Goal: Task Accomplishment & Management: Use online tool/utility

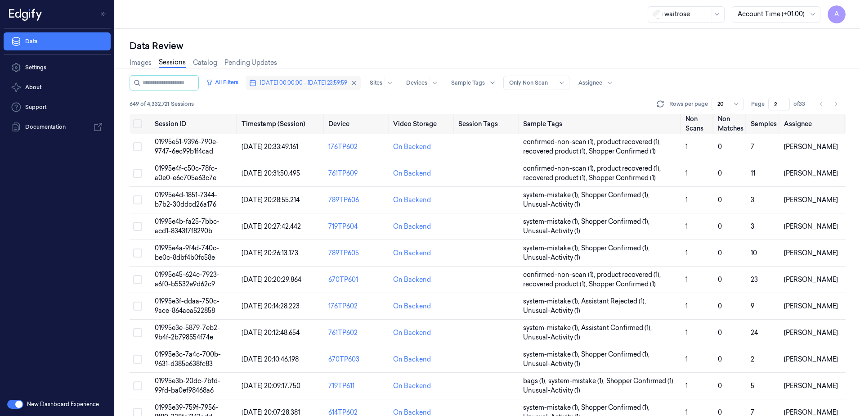
click at [328, 81] on span "[DATE] 00:00:00 - [DATE] 23:59:59" at bounding box center [303, 83] width 87 height 8
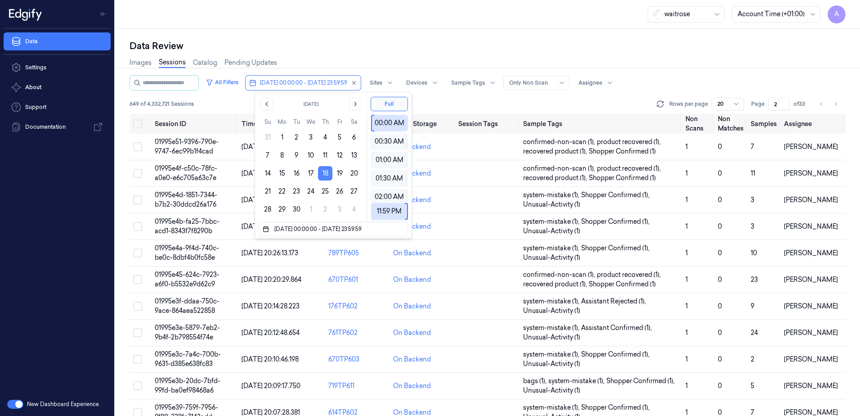
click at [322, 174] on button "18" at bounding box center [325, 173] width 14 height 14
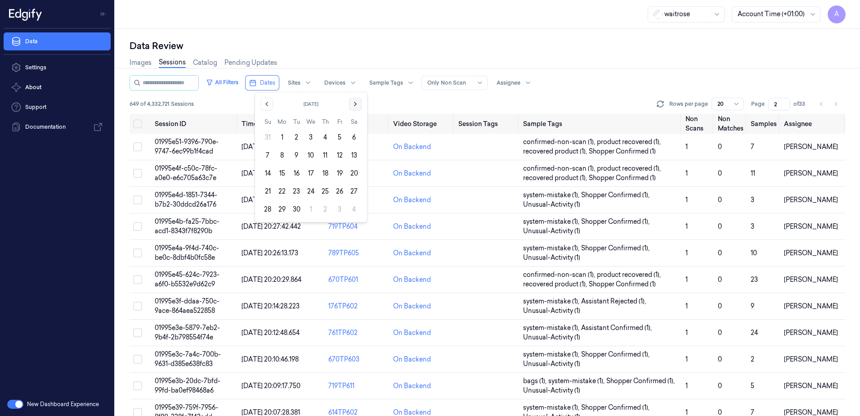
click at [353, 105] on icon "Go to the Next Month" at bounding box center [355, 103] width 7 height 7
click at [338, 155] on button "10" at bounding box center [340, 155] width 14 height 14
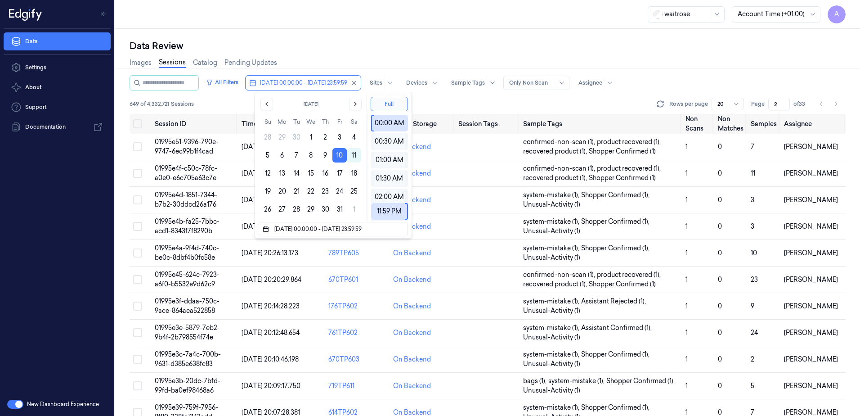
click at [380, 35] on div "Data Review Images Sessions Catalog Pending Updates All Filters [DATE] 00:00:00…" at bounding box center [487, 222] width 745 height 387
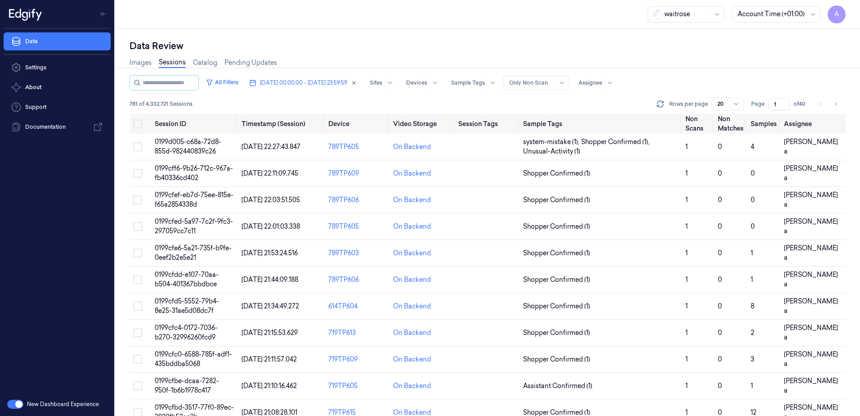
drag, startPoint x: 777, startPoint y: 99, endPoint x: 769, endPoint y: 104, distance: 9.3
click at [769, 104] on input "1" at bounding box center [780, 104] width 22 height 13
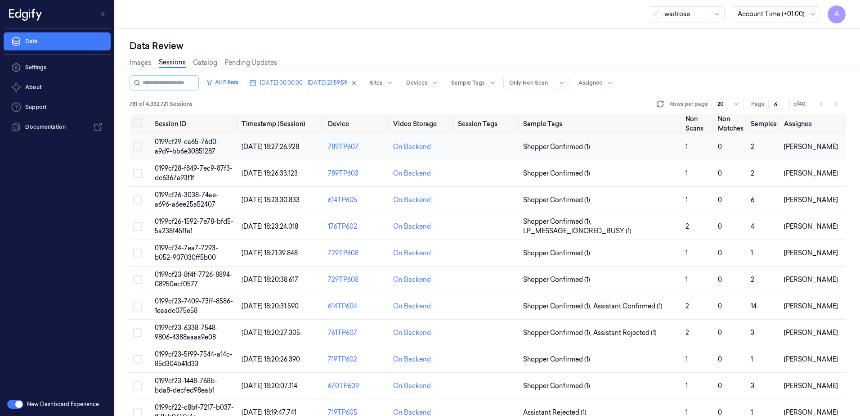
type input "6"
click at [188, 144] on span "0199cf29-ca65-76d0-a9d9-bb6e30851287" at bounding box center [187, 147] width 64 height 18
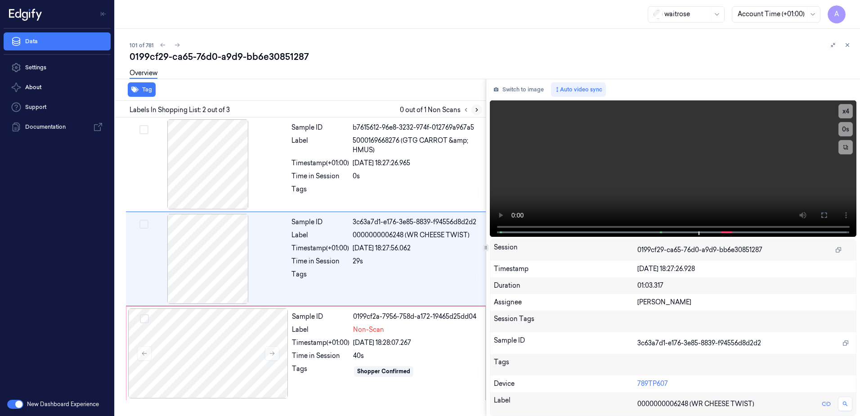
click at [478, 113] on button at bounding box center [477, 109] width 11 height 11
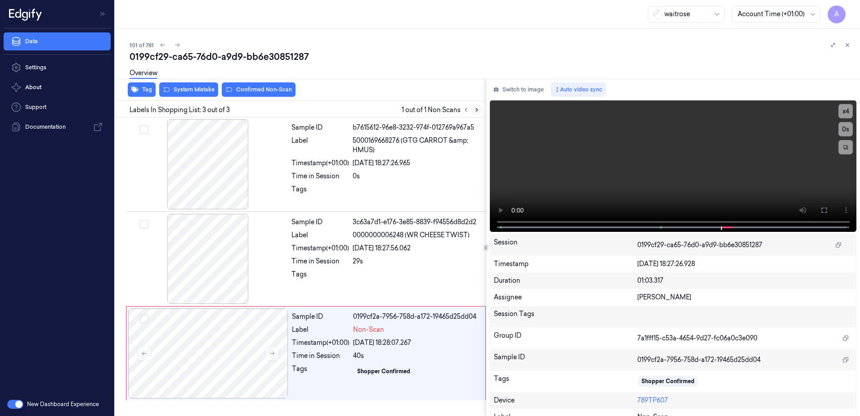
click at [475, 112] on icon at bounding box center [477, 110] width 6 height 6
click at [275, 357] on button at bounding box center [272, 353] width 14 height 14
click at [274, 355] on icon at bounding box center [272, 353] width 6 height 6
click at [711, 163] on video at bounding box center [673, 165] width 367 height 131
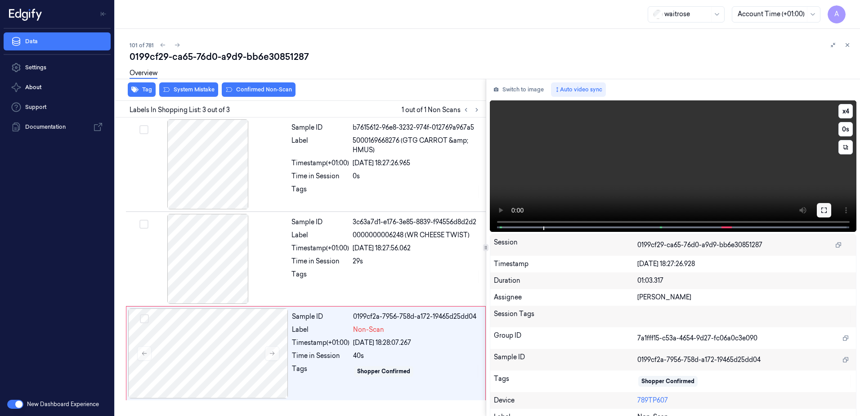
click at [821, 212] on icon at bounding box center [824, 210] width 7 height 7
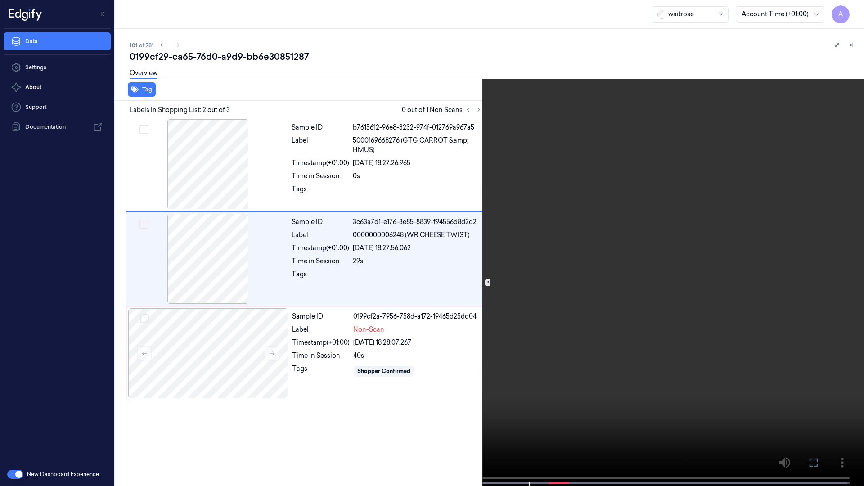
click at [138, 415] on video at bounding box center [432, 244] width 864 height 488
click at [512, 256] on video at bounding box center [432, 244] width 864 height 488
click at [597, 110] on video at bounding box center [432, 244] width 864 height 488
click at [507, 308] on video at bounding box center [432, 244] width 864 height 488
click at [0, 0] on icon at bounding box center [0, 0] width 0 height 0
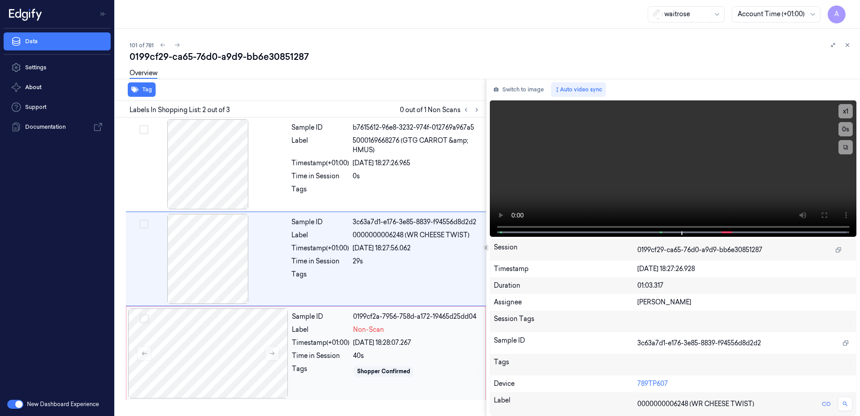
click at [327, 382] on div "Sample ID 0199cf2a-7956-758d-a172-19465d25dd04 Label Non-Scan Timestamp (+01:00…" at bounding box center [385, 353] width 195 height 90
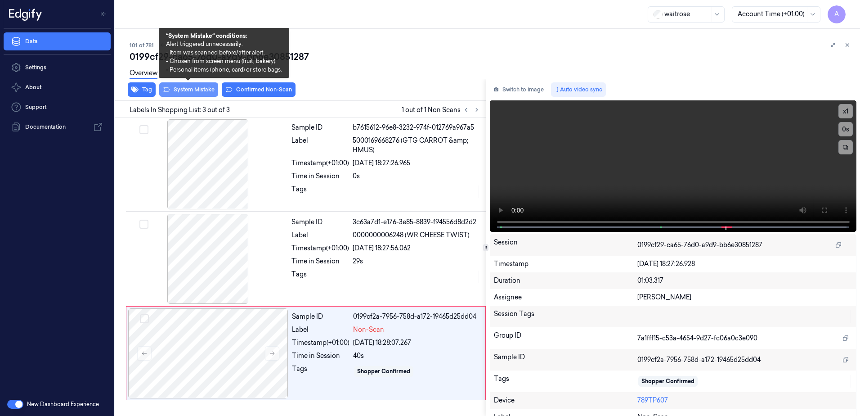
click at [189, 93] on button "System Mistake" at bounding box center [188, 89] width 59 height 14
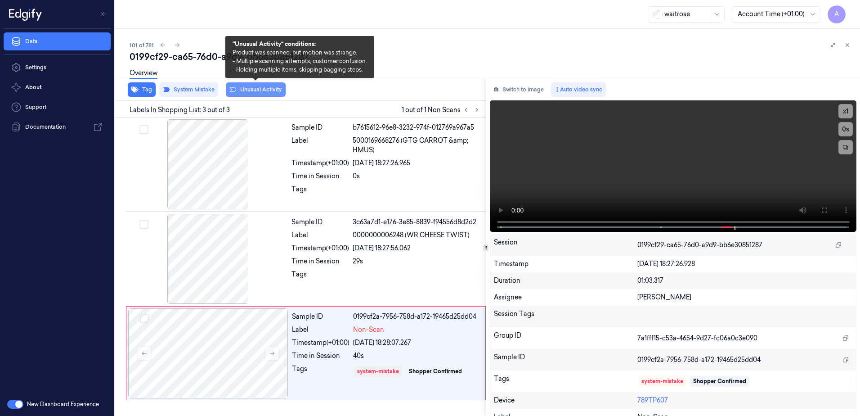
click at [259, 88] on button "Unusual Activity" at bounding box center [256, 89] width 60 height 14
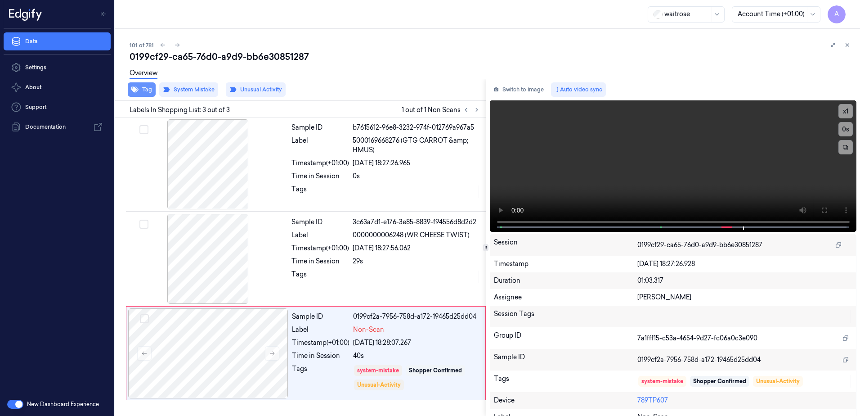
click at [145, 86] on button "Tag" at bounding box center [142, 89] width 28 height 14
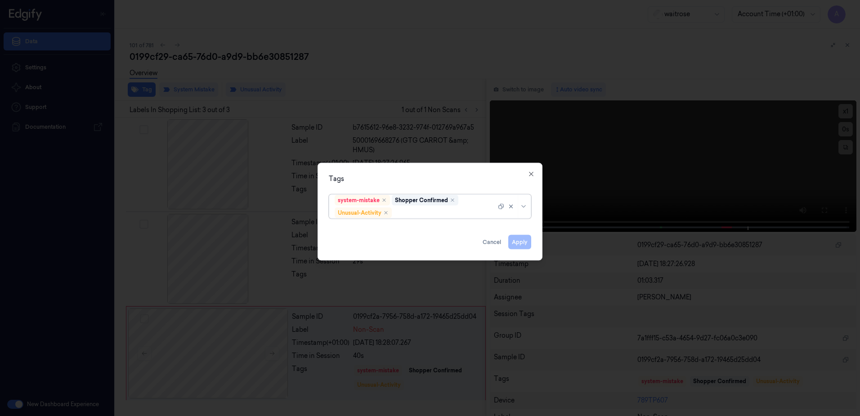
click at [423, 213] on div at bounding box center [445, 212] width 103 height 9
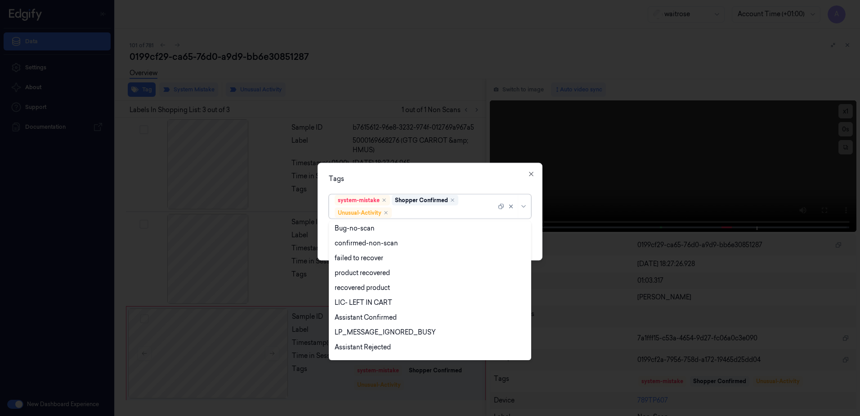
scroll to position [117, 0]
click at [378, 335] on div "Picklist item alert" at bounding box center [361, 335] width 52 height 9
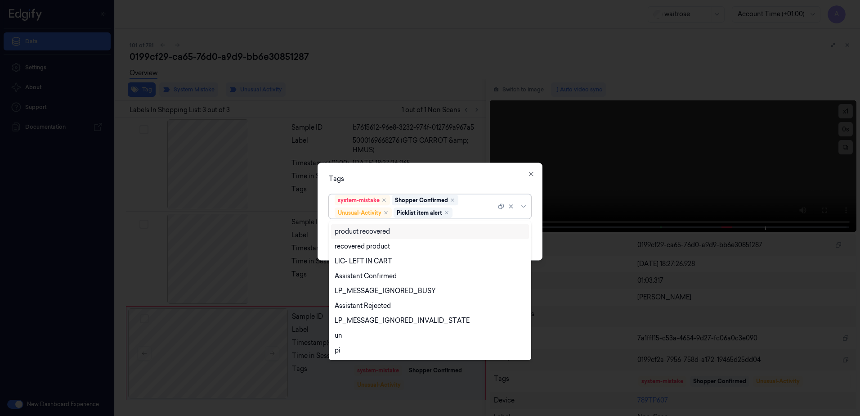
click at [431, 178] on div "Tags" at bounding box center [430, 178] width 202 height 9
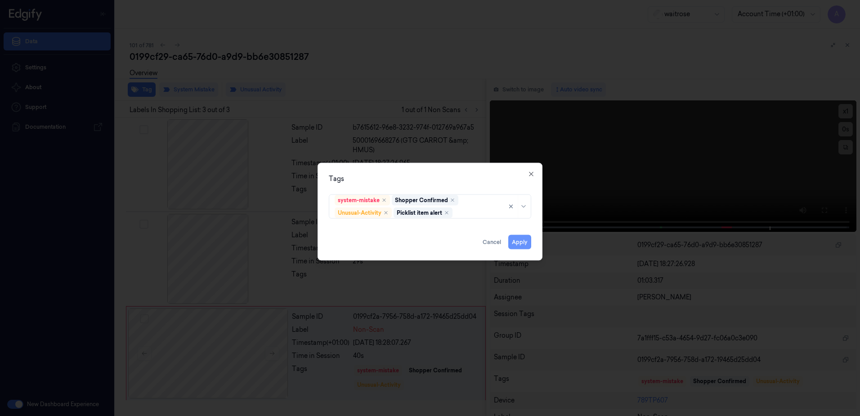
click at [517, 240] on button "Apply" at bounding box center [519, 242] width 23 height 14
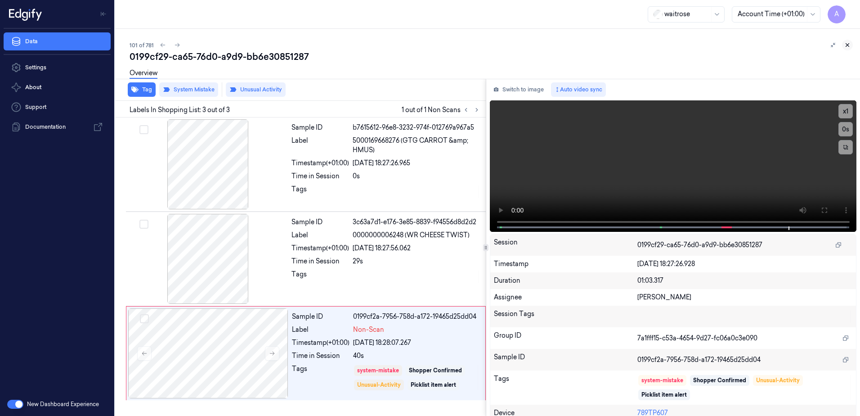
click at [847, 44] on icon at bounding box center [848, 45] width 6 height 6
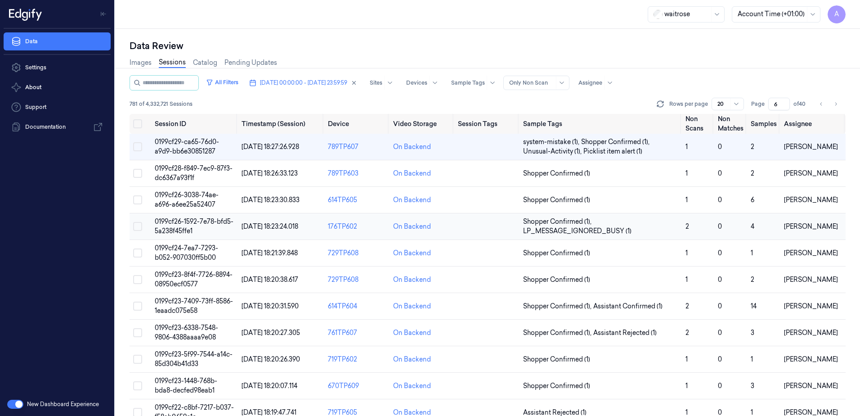
click at [171, 224] on span "0199cf26-1592-7e78-bfd5-5a238f45ffe1" at bounding box center [194, 226] width 79 height 18
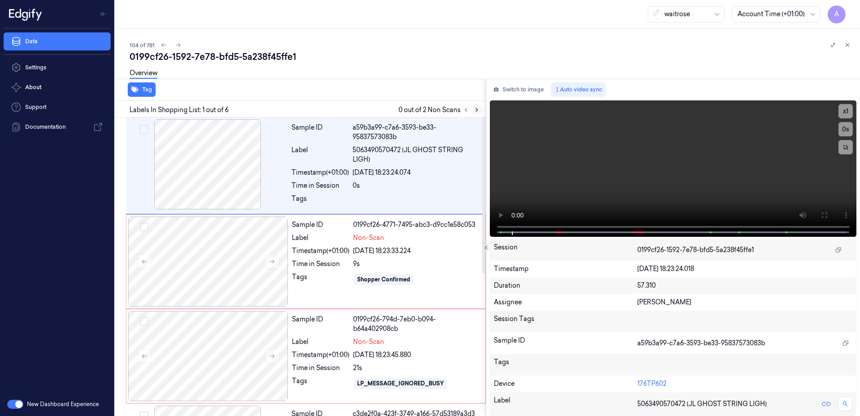
click at [474, 111] on icon at bounding box center [477, 110] width 6 height 6
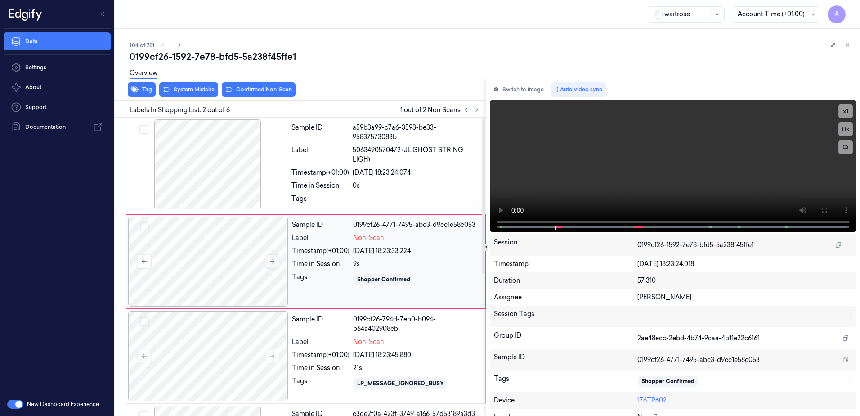
click at [269, 262] on button at bounding box center [272, 261] width 14 height 14
click at [270, 258] on icon at bounding box center [272, 261] width 6 height 6
click at [274, 358] on button at bounding box center [272, 356] width 14 height 14
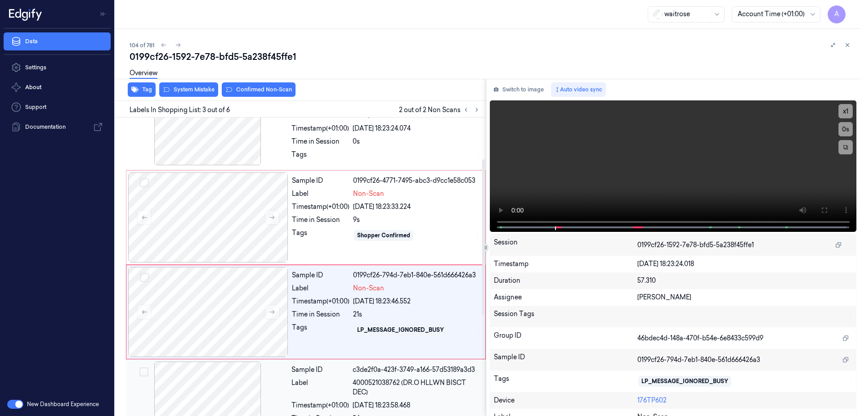
scroll to position [87, 0]
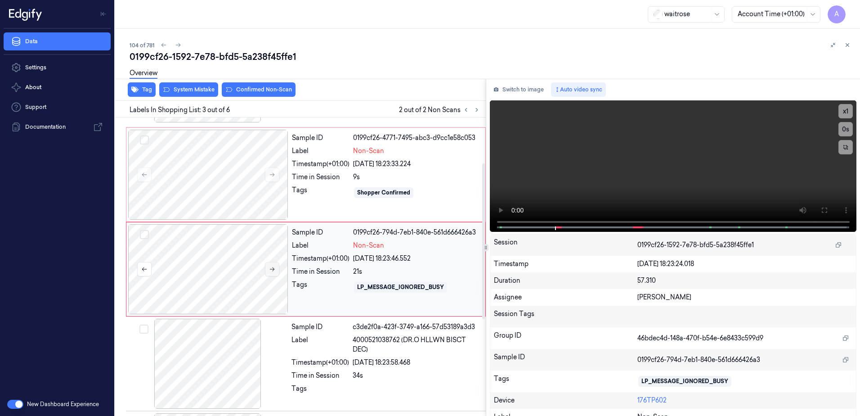
click at [270, 266] on icon at bounding box center [272, 269] width 6 height 6
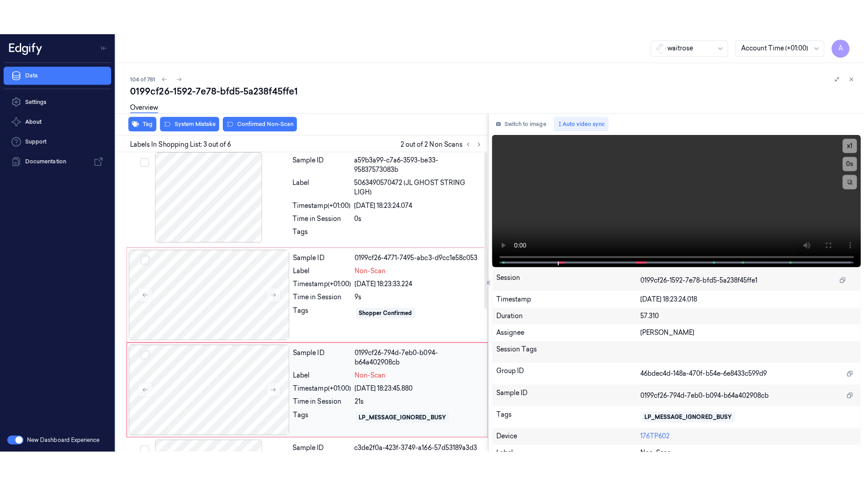
scroll to position [0, 0]
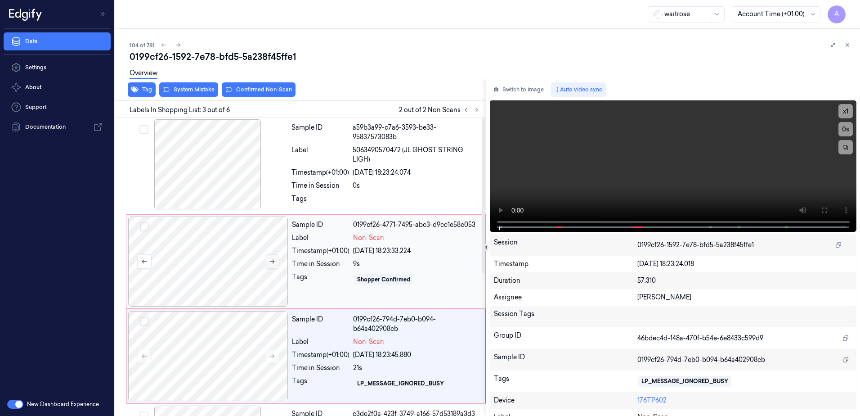
click at [269, 258] on icon at bounding box center [272, 261] width 6 height 6
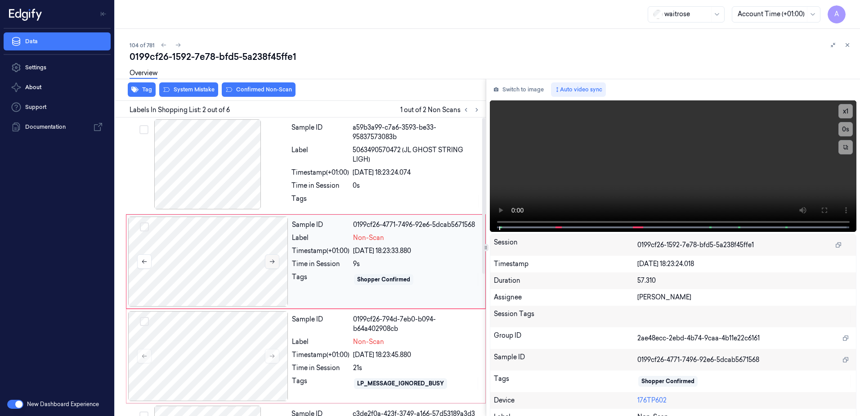
click at [271, 258] on icon at bounding box center [272, 261] width 6 height 6
click at [275, 259] on button at bounding box center [272, 261] width 14 height 14
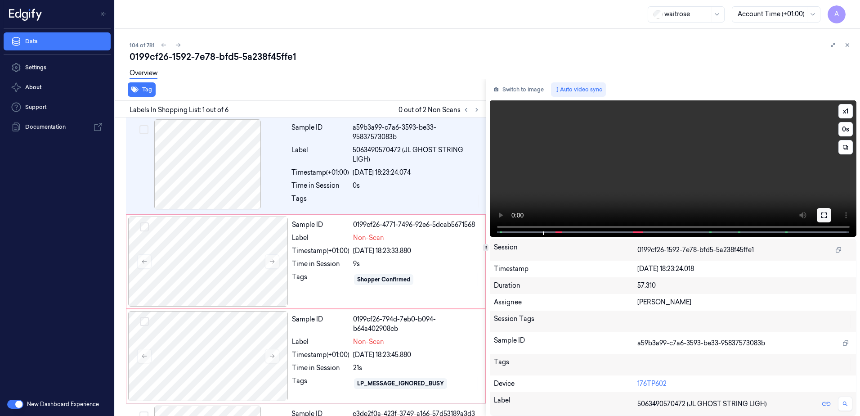
click at [818, 215] on button at bounding box center [824, 215] width 14 height 14
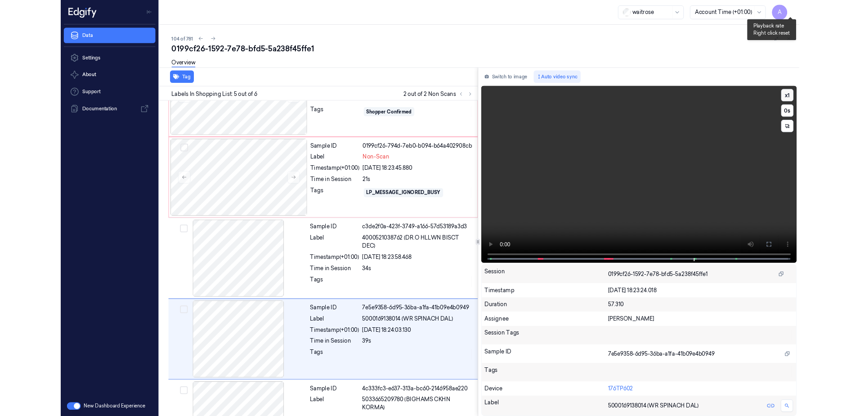
scroll to position [201, 0]
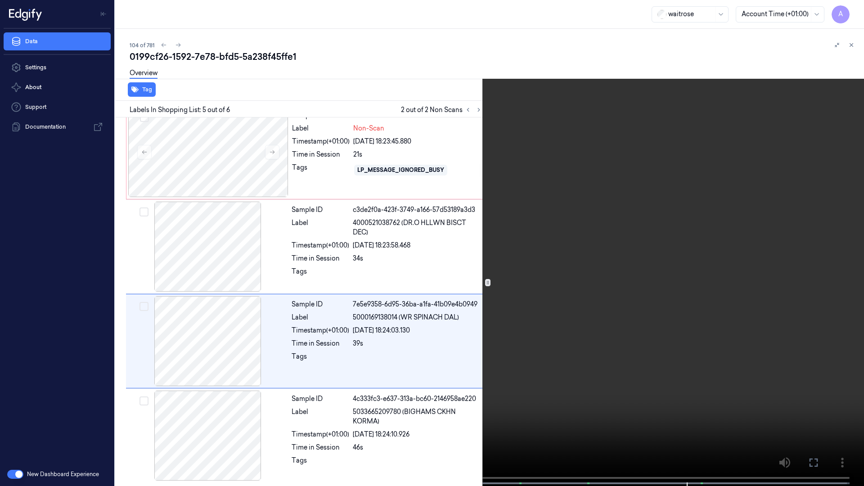
click at [670, 170] on video at bounding box center [432, 244] width 864 height 488
click at [0, 0] on button at bounding box center [0, 0] width 0 height 0
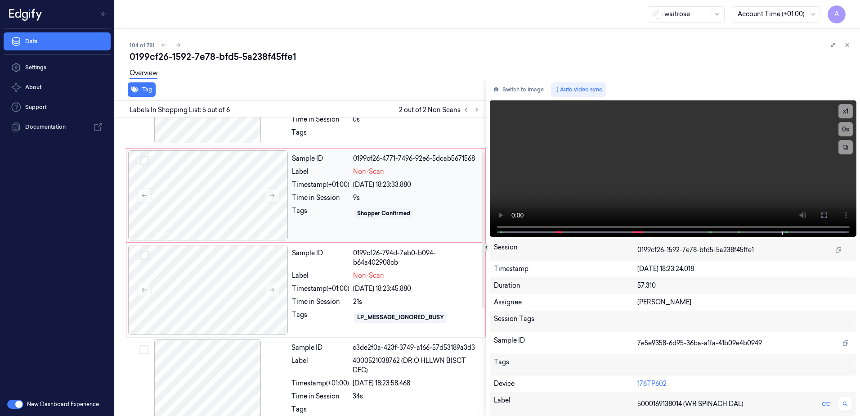
click at [332, 226] on div "Sample ID 0199cf26-4771-7496-92e6-5dcab5671568 Label Non-Scan Timestamp (+01:00…" at bounding box center [385, 195] width 195 height 90
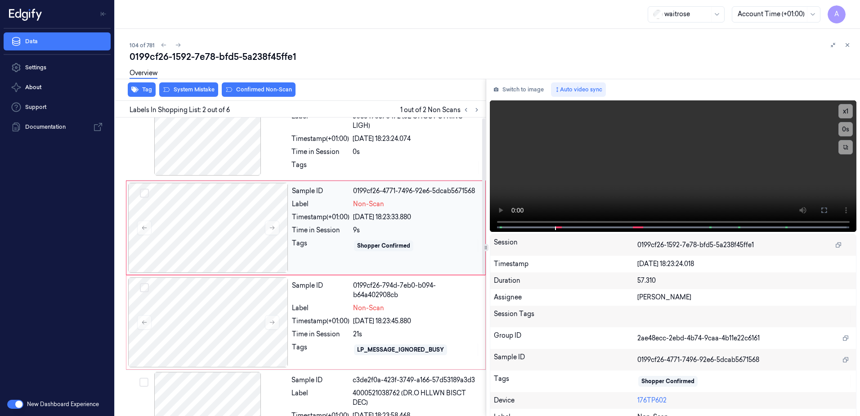
scroll to position [0, 0]
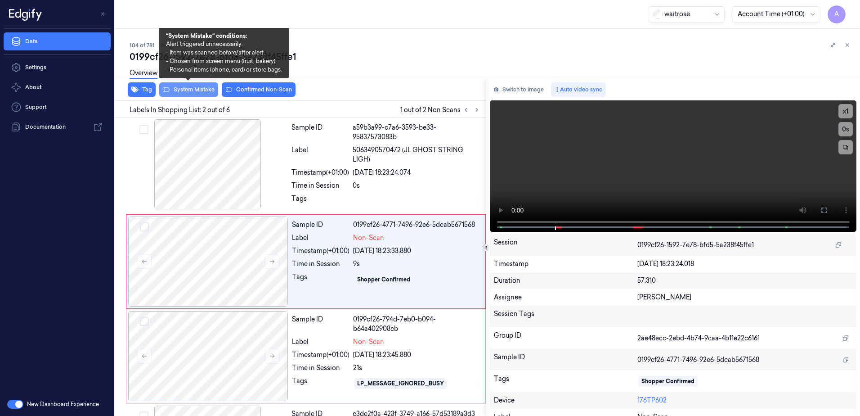
click at [192, 94] on button "System Mistake" at bounding box center [188, 89] width 59 height 14
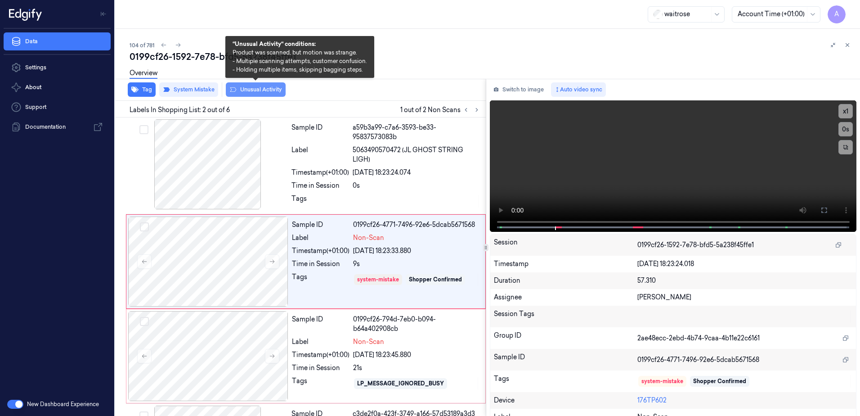
click at [253, 93] on button "Unusual Activity" at bounding box center [256, 89] width 60 height 14
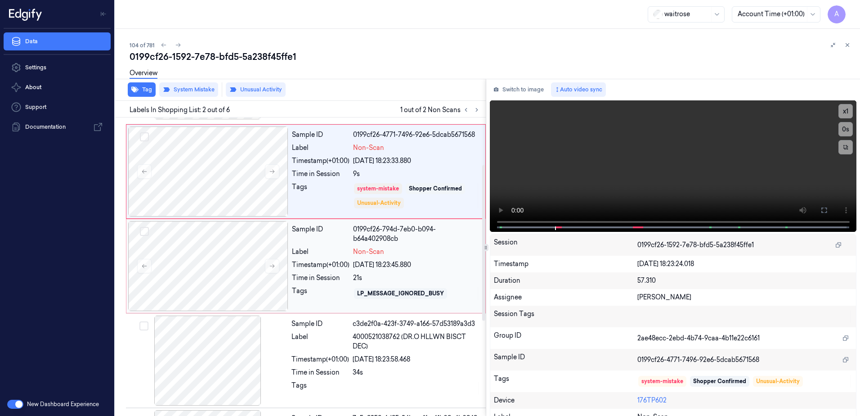
click at [324, 277] on div "Time in Session" at bounding box center [321, 277] width 58 height 9
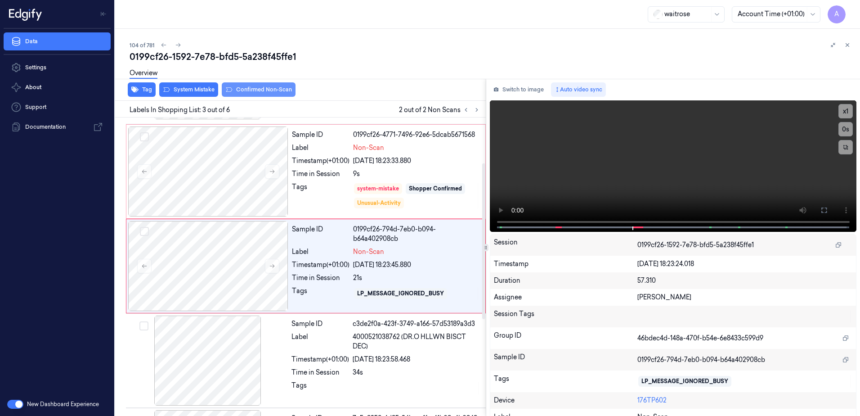
scroll to position [87, 0]
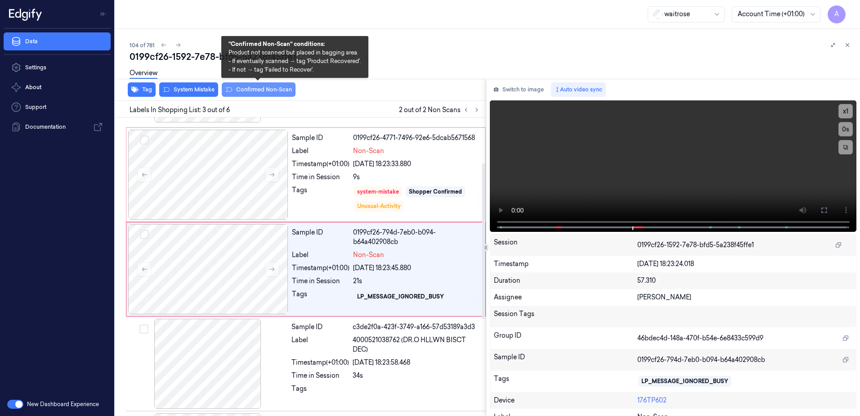
click at [238, 87] on button "Confirmed Non-Scan" at bounding box center [259, 89] width 74 height 14
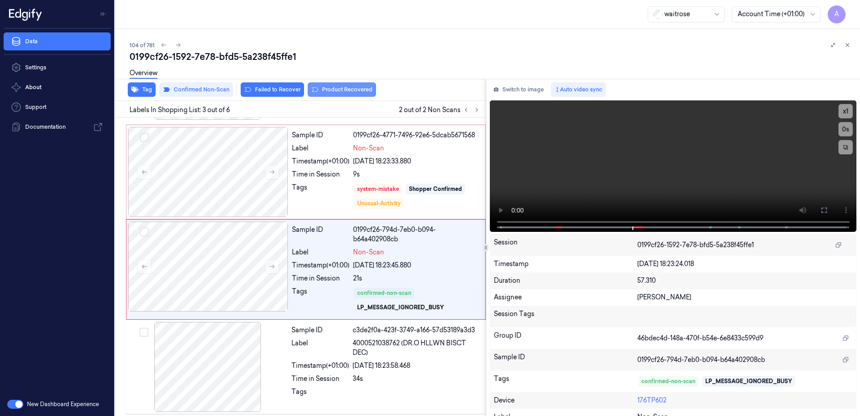
click at [337, 96] on button "Product Recovered" at bounding box center [342, 89] width 68 height 14
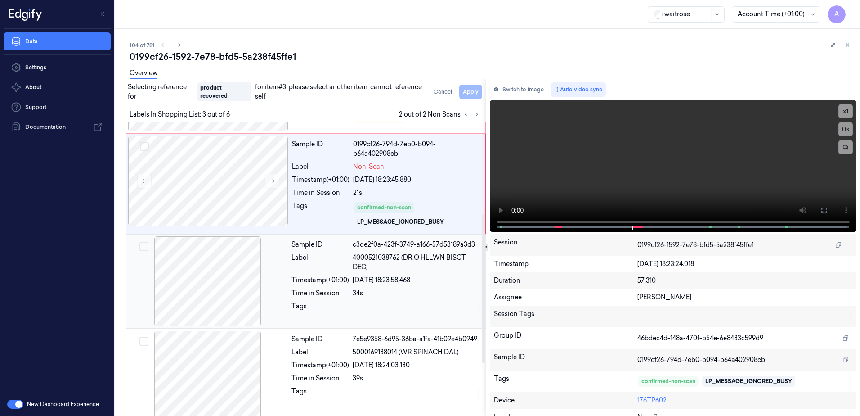
click at [389, 308] on div at bounding box center [417, 308] width 128 height 14
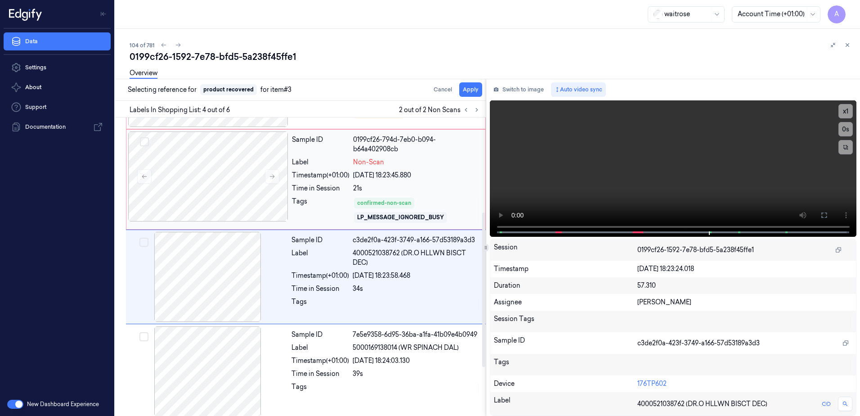
scroll to position [187, 0]
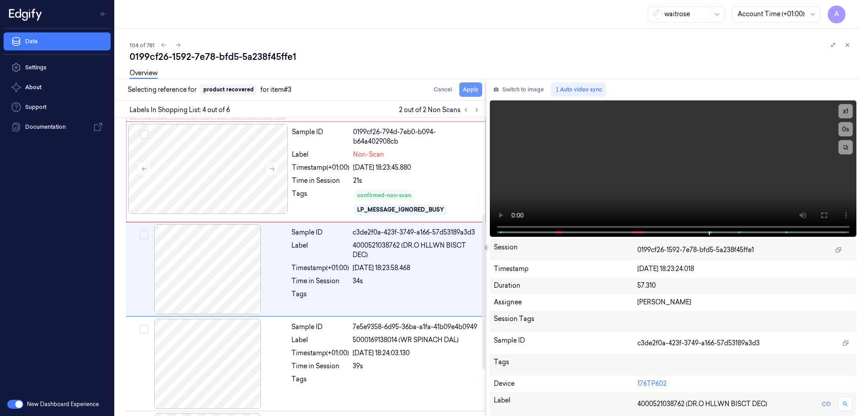
click at [468, 90] on button "Apply" at bounding box center [470, 89] width 23 height 14
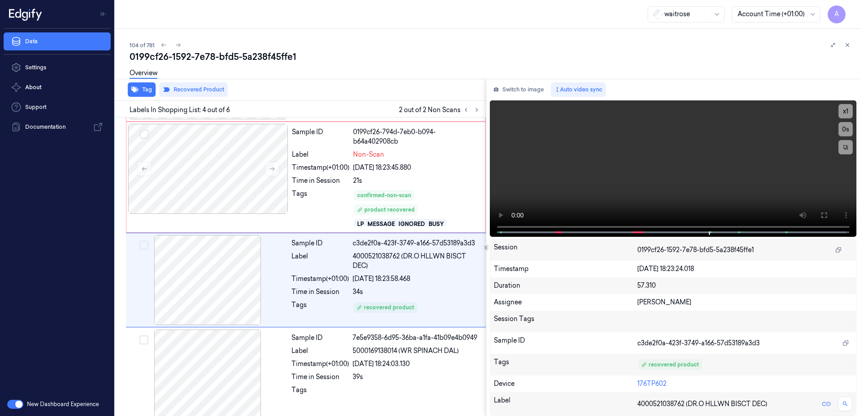
scroll to position [198, 0]
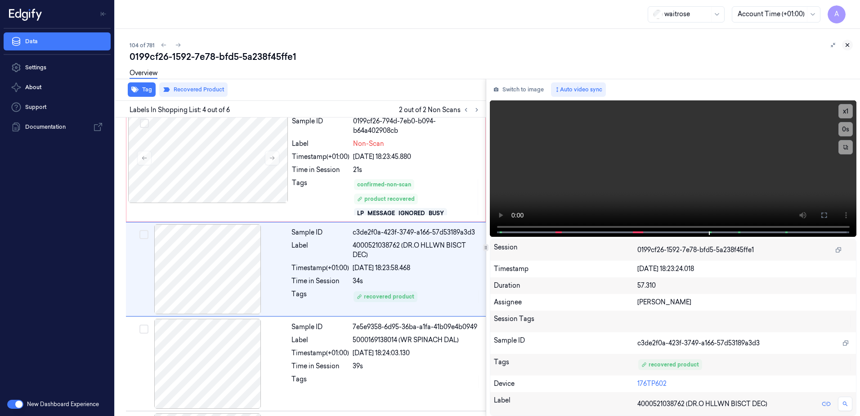
click at [848, 45] on icon at bounding box center [847, 45] width 3 height 3
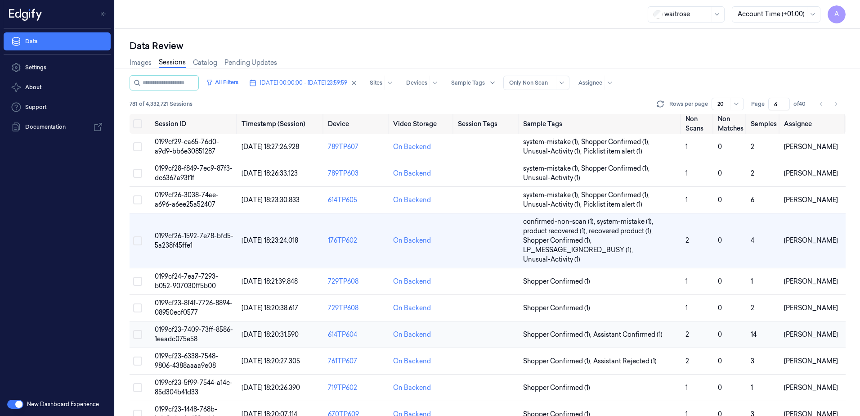
click at [187, 332] on span "0199cf23-7409-73ff-8586-1eaadc075e58" at bounding box center [194, 334] width 78 height 18
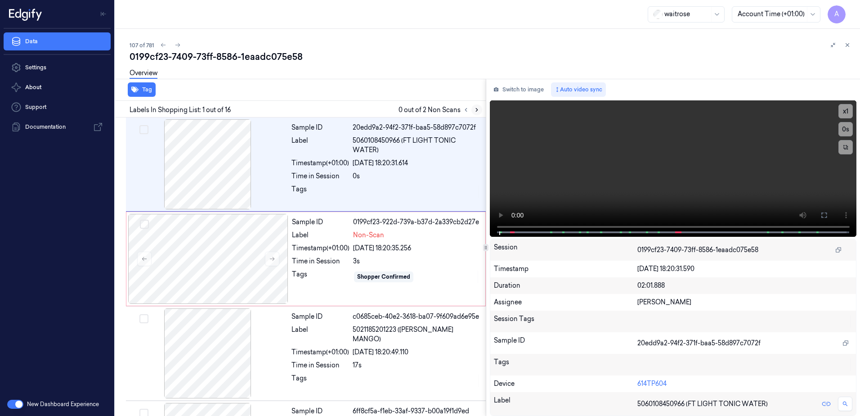
click at [480, 113] on button at bounding box center [477, 109] width 11 height 11
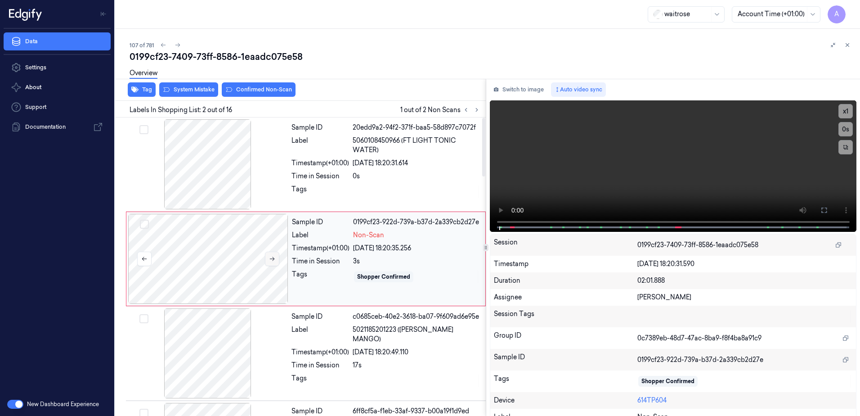
click at [274, 260] on icon at bounding box center [272, 259] width 6 height 6
click at [271, 260] on icon at bounding box center [272, 259] width 6 height 6
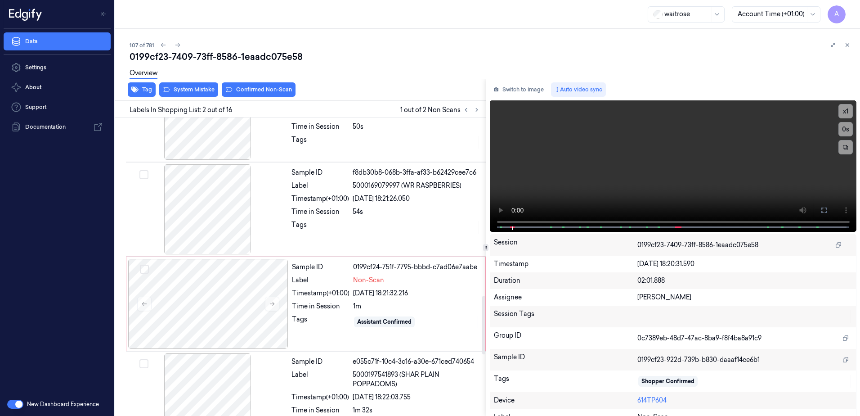
scroll to position [945, 0]
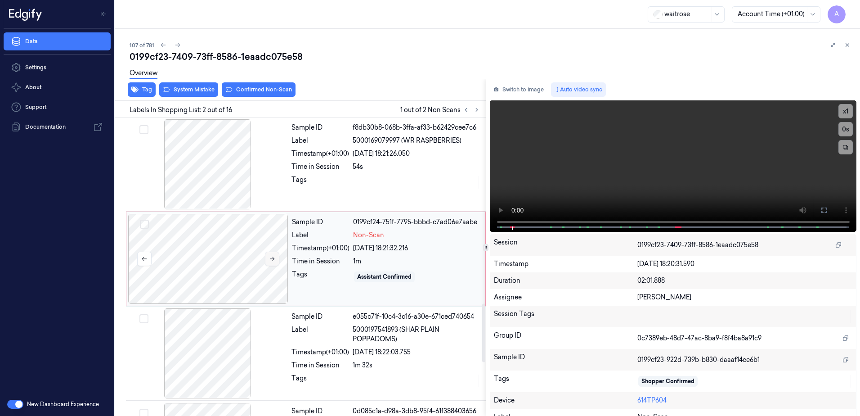
click at [275, 260] on button at bounding box center [272, 259] width 14 height 14
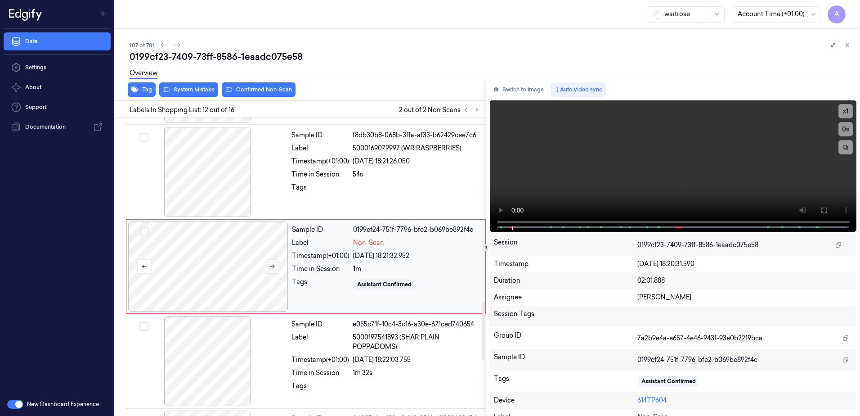
click at [270, 268] on icon at bounding box center [272, 266] width 6 height 6
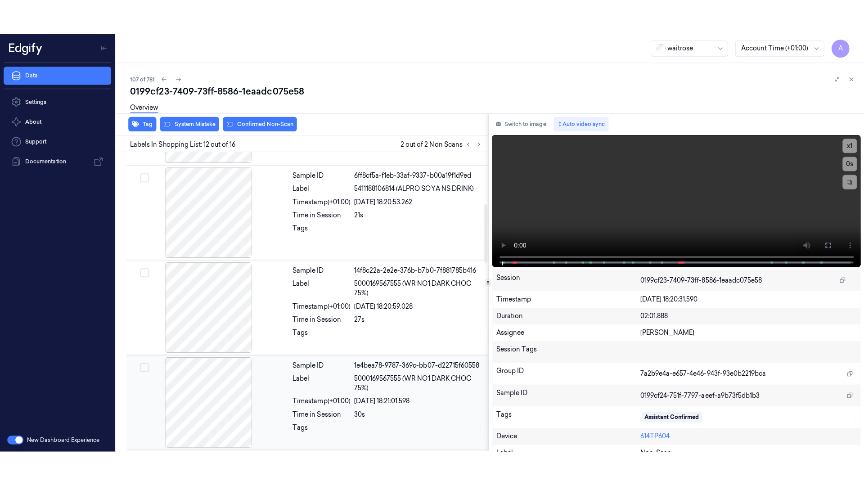
scroll to position [90, 0]
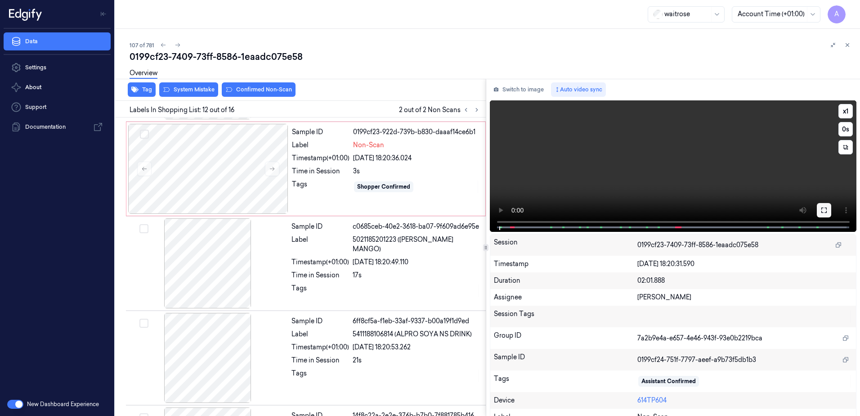
click at [826, 211] on button at bounding box center [824, 210] width 14 height 14
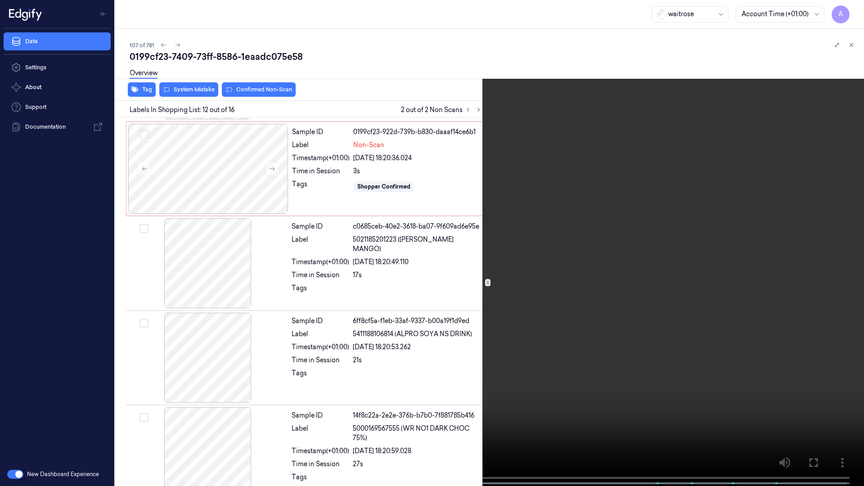
click at [613, 262] on video at bounding box center [432, 244] width 864 height 488
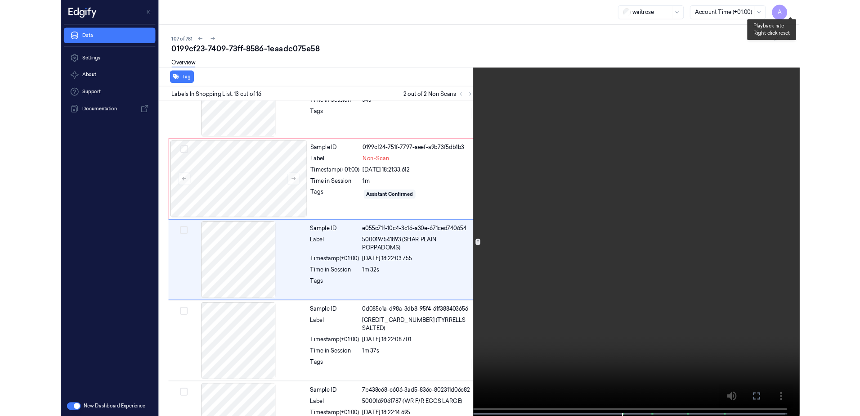
scroll to position [997, 0]
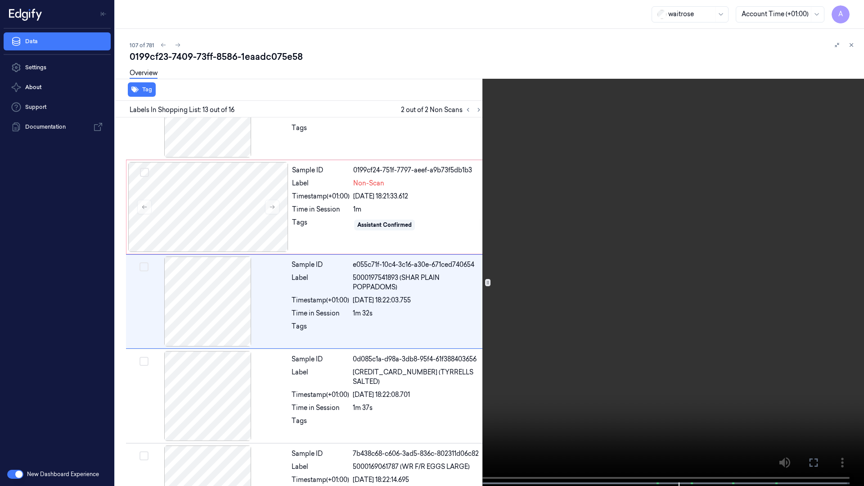
click at [0, 0] on icon at bounding box center [0, 0] width 0 height 0
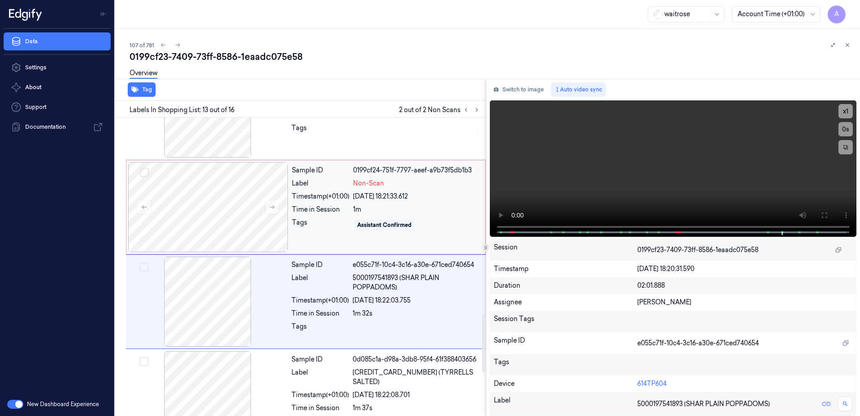
click at [331, 214] on div "Time in Session" at bounding box center [321, 209] width 58 height 9
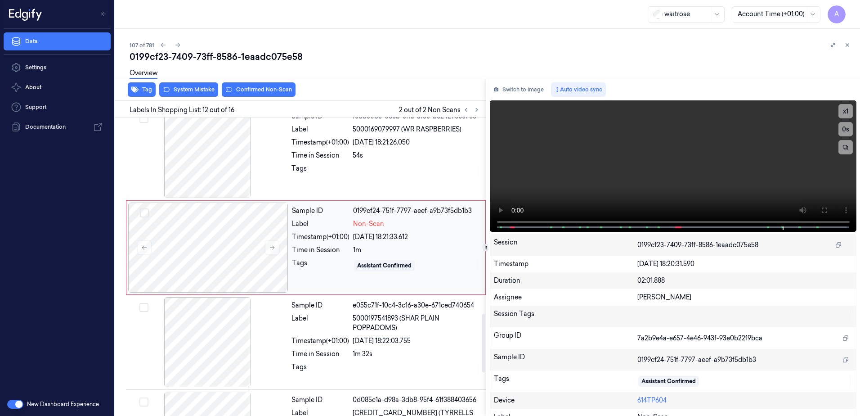
scroll to position [937, 0]
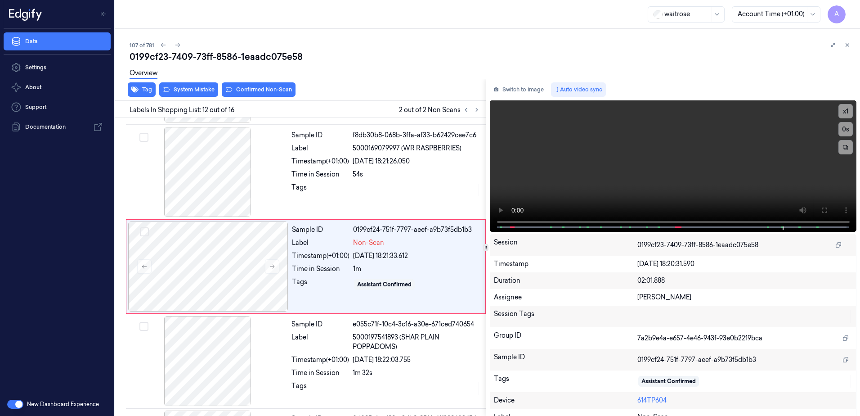
click at [258, 97] on div "Tag System Mistake Confirmed Non-Scan" at bounding box center [299, 90] width 374 height 22
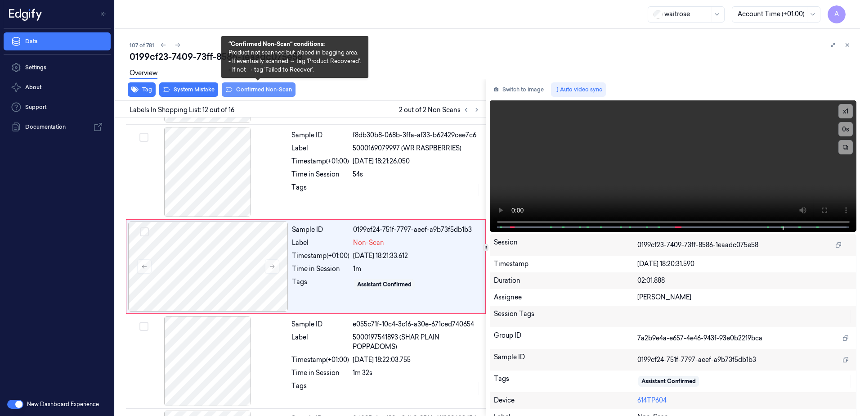
click at [254, 93] on button "Confirmed Non-Scan" at bounding box center [259, 89] width 74 height 14
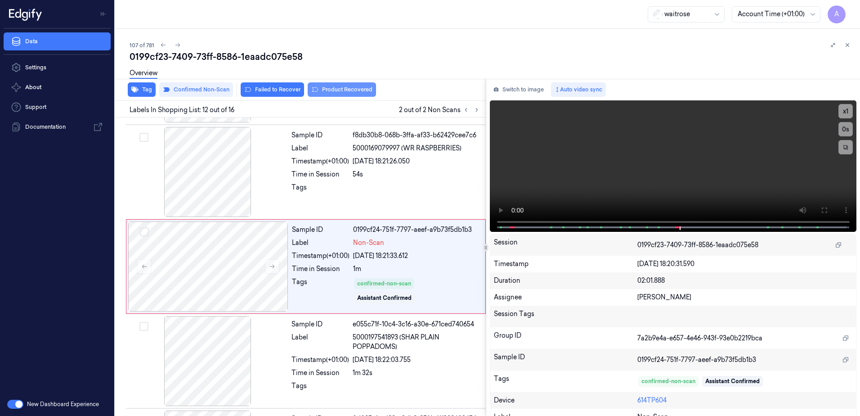
click at [324, 93] on button "Product Recovered" at bounding box center [342, 89] width 68 height 14
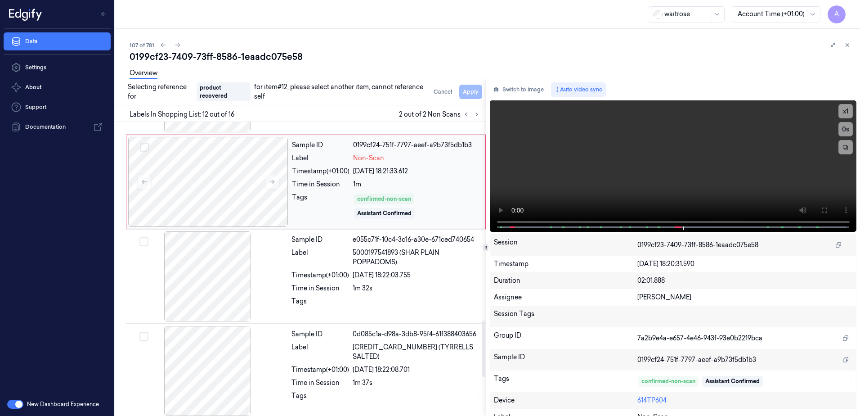
scroll to position [1027, 0]
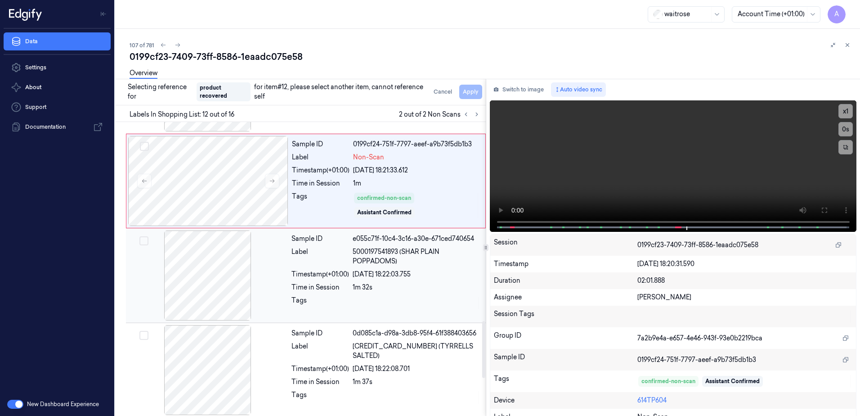
click at [420, 279] on div "Sample ID e055c71f-10c4-3c16-a30e-671ced740654 Label 5000197541893 (SHAR PLAIN …" at bounding box center [386, 275] width 196 height 90
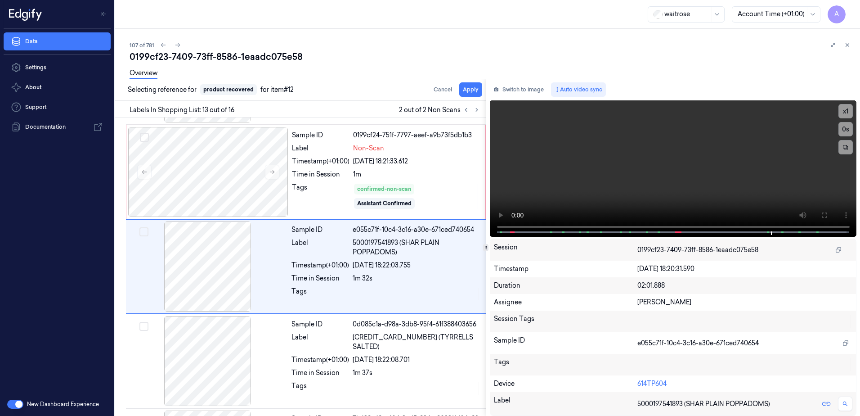
click at [471, 85] on div "Overview" at bounding box center [492, 74] width 724 height 23
click at [467, 91] on button "Apply" at bounding box center [470, 89] width 23 height 14
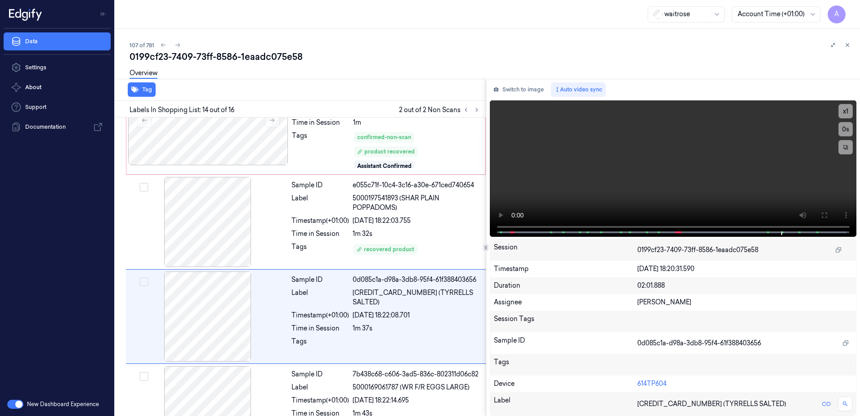
scroll to position [1133, 0]
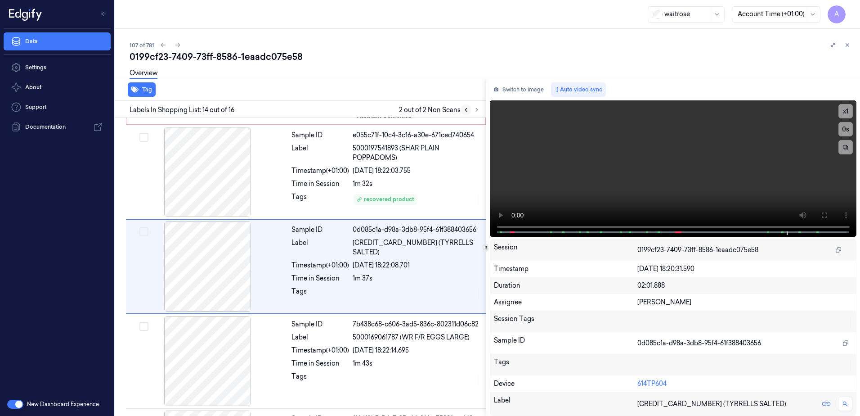
click at [467, 108] on icon at bounding box center [466, 109] width 2 height 3
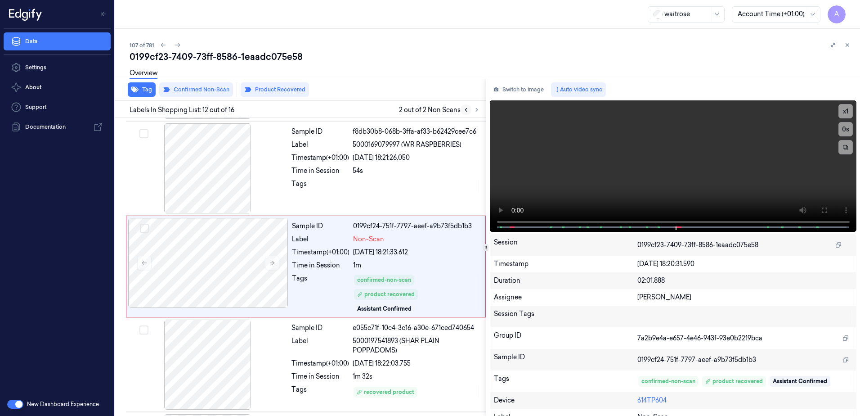
click at [467, 108] on icon at bounding box center [466, 109] width 2 height 3
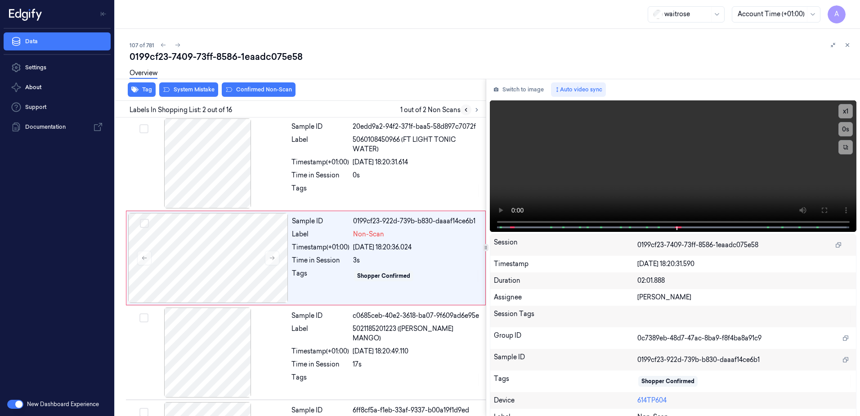
scroll to position [0, 0]
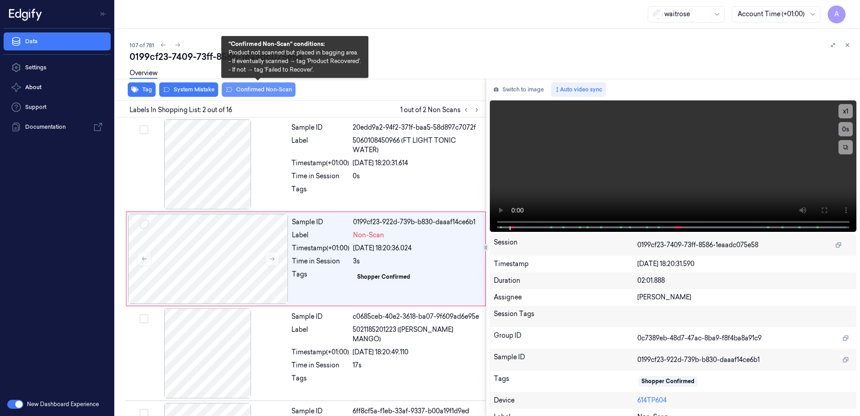
click at [261, 94] on button "Confirmed Non-Scan" at bounding box center [259, 89] width 74 height 14
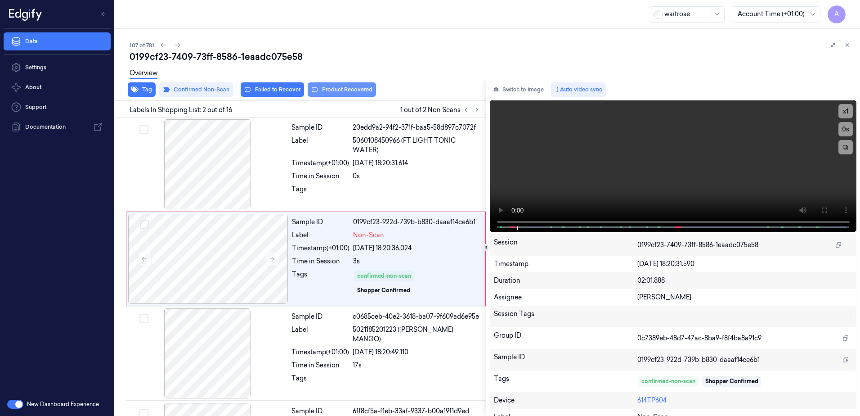
click at [333, 91] on button "Product Recovered" at bounding box center [342, 89] width 68 height 14
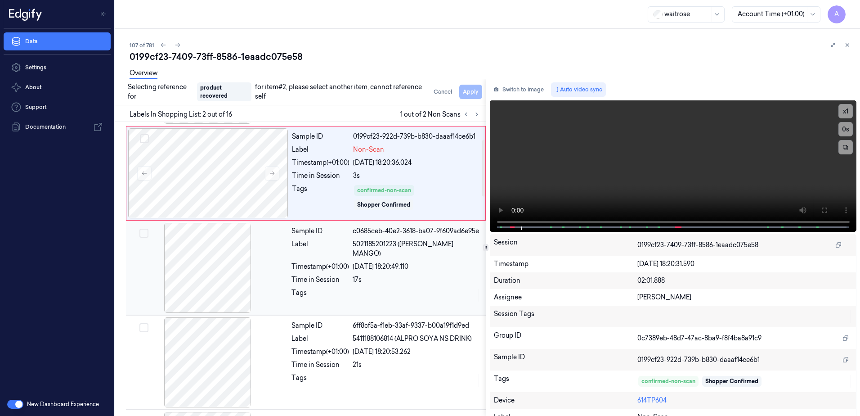
click at [431, 279] on div "17s" at bounding box center [417, 279] width 128 height 9
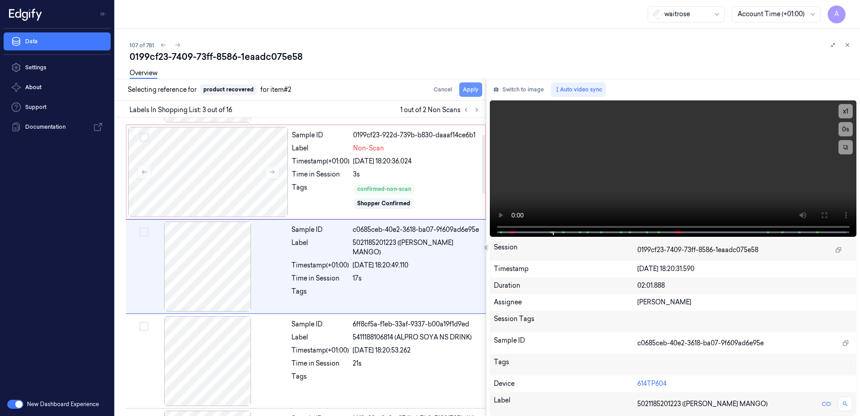
click at [467, 94] on button "Apply" at bounding box center [470, 89] width 23 height 14
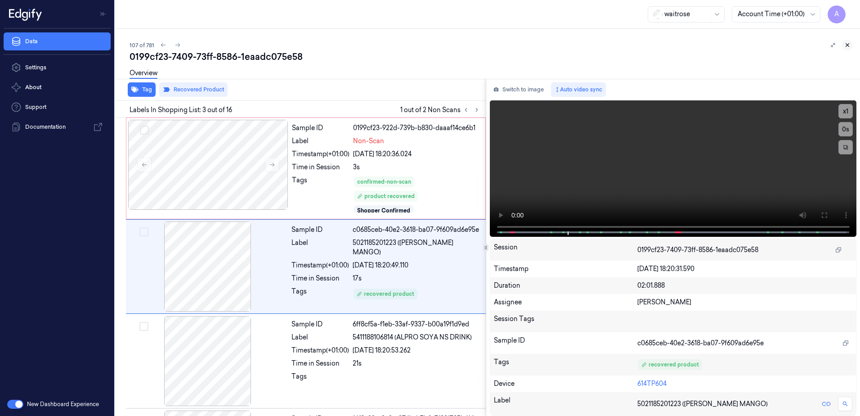
click at [851, 44] on button at bounding box center [847, 45] width 11 height 11
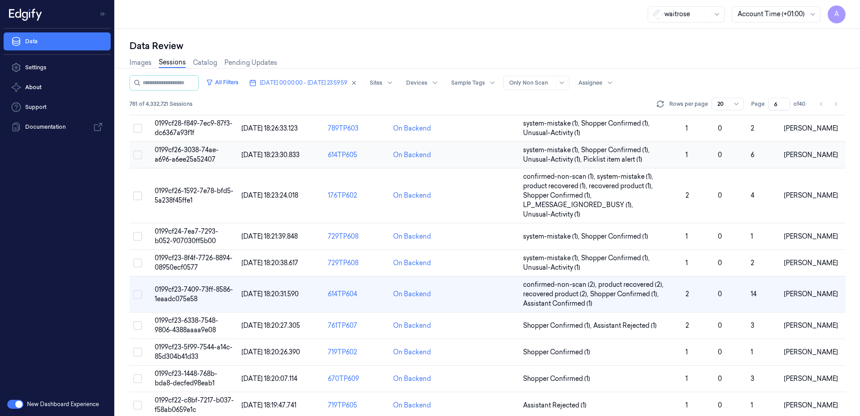
scroll to position [90, 0]
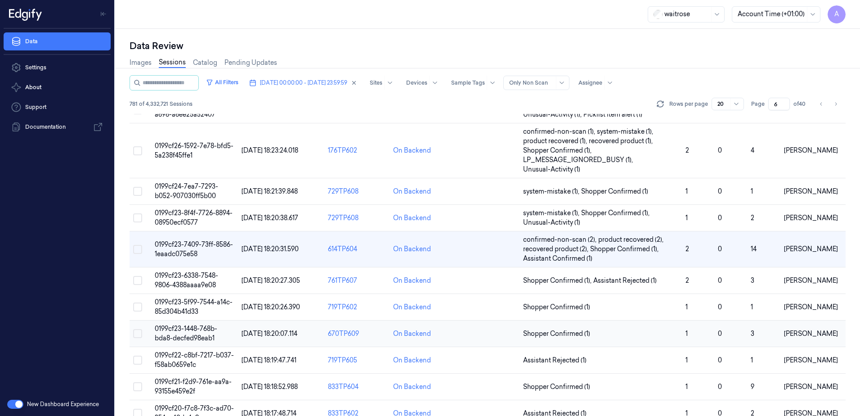
click at [170, 328] on span "0199cf23-1448-768b-bda8-decfed98eab1" at bounding box center [186, 333] width 63 height 18
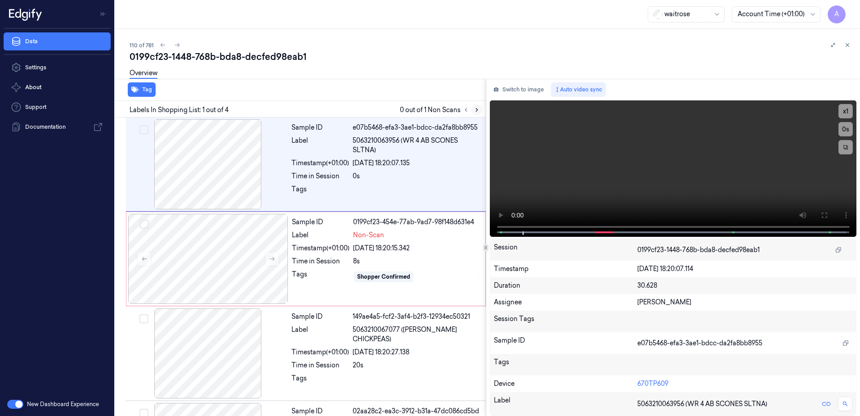
click at [477, 109] on icon at bounding box center [477, 109] width 2 height 3
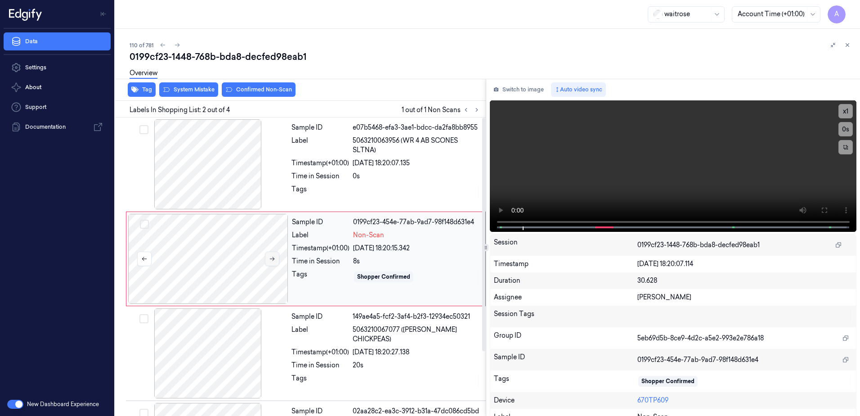
click at [267, 262] on button at bounding box center [272, 259] width 14 height 14
click at [272, 259] on icon at bounding box center [272, 259] width 6 height 6
click at [530, 229] on div "x 1 0 s" at bounding box center [673, 165] width 367 height 130
click at [824, 216] on button at bounding box center [824, 210] width 14 height 14
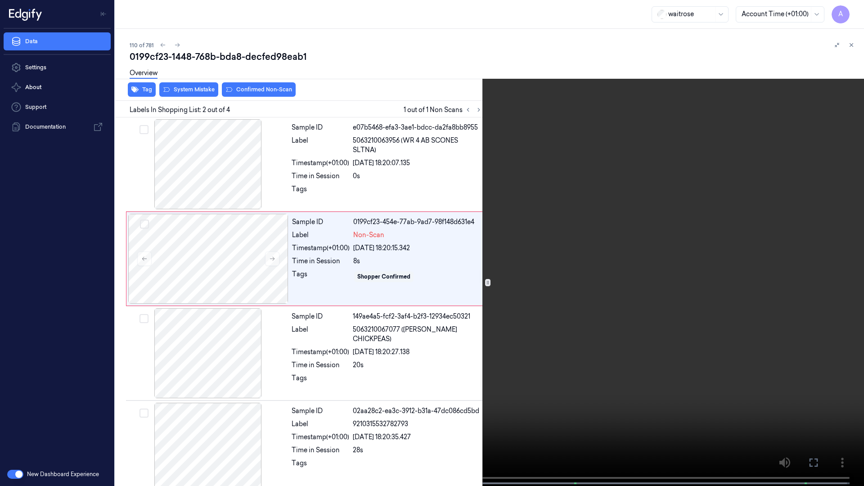
click at [510, 317] on video at bounding box center [432, 244] width 864 height 488
click at [704, 260] on video at bounding box center [432, 244] width 864 height 488
click at [523, 294] on video at bounding box center [432, 244] width 864 height 488
click at [0, 0] on icon at bounding box center [0, 0] width 0 height 0
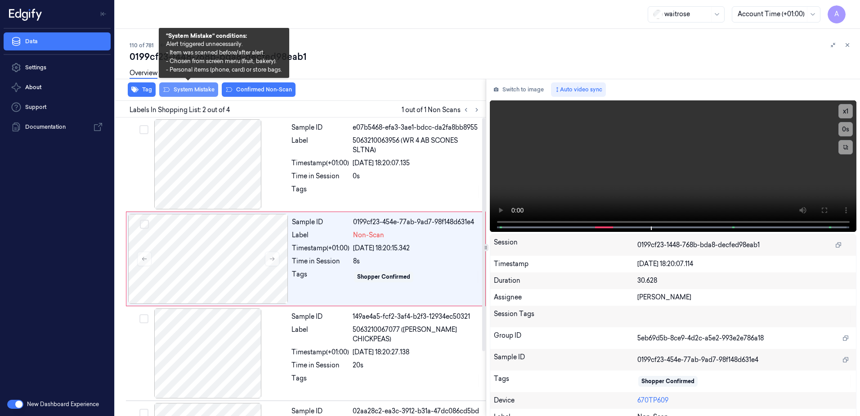
click at [183, 93] on button "System Mistake" at bounding box center [188, 89] width 59 height 14
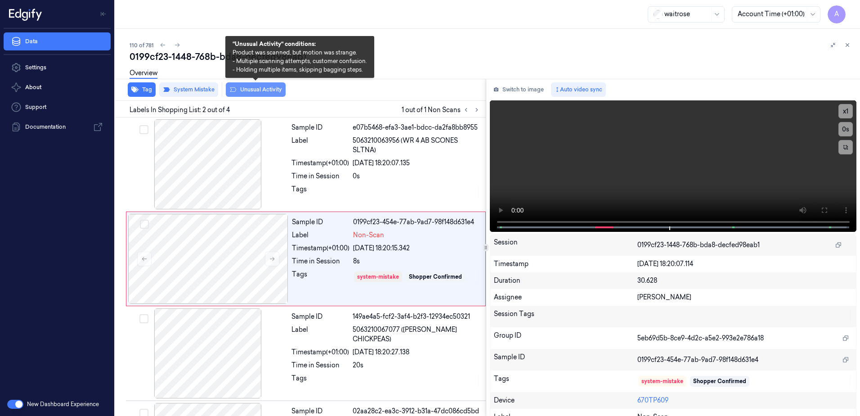
click at [249, 90] on button "Unusual Activity" at bounding box center [256, 89] width 60 height 14
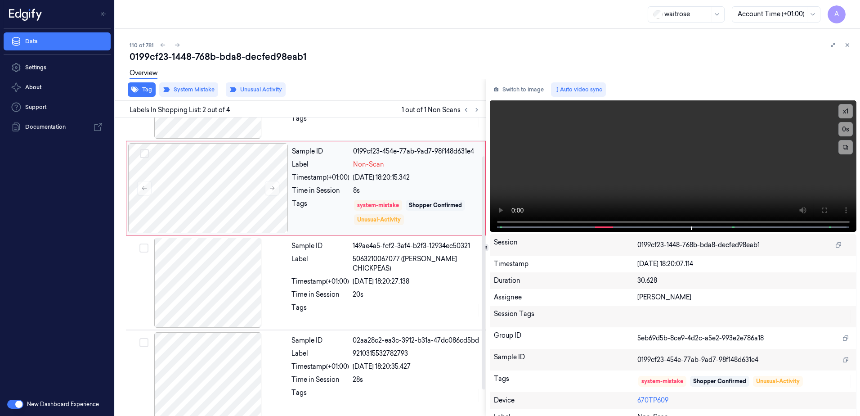
scroll to position [82, 0]
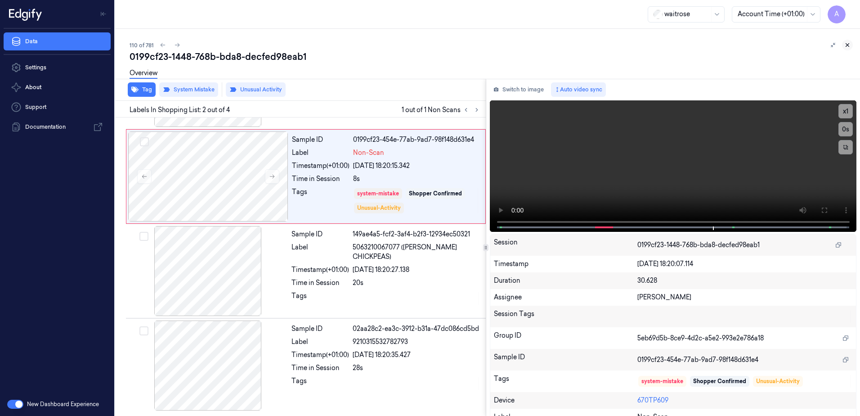
click at [847, 41] on button at bounding box center [847, 45] width 11 height 11
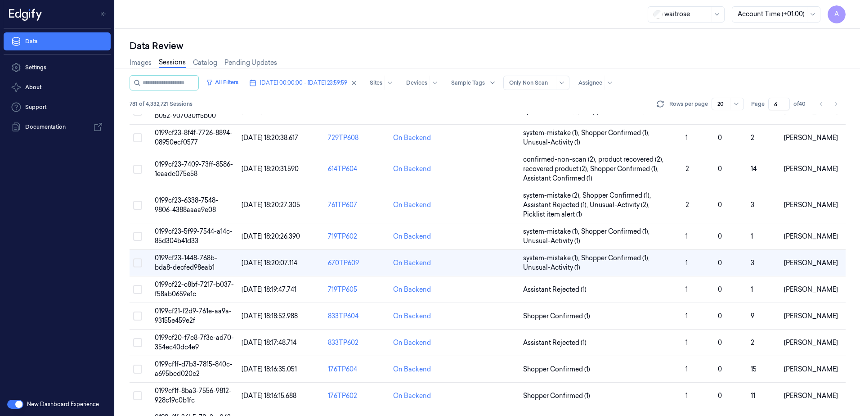
scroll to position [225, 0]
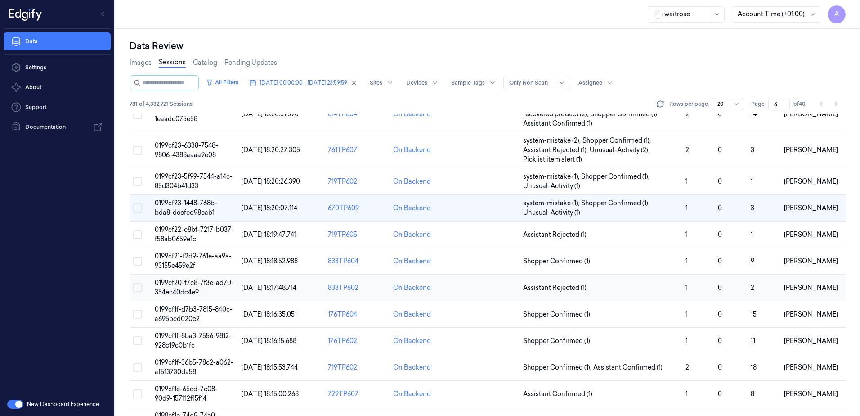
click at [185, 285] on span "0199cf20-f7c8-7f3c-ad70-354ec40dc4e9" at bounding box center [194, 288] width 79 height 18
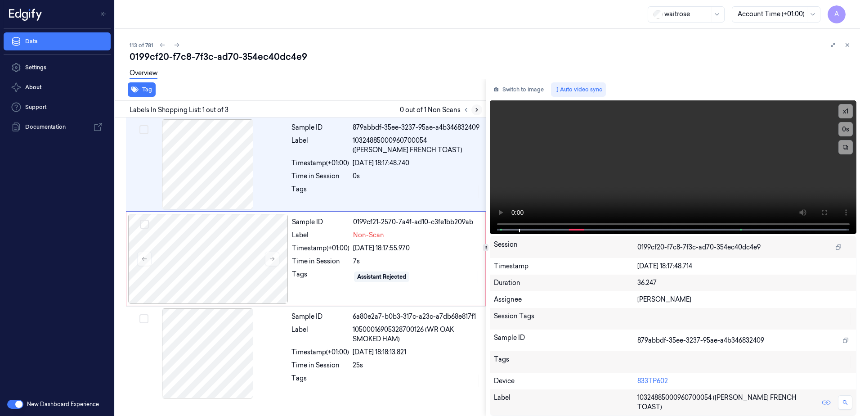
click at [477, 110] on icon at bounding box center [477, 109] width 2 height 3
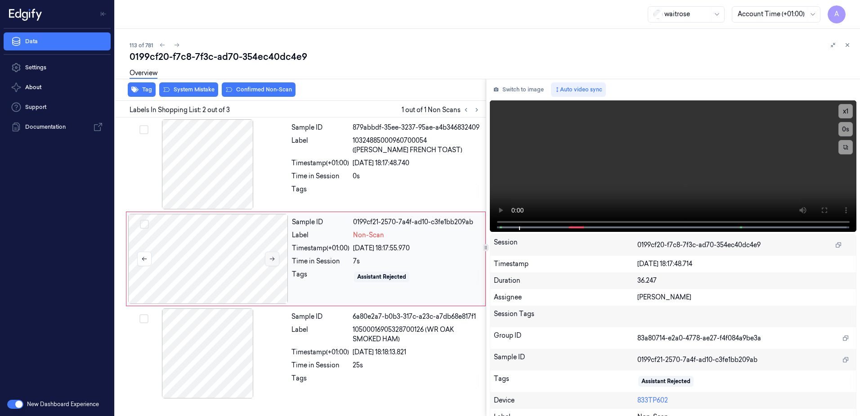
click at [271, 257] on icon at bounding box center [272, 259] width 6 height 6
click at [270, 260] on icon at bounding box center [272, 259] width 6 height 6
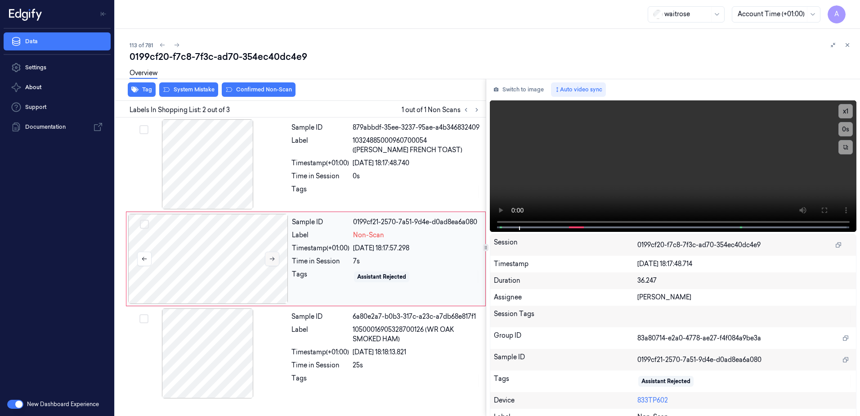
click at [270, 260] on icon at bounding box center [272, 259] width 6 height 6
click at [509, 225] on div "x 1 0 s" at bounding box center [673, 165] width 367 height 130
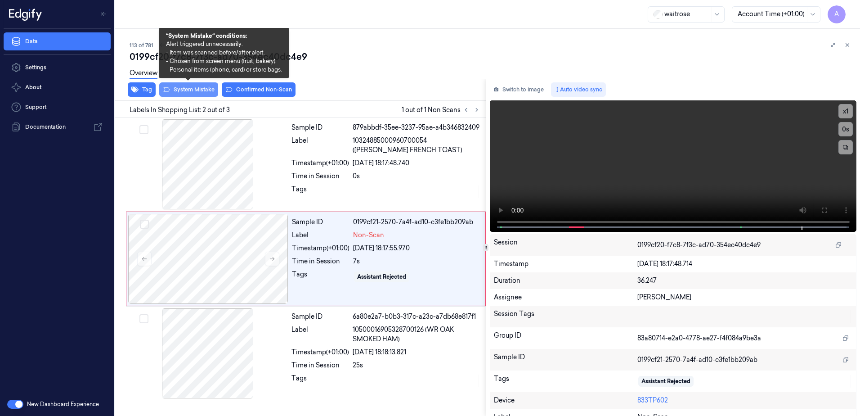
click at [183, 92] on button "System Mistake" at bounding box center [188, 89] width 59 height 14
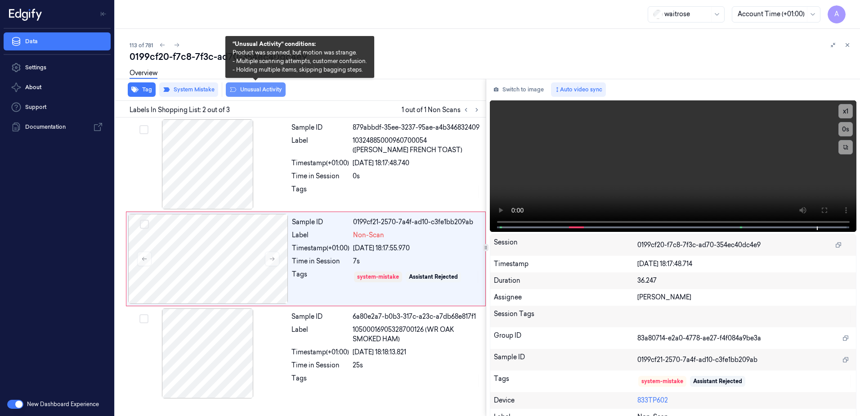
click at [253, 92] on button "Unusual Activity" at bounding box center [256, 89] width 60 height 14
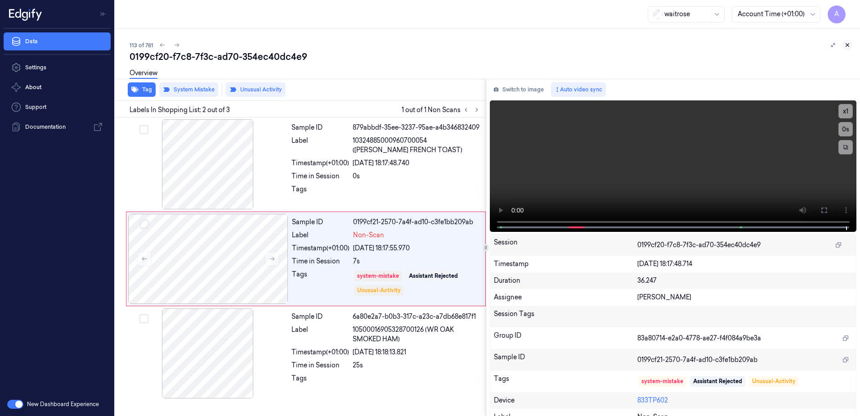
click at [846, 47] on icon at bounding box center [848, 45] width 6 height 6
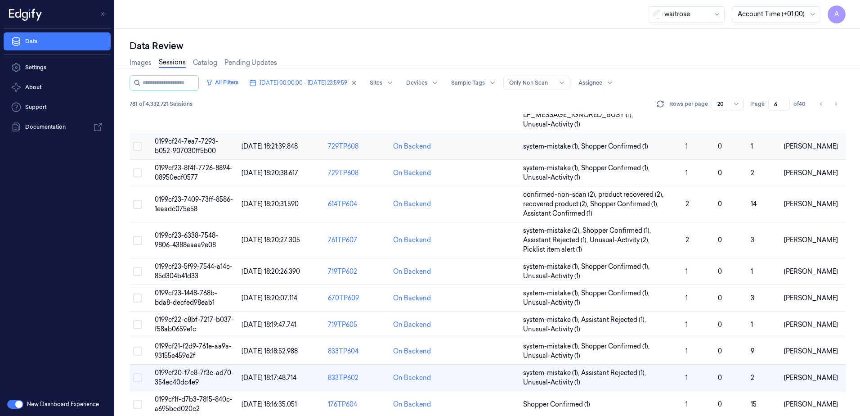
scroll to position [270, 0]
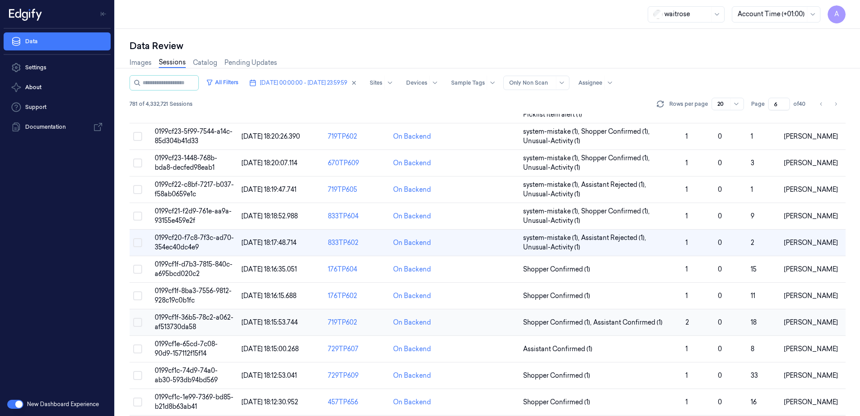
click at [171, 315] on span "0199cf1f-36b5-78c2-a062-af513730da58" at bounding box center [194, 322] width 79 height 18
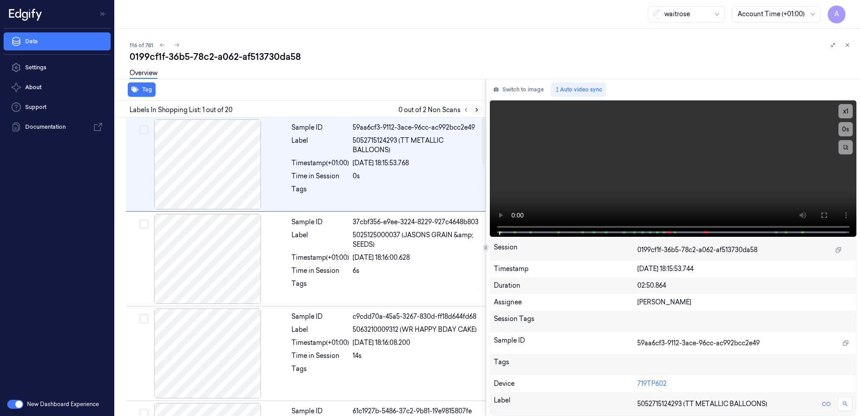
click at [477, 110] on icon at bounding box center [477, 110] width 6 height 6
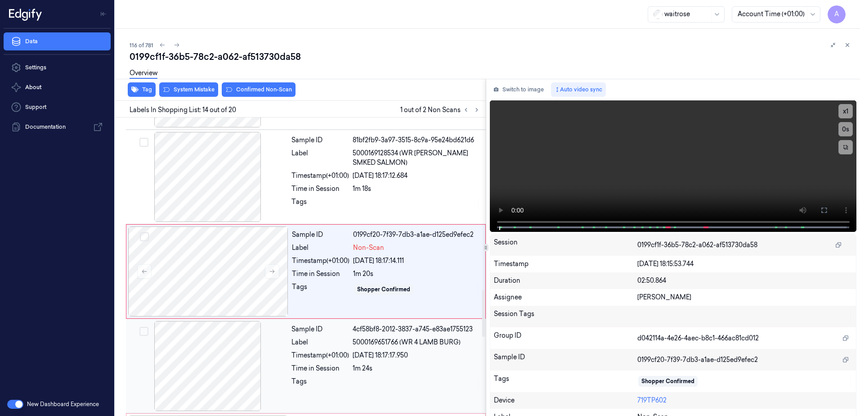
scroll to position [1126, 0]
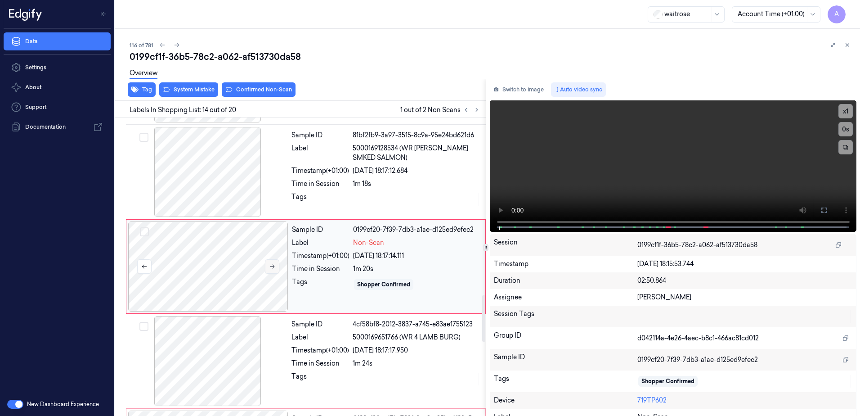
click at [272, 270] on button at bounding box center [272, 266] width 14 height 14
click at [274, 271] on button at bounding box center [272, 266] width 14 height 14
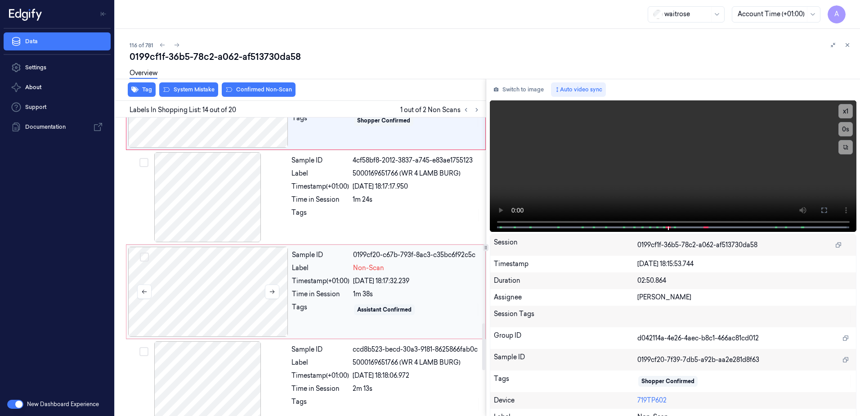
scroll to position [1306, 0]
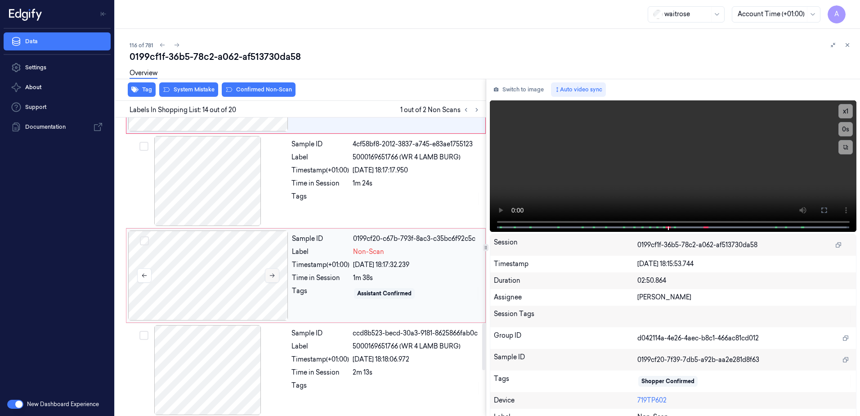
click at [272, 279] on button at bounding box center [272, 275] width 14 height 14
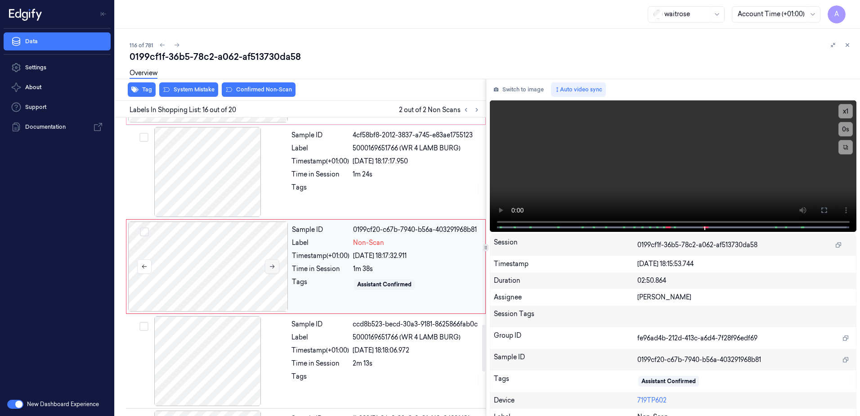
click at [269, 264] on icon at bounding box center [272, 266] width 6 height 6
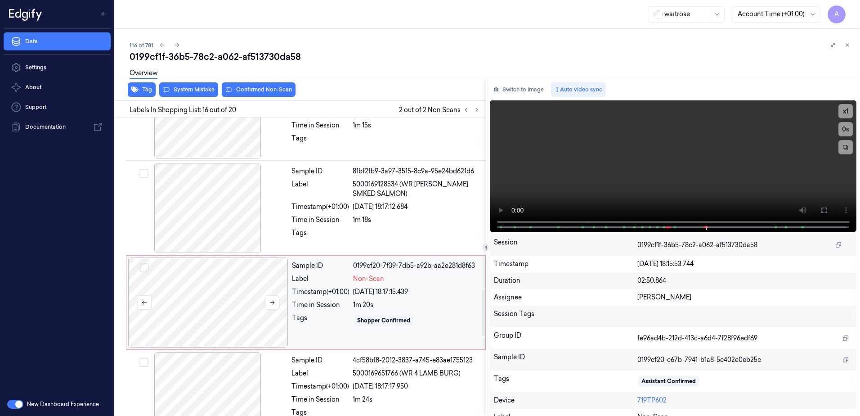
click at [274, 288] on div at bounding box center [208, 302] width 160 height 90
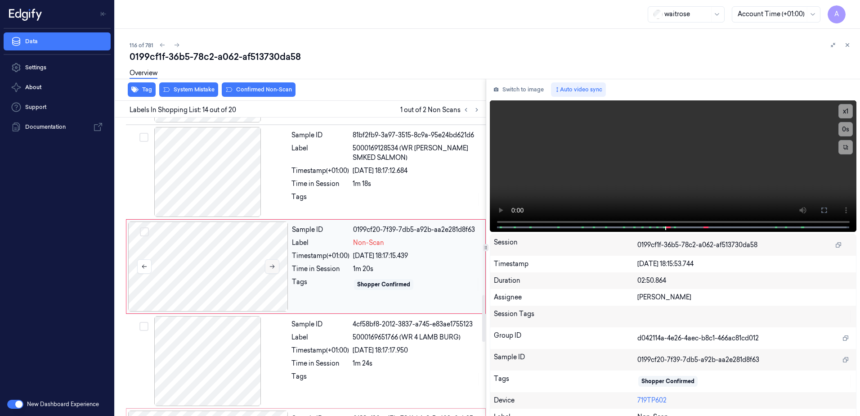
click at [274, 271] on button at bounding box center [272, 266] width 14 height 14
click at [319, 193] on div "Tags" at bounding box center [321, 199] width 58 height 14
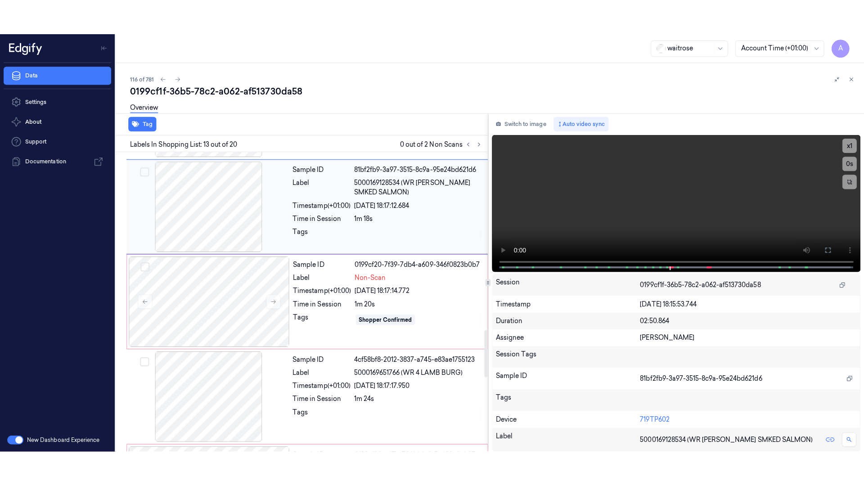
scroll to position [1032, 0]
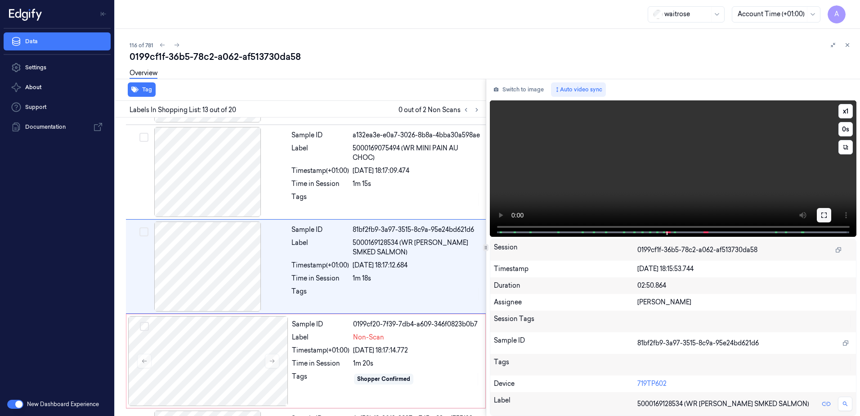
click at [822, 213] on icon at bounding box center [824, 214] width 5 height 5
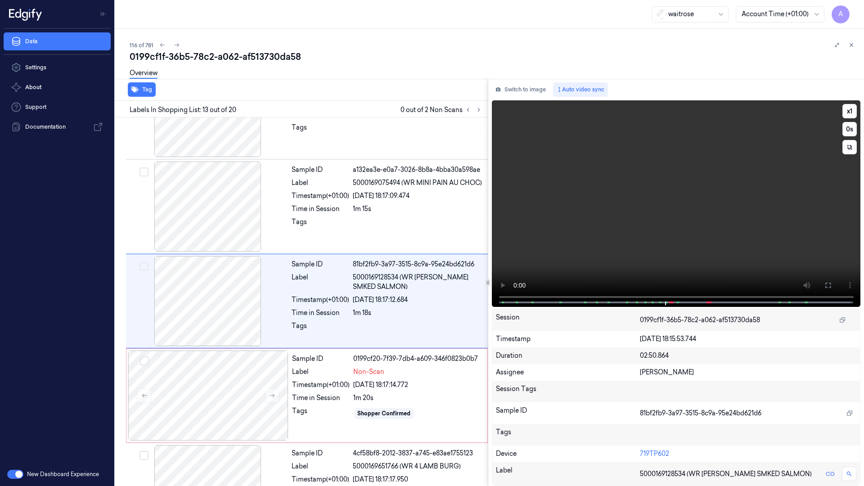
scroll to position [997, 0]
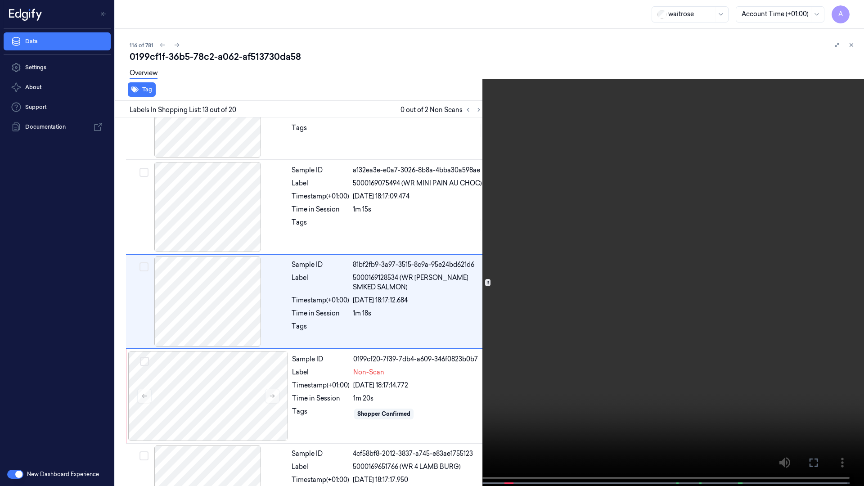
click at [386, 274] on video at bounding box center [432, 244] width 864 height 488
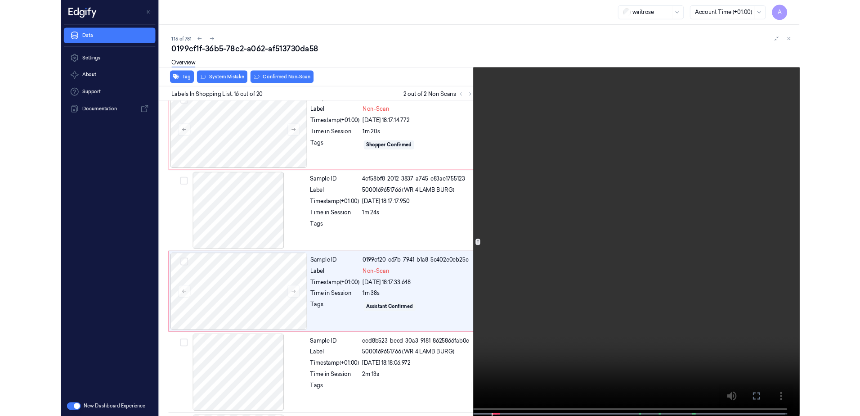
scroll to position [1280, 0]
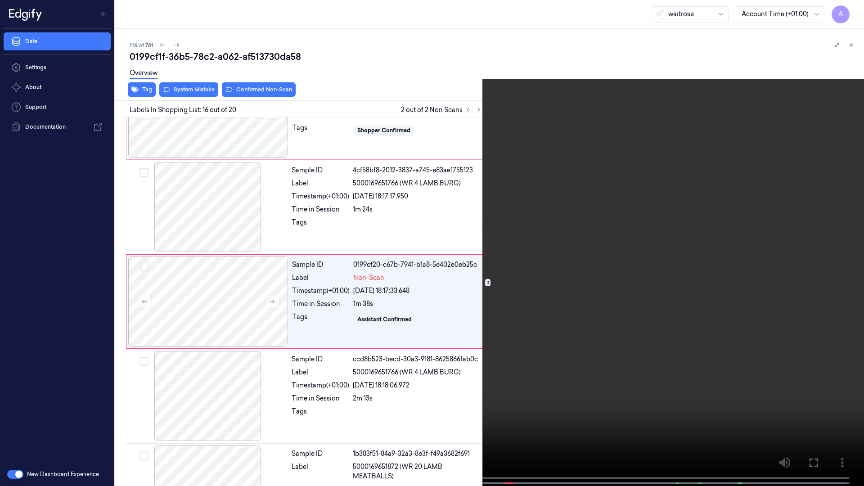
click at [0, 0] on icon at bounding box center [0, 0] width 0 height 0
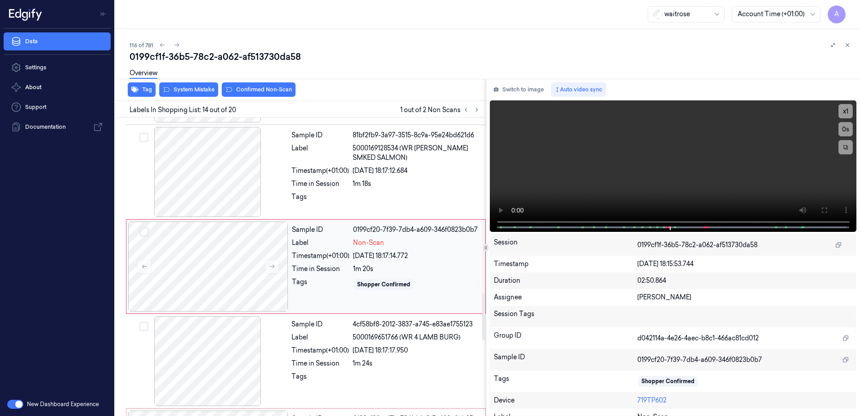
scroll to position [991, 0]
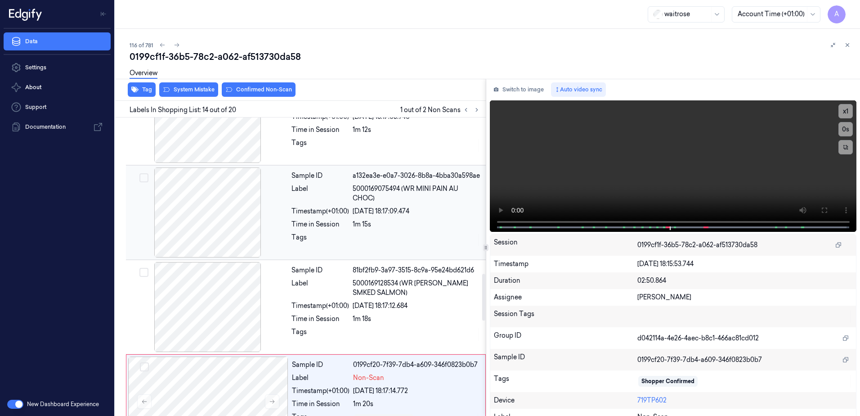
click at [375, 239] on div at bounding box center [417, 240] width 128 height 14
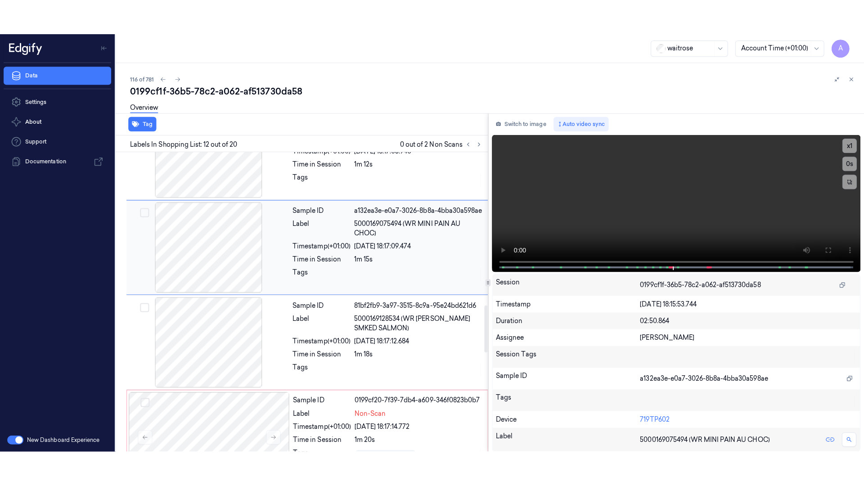
scroll to position [937, 0]
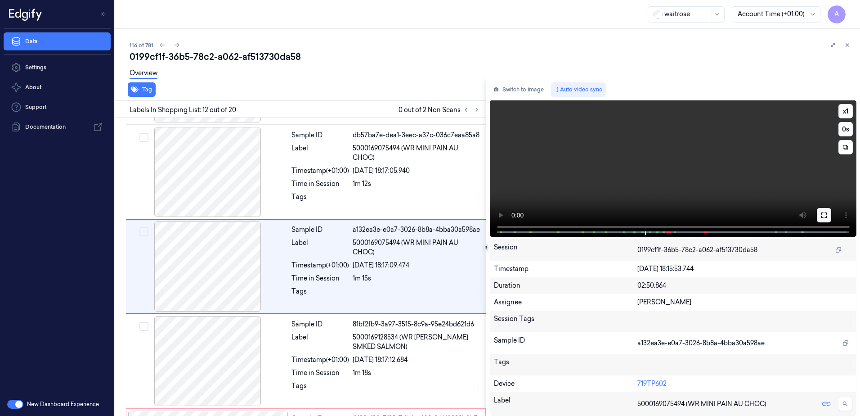
click at [825, 216] on icon at bounding box center [824, 214] width 7 height 7
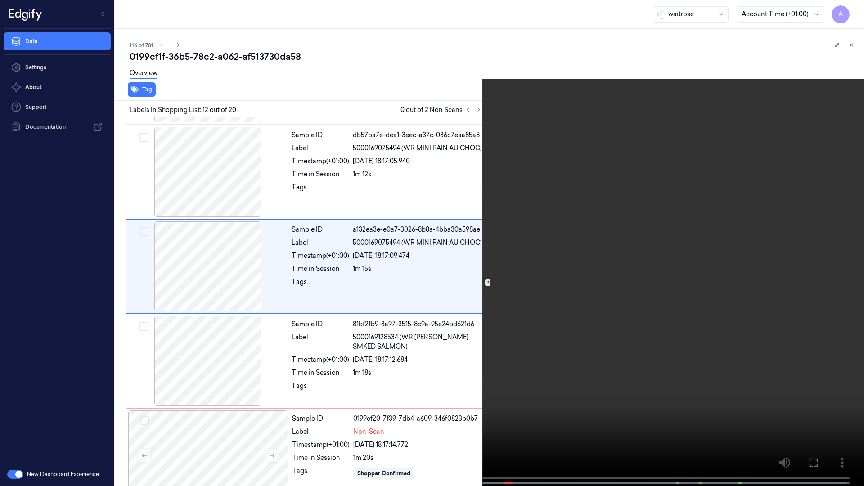
click at [598, 290] on video at bounding box center [432, 244] width 864 height 488
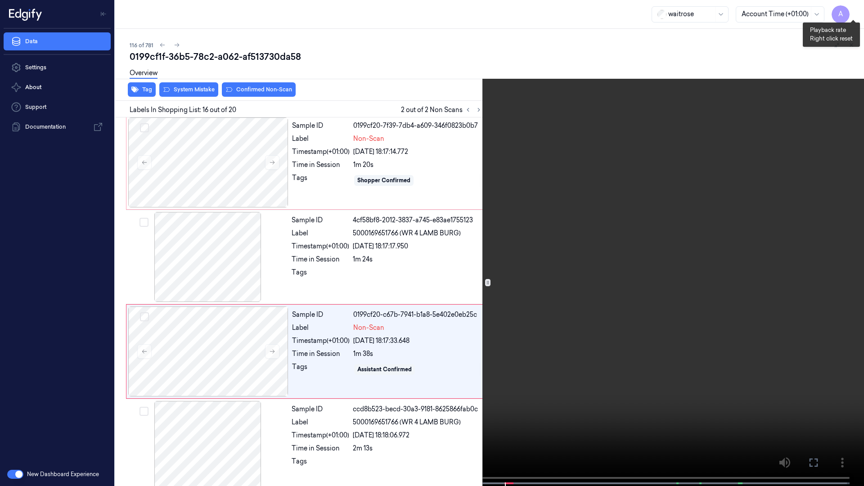
scroll to position [1280, 0]
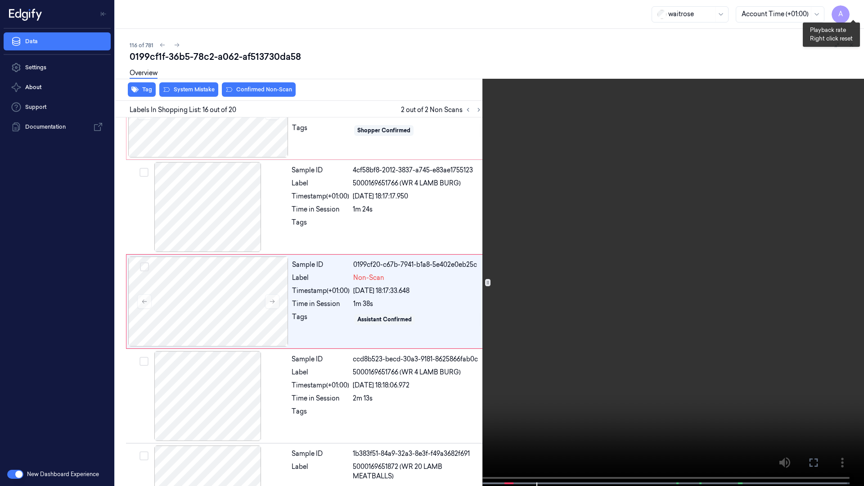
click at [848, 11] on button "x 1" at bounding box center [853, 11] width 14 height 14
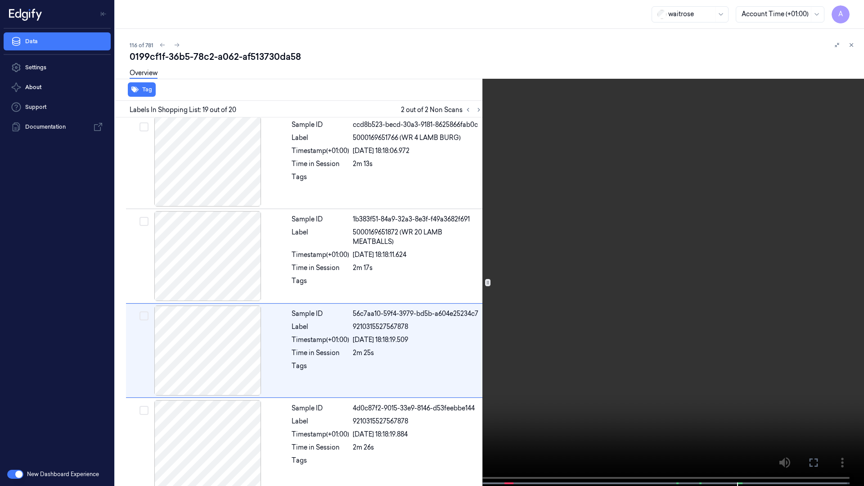
scroll to position [1524, 0]
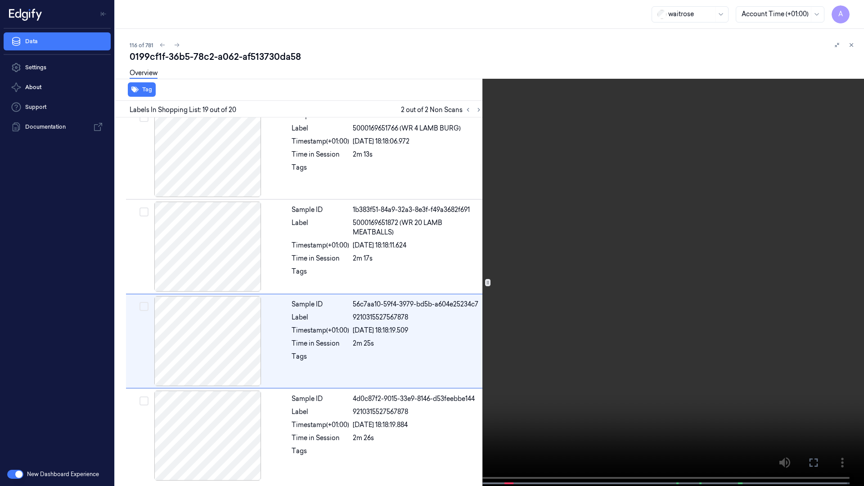
click at [327, 415] on video at bounding box center [432, 244] width 864 height 488
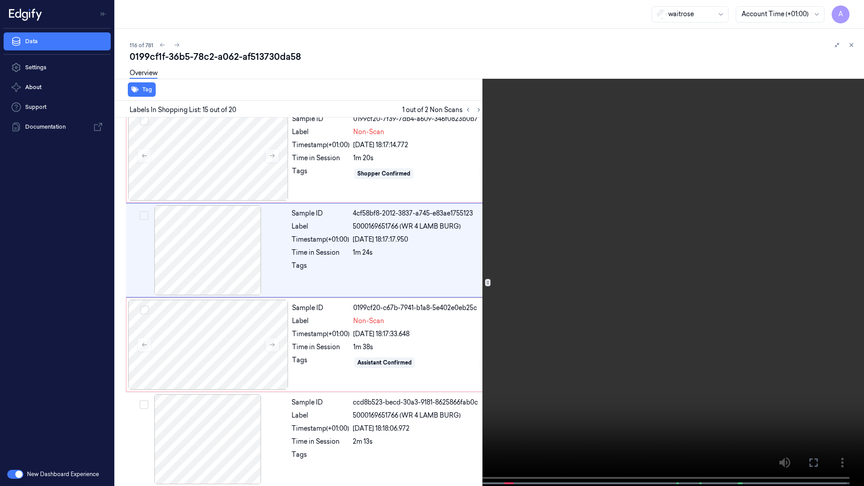
scroll to position [1186, 0]
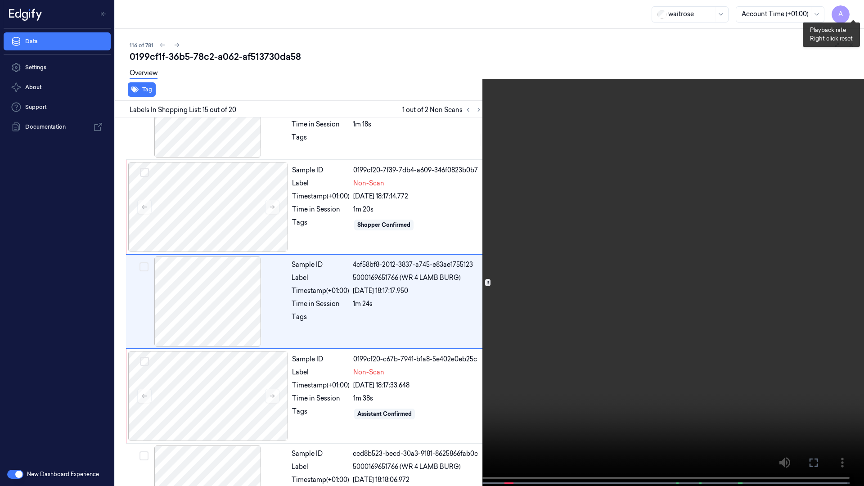
click at [854, 9] on button "x 1" at bounding box center [853, 11] width 14 height 14
click at [850, 11] on button "x 2" at bounding box center [853, 11] width 14 height 14
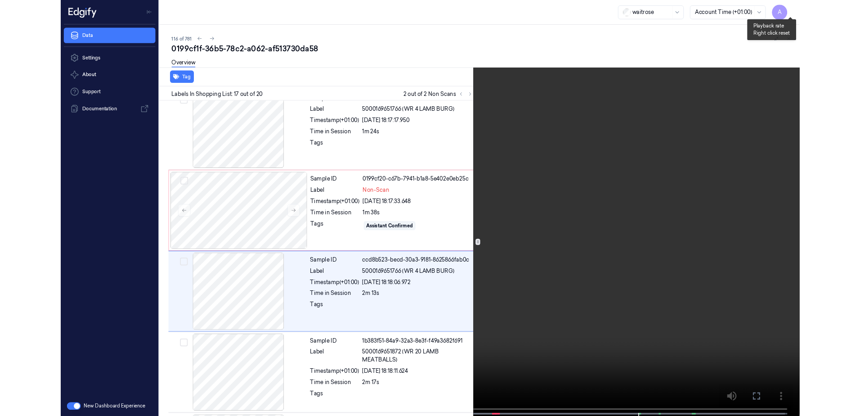
scroll to position [1375, 0]
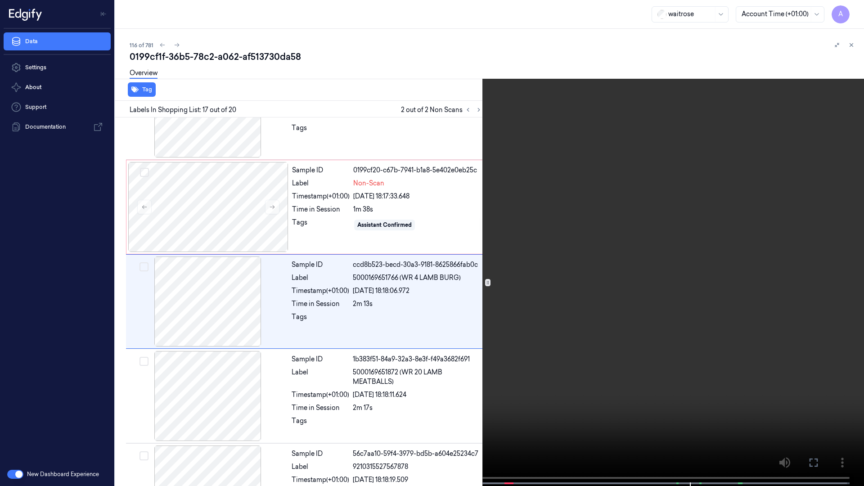
click at [581, 283] on video at bounding box center [432, 244] width 864 height 488
click at [0, 0] on icon at bounding box center [0, 0] width 0 height 0
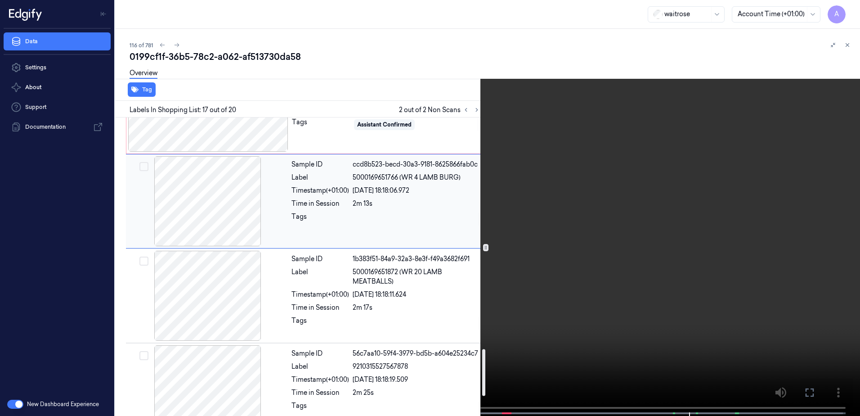
scroll to position [1510, 0]
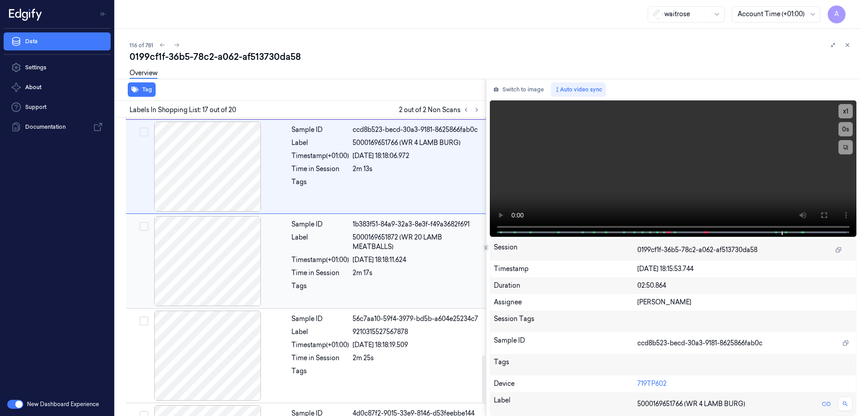
click at [409, 279] on div "Sample ID 1b383f51-84a9-32a3-8e3f-f49a3682f691 Label 5000169651872 (WR 20 LAMB …" at bounding box center [386, 261] width 196 height 90
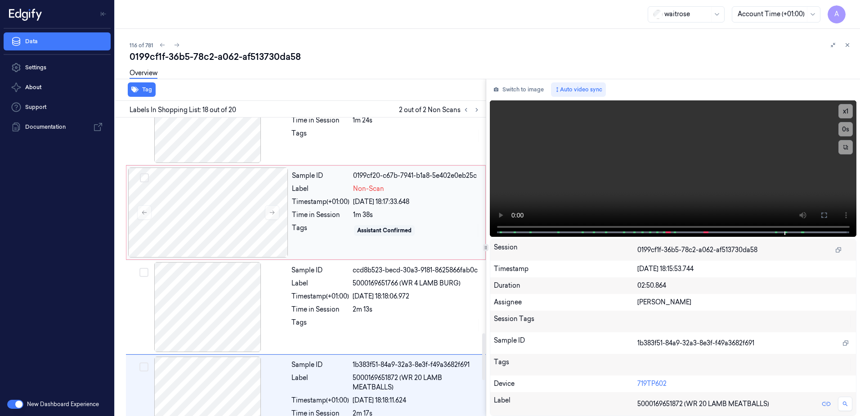
click at [325, 230] on div "Tags" at bounding box center [321, 230] width 58 height 14
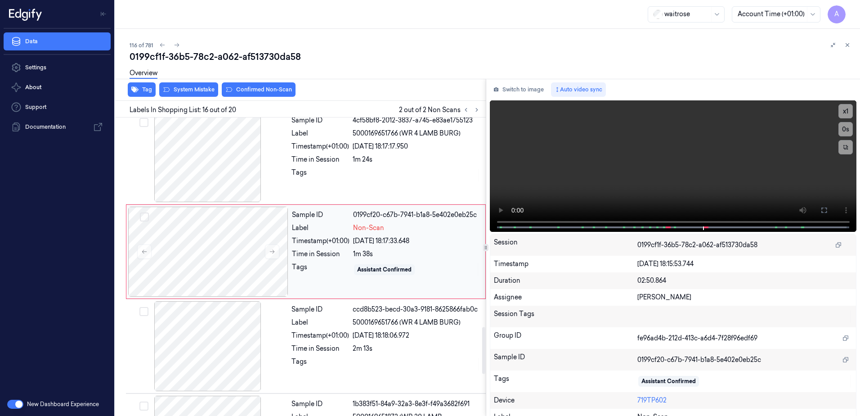
scroll to position [1315, 0]
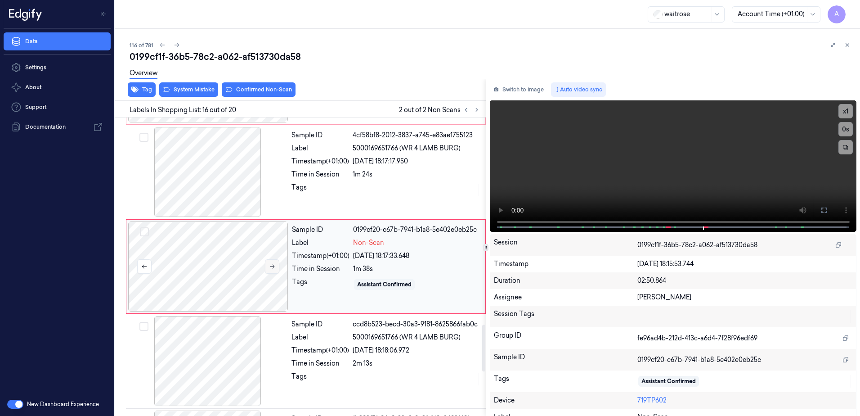
click at [273, 265] on icon at bounding box center [272, 266] width 6 height 6
click at [270, 267] on icon at bounding box center [272, 266] width 6 height 6
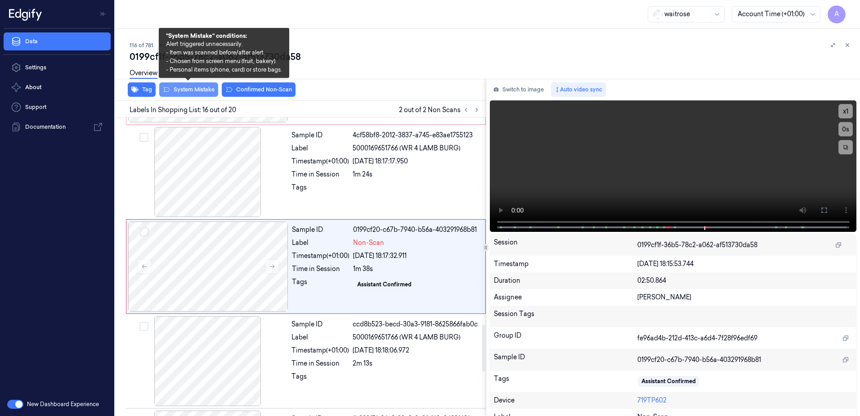
click at [194, 89] on button "System Mistake" at bounding box center [188, 89] width 59 height 14
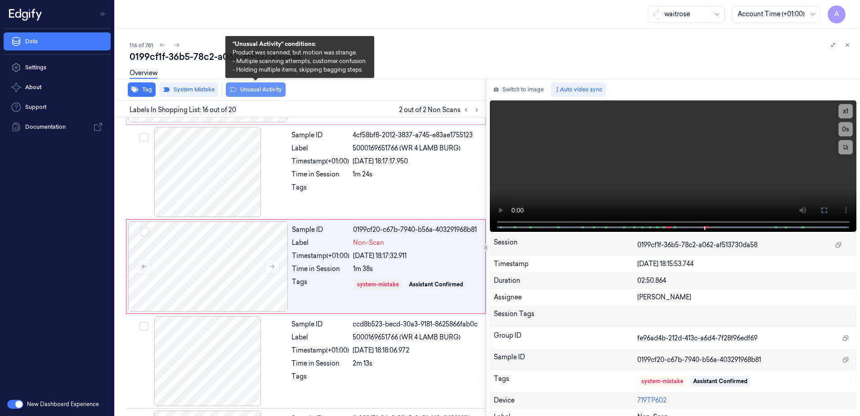
click at [248, 90] on button "Unusual Activity" at bounding box center [256, 89] width 60 height 14
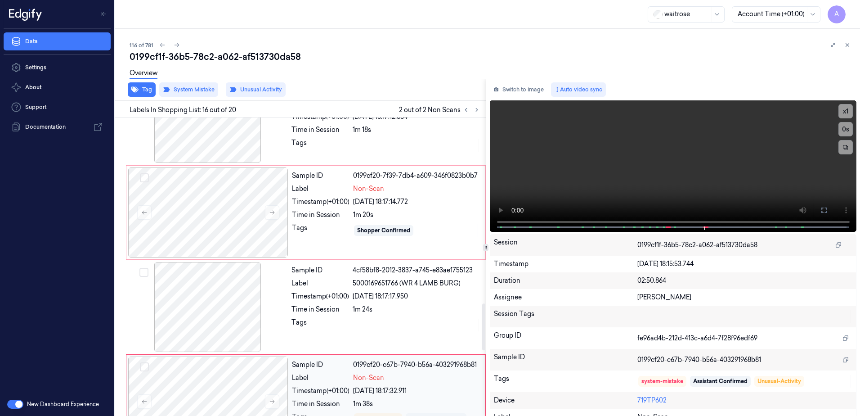
click at [311, 246] on div "Sample ID 0199cf20-7f39-7db4-a609-346f0823b0b7 Label Non-Scan Timestamp (+01:00…" at bounding box center [385, 212] width 195 height 90
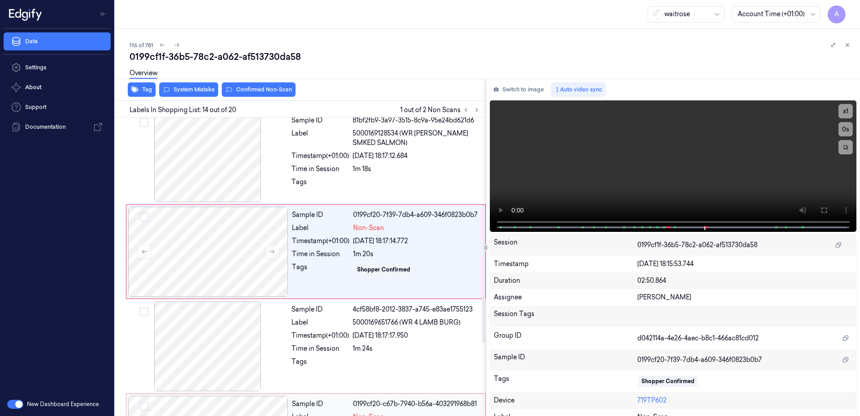
scroll to position [1126, 0]
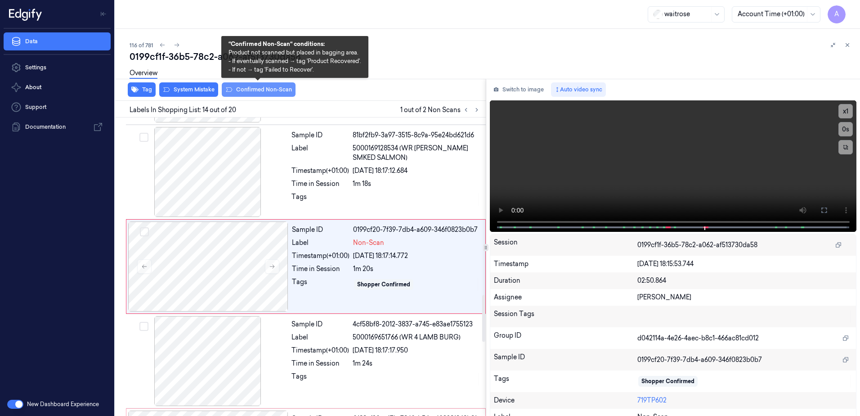
click at [240, 90] on button "Confirmed Non-Scan" at bounding box center [259, 89] width 74 height 14
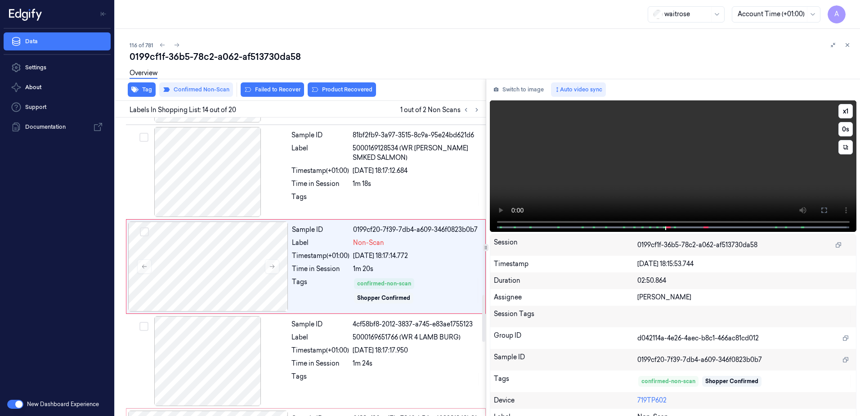
click at [661, 168] on video at bounding box center [673, 165] width 367 height 131
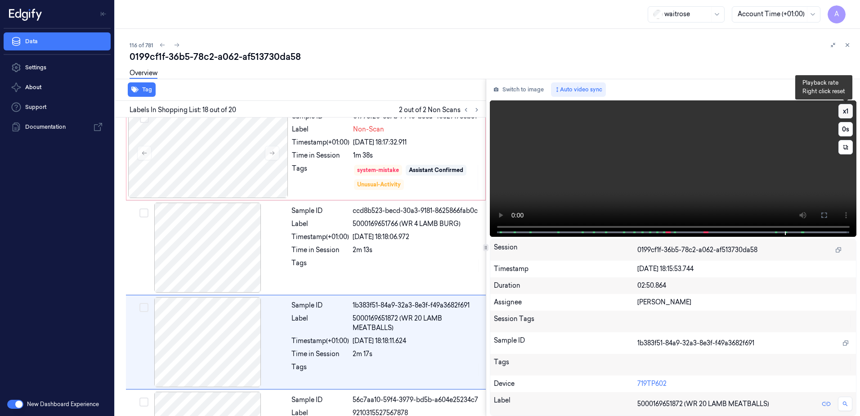
scroll to position [1504, 0]
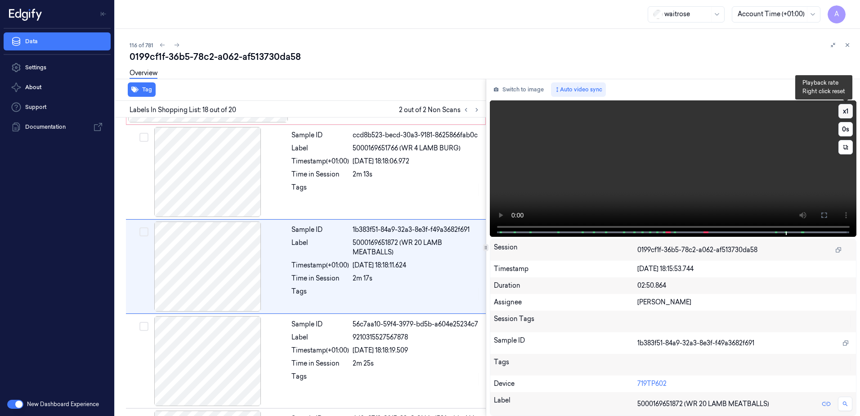
click at [849, 109] on button "x 1" at bounding box center [846, 111] width 14 height 14
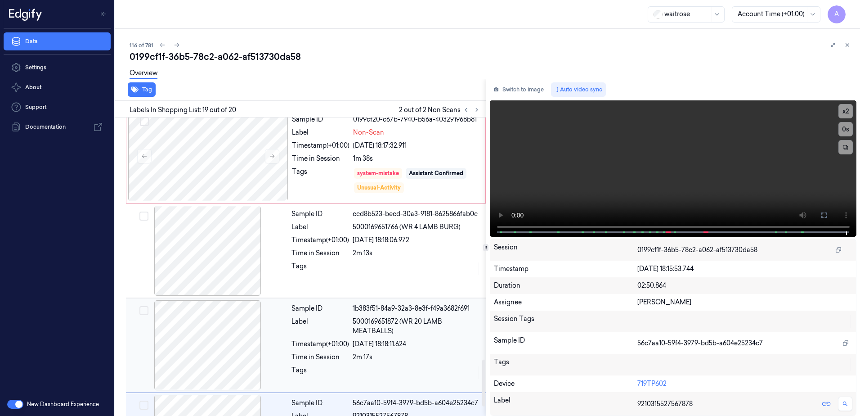
scroll to position [1594, 0]
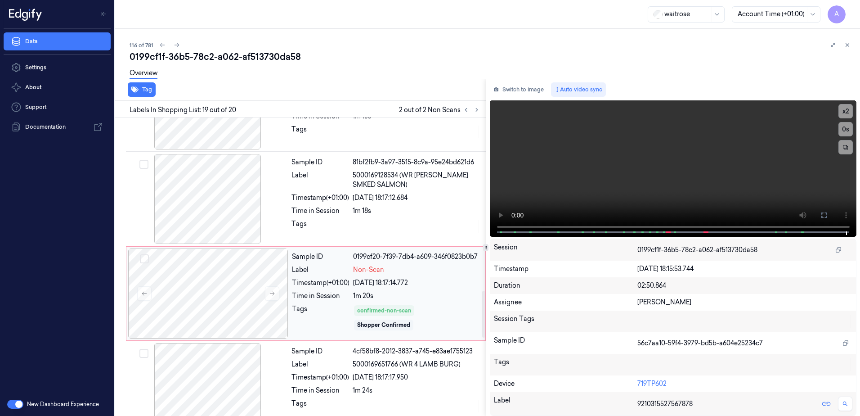
click at [327, 319] on div "Tags" at bounding box center [321, 317] width 58 height 27
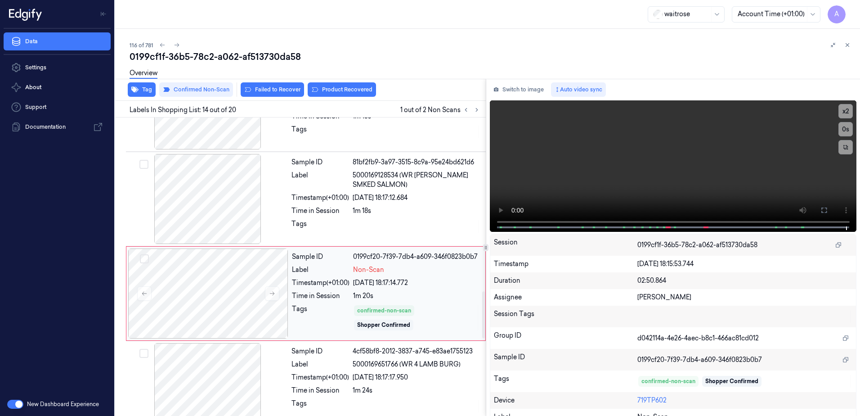
scroll to position [1126, 0]
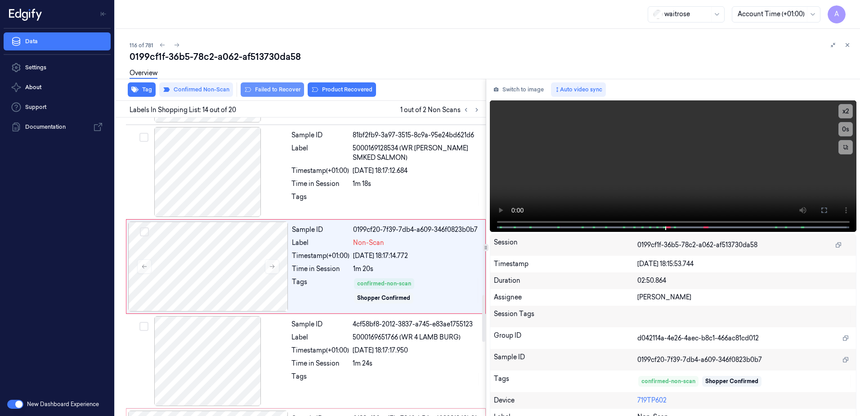
click at [268, 91] on button "Failed to Recover" at bounding box center [272, 89] width 63 height 14
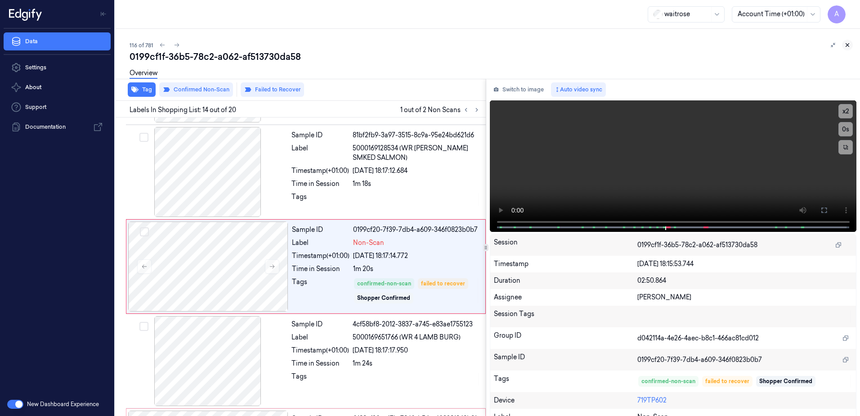
click at [847, 45] on icon at bounding box center [848, 45] width 6 height 6
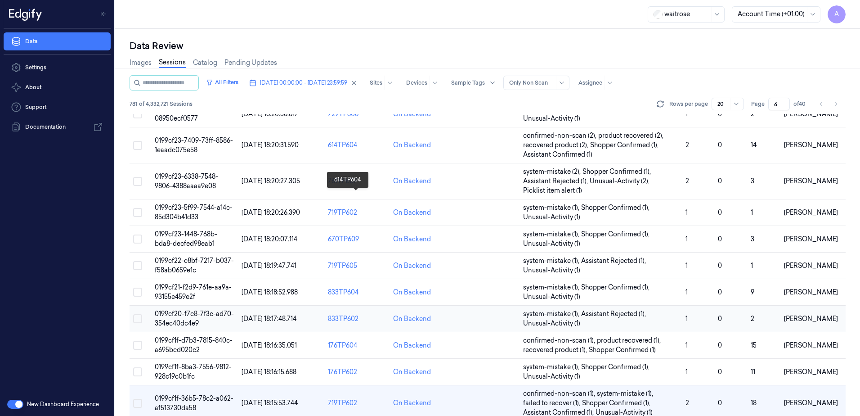
scroll to position [312, 0]
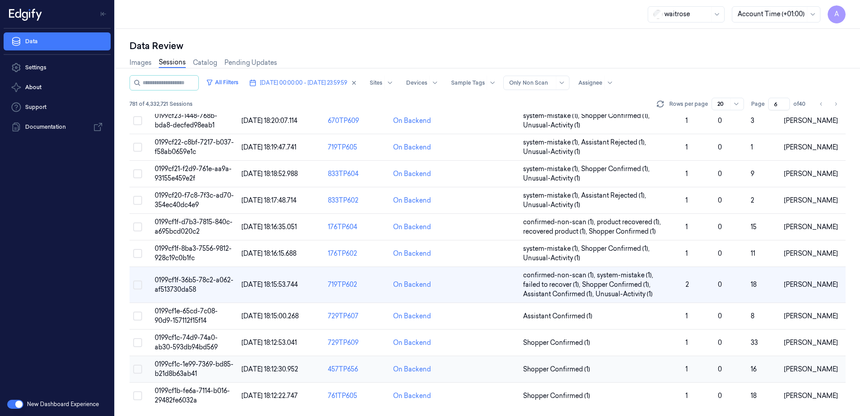
click at [184, 372] on span "0199cf1c-1e99-7369-bd85-b21d8b63ab41" at bounding box center [194, 369] width 79 height 18
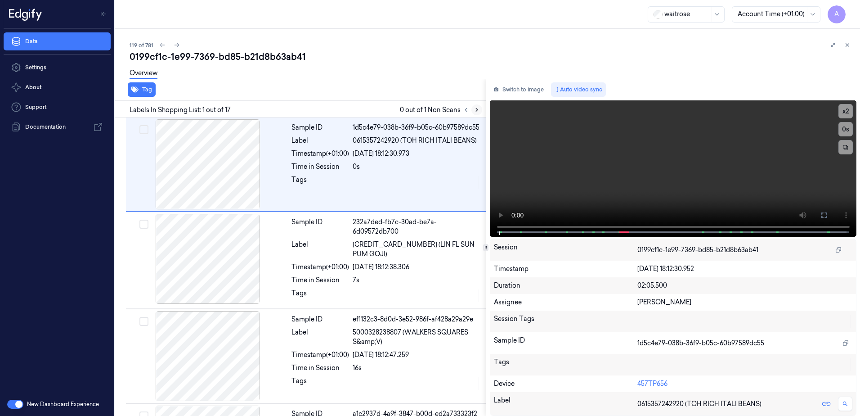
click at [476, 110] on icon at bounding box center [477, 110] width 6 height 6
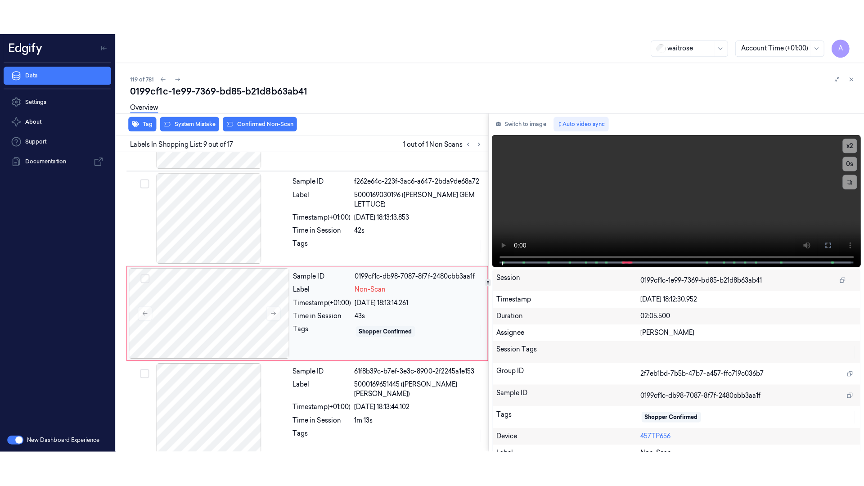
scroll to position [654, 0]
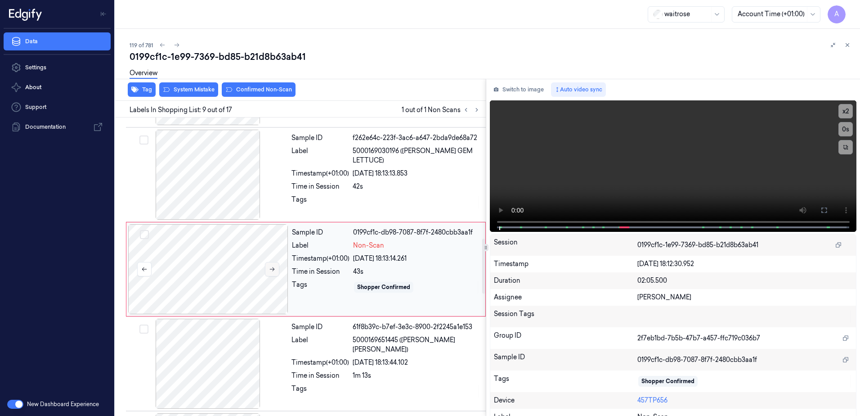
click at [271, 266] on icon at bounding box center [272, 269] width 6 height 6
click at [275, 266] on icon at bounding box center [272, 269] width 6 height 6
click at [605, 228] on div "x 2 0 s" at bounding box center [673, 165] width 367 height 130
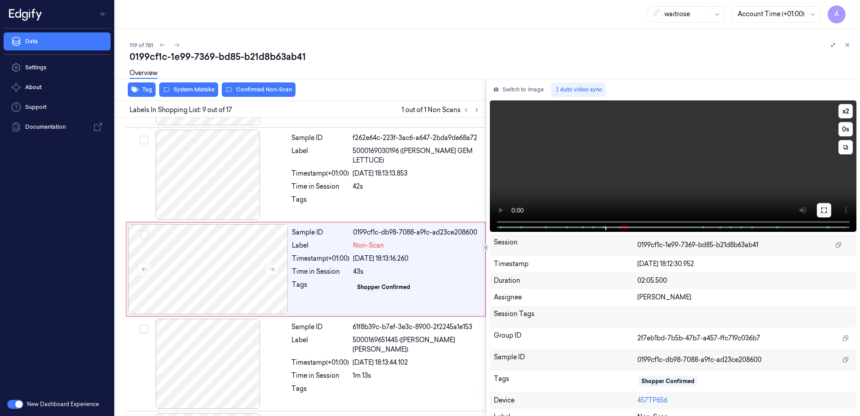
click at [817, 208] on button at bounding box center [824, 210] width 14 height 14
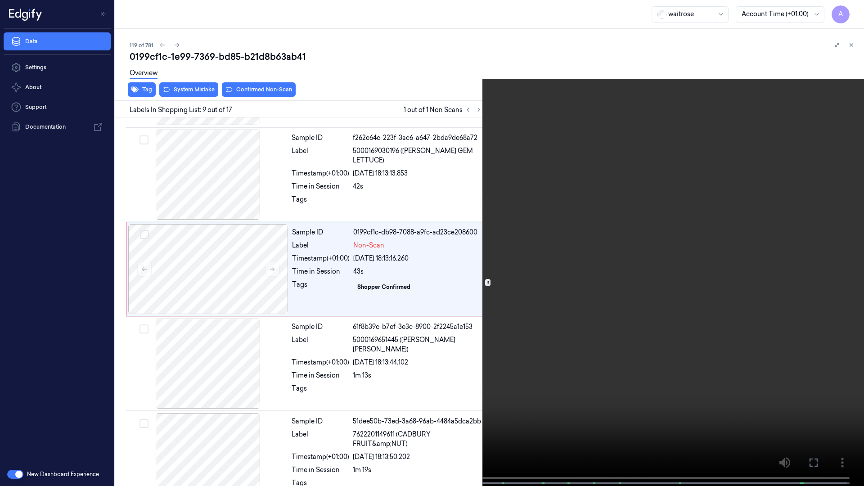
click at [611, 299] on video at bounding box center [432, 244] width 864 height 488
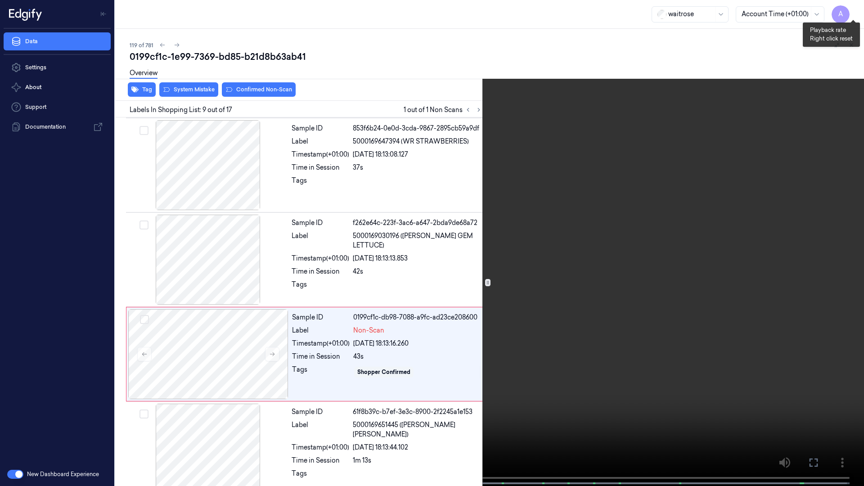
scroll to position [619, 0]
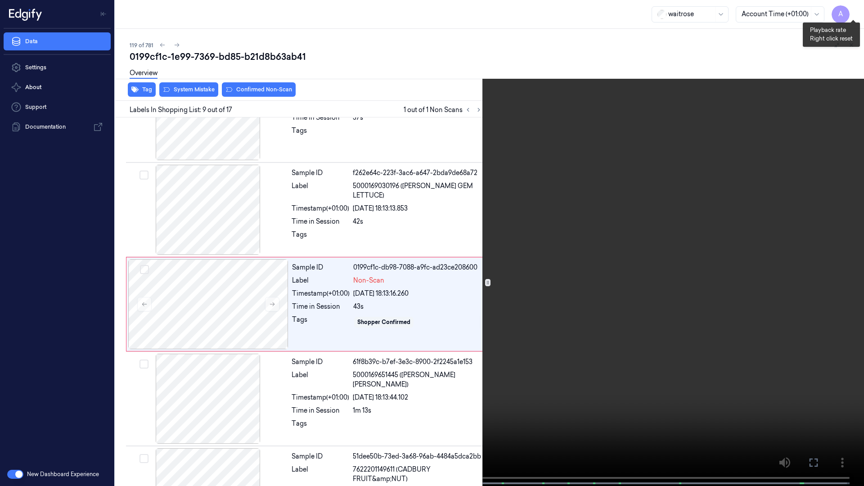
click at [852, 10] on button "x 1" at bounding box center [853, 11] width 14 height 14
click at [0, 0] on icon at bounding box center [0, 0] width 0 height 0
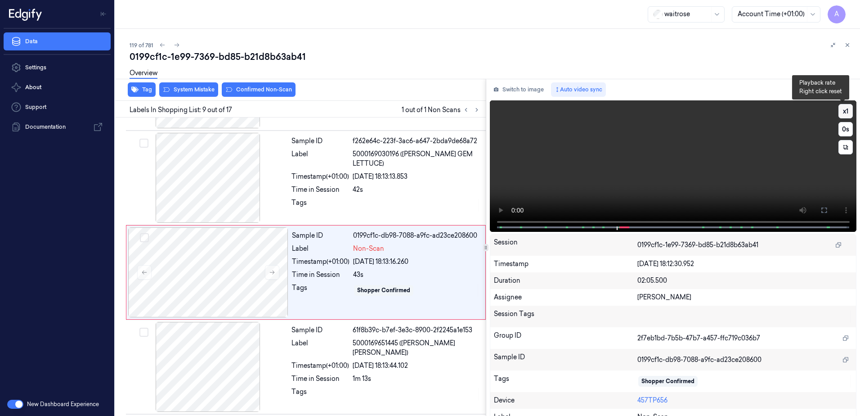
scroll to position [654, 0]
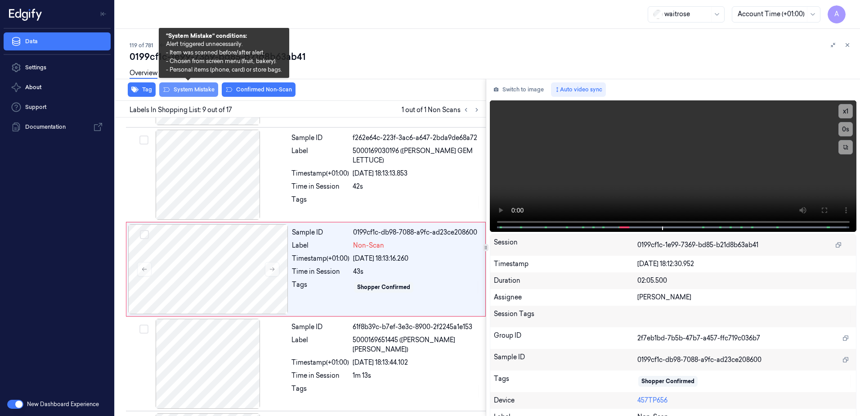
click at [180, 91] on button "System Mistake" at bounding box center [188, 89] width 59 height 14
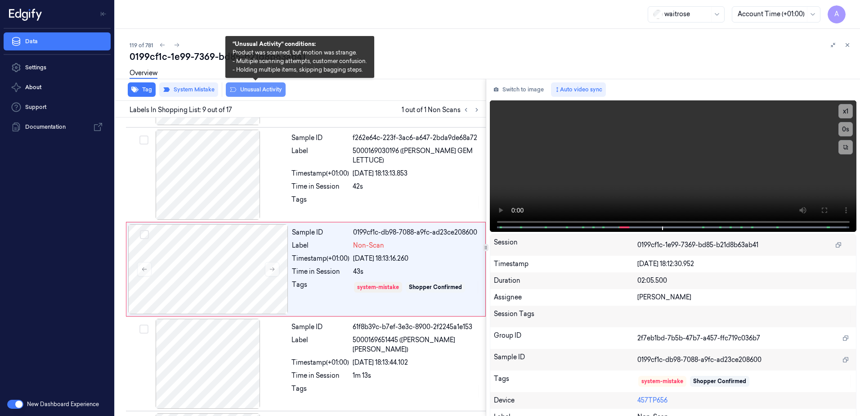
click at [251, 92] on button "Unusual Activity" at bounding box center [256, 89] width 60 height 14
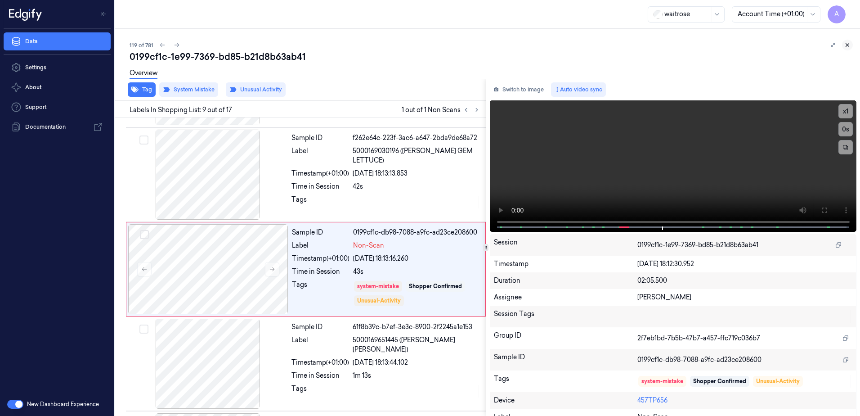
click at [850, 46] on icon at bounding box center [848, 45] width 6 height 6
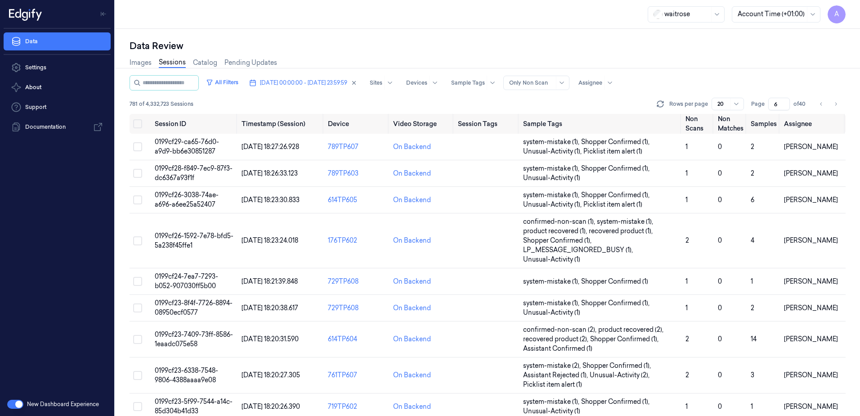
drag, startPoint x: 780, startPoint y: 104, endPoint x: 769, endPoint y: 109, distance: 12.3
click at [769, 109] on input "6" at bounding box center [780, 104] width 22 height 13
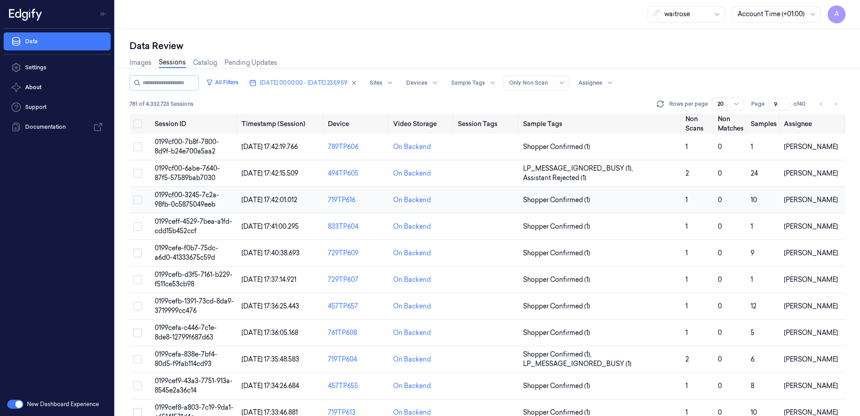
type input "9"
click at [182, 205] on span "0199cf00-3245-7c2a-98fb-0c5875049eeb" at bounding box center [187, 200] width 64 height 18
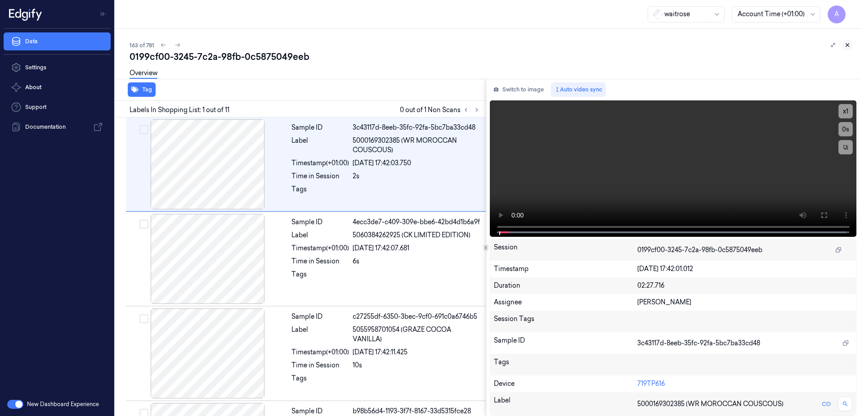
click at [849, 45] on icon at bounding box center [848, 45] width 6 height 6
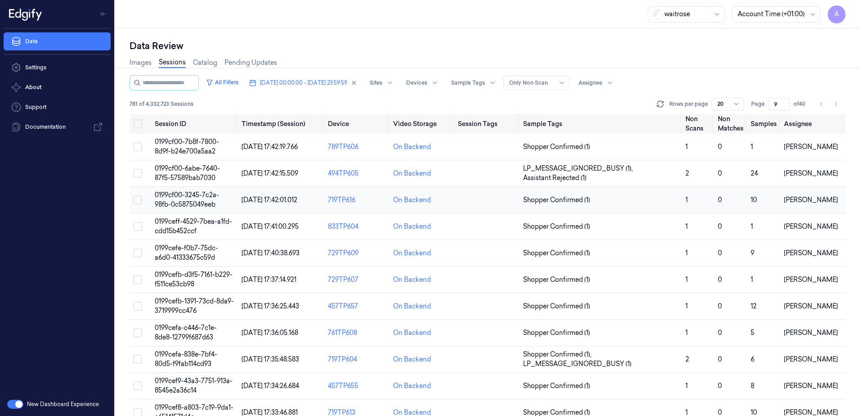
click at [186, 203] on span "0199cf00-3245-7c2a-98fb-0c5875049eeb" at bounding box center [187, 200] width 64 height 18
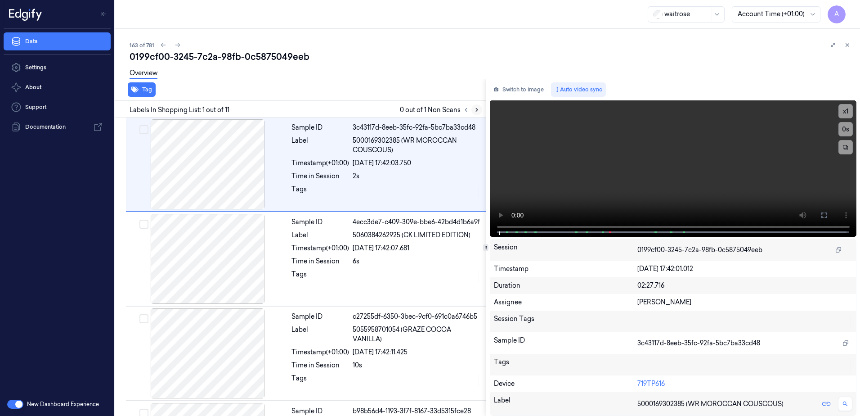
click at [480, 112] on icon at bounding box center [477, 110] width 6 height 6
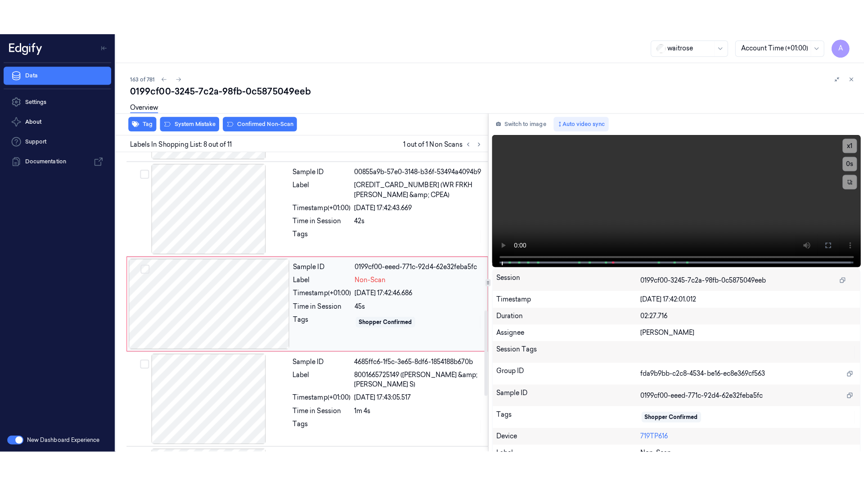
scroll to position [562, 0]
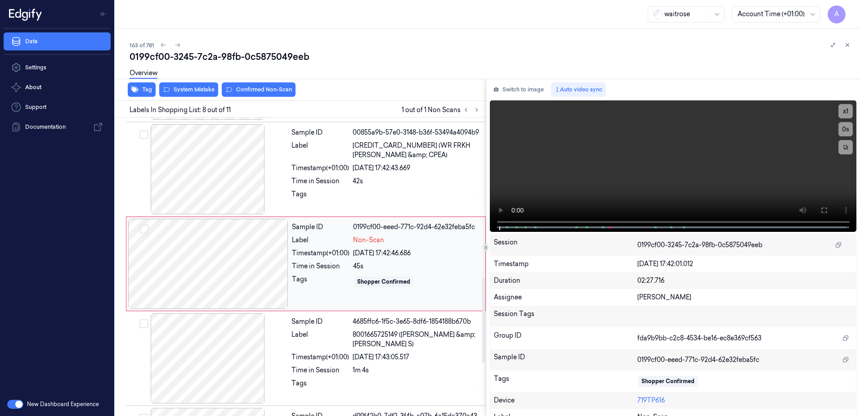
click at [270, 269] on div at bounding box center [208, 264] width 160 height 90
click at [827, 213] on button at bounding box center [824, 210] width 14 height 14
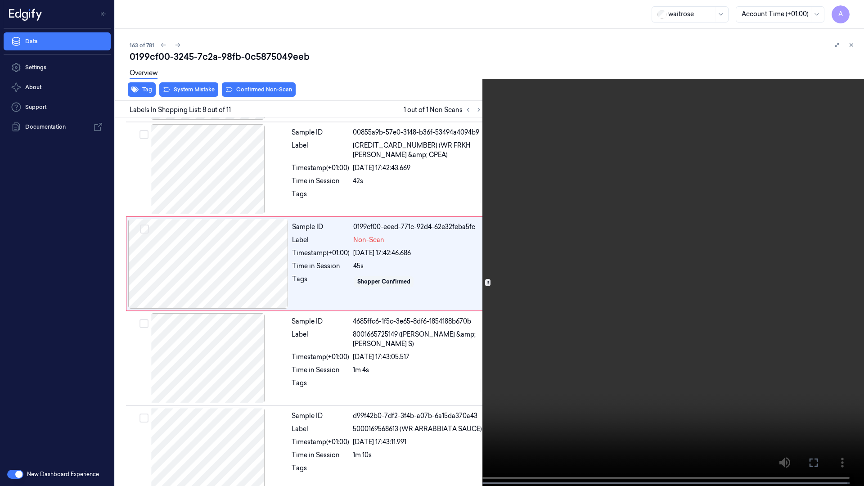
click at [631, 301] on video at bounding box center [432, 244] width 864 height 488
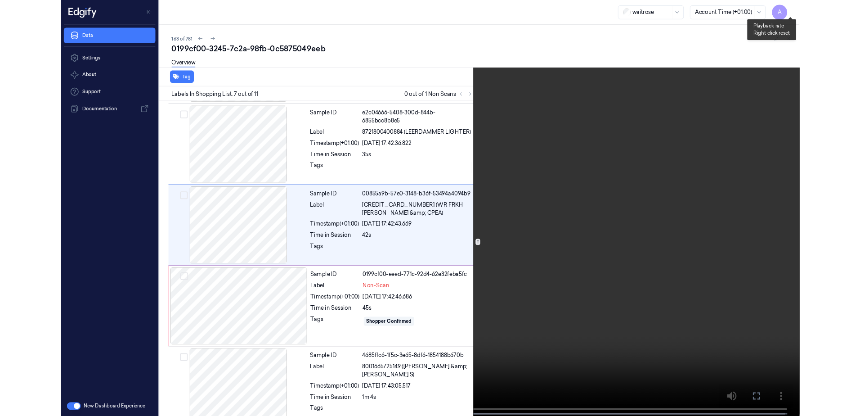
scroll to position [430, 0]
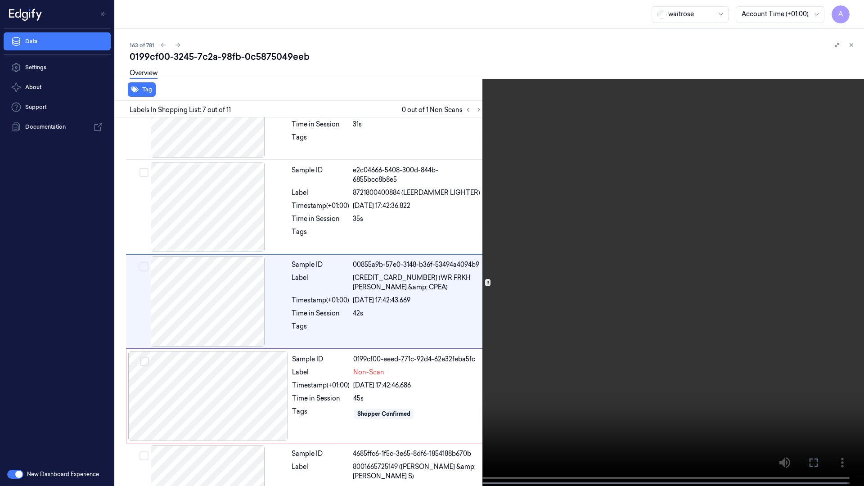
click at [0, 0] on icon at bounding box center [0, 0] width 0 height 0
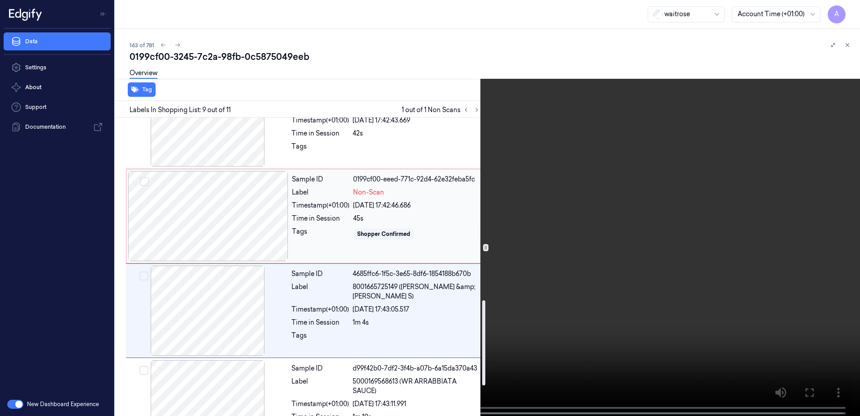
scroll to position [656, 0]
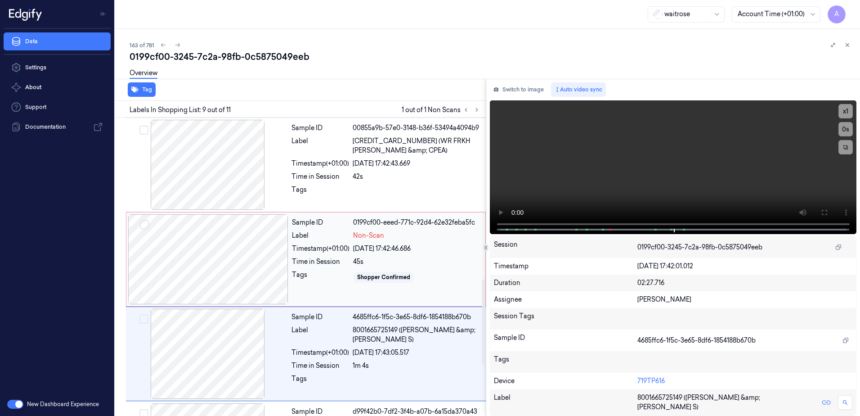
click at [427, 271] on div "Sample ID 0199cf00-eeed-771c-92d4-62e32feba5fc Label Non-Scan Timestamp (+01:00…" at bounding box center [385, 259] width 195 height 90
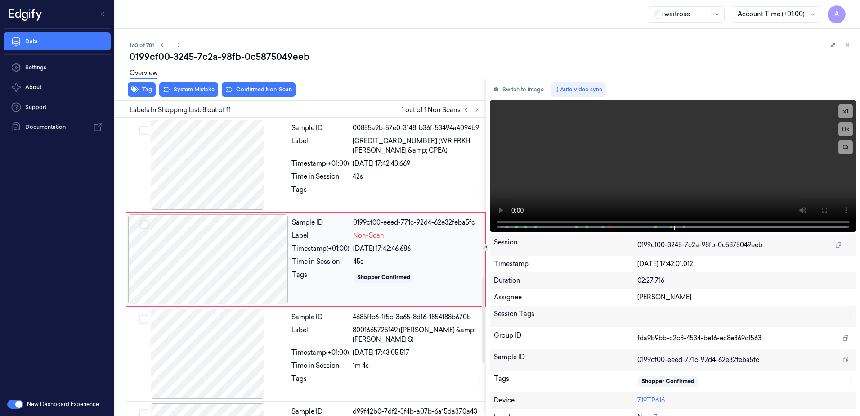
scroll to position [562, 0]
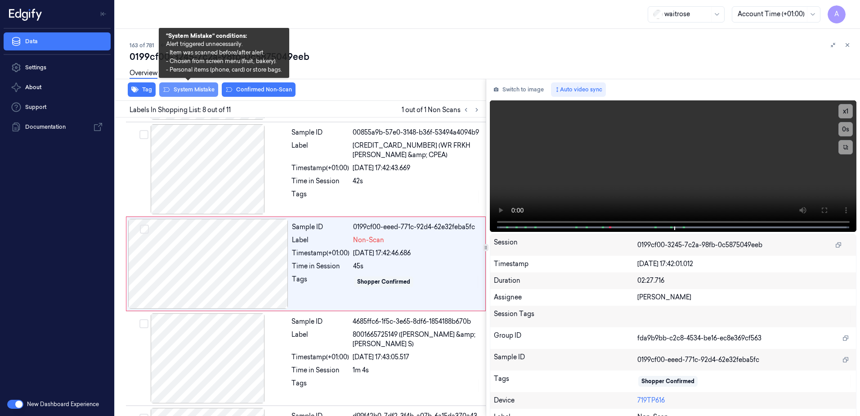
click at [192, 92] on button "System Mistake" at bounding box center [188, 89] width 59 height 14
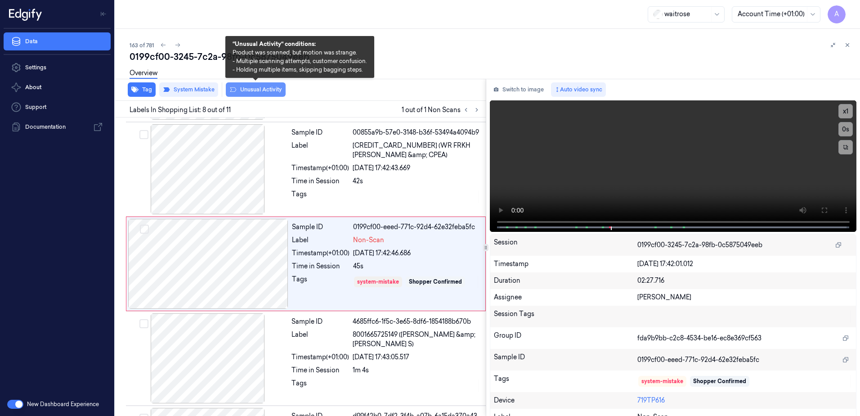
click at [259, 93] on button "Unusual Activity" at bounding box center [256, 89] width 60 height 14
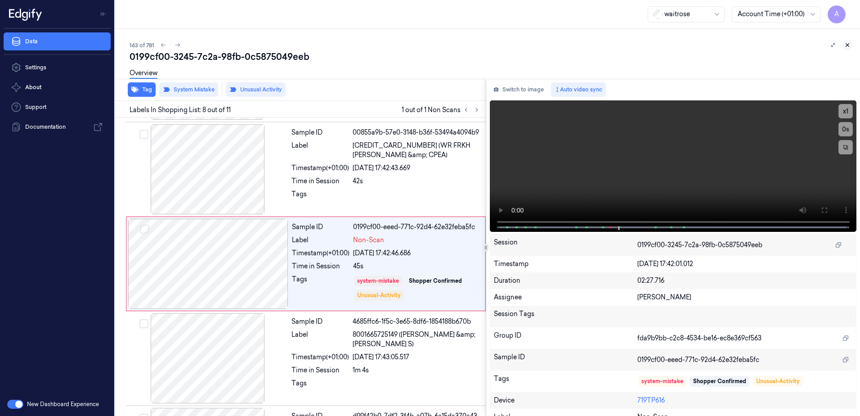
click at [845, 49] on button at bounding box center [847, 45] width 11 height 11
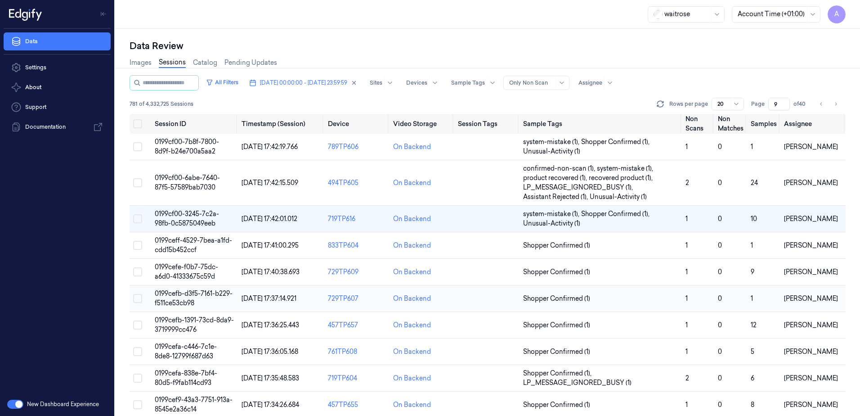
click at [183, 292] on span "0199cefb-d3f5-7161-b229-f511ce53cb98" at bounding box center [194, 298] width 78 height 18
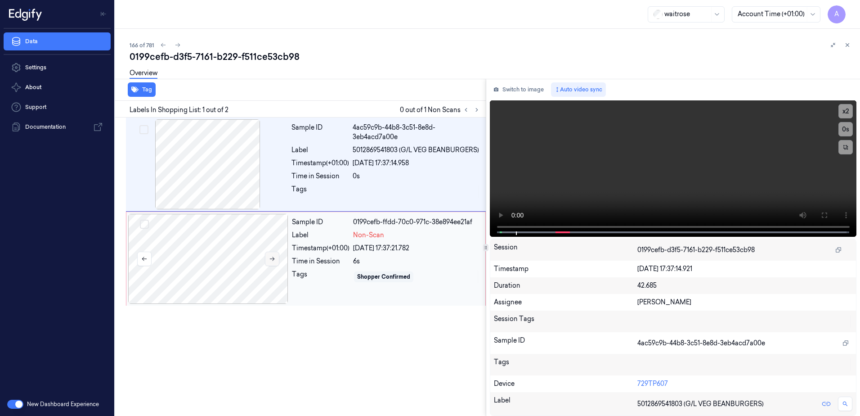
click at [276, 260] on button at bounding box center [272, 259] width 14 height 14
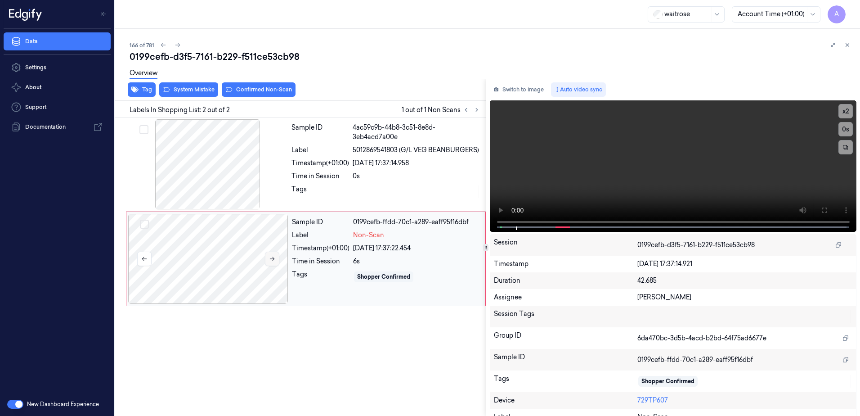
click at [268, 261] on button at bounding box center [272, 259] width 14 height 14
click at [269, 255] on button at bounding box center [272, 259] width 14 height 14
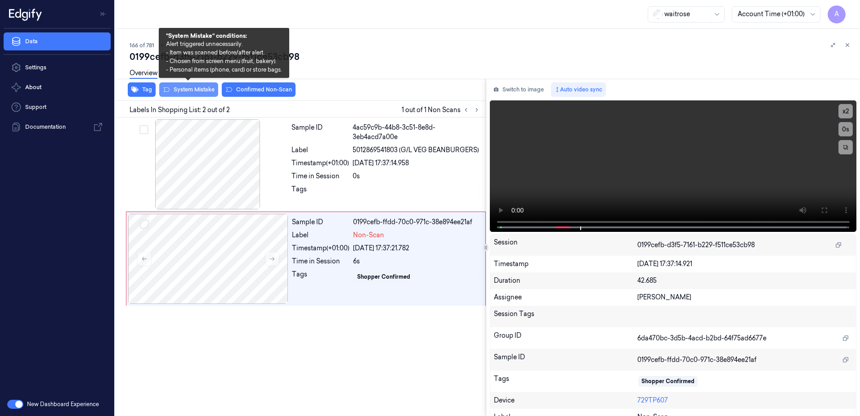
click at [200, 96] on button "System Mistake" at bounding box center [188, 89] width 59 height 14
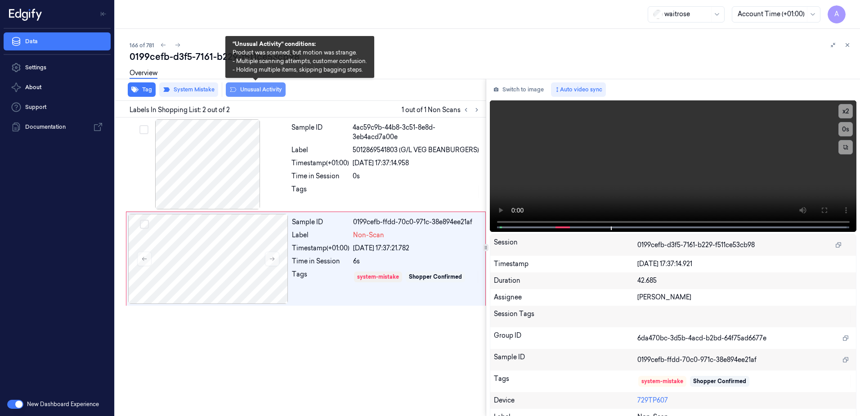
click at [253, 94] on button "Unusual Activity" at bounding box center [256, 89] width 60 height 14
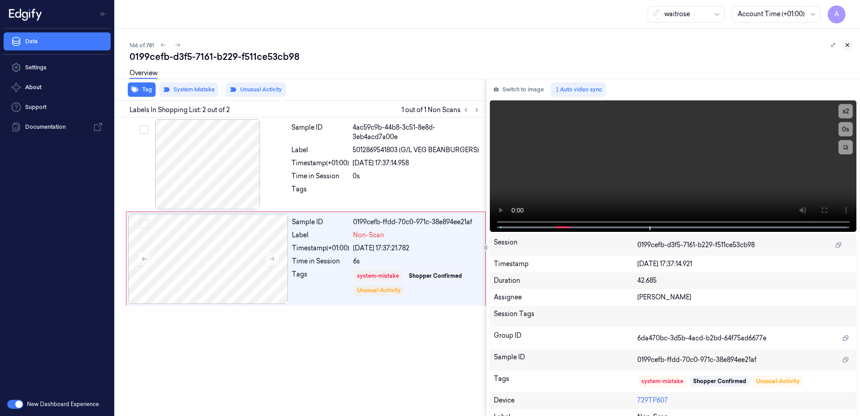
click at [847, 47] on icon at bounding box center [848, 45] width 6 height 6
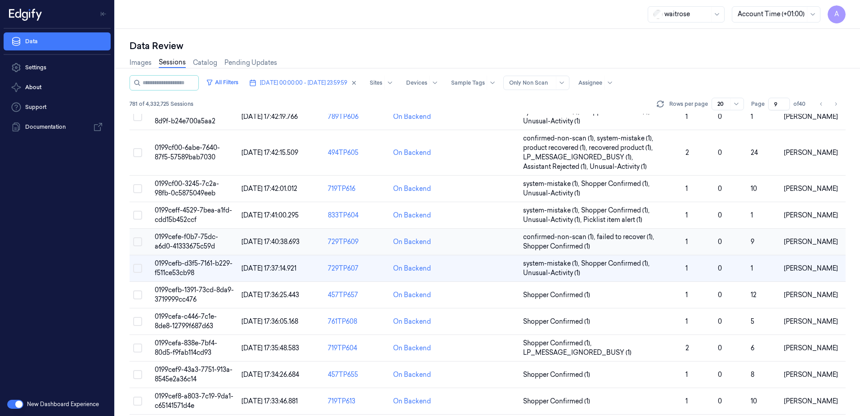
scroll to position [45, 0]
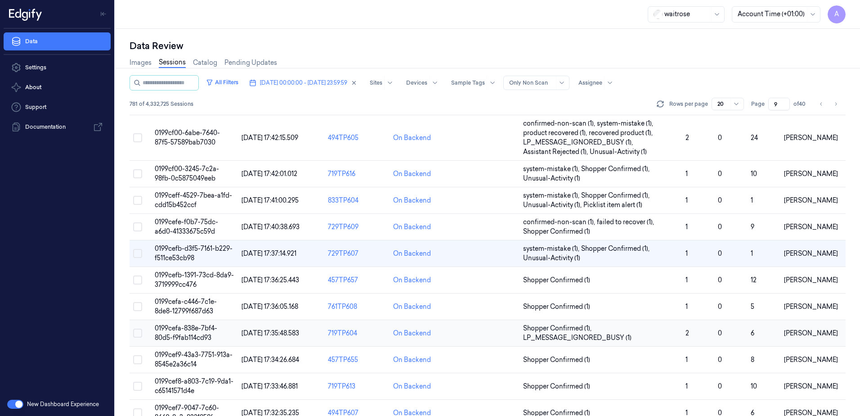
click at [189, 331] on span "0199cefa-838e-7bf4-80d5-f9fab114cd93" at bounding box center [186, 333] width 63 height 18
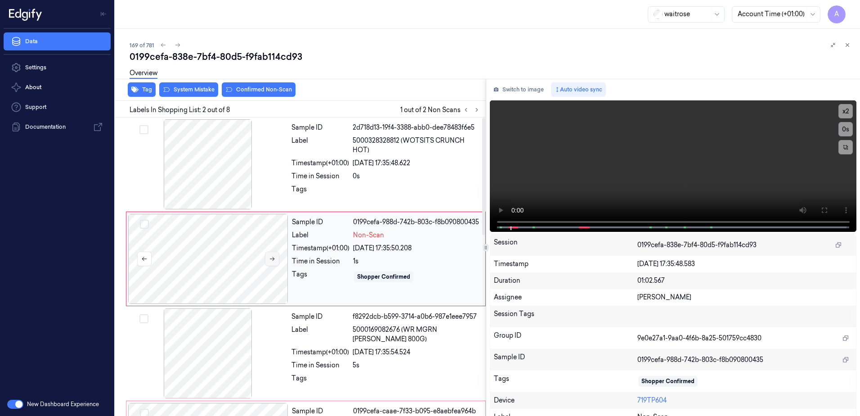
click at [274, 260] on icon at bounding box center [272, 259] width 6 height 6
click at [270, 258] on icon at bounding box center [272, 259] width 6 height 6
click at [655, 189] on video at bounding box center [673, 165] width 367 height 131
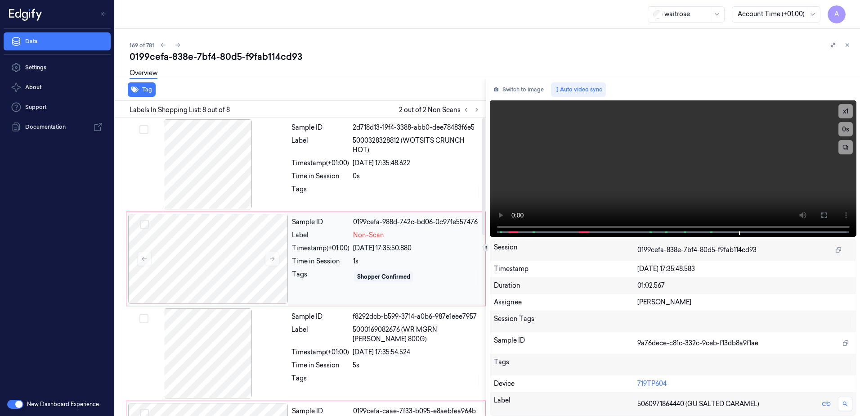
click at [332, 284] on div "Sample ID 0199cefa-988d-742c-bd06-0c97fe557476 Label Non-Scan Timestamp (+01:00…" at bounding box center [385, 259] width 195 height 90
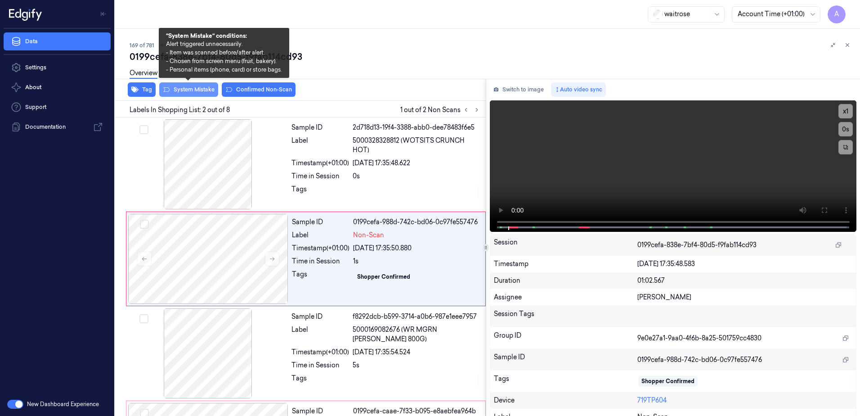
click at [183, 94] on button "System Mistake" at bounding box center [188, 89] width 59 height 14
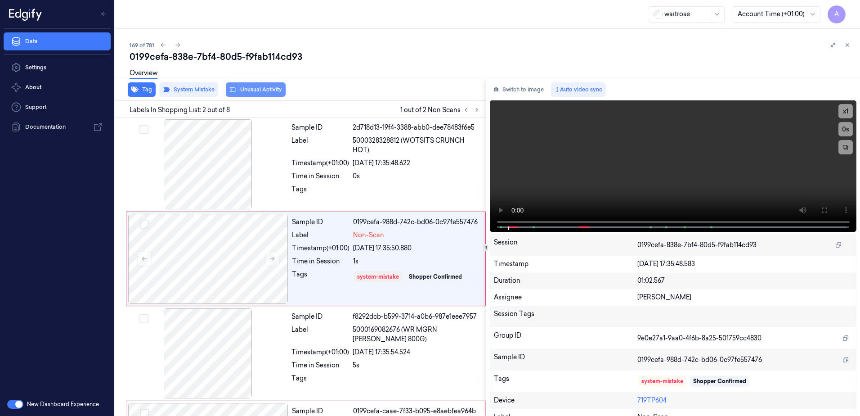
click at [236, 94] on button "Unusual Activity" at bounding box center [256, 89] width 60 height 14
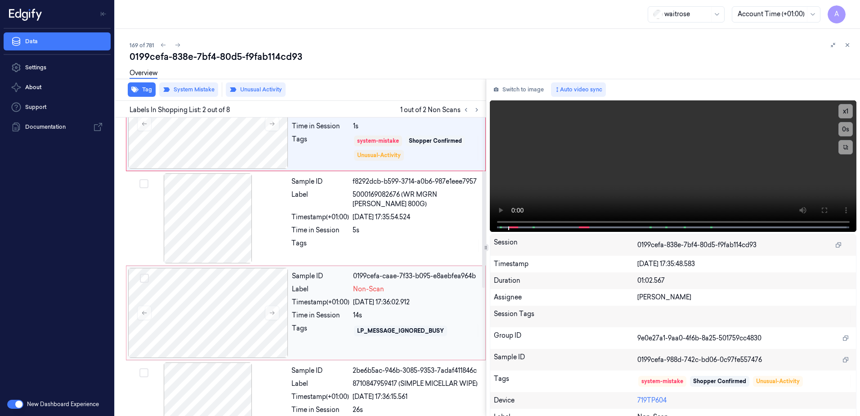
click at [333, 327] on div "Tags" at bounding box center [321, 331] width 58 height 14
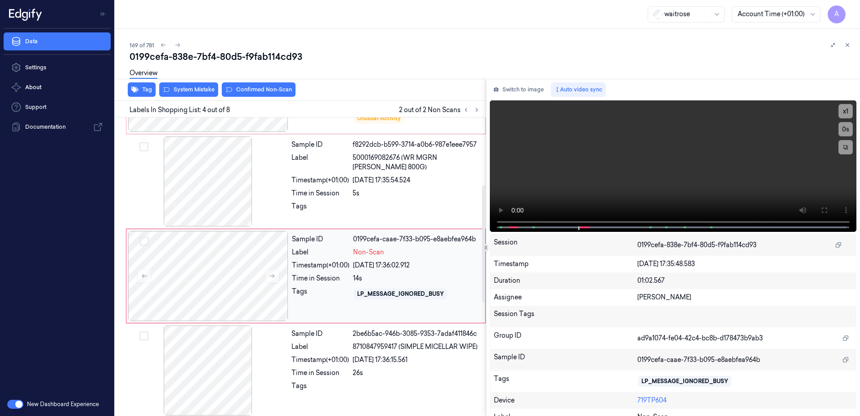
scroll to position [181, 0]
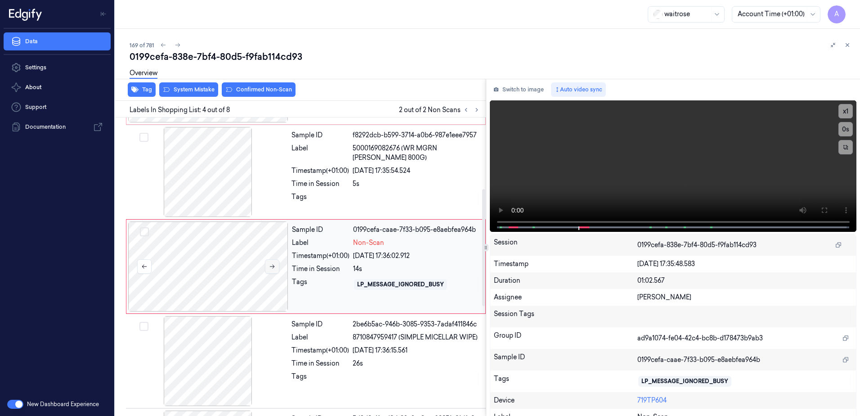
click at [274, 272] on button at bounding box center [272, 266] width 14 height 14
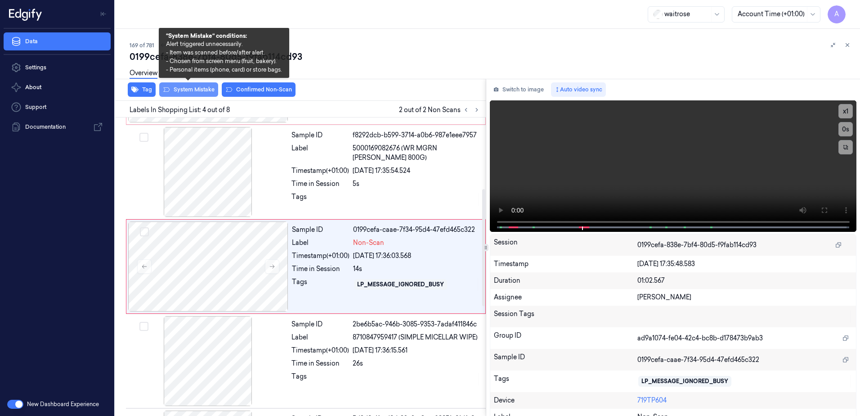
click at [184, 92] on button "System Mistake" at bounding box center [188, 89] width 59 height 14
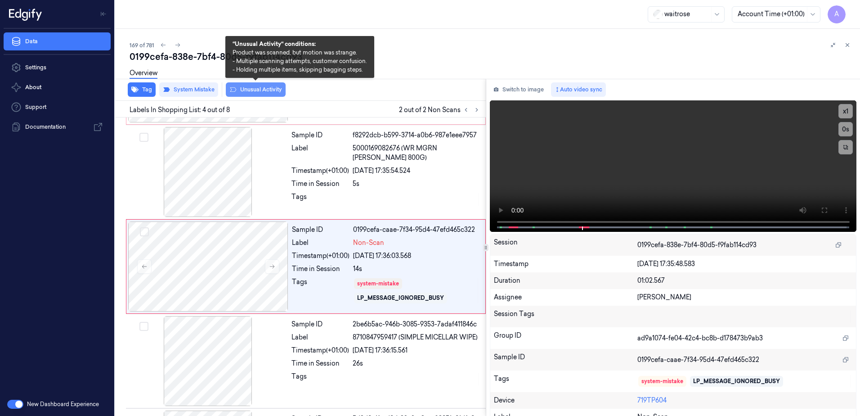
click at [258, 90] on button "Unusual Activity" at bounding box center [256, 89] width 60 height 14
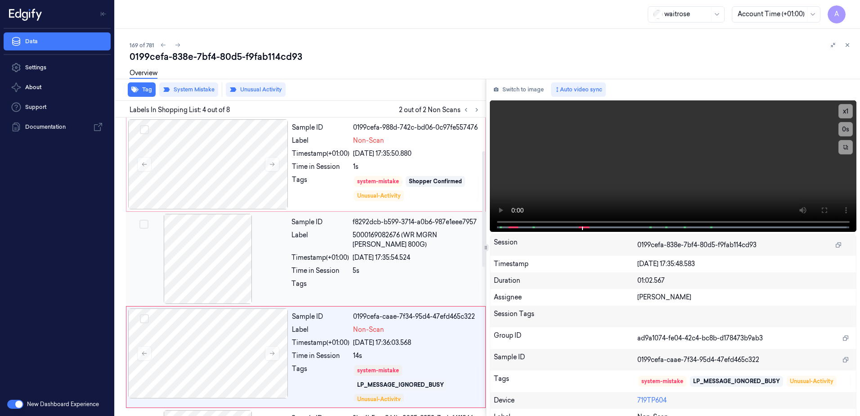
scroll to position [95, 0]
click at [849, 45] on icon at bounding box center [848, 45] width 6 height 6
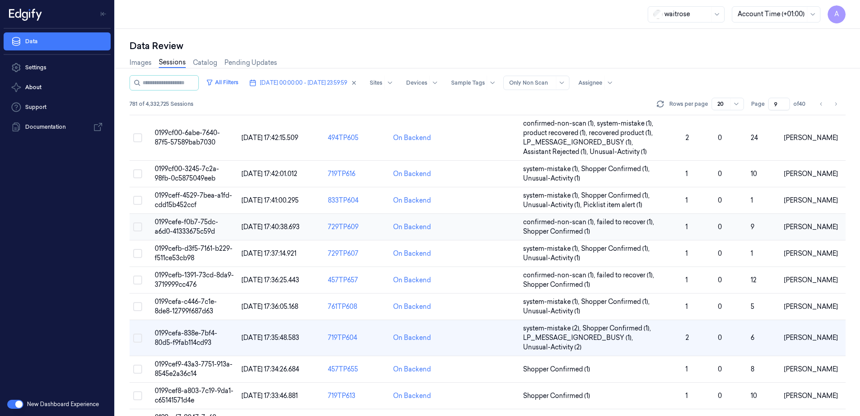
scroll to position [135, 0]
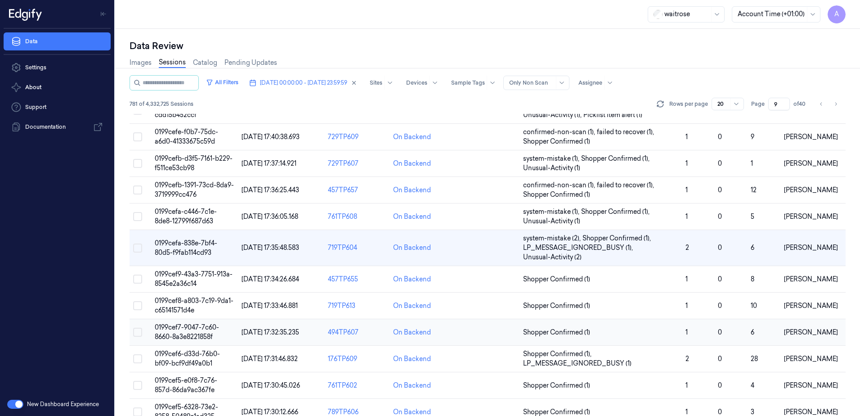
click at [187, 333] on span "0199cef7-9047-7c60-8660-8a3e8221858f" at bounding box center [187, 332] width 64 height 18
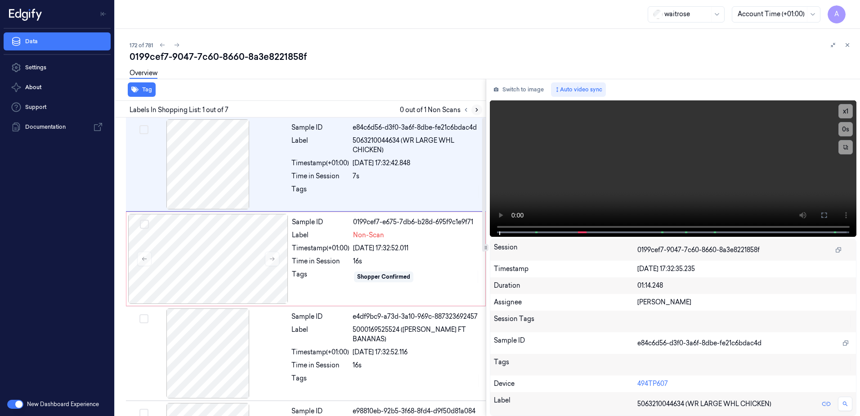
click at [478, 108] on icon at bounding box center [477, 110] width 6 height 6
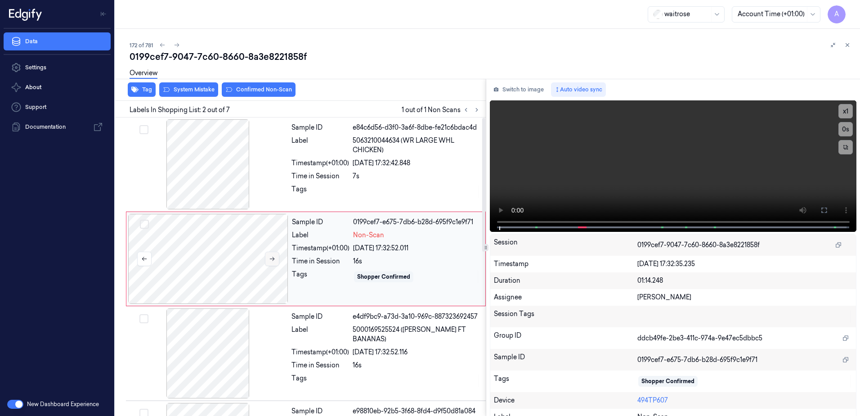
click at [273, 258] on icon at bounding box center [272, 259] width 6 height 6
click at [270, 261] on icon at bounding box center [272, 259] width 6 height 6
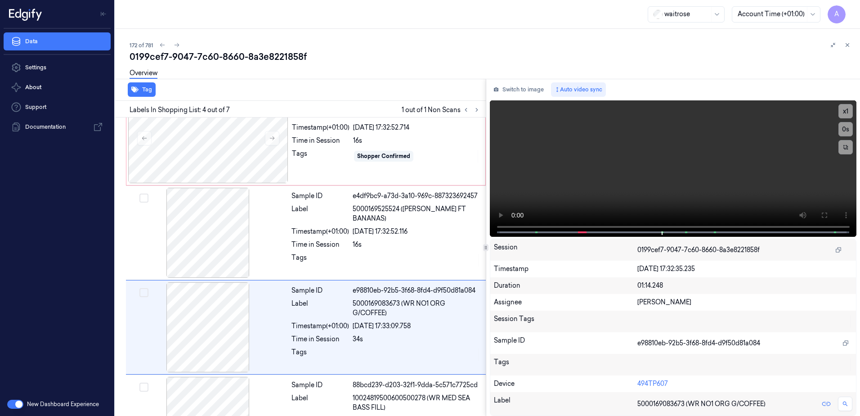
scroll to position [181, 0]
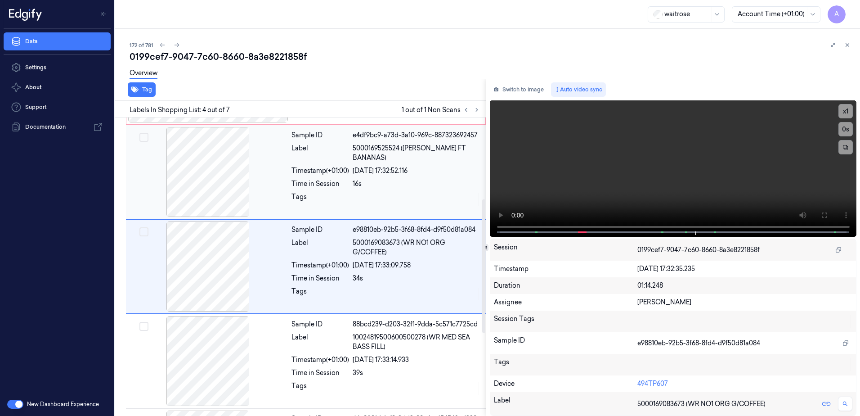
click at [403, 201] on div "Sample ID e4df9bc9-a73d-3a10-969c-887323692457 Label 5000169525524 ([PERSON_NAM…" at bounding box center [386, 172] width 196 height 90
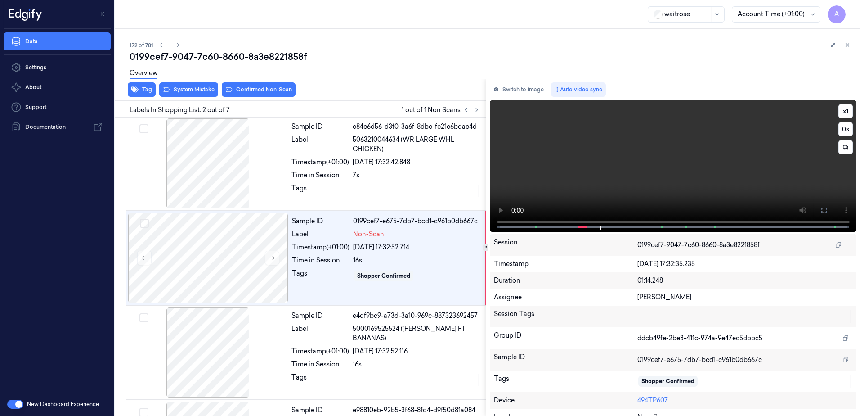
scroll to position [0, 0]
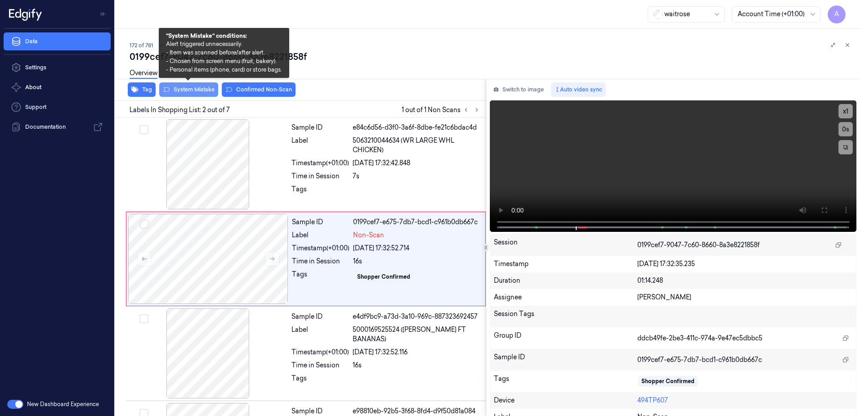
click at [190, 94] on button "System Mistake" at bounding box center [188, 89] width 59 height 14
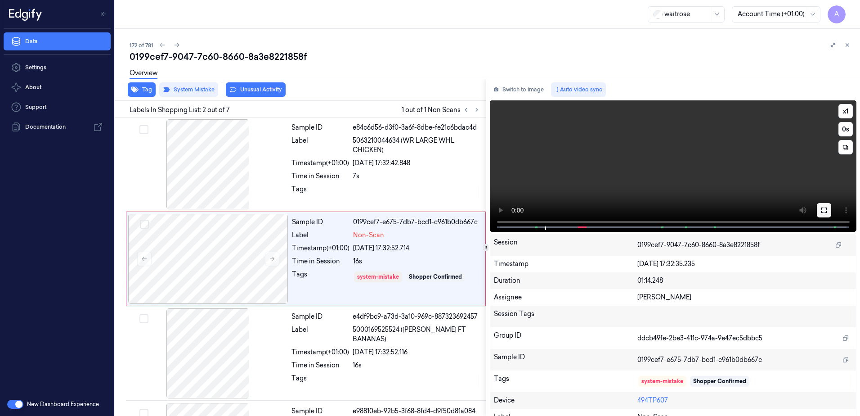
click at [824, 215] on button at bounding box center [824, 210] width 14 height 14
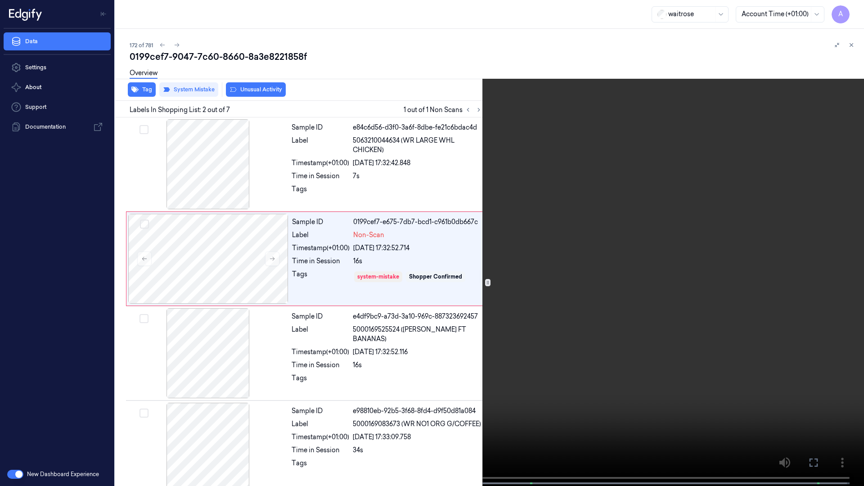
drag, startPoint x: 813, startPoint y: 462, endPoint x: 811, endPoint y: 415, distance: 46.8
click at [0, 0] on icon at bounding box center [0, 0] width 0 height 0
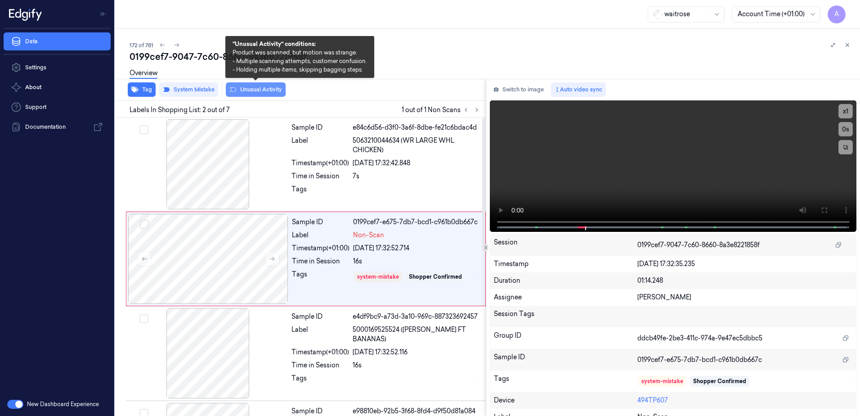
click at [251, 95] on button "Unusual Activity" at bounding box center [256, 89] width 60 height 14
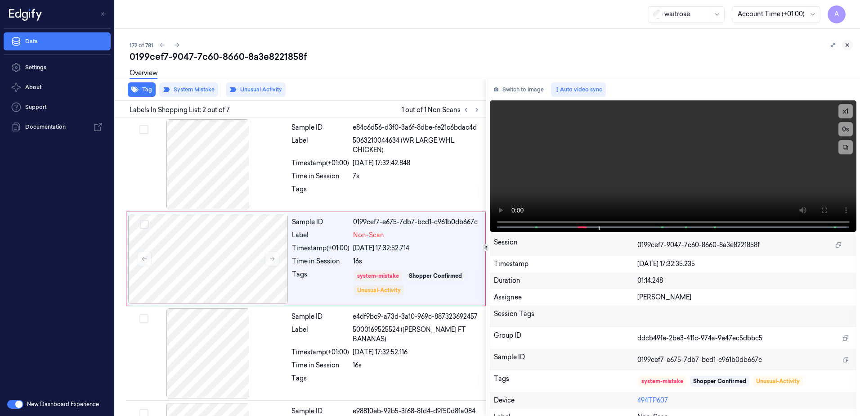
click at [845, 47] on icon at bounding box center [848, 45] width 6 height 6
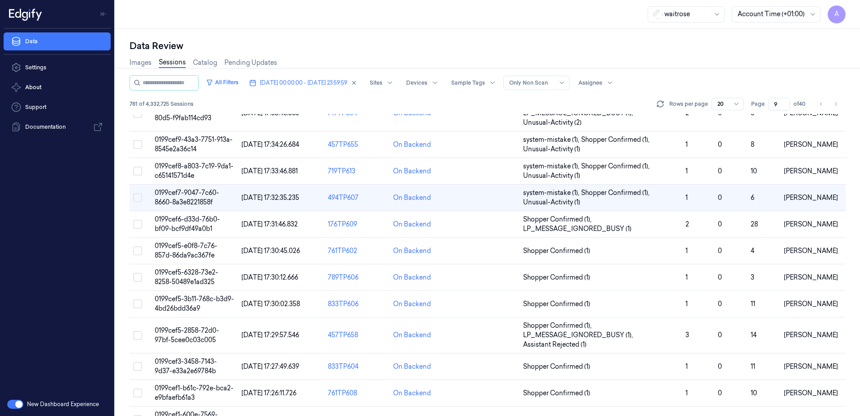
scroll to position [270, 0]
click at [189, 274] on span "0199cef5-6328-73e2-8258-50489e1ad325" at bounding box center [186, 277] width 63 height 18
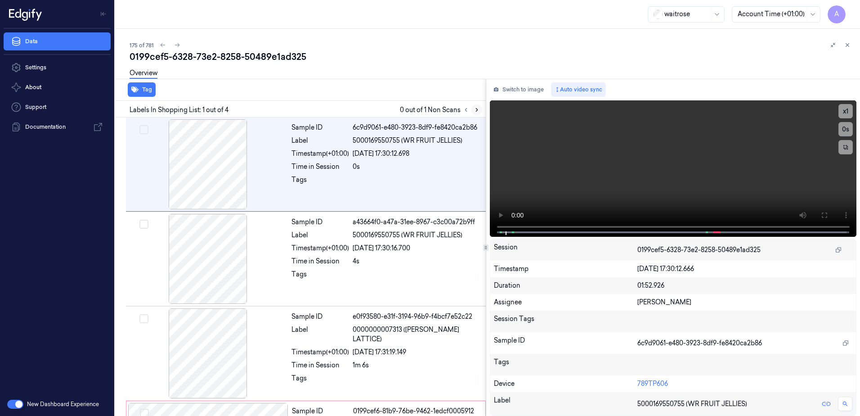
click at [476, 110] on icon at bounding box center [477, 110] width 6 height 6
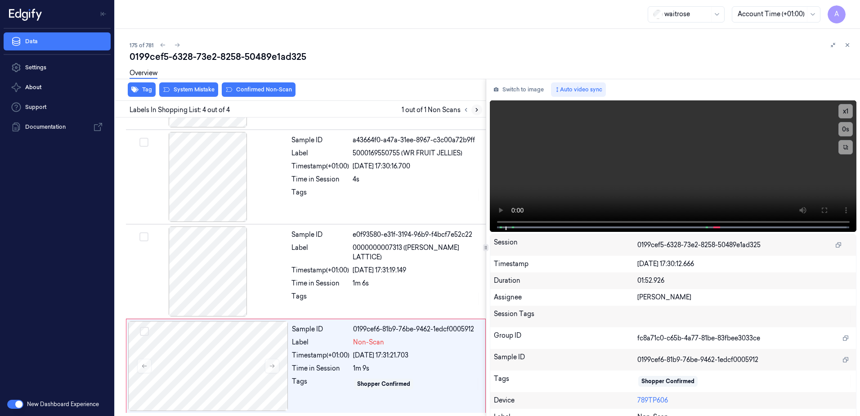
scroll to position [82, 0]
click at [272, 366] on icon at bounding box center [272, 365] width 6 height 6
click at [274, 366] on icon at bounding box center [272, 366] width 5 height 4
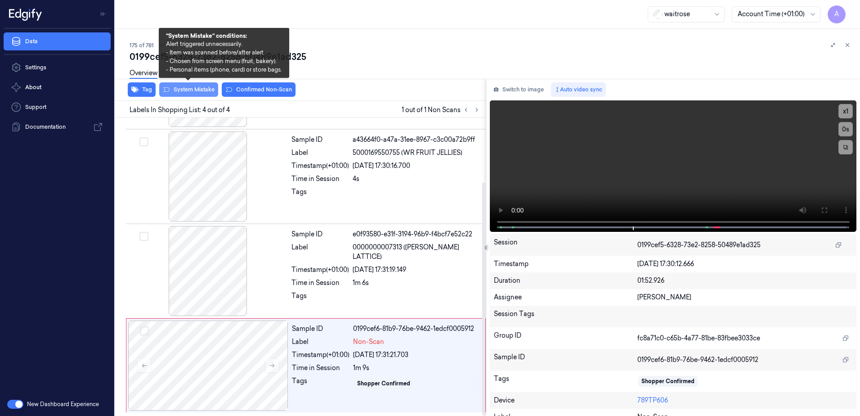
click at [198, 95] on button "System Mistake" at bounding box center [188, 89] width 59 height 14
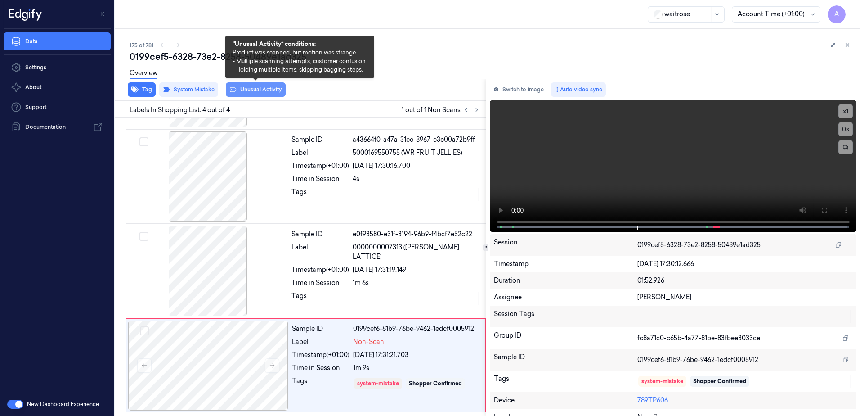
click at [259, 94] on button "Unusual Activity" at bounding box center [256, 89] width 60 height 14
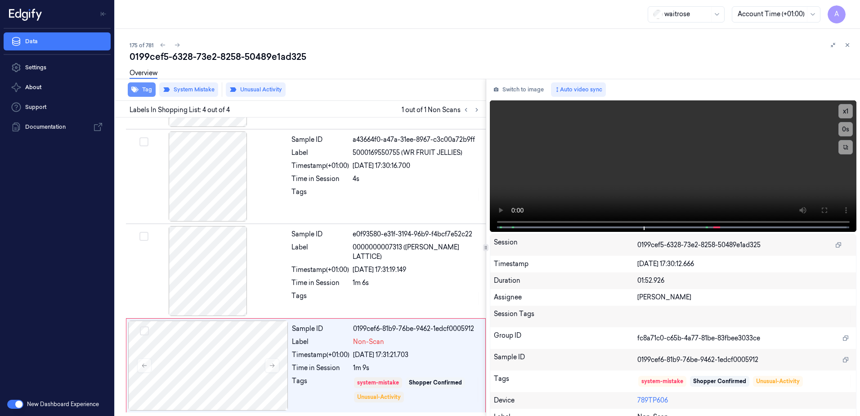
click at [147, 95] on button "Tag" at bounding box center [142, 89] width 28 height 14
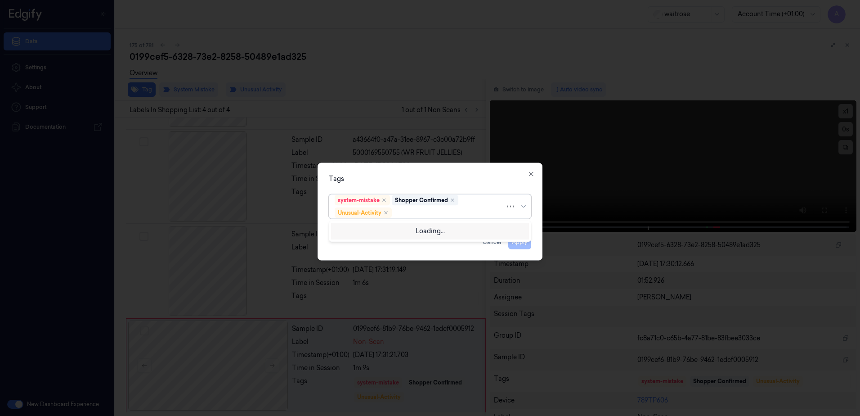
click at [412, 213] on div at bounding box center [450, 212] width 112 height 9
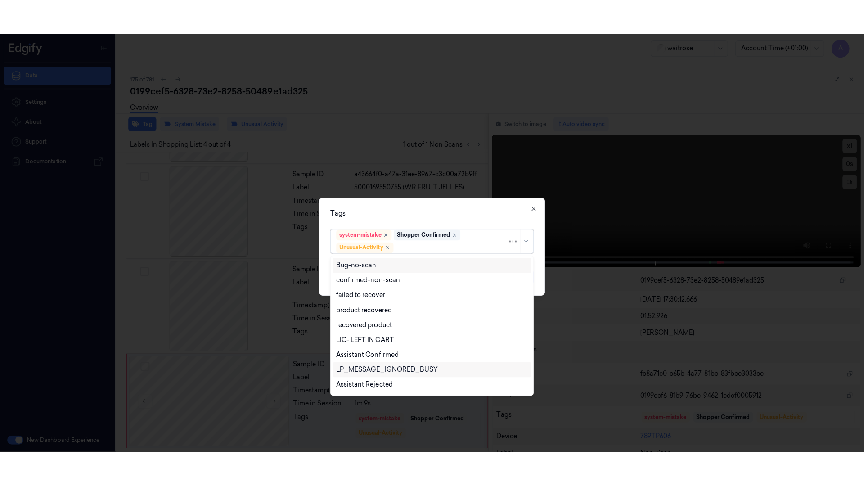
scroll to position [117, 0]
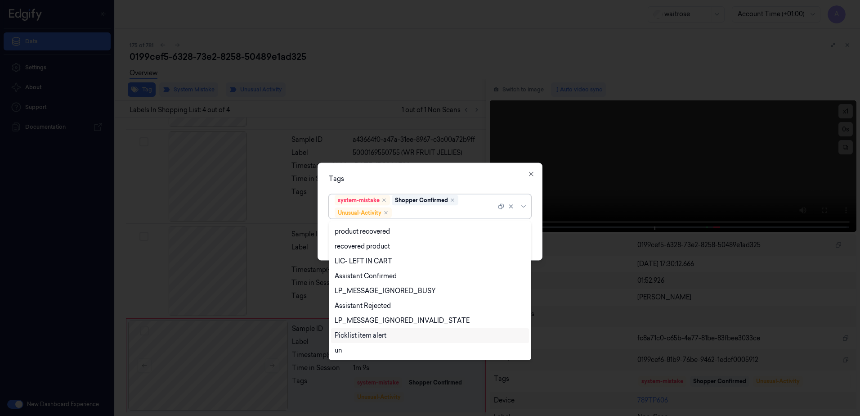
click at [375, 335] on div "Picklist item alert" at bounding box center [361, 335] width 52 height 9
click at [437, 178] on div "Tags" at bounding box center [430, 178] width 202 height 9
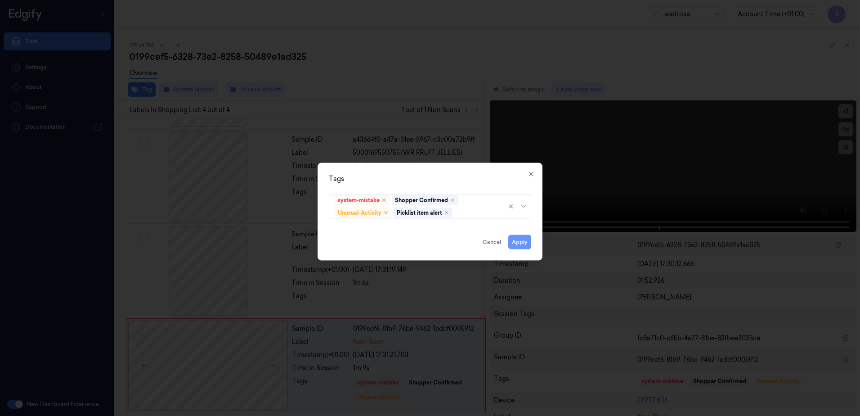
click at [514, 243] on button "Apply" at bounding box center [519, 242] width 23 height 14
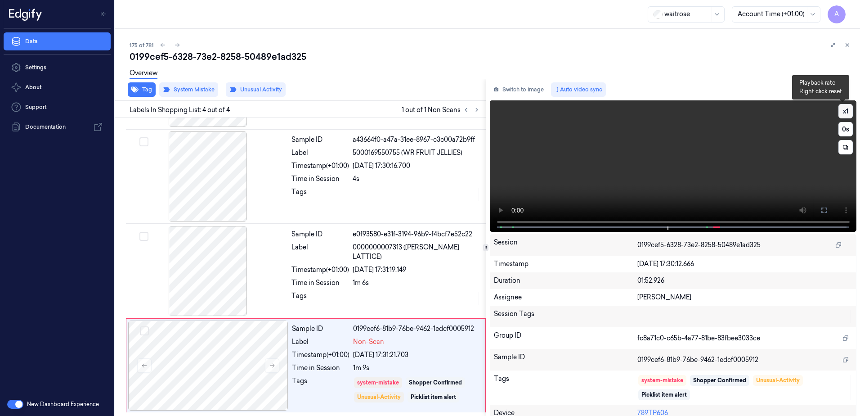
click at [841, 115] on button "x 1" at bounding box center [846, 111] width 14 height 14
click at [826, 212] on button at bounding box center [824, 210] width 14 height 14
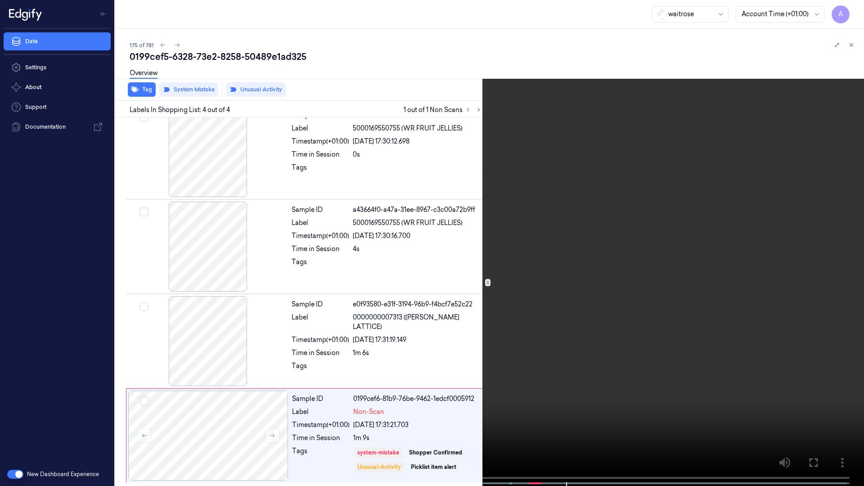
click at [0, 0] on icon at bounding box center [0, 0] width 0 height 0
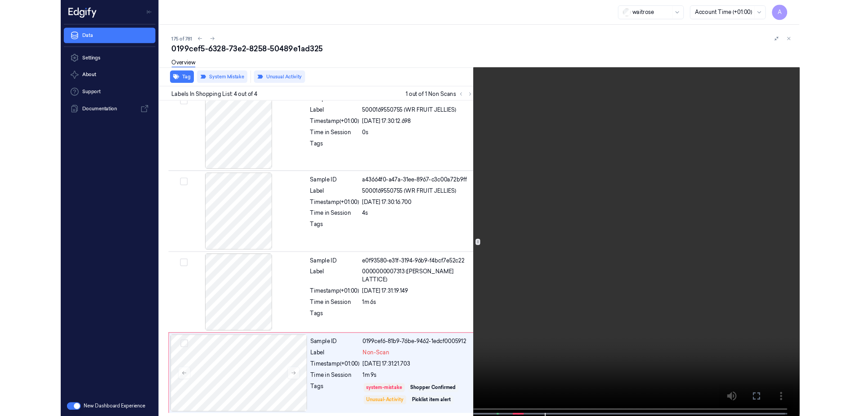
scroll to position [82, 0]
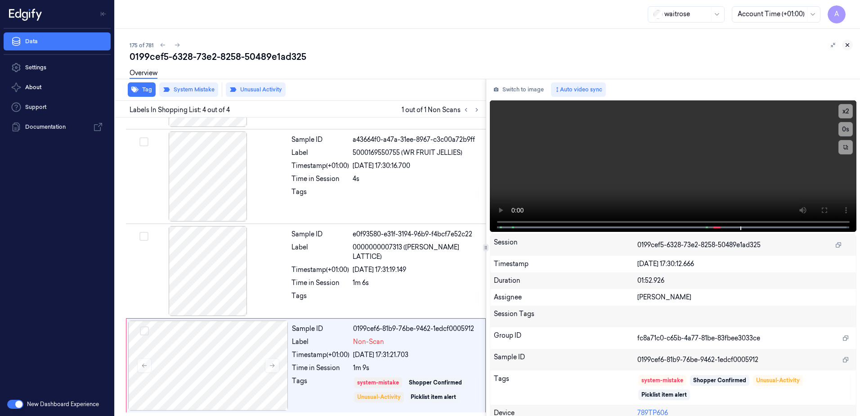
click at [847, 43] on icon at bounding box center [848, 45] width 6 height 6
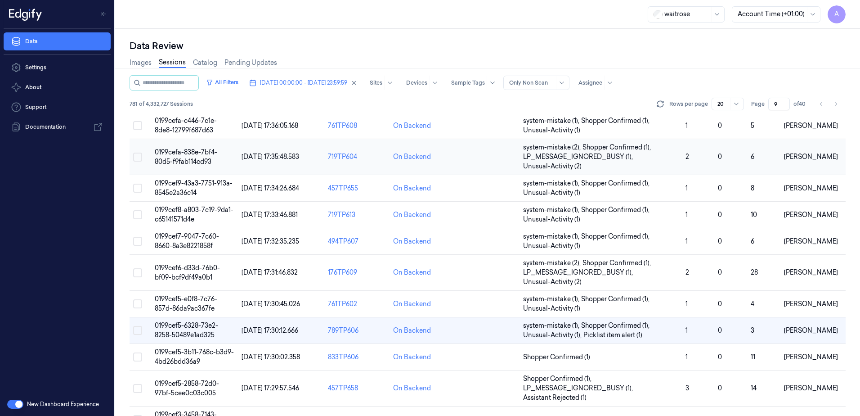
scroll to position [270, 0]
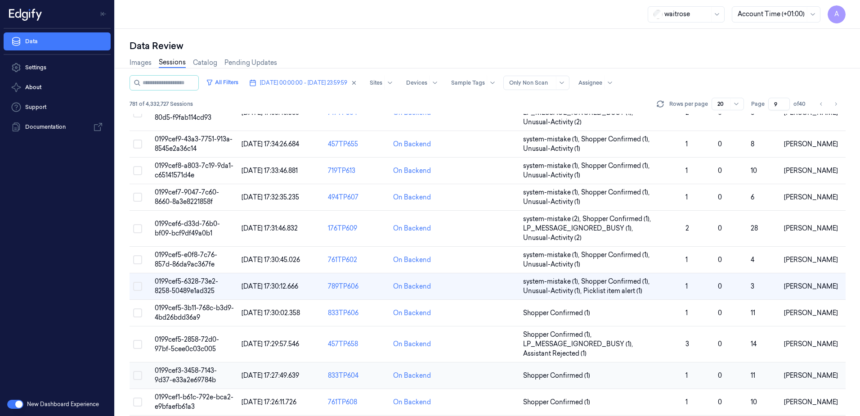
click at [186, 369] on span "0199cef3-3458-7143-9d37-e33a2e69784b" at bounding box center [186, 375] width 62 height 18
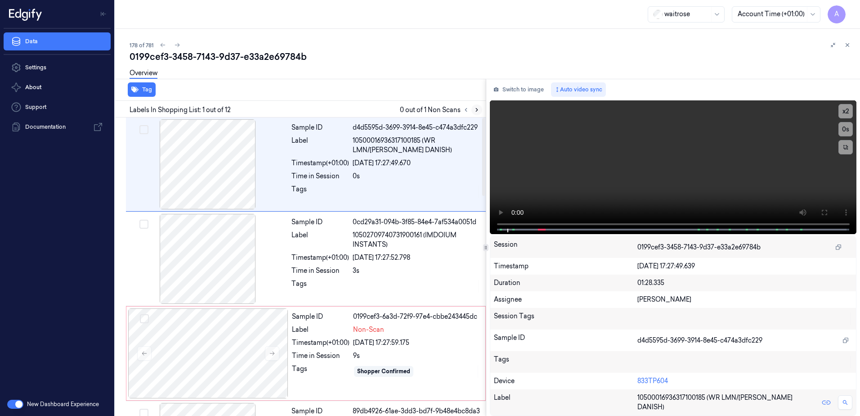
click at [477, 111] on icon at bounding box center [477, 110] width 6 height 6
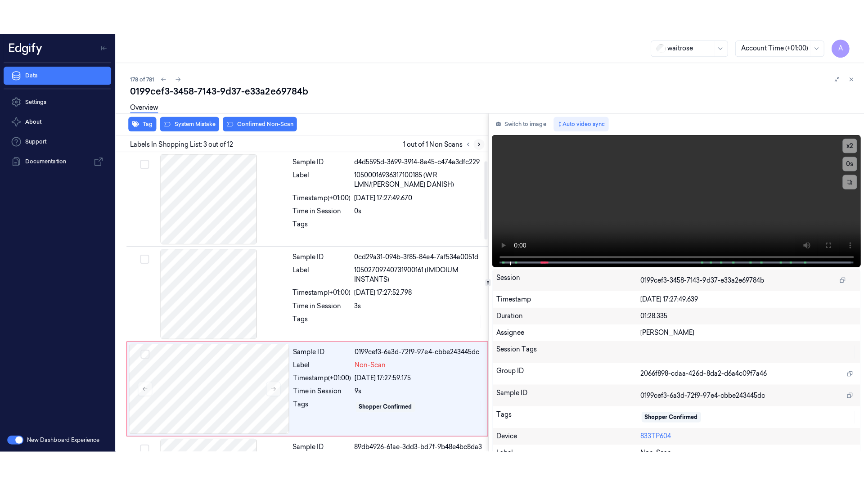
scroll to position [87, 0]
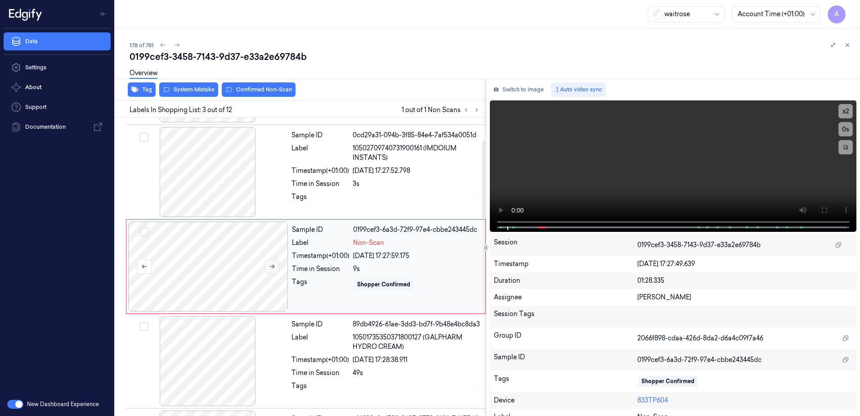
click at [275, 268] on icon at bounding box center [272, 266] width 6 height 6
click at [267, 268] on button at bounding box center [272, 266] width 14 height 14
click at [817, 206] on button at bounding box center [824, 210] width 14 height 14
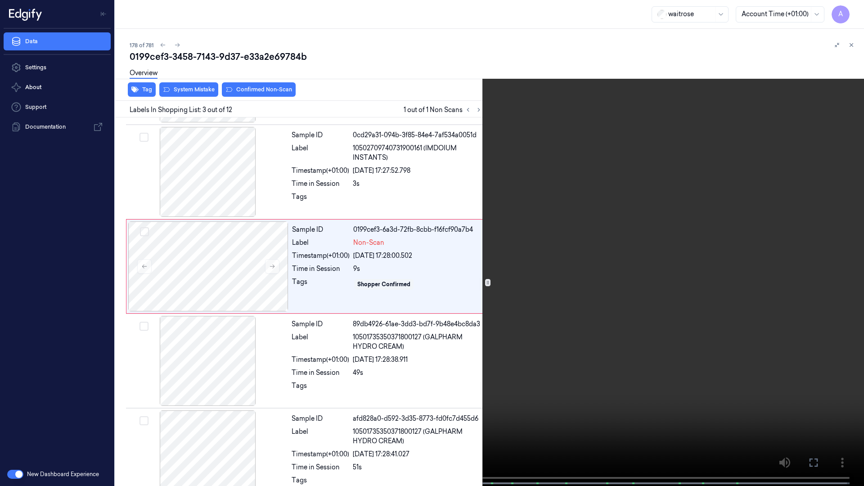
click at [633, 286] on video at bounding box center [432, 244] width 864 height 488
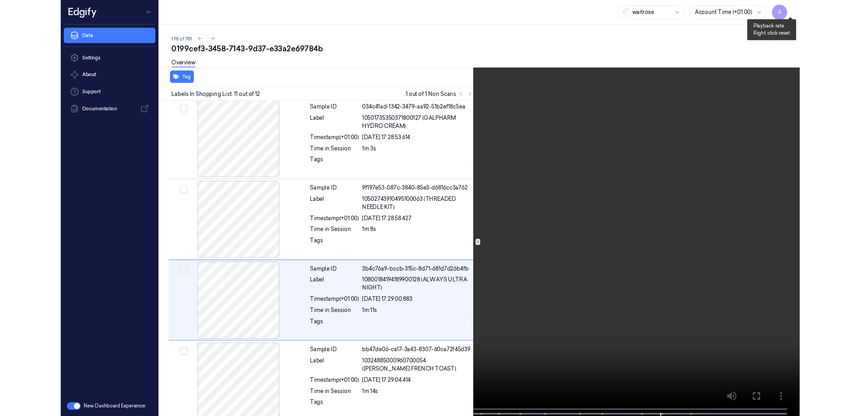
scroll to position [768, 0]
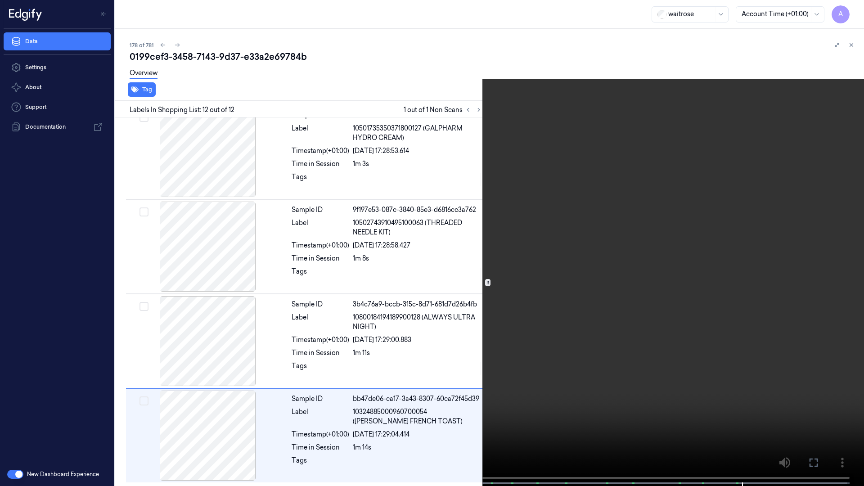
click at [0, 0] on icon at bounding box center [0, 0] width 0 height 0
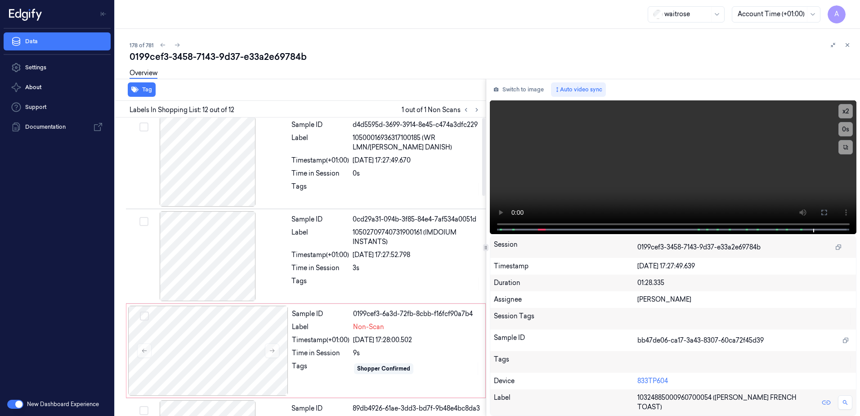
scroll to position [0, 0]
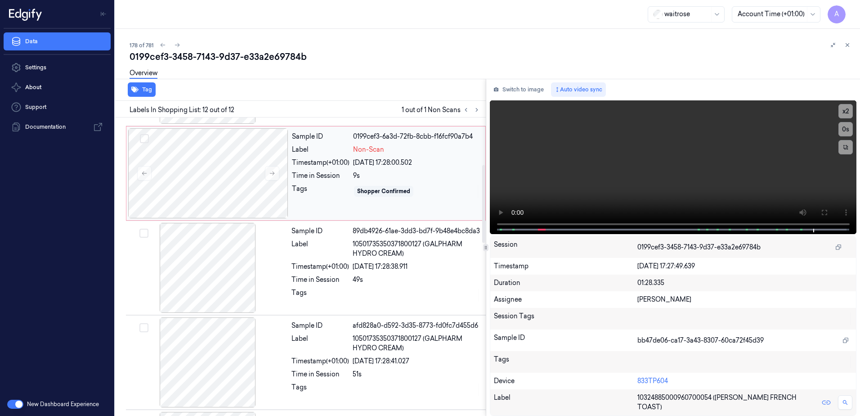
click at [330, 207] on div "Sample ID 0199cef3-6a3d-72fb-8cbb-f16fcf90a7b4 Label Non-Scan Timestamp (+01:00…" at bounding box center [385, 173] width 195 height 90
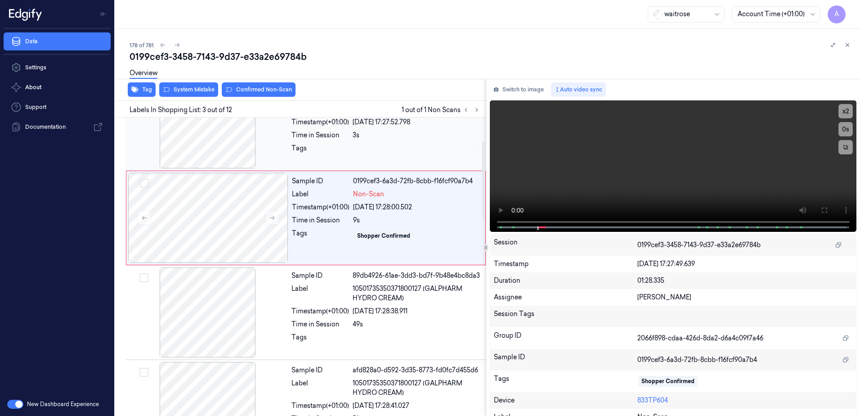
scroll to position [87, 0]
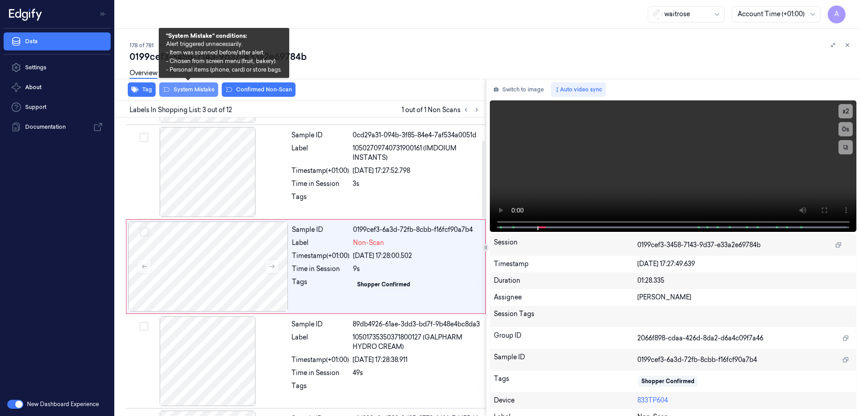
click at [185, 86] on button "System Mistake" at bounding box center [188, 89] width 59 height 14
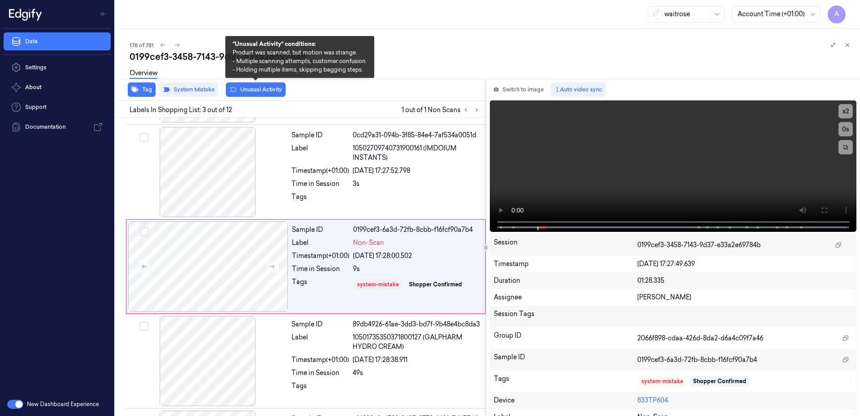
click at [252, 90] on button "Unusual Activity" at bounding box center [256, 89] width 60 height 14
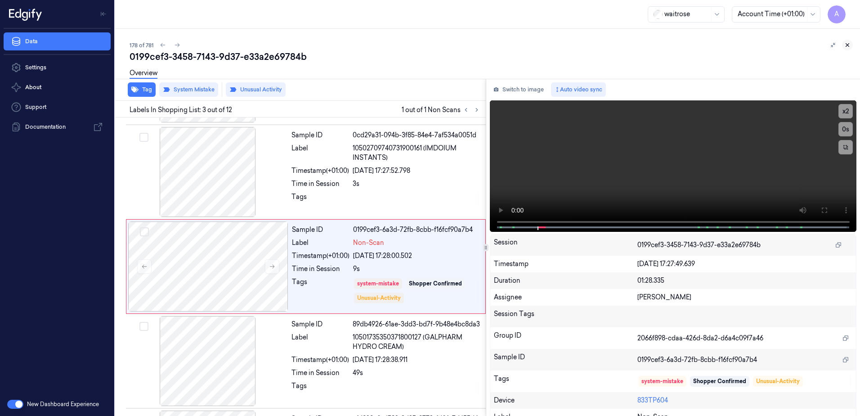
click at [847, 45] on icon at bounding box center [848, 45] width 6 height 6
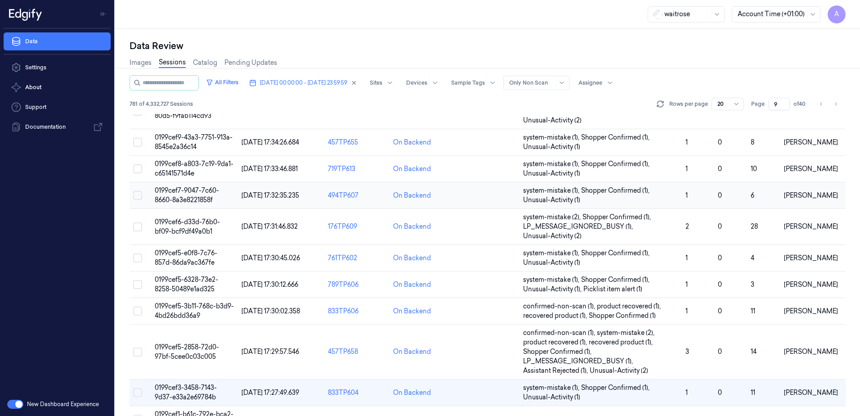
scroll to position [322, 0]
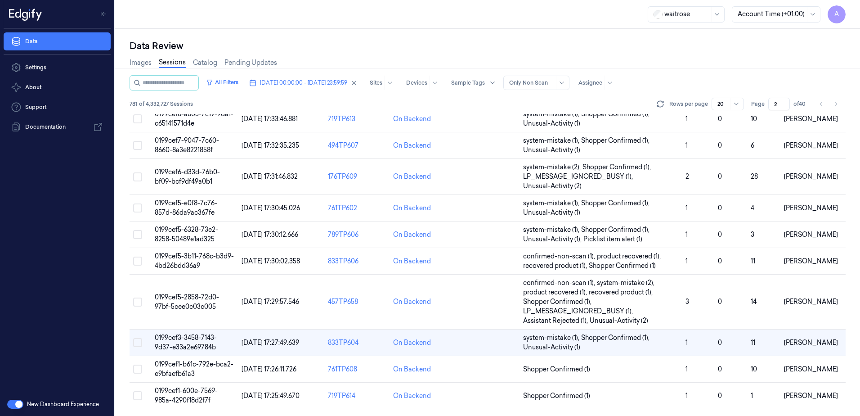
drag, startPoint x: 781, startPoint y: 103, endPoint x: 770, endPoint y: 107, distance: 11.2
click at [770, 107] on input "2" at bounding box center [780, 104] width 22 height 13
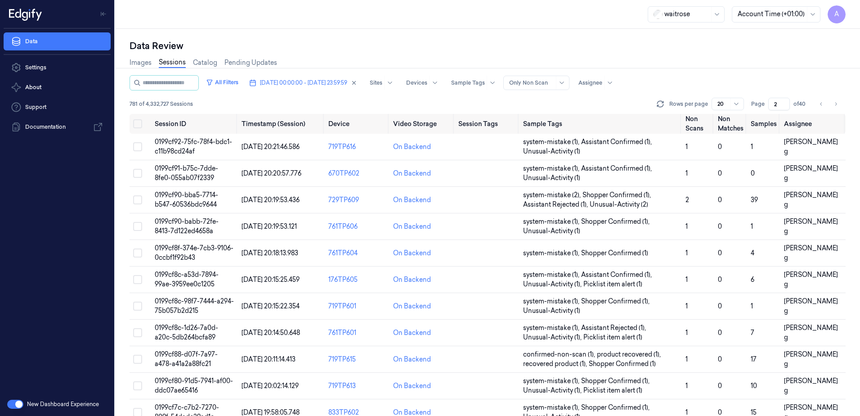
drag, startPoint x: 779, startPoint y: 103, endPoint x: 772, endPoint y: 105, distance: 7.5
click at [772, 105] on input "2" at bounding box center [780, 104] width 22 height 13
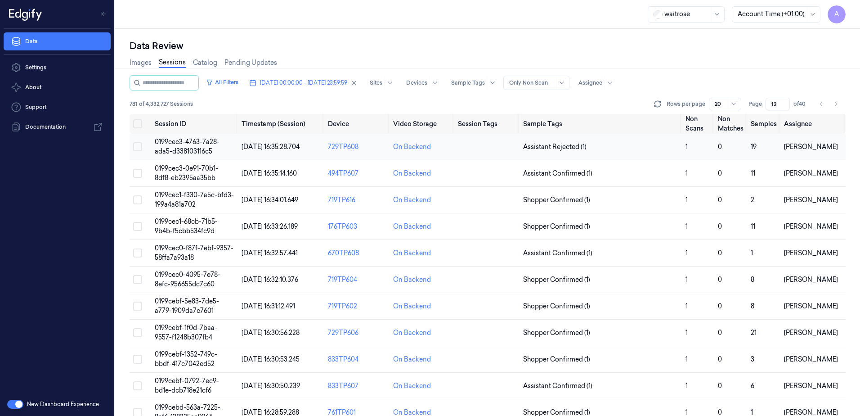
type input "13"
click at [183, 144] on span "0199cec3-4763-7a28-ada5-d338103116c5" at bounding box center [187, 147] width 65 height 18
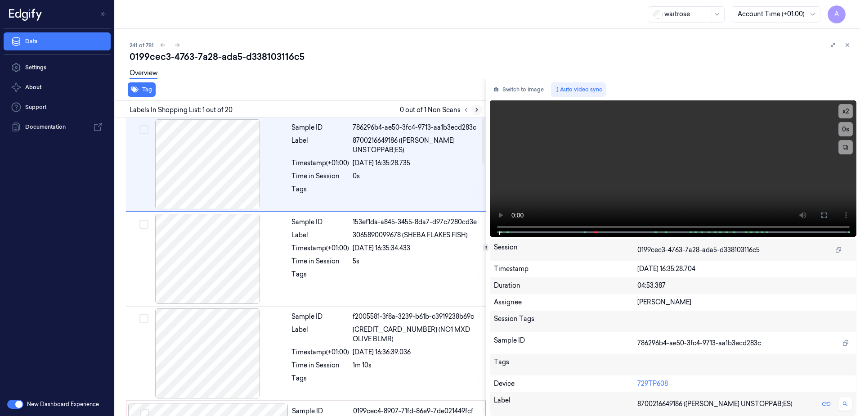
click at [474, 111] on icon at bounding box center [477, 110] width 6 height 6
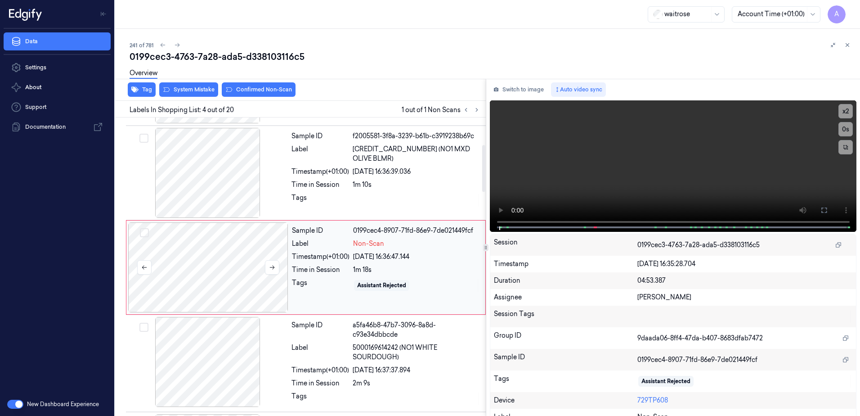
scroll to position [181, 0]
click at [273, 268] on icon at bounding box center [272, 266] width 6 height 6
click at [270, 266] on icon at bounding box center [272, 267] width 5 height 4
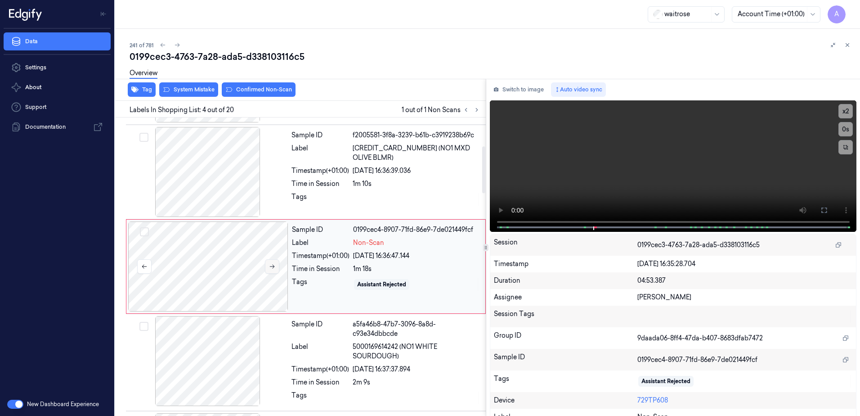
click at [270, 266] on icon at bounding box center [272, 267] width 5 height 4
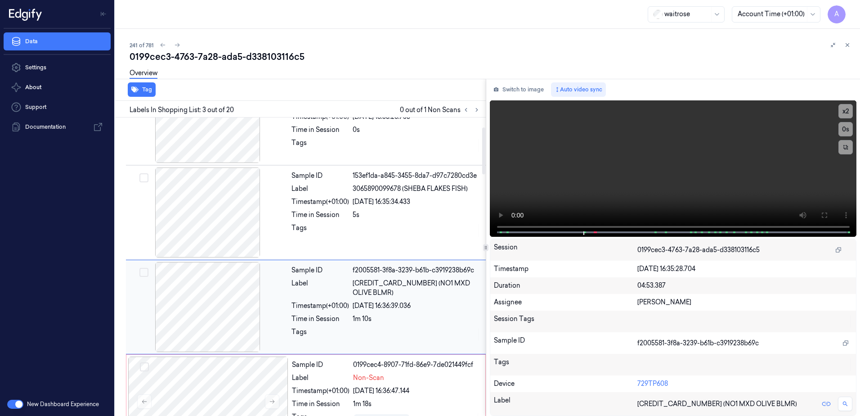
scroll to position [87, 0]
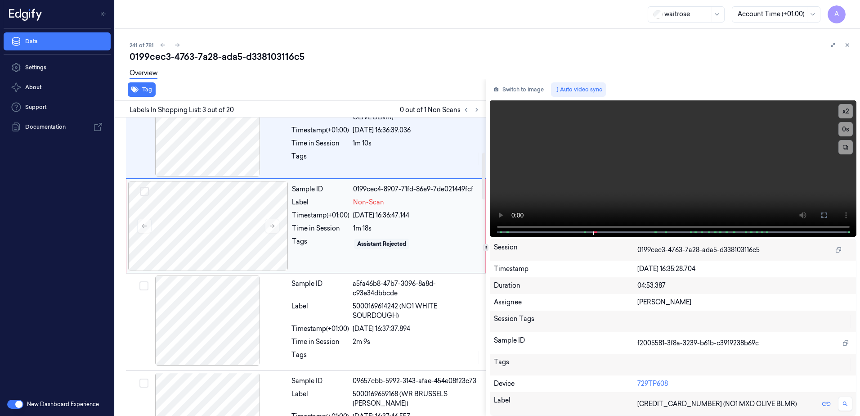
click at [327, 235] on div "Sample ID 0199cec4-8907-71fd-86e9-7de021449fcf Label Non-Scan Timestamp (+01:00…" at bounding box center [385, 226] width 195 height 90
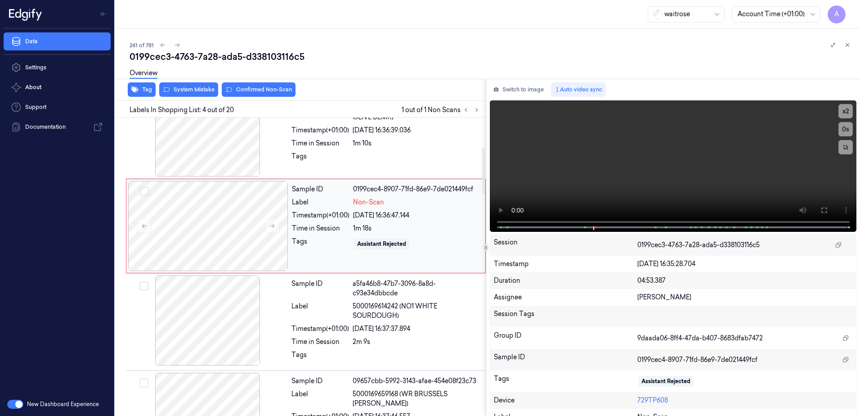
scroll to position [181, 0]
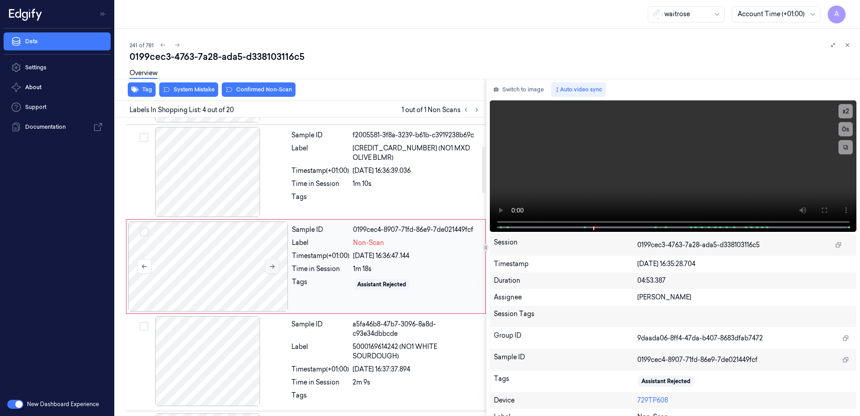
click at [276, 267] on button at bounding box center [272, 266] width 14 height 14
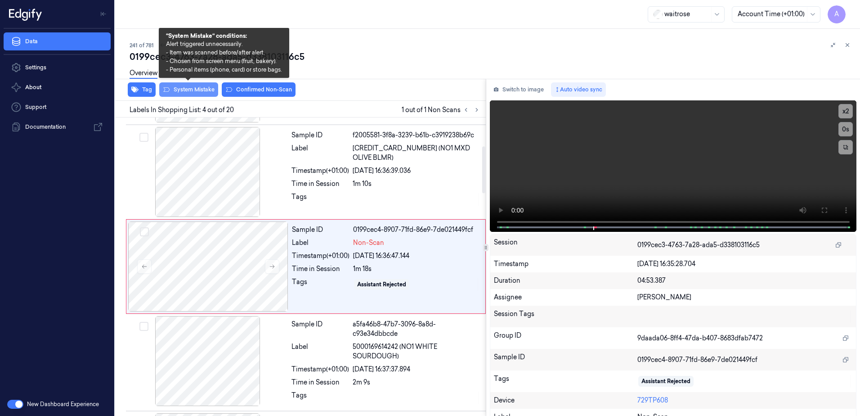
click at [192, 88] on button "System Mistake" at bounding box center [188, 89] width 59 height 14
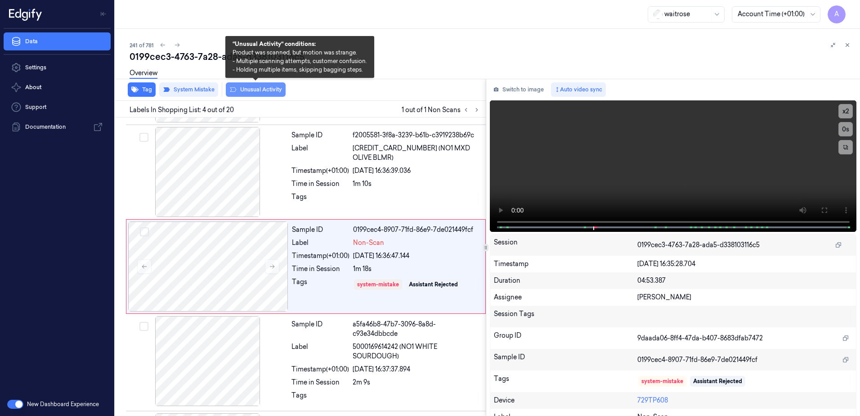
click at [256, 90] on button "Unusual Activity" at bounding box center [256, 89] width 60 height 14
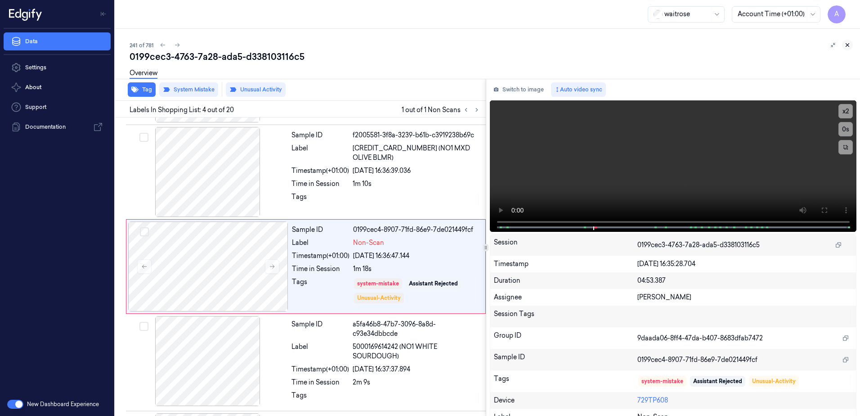
click at [847, 45] on icon at bounding box center [848, 45] width 6 height 6
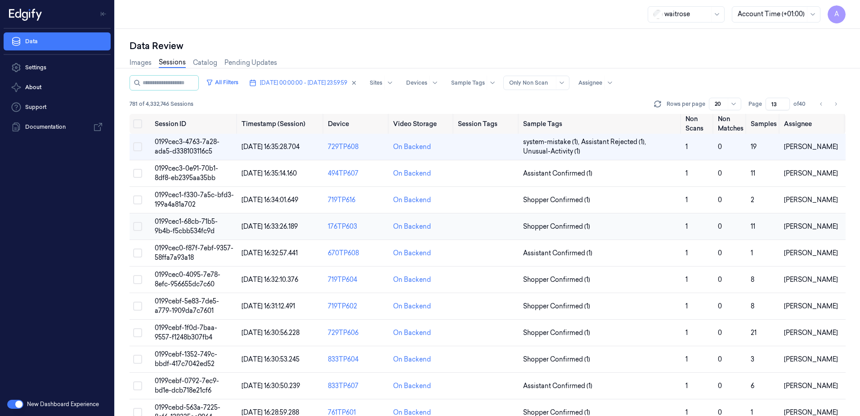
click at [181, 223] on span "0199cec1-68cb-71b5-9b4b-f5cbb534fc9d" at bounding box center [186, 226] width 63 height 18
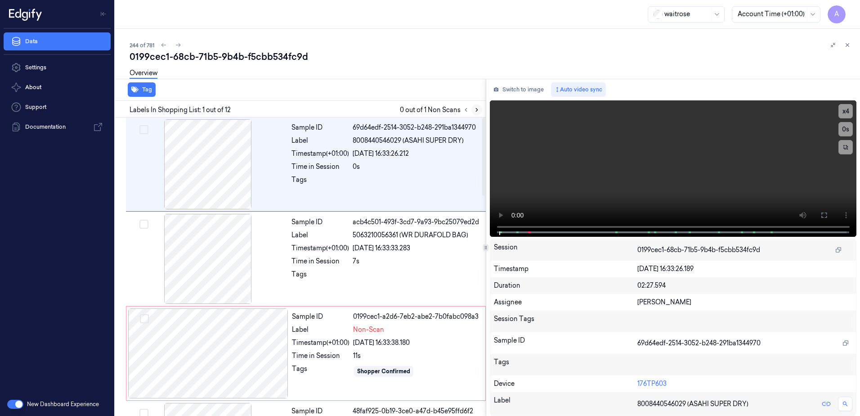
click at [479, 108] on icon at bounding box center [477, 110] width 6 height 6
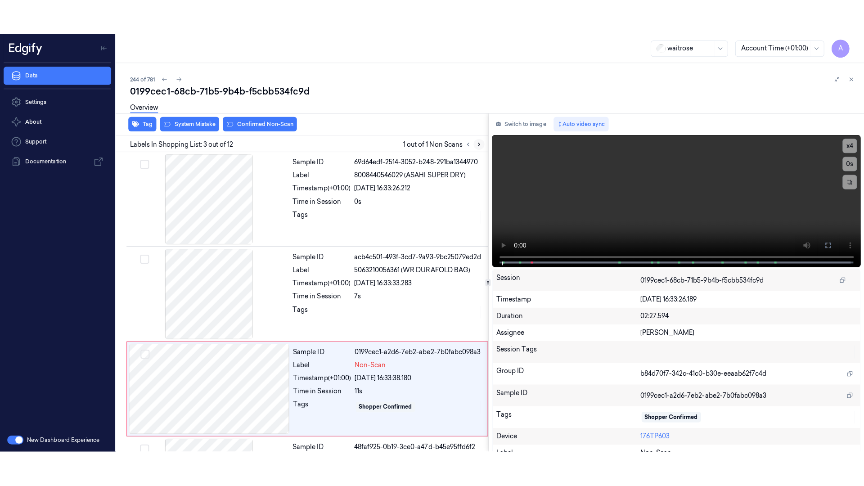
scroll to position [87, 0]
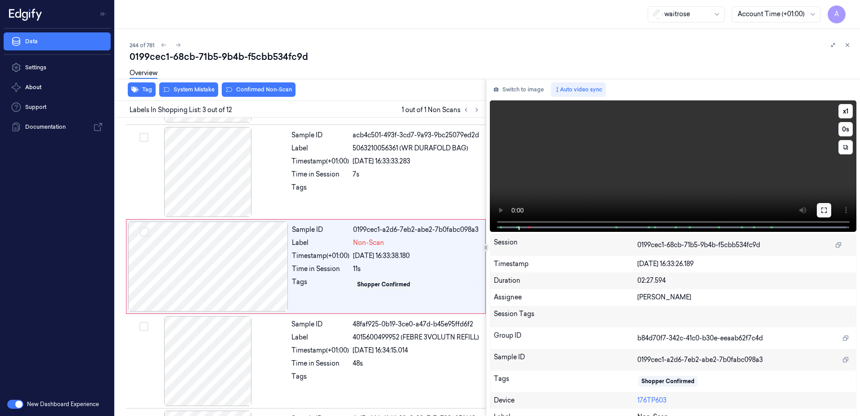
click at [826, 213] on button at bounding box center [824, 210] width 14 height 14
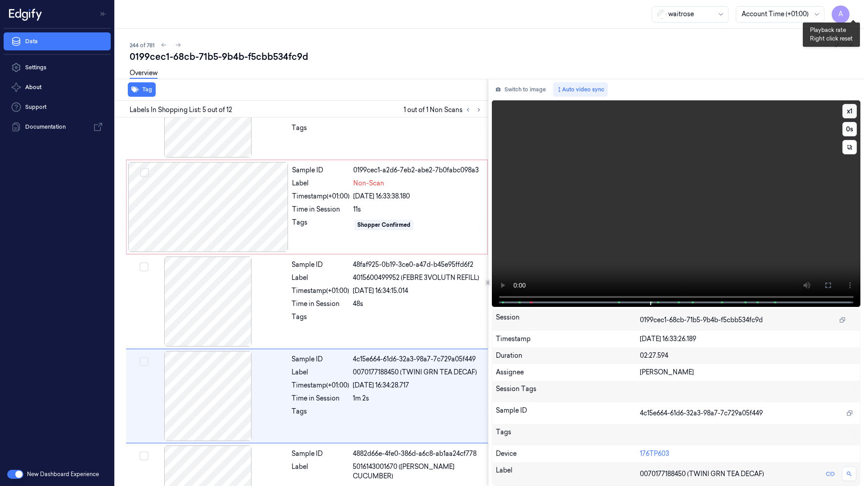
scroll to position [241, 0]
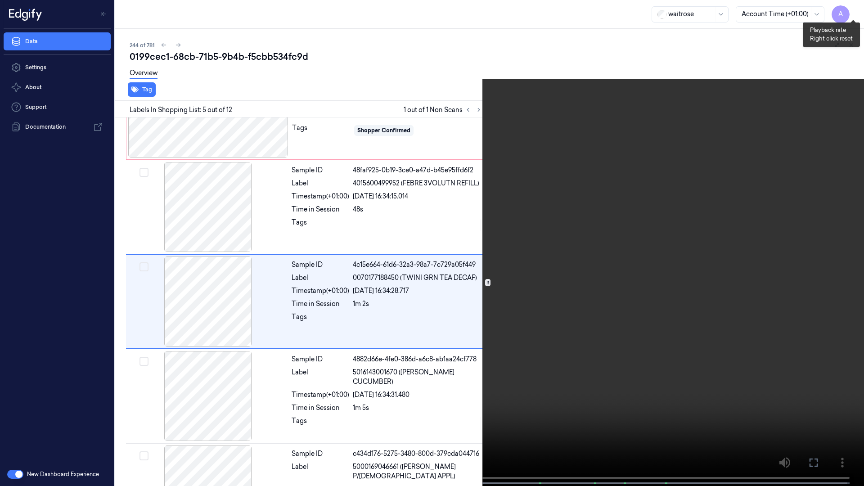
click at [851, 10] on button "x 1" at bounding box center [853, 11] width 14 height 14
click at [851, 10] on button "x 2" at bounding box center [853, 11] width 14 height 14
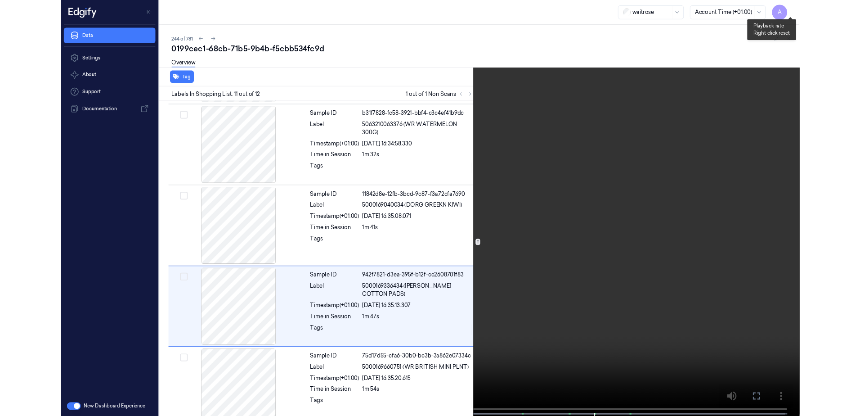
scroll to position [768, 0]
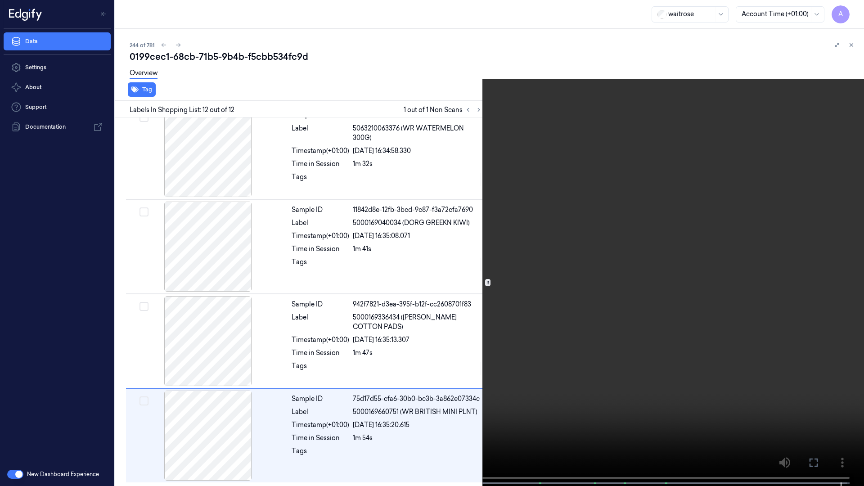
click at [0, 0] on icon at bounding box center [0, 0] width 0 height 0
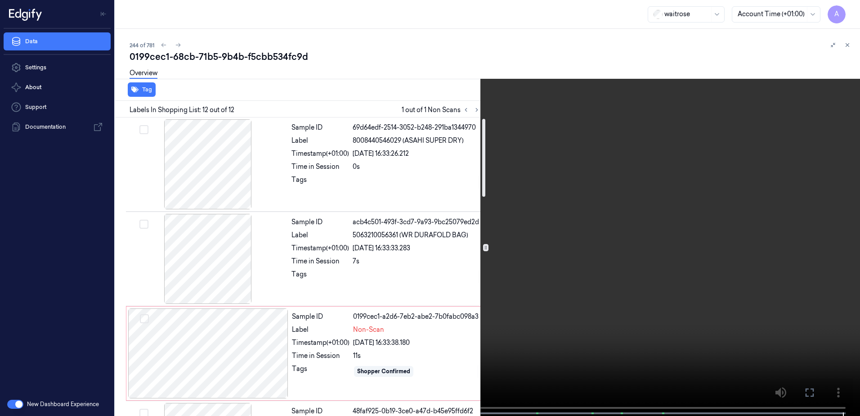
scroll to position [135, 0]
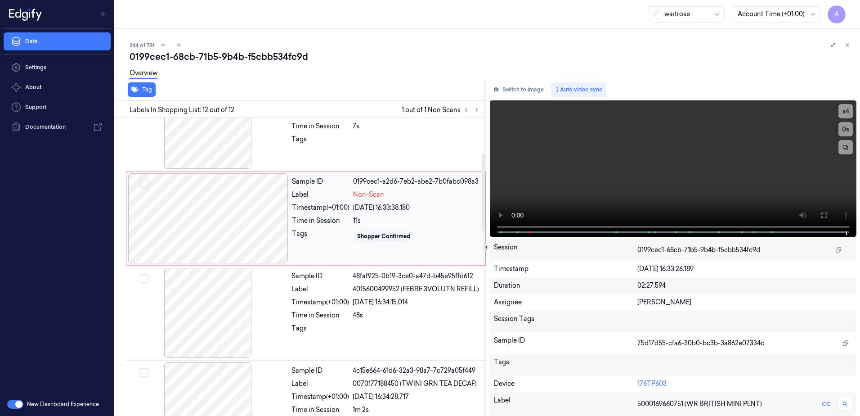
click at [328, 245] on div "Sample ID 0199cec1-a2d6-7eb2-abe2-7b0fabc098a3 Label Non-Scan Timestamp (+01:00…" at bounding box center [385, 218] width 195 height 90
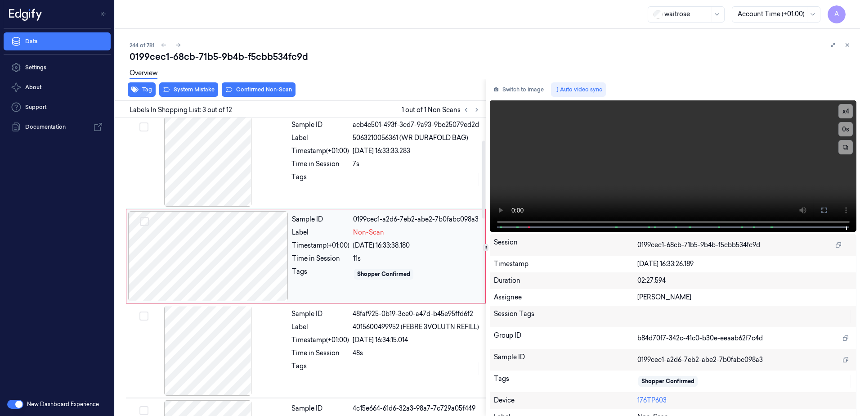
scroll to position [87, 0]
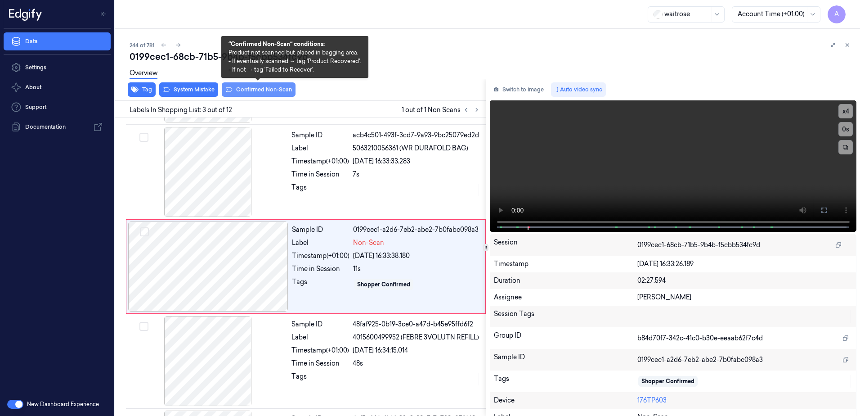
click at [244, 92] on button "Confirmed Non-Scan" at bounding box center [259, 89] width 74 height 14
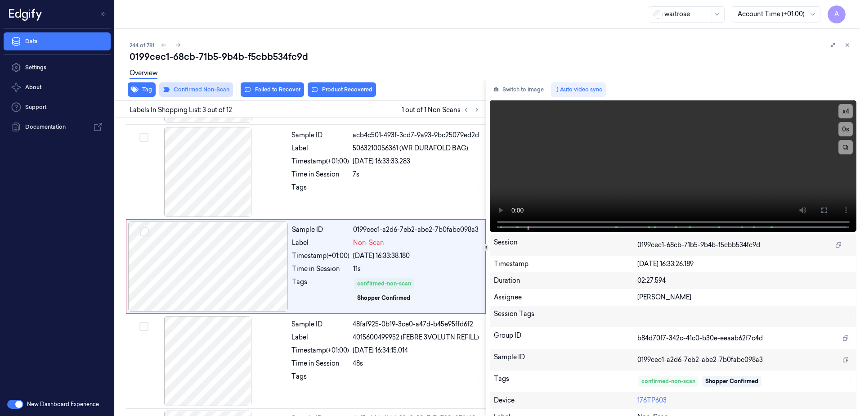
click at [244, 92] on icon at bounding box center [247, 89] width 7 height 7
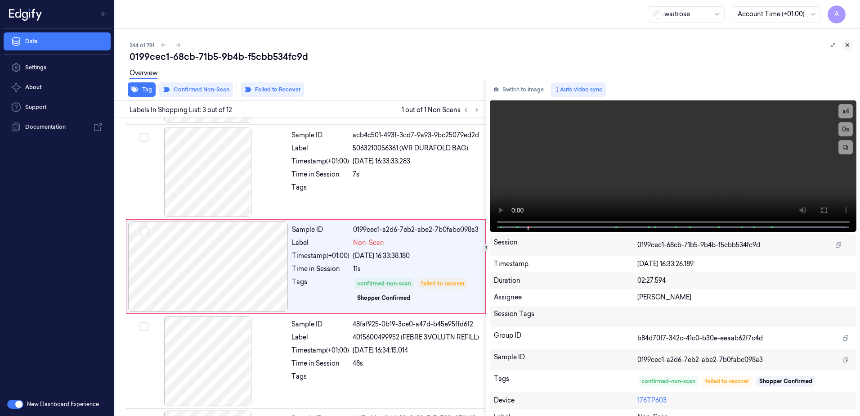
click at [846, 45] on icon at bounding box center [848, 45] width 6 height 6
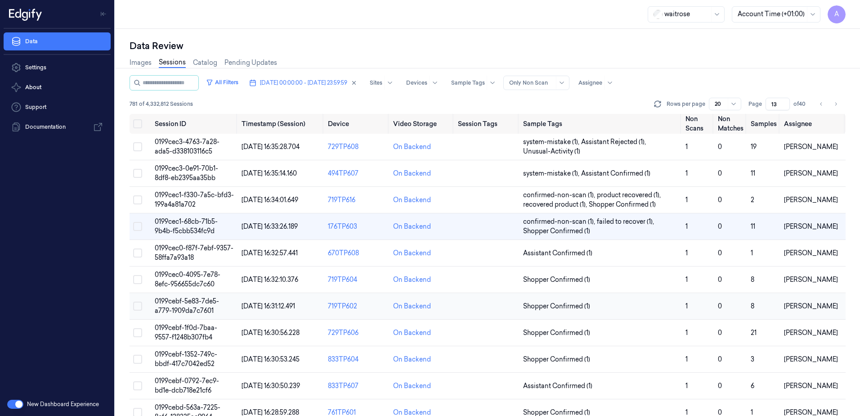
click at [173, 302] on span "0199cebf-5e83-7de5-a779-1909da7c7601" at bounding box center [187, 306] width 64 height 18
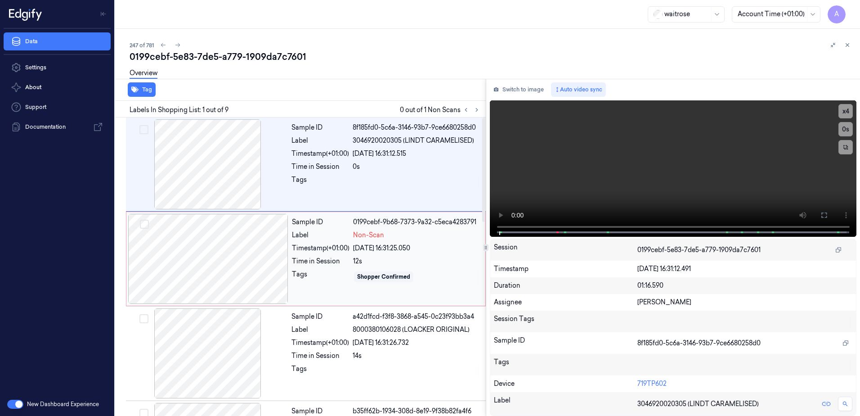
click at [312, 277] on div "Tags" at bounding box center [321, 277] width 58 height 14
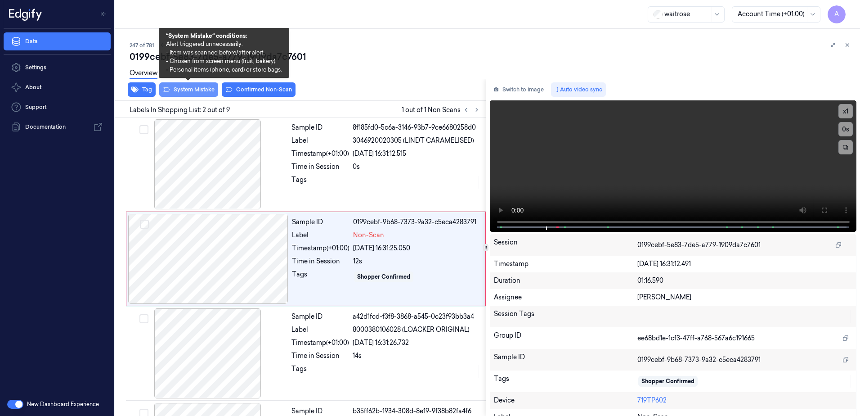
click at [184, 93] on button "System Mistake" at bounding box center [188, 89] width 59 height 14
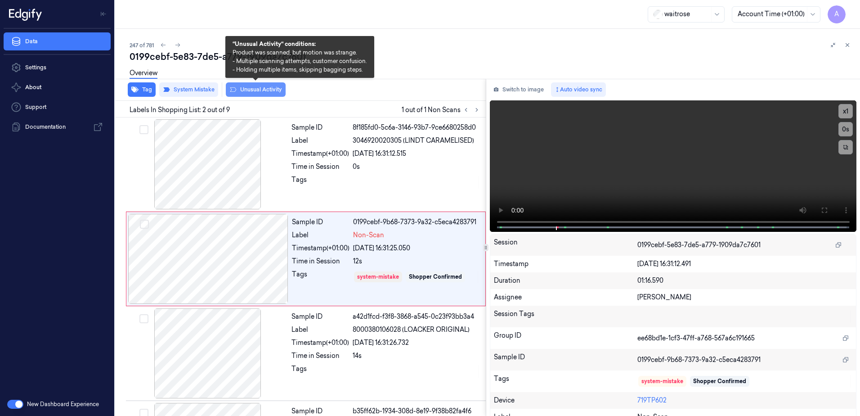
click at [255, 92] on button "Unusual Activity" at bounding box center [256, 89] width 60 height 14
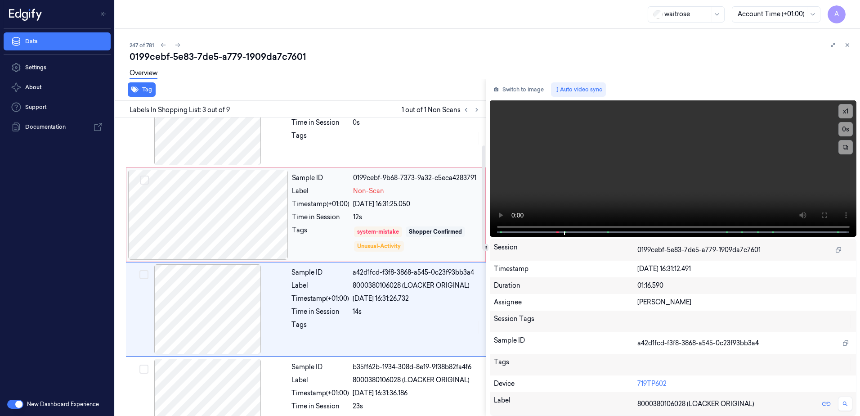
scroll to position [87, 0]
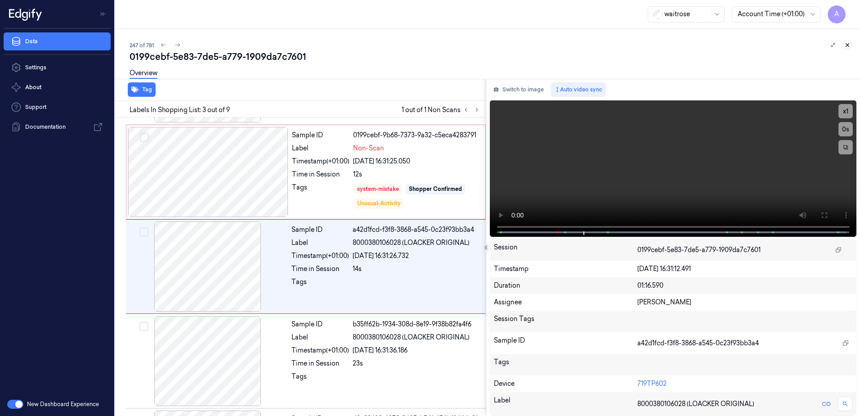
click at [847, 46] on icon at bounding box center [847, 45] width 3 height 3
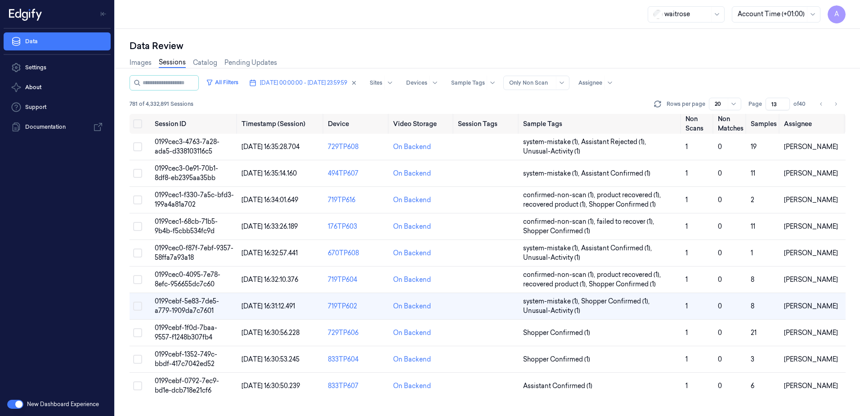
scroll to position [60, 0]
click at [173, 385] on td "0199cebf-0792-7ec9-bd1e-dcb718e21cf6" at bounding box center [194, 386] width 87 height 27
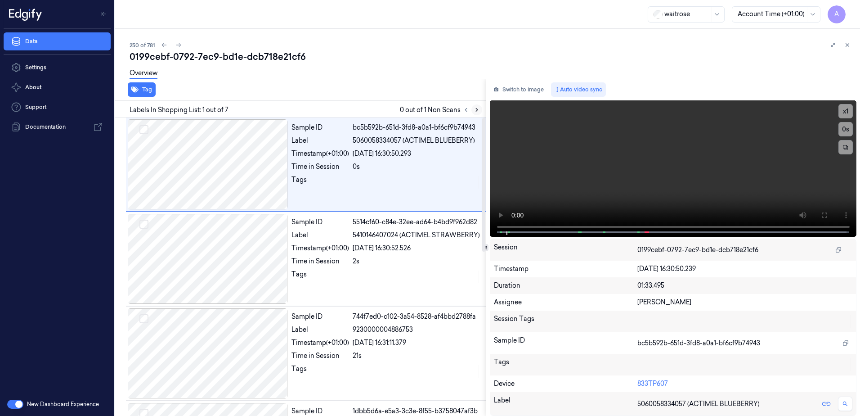
click at [476, 110] on icon at bounding box center [477, 110] width 6 height 6
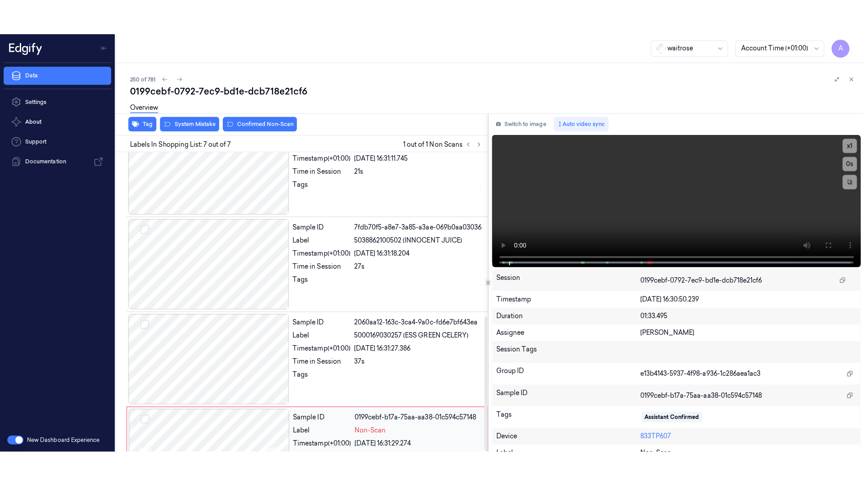
scroll to position [366, 0]
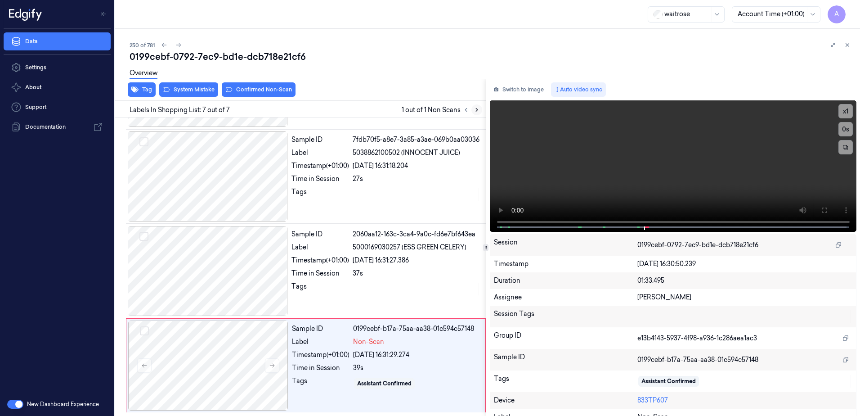
click at [477, 112] on icon at bounding box center [477, 110] width 6 height 6
click at [275, 368] on icon at bounding box center [272, 365] width 6 height 6
click at [271, 368] on icon at bounding box center [272, 365] width 6 height 6
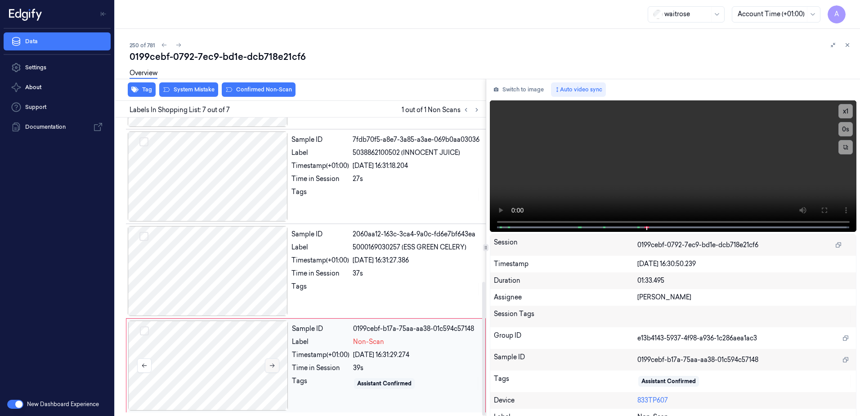
click at [271, 368] on icon at bounding box center [272, 365] width 6 height 6
click at [823, 207] on icon at bounding box center [824, 210] width 7 height 7
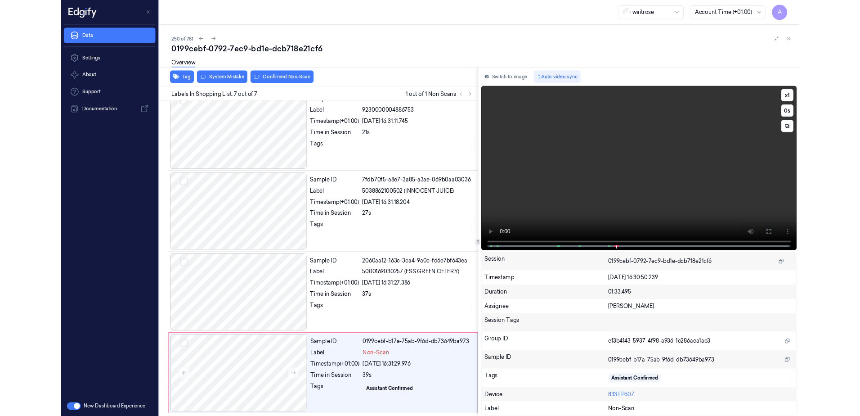
scroll to position [296, 0]
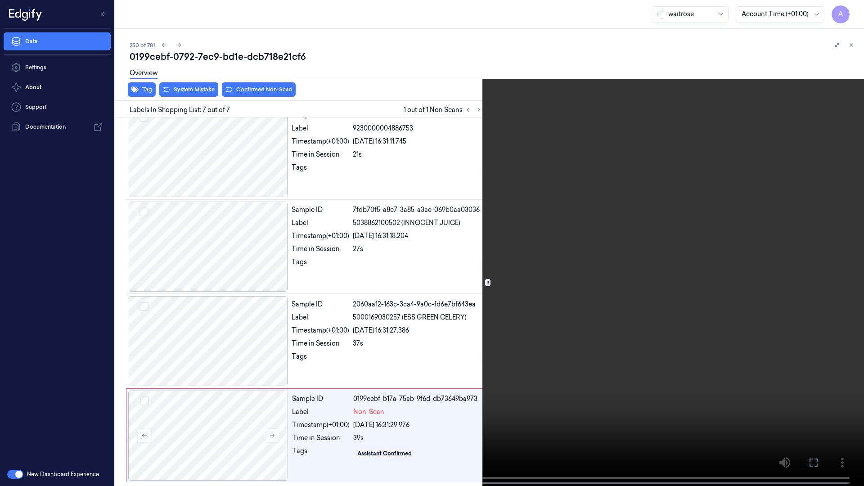
click at [647, 295] on video at bounding box center [432, 244] width 864 height 488
click at [0, 0] on icon at bounding box center [0, 0] width 0 height 0
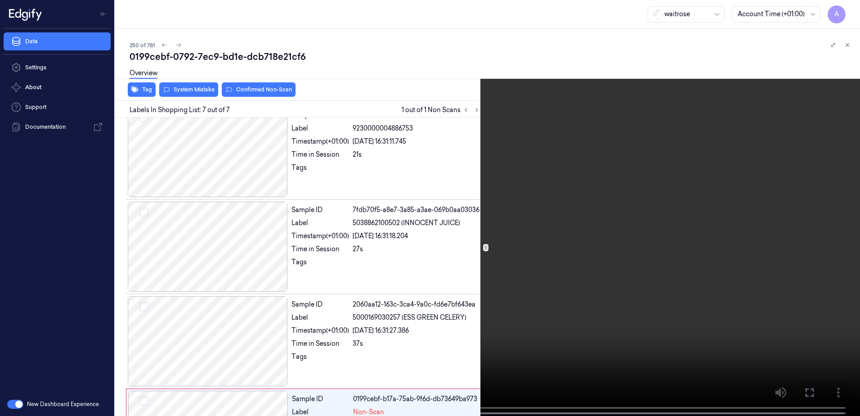
scroll to position [366, 0]
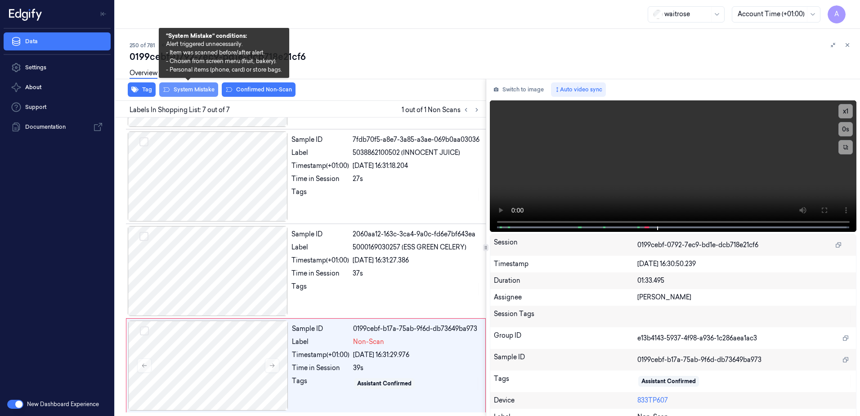
click at [193, 94] on button "System Mistake" at bounding box center [188, 89] width 59 height 14
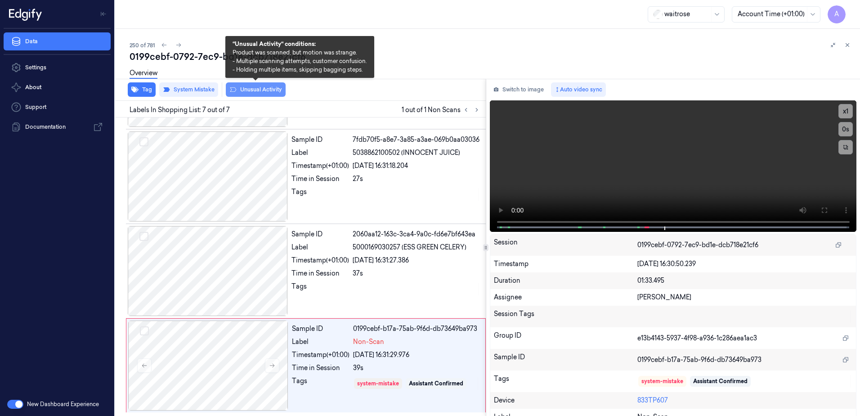
click at [258, 95] on button "Unusual Activity" at bounding box center [256, 89] width 60 height 14
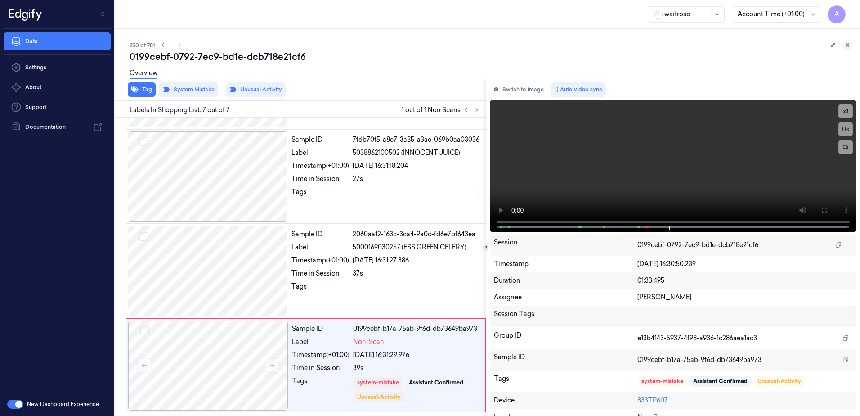
click at [845, 46] on icon at bounding box center [848, 45] width 6 height 6
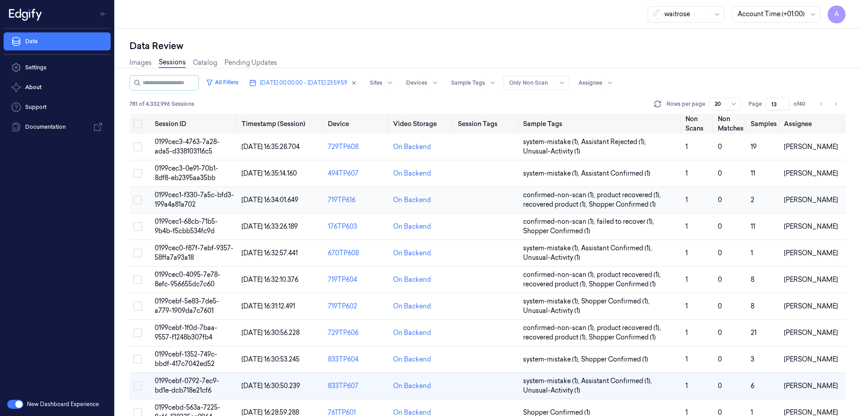
scroll to position [135, 0]
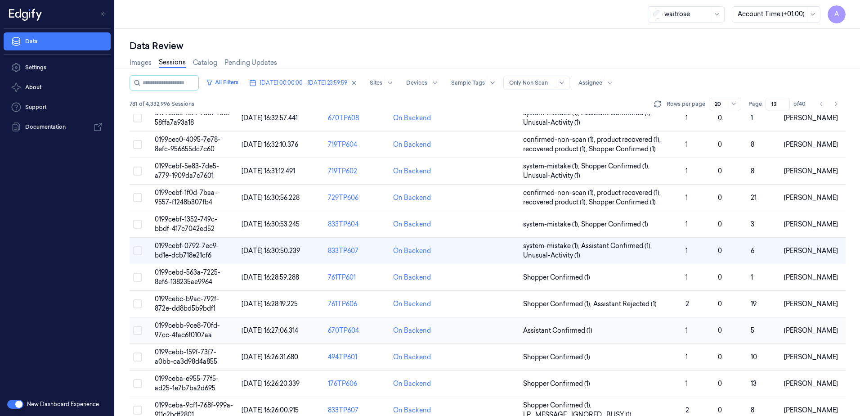
click at [179, 324] on span "0199cebb-9ce8-70fd-97cc-4fac6f0107aa" at bounding box center [187, 330] width 65 height 18
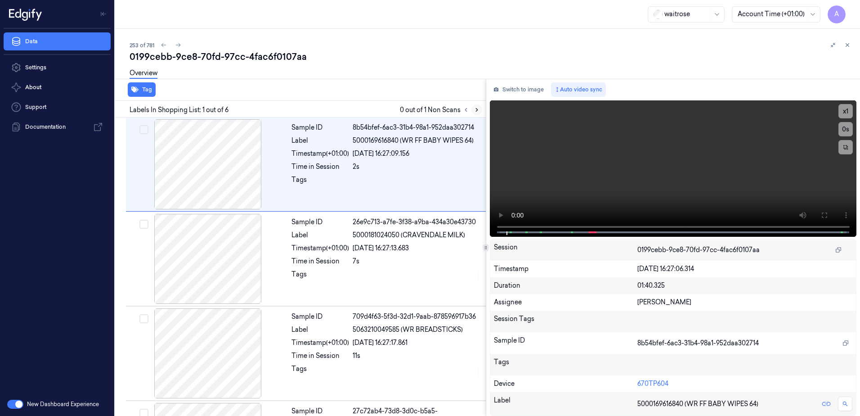
click at [480, 111] on icon at bounding box center [477, 110] width 6 height 6
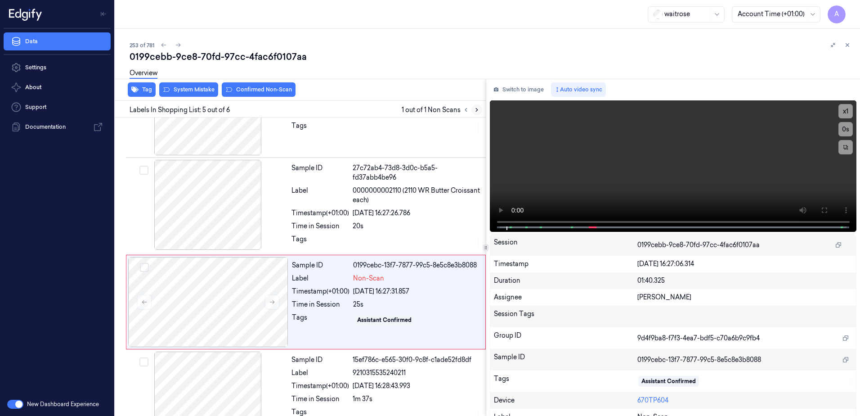
scroll to position [271, 0]
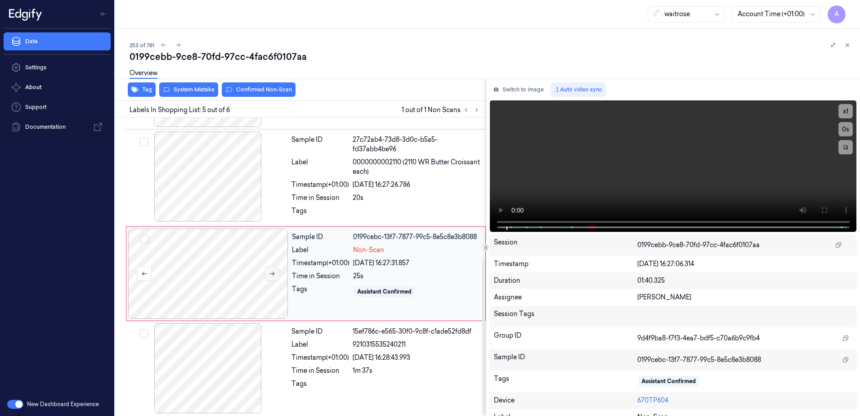
click at [272, 273] on icon at bounding box center [272, 273] width 6 height 6
click at [272, 272] on icon at bounding box center [272, 273] width 6 height 6
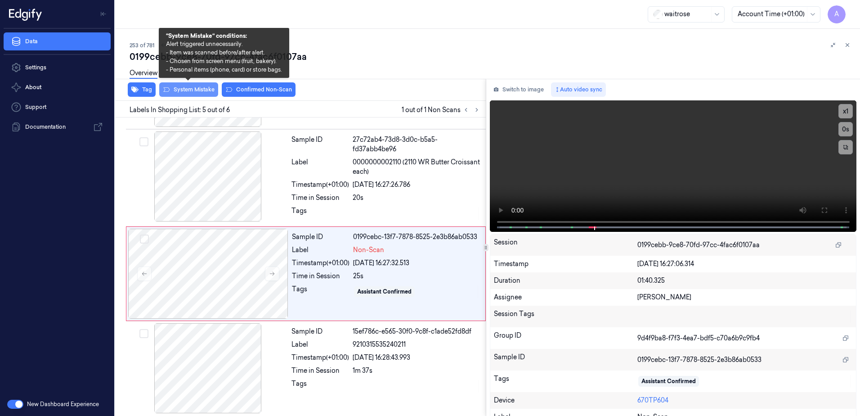
click at [193, 94] on button "System Mistake" at bounding box center [188, 89] width 59 height 14
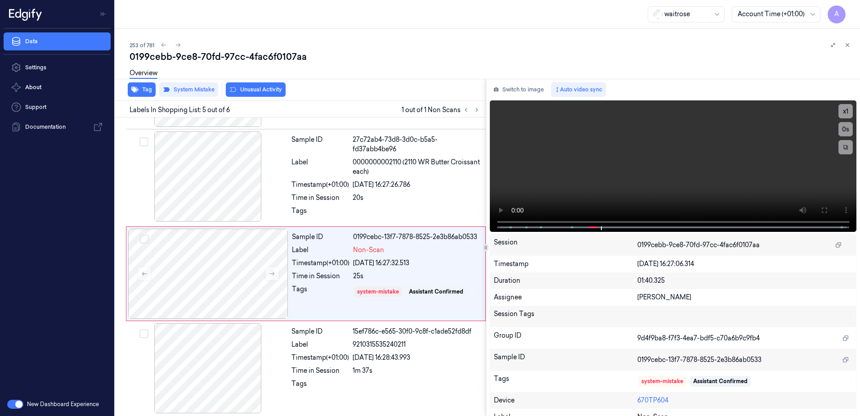
click at [269, 97] on div "Tag System Mistake Unusual Activity" at bounding box center [299, 90] width 374 height 22
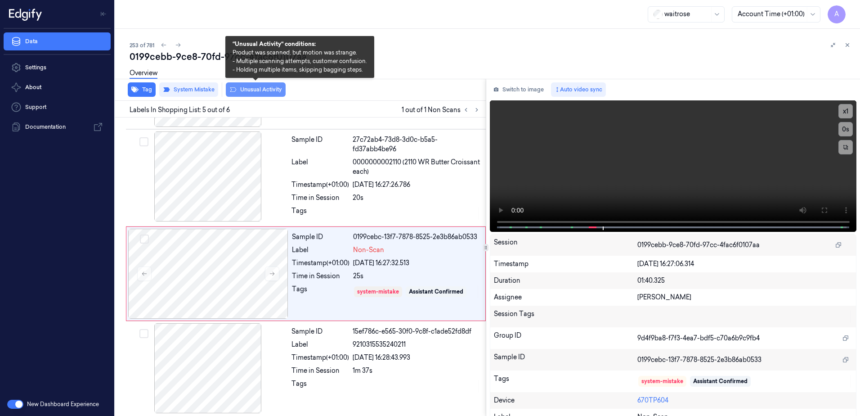
click at [271, 95] on button "Unusual Activity" at bounding box center [256, 89] width 60 height 14
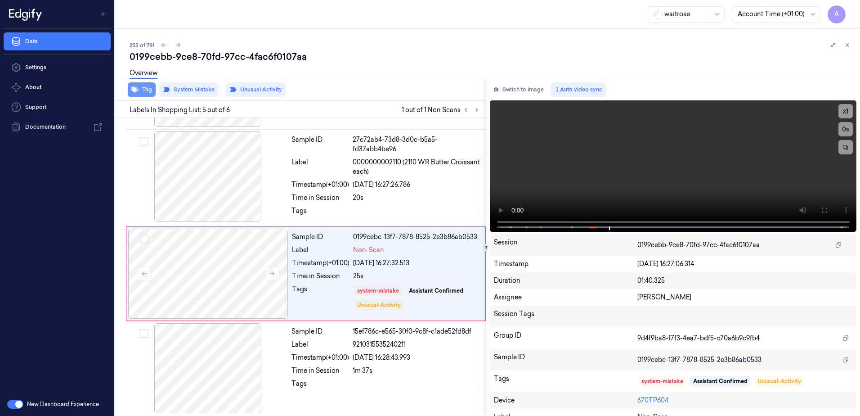
click at [143, 88] on button "Tag" at bounding box center [142, 89] width 28 height 14
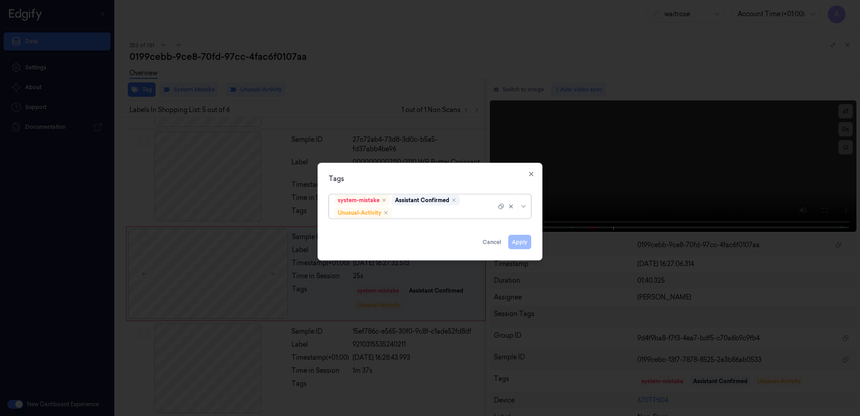
click at [412, 215] on div at bounding box center [445, 212] width 103 height 9
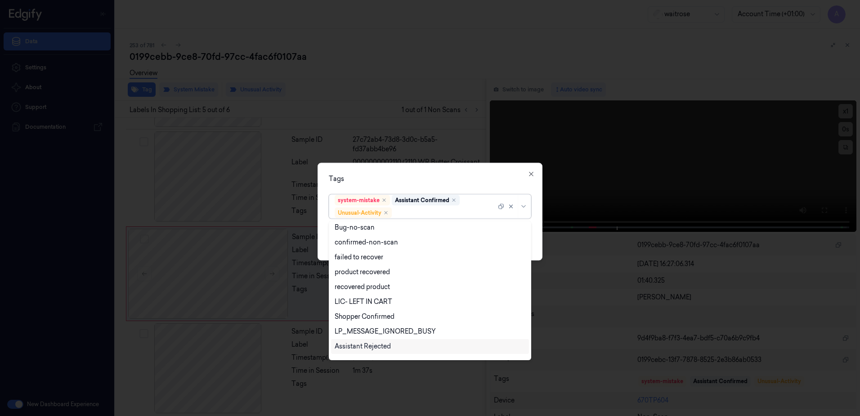
scroll to position [117, 0]
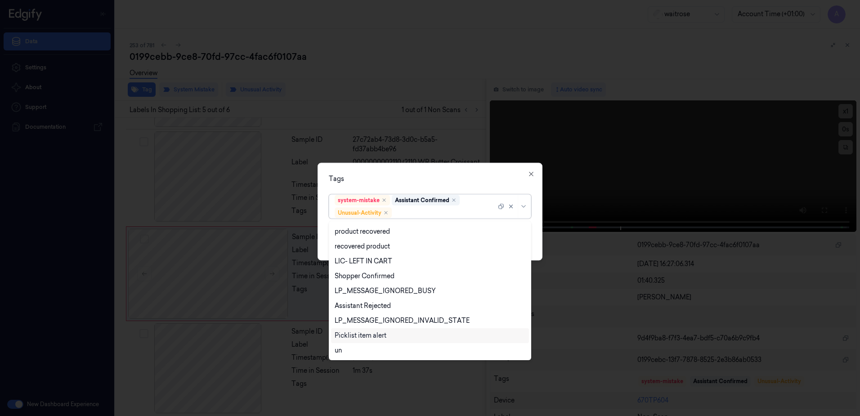
click at [381, 338] on div "Picklist item alert" at bounding box center [361, 335] width 52 height 9
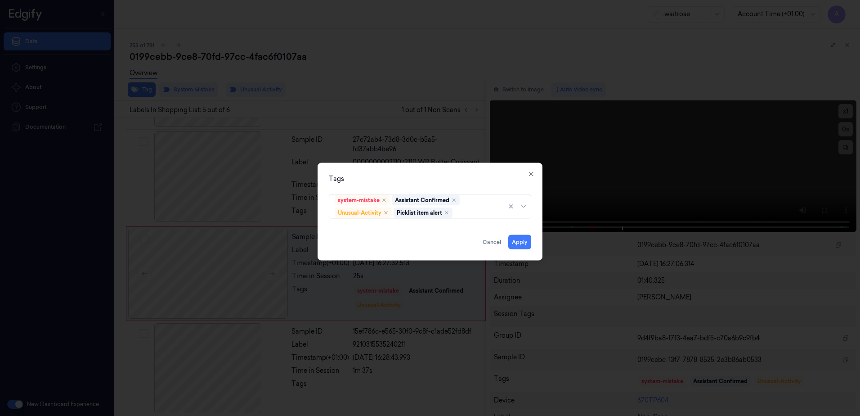
click at [466, 171] on div "Tags system-mistake Assistant Confirmed Unusual-Activity Picklist item alert Ap…" at bounding box center [430, 212] width 225 height 98
click at [519, 243] on button "Apply" at bounding box center [519, 242] width 23 height 14
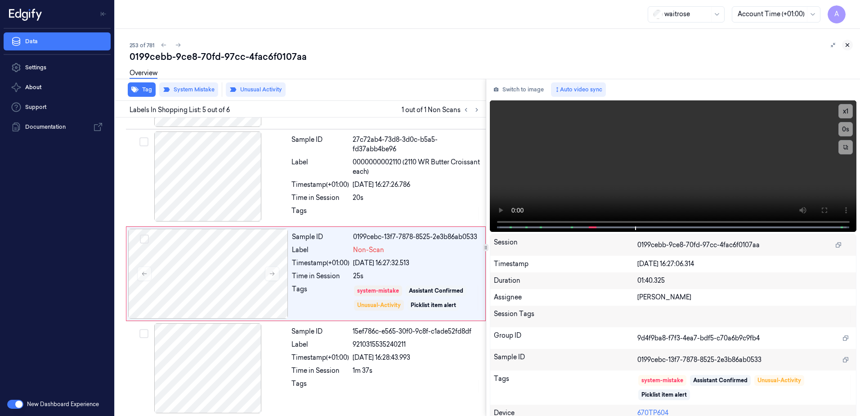
click at [845, 45] on icon at bounding box center [848, 45] width 6 height 6
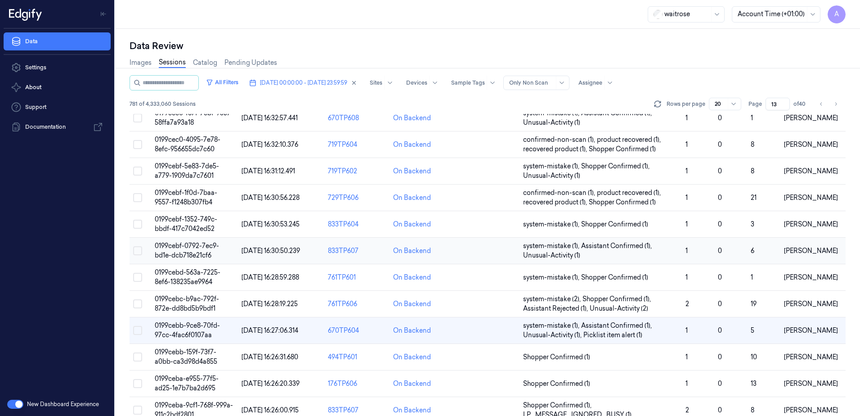
scroll to position [180, 0]
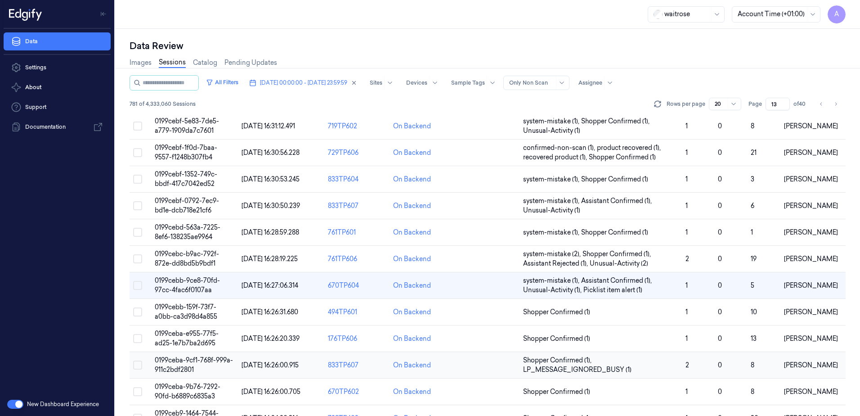
click at [181, 364] on td "0199ceba-9cf1-768f-999a-911c2bdf2801" at bounding box center [194, 365] width 87 height 27
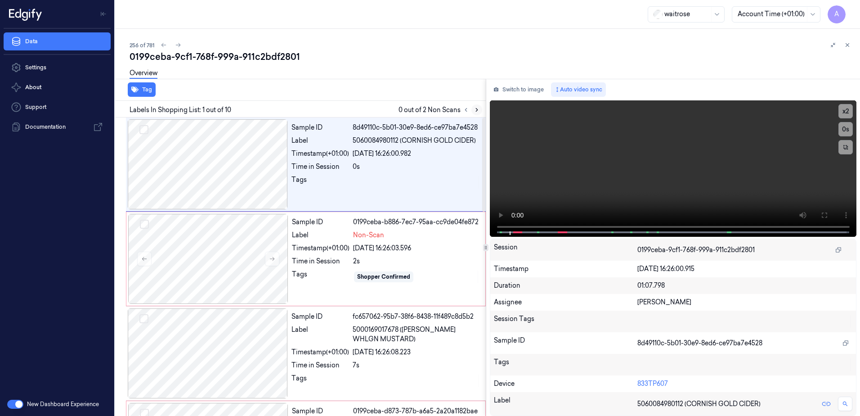
click at [479, 112] on icon at bounding box center [477, 110] width 6 height 6
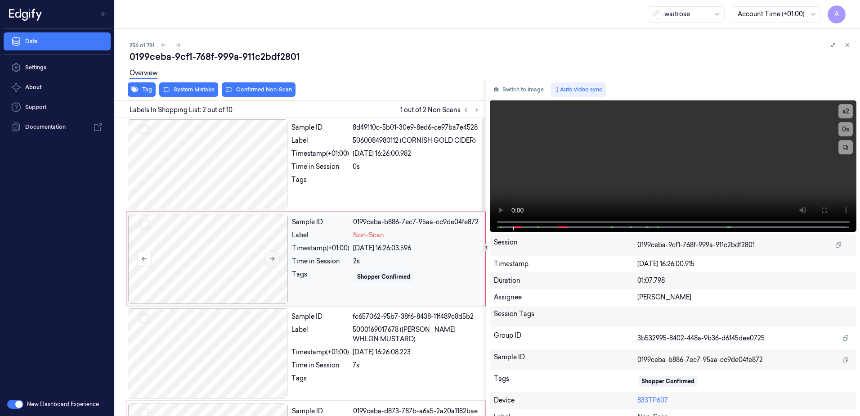
click at [274, 260] on icon at bounding box center [272, 259] width 6 height 6
click at [273, 258] on icon at bounding box center [272, 259] width 6 height 6
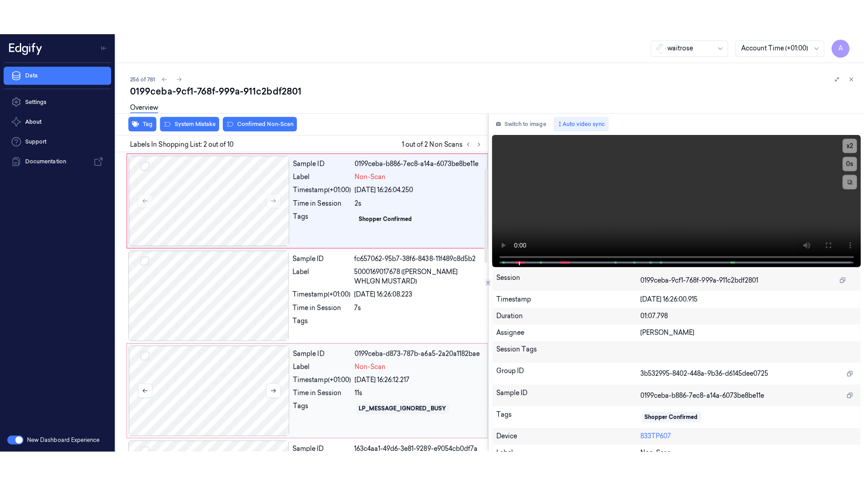
scroll to position [45, 0]
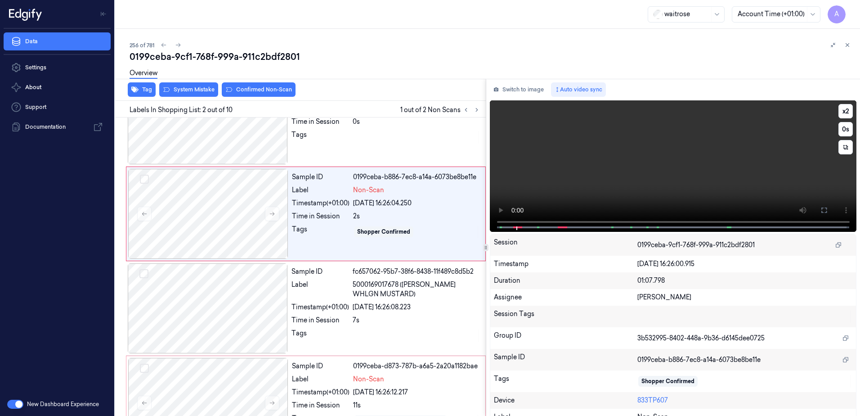
click at [500, 223] on div "x 2 0 s" at bounding box center [673, 165] width 367 height 130
click at [817, 204] on button at bounding box center [824, 210] width 14 height 14
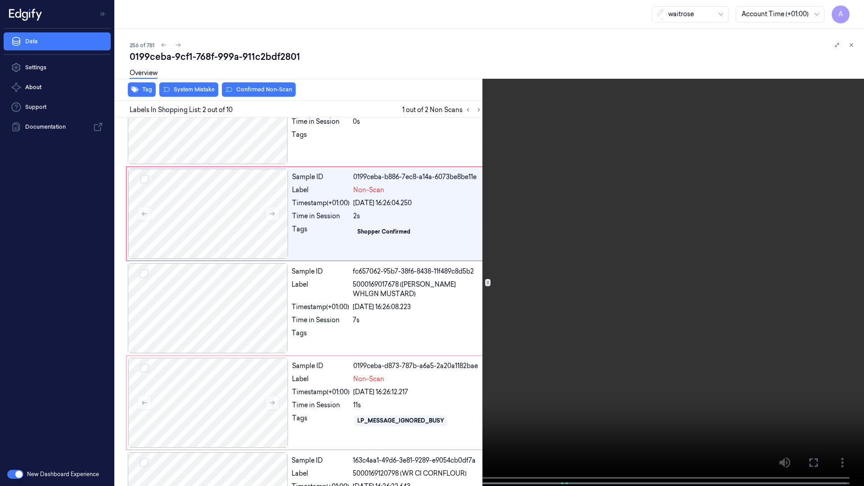
click at [656, 270] on video at bounding box center [432, 244] width 864 height 488
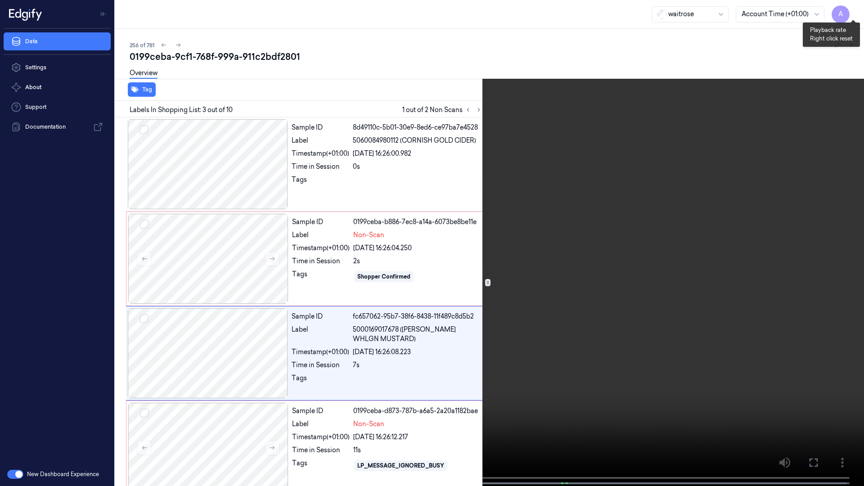
scroll to position [52, 0]
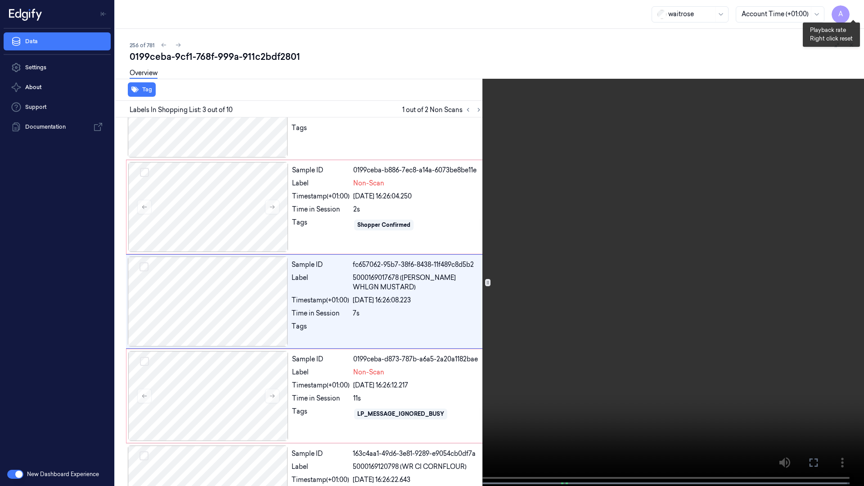
click at [855, 11] on button "x 1" at bounding box center [853, 11] width 14 height 14
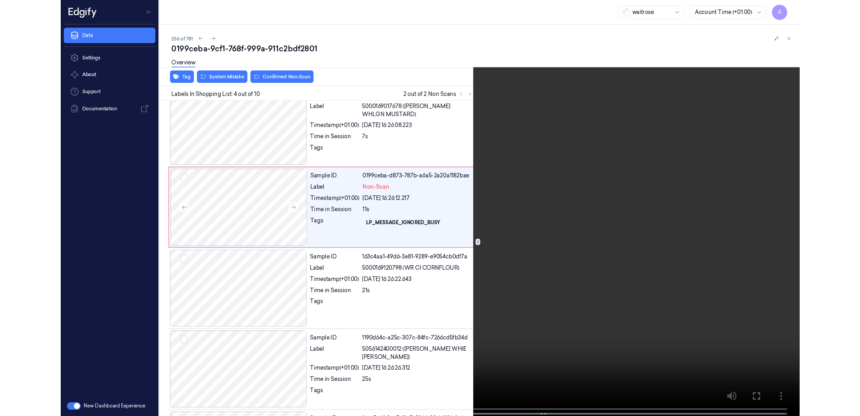
scroll to position [146, 0]
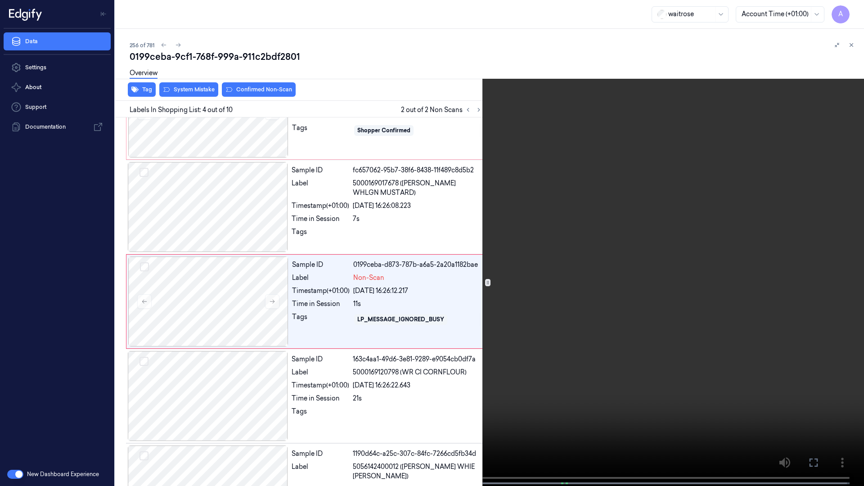
click at [684, 385] on video at bounding box center [432, 244] width 864 height 488
click at [0, 0] on icon at bounding box center [0, 0] width 0 height 0
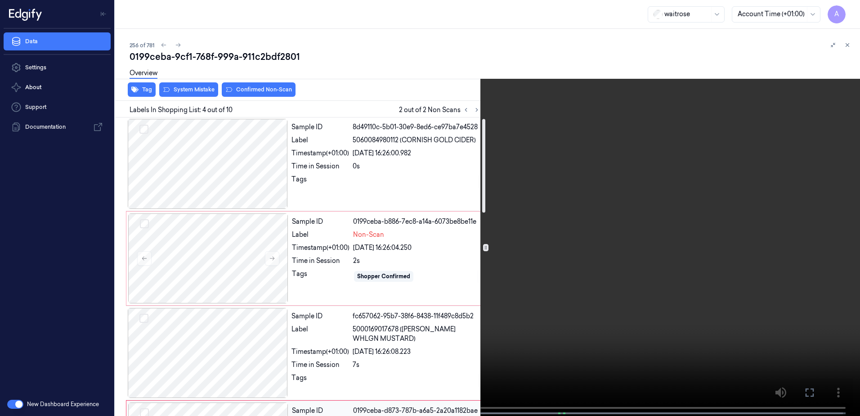
scroll to position [0, 0]
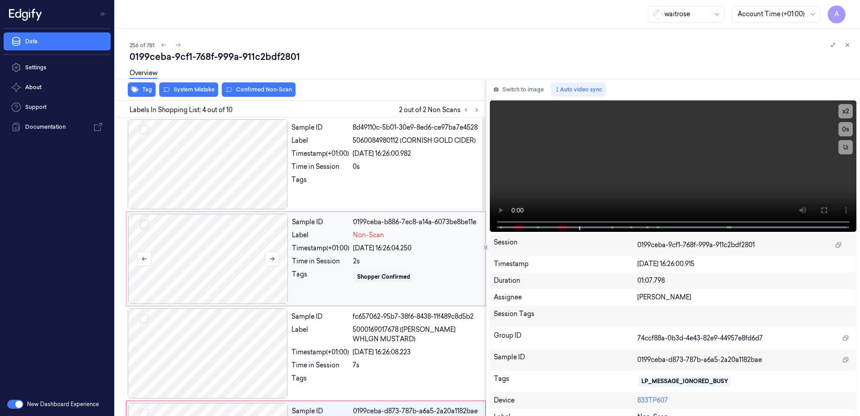
click at [276, 284] on div at bounding box center [208, 259] width 160 height 90
click at [277, 257] on button at bounding box center [272, 259] width 14 height 14
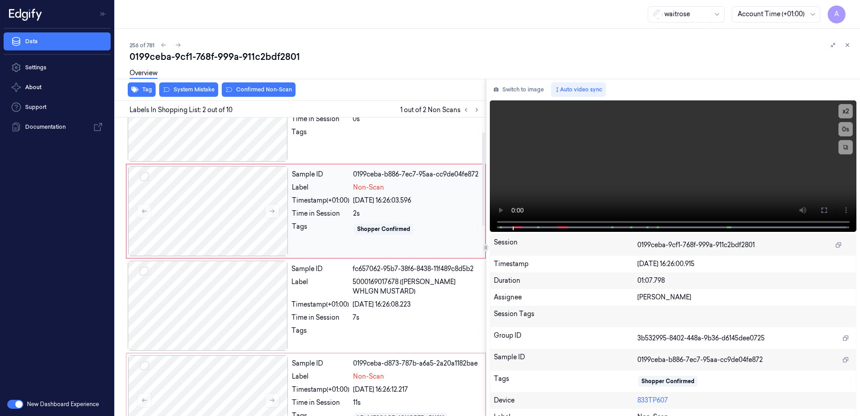
scroll to position [45, 0]
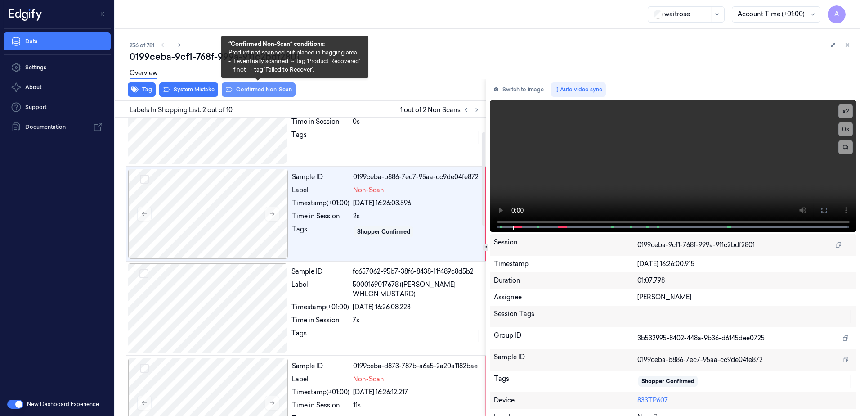
click at [259, 94] on button "Confirmed Non-Scan" at bounding box center [259, 89] width 74 height 14
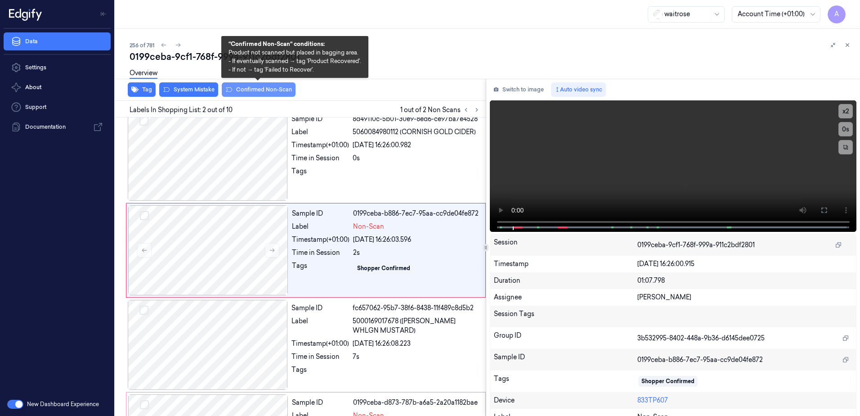
scroll to position [0, 0]
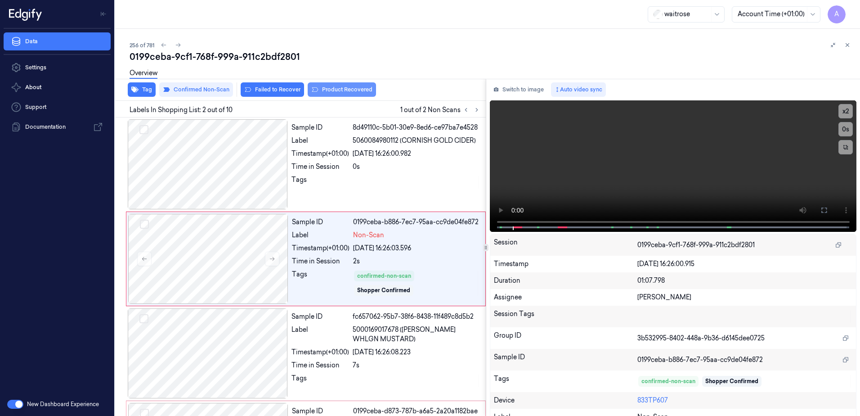
click at [321, 93] on button "Product Recovered" at bounding box center [342, 89] width 68 height 14
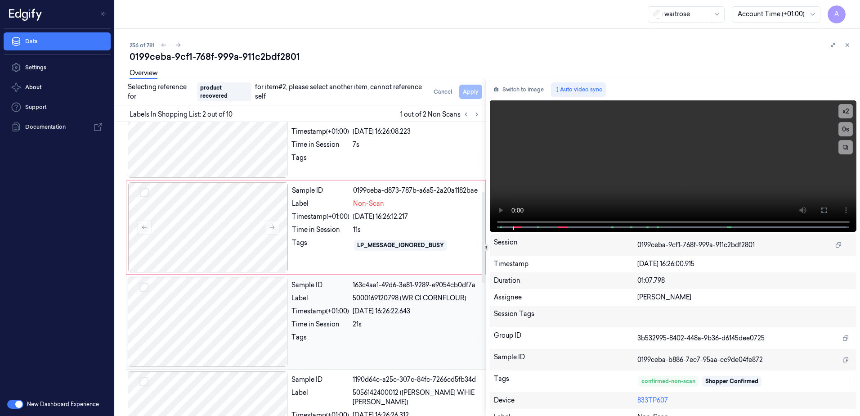
click at [373, 314] on div "[DATE] 16:26:22.643" at bounding box center [417, 310] width 128 height 9
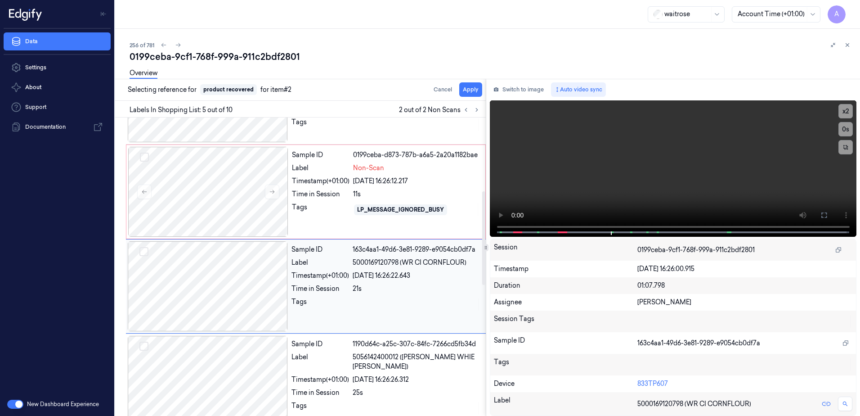
scroll to position [276, 0]
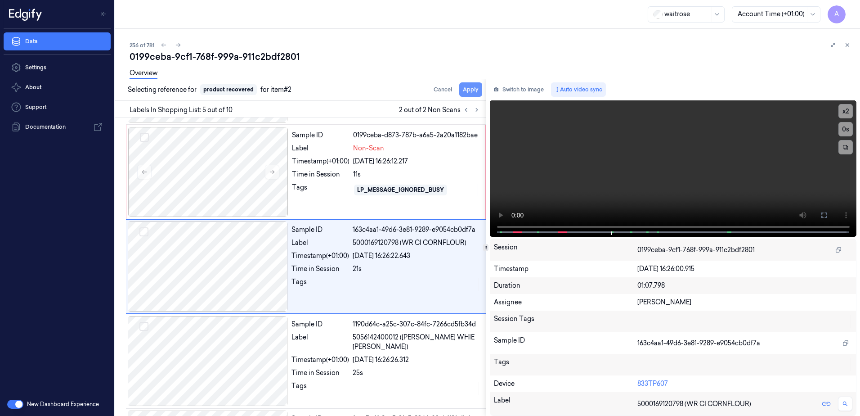
click at [463, 90] on button "Apply" at bounding box center [470, 89] width 23 height 14
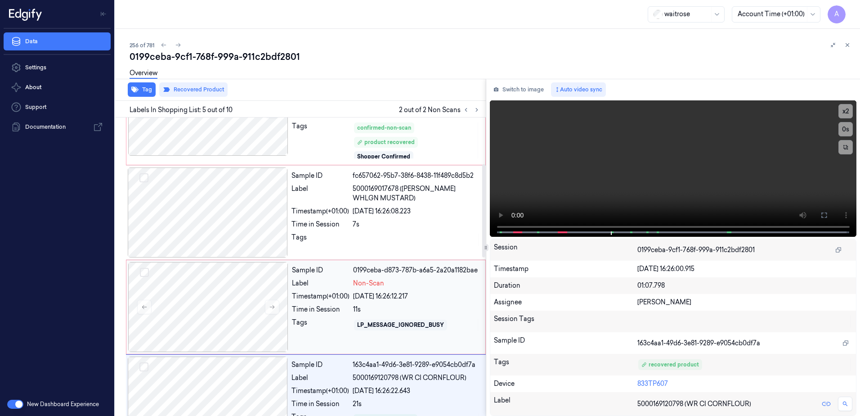
click at [297, 320] on div "Tags" at bounding box center [321, 325] width 58 height 14
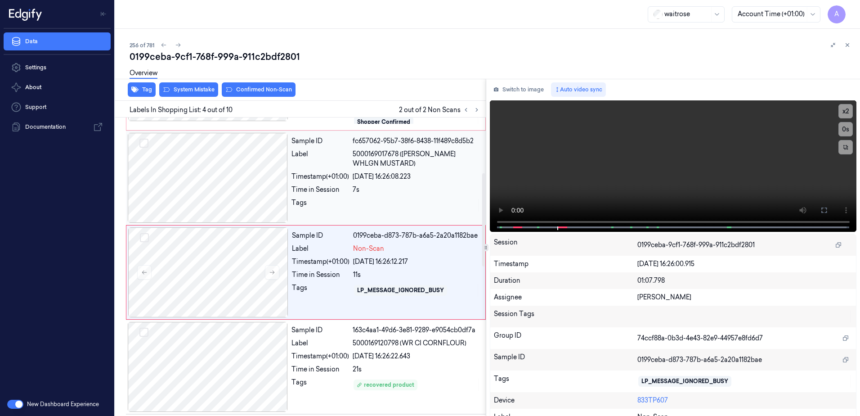
scroll to position [189, 0]
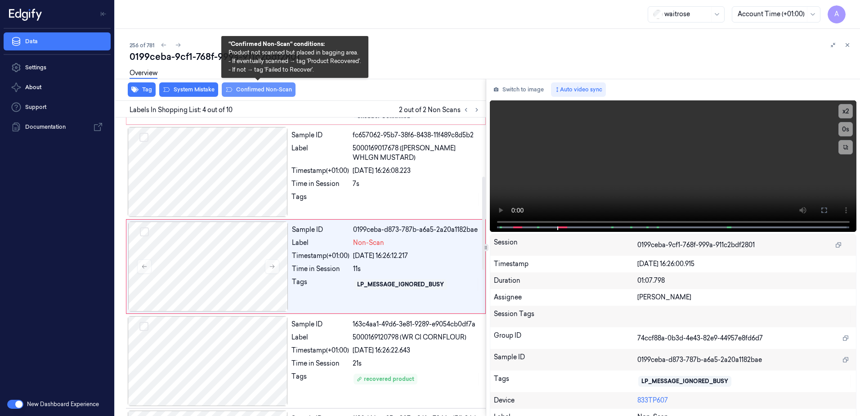
click at [269, 88] on button "Confirmed Non-Scan" at bounding box center [259, 89] width 74 height 14
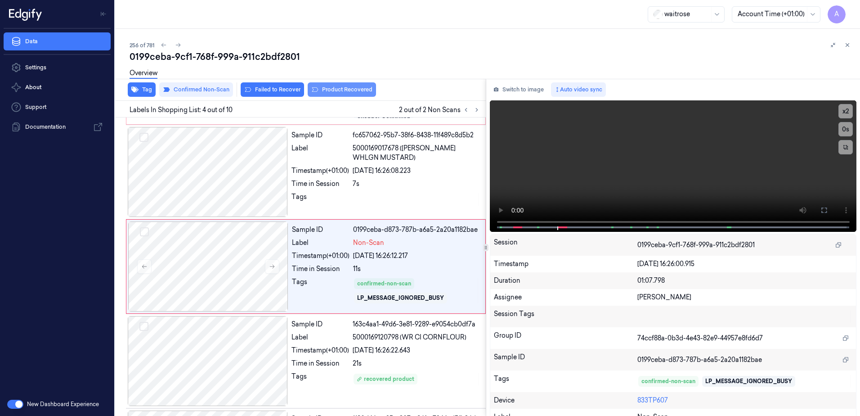
click at [342, 94] on button "Product Recovered" at bounding box center [342, 89] width 68 height 14
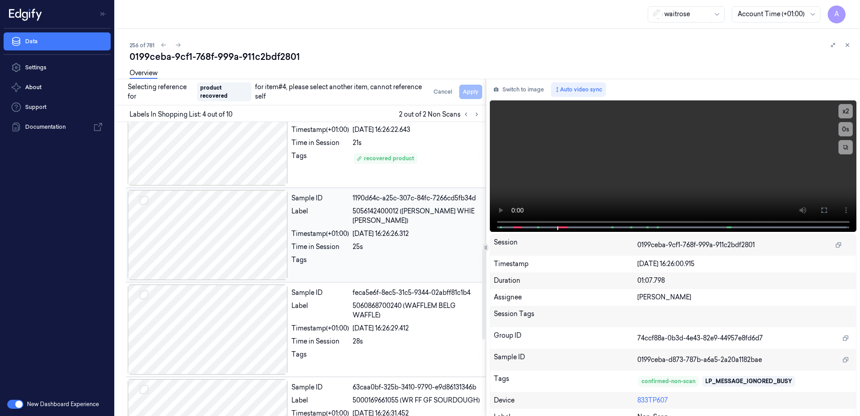
click at [381, 264] on div at bounding box center [417, 262] width 128 height 14
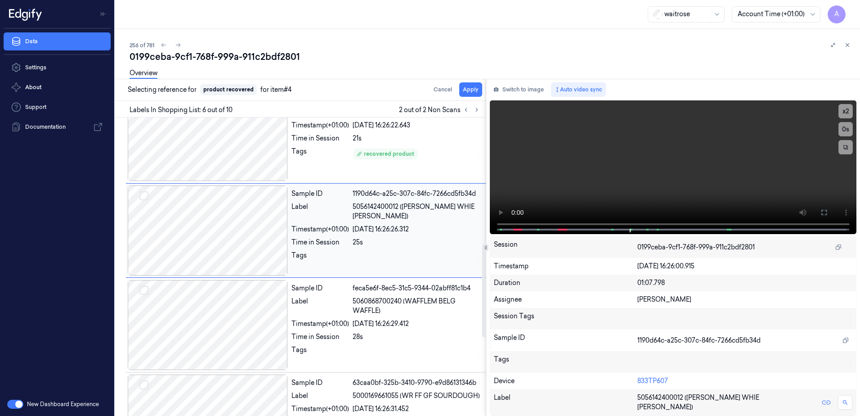
scroll to position [378, 0]
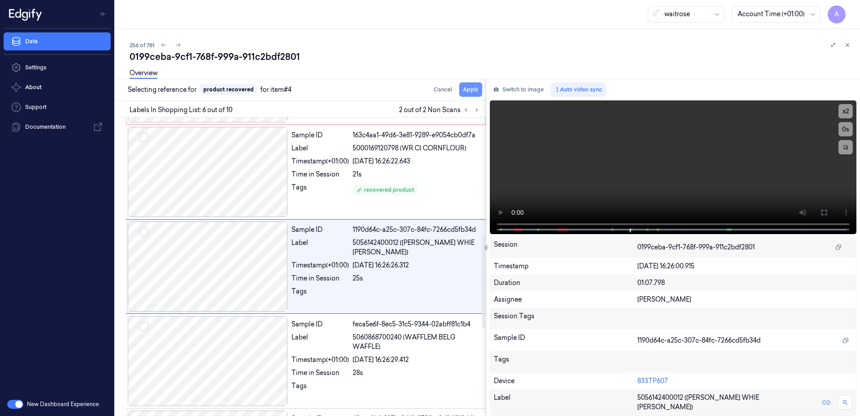
click at [470, 89] on button "Apply" at bounding box center [470, 89] width 23 height 14
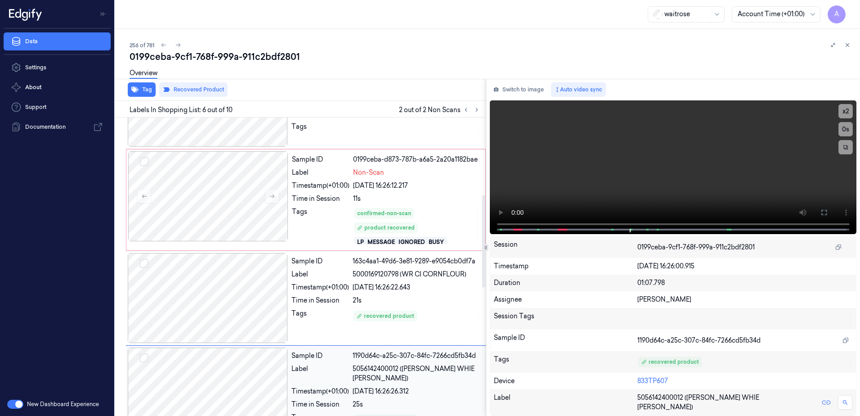
scroll to position [250, 0]
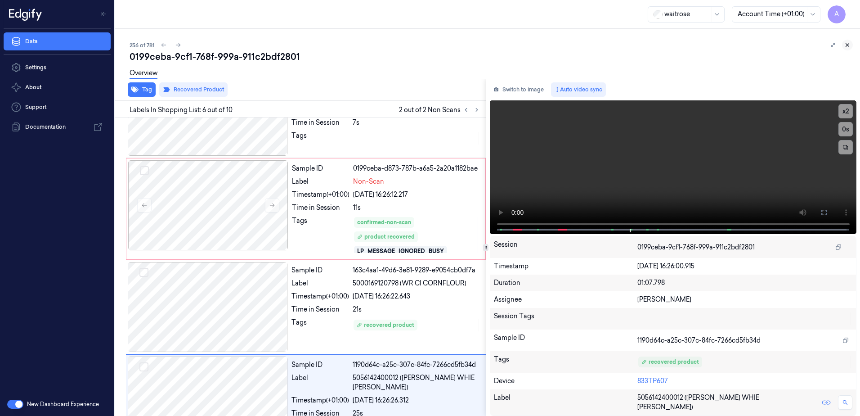
click at [849, 45] on icon at bounding box center [848, 45] width 6 height 6
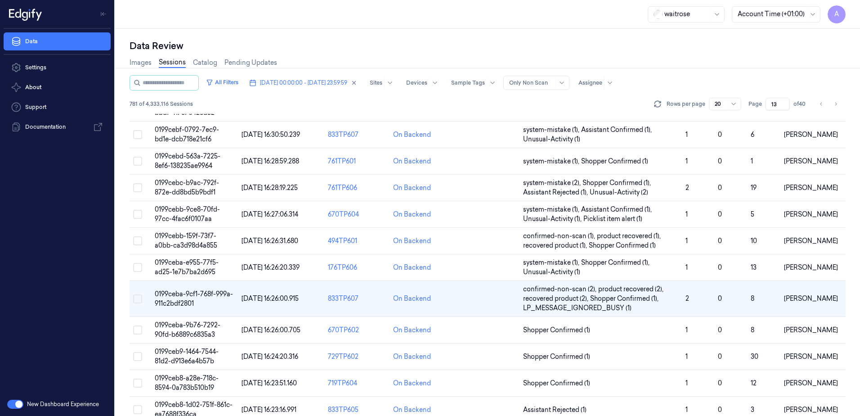
scroll to position [265, 0]
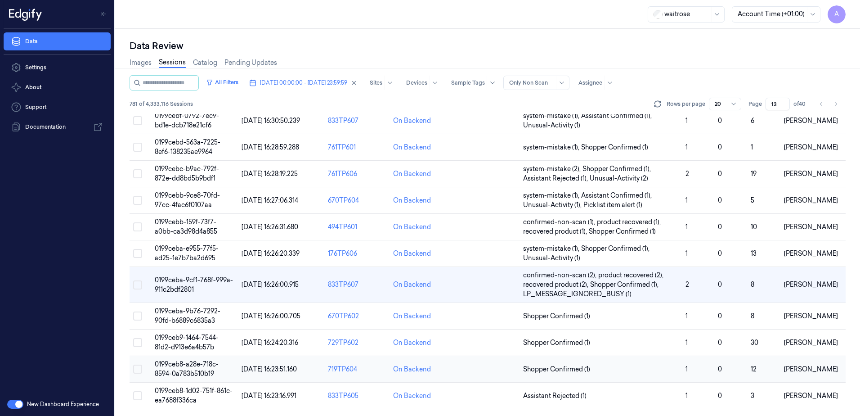
click at [181, 368] on td "0199ceb8-a28e-718c-8594-0a783b510b19" at bounding box center [194, 369] width 87 height 27
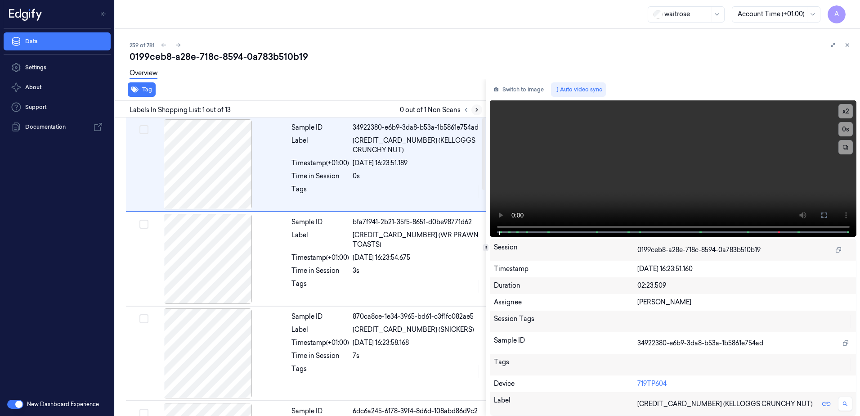
click at [472, 108] on button at bounding box center [477, 109] width 11 height 11
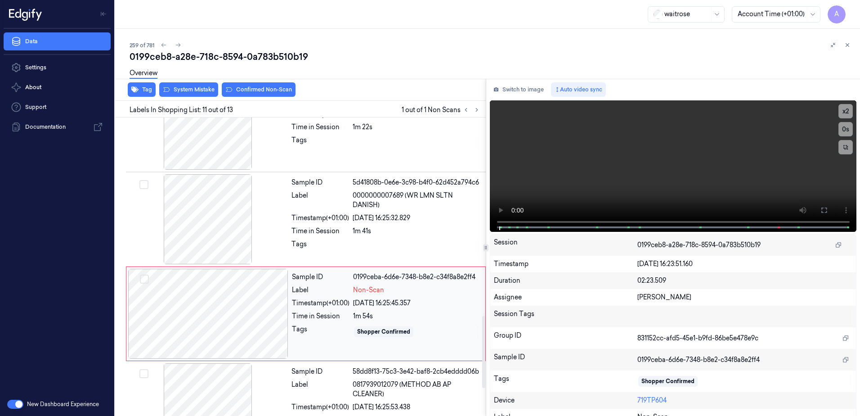
scroll to position [843, 0]
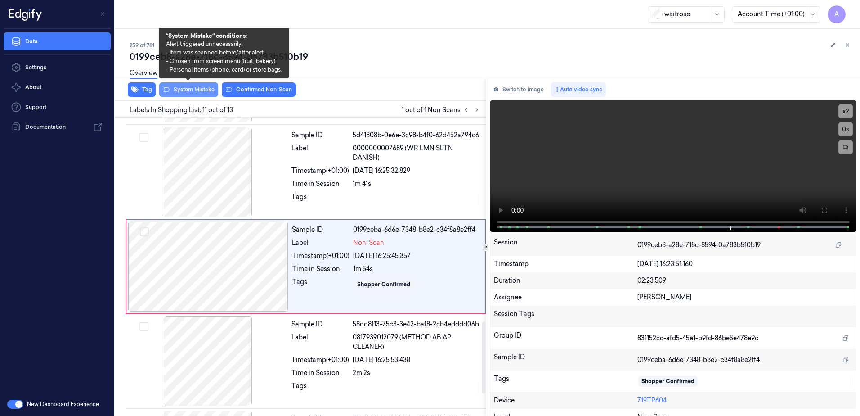
click at [188, 91] on button "System Mistake" at bounding box center [188, 89] width 59 height 14
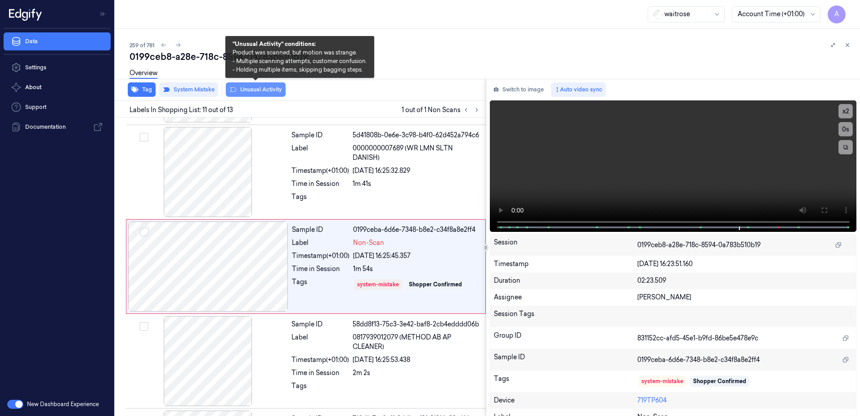
click at [270, 91] on button "Unusual Activity" at bounding box center [256, 89] width 60 height 14
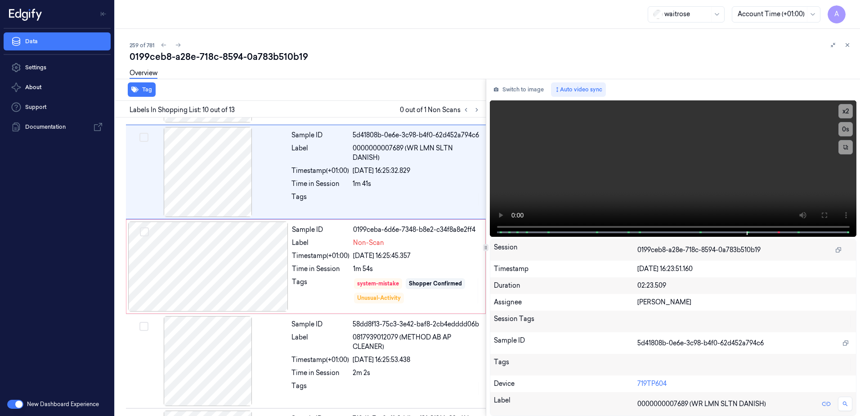
scroll to position [748, 0]
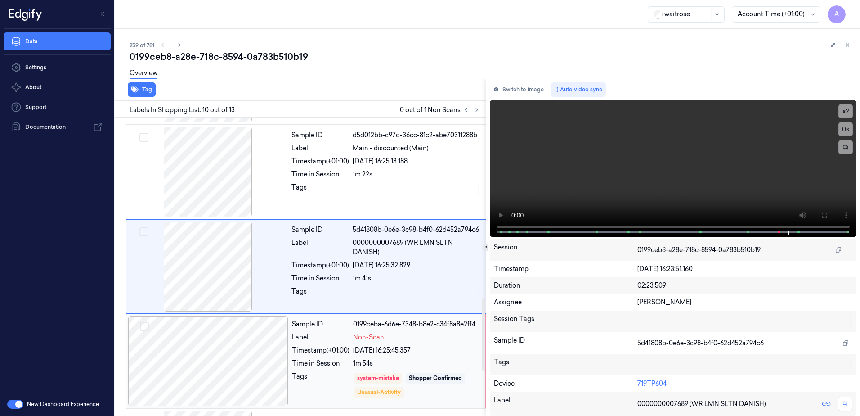
click at [315, 369] on div "Sample ID 0199ceba-6d6e-7348-b8e2-c34f8a8e2ff4 Label Non-Scan Timestamp (+01:00…" at bounding box center [385, 361] width 195 height 90
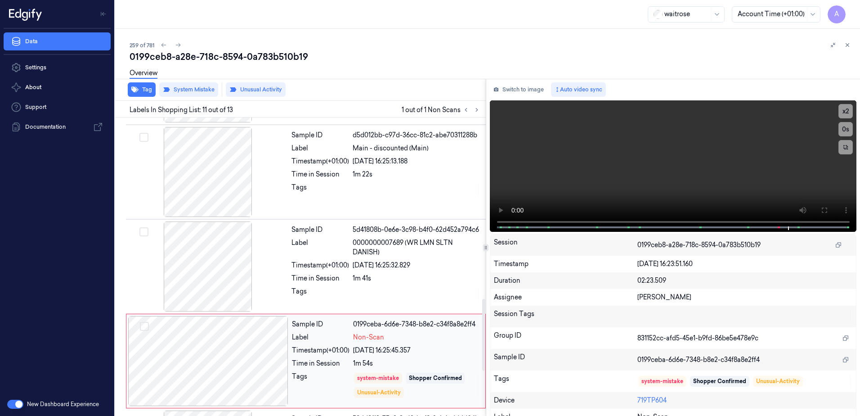
scroll to position [843, 0]
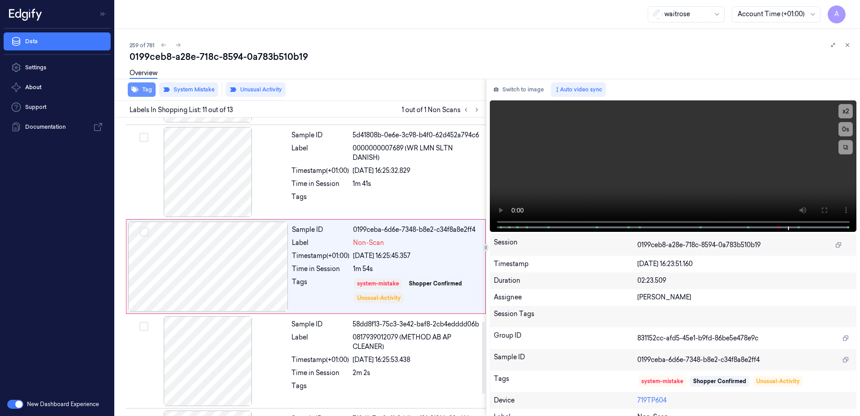
click at [140, 94] on button "Tag" at bounding box center [142, 89] width 28 height 14
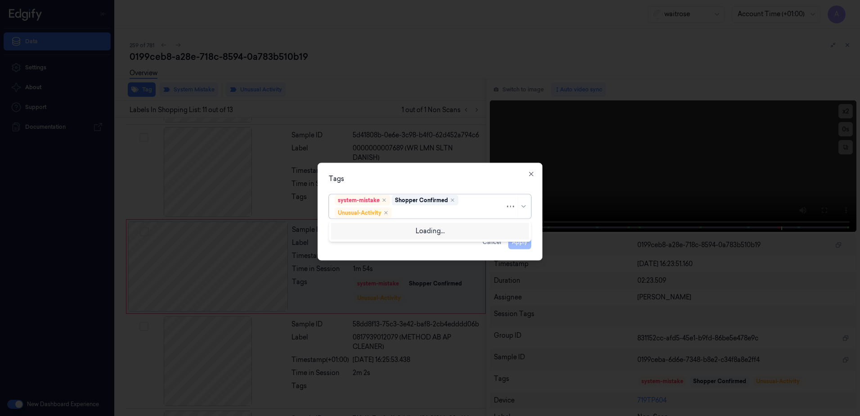
click at [408, 210] on div at bounding box center [450, 212] width 112 height 9
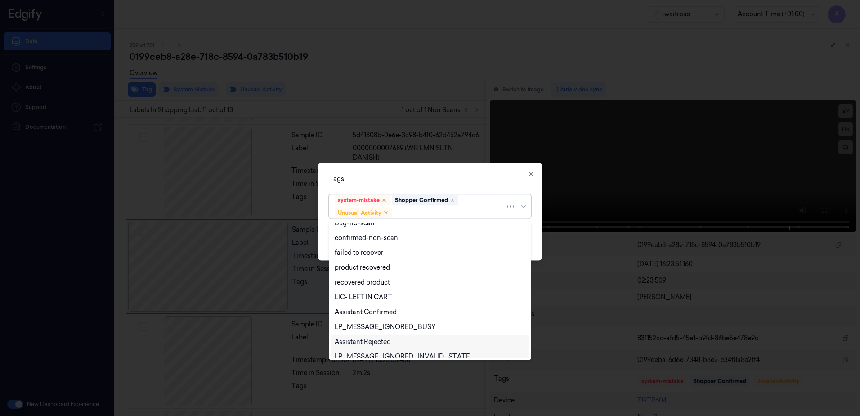
scroll to position [117, 0]
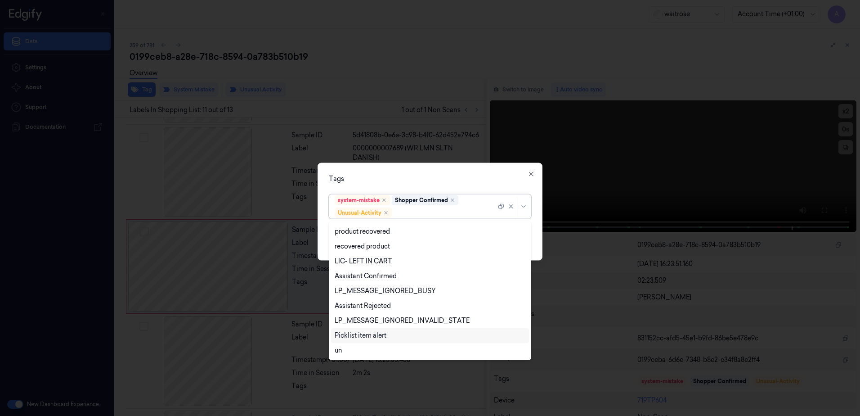
click at [377, 335] on div "Picklist item alert" at bounding box center [361, 335] width 52 height 9
click at [465, 169] on div "Tags option Picklist item alert, selected. 20 results available. Use Up and Dow…" at bounding box center [430, 212] width 225 height 98
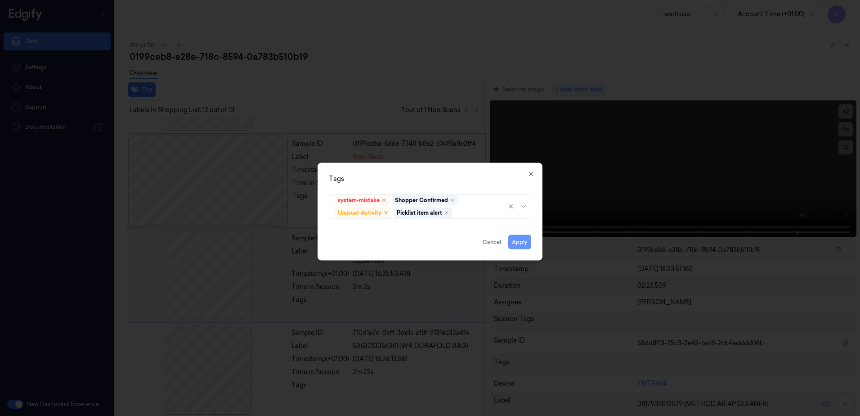
scroll to position [933, 0]
click at [533, 177] on icon "button" at bounding box center [531, 174] width 7 height 7
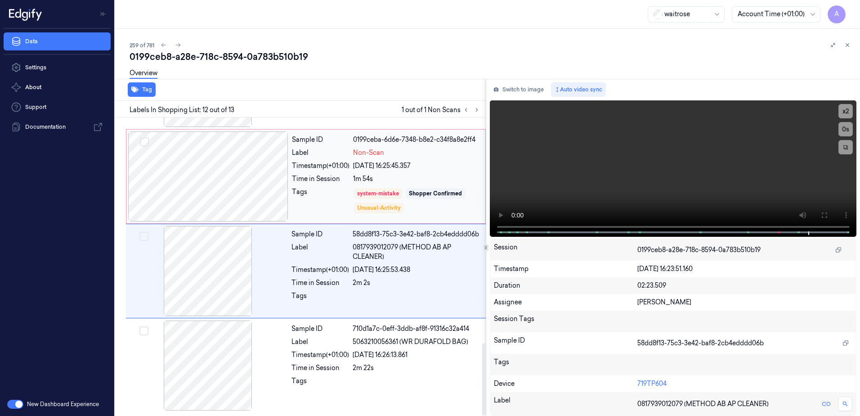
click at [347, 184] on div "Sample ID 0199ceba-6d6e-7348-b8e2-c34f8a8e2ff4 Label Non-Scan Timestamp (+01:00…" at bounding box center [385, 176] width 195 height 90
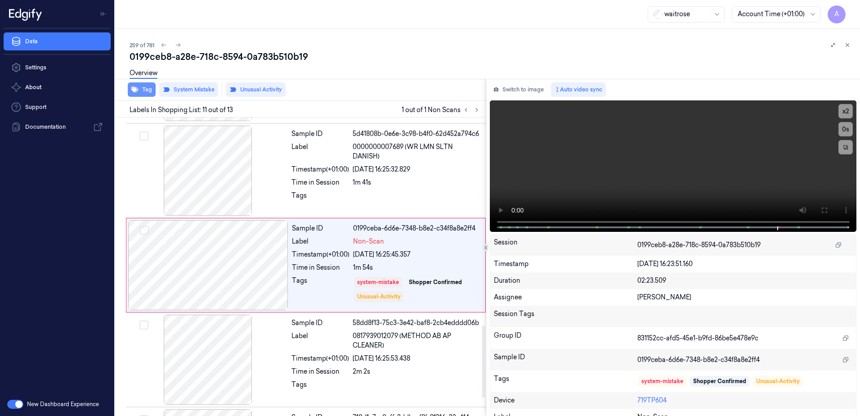
scroll to position [843, 0]
click at [141, 94] on button "Tag" at bounding box center [142, 89] width 28 height 14
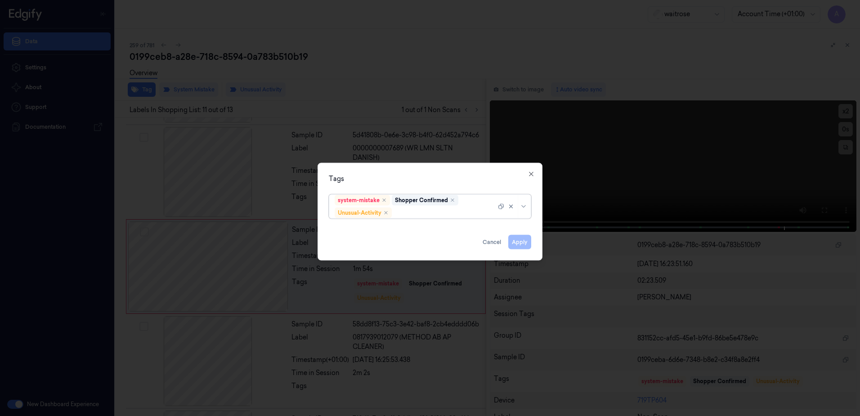
click at [410, 219] on div "options system-mistake,Shopper Confirmed,Unusual-Activity, selected. Select is …" at bounding box center [430, 206] width 217 height 30
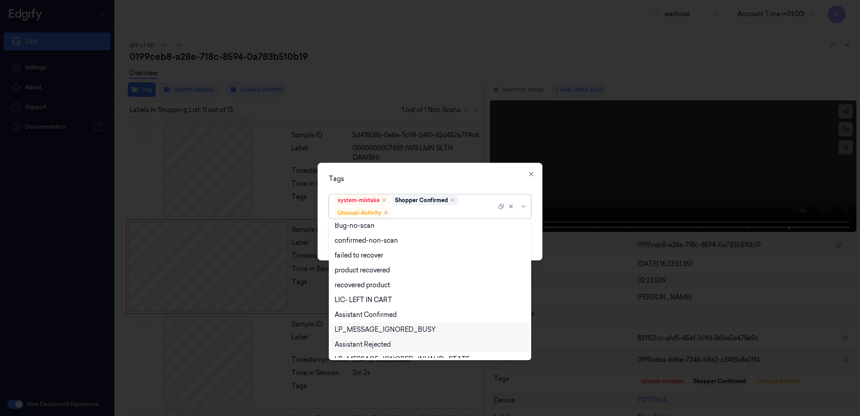
scroll to position [117, 0]
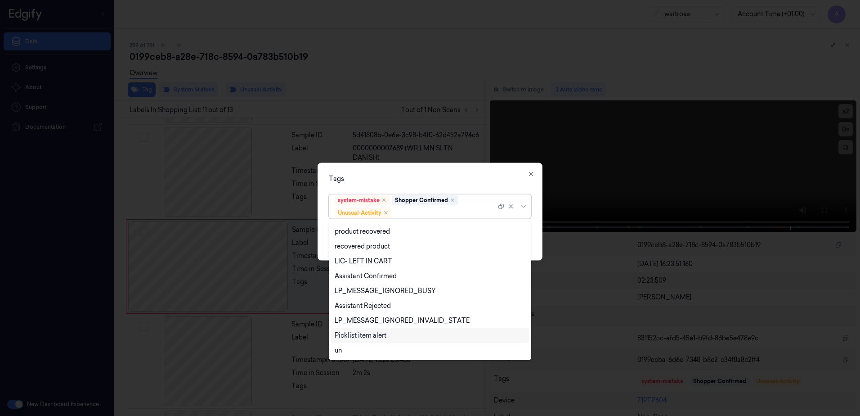
click at [372, 334] on div "Picklist item alert" at bounding box center [361, 335] width 52 height 9
click at [450, 187] on div "Tags option Picklist item alert, selected. 20 results available. Use Up and Dow…" at bounding box center [430, 212] width 225 height 98
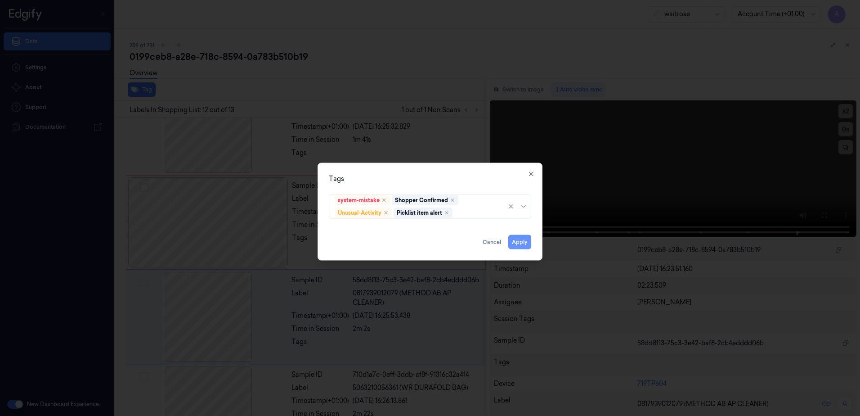
scroll to position [933, 0]
click at [531, 174] on icon "button" at bounding box center [531, 174] width 4 height 4
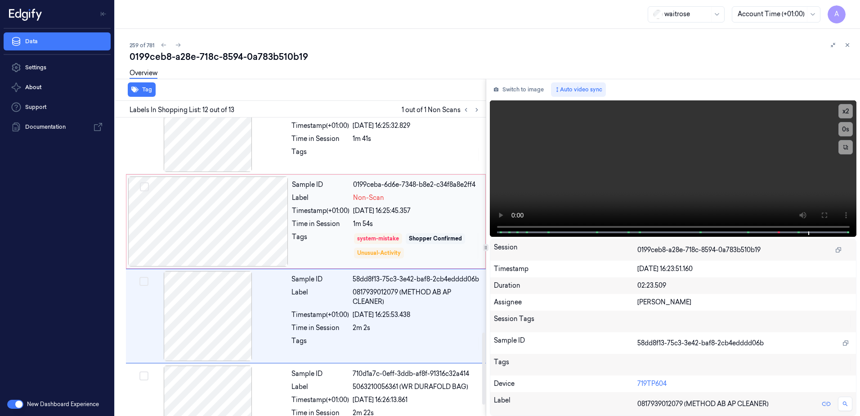
click at [332, 234] on div "Tags" at bounding box center [321, 245] width 58 height 27
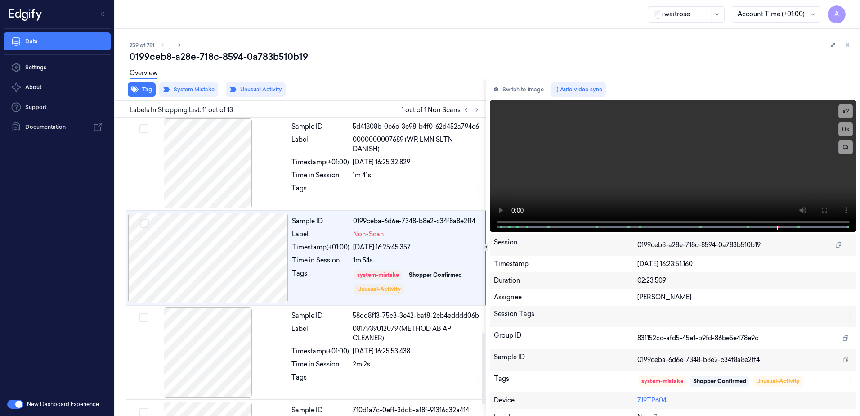
scroll to position [843, 0]
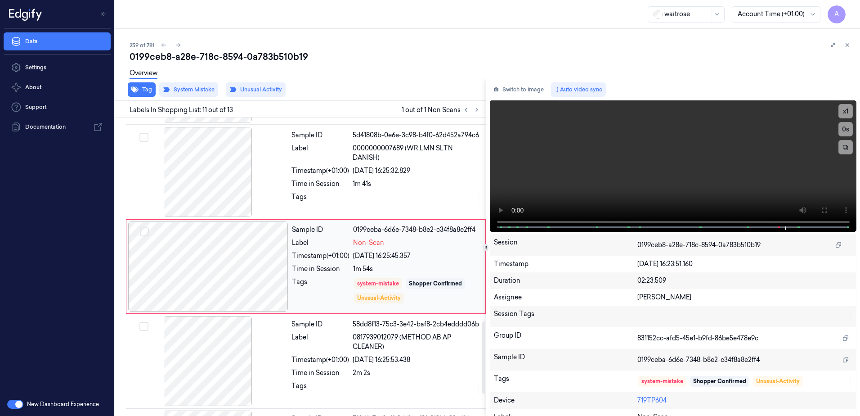
click at [320, 280] on div "Tags" at bounding box center [321, 290] width 58 height 27
click at [137, 90] on icon "button" at bounding box center [134, 90] width 7 height 6
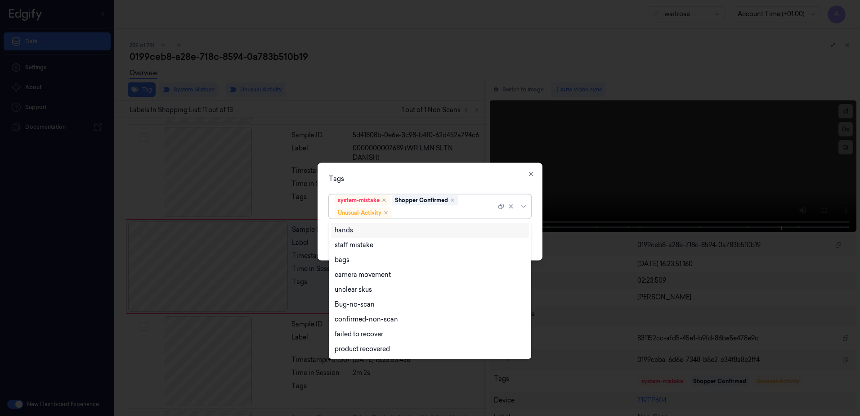
click at [402, 213] on div at bounding box center [445, 212] width 103 height 9
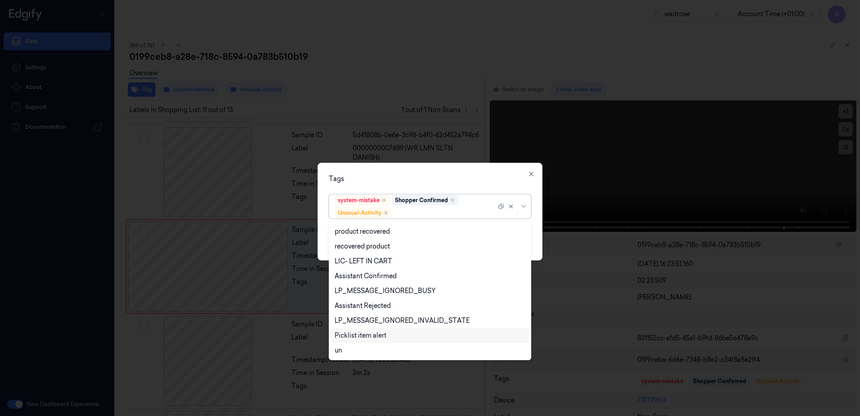
click at [366, 332] on div "Picklist item alert" at bounding box center [361, 335] width 52 height 9
drag, startPoint x: 451, startPoint y: 189, endPoint x: 481, endPoint y: 196, distance: 30.6
click at [452, 189] on div "Tags option Picklist item alert, selected. 20 results available. Use Up and Dow…" at bounding box center [430, 212] width 225 height 98
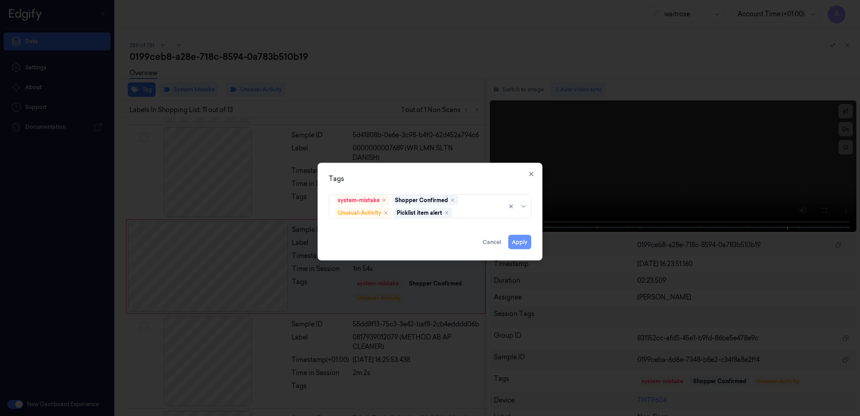
click at [516, 237] on button "Apply" at bounding box center [519, 242] width 23 height 14
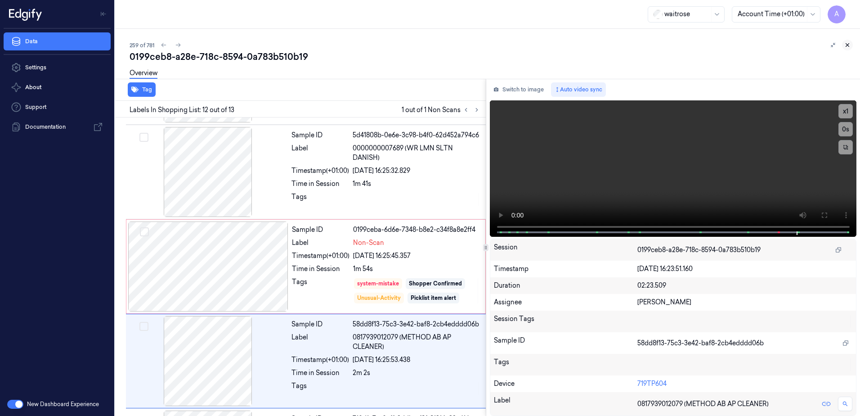
click at [846, 45] on icon at bounding box center [848, 45] width 6 height 6
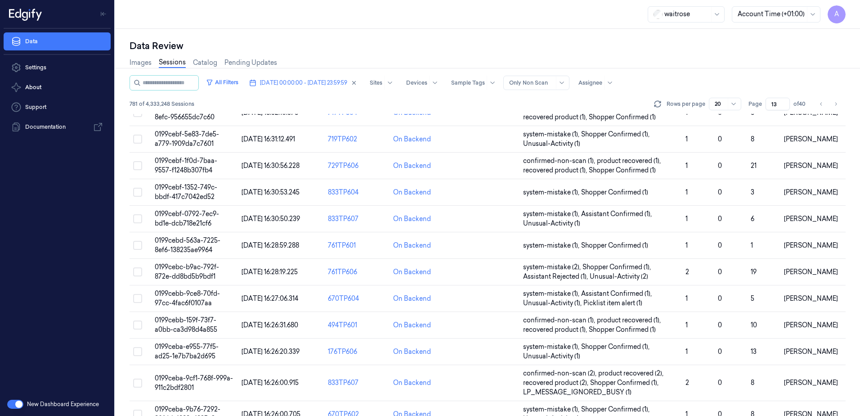
scroll to position [265, 0]
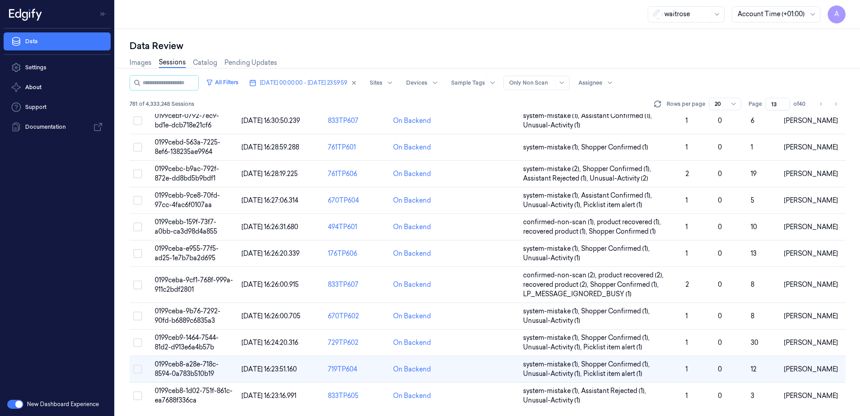
drag, startPoint x: 778, startPoint y: 105, endPoint x: 769, endPoint y: 110, distance: 10.3
click at [769, 110] on input "13" at bounding box center [778, 104] width 24 height 13
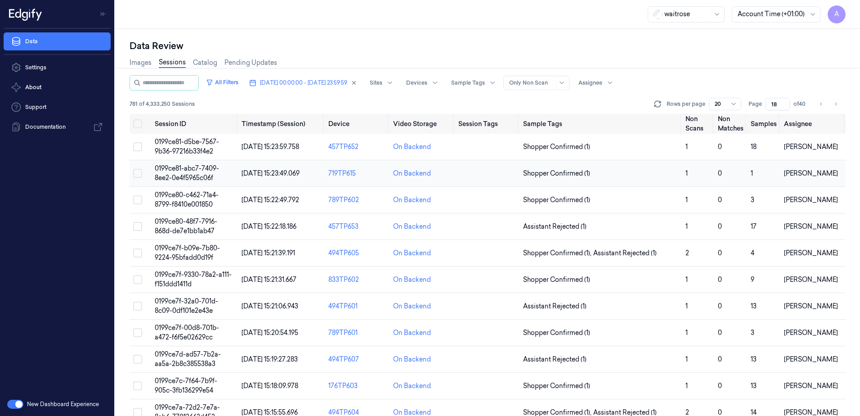
type input "18"
click at [193, 170] on span "0199ce81-abc7-7409-8ee2-0e4f5965c06f" at bounding box center [187, 173] width 64 height 18
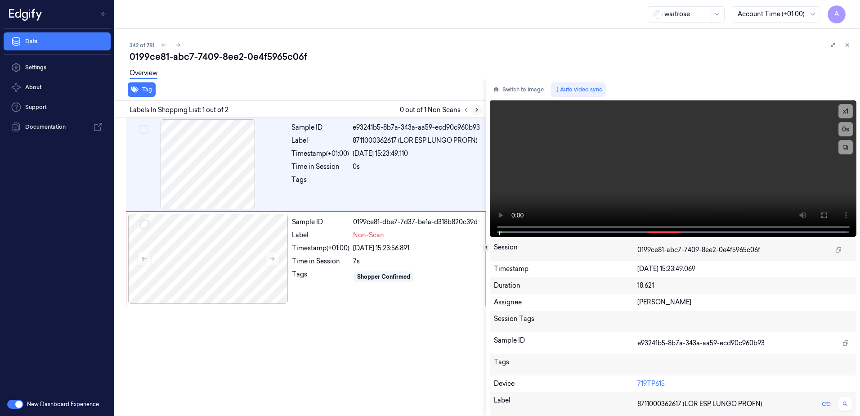
click at [477, 110] on icon at bounding box center [477, 109] width 2 height 3
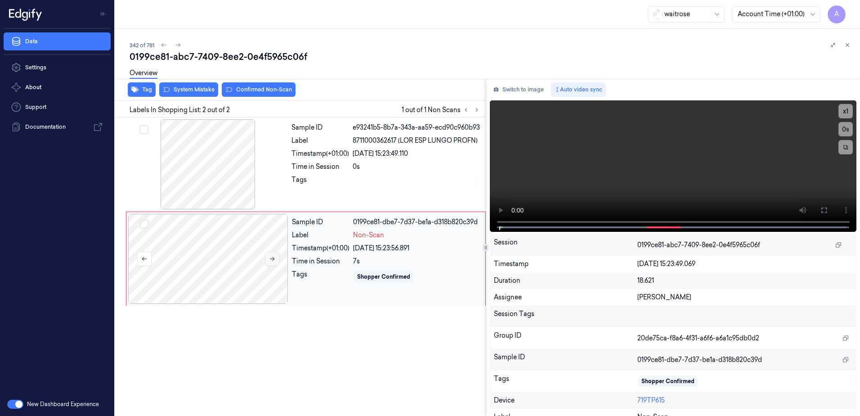
click at [271, 259] on icon at bounding box center [272, 259] width 5 height 4
click at [276, 260] on button at bounding box center [272, 259] width 14 height 14
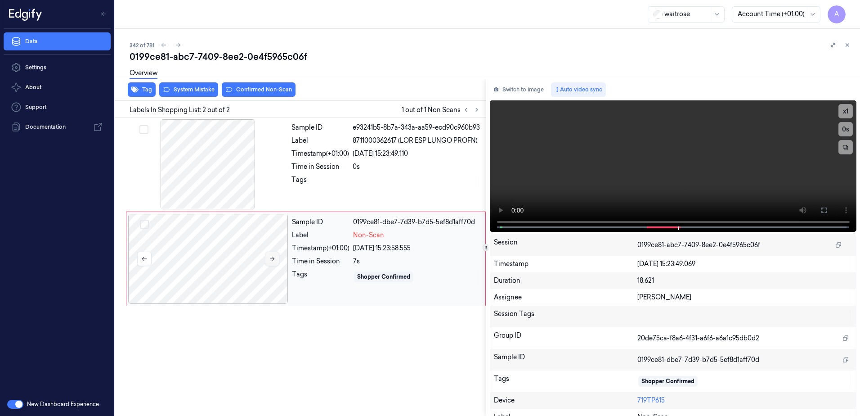
click at [276, 260] on button at bounding box center [272, 259] width 14 height 14
click at [658, 176] on video at bounding box center [673, 165] width 367 height 131
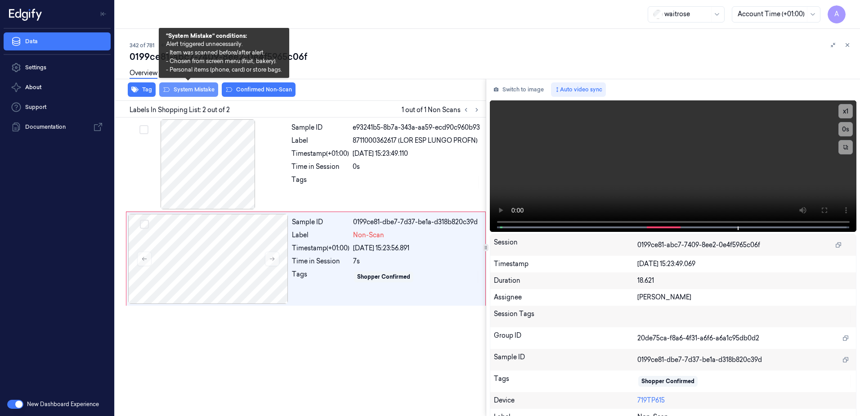
click at [190, 93] on button "System Mistake" at bounding box center [188, 89] width 59 height 14
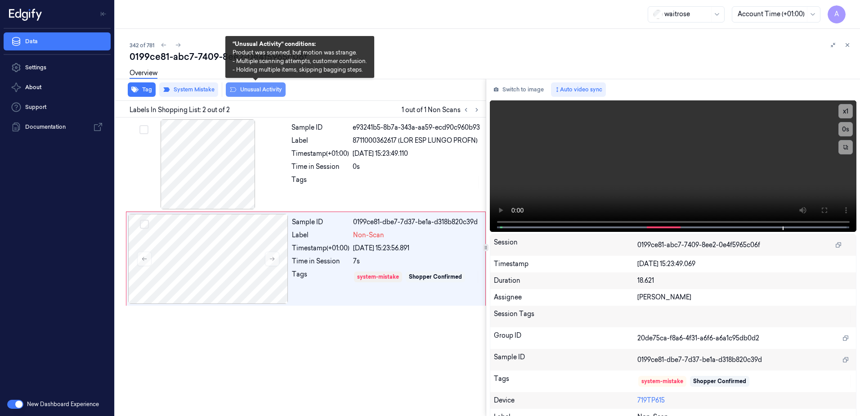
click at [261, 95] on button "Unusual Activity" at bounding box center [256, 89] width 60 height 14
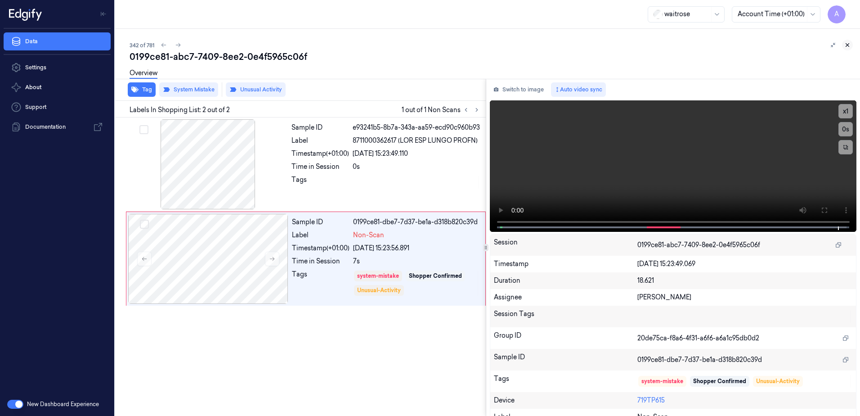
click at [847, 48] on icon at bounding box center [848, 45] width 6 height 6
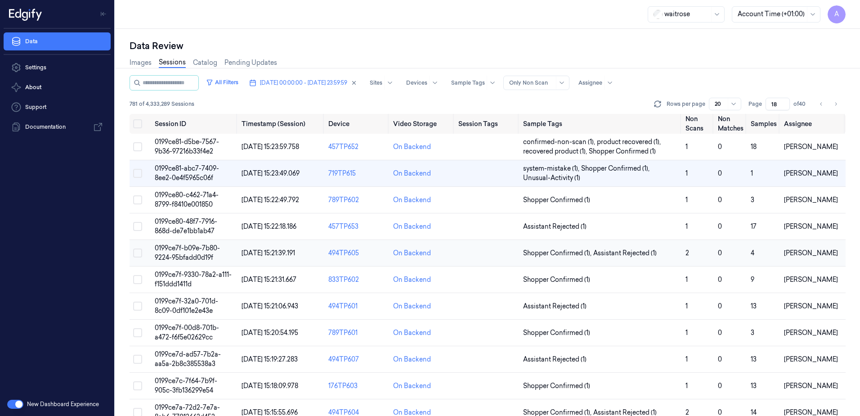
click at [188, 247] on span "0199ce7f-b09e-7b80-9224-95bfadd0d19f" at bounding box center [187, 253] width 65 height 18
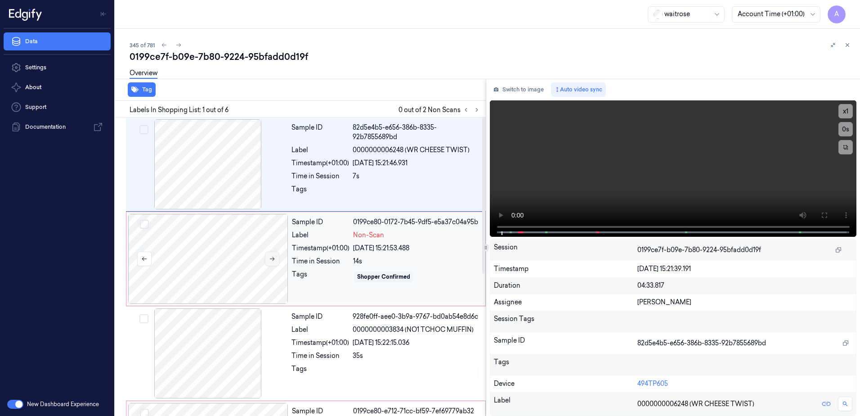
click at [272, 259] on icon at bounding box center [272, 259] width 6 height 6
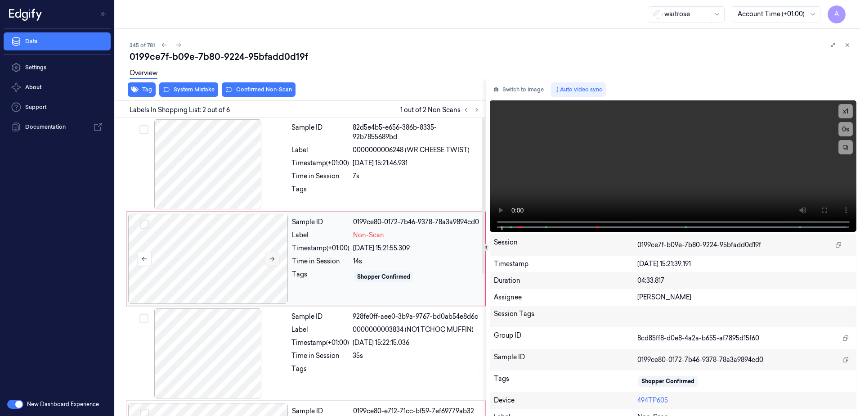
click at [272, 259] on icon at bounding box center [272, 259] width 6 height 6
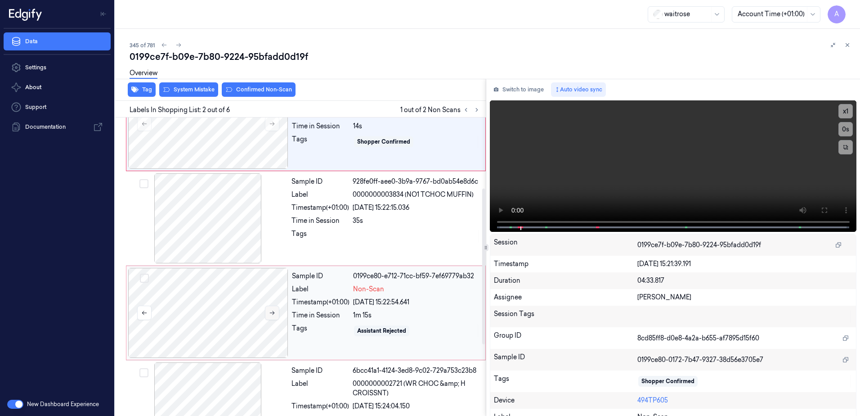
click at [271, 313] on icon at bounding box center [272, 313] width 5 height 4
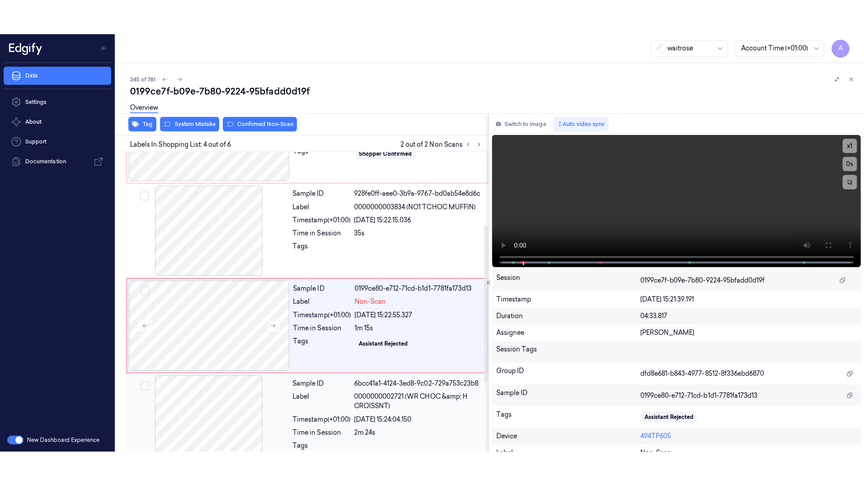
scroll to position [181, 0]
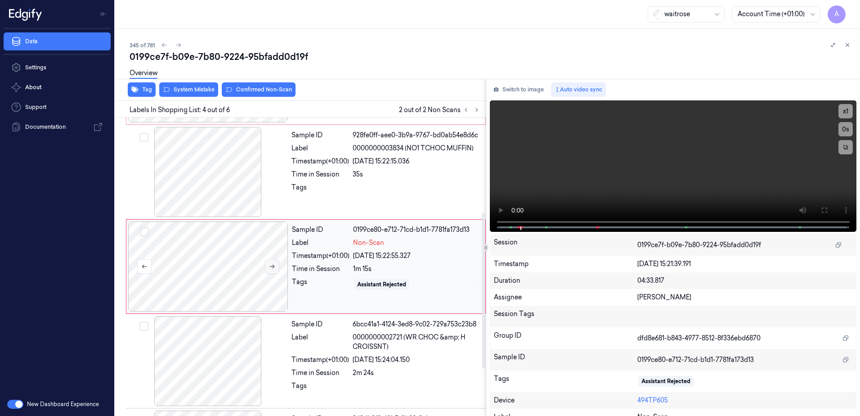
click at [274, 272] on button at bounding box center [272, 266] width 14 height 14
click at [817, 207] on button at bounding box center [824, 210] width 14 height 14
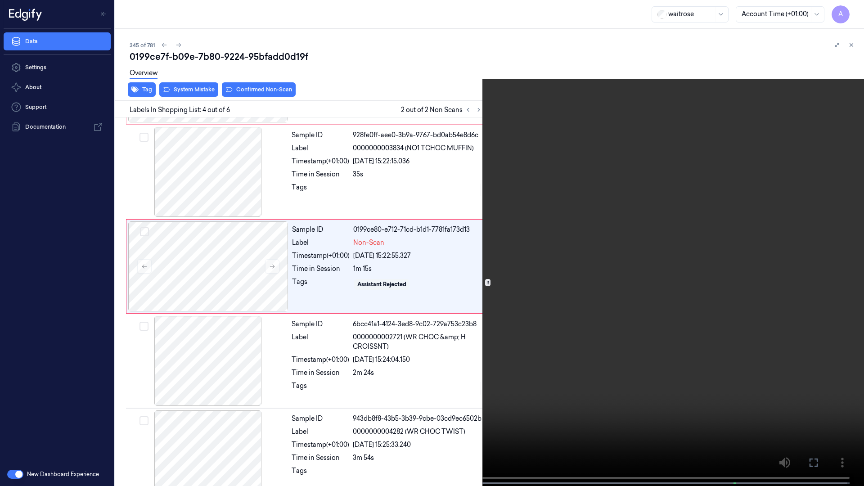
click at [591, 277] on video at bounding box center [432, 244] width 864 height 488
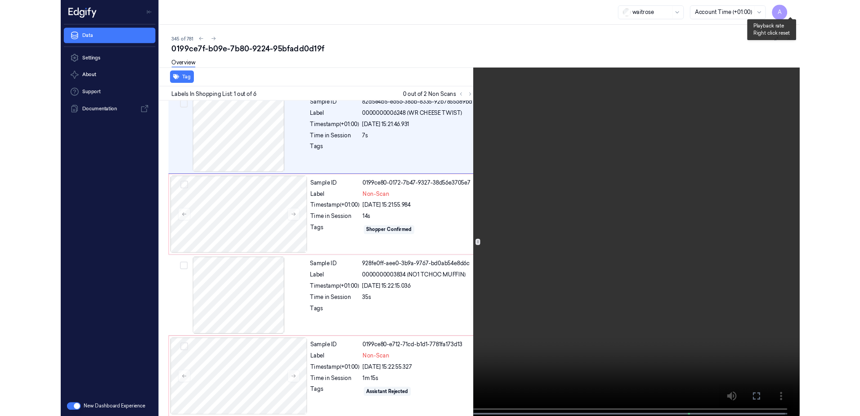
scroll to position [0, 0]
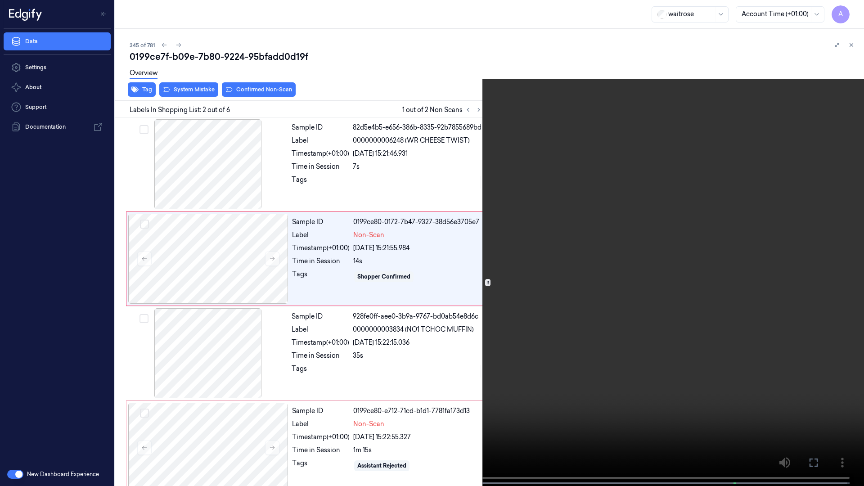
click at [0, 0] on button at bounding box center [0, 0] width 0 height 0
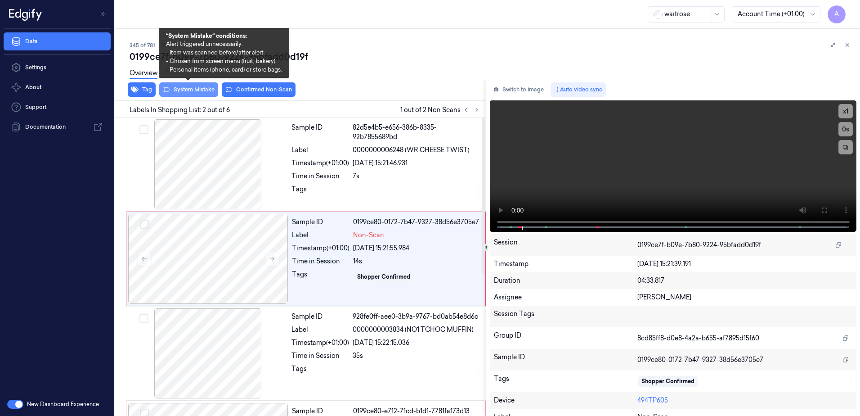
click at [193, 92] on button "System Mistake" at bounding box center [188, 89] width 59 height 14
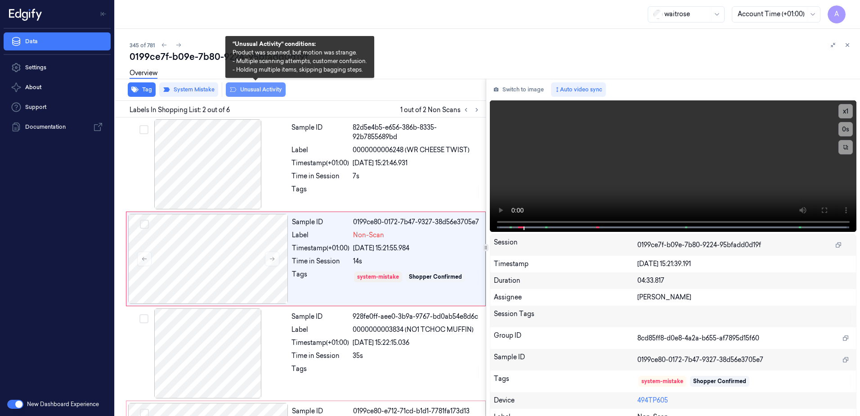
click at [244, 91] on button "Unusual Activity" at bounding box center [256, 89] width 60 height 14
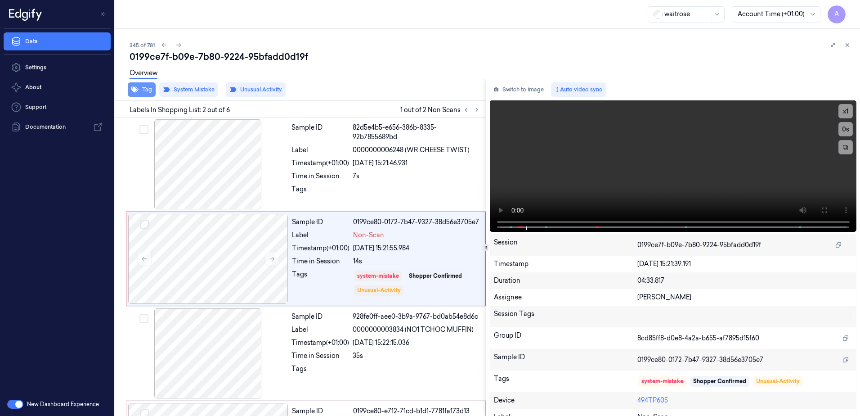
click at [146, 93] on button "Tag" at bounding box center [142, 89] width 28 height 14
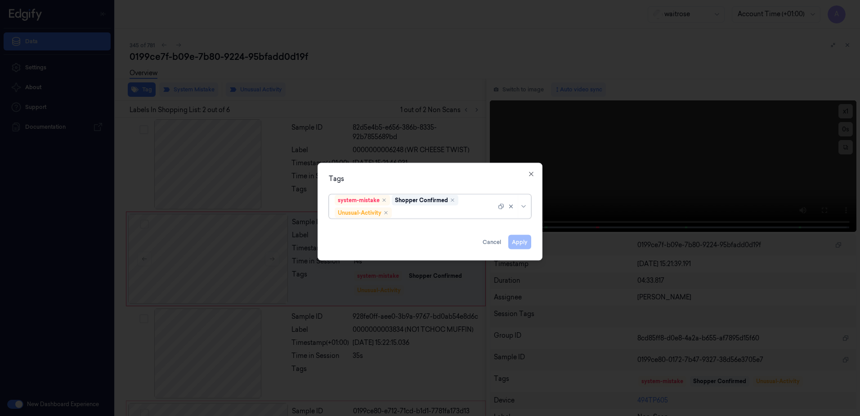
click at [423, 211] on div at bounding box center [445, 212] width 103 height 9
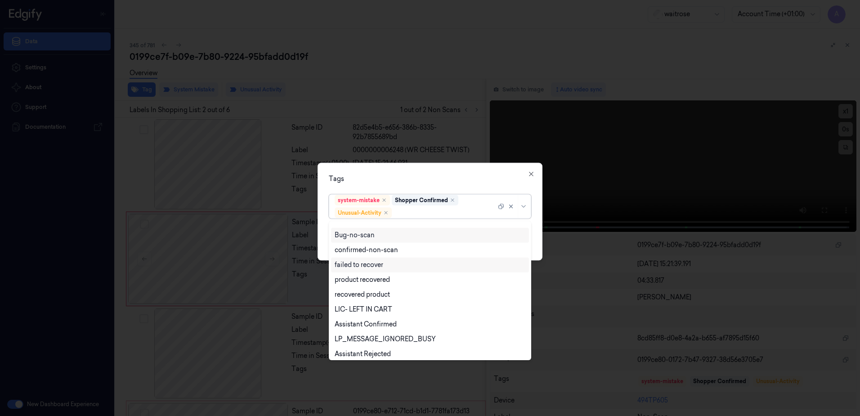
scroll to position [117, 0]
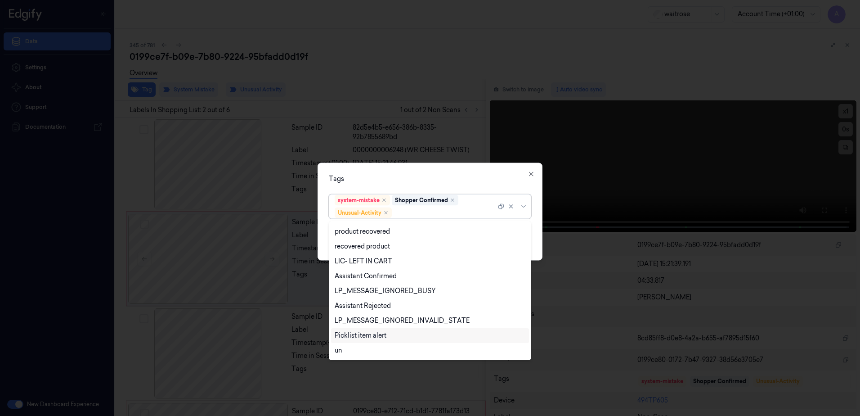
click at [373, 328] on div "Picklist item alert" at bounding box center [430, 335] width 198 height 15
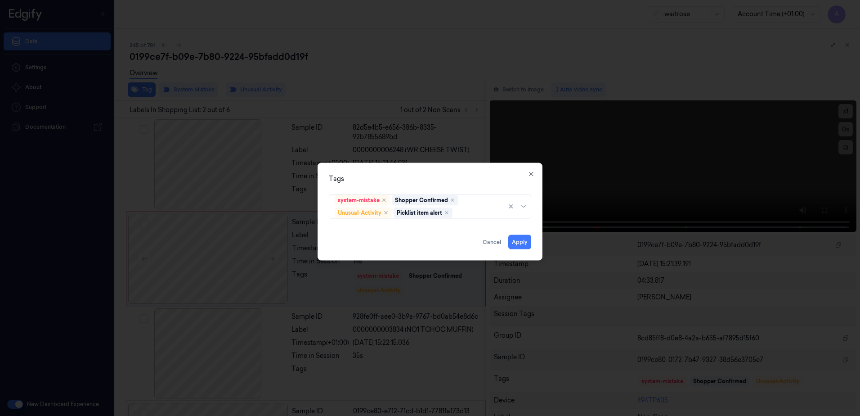
click at [440, 184] on div "Tags system-mistake Shopper Confirmed Unusual-Activity Picklist item alert Appl…" at bounding box center [430, 212] width 225 height 98
click at [519, 242] on button "Apply" at bounding box center [519, 242] width 23 height 14
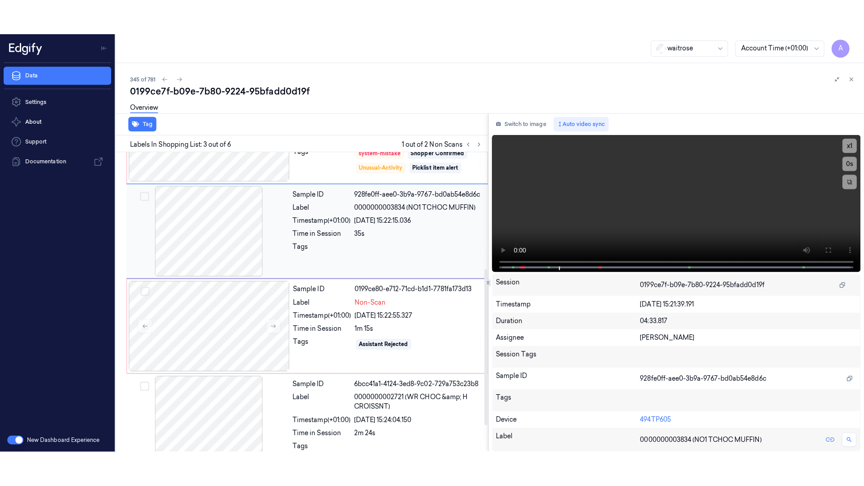
scroll to position [222, 0]
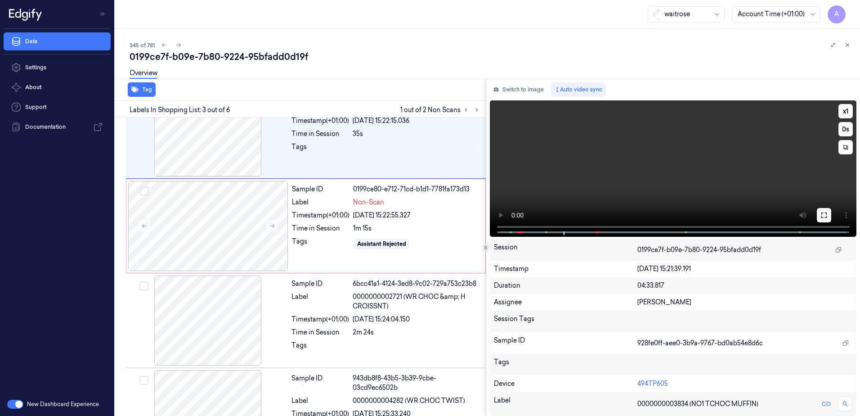
click at [824, 216] on icon at bounding box center [824, 214] width 7 height 7
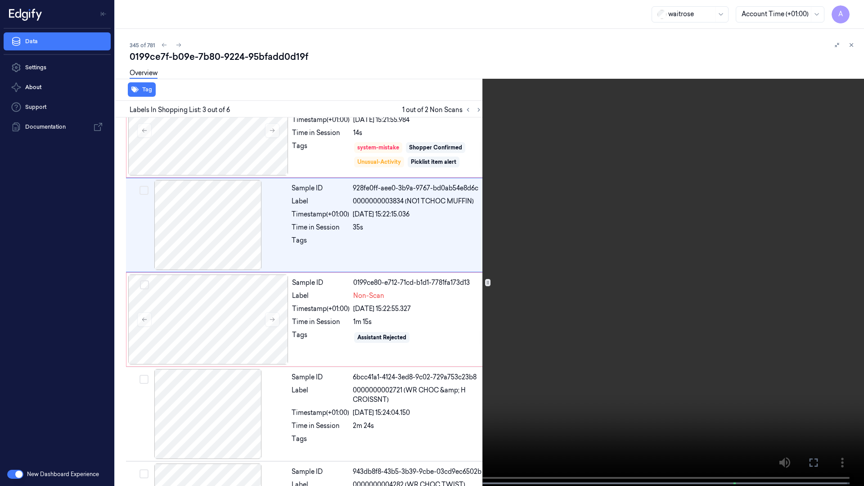
scroll to position [52, 0]
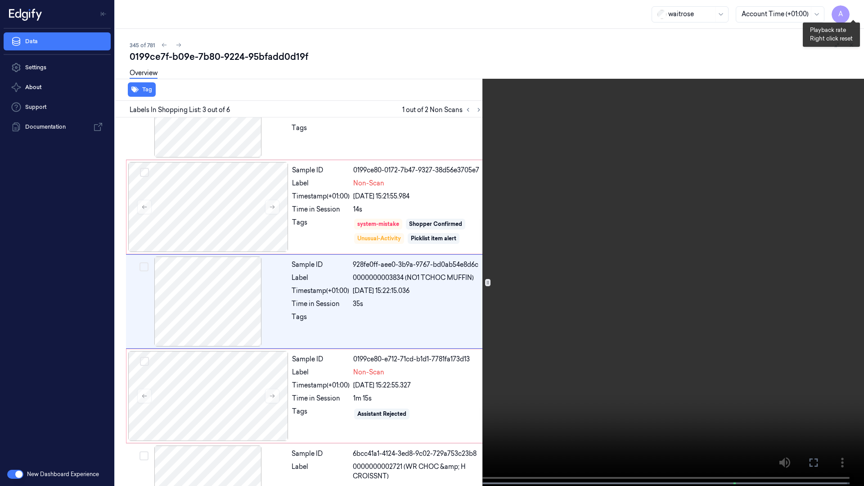
click at [854, 8] on button "x 1" at bounding box center [853, 11] width 14 height 14
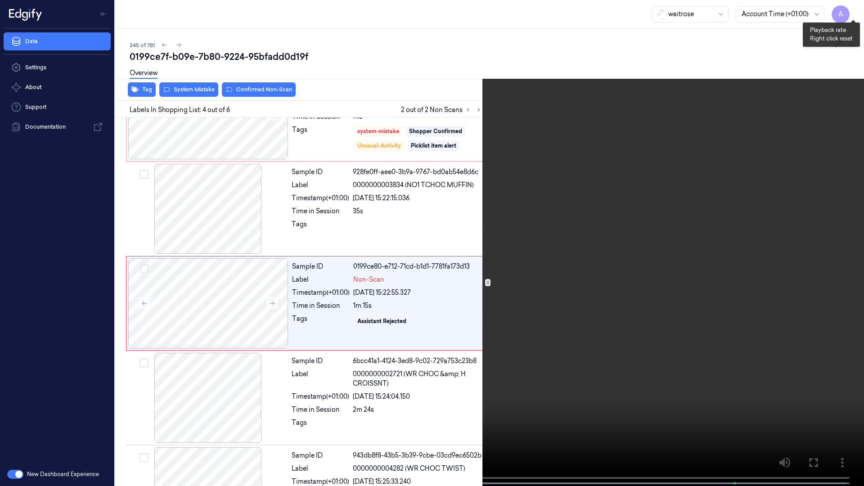
scroll to position [146, 0]
click at [854, 8] on button "x 2" at bounding box center [853, 11] width 14 height 14
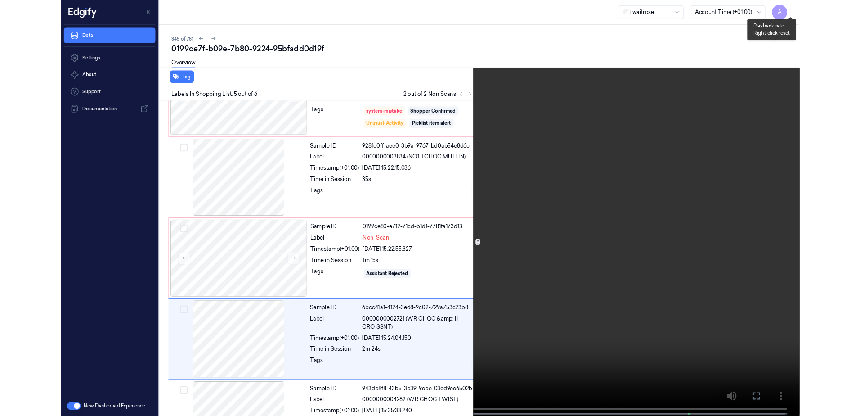
scroll to position [201, 0]
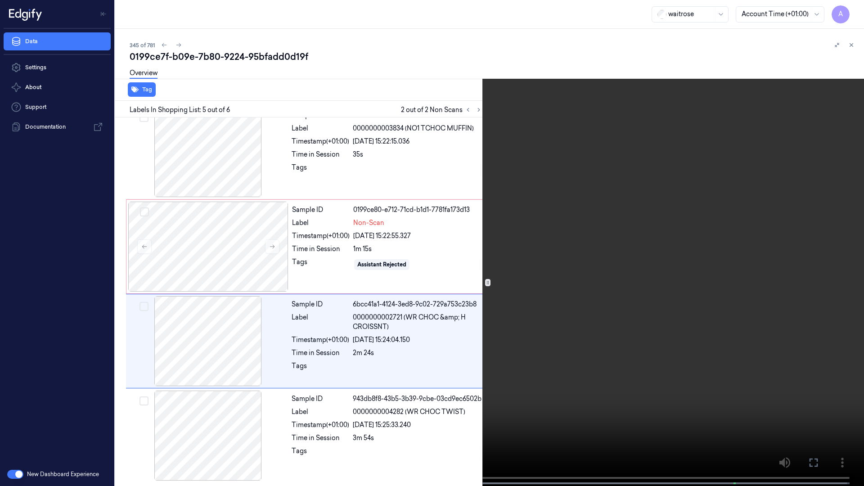
click at [0, 0] on icon at bounding box center [0, 0] width 0 height 0
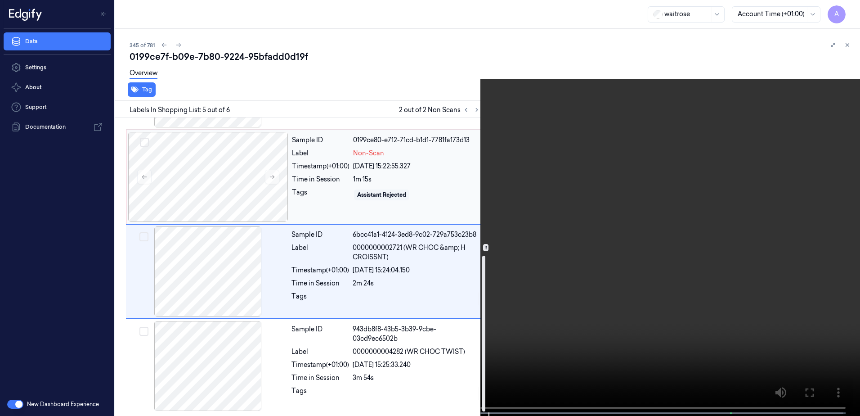
scroll to position [271, 0]
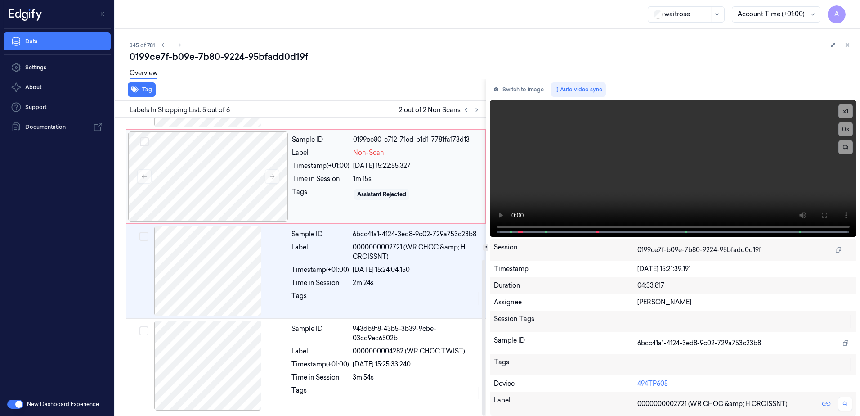
click at [320, 203] on div "Sample ID 0199ce80-e712-71cd-b1d1-7781fa173d13 Label Non-Scan Timestamp (+01:00…" at bounding box center [385, 176] width 195 height 90
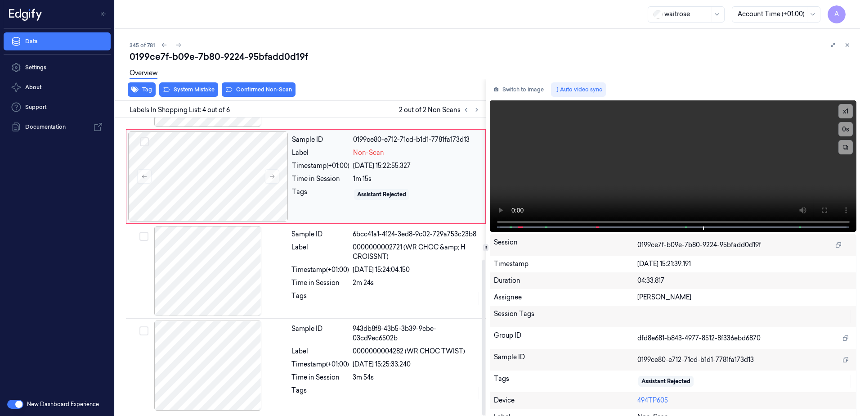
scroll to position [181, 0]
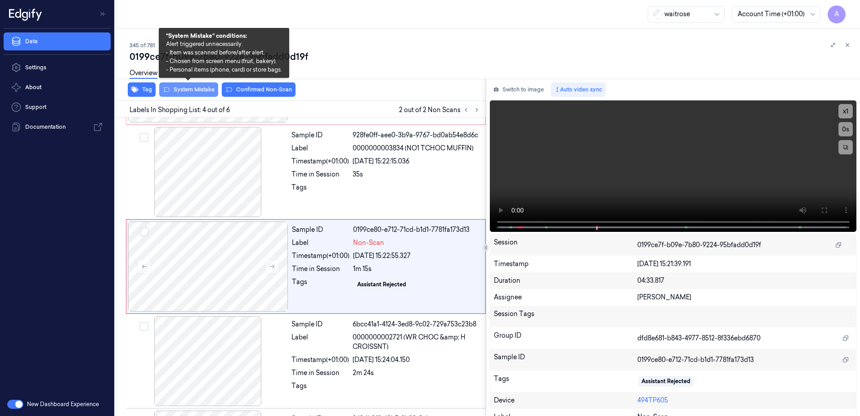
click at [188, 91] on button "System Mistake" at bounding box center [188, 89] width 59 height 14
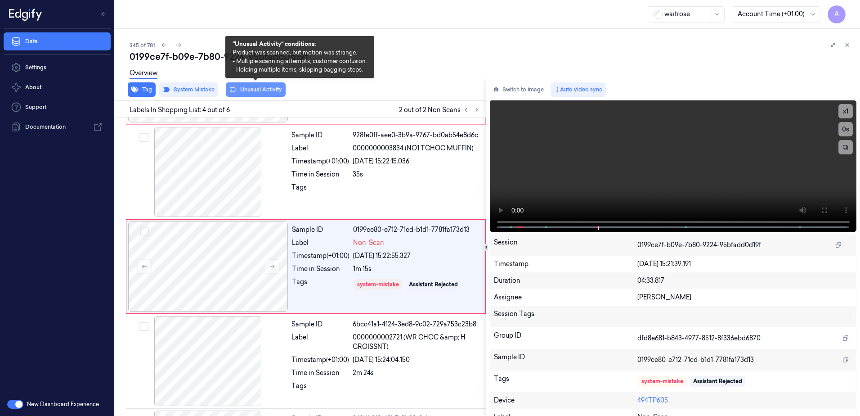
click at [260, 90] on button "Unusual Activity" at bounding box center [256, 89] width 60 height 14
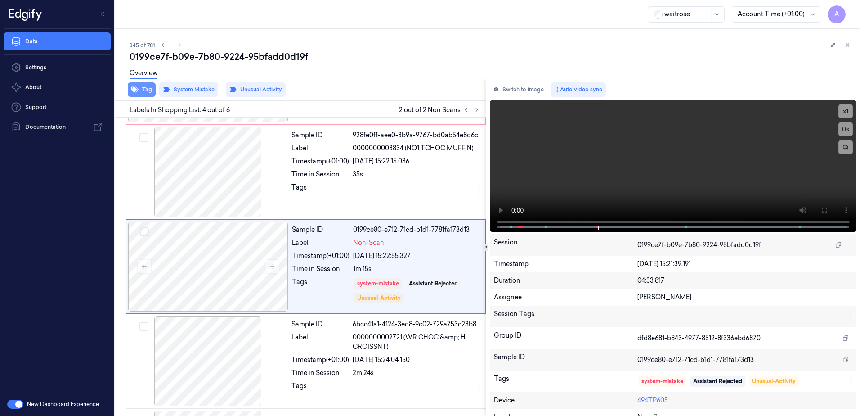
click at [143, 92] on button "Tag" at bounding box center [142, 89] width 28 height 14
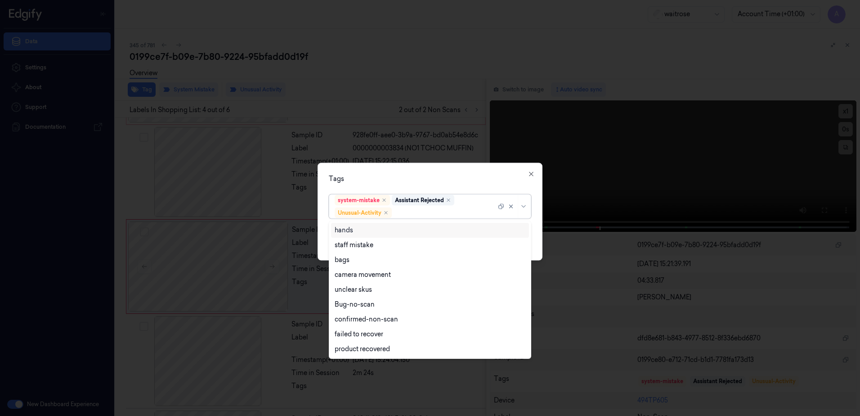
click at [407, 214] on div at bounding box center [445, 212] width 103 height 9
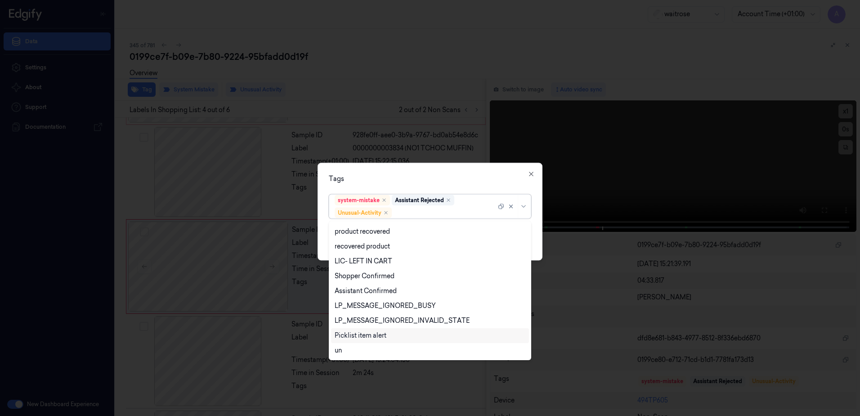
click at [395, 335] on div "Picklist item alert" at bounding box center [430, 335] width 191 height 9
click at [477, 188] on div "Tags option Picklist item alert, selected. 20 results available. Use Up and Dow…" at bounding box center [430, 212] width 225 height 98
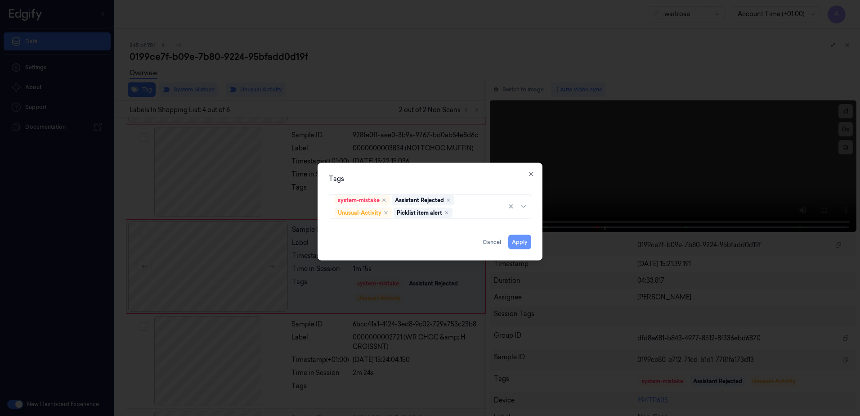
click at [521, 246] on button "Apply" at bounding box center [519, 242] width 23 height 14
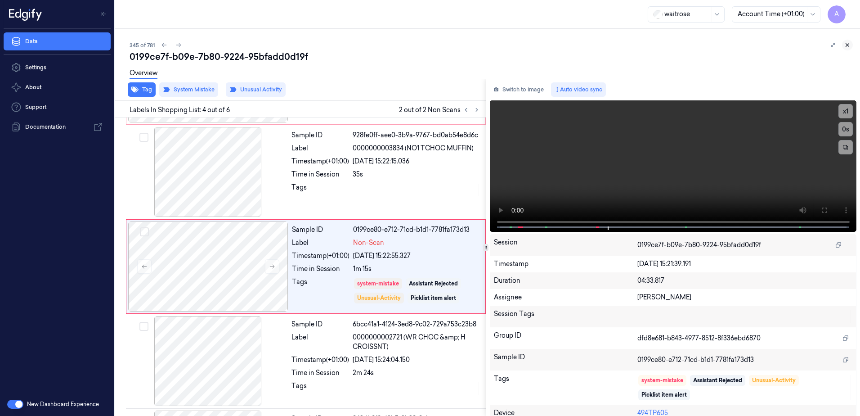
click at [847, 47] on icon at bounding box center [848, 45] width 6 height 6
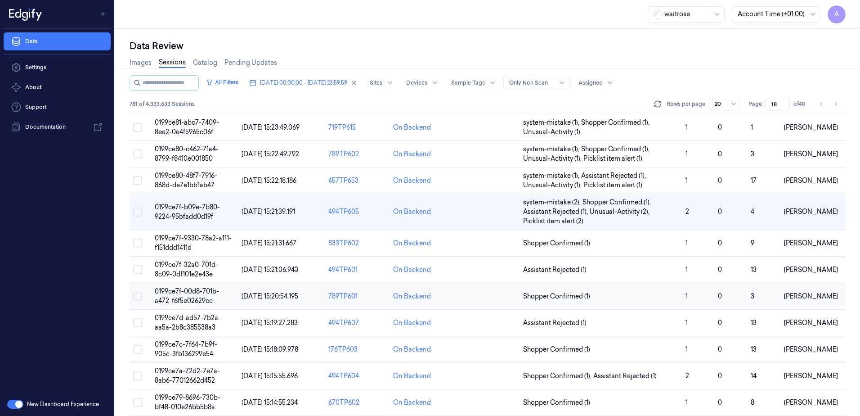
scroll to position [2, 0]
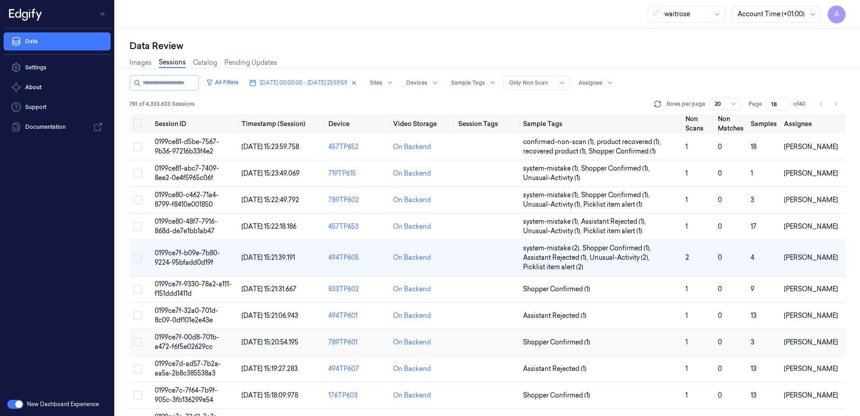
click at [186, 334] on span "0199ce7f-00d8-701b-a472-f6f5e02629cc" at bounding box center [187, 342] width 64 height 18
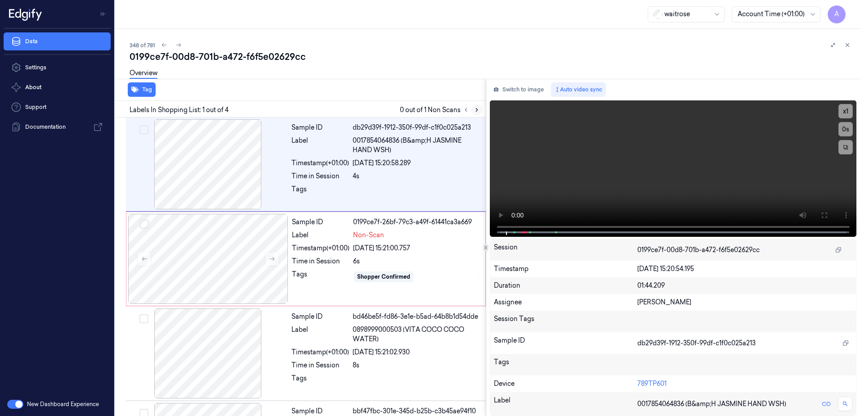
click at [477, 112] on icon at bounding box center [477, 110] width 6 height 6
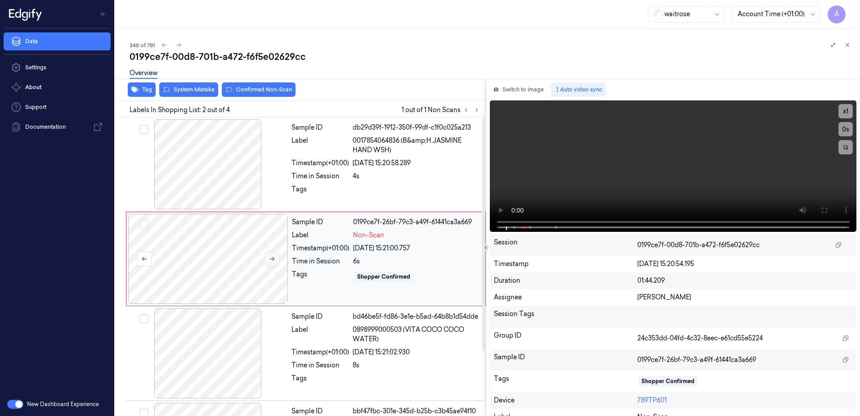
click at [267, 257] on button at bounding box center [272, 259] width 14 height 14
click at [277, 260] on button at bounding box center [272, 259] width 14 height 14
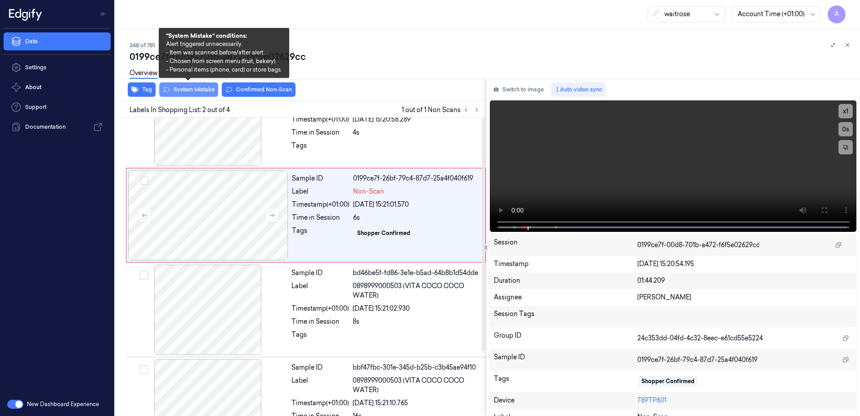
click at [181, 91] on div "Tag System Mistake Confirmed Non-Scan" at bounding box center [299, 90] width 374 height 22
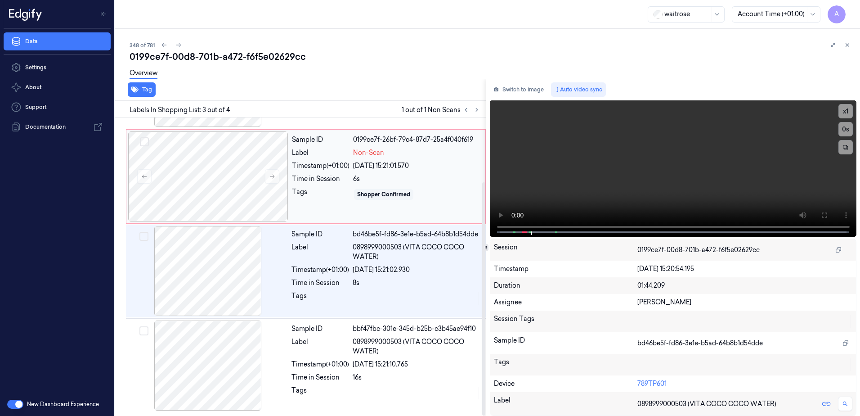
click at [325, 198] on div "Tags" at bounding box center [321, 194] width 58 height 14
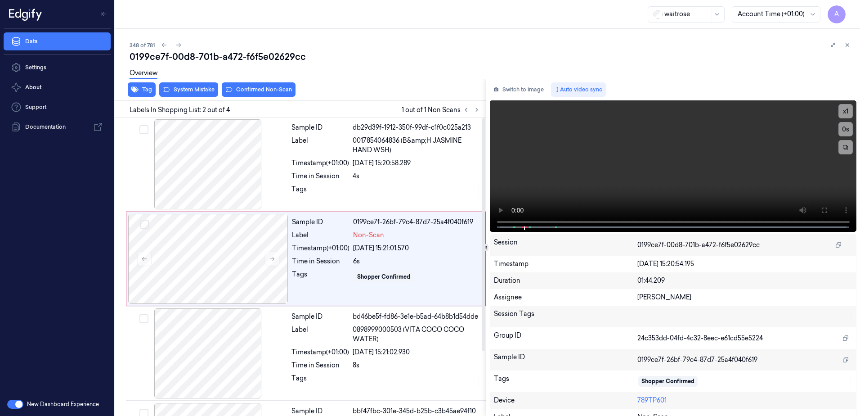
click at [191, 85] on div "Overview" at bounding box center [492, 74] width 724 height 23
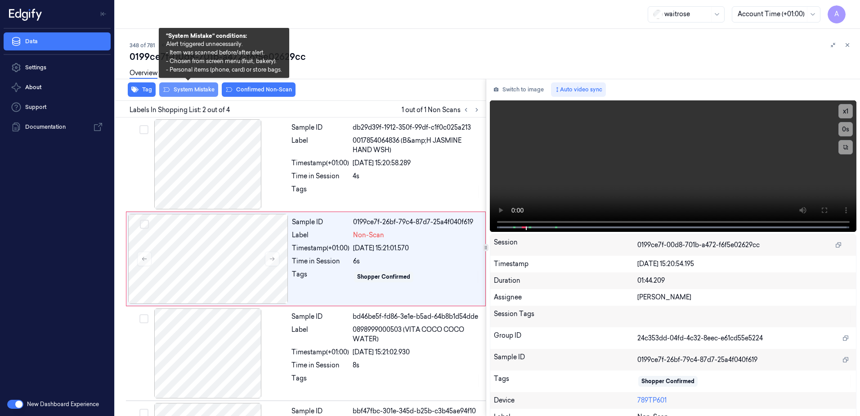
click at [190, 88] on button "System Mistake" at bounding box center [188, 89] width 59 height 14
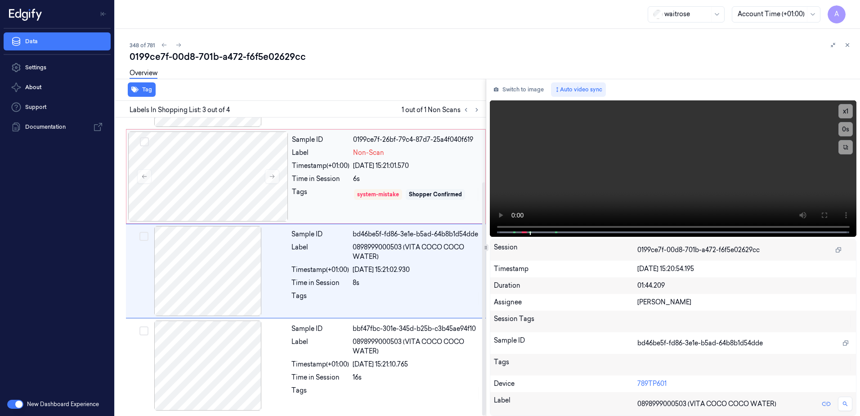
click at [327, 199] on div "Tags" at bounding box center [321, 194] width 58 height 14
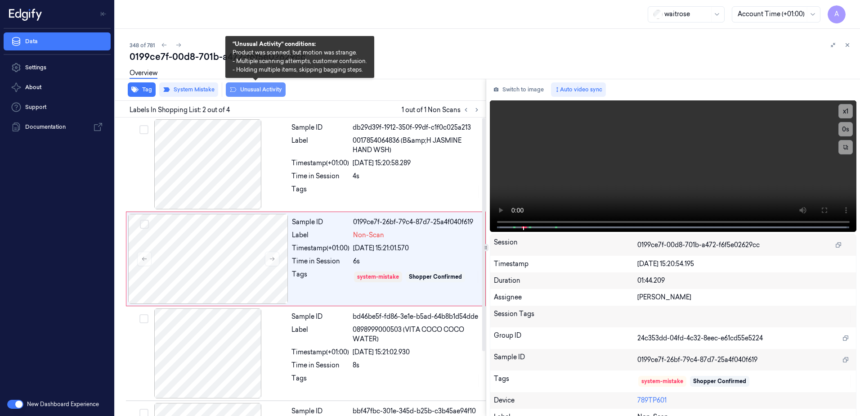
click at [247, 91] on button "Unusual Activity" at bounding box center [256, 89] width 60 height 14
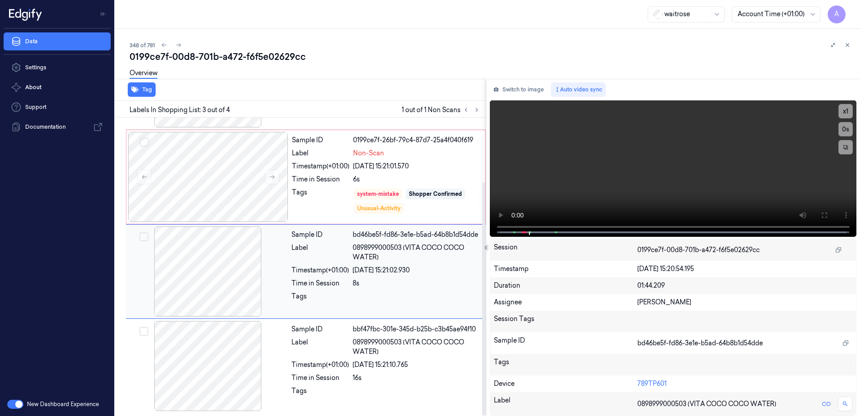
scroll to position [82, 0]
click at [845, 45] on icon at bounding box center [848, 45] width 6 height 6
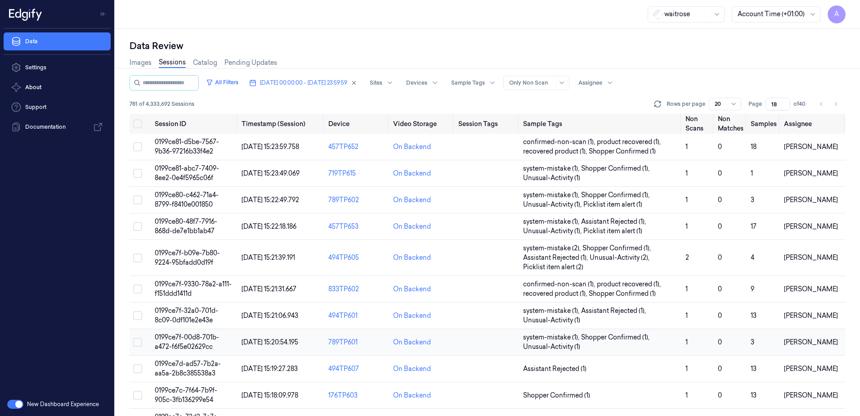
scroll to position [45, 0]
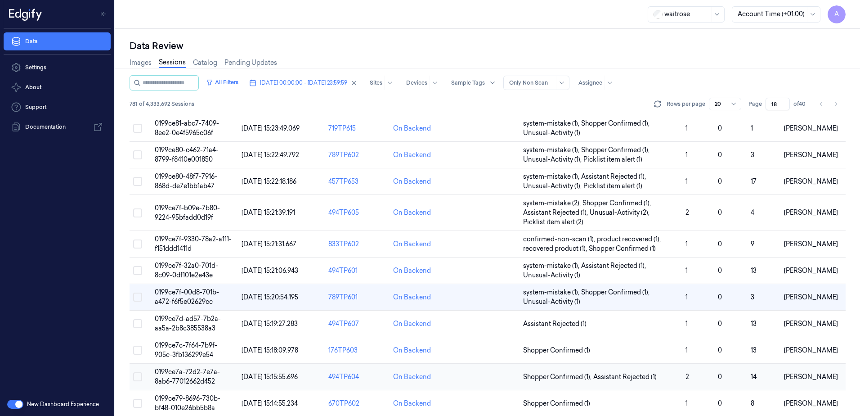
click at [190, 374] on span "0199ce7a-72d2-7e7a-8ab6-77012662d452" at bounding box center [187, 377] width 65 height 18
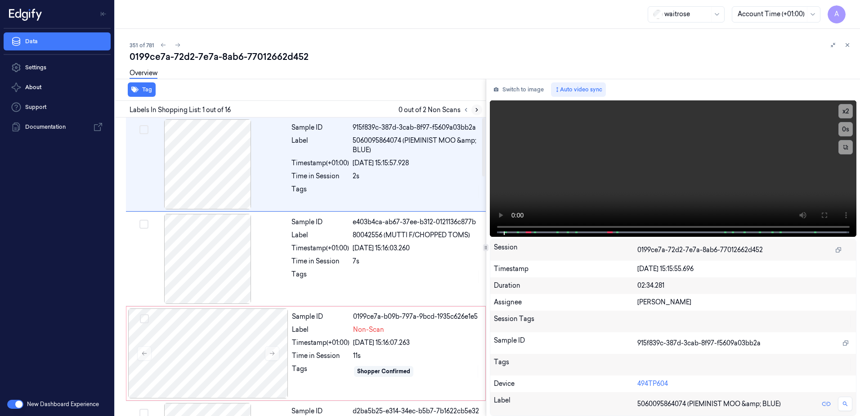
click at [477, 108] on icon at bounding box center [477, 110] width 6 height 6
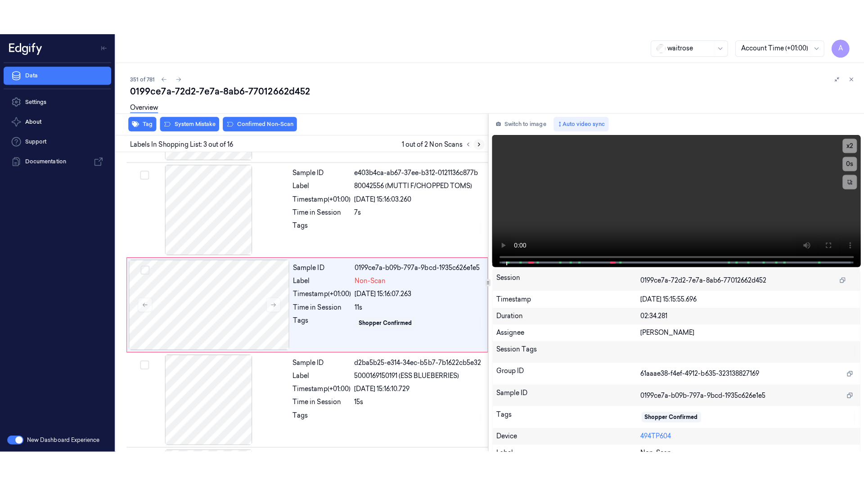
scroll to position [87, 0]
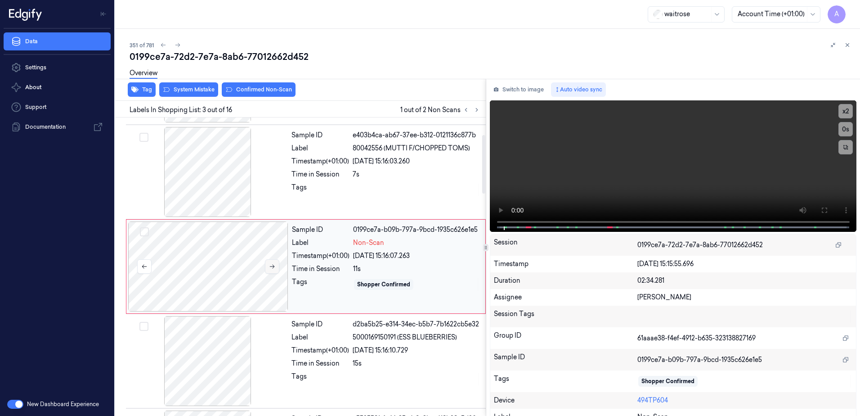
click at [275, 271] on button at bounding box center [272, 266] width 14 height 14
click at [271, 268] on icon at bounding box center [272, 266] width 6 height 6
click at [822, 213] on icon at bounding box center [824, 210] width 7 height 7
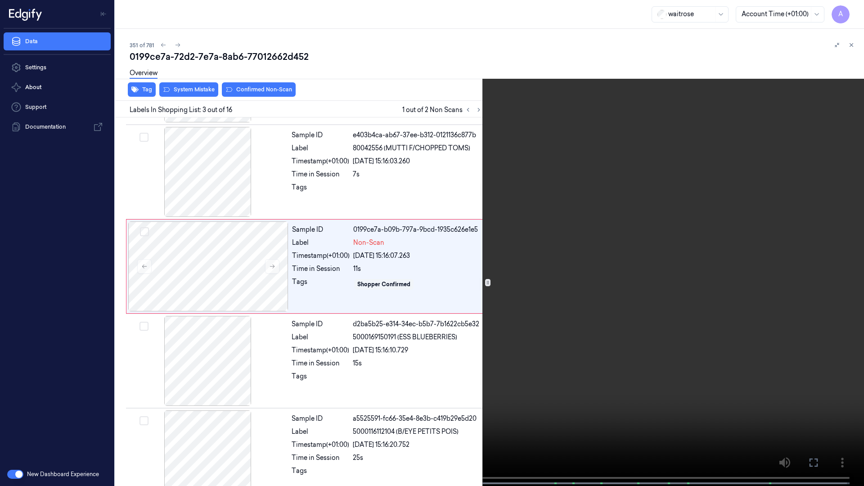
click at [634, 303] on video at bounding box center [432, 244] width 864 height 488
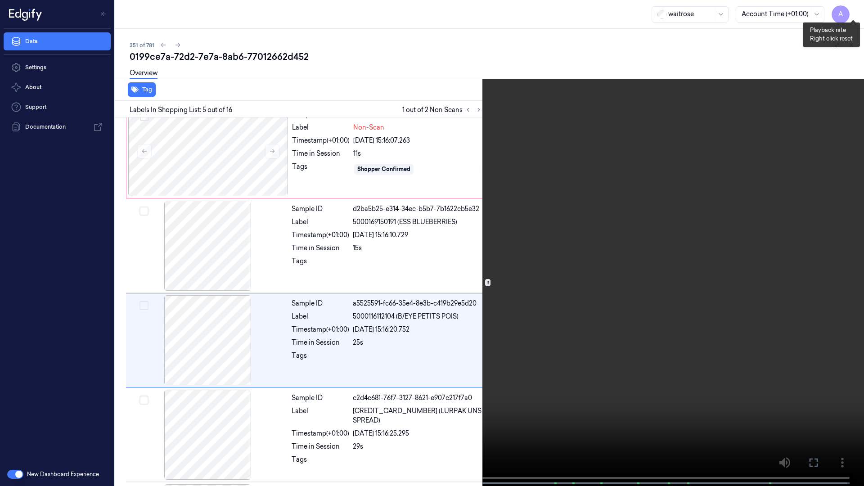
scroll to position [241, 0]
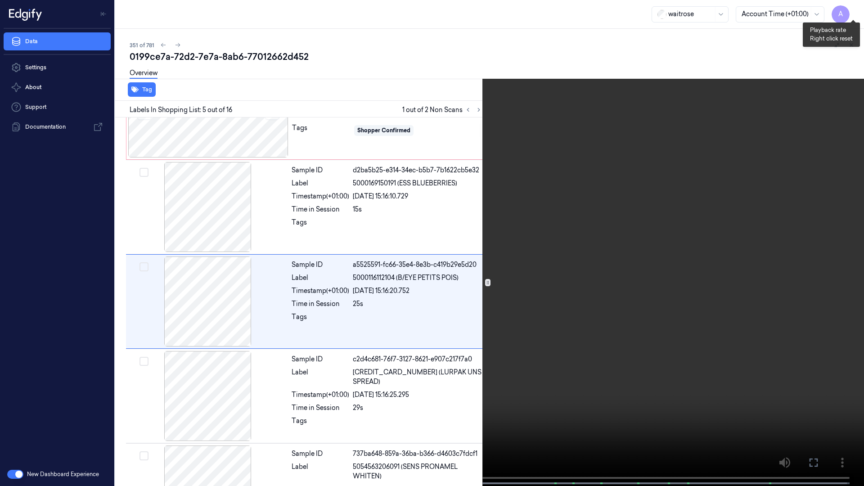
click at [850, 12] on button "x 1" at bounding box center [853, 11] width 14 height 14
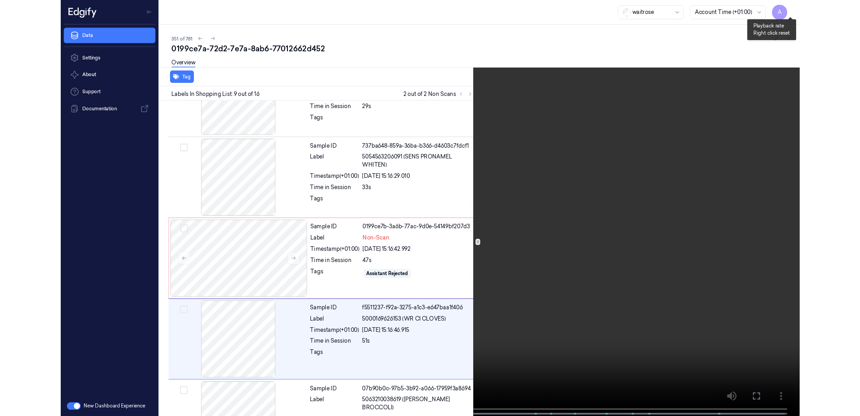
scroll to position [619, 0]
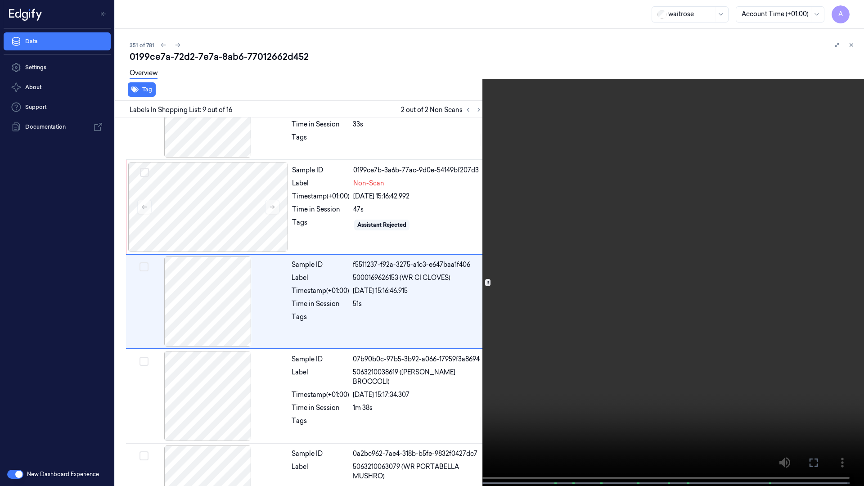
click at [489, 333] on video at bounding box center [432, 244] width 864 height 488
click at [0, 0] on button at bounding box center [0, 0] width 0 height 0
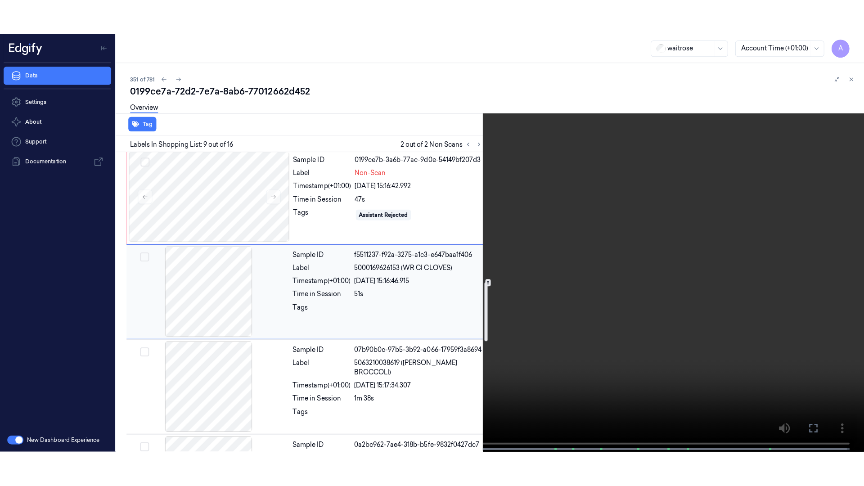
scroll to position [574, 0]
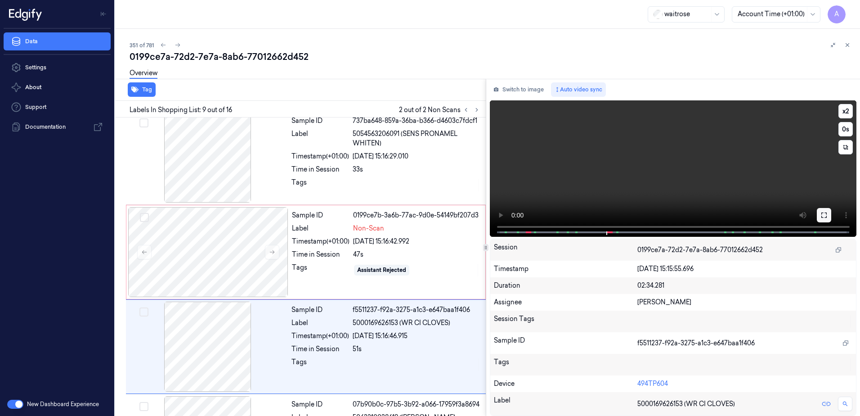
click at [825, 211] on icon at bounding box center [824, 214] width 7 height 7
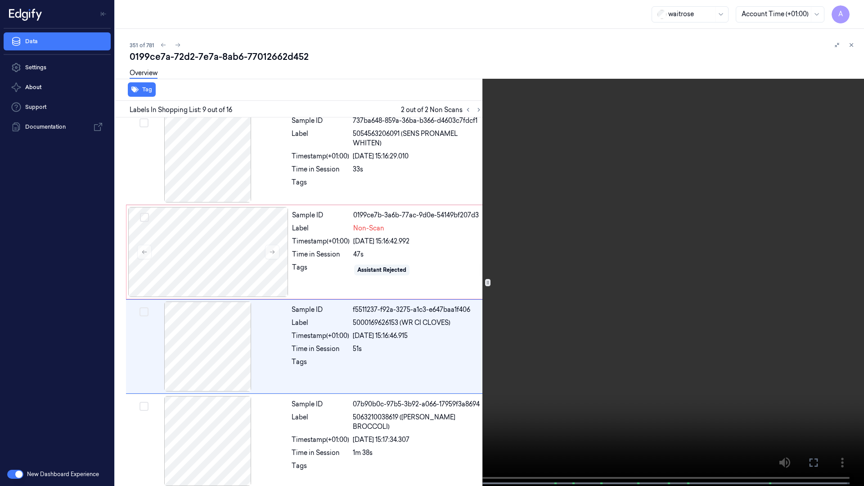
click at [592, 257] on video at bounding box center [432, 244] width 864 height 488
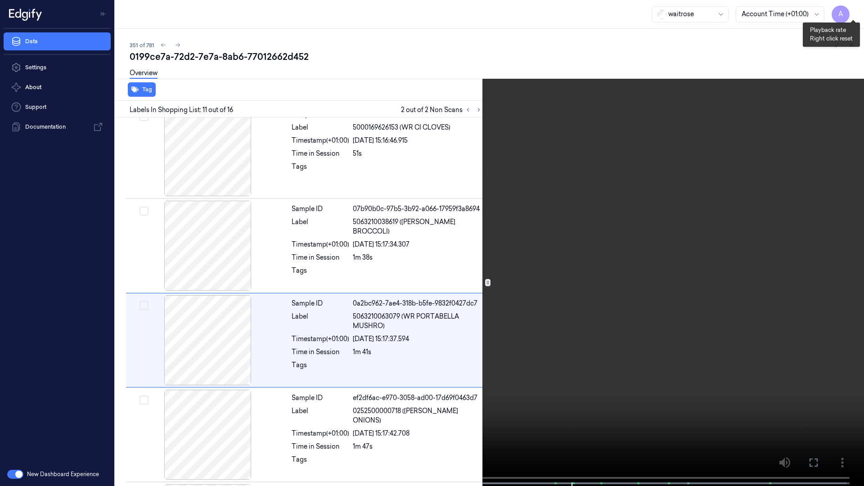
scroll to position [808, 0]
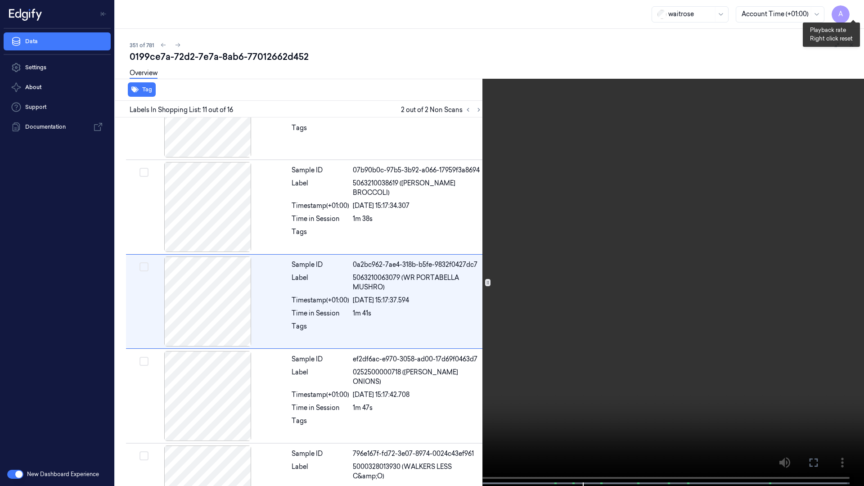
click at [856, 7] on button "x 1" at bounding box center [853, 11] width 14 height 14
click at [856, 7] on button "x 2" at bounding box center [853, 11] width 14 height 14
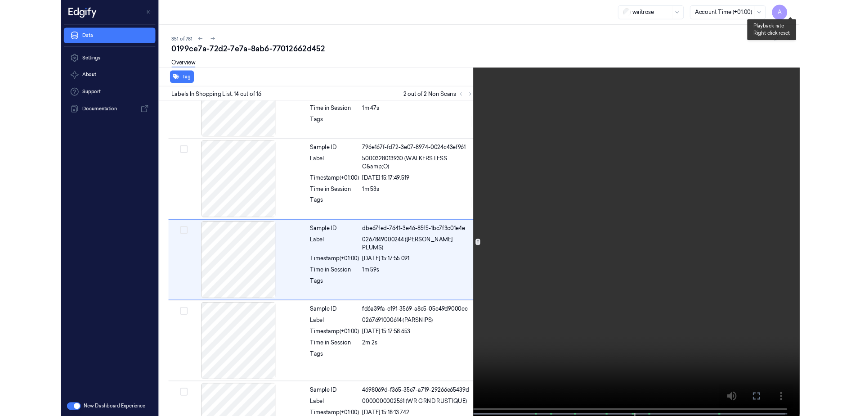
scroll to position [1091, 0]
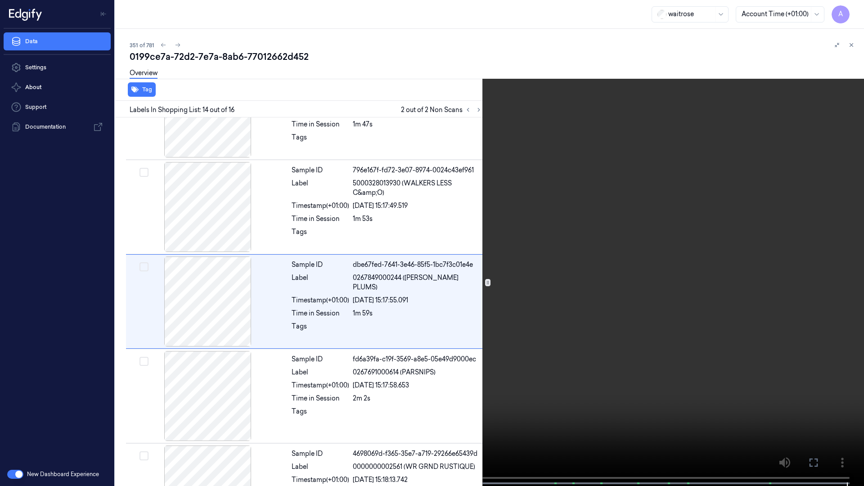
click at [0, 0] on icon at bounding box center [0, 0] width 0 height 0
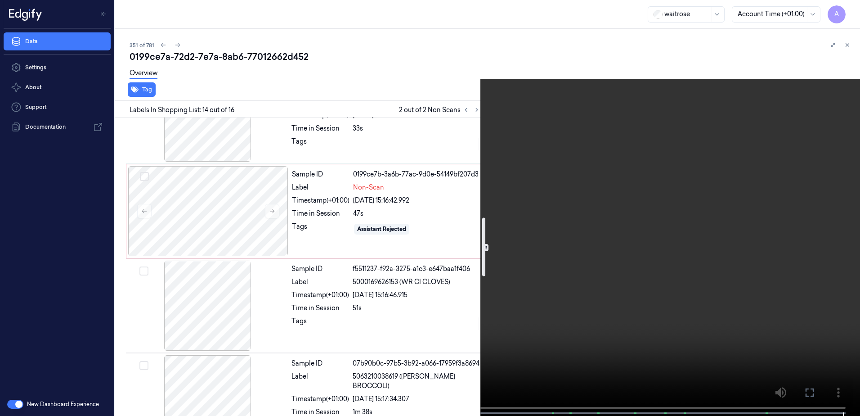
scroll to position [506, 0]
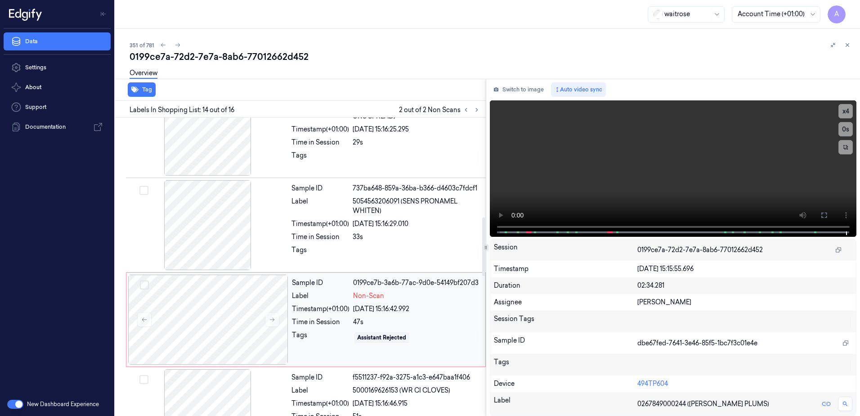
click at [343, 319] on div "Time in Session" at bounding box center [321, 321] width 58 height 9
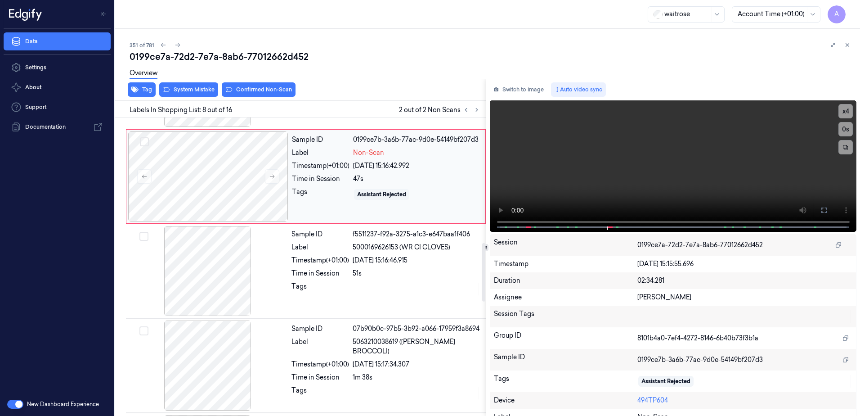
scroll to position [514, 0]
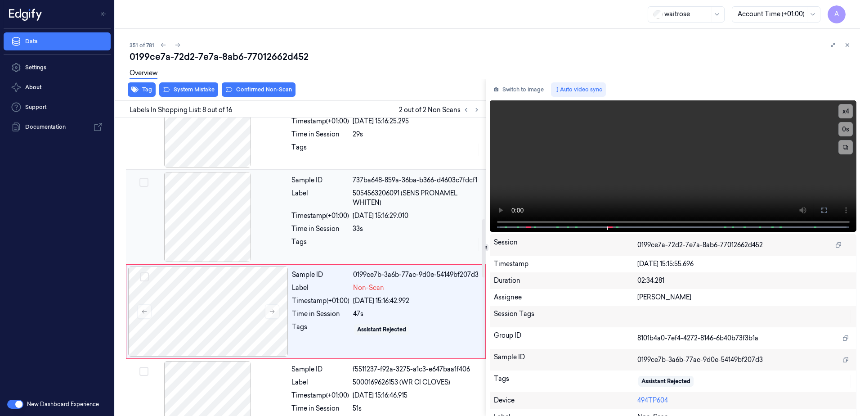
click at [403, 229] on div "33s" at bounding box center [417, 228] width 128 height 9
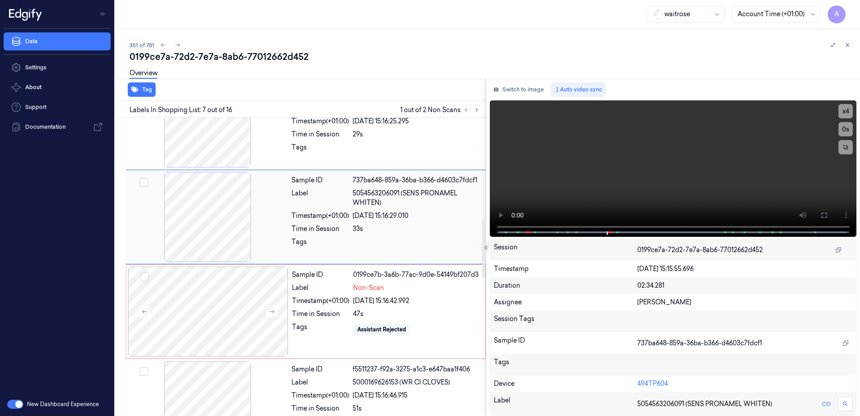
scroll to position [465, 0]
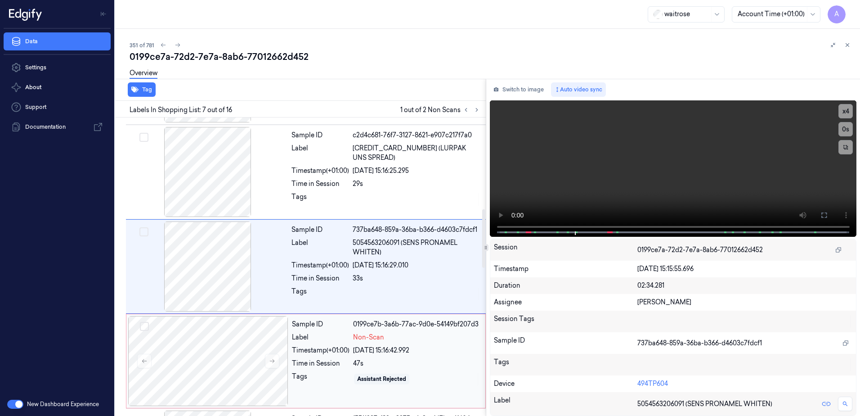
click at [328, 389] on div "Sample ID 0199ce7b-3a6b-77ac-9d0e-54149bf207d3 Label Non-Scan Timestamp (+01:00…" at bounding box center [385, 361] width 195 height 90
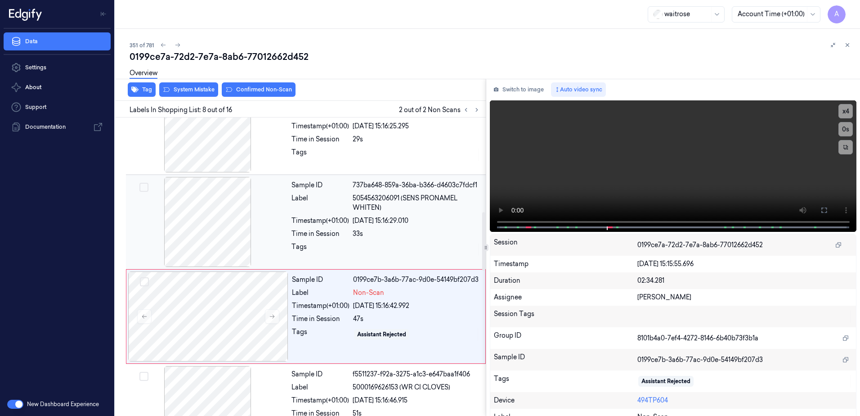
scroll to position [559, 0]
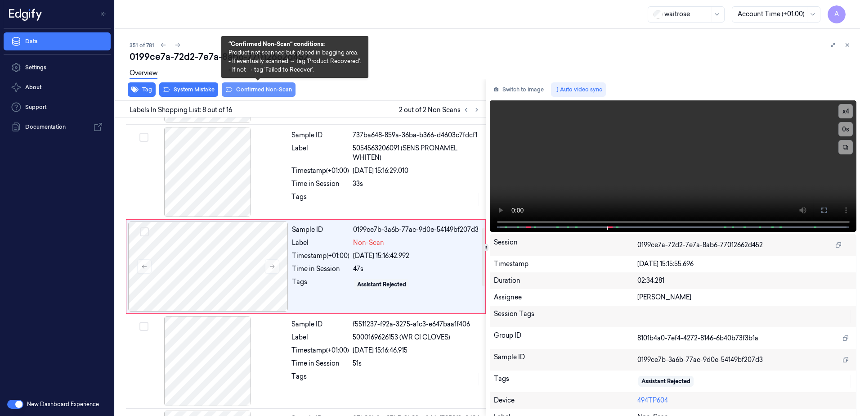
click at [250, 94] on button "Confirmed Non-Scan" at bounding box center [259, 89] width 74 height 14
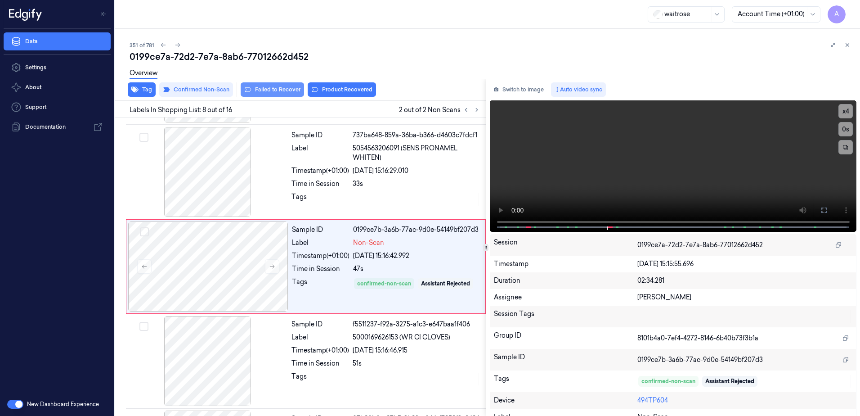
click at [268, 92] on button "Failed to Recover" at bounding box center [272, 89] width 63 height 14
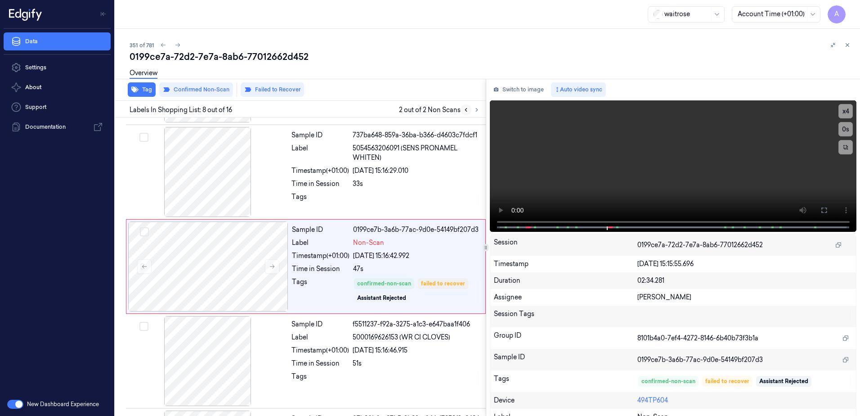
click at [465, 111] on icon at bounding box center [466, 110] width 6 height 6
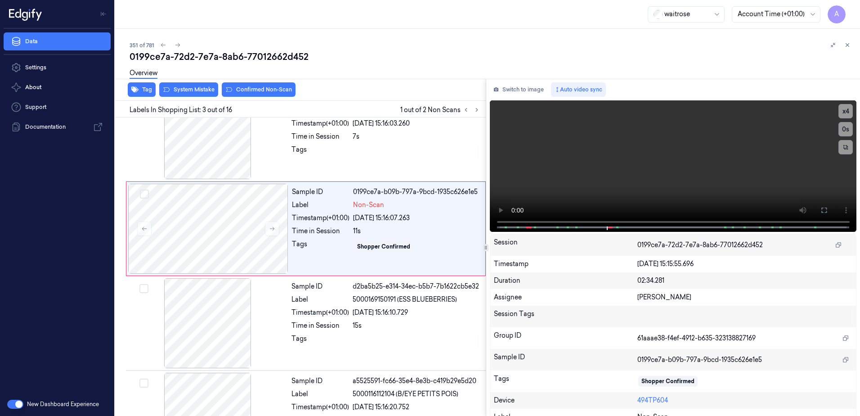
scroll to position [87, 0]
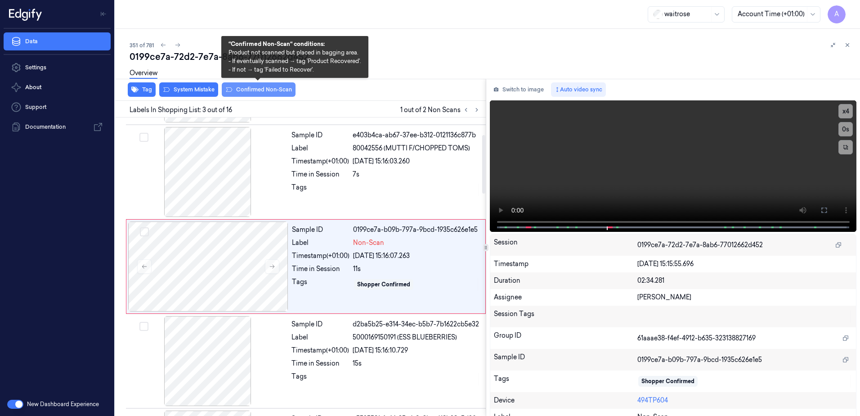
click at [257, 92] on button "Confirmed Non-Scan" at bounding box center [259, 89] width 74 height 14
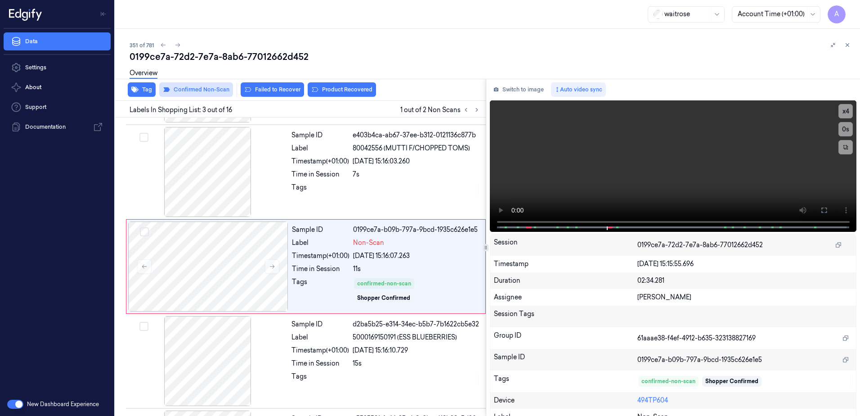
scroll to position [88, 0]
click at [284, 91] on button "Failed to Recover" at bounding box center [272, 89] width 63 height 14
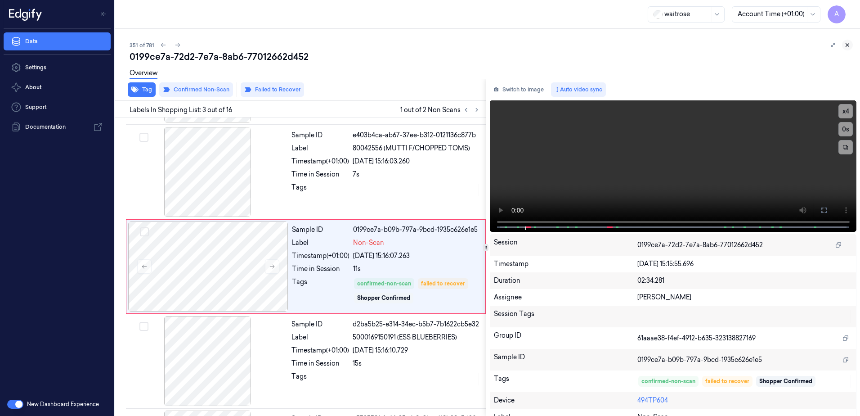
click at [848, 44] on icon at bounding box center [848, 45] width 6 height 6
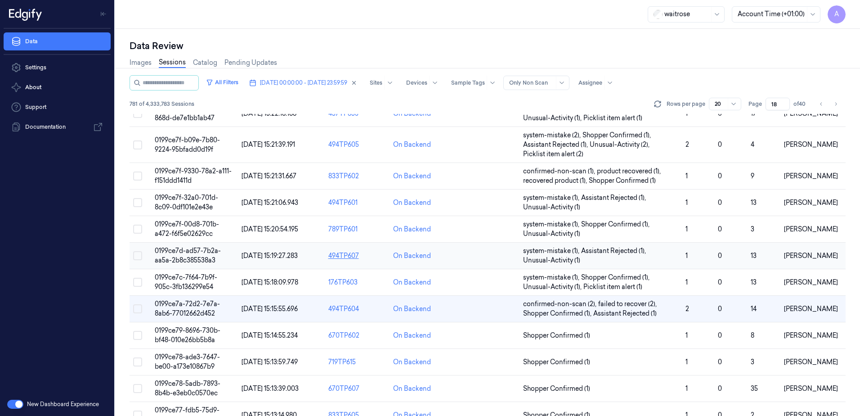
scroll to position [135, 0]
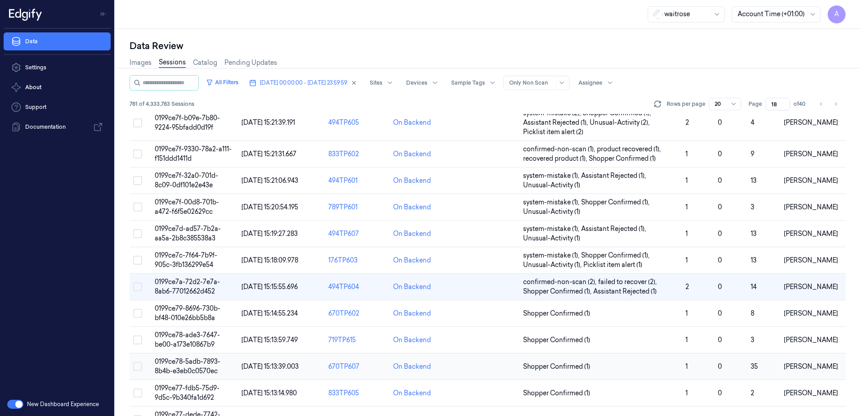
click at [200, 363] on span "0199ce78-5adb-7893-8b4b-e3eb0c0570ec" at bounding box center [188, 366] width 66 height 18
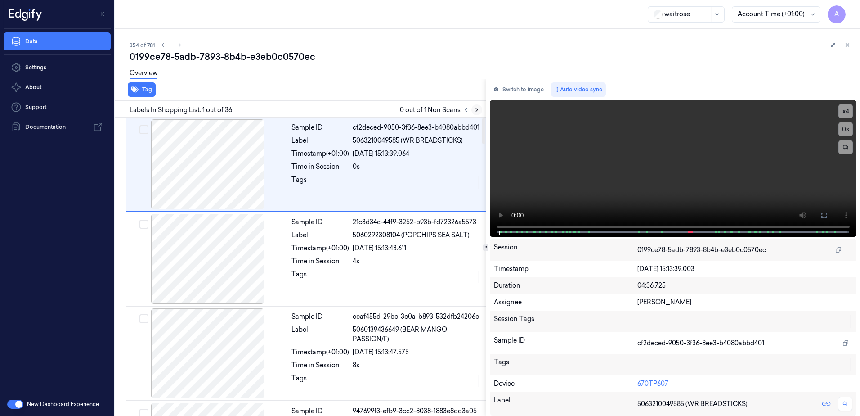
click at [477, 112] on icon at bounding box center [477, 110] width 6 height 6
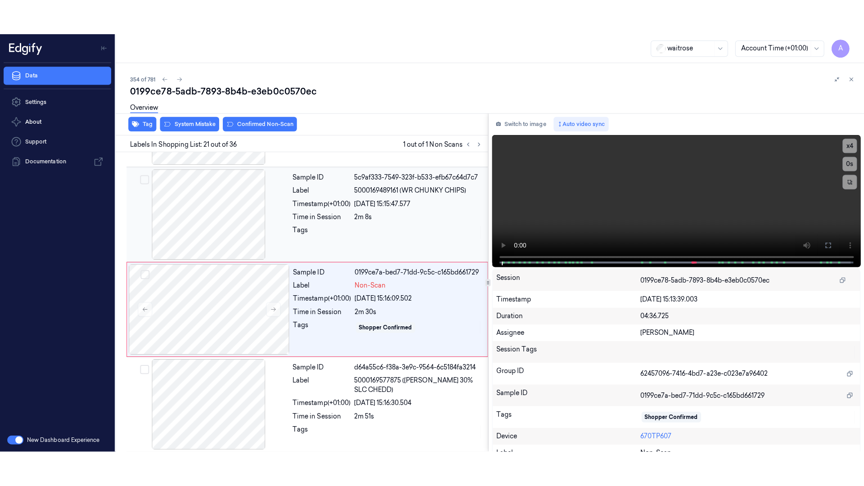
scroll to position [1788, 0]
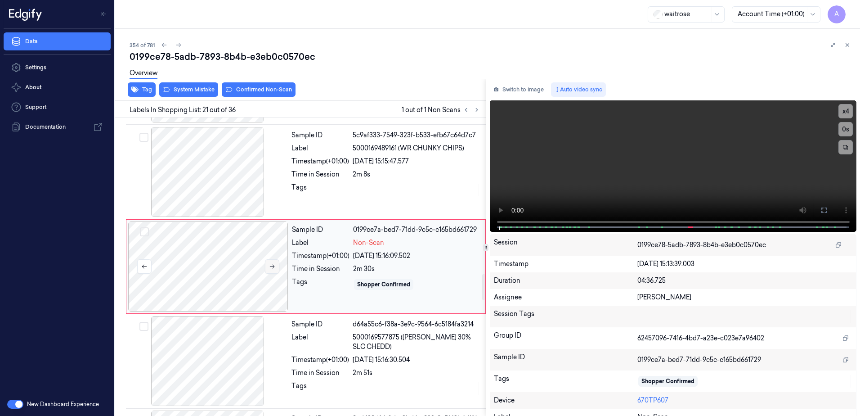
click at [274, 264] on icon at bounding box center [272, 266] width 6 height 6
click at [272, 265] on icon at bounding box center [272, 266] width 6 height 6
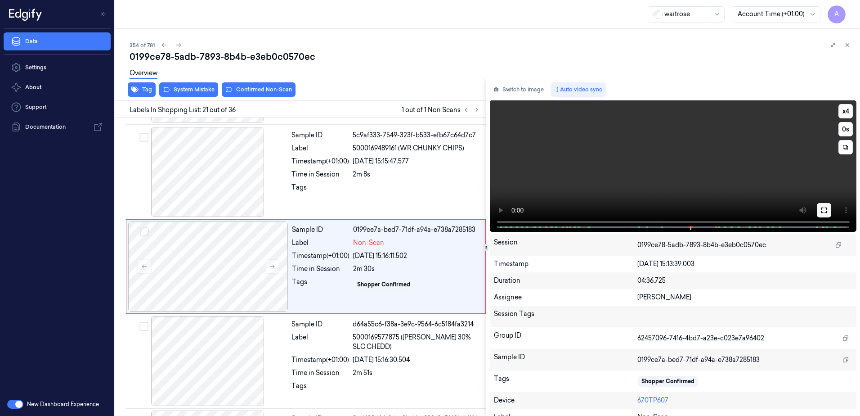
click at [817, 207] on button at bounding box center [824, 210] width 14 height 14
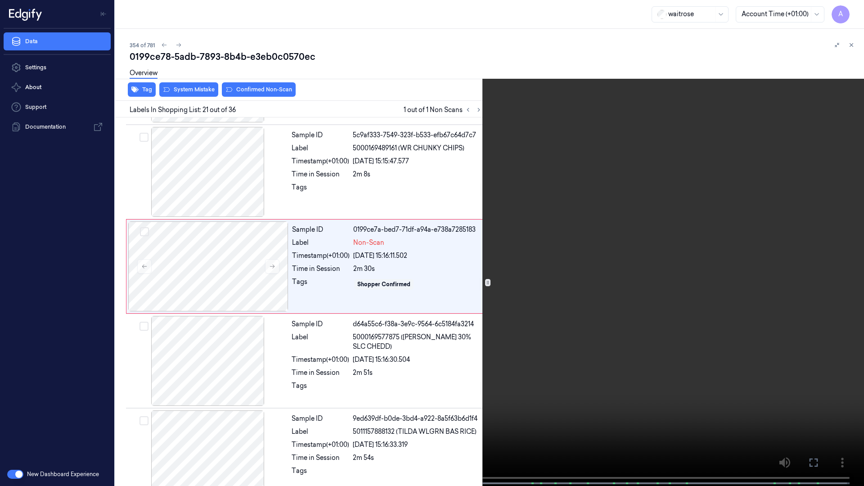
click at [674, 254] on video at bounding box center [432, 244] width 864 height 488
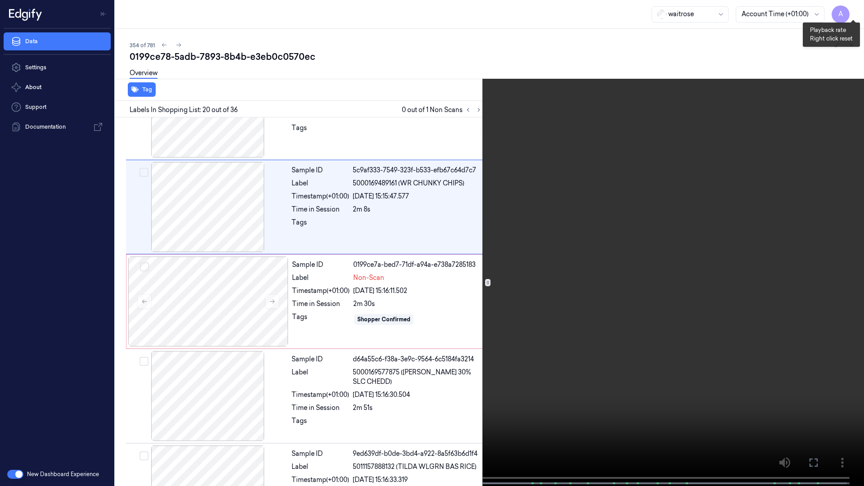
scroll to position [1658, 0]
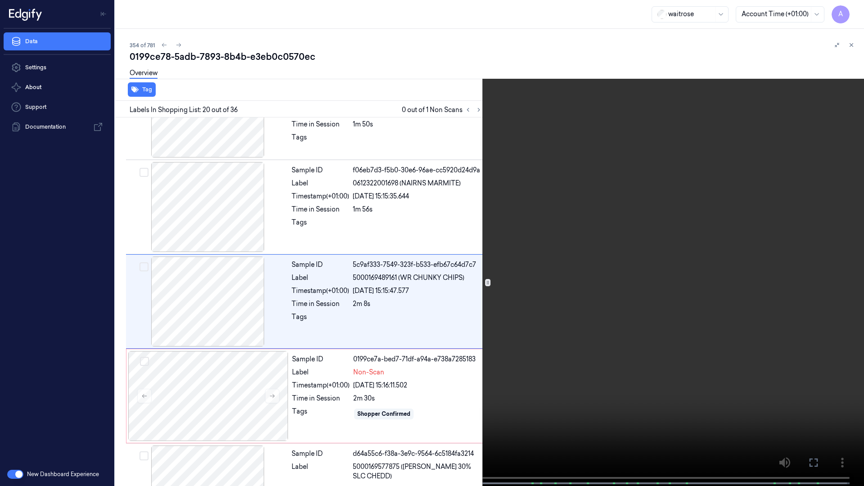
click at [654, 181] on video at bounding box center [432, 244] width 864 height 488
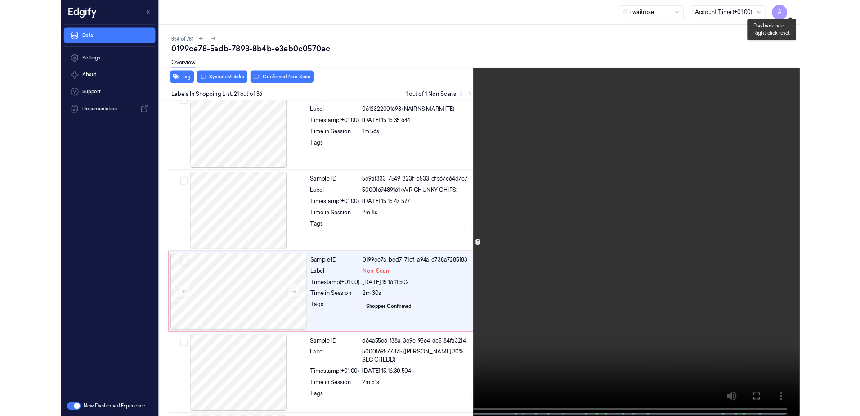
scroll to position [1753, 0]
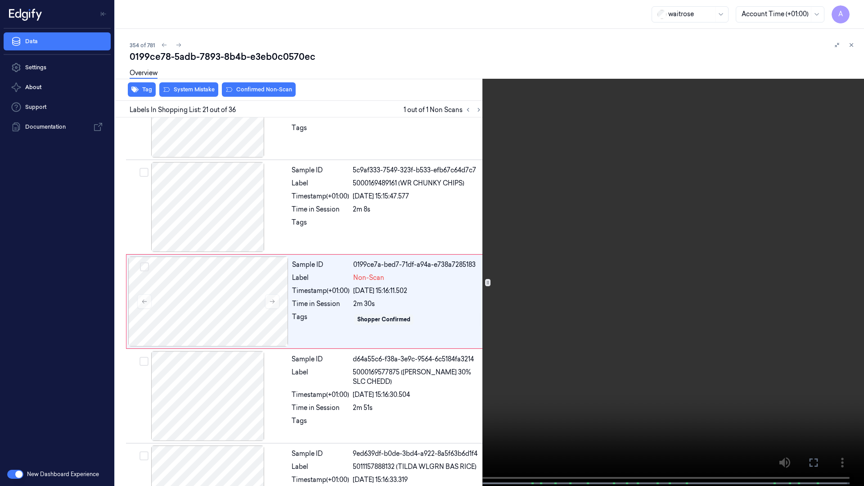
click at [0, 0] on icon at bounding box center [0, 0] width 0 height 0
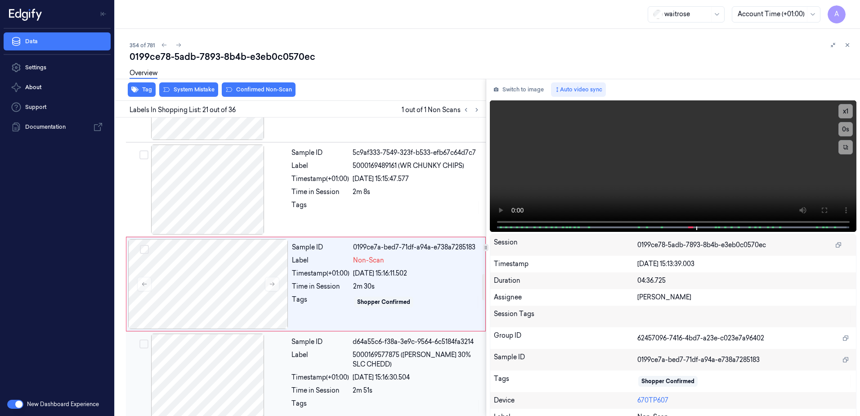
scroll to position [1788, 0]
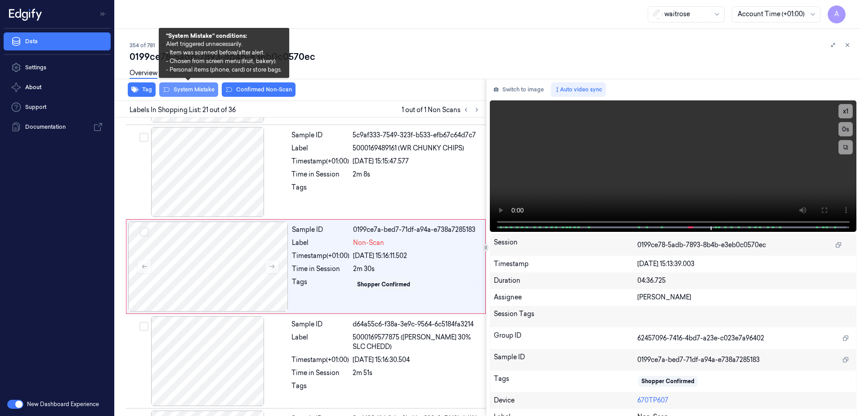
click at [189, 90] on button "System Mistake" at bounding box center [188, 89] width 59 height 14
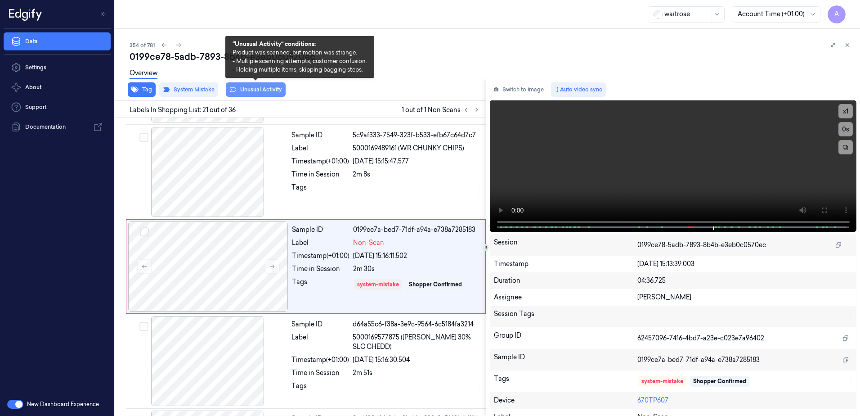
click at [247, 90] on button "Unusual Activity" at bounding box center [256, 89] width 60 height 14
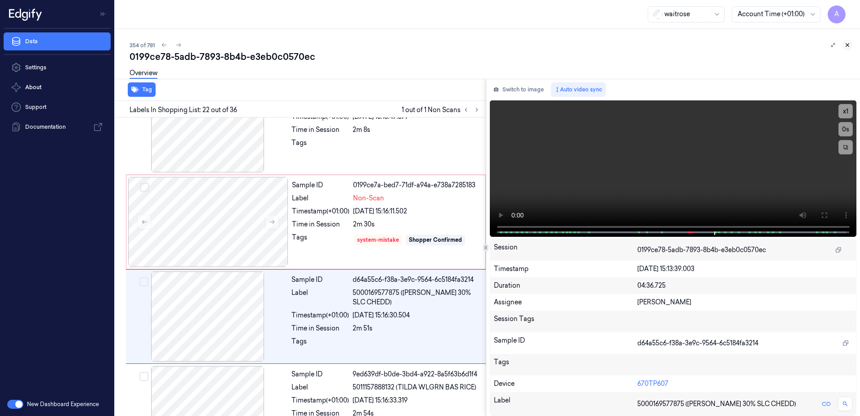
scroll to position [1882, 0]
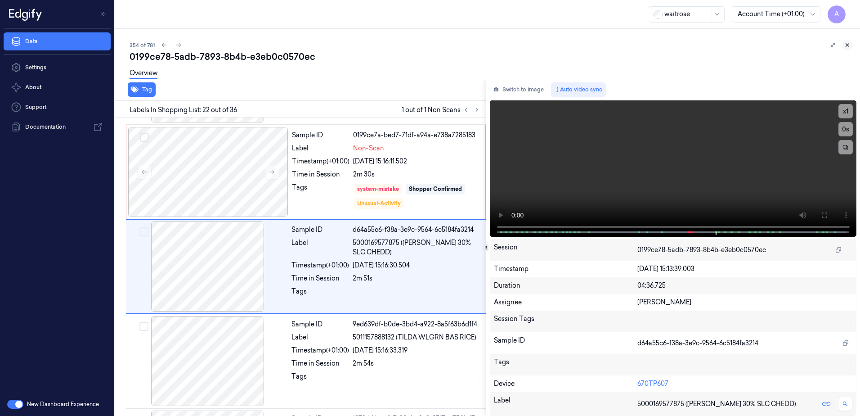
click at [846, 45] on icon at bounding box center [848, 45] width 6 height 6
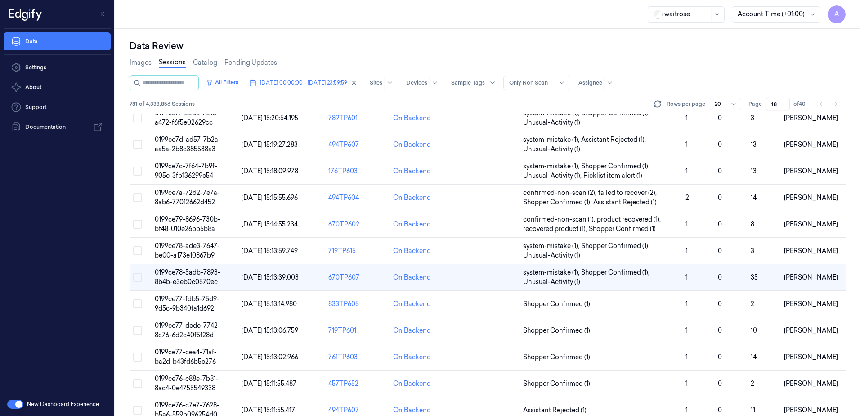
scroll to position [225, 0]
click at [170, 353] on span "0199ce77-cea4-71af-ba2d-b43fd6b5c276" at bounding box center [186, 356] width 62 height 18
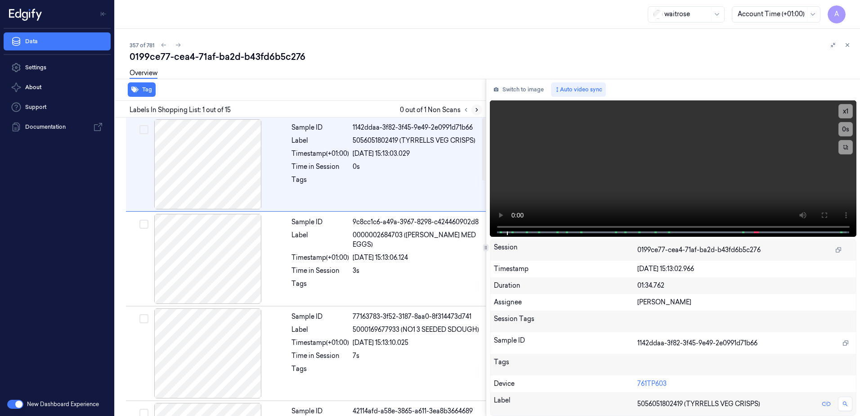
click at [476, 108] on icon at bounding box center [477, 110] width 6 height 6
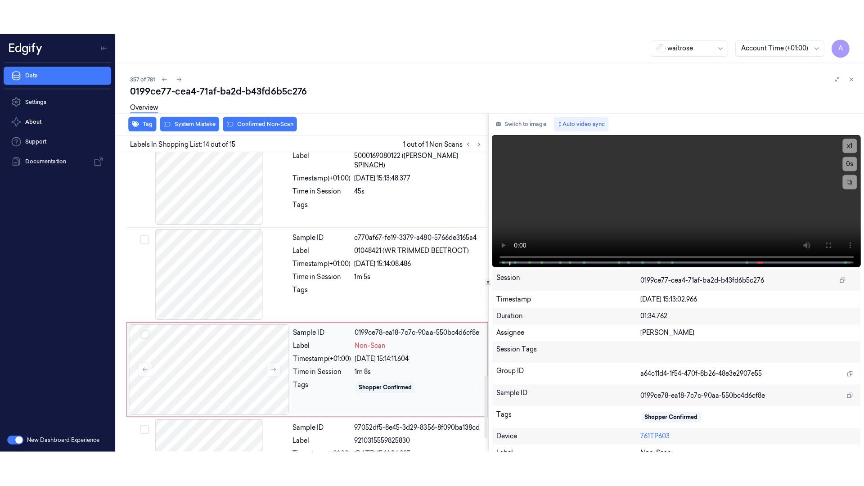
scroll to position [1122, 0]
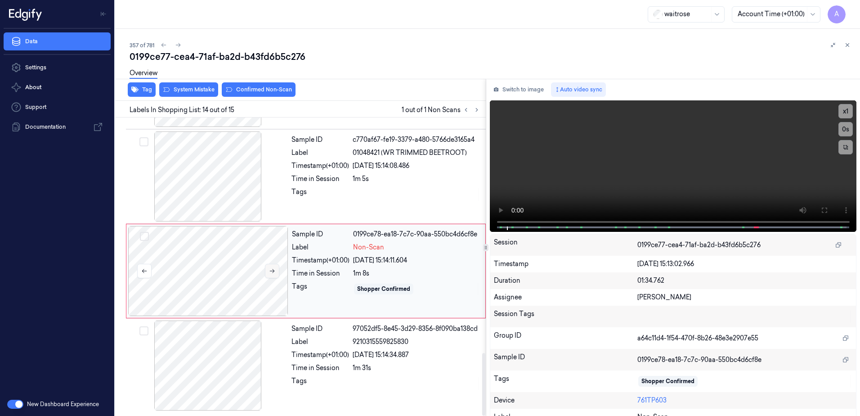
click at [270, 273] on icon at bounding box center [272, 271] width 6 height 6
click at [274, 270] on icon at bounding box center [272, 271] width 6 height 6
drag, startPoint x: 819, startPoint y: 206, endPoint x: 821, endPoint y: 253, distance: 46.8
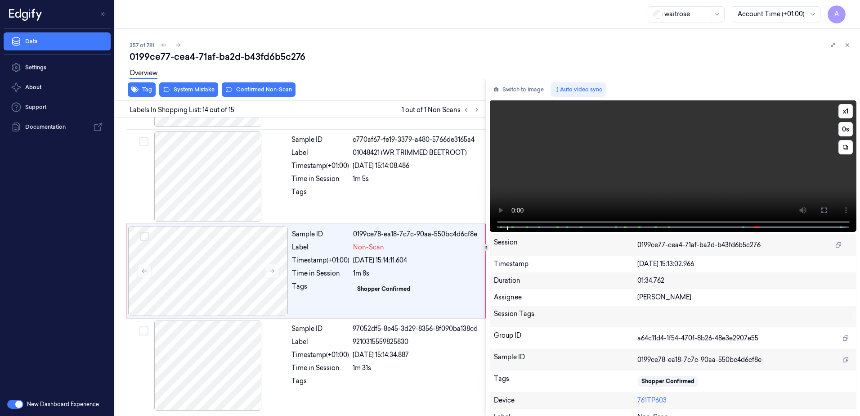
click at [819, 206] on button at bounding box center [824, 210] width 14 height 14
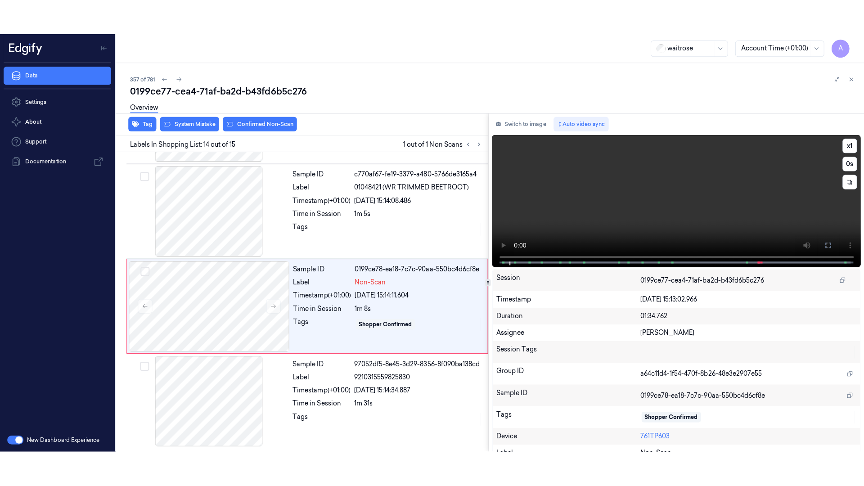
scroll to position [1052, 0]
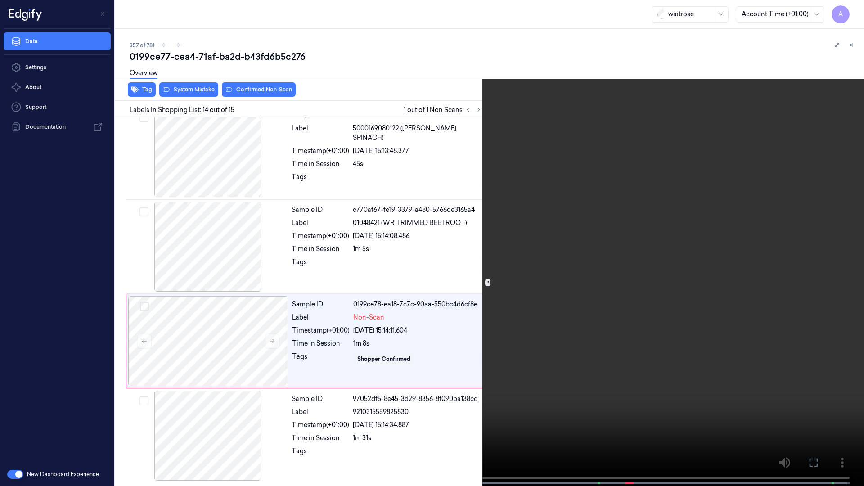
click at [617, 254] on video at bounding box center [432, 244] width 864 height 488
click at [0, 0] on icon at bounding box center [0, 0] width 0 height 0
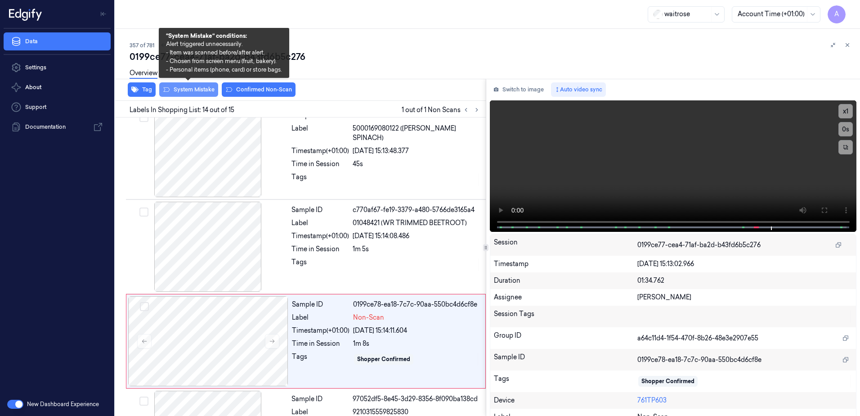
click at [191, 94] on button "System Mistake" at bounding box center [188, 89] width 59 height 14
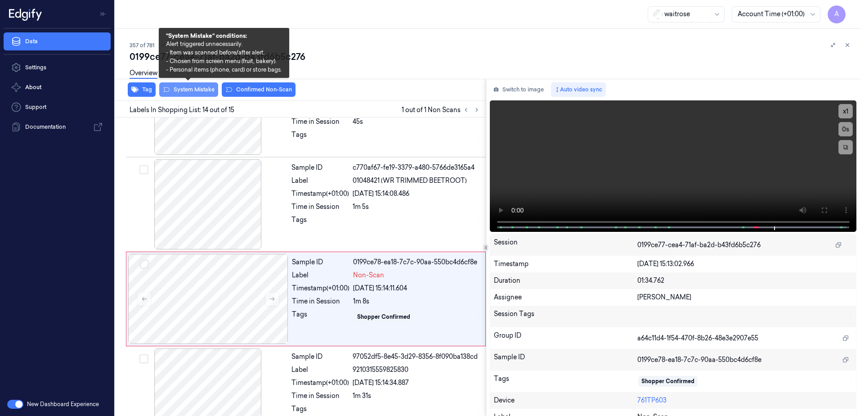
scroll to position [1122, 0]
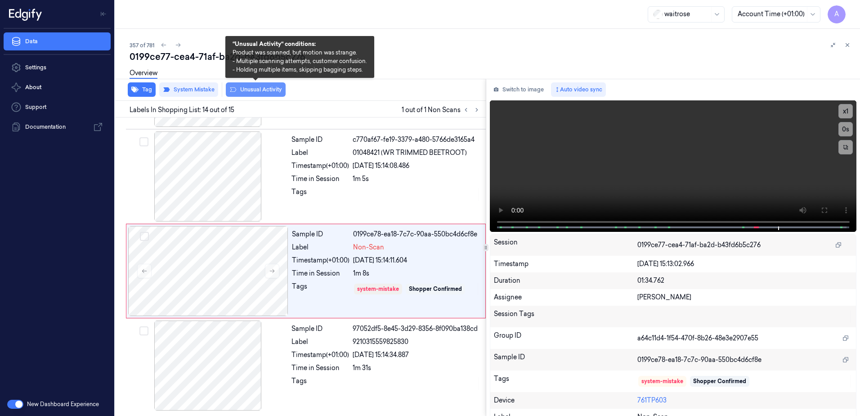
click at [270, 96] on button "Unusual Activity" at bounding box center [256, 89] width 60 height 14
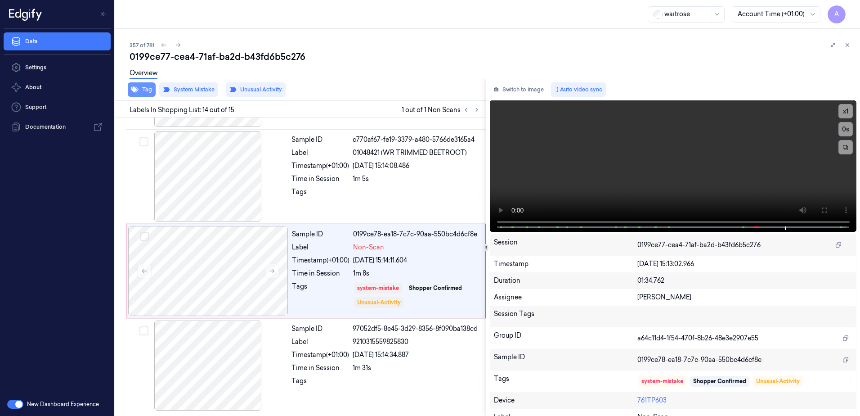
click at [140, 94] on button "Tag" at bounding box center [142, 89] width 28 height 14
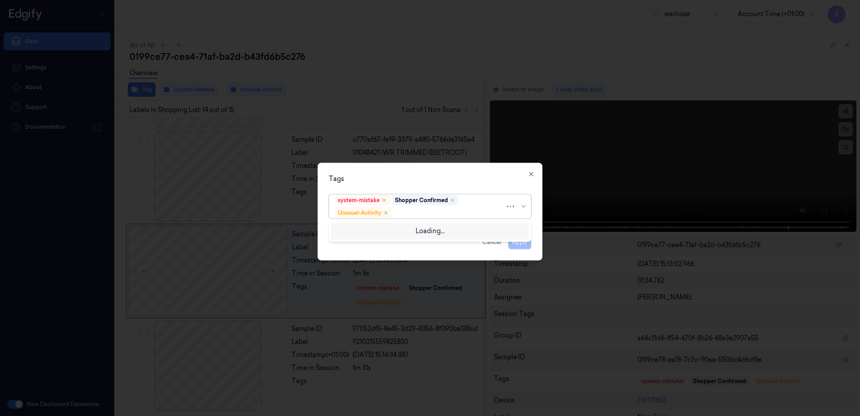
click at [428, 211] on div at bounding box center [450, 212] width 112 height 9
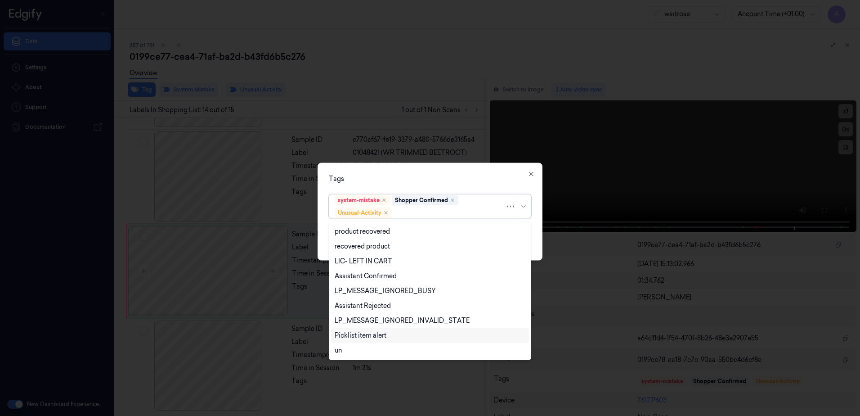
click at [380, 335] on div "Picklist item alert" at bounding box center [361, 335] width 52 height 9
click at [475, 170] on div "Tags option Picklist item alert, selected. 20 results available. Use Up and Dow…" at bounding box center [430, 212] width 225 height 98
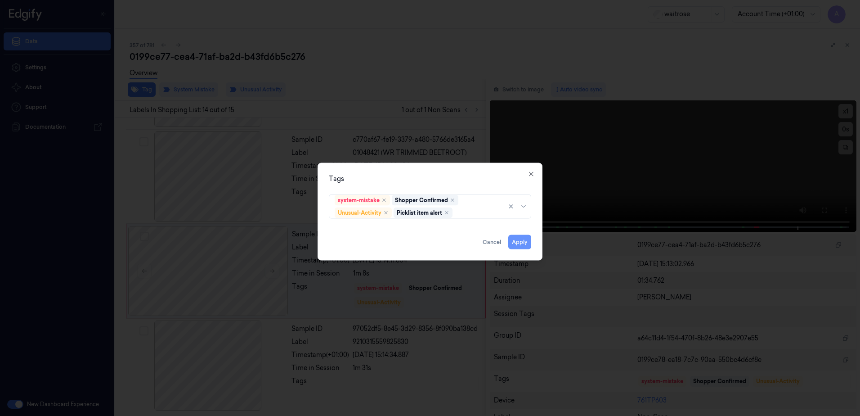
click at [516, 241] on button "Apply" at bounding box center [519, 242] width 23 height 14
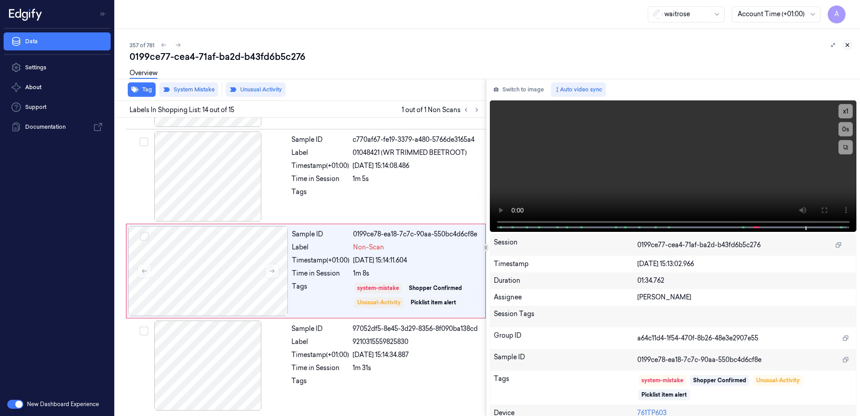
click at [845, 44] on icon at bounding box center [848, 45] width 6 height 6
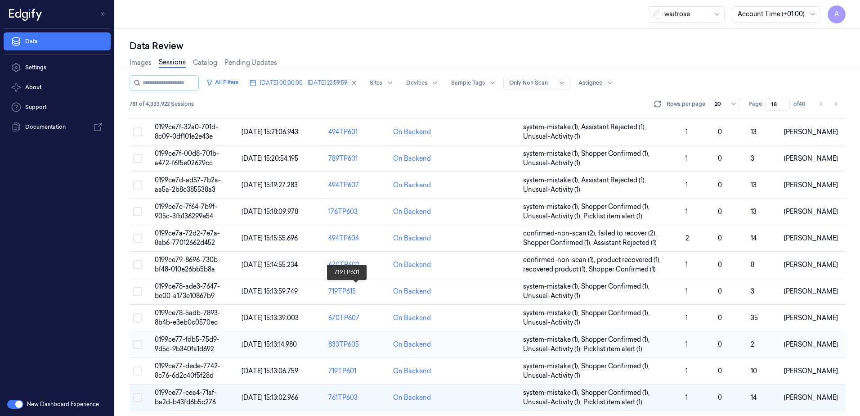
scroll to position [265, 0]
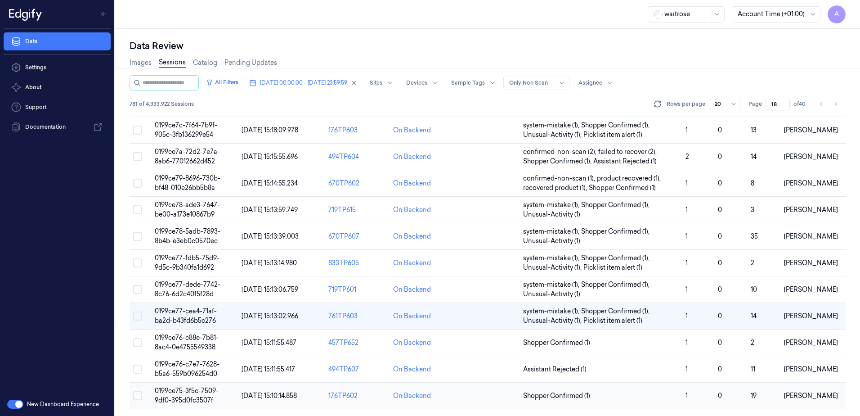
click at [184, 394] on span "0199ce75-3f5c-7509-9df0-395d0fc3507f" at bounding box center [187, 396] width 64 height 18
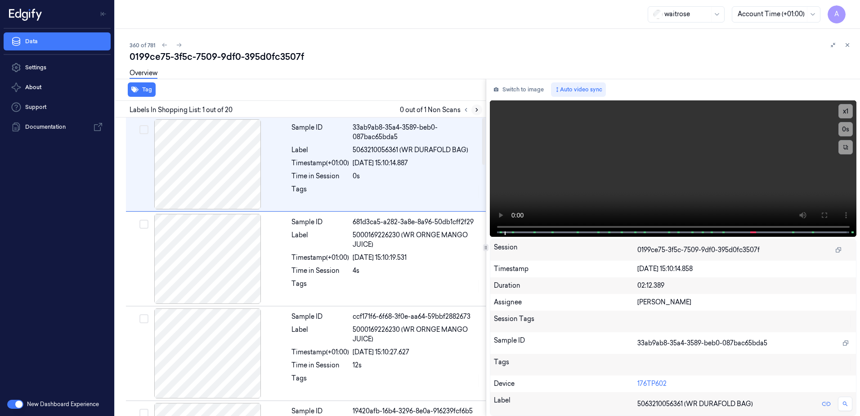
click at [478, 112] on icon at bounding box center [477, 110] width 6 height 6
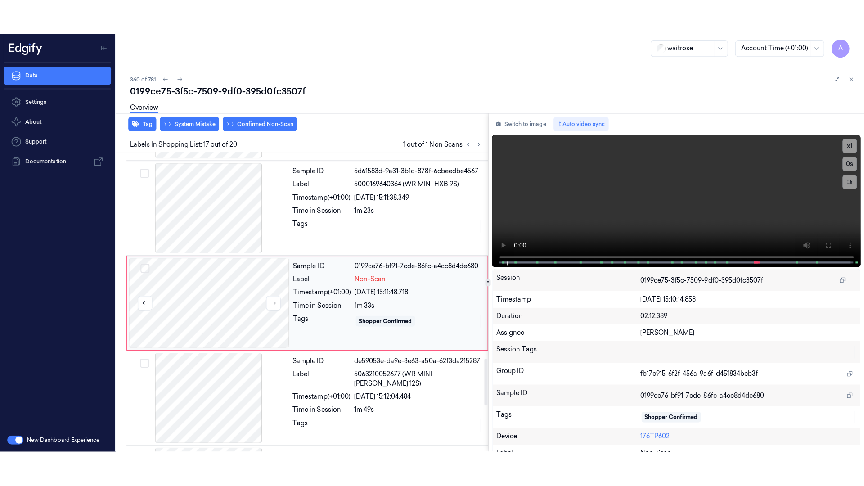
scroll to position [1410, 0]
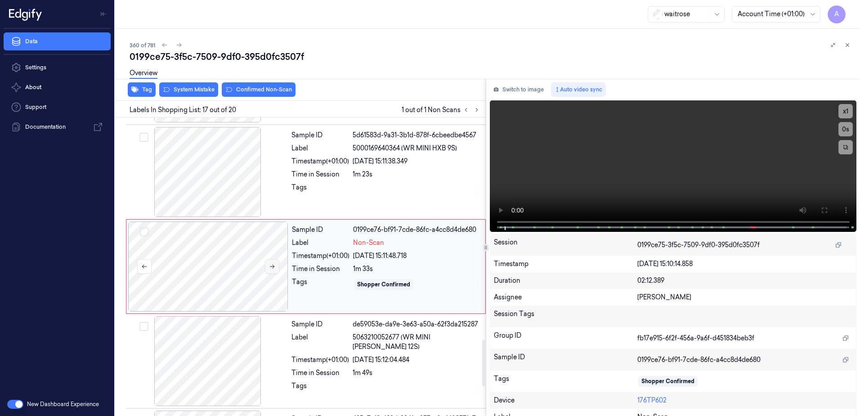
click at [273, 267] on icon at bounding box center [272, 266] width 6 height 6
click at [275, 262] on button at bounding box center [272, 266] width 14 height 14
click at [674, 185] on video at bounding box center [673, 165] width 367 height 131
click at [821, 211] on icon at bounding box center [824, 210] width 7 height 7
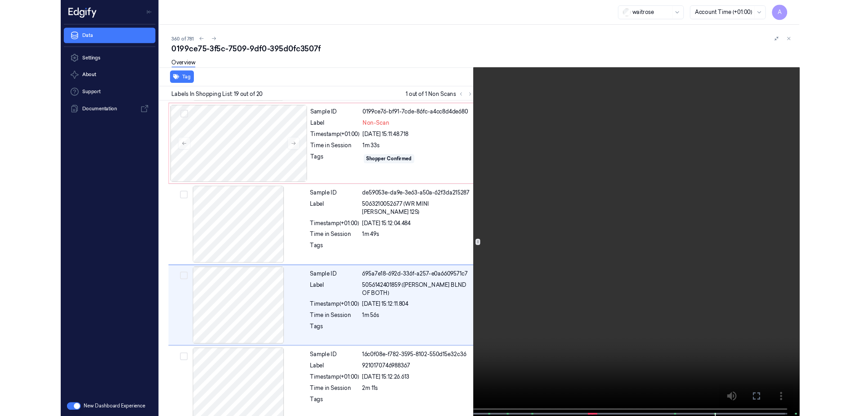
scroll to position [1524, 0]
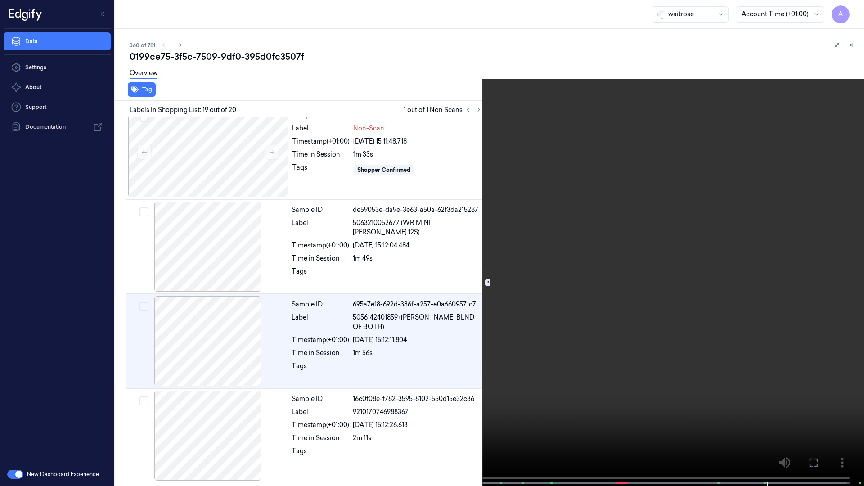
click at [0, 0] on button at bounding box center [0, 0] width 0 height 0
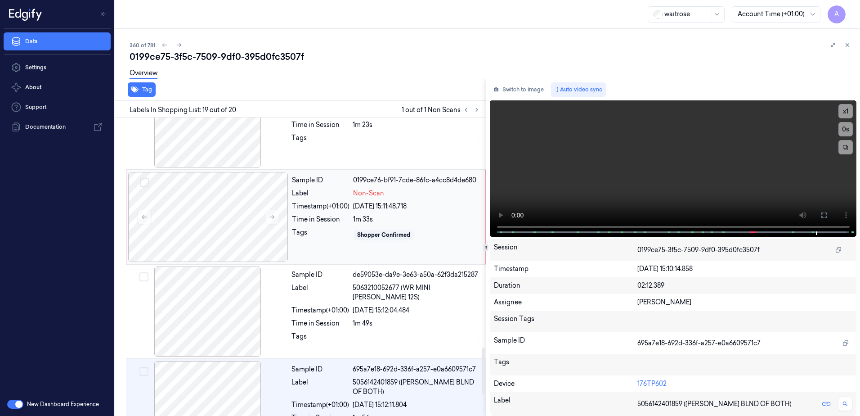
click at [323, 252] on div "Sample ID 0199ce76-bf91-7cde-86fc-a4cc8d4de680 Label Non-Scan Timestamp (+01:00…" at bounding box center [385, 217] width 195 height 90
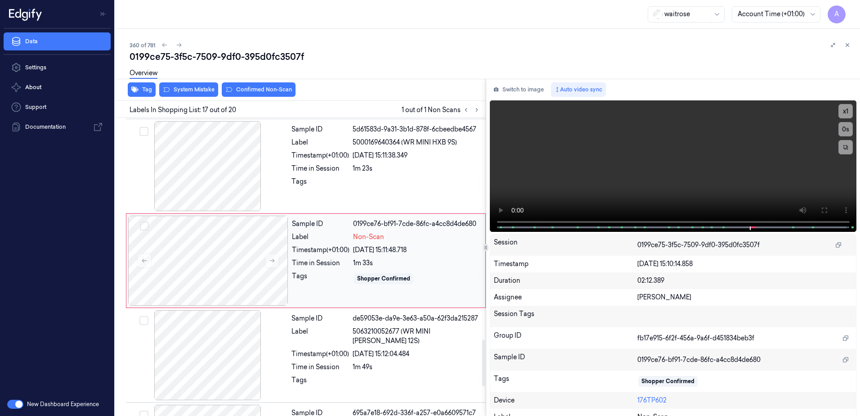
scroll to position [1410, 0]
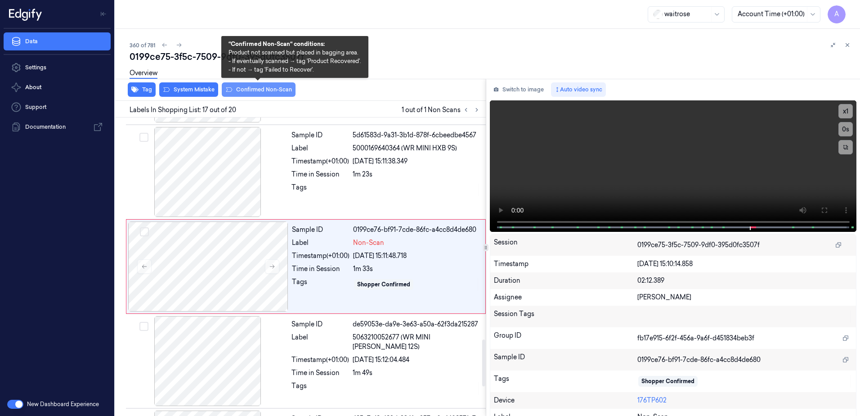
click at [252, 91] on button "Confirmed Non-Scan" at bounding box center [259, 89] width 74 height 14
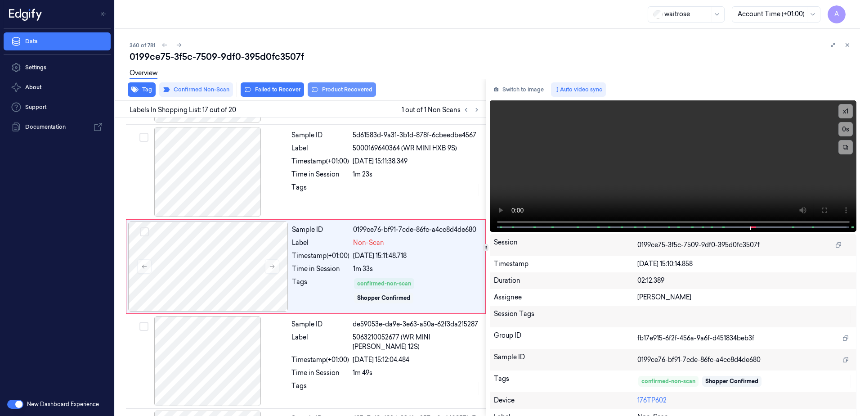
click at [331, 94] on button "Product Recovered" at bounding box center [342, 89] width 68 height 14
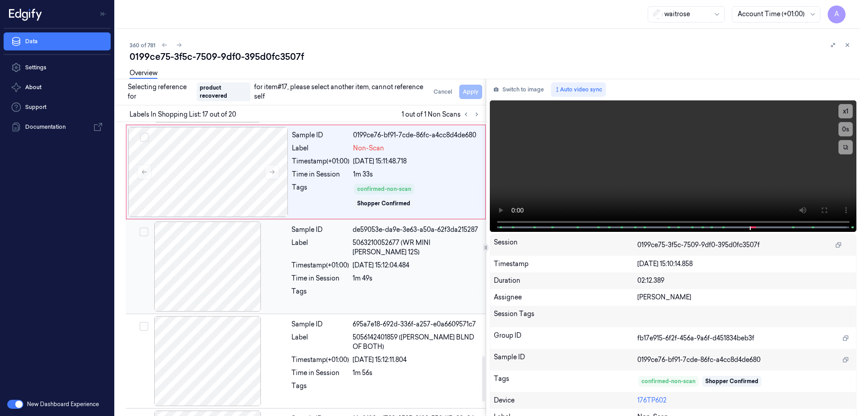
click at [396, 274] on div "1m 49s" at bounding box center [417, 278] width 128 height 9
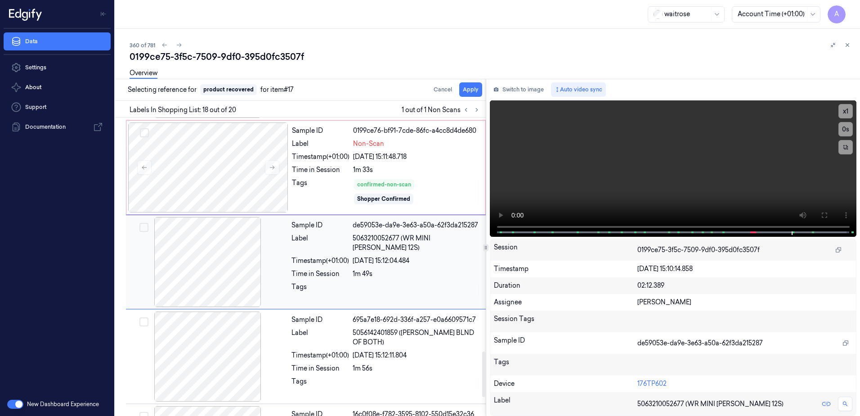
scroll to position [1504, 0]
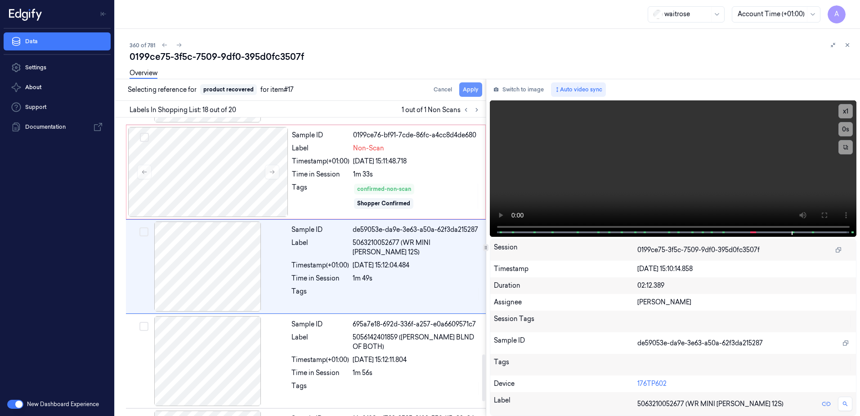
click at [470, 89] on button "Apply" at bounding box center [470, 89] width 23 height 14
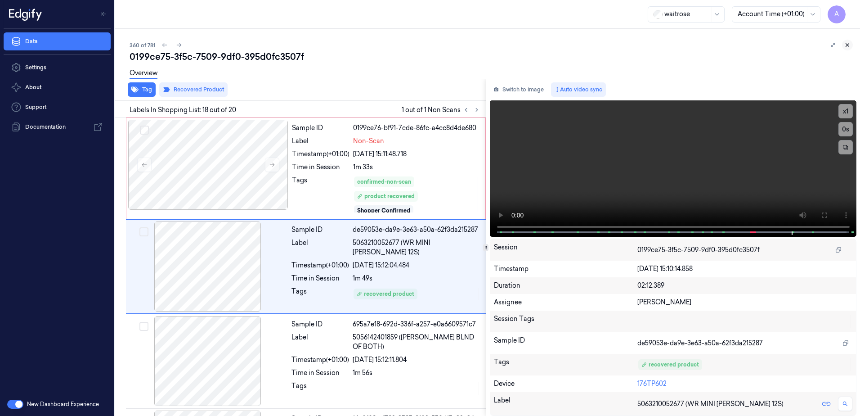
click at [849, 45] on icon at bounding box center [848, 45] width 6 height 6
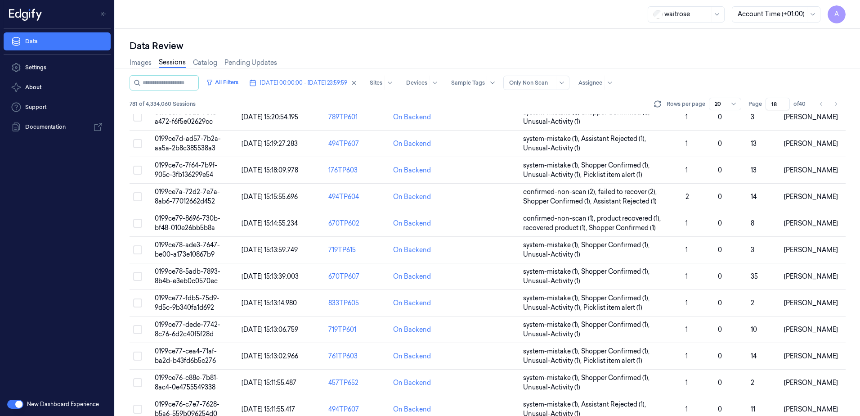
scroll to position [265, 0]
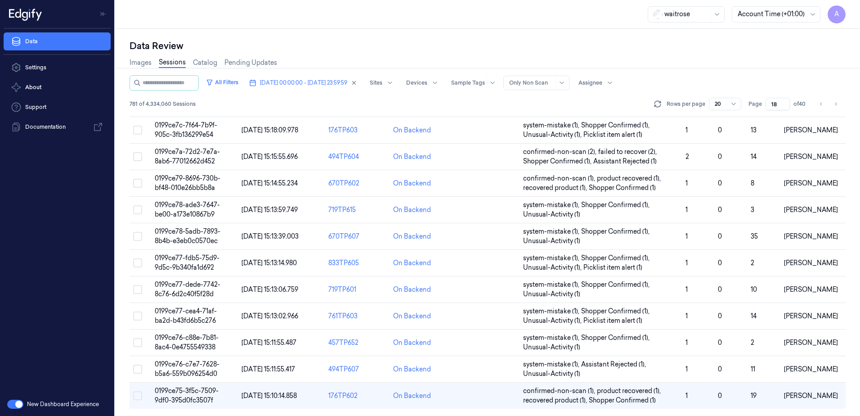
drag, startPoint x: 780, startPoint y: 104, endPoint x: 764, endPoint y: 110, distance: 16.2
click at [764, 110] on div "Page 18 of 40" at bounding box center [778, 104] width 59 height 13
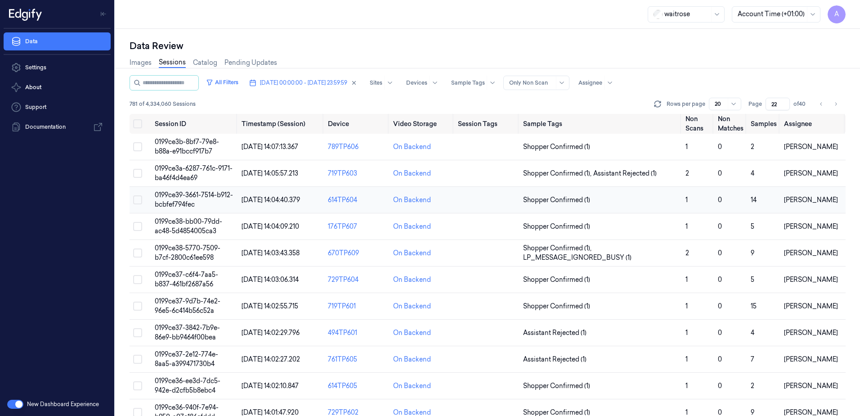
type input "22"
click at [173, 198] on span "0199ce39-3661-7514-b912-bcbfef794fec" at bounding box center [194, 200] width 78 height 18
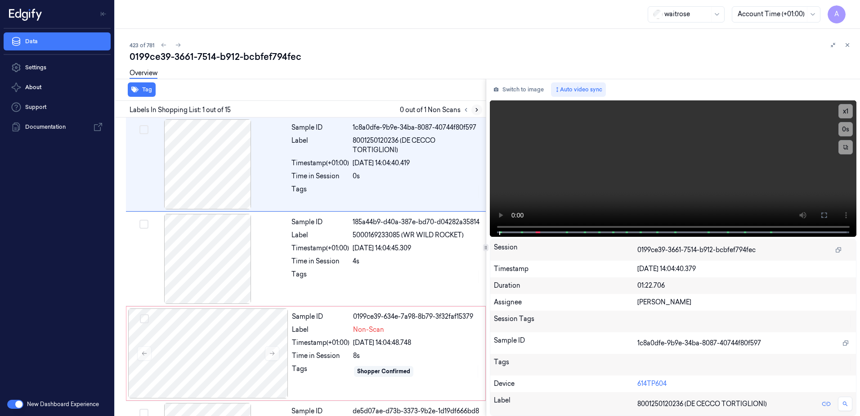
click at [479, 111] on icon at bounding box center [477, 110] width 6 height 6
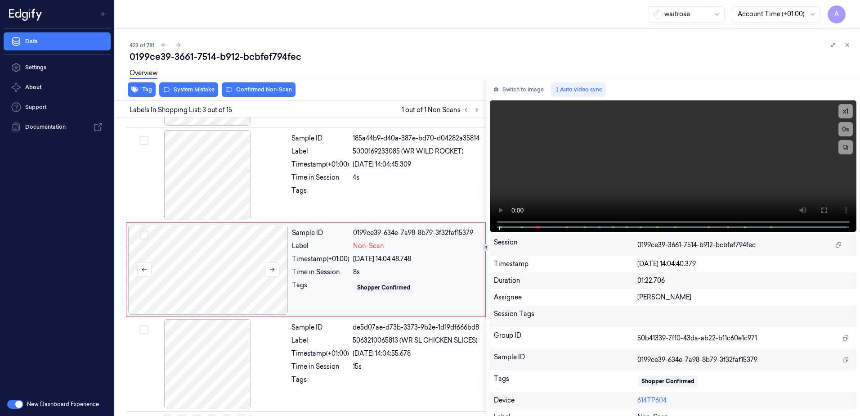
scroll to position [87, 0]
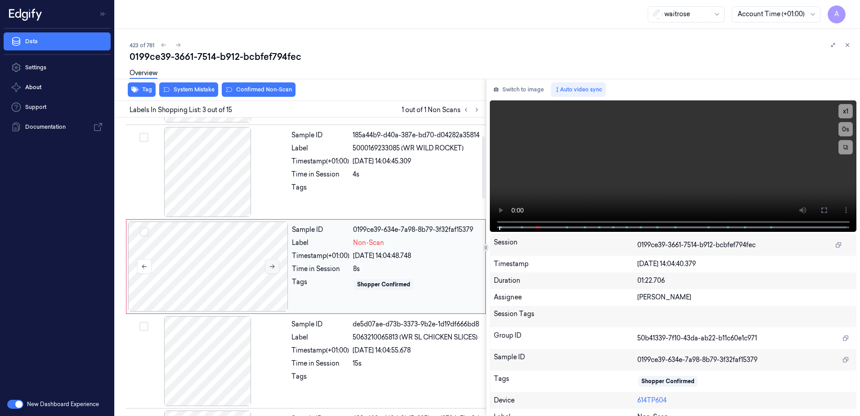
click at [275, 264] on icon at bounding box center [272, 266] width 6 height 6
click at [272, 269] on icon at bounding box center [272, 266] width 6 height 6
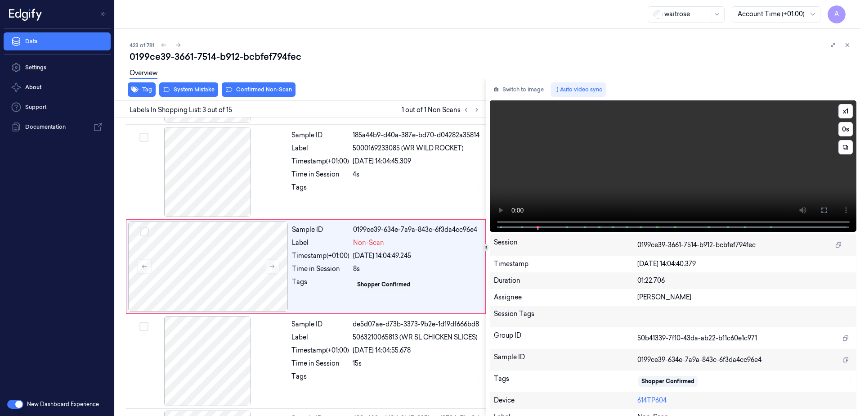
click at [507, 225] on div "x 1 0 s" at bounding box center [673, 165] width 367 height 130
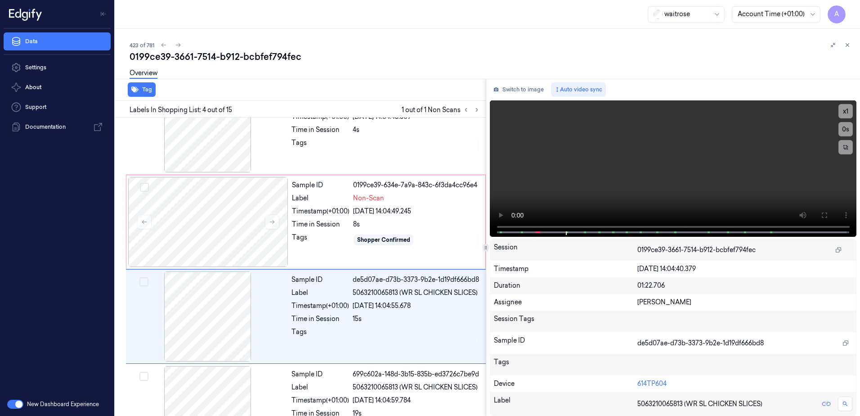
scroll to position [181, 0]
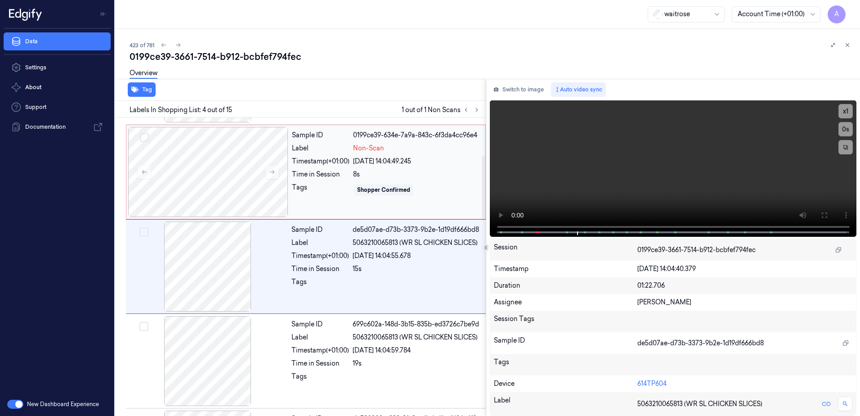
click at [344, 198] on div "Sample ID 0199ce39-634e-7a9a-843c-6f3da4cc96e4 Label Non-Scan Timestamp (+01:00…" at bounding box center [385, 172] width 195 height 90
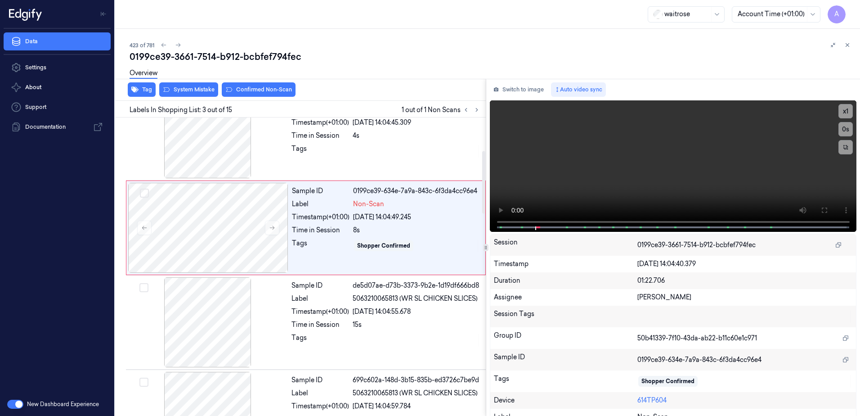
scroll to position [87, 0]
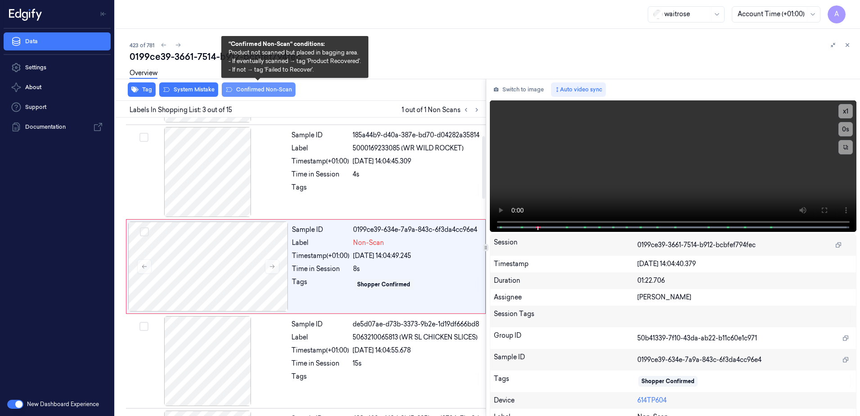
click at [262, 94] on button "Confirmed Non-Scan" at bounding box center [259, 89] width 74 height 14
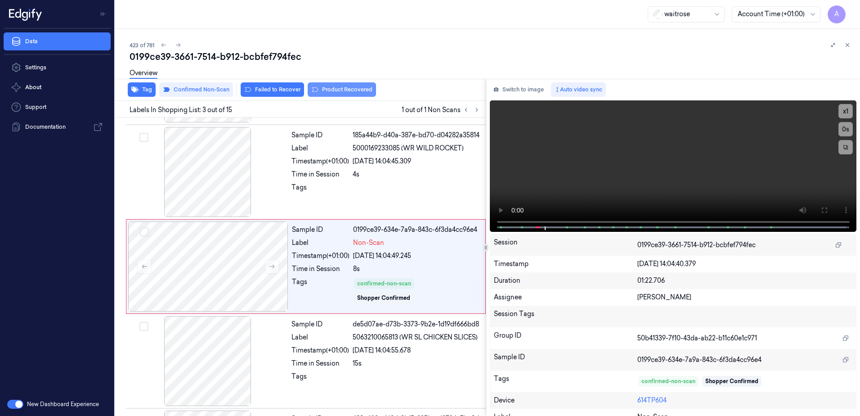
click at [341, 94] on button "Product Recovered" at bounding box center [342, 89] width 68 height 14
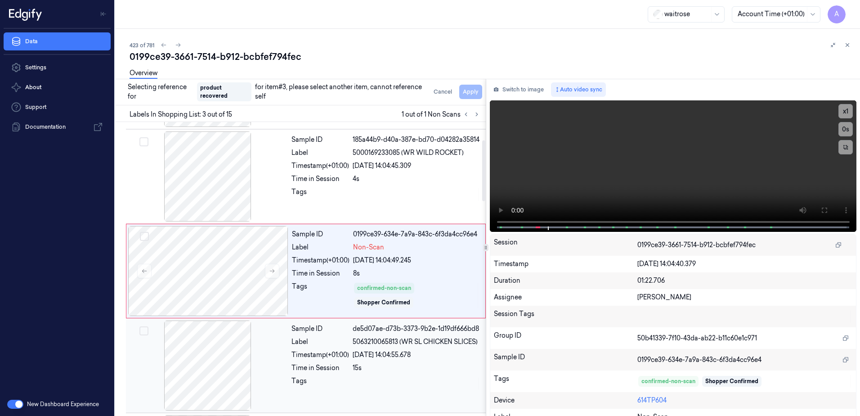
click at [434, 357] on div "[DATE] 14:04:55.678" at bounding box center [417, 354] width 128 height 9
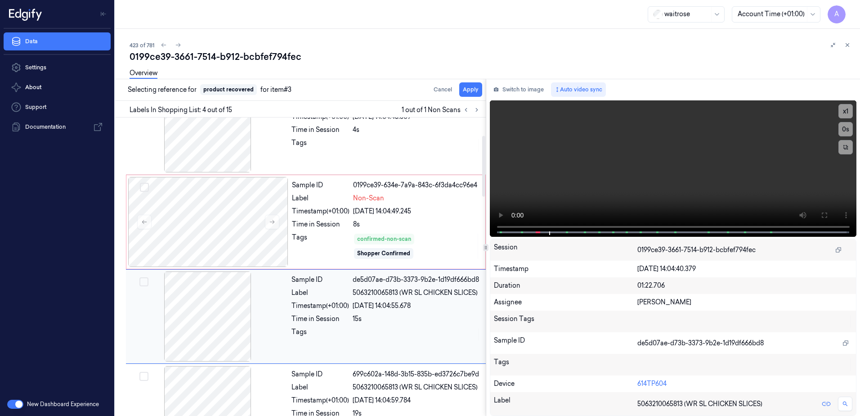
scroll to position [181, 0]
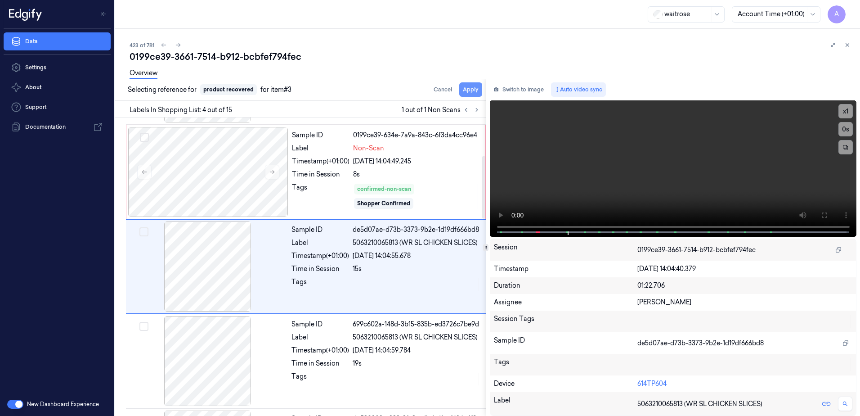
click at [470, 91] on button "Apply" at bounding box center [470, 89] width 23 height 14
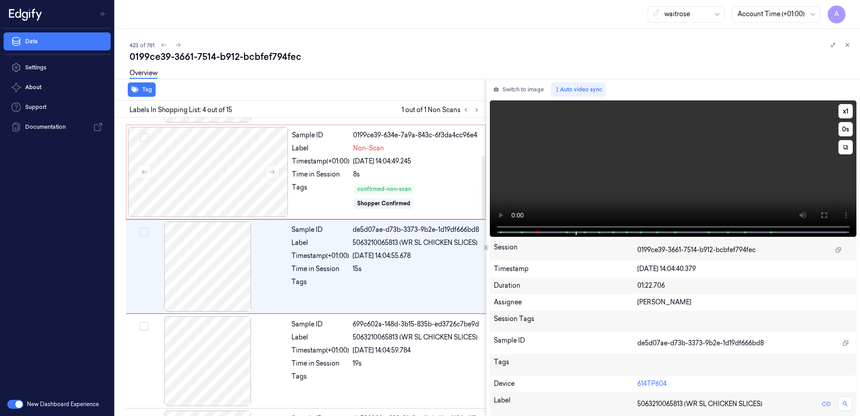
scroll to position [189, 0]
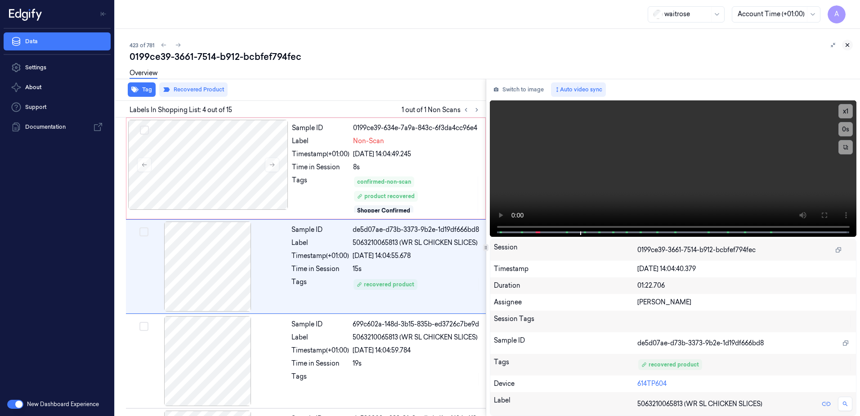
click at [848, 47] on icon at bounding box center [848, 45] width 6 height 6
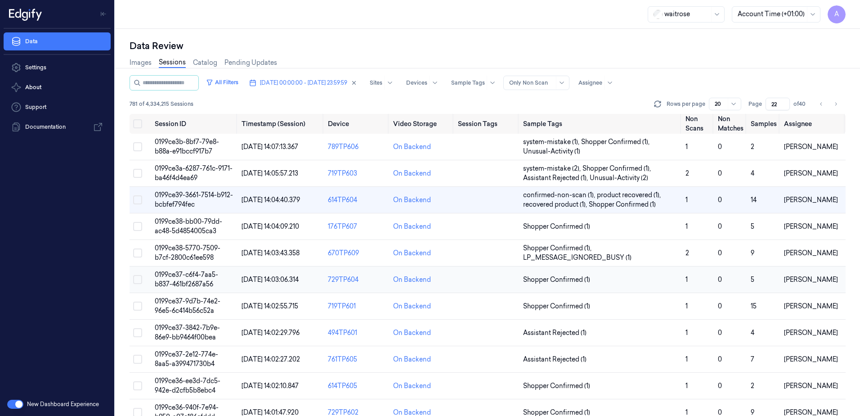
click at [184, 277] on span "0199ce37-c6f4-7aa5-b837-461bf2687a56" at bounding box center [186, 279] width 63 height 18
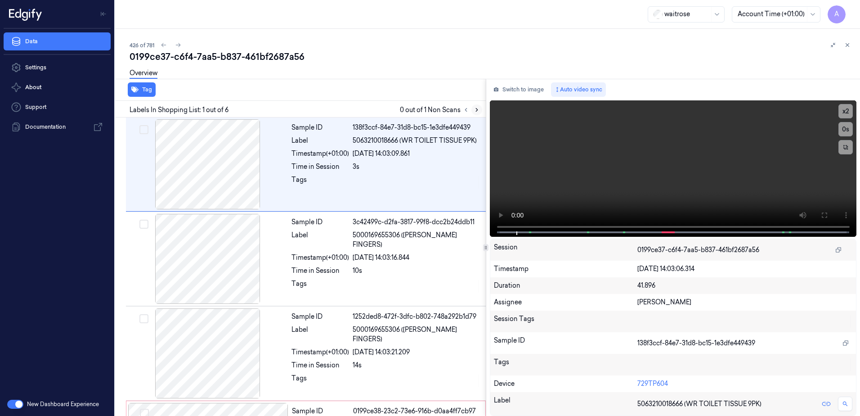
click at [480, 108] on icon at bounding box center [477, 110] width 6 height 6
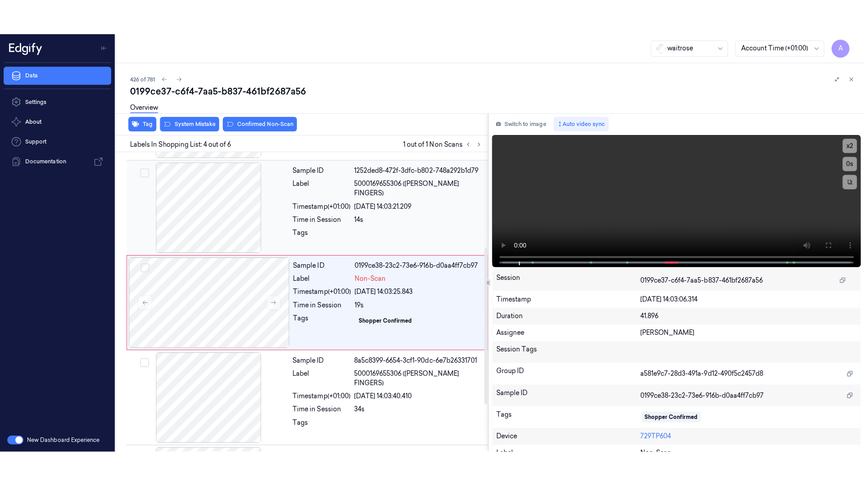
scroll to position [181, 0]
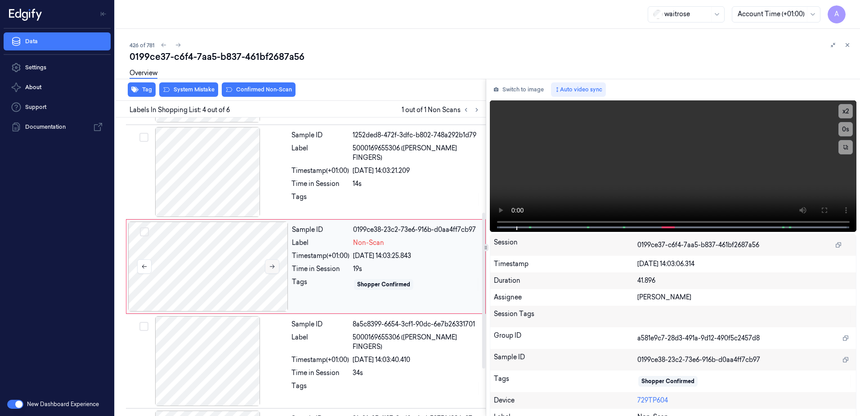
click at [272, 270] on button at bounding box center [272, 266] width 14 height 14
click at [822, 212] on icon at bounding box center [824, 209] width 5 height 5
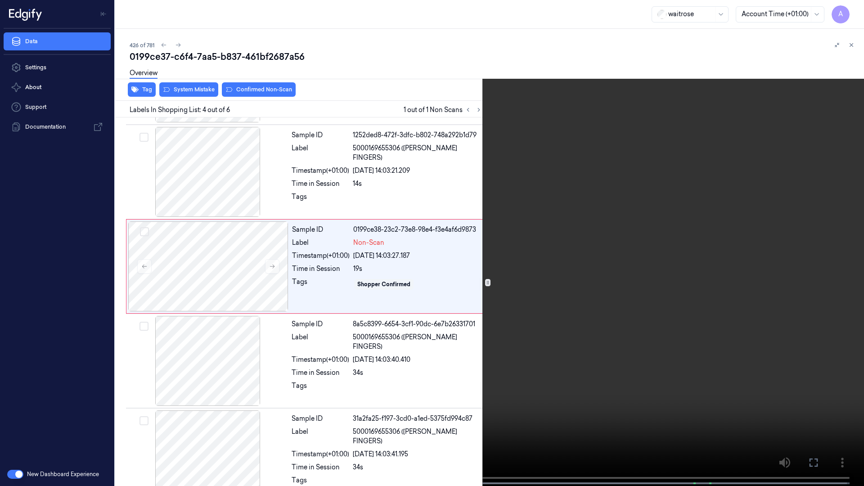
click at [575, 264] on video at bounding box center [432, 244] width 864 height 488
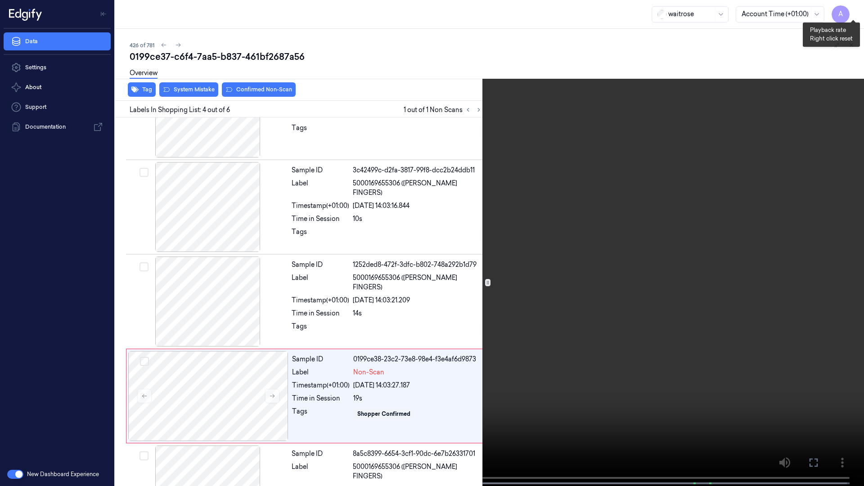
scroll to position [146, 0]
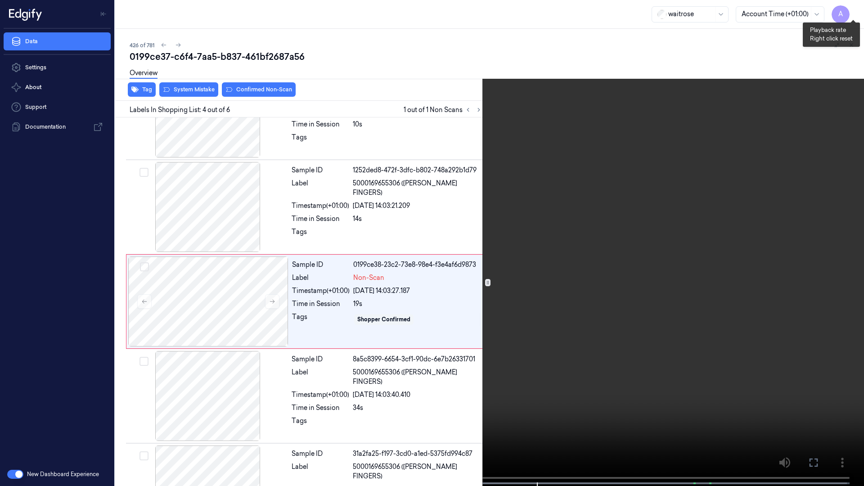
click at [850, 13] on button "x 1" at bounding box center [853, 11] width 14 height 14
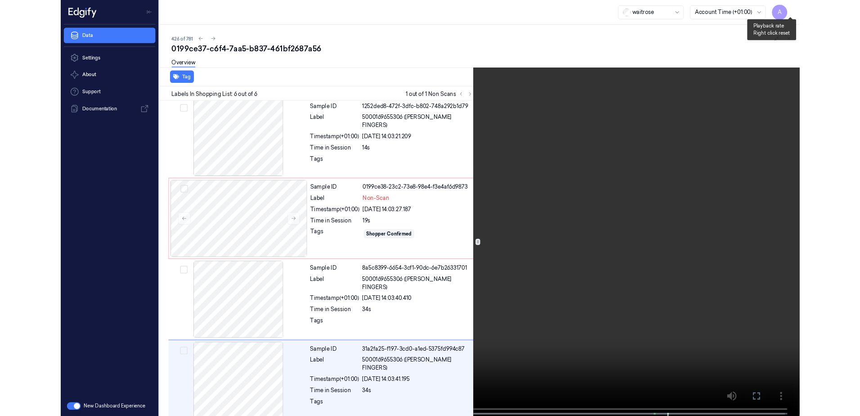
scroll to position [201, 0]
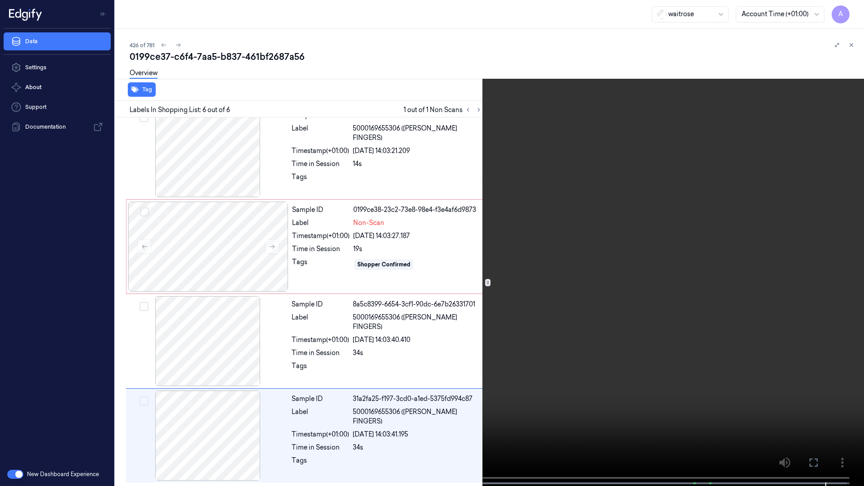
click at [0, 0] on icon at bounding box center [0, 0] width 0 height 0
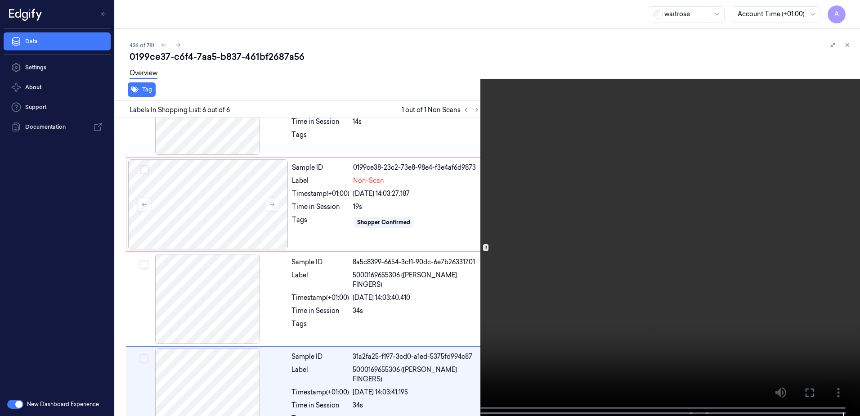
scroll to position [271, 0]
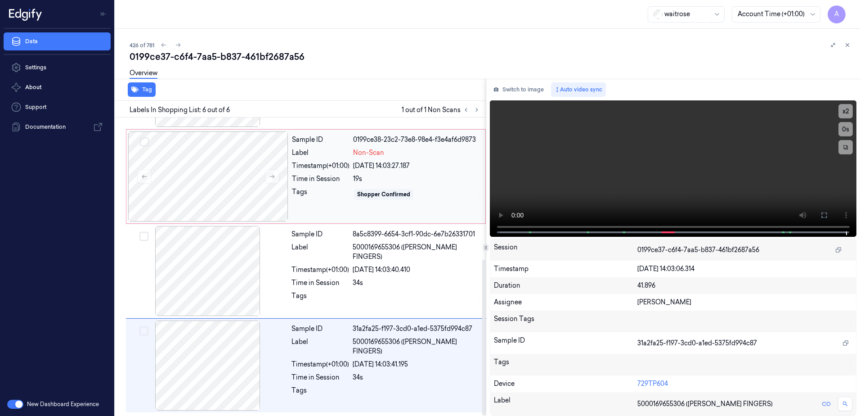
click at [300, 201] on div "Tags" at bounding box center [321, 194] width 58 height 14
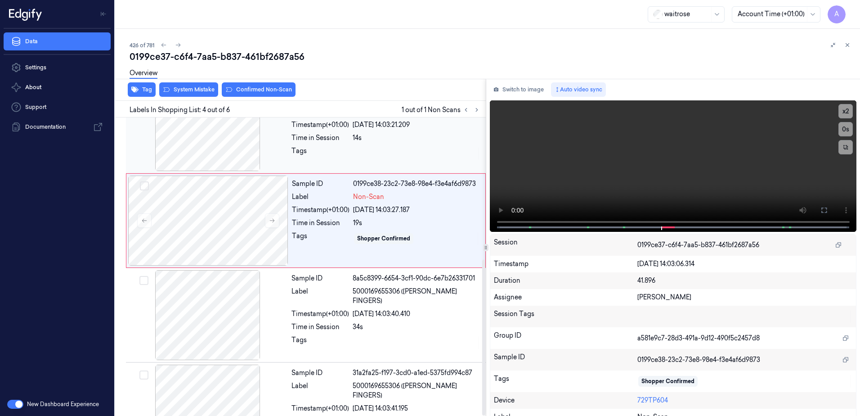
scroll to position [181, 0]
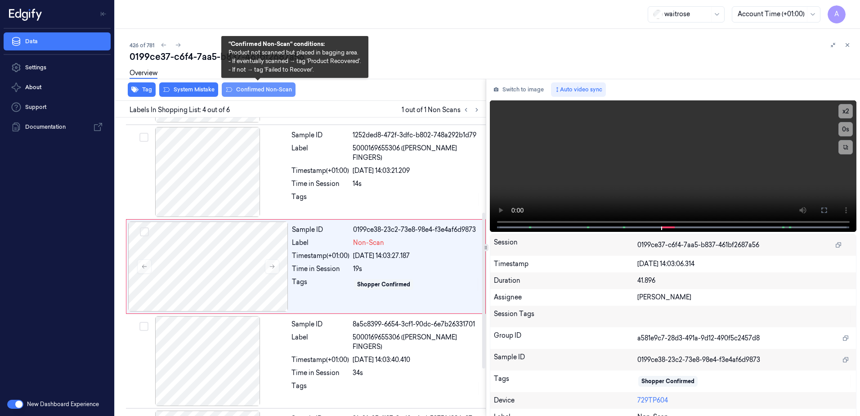
click at [263, 92] on button "Confirmed Non-Scan" at bounding box center [259, 89] width 74 height 14
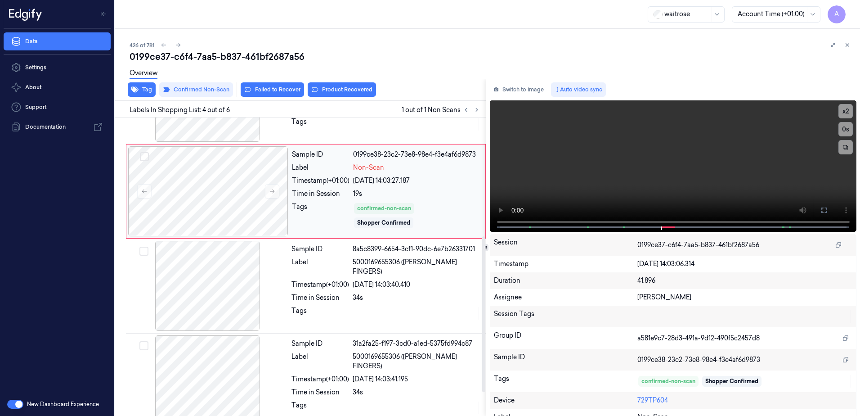
scroll to position [271, 0]
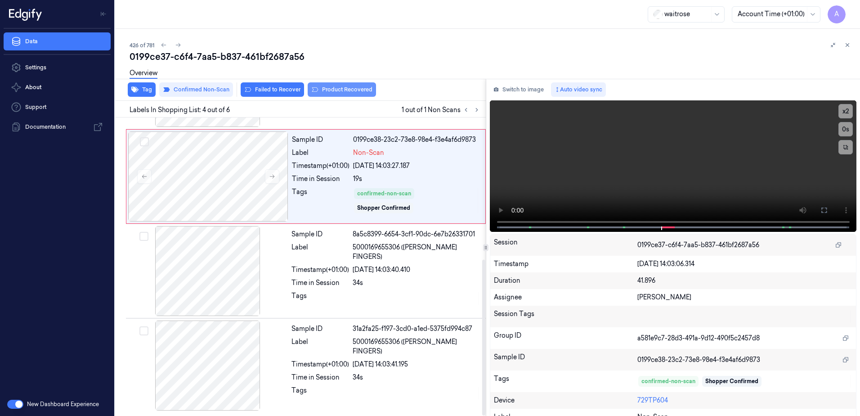
click at [338, 93] on button "Product Recovered" at bounding box center [342, 89] width 68 height 14
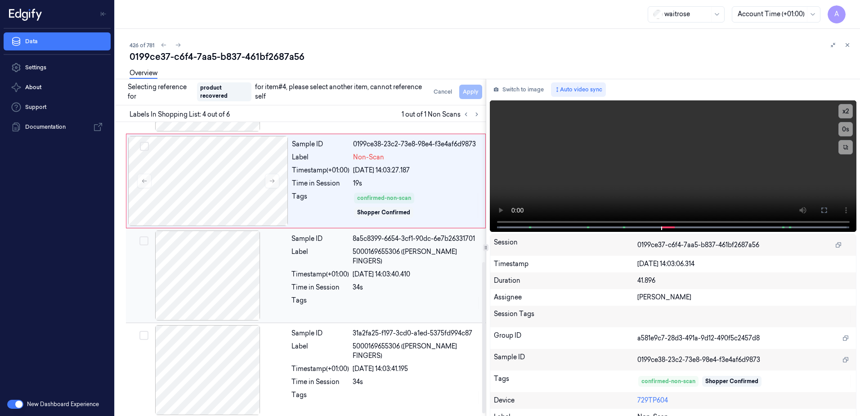
click at [444, 274] on div "[DATE] 14:03:40.410" at bounding box center [417, 274] width 128 height 9
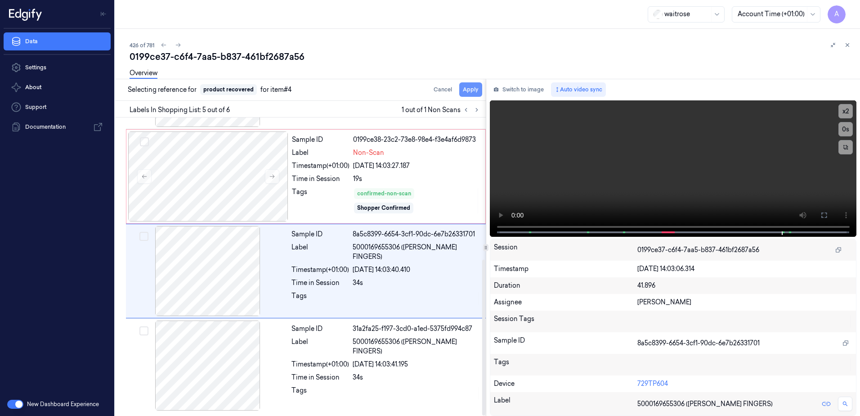
click at [470, 92] on button "Apply" at bounding box center [470, 89] width 23 height 14
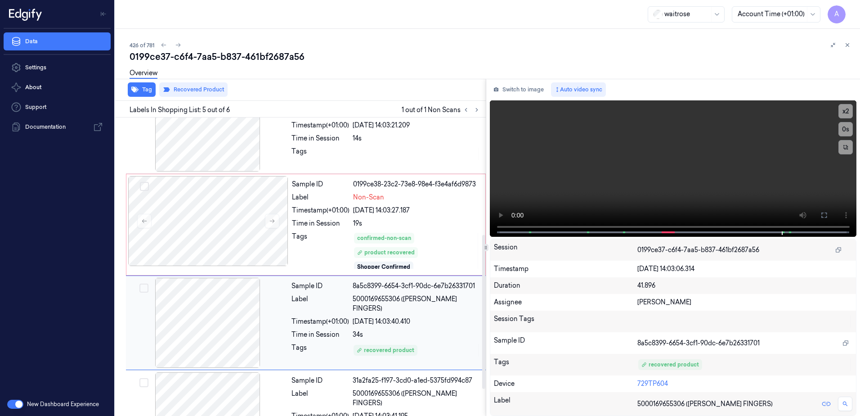
scroll to position [279, 0]
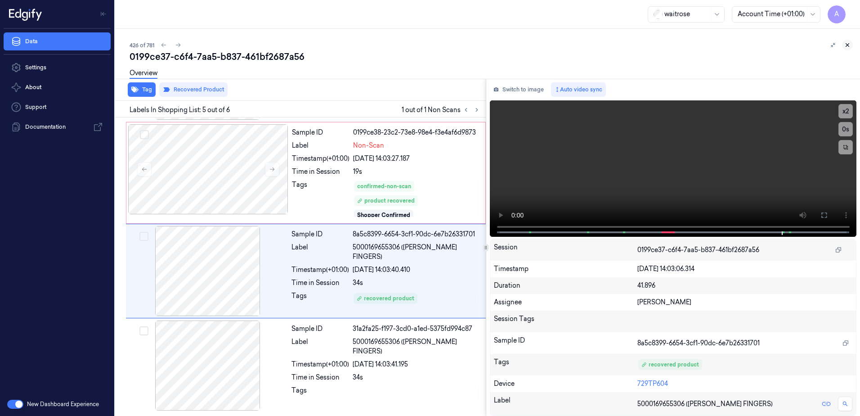
click at [849, 47] on icon at bounding box center [848, 45] width 6 height 6
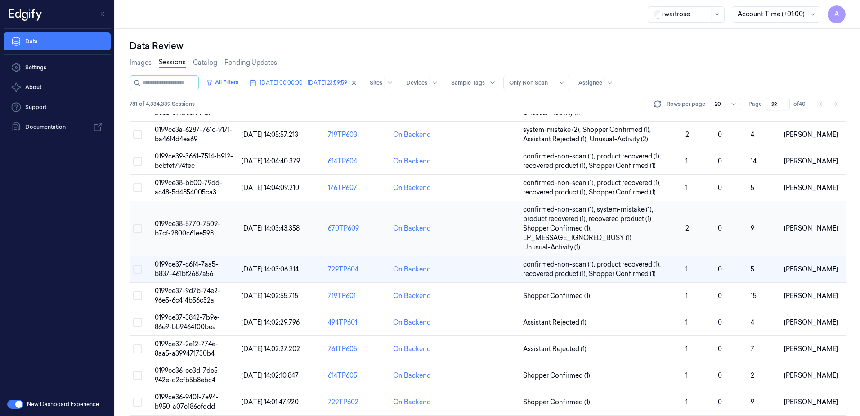
scroll to position [135, 0]
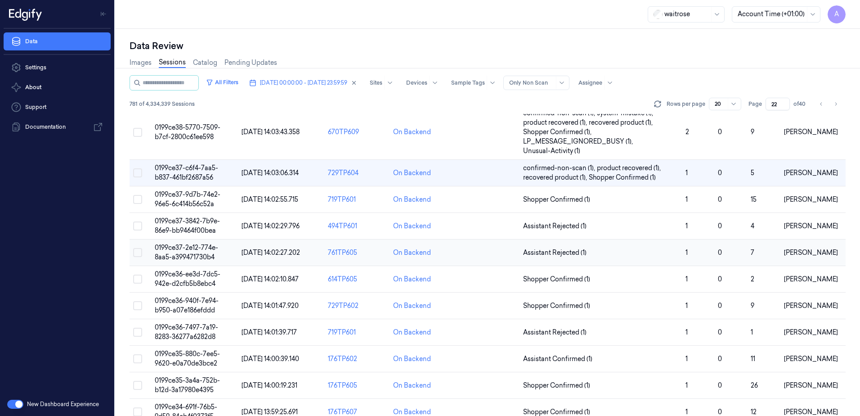
click at [188, 252] on td "0199ce37-2e12-774e-8aa5-a399471730b4" at bounding box center [194, 252] width 87 height 27
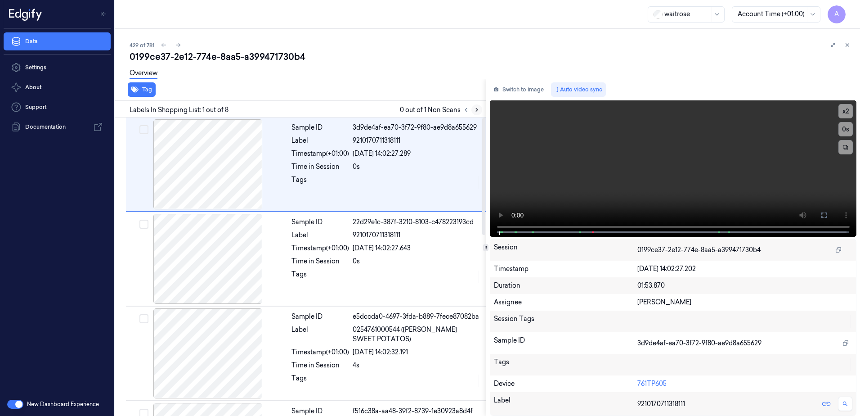
click at [479, 113] on button at bounding box center [477, 109] width 11 height 11
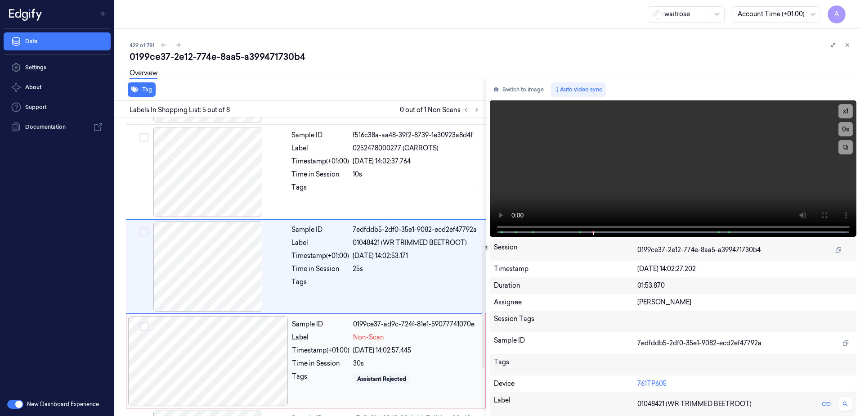
scroll to position [411, 0]
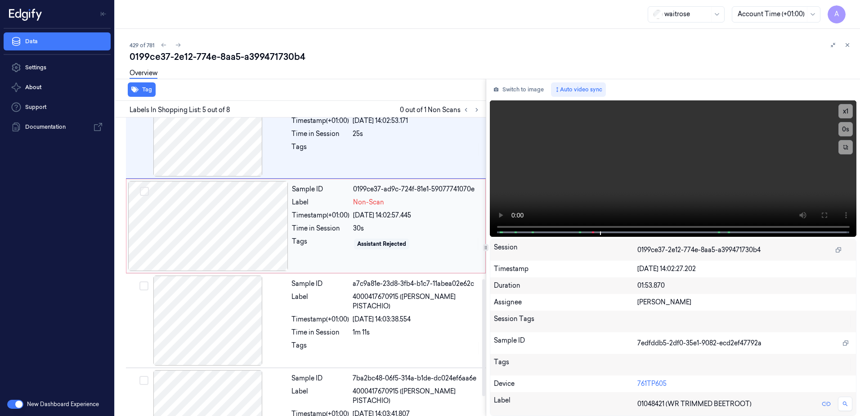
click at [322, 253] on div "Sample ID 0199ce37-ad9c-724f-81e1-59077741070e Label Non-Scan Timestamp (+01:00…" at bounding box center [385, 226] width 195 height 90
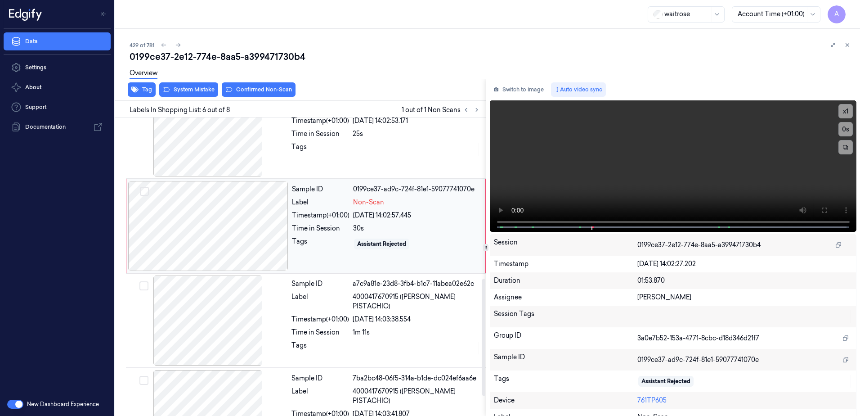
scroll to position [370, 0]
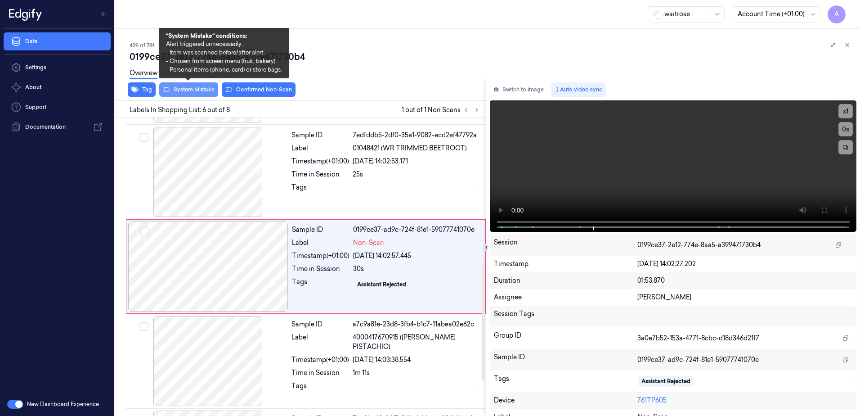
click at [190, 88] on button "System Mistake" at bounding box center [188, 89] width 59 height 14
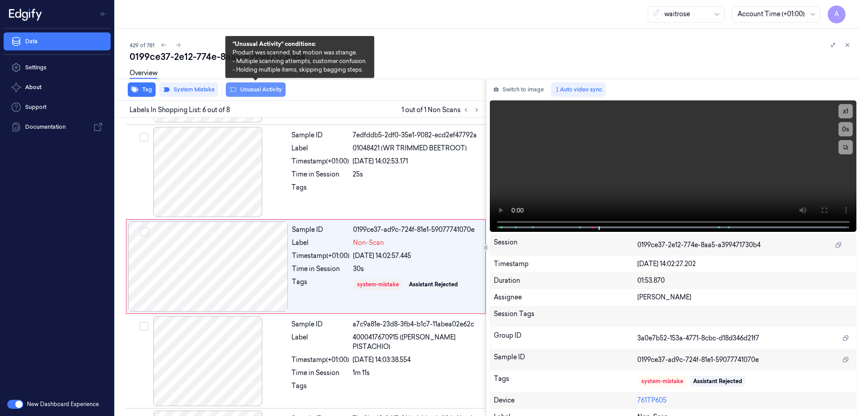
click at [237, 90] on button "Unusual Activity" at bounding box center [256, 89] width 60 height 14
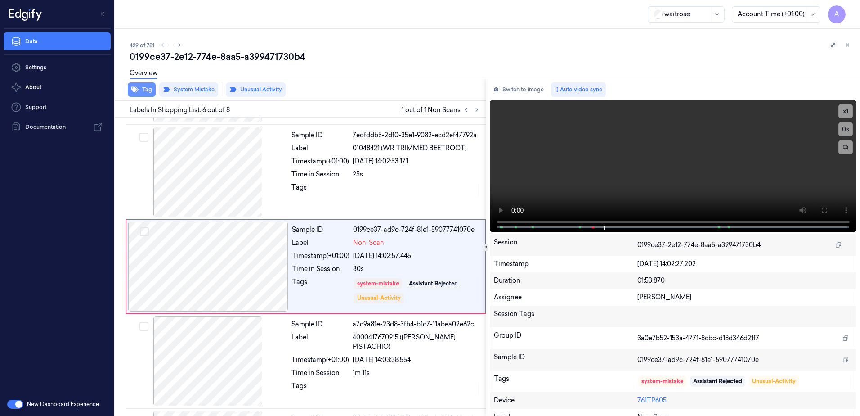
click at [142, 91] on button "Tag" at bounding box center [142, 89] width 28 height 14
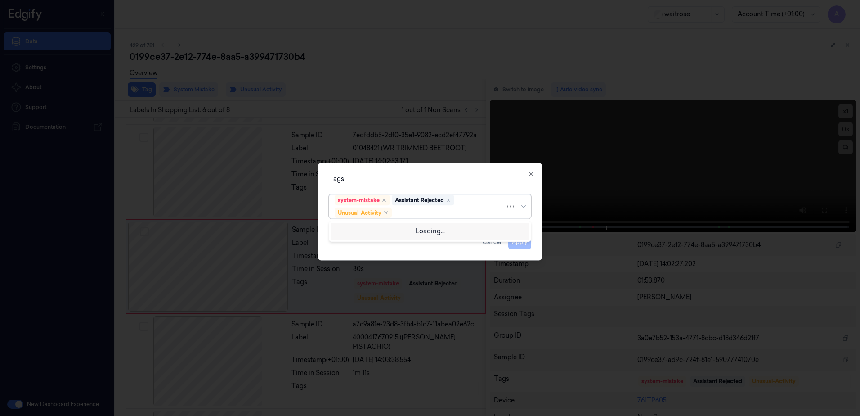
click at [428, 211] on div at bounding box center [450, 212] width 112 height 9
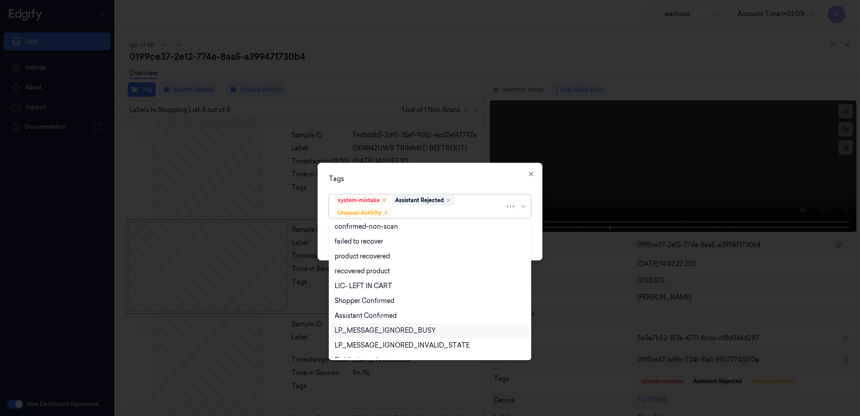
scroll to position [117, 0]
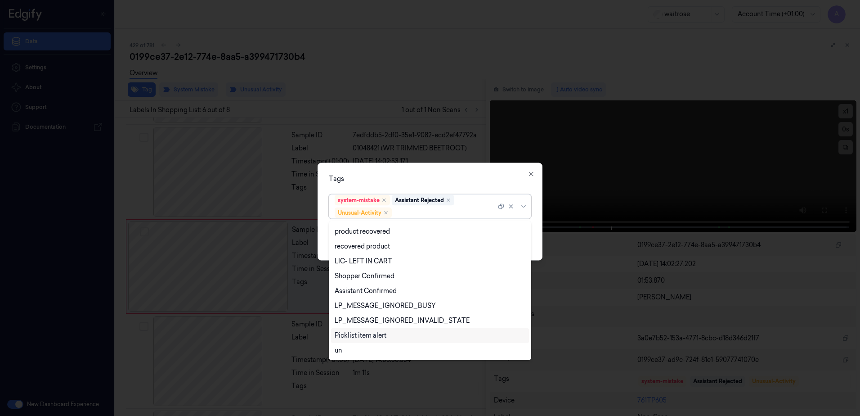
click at [377, 334] on div "Picklist item alert" at bounding box center [361, 335] width 52 height 9
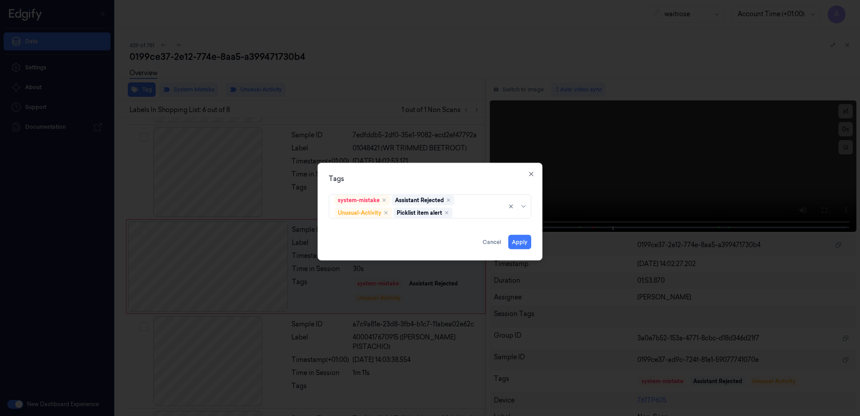
click at [438, 165] on div "Tags system-mistake Assistant Rejected Unusual-Activity Picklist item alert App…" at bounding box center [430, 212] width 225 height 98
click at [526, 245] on button "Apply" at bounding box center [519, 242] width 23 height 14
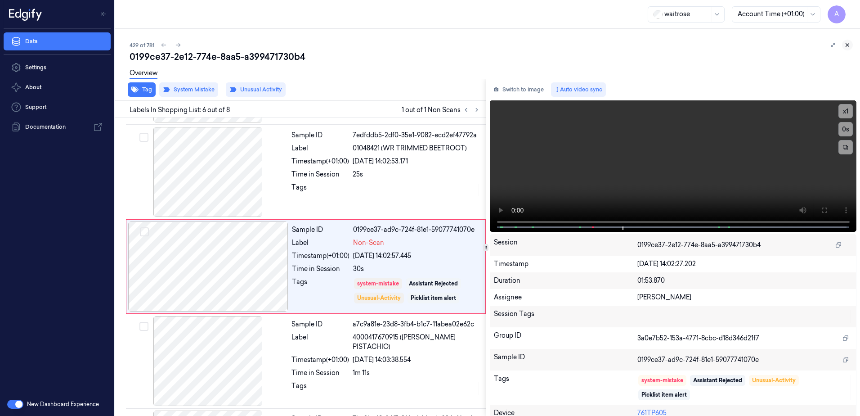
click at [847, 48] on button at bounding box center [847, 45] width 11 height 11
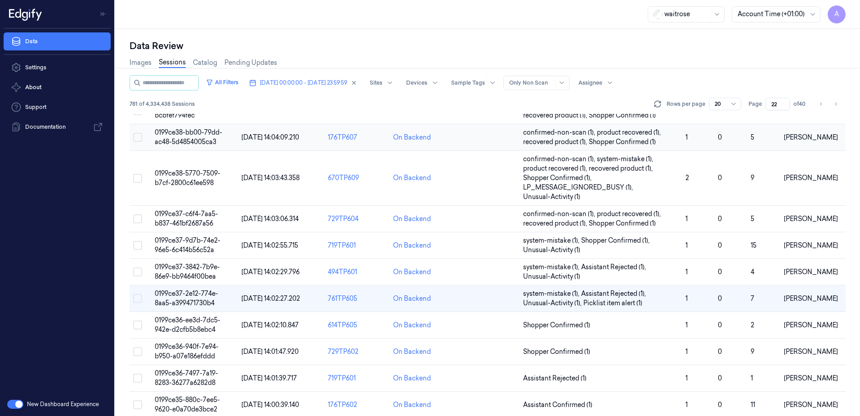
scroll to position [90, 0]
click at [185, 373] on span "0199ce36-7497-7a19-8283-36277a6282d8" at bounding box center [186, 377] width 63 height 18
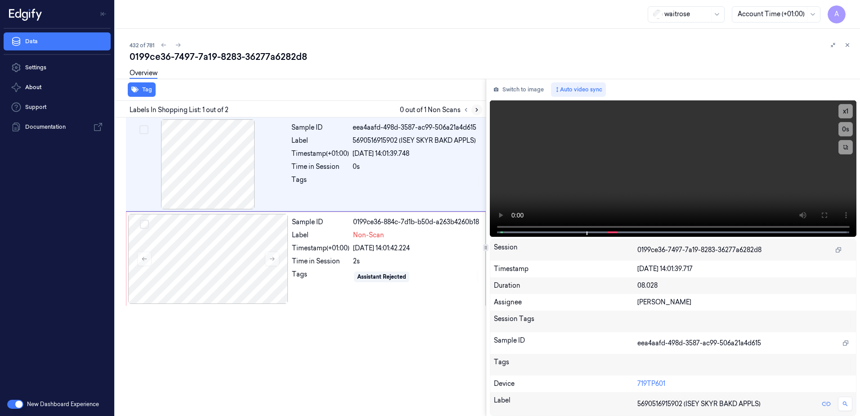
click at [474, 110] on icon at bounding box center [477, 110] width 6 height 6
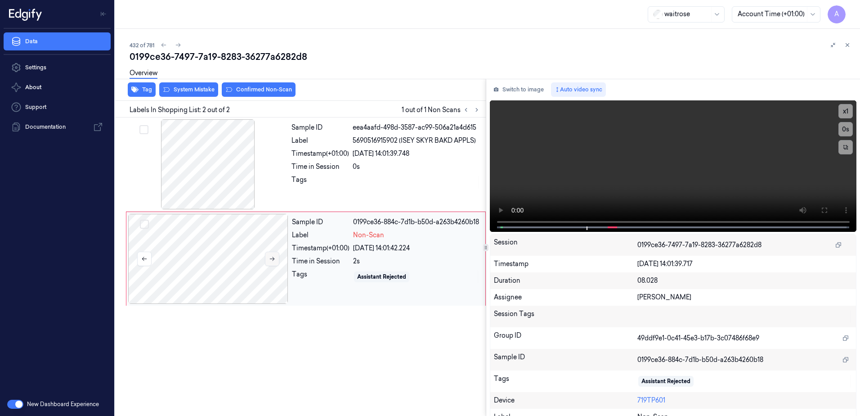
click at [269, 258] on icon at bounding box center [272, 259] width 6 height 6
click at [271, 254] on button at bounding box center [272, 259] width 14 height 14
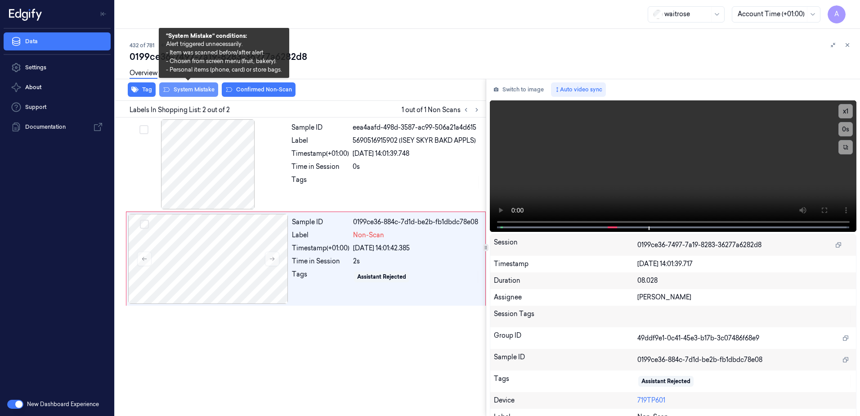
click at [184, 94] on button "System Mistake" at bounding box center [188, 89] width 59 height 14
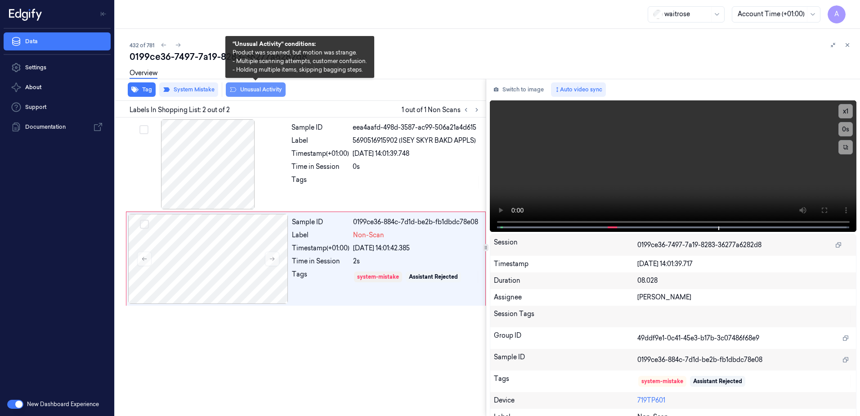
click at [256, 91] on button "Unusual Activity" at bounding box center [256, 89] width 60 height 14
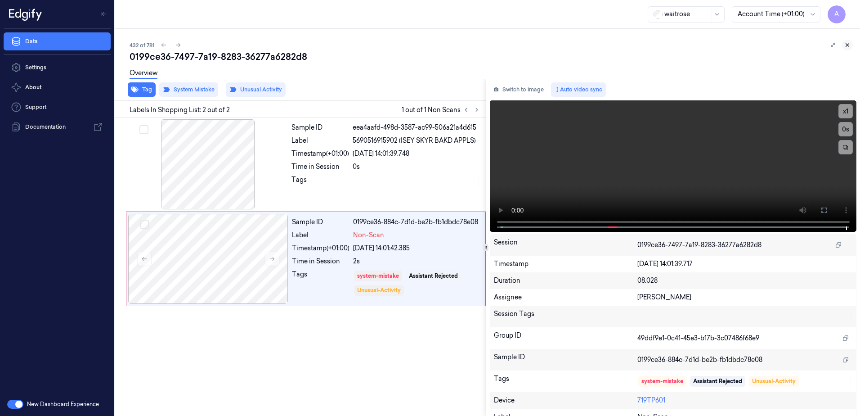
click at [849, 48] on icon at bounding box center [848, 45] width 6 height 6
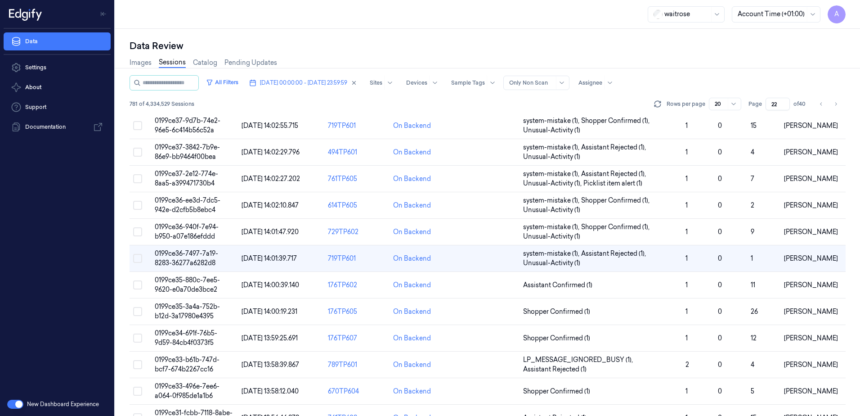
scroll to position [225, 0]
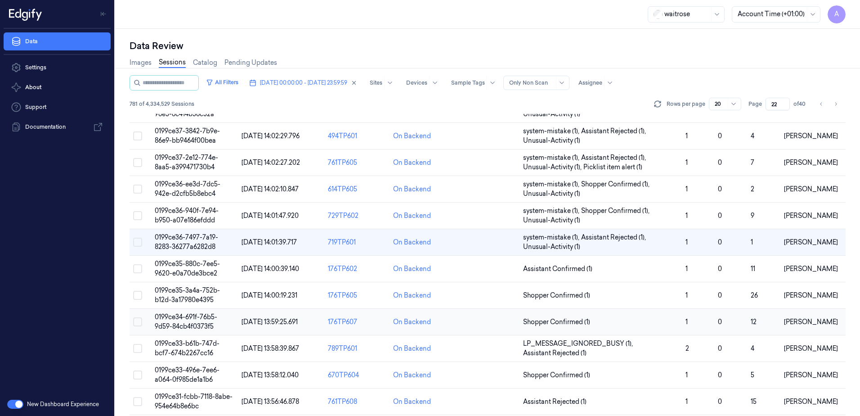
click at [190, 319] on span "0199ce34-691f-76b5-9d59-84cb4f0373f5" at bounding box center [186, 322] width 63 height 18
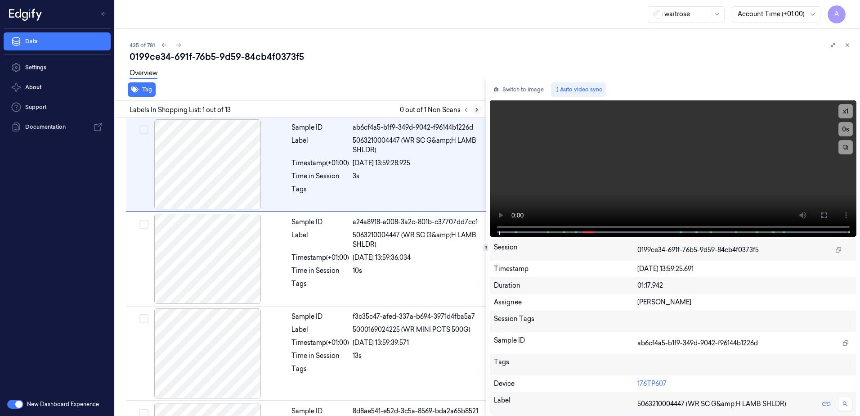
click at [477, 110] on icon at bounding box center [477, 110] width 6 height 6
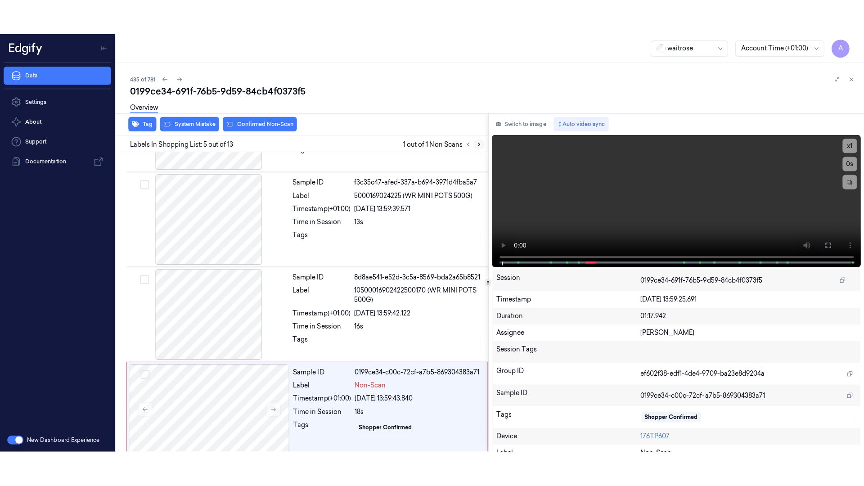
scroll to position [276, 0]
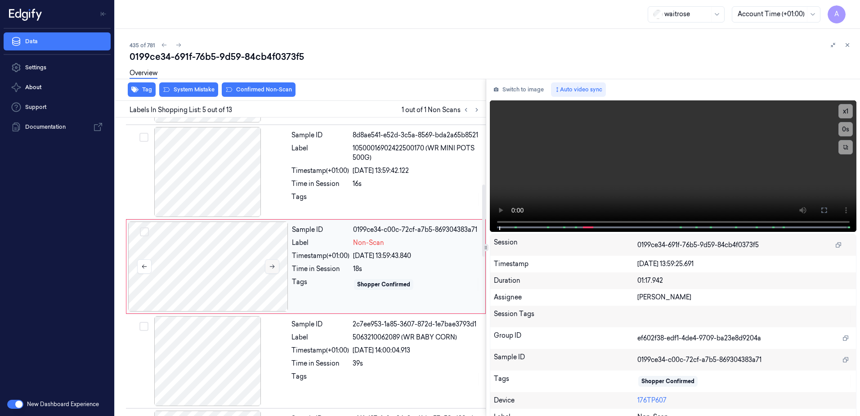
click at [270, 267] on icon at bounding box center [272, 266] width 6 height 6
click at [271, 269] on icon at bounding box center [272, 266] width 6 height 6
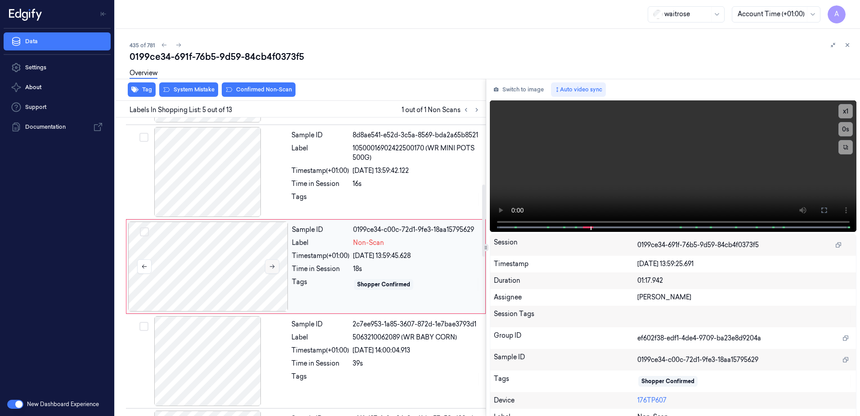
click at [271, 269] on icon at bounding box center [272, 266] width 6 height 6
click at [821, 212] on icon at bounding box center [824, 210] width 7 height 7
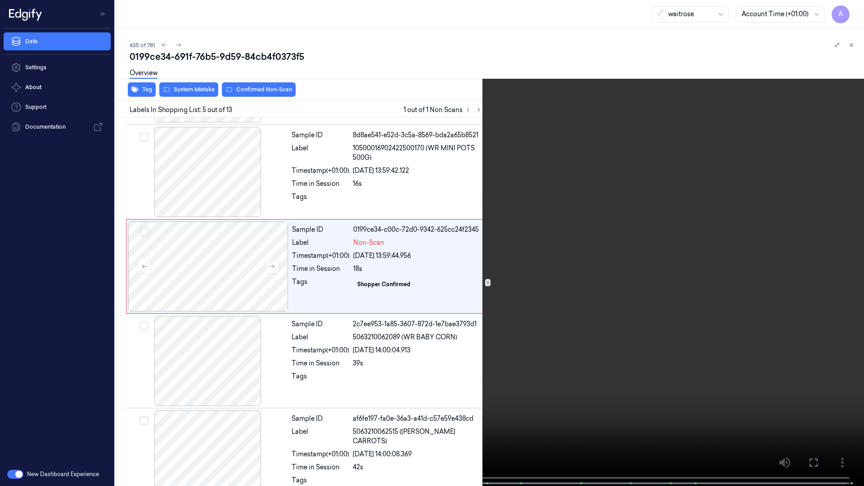
click at [512, 253] on video at bounding box center [432, 244] width 864 height 488
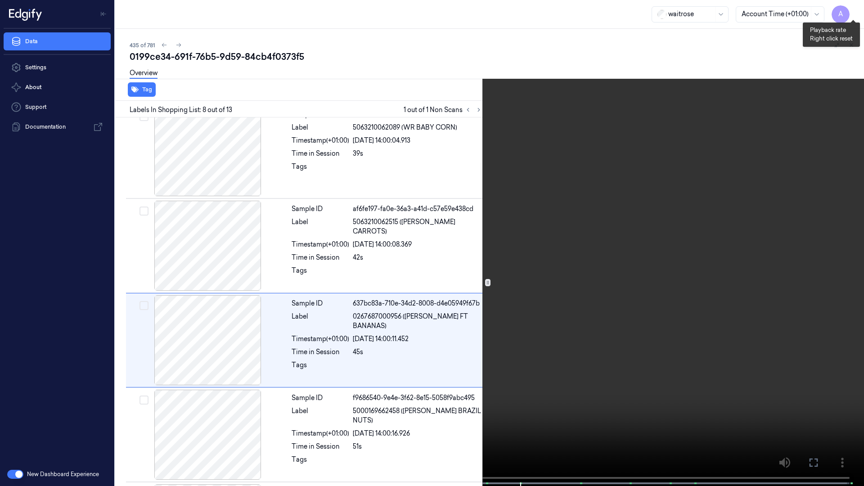
scroll to position [524, 0]
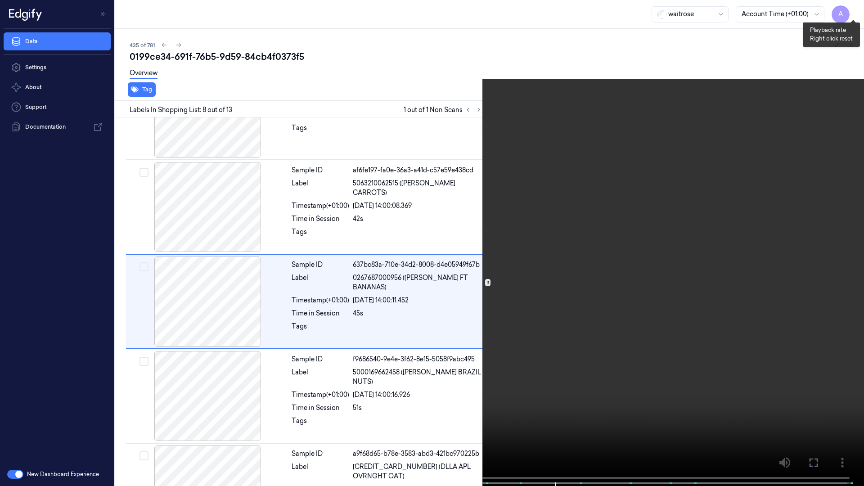
click at [853, 9] on button "x 1" at bounding box center [853, 11] width 14 height 14
click at [853, 9] on button "x 2" at bounding box center [853, 11] width 14 height 14
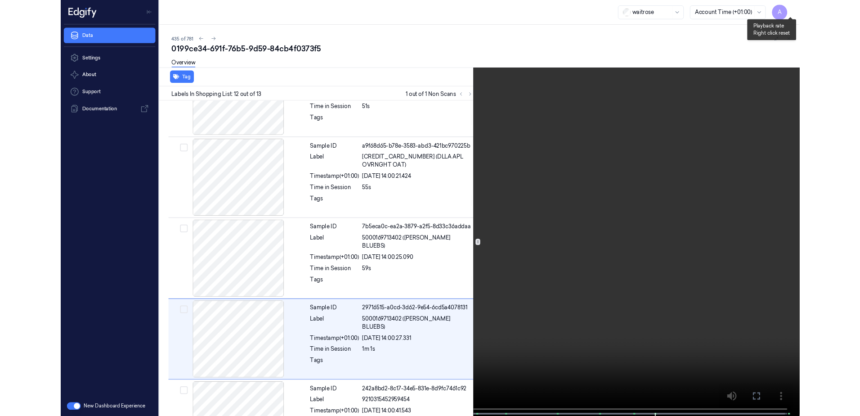
scroll to position [863, 0]
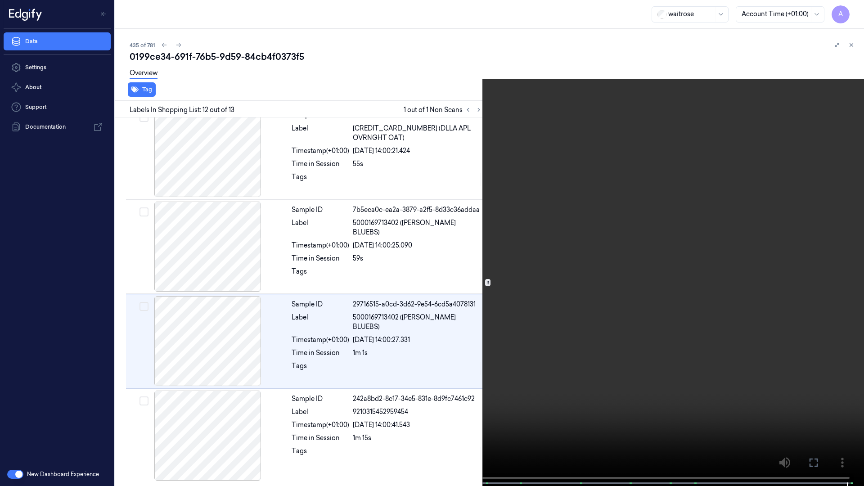
click at [0, 0] on icon at bounding box center [0, 0] width 0 height 0
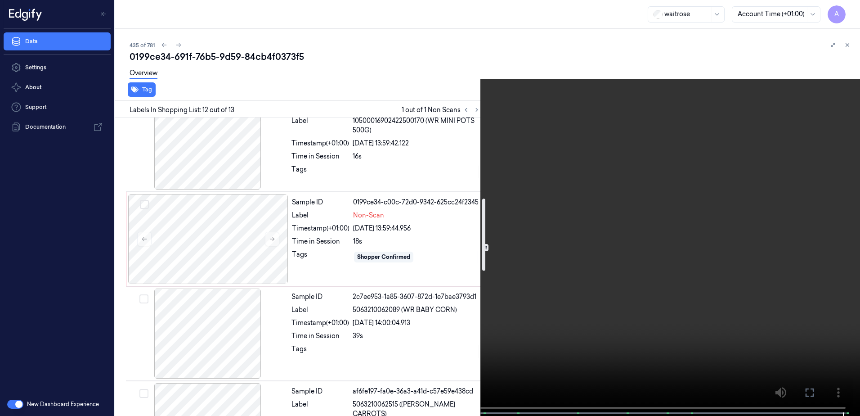
scroll to position [278, 0]
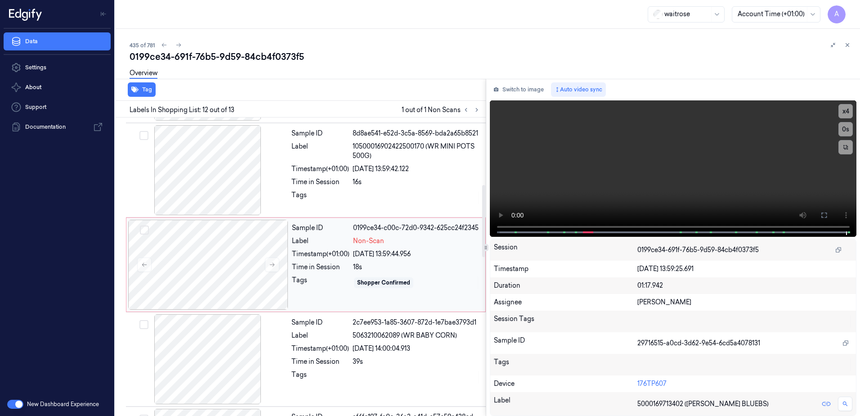
click at [326, 300] on div "Sample ID 0199ce34-c00c-72d0-9342-625cc24f2345 Label Non-Scan Timestamp (+01:00…" at bounding box center [385, 265] width 195 height 90
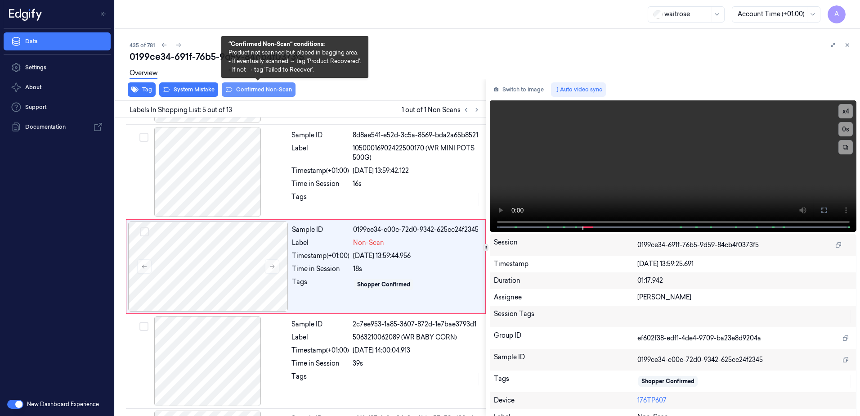
click at [251, 90] on button "Confirmed Non-Scan" at bounding box center [259, 89] width 74 height 14
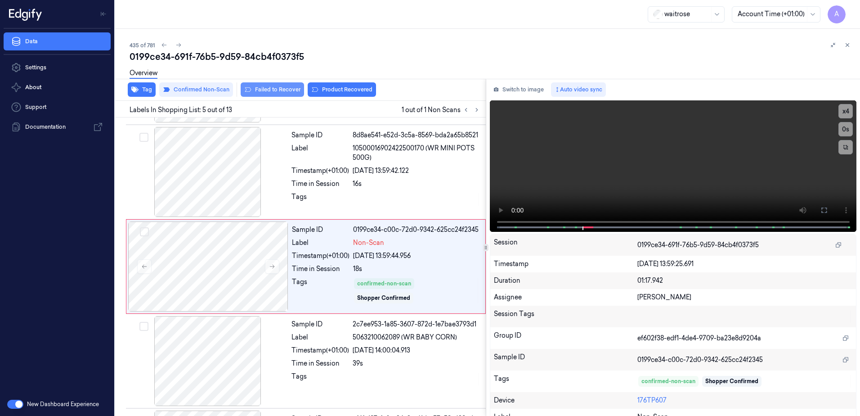
click at [281, 92] on button "Failed to Recover" at bounding box center [272, 89] width 63 height 14
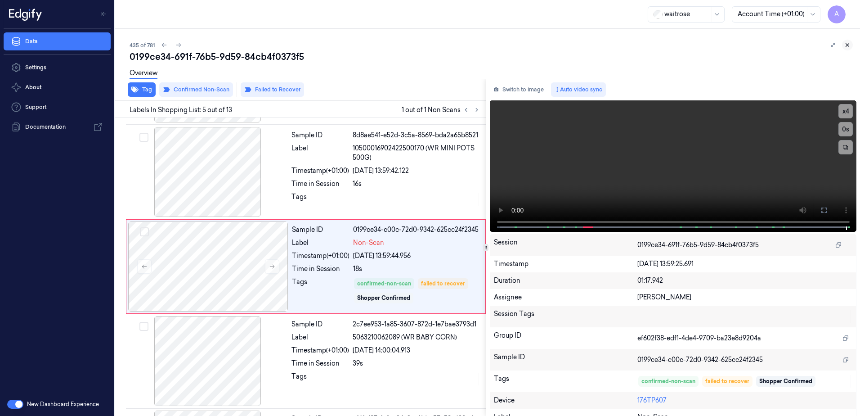
click at [849, 45] on icon at bounding box center [848, 45] width 6 height 6
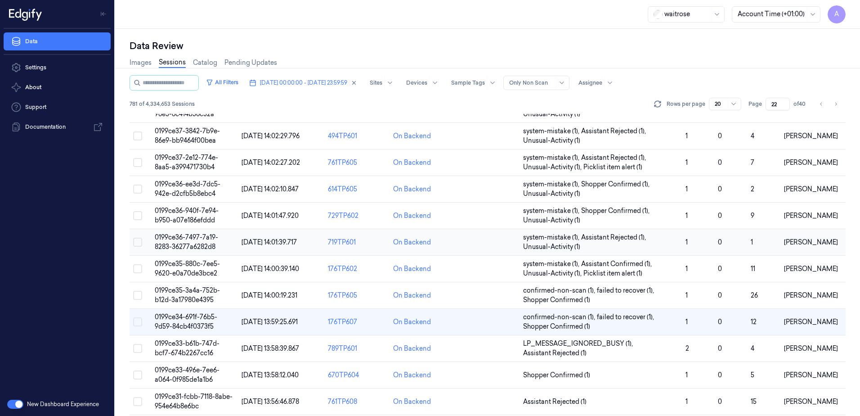
scroll to position [284, 0]
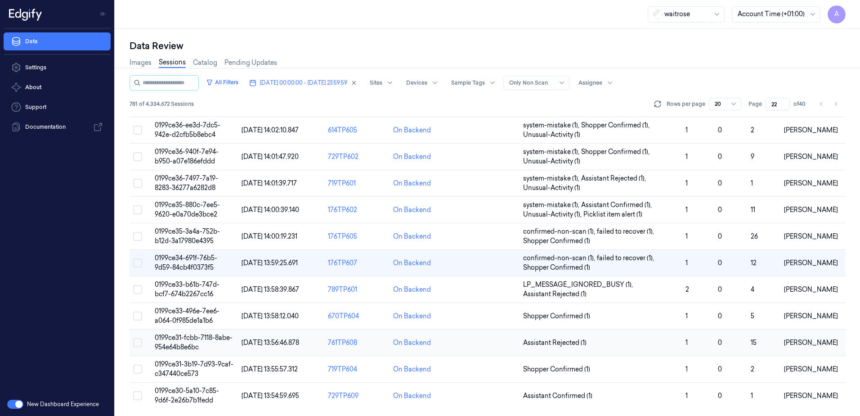
click at [180, 340] on span "0199ce31-fcbb-7118-8abe-954e64b8e6bc" at bounding box center [194, 342] width 78 height 18
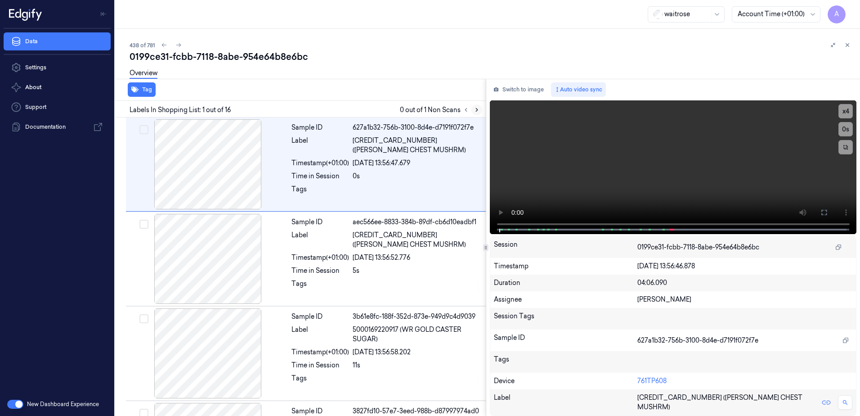
click at [475, 108] on icon at bounding box center [477, 110] width 6 height 6
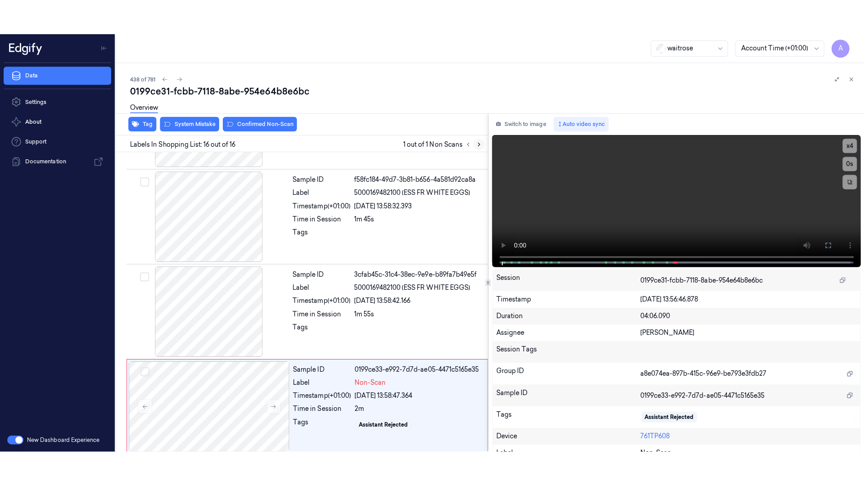
scroll to position [1216, 0]
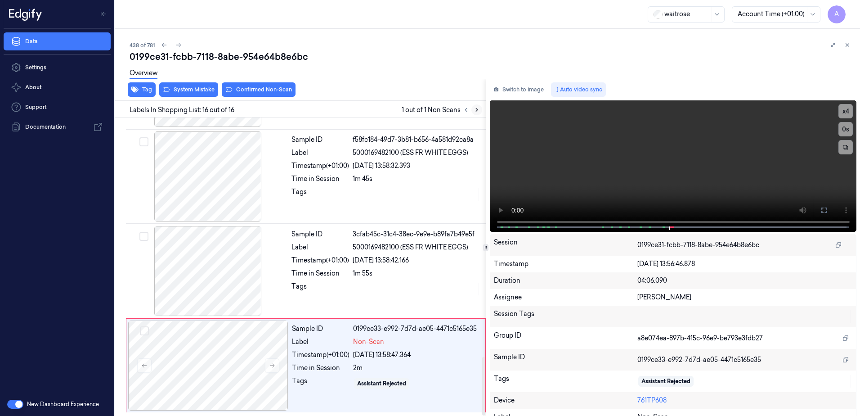
click at [475, 109] on icon at bounding box center [477, 110] width 6 height 6
click at [270, 369] on button at bounding box center [272, 365] width 14 height 14
click at [270, 367] on icon at bounding box center [272, 365] width 6 height 6
click at [267, 365] on button at bounding box center [272, 365] width 14 height 14
click at [822, 211] on icon at bounding box center [824, 209] width 5 height 5
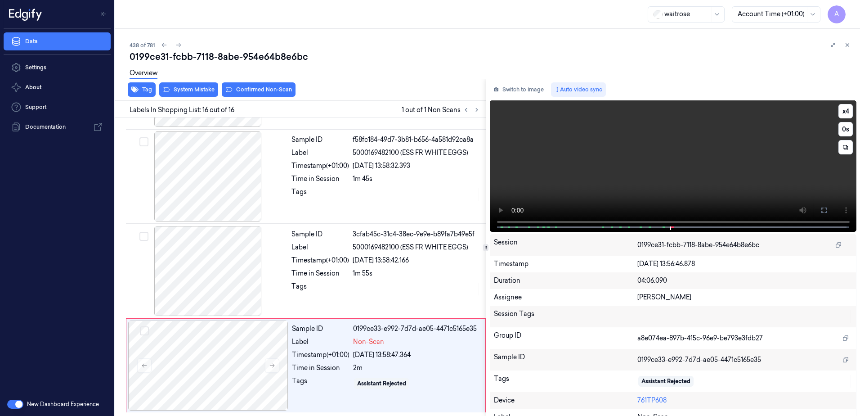
scroll to position [1146, 0]
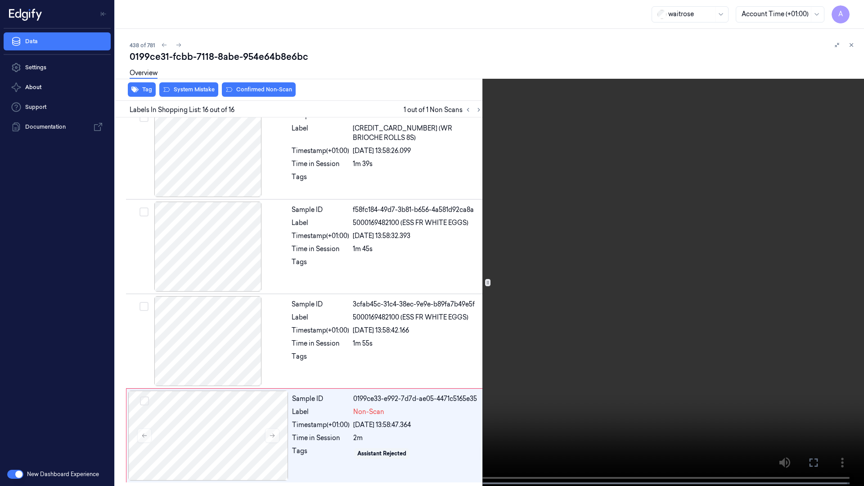
click at [563, 319] on video at bounding box center [432, 244] width 864 height 488
click at [854, 9] on button "x 4" at bounding box center [853, 11] width 14 height 14
click at [637, 272] on video at bounding box center [432, 244] width 864 height 488
click at [0, 0] on icon at bounding box center [0, 0] width 0 height 0
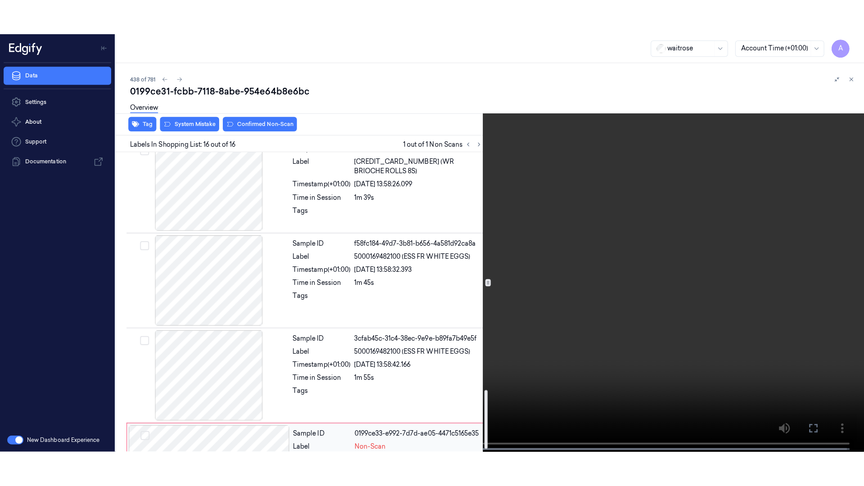
scroll to position [1216, 0]
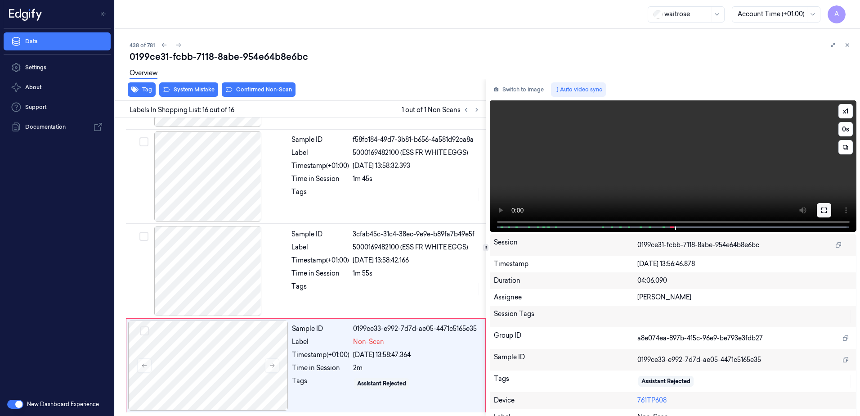
click at [825, 207] on button at bounding box center [824, 210] width 14 height 14
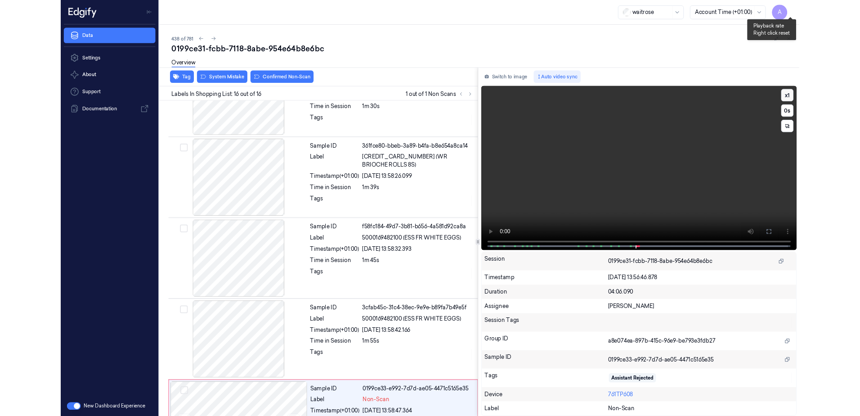
scroll to position [1146, 0]
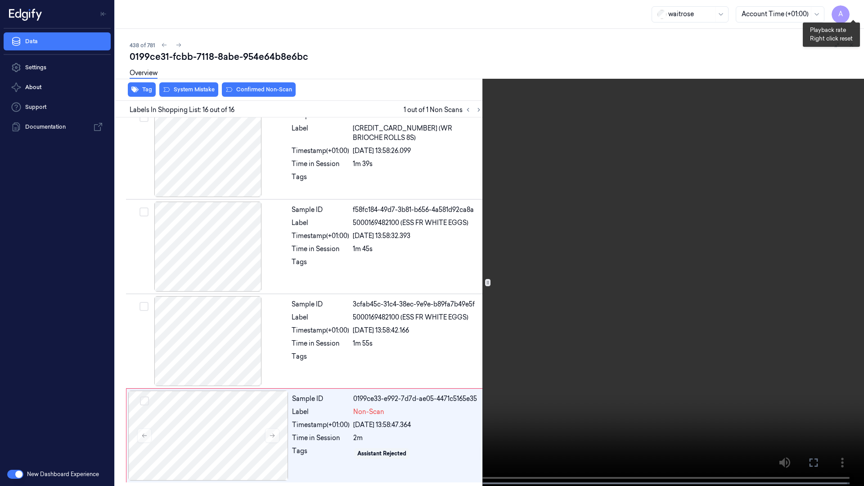
click at [855, 10] on button "x 1" at bounding box center [853, 11] width 14 height 14
click at [855, 10] on button "x 2" at bounding box center [853, 11] width 14 height 14
click at [0, 0] on icon at bounding box center [0, 0] width 0 height 0
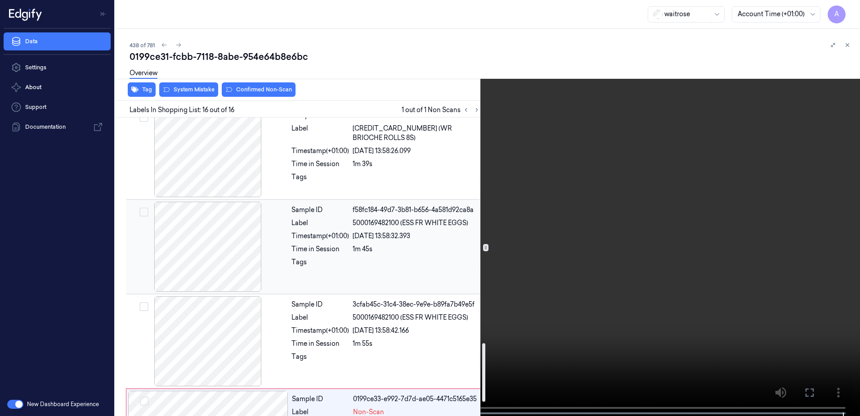
scroll to position [1216, 0]
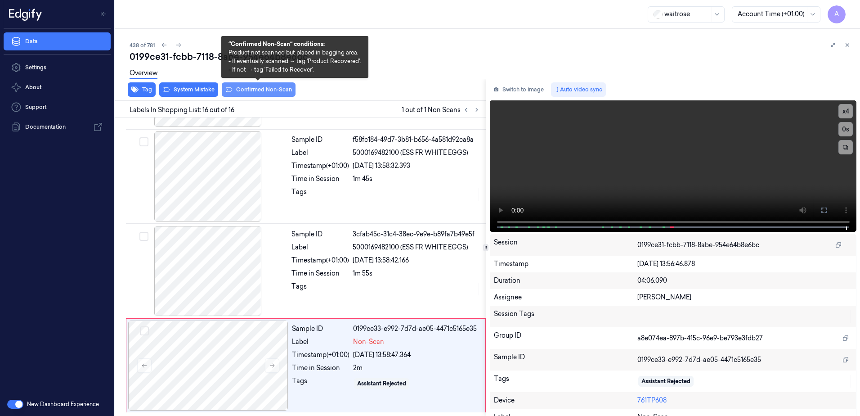
click at [247, 91] on button "Confirmed Non-Scan" at bounding box center [259, 89] width 74 height 14
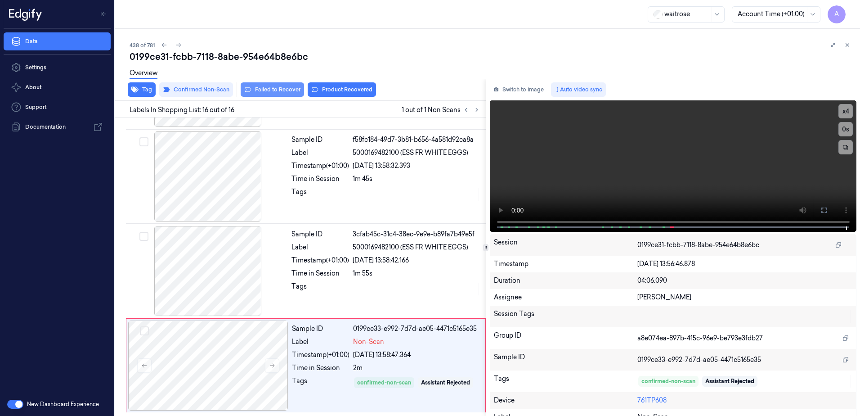
click at [269, 94] on button "Failed to Recover" at bounding box center [272, 89] width 63 height 14
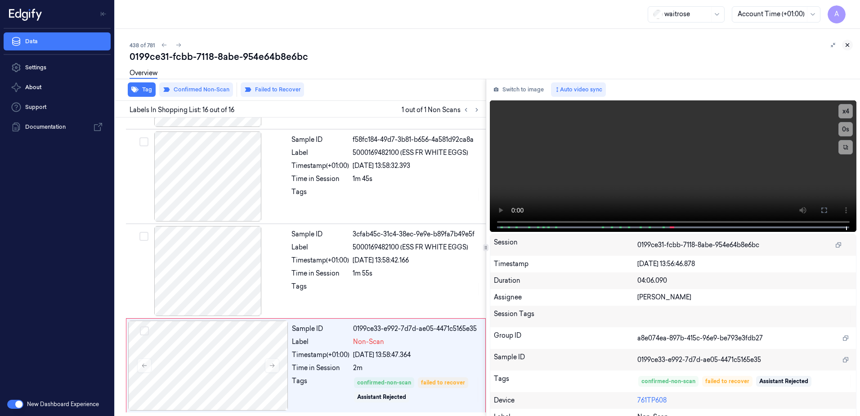
click at [848, 47] on icon at bounding box center [848, 45] width 6 height 6
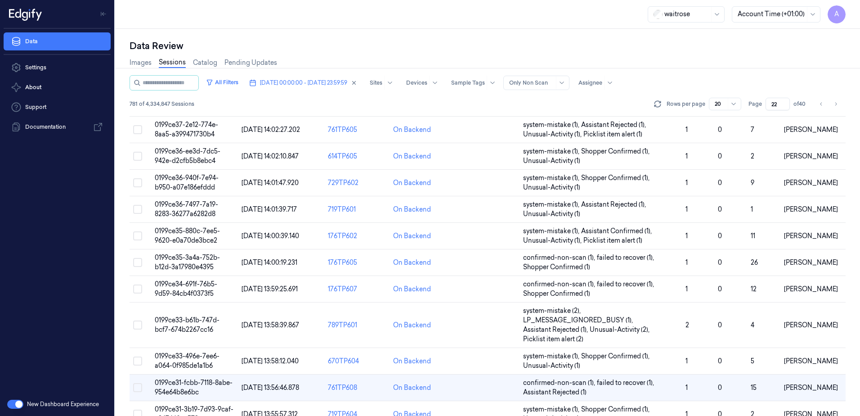
scroll to position [303, 0]
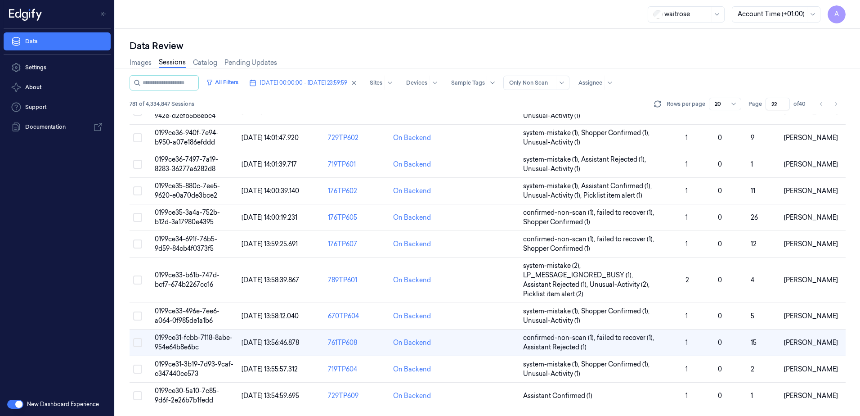
drag, startPoint x: 778, startPoint y: 104, endPoint x: 768, endPoint y: 107, distance: 10.4
click at [768, 107] on input "22" at bounding box center [778, 104] width 24 height 13
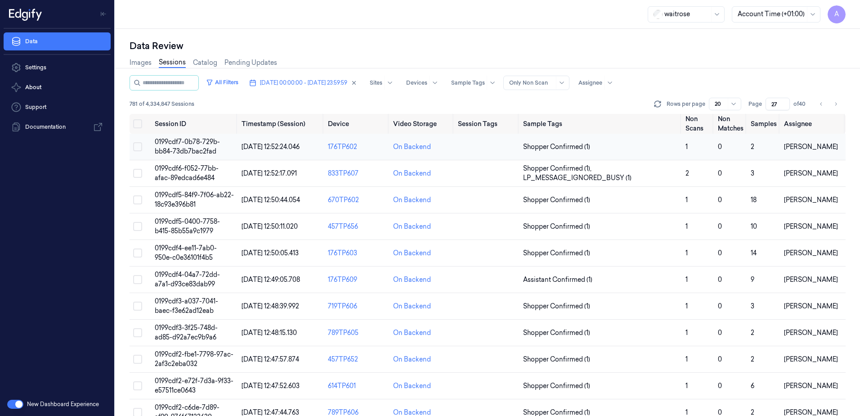
type input "27"
click at [171, 139] on span "0199cdf7-0b78-729b-bb84-73db7bac2fad" at bounding box center [187, 147] width 65 height 18
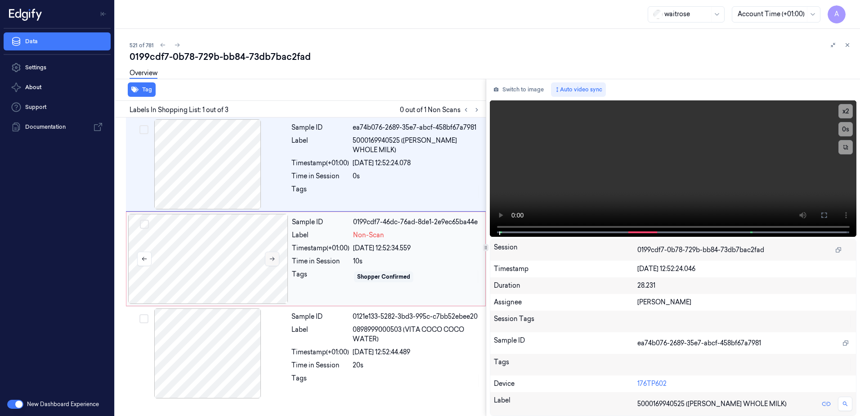
click at [274, 260] on icon at bounding box center [272, 259] width 6 height 6
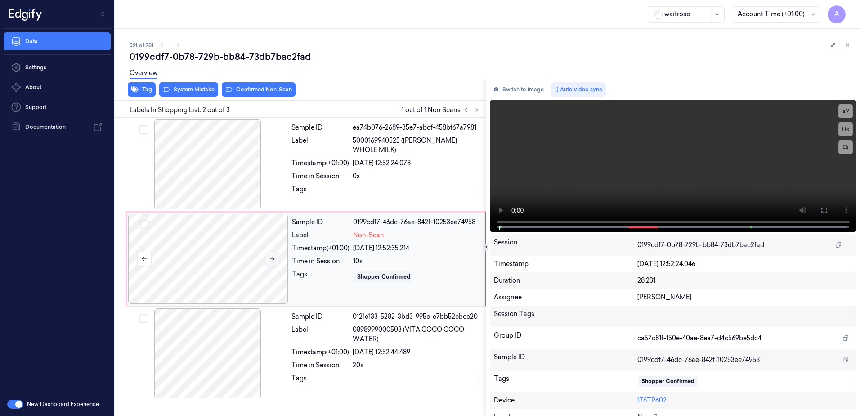
click at [270, 263] on button at bounding box center [272, 259] width 14 height 14
click at [267, 258] on button at bounding box center [272, 259] width 14 height 14
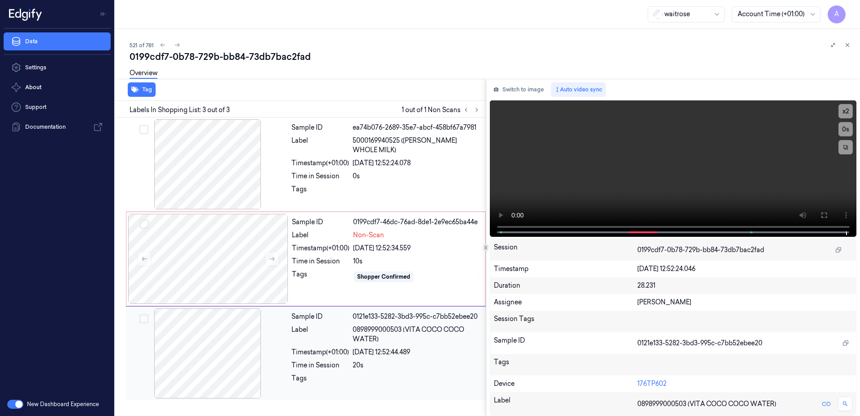
click at [428, 363] on div "20s" at bounding box center [417, 364] width 128 height 9
click at [491, 229] on video at bounding box center [673, 168] width 367 height 136
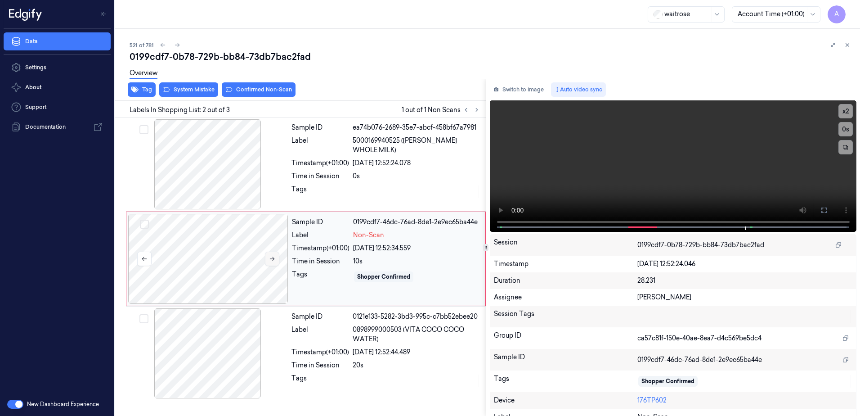
click at [269, 259] on icon at bounding box center [272, 259] width 6 height 6
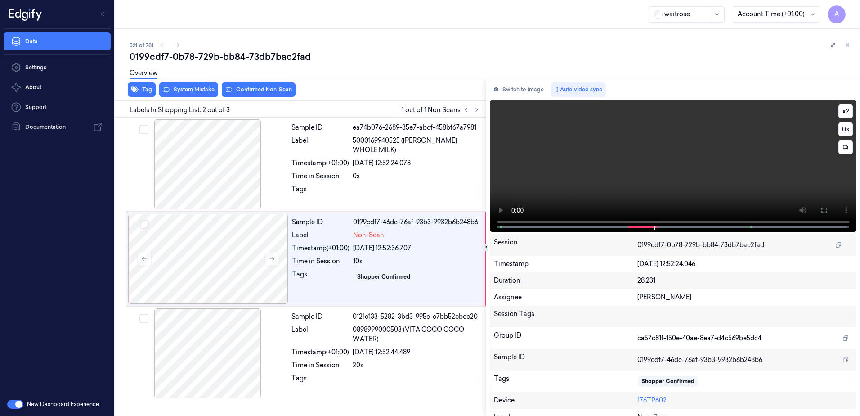
click at [623, 168] on video at bounding box center [673, 165] width 367 height 131
click at [423, 266] on div "Sample ID 0199cdf7-46dc-76af-93b3-9932b6b248b6 Label Non-Scan Timestamp (+01:00…" at bounding box center [385, 259] width 195 height 90
click at [270, 259] on icon at bounding box center [272, 259] width 6 height 6
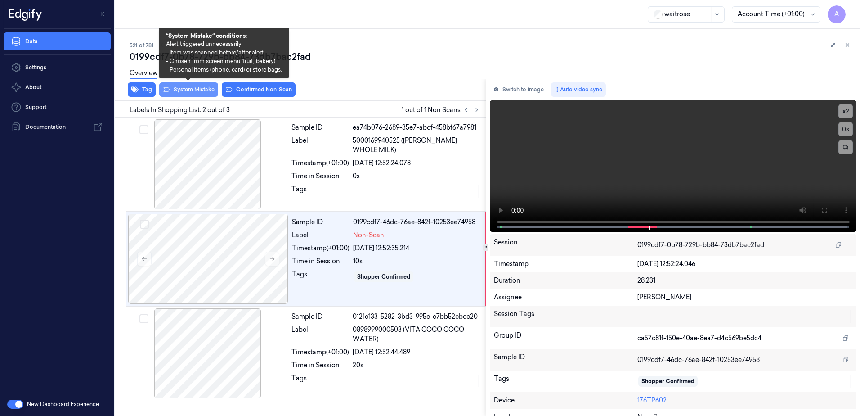
click at [186, 92] on button "System Mistake" at bounding box center [188, 89] width 59 height 14
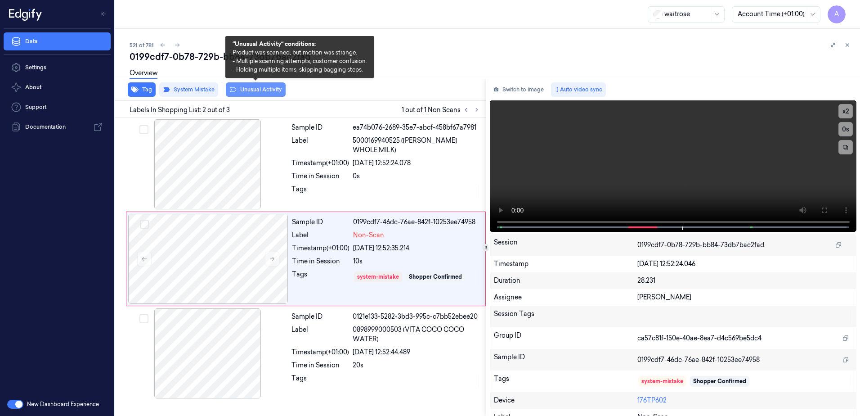
click at [267, 92] on button "Unusual Activity" at bounding box center [256, 89] width 60 height 14
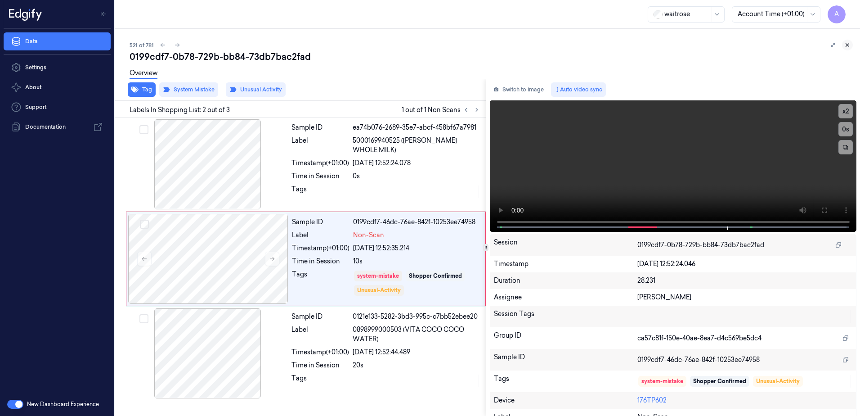
click at [846, 45] on icon at bounding box center [848, 45] width 6 height 6
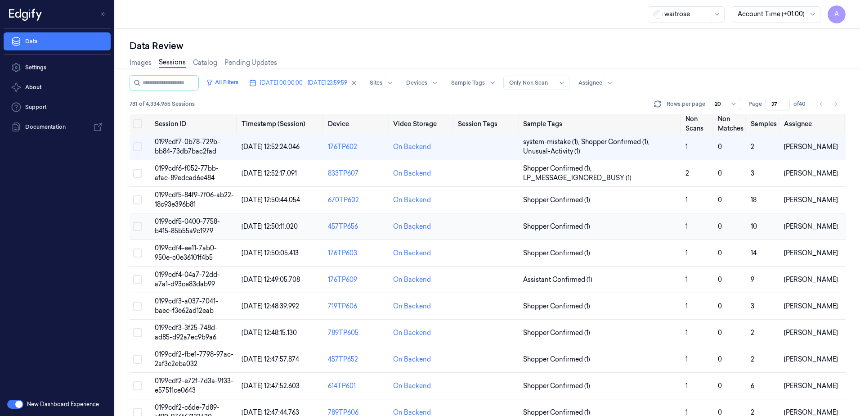
click at [195, 225] on td "0199cdf5-0400-7758-b415-85b55a9c1979" at bounding box center [194, 226] width 87 height 27
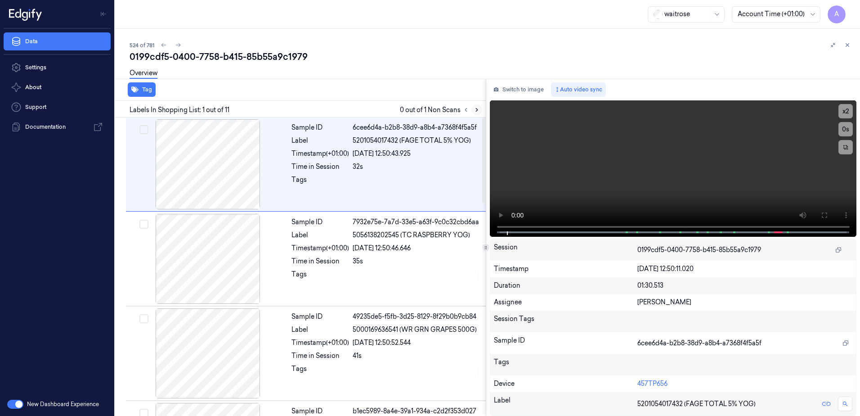
click at [476, 110] on icon at bounding box center [477, 110] width 6 height 6
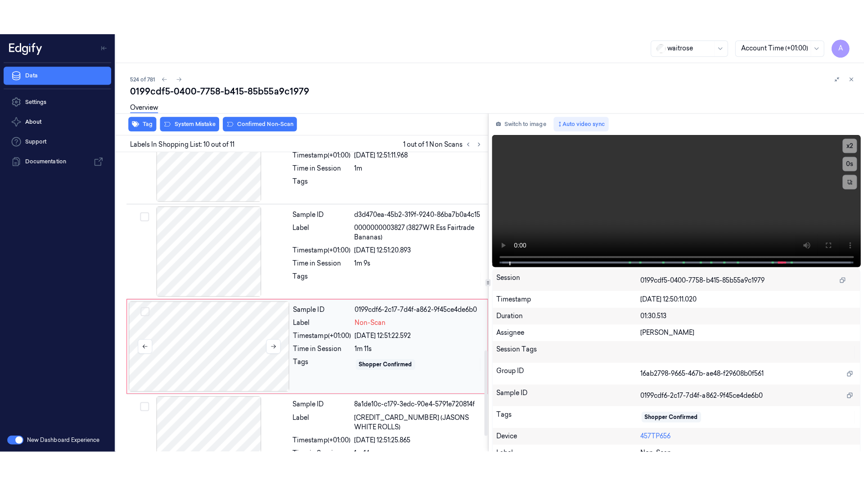
scroll to position [744, 0]
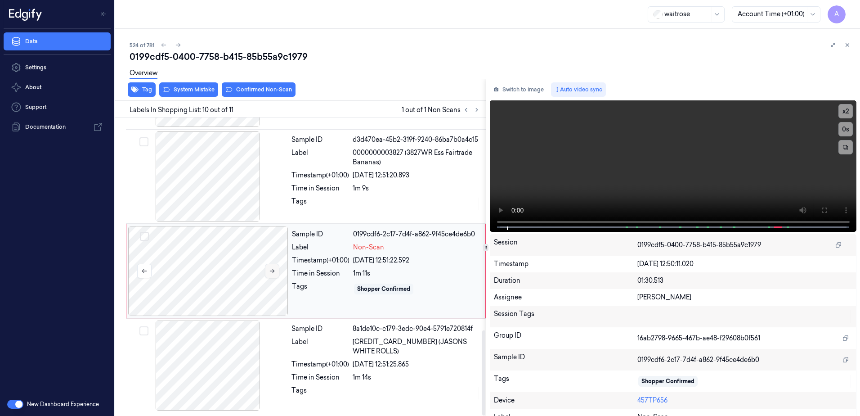
click at [271, 270] on icon at bounding box center [272, 271] width 6 height 6
click at [273, 272] on icon at bounding box center [272, 271] width 6 height 6
click at [822, 208] on icon at bounding box center [824, 209] width 5 height 5
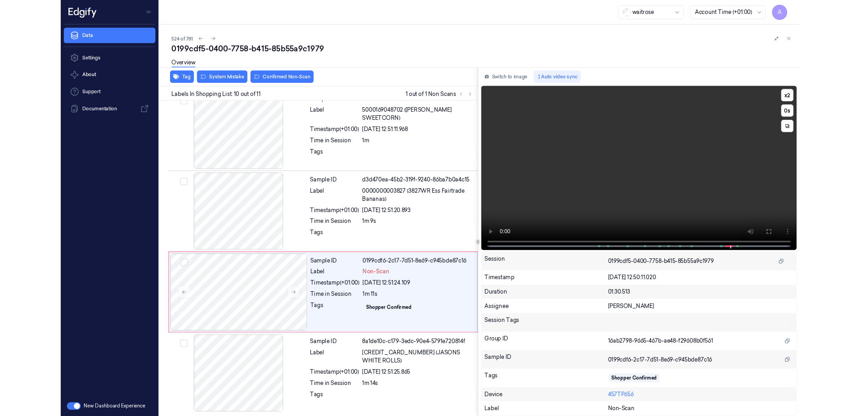
scroll to position [674, 0]
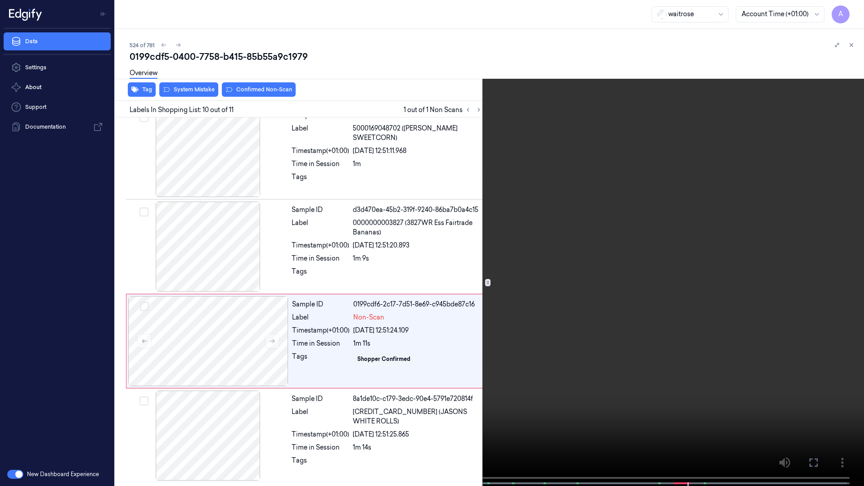
click at [613, 238] on video at bounding box center [432, 244] width 864 height 488
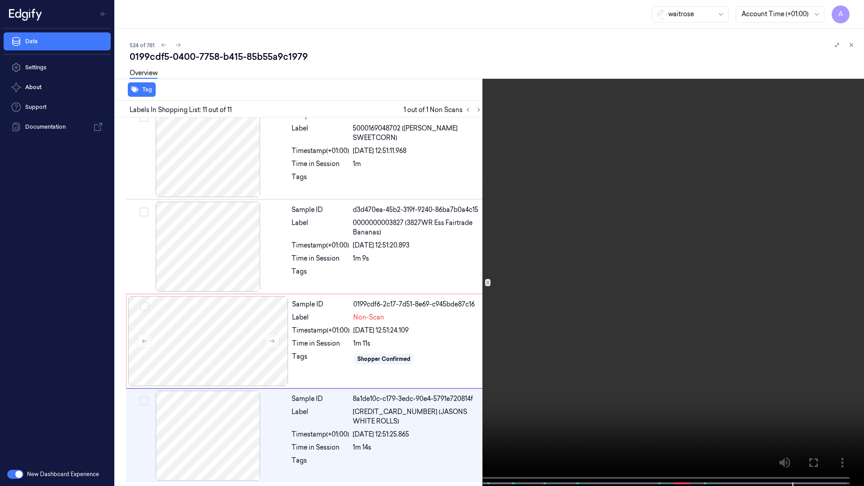
click at [0, 0] on icon at bounding box center [0, 0] width 0 height 0
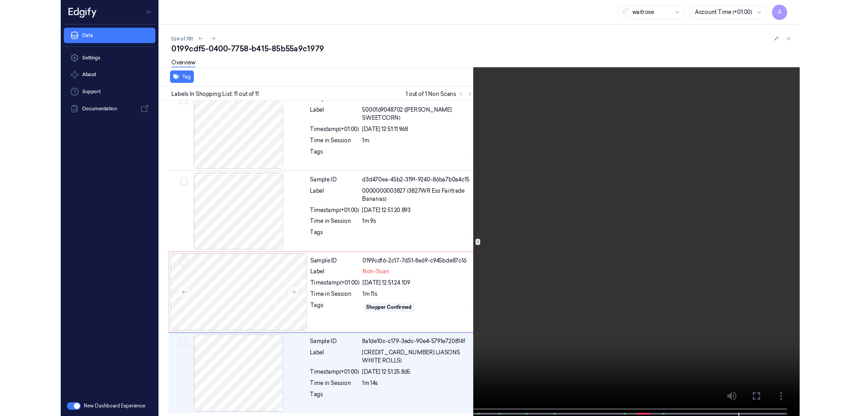
scroll to position [744, 0]
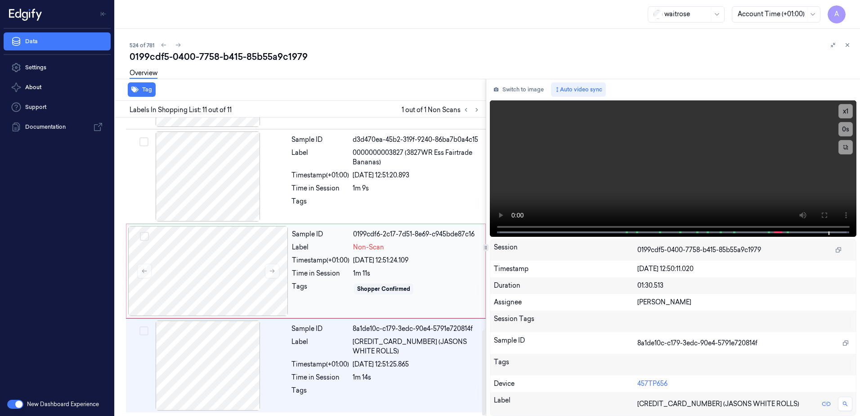
click at [331, 301] on div "Sample ID 0199cdf6-2c17-7d51-8e69-c945bde87c16 Label Non-Scan Timestamp (+01:00…" at bounding box center [385, 271] width 195 height 90
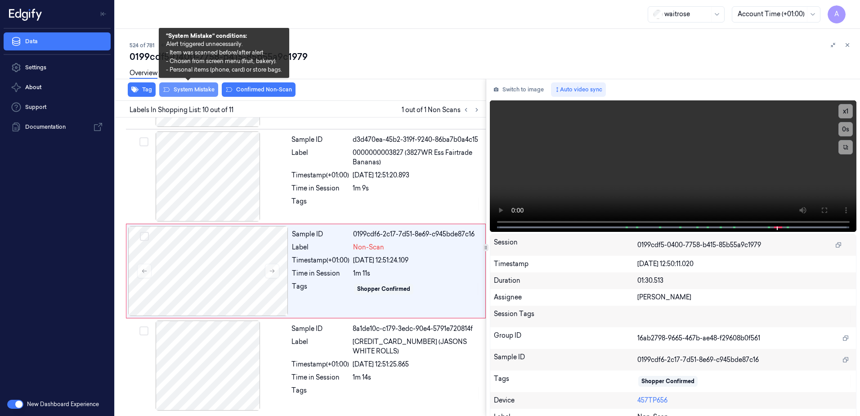
click at [180, 91] on button "System Mistake" at bounding box center [188, 89] width 59 height 14
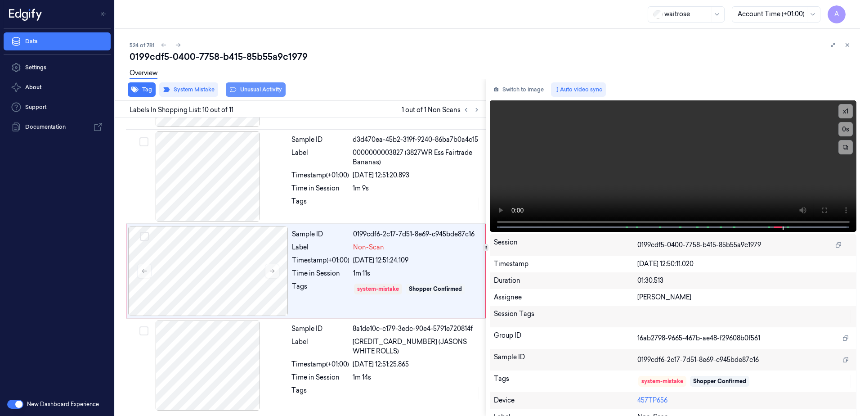
click at [262, 93] on button "Unusual Activity" at bounding box center [256, 89] width 60 height 14
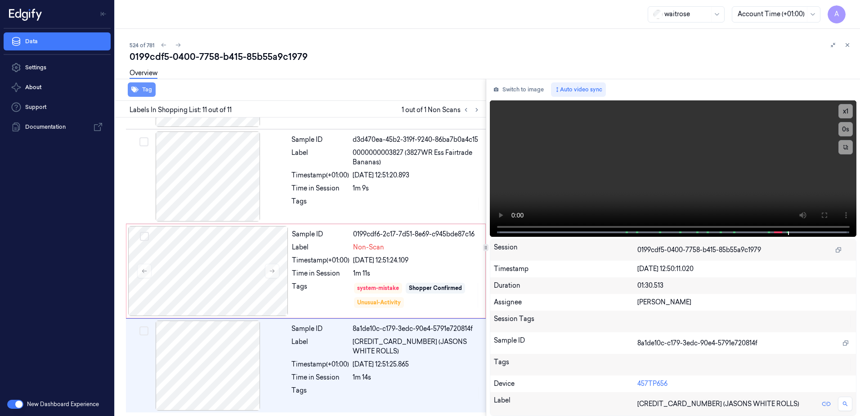
click at [139, 89] on button "Tag" at bounding box center [142, 89] width 28 height 14
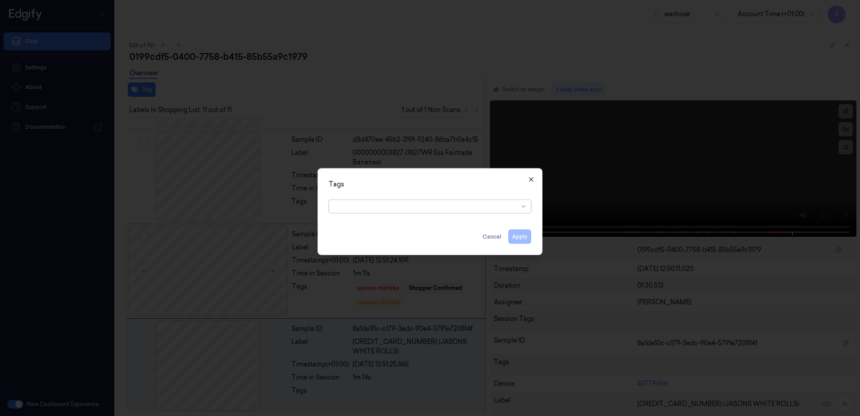
click at [530, 182] on icon "button" at bounding box center [531, 179] width 7 height 7
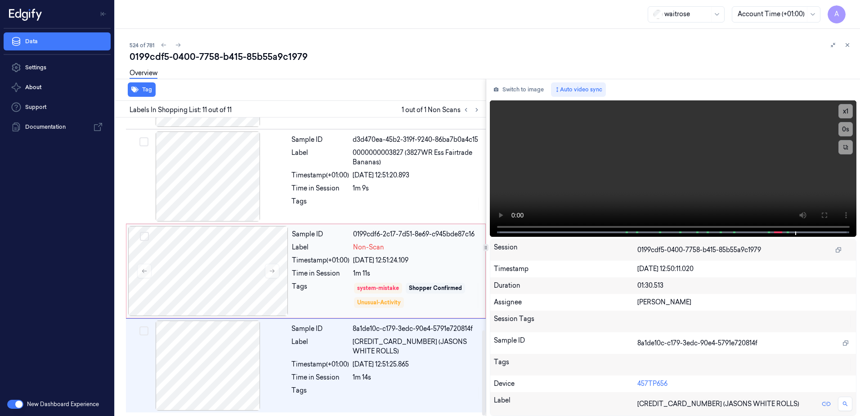
click at [330, 289] on div "Tags" at bounding box center [321, 295] width 58 height 27
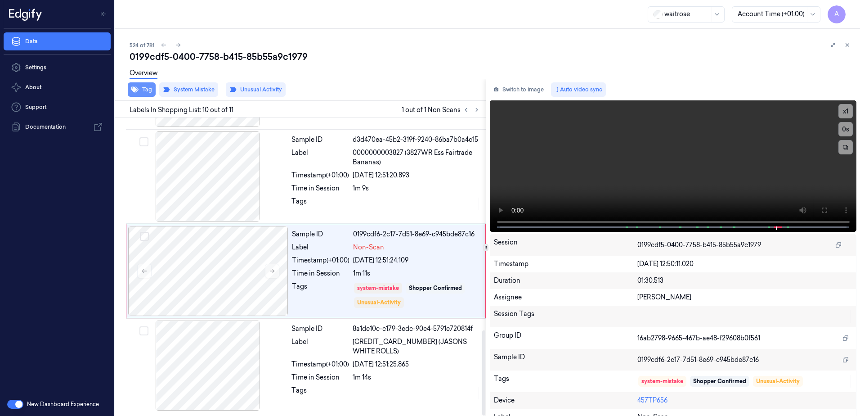
click at [147, 90] on button "Tag" at bounding box center [142, 89] width 28 height 14
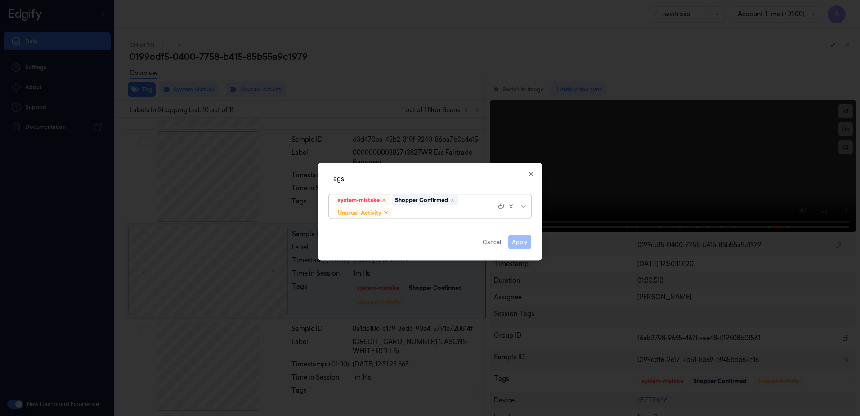
click at [408, 214] on div at bounding box center [445, 212] width 103 height 9
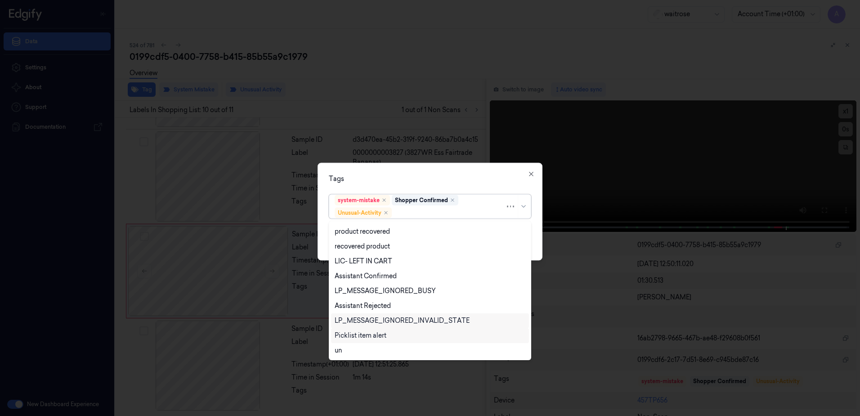
scroll to position [177, 0]
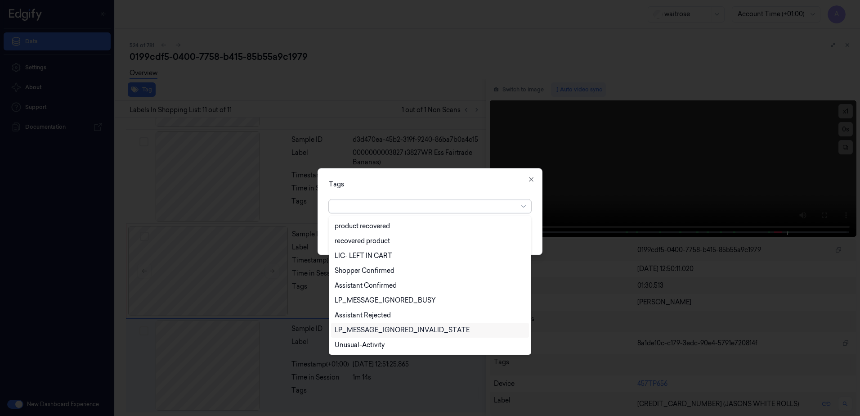
click at [372, 335] on div "LP_MESSAGE_IGNORED_INVALID_STATE" at bounding box center [430, 330] width 198 height 15
click at [459, 207] on icon "Remove ,LP_MESSAGE_IGNORED_INVALID_STATE" at bounding box center [458, 206] width 5 height 5
click at [529, 180] on icon "button" at bounding box center [531, 179] width 7 height 7
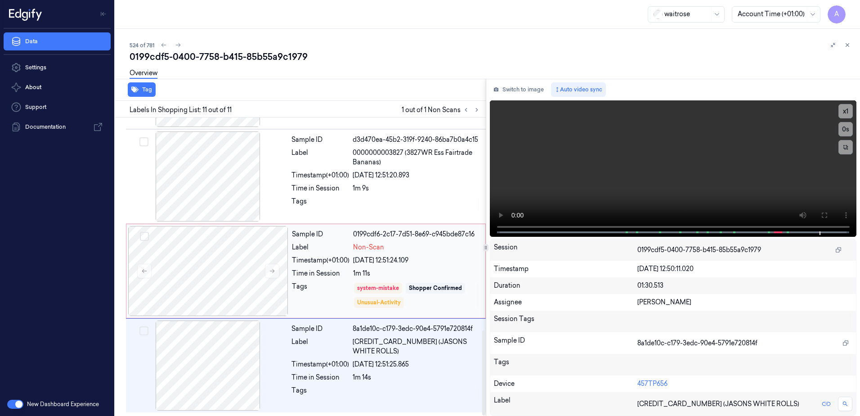
click at [332, 293] on div "Tags" at bounding box center [321, 295] width 58 height 27
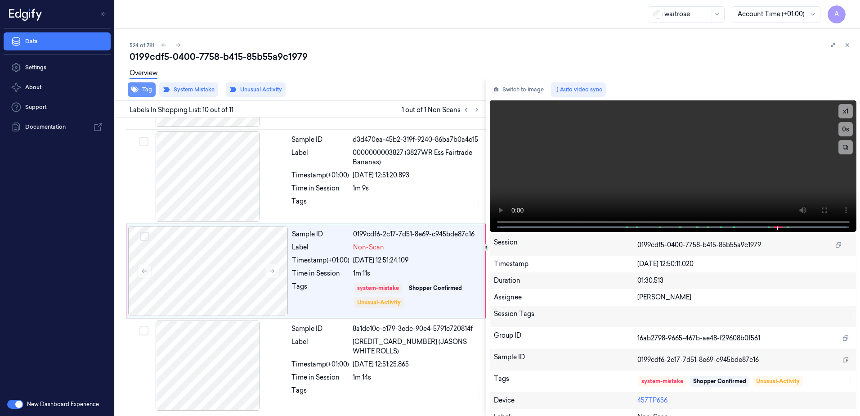
click at [145, 90] on button "Tag" at bounding box center [142, 89] width 28 height 14
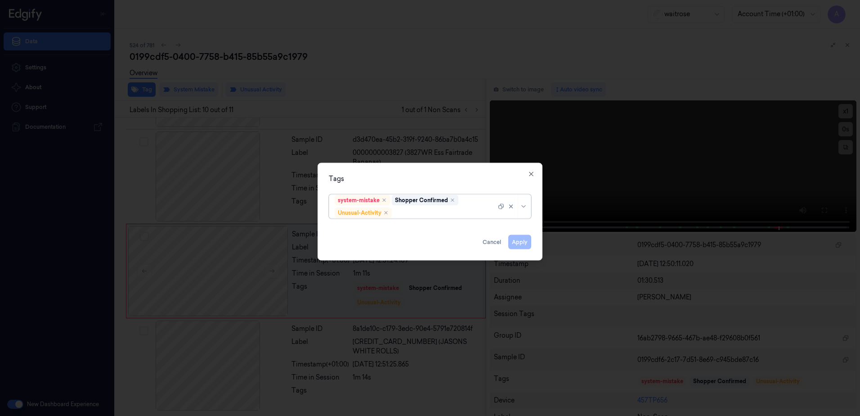
click at [403, 213] on div at bounding box center [445, 212] width 103 height 9
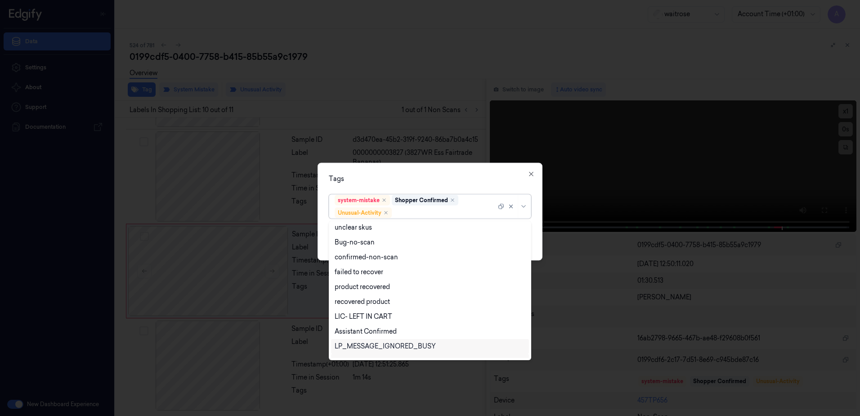
scroll to position [117, 0]
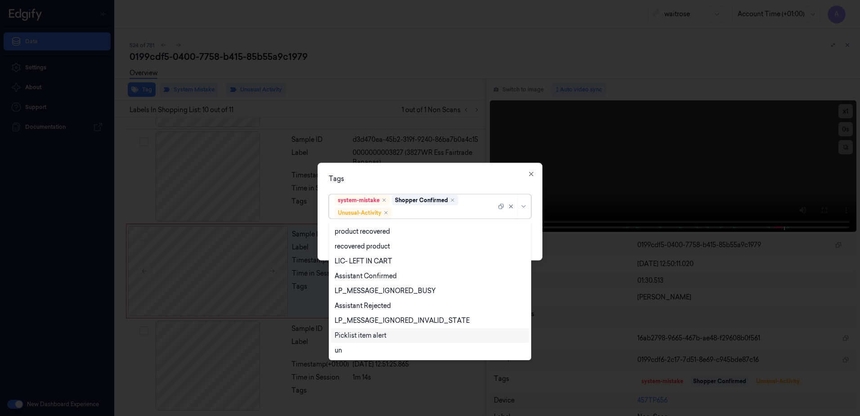
click at [359, 332] on div "Picklist item alert" at bounding box center [361, 335] width 52 height 9
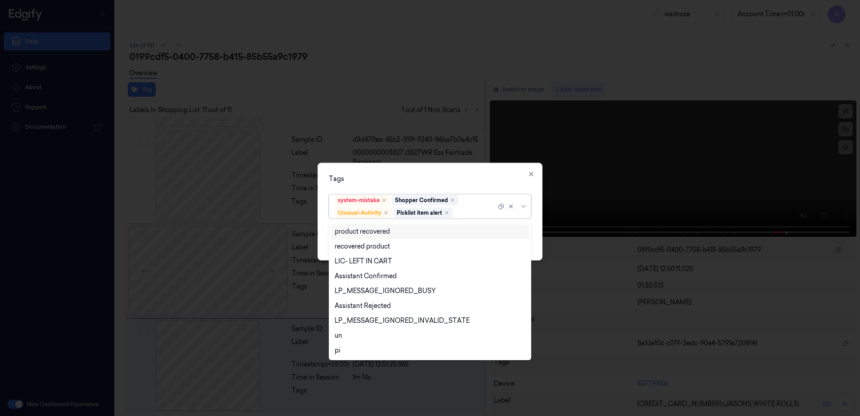
click at [451, 160] on div at bounding box center [430, 208] width 860 height 416
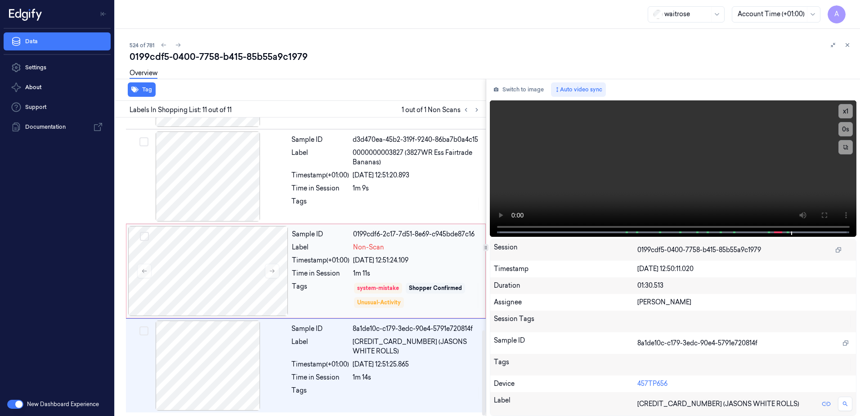
click at [332, 293] on div "Tags" at bounding box center [321, 295] width 58 height 27
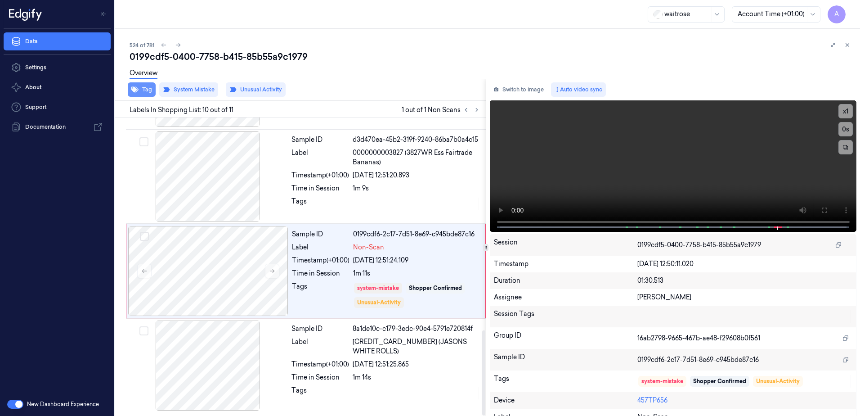
click at [141, 90] on button "Tag" at bounding box center [142, 89] width 28 height 14
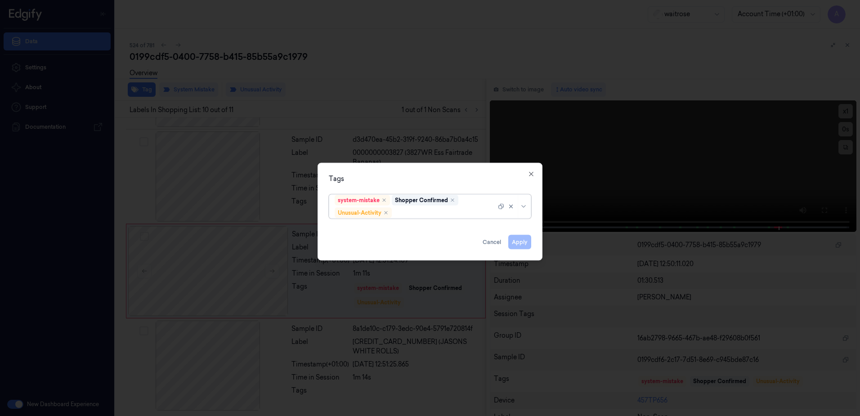
click at [415, 216] on div at bounding box center [445, 212] width 103 height 9
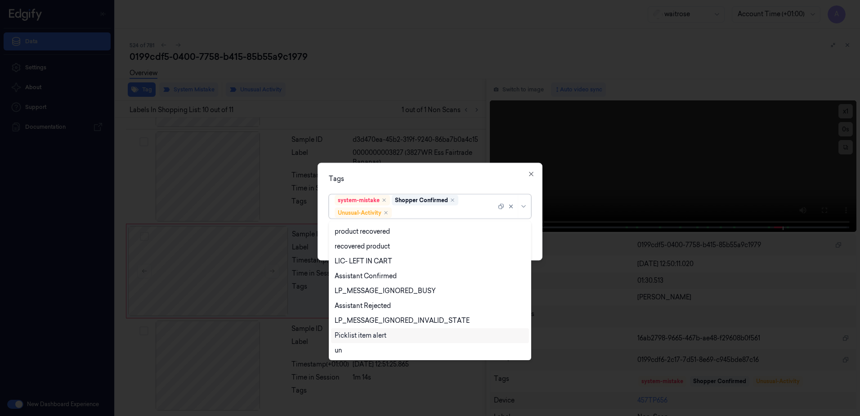
click at [378, 334] on div "Picklist item alert" at bounding box center [361, 335] width 52 height 9
click at [439, 172] on div "Tags option Picklist item alert, selected. 20 results available. Use Up and Dow…" at bounding box center [430, 212] width 225 height 98
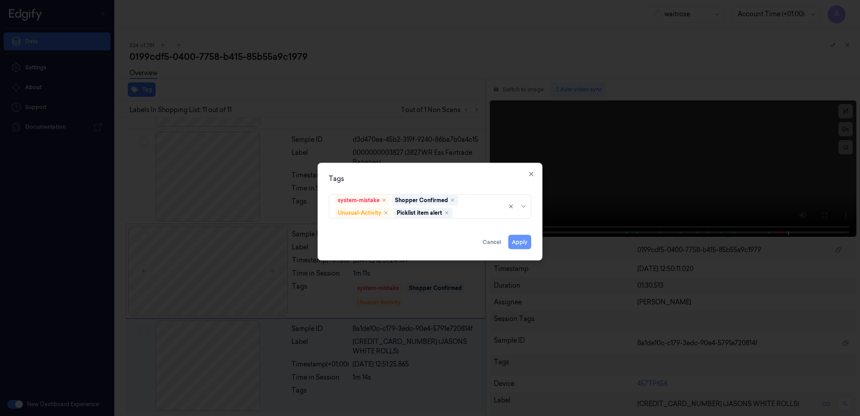
click at [516, 237] on button "Apply" at bounding box center [519, 242] width 23 height 14
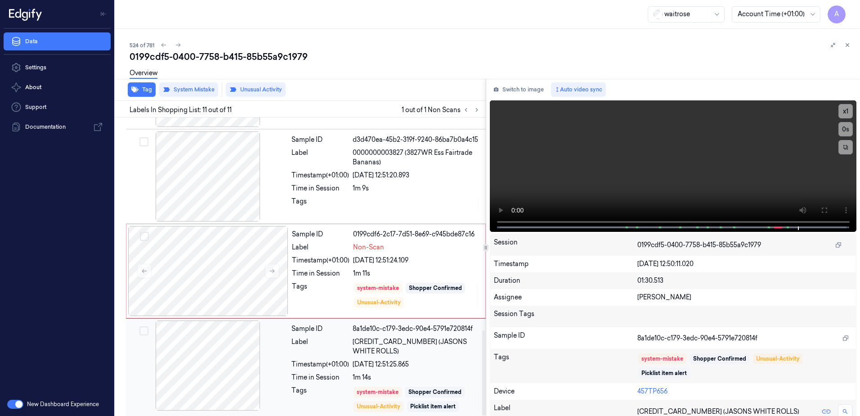
click at [414, 386] on div "system-mistake Shopper Confirmed Unusual-Activity Picklist item alert" at bounding box center [417, 399] width 128 height 27
click at [144, 92] on button "Tag" at bounding box center [142, 89] width 28 height 14
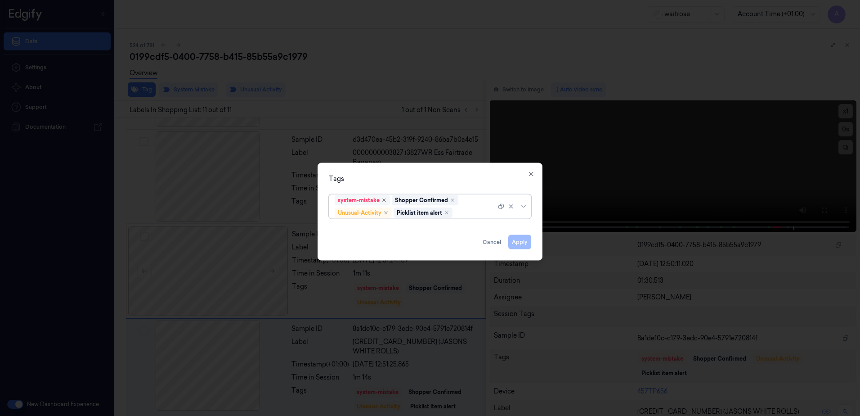
click at [385, 198] on icon "Remove ,system-mistake" at bounding box center [384, 200] width 5 height 5
click at [395, 199] on icon "Remove ,Shopper Confirmed" at bounding box center [395, 200] width 3 height 3
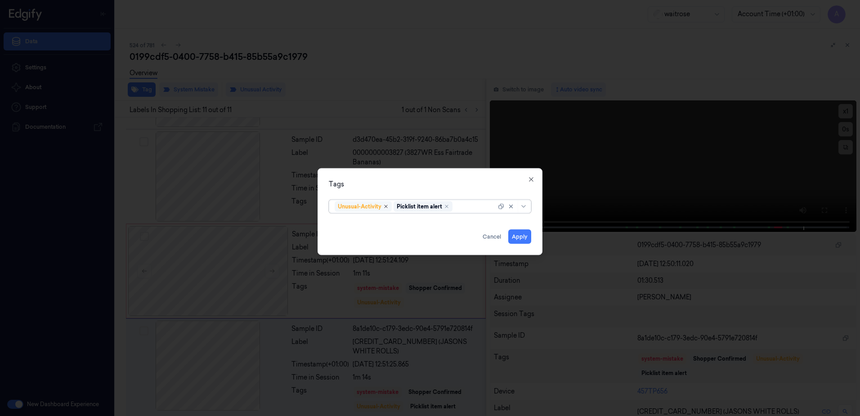
click at [387, 206] on icon "Remove ,Unusual-Activity" at bounding box center [386, 206] width 3 height 3
click at [389, 205] on icon "Remove ,Picklist item alert" at bounding box center [388, 206] width 3 height 3
click at [515, 237] on button "Apply" at bounding box center [519, 236] width 23 height 14
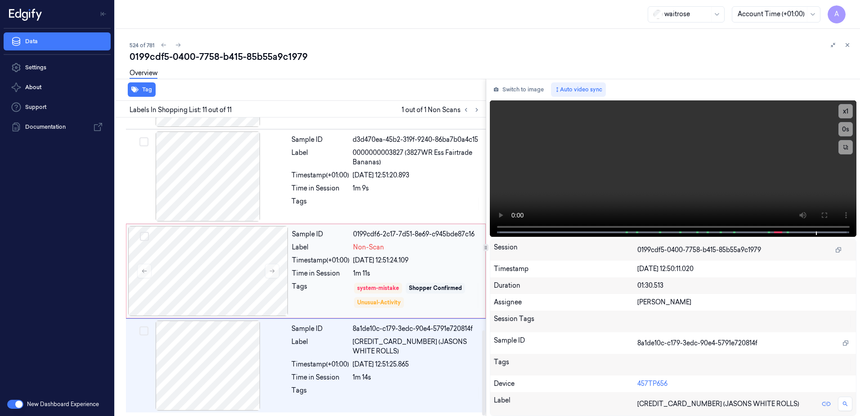
click at [327, 292] on div "Tags" at bounding box center [321, 295] width 58 height 27
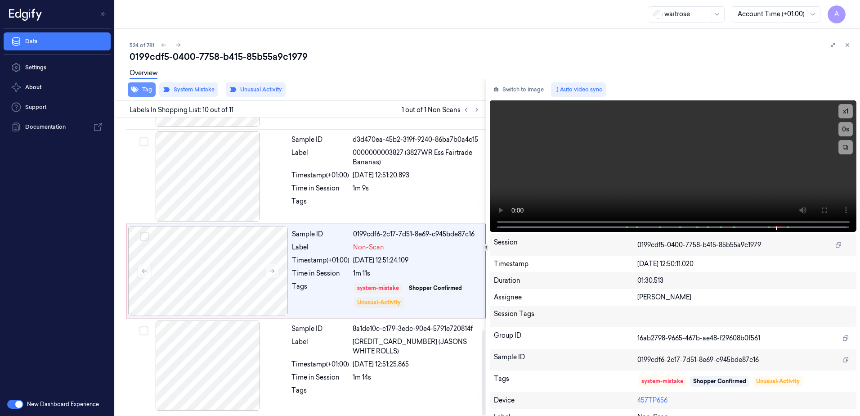
click at [149, 88] on button "Tag" at bounding box center [142, 89] width 28 height 14
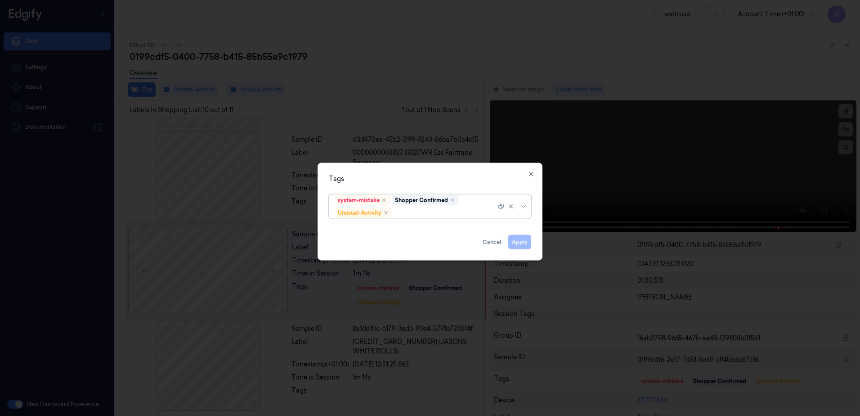
click at [408, 210] on div at bounding box center [445, 212] width 103 height 9
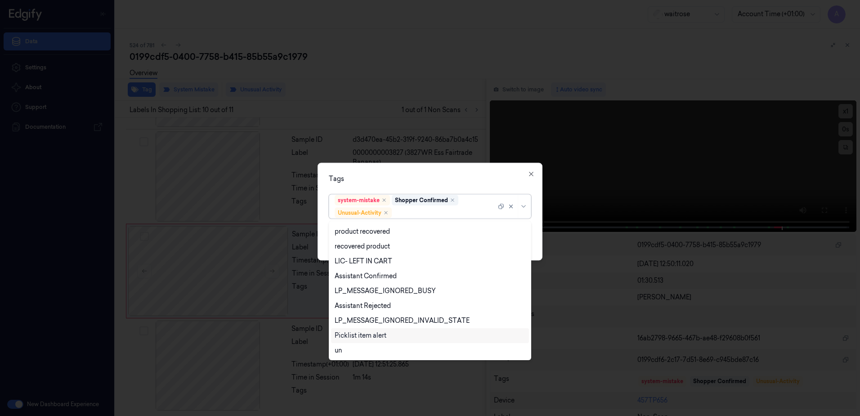
click at [374, 341] on div "Picklist item alert" at bounding box center [430, 335] width 198 height 15
click at [434, 151] on div at bounding box center [430, 208] width 860 height 416
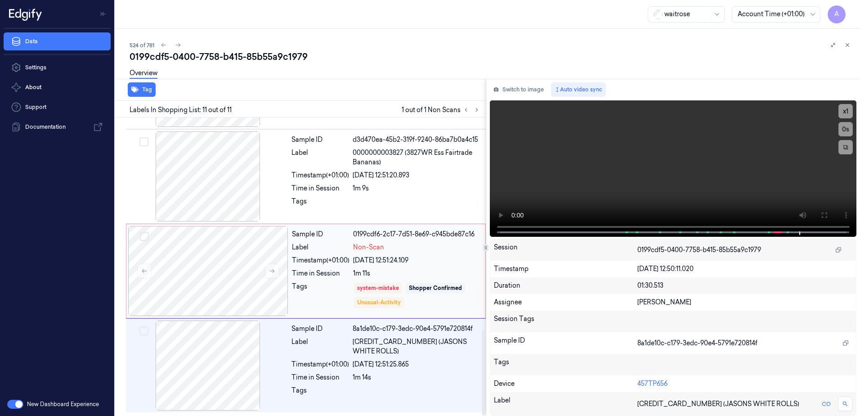
click at [317, 299] on div "Tags" at bounding box center [321, 295] width 58 height 27
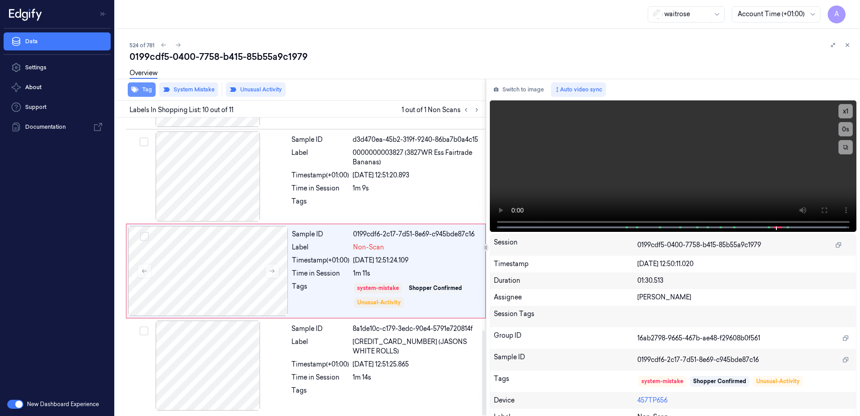
click at [145, 90] on button "Tag" at bounding box center [142, 89] width 28 height 14
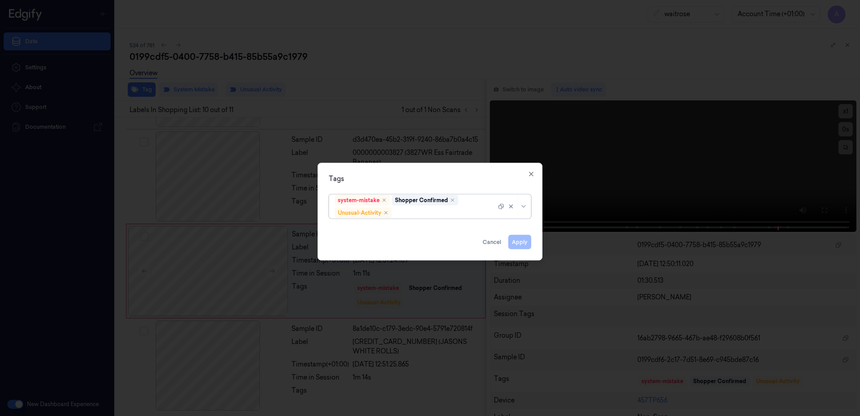
click at [409, 216] on div at bounding box center [445, 212] width 103 height 9
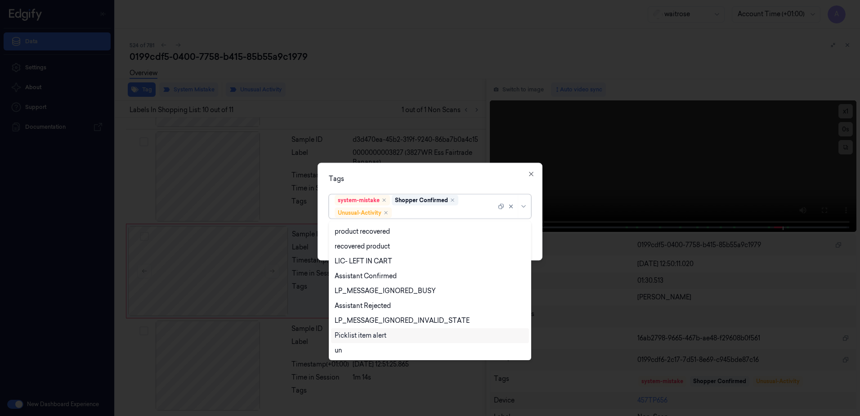
click at [382, 335] on div "Picklist item alert" at bounding box center [361, 335] width 52 height 9
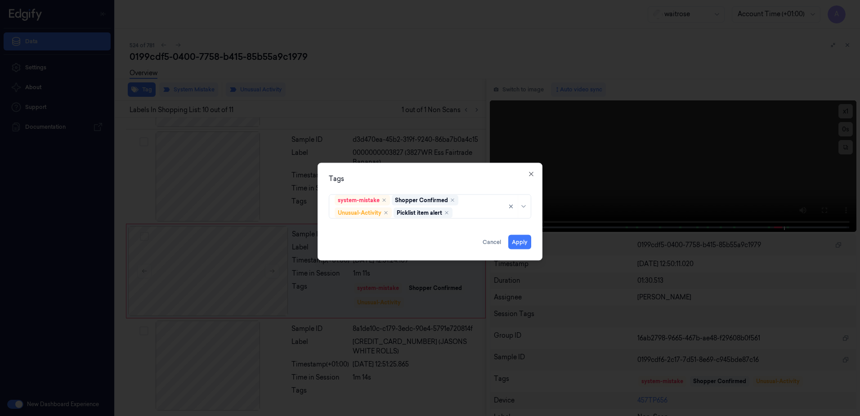
drag, startPoint x: 442, startPoint y: 175, endPoint x: 516, endPoint y: 218, distance: 85.5
click at [443, 175] on div "Tags" at bounding box center [430, 178] width 202 height 9
click at [518, 240] on button "Apply" at bounding box center [519, 242] width 23 height 14
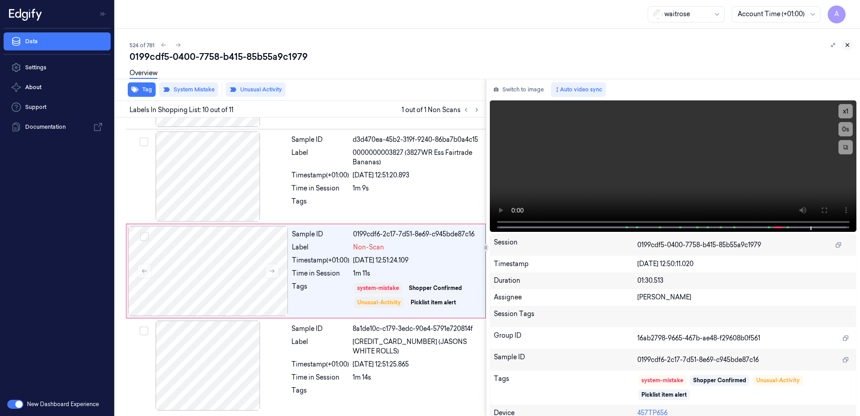
click at [845, 43] on icon at bounding box center [848, 45] width 6 height 6
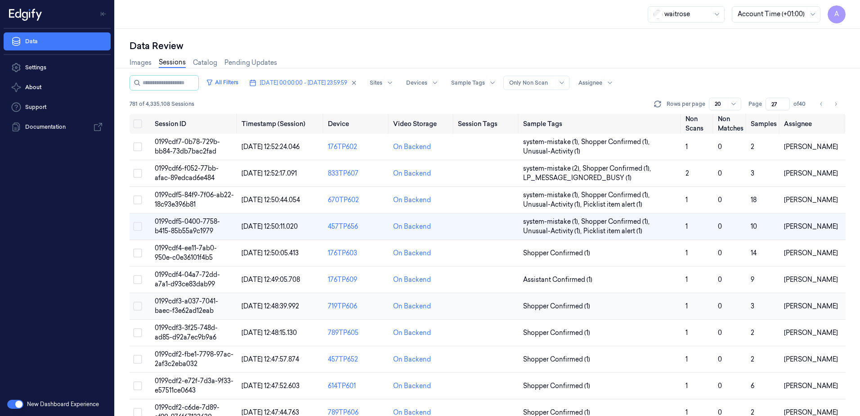
click at [184, 301] on span "0199cdf3-a037-7041-baec-f3e62ad12eab" at bounding box center [186, 306] width 63 height 18
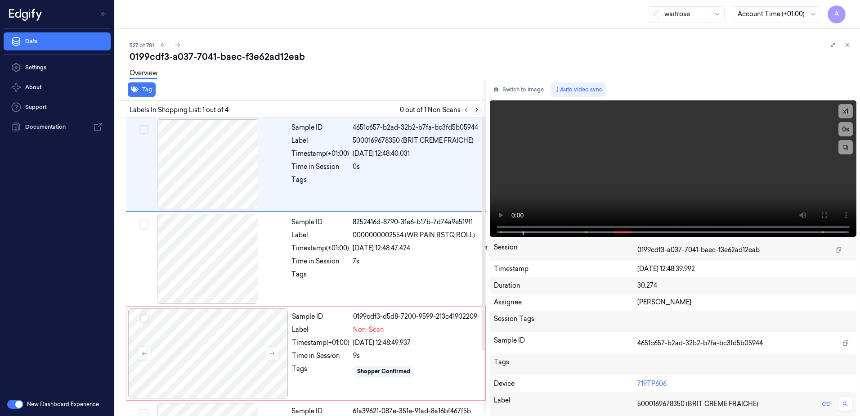
click at [477, 112] on icon at bounding box center [477, 110] width 6 height 6
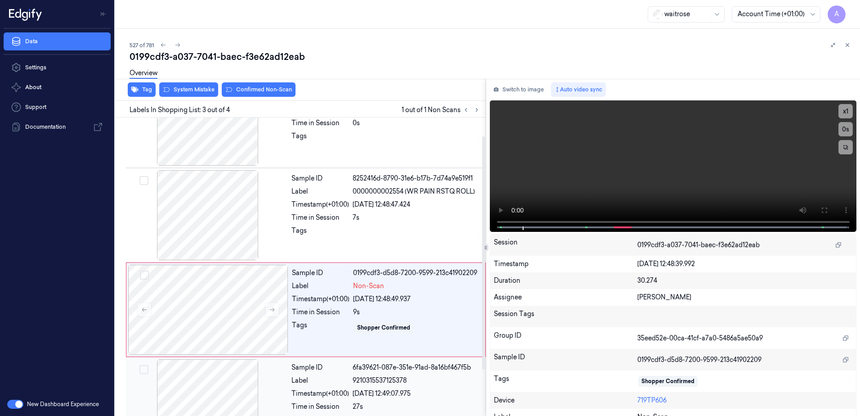
scroll to position [82, 0]
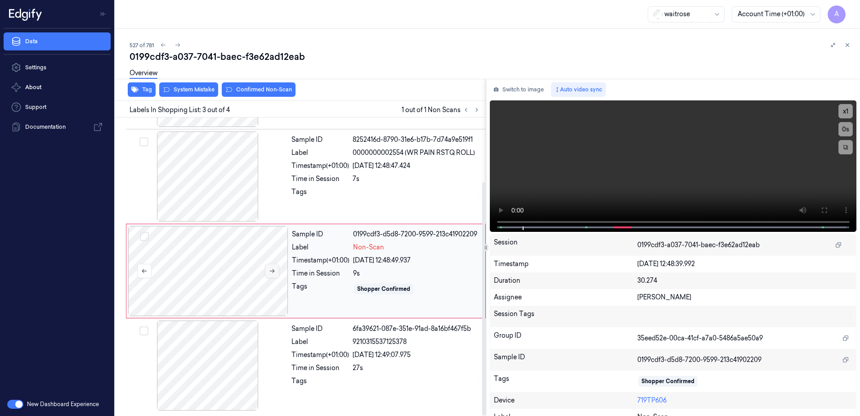
click at [273, 272] on icon at bounding box center [272, 271] width 6 height 6
click at [271, 272] on icon at bounding box center [272, 271] width 6 height 6
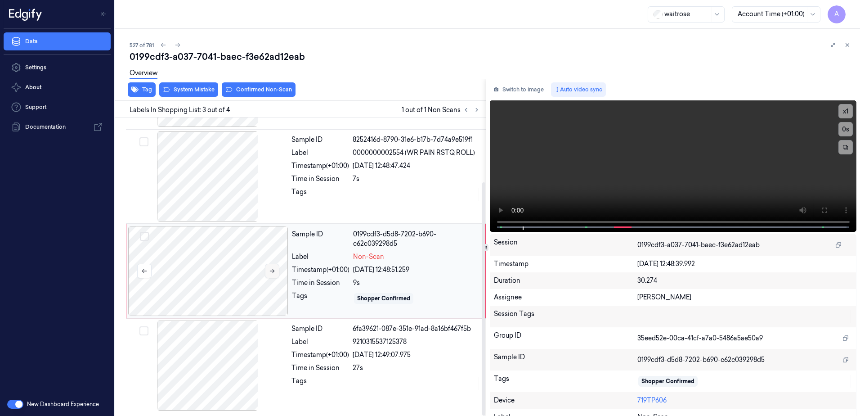
click at [271, 272] on icon at bounding box center [272, 271] width 6 height 6
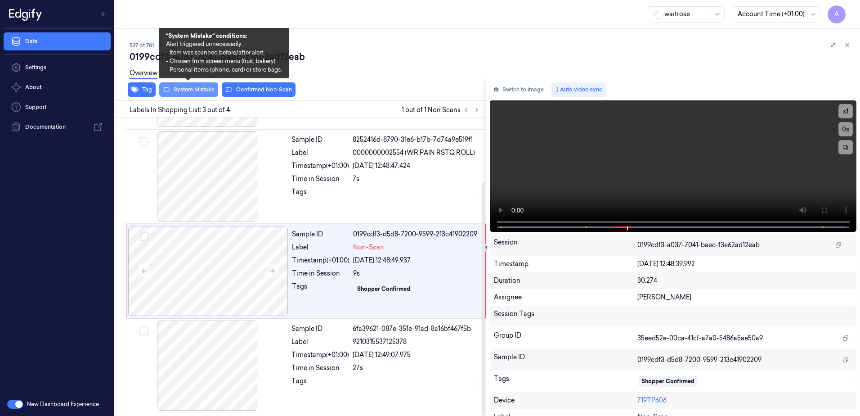
click at [185, 96] on button "System Mistake" at bounding box center [188, 89] width 59 height 14
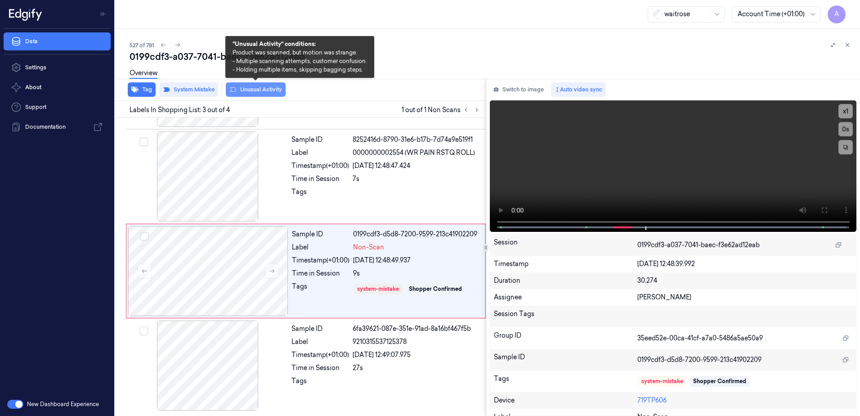
click at [258, 93] on button "Unusual Activity" at bounding box center [256, 89] width 60 height 14
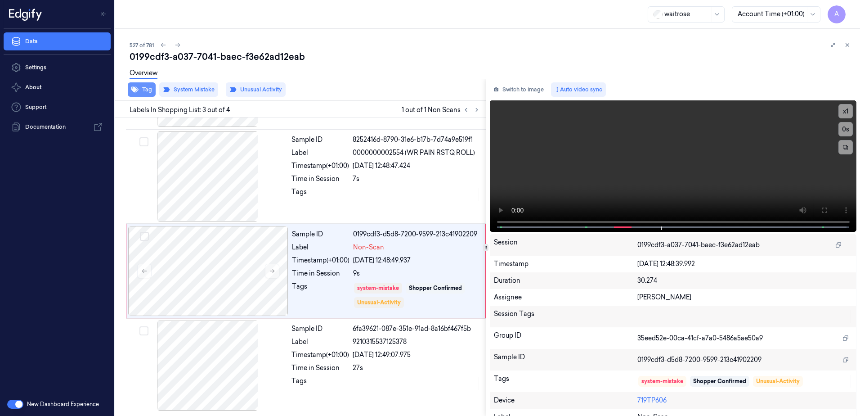
click at [141, 90] on button "Tag" at bounding box center [142, 89] width 28 height 14
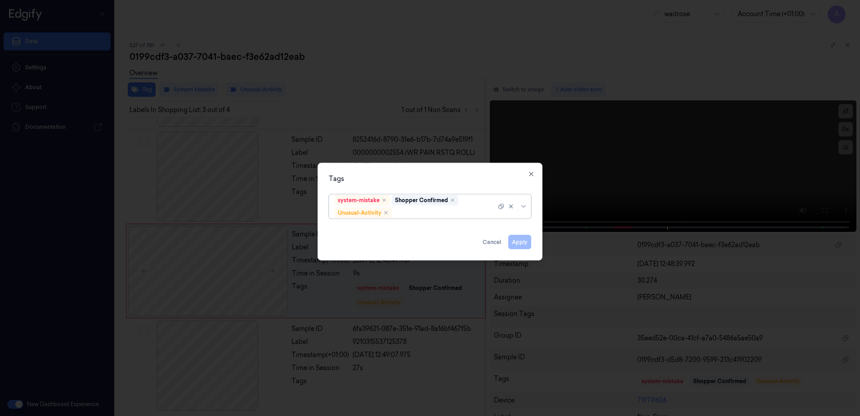
click at [414, 215] on div at bounding box center [445, 212] width 103 height 9
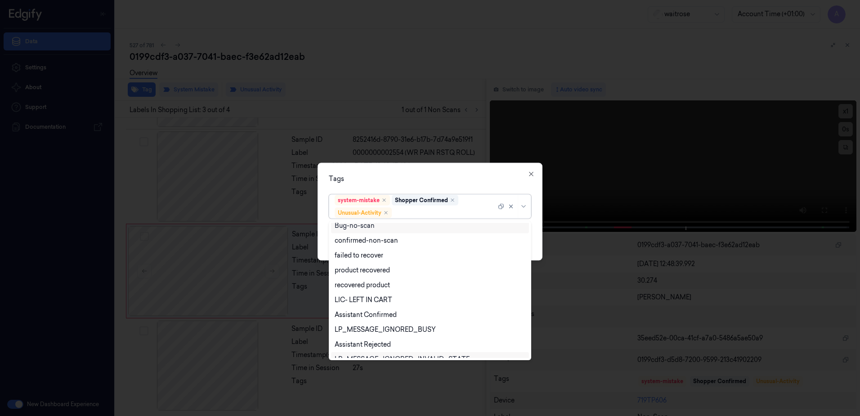
scroll to position [117, 0]
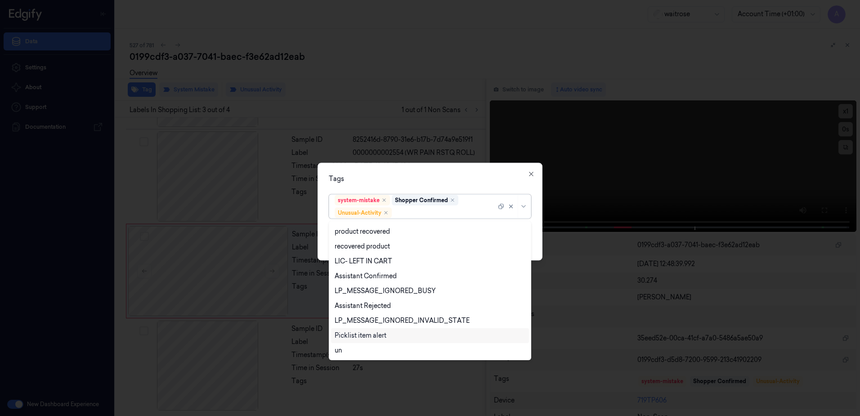
click at [378, 333] on div "Picklist item alert" at bounding box center [361, 335] width 52 height 9
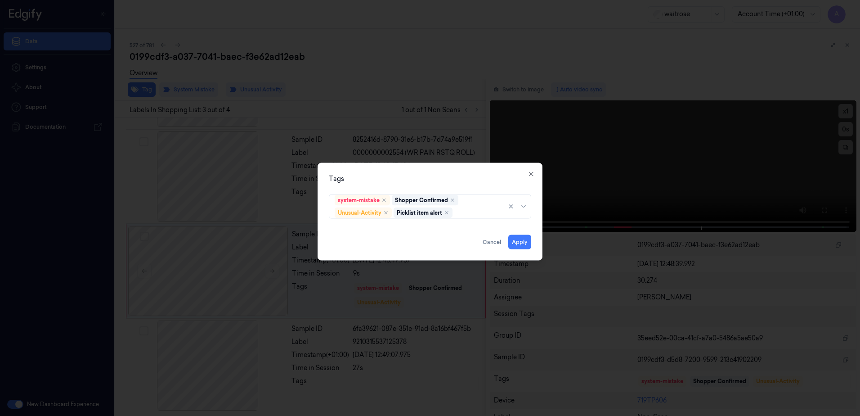
click at [461, 184] on div "Tags system-mistake Shopper Confirmed Unusual-Activity Picklist item alert Appl…" at bounding box center [430, 212] width 225 height 98
click at [521, 240] on button "Apply" at bounding box center [519, 242] width 23 height 14
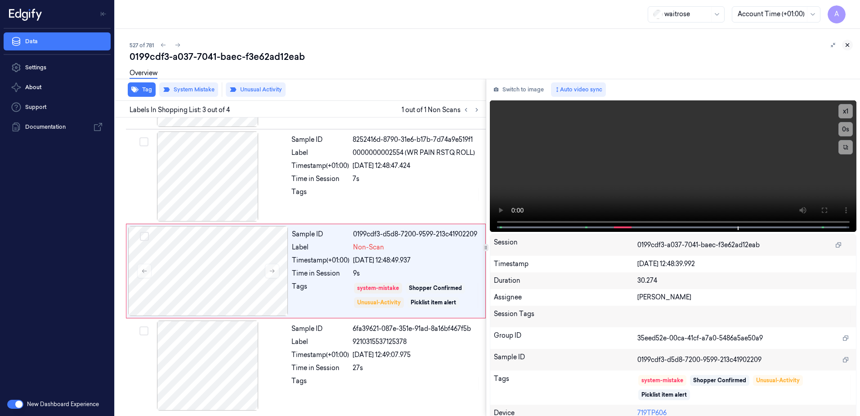
click at [850, 46] on icon at bounding box center [848, 45] width 6 height 6
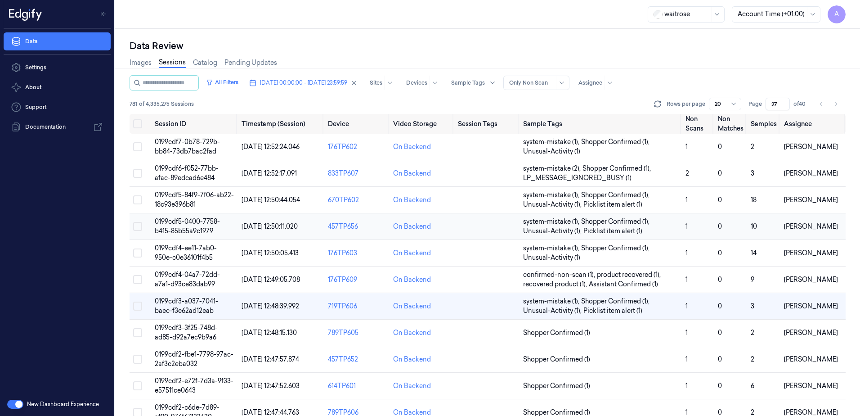
scroll to position [90, 0]
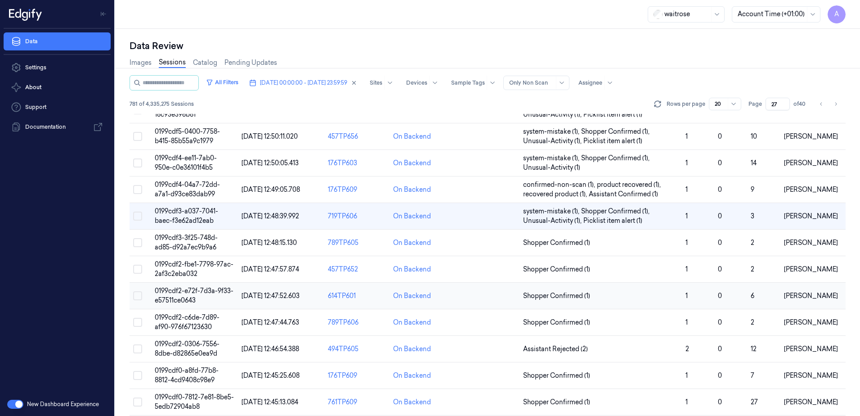
click at [181, 290] on span "0199cdf2-e72f-7d3a-9f33-e57511ce0643" at bounding box center [194, 296] width 79 height 18
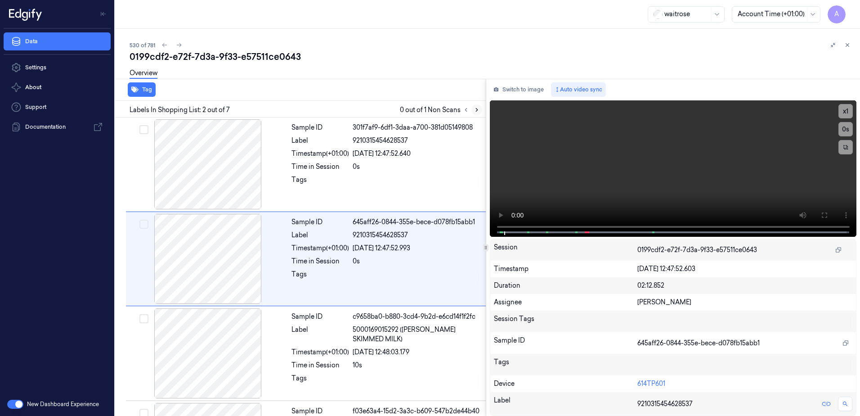
click at [474, 111] on icon at bounding box center [477, 110] width 6 height 6
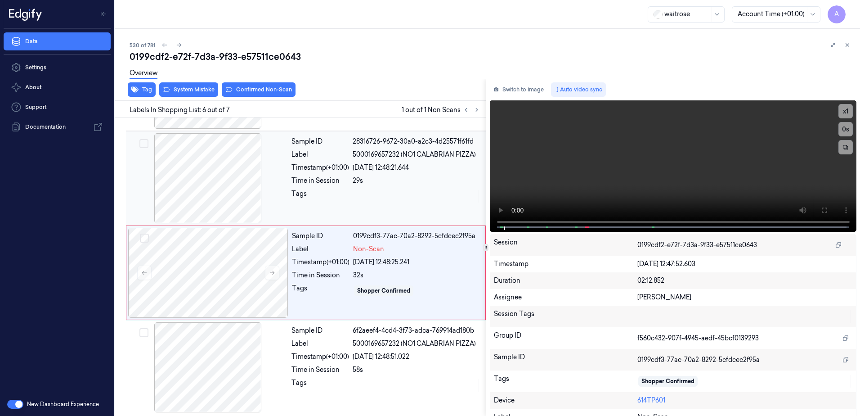
scroll to position [366, 0]
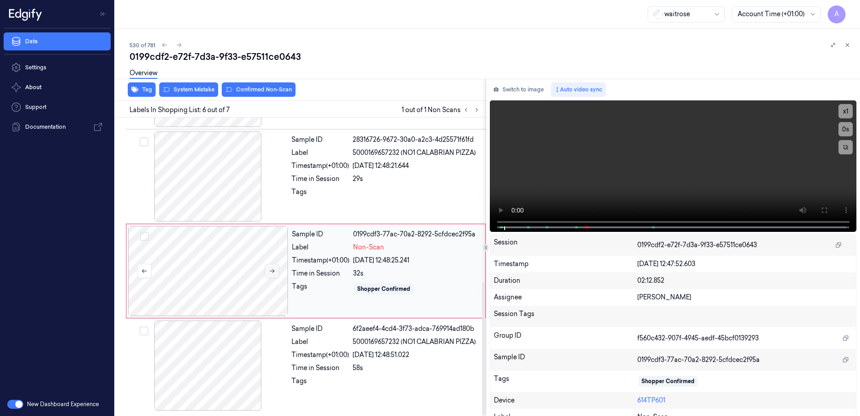
click at [266, 268] on button at bounding box center [272, 271] width 14 height 14
click at [269, 268] on icon at bounding box center [272, 271] width 6 height 6
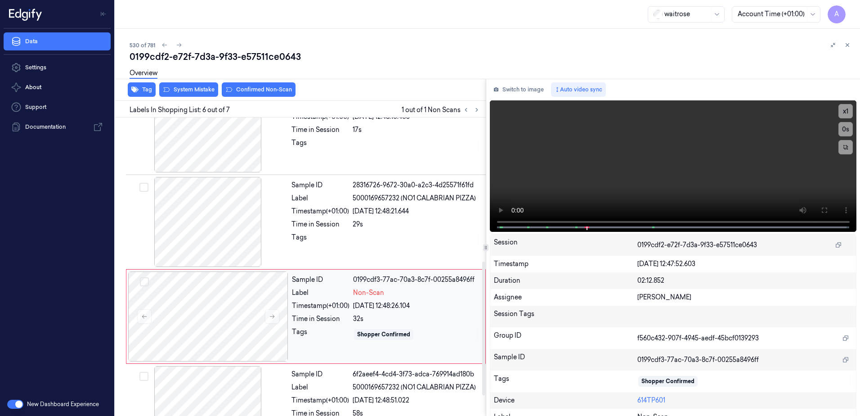
scroll to position [321, 0]
click at [361, 253] on div "Sample ID 28316726-9672-30a0-a2c3-4d25571f61fd Label 5000169657232 (NO1 CALABRI…" at bounding box center [386, 221] width 196 height 90
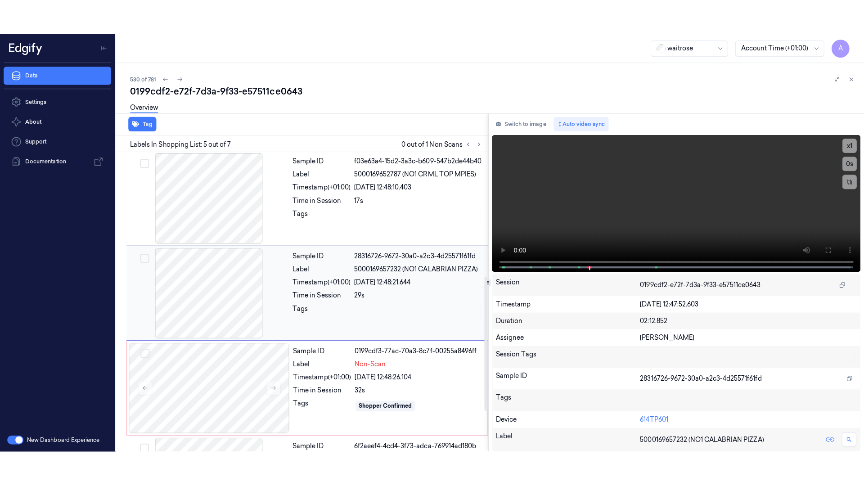
scroll to position [276, 0]
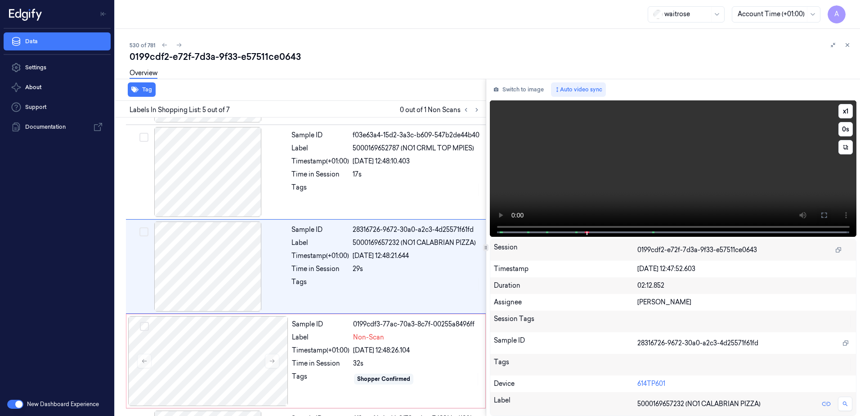
drag, startPoint x: 824, startPoint y: 215, endPoint x: 725, endPoint y: 252, distance: 105.6
click at [824, 215] on icon at bounding box center [824, 214] width 7 height 7
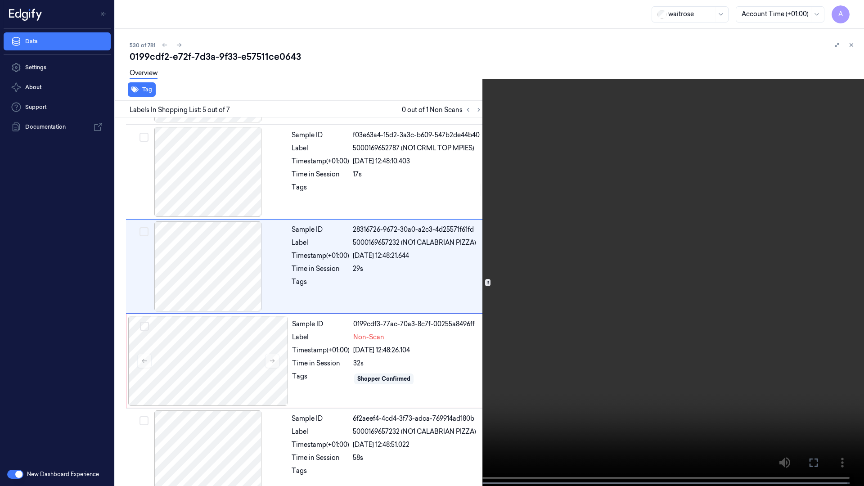
click at [629, 266] on video at bounding box center [432, 244] width 864 height 488
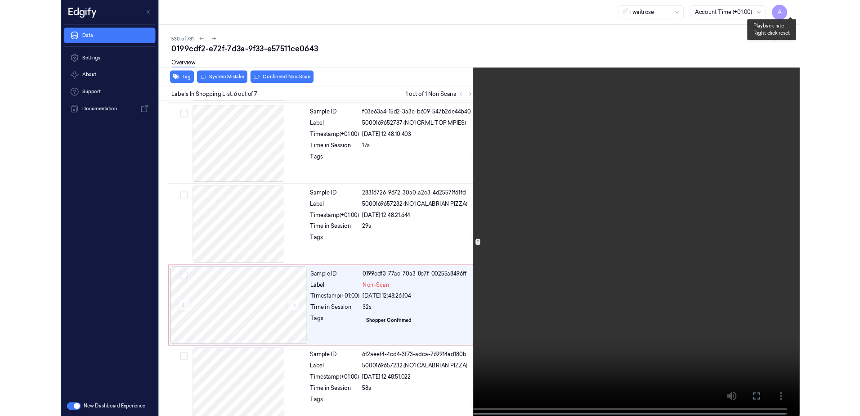
scroll to position [296, 0]
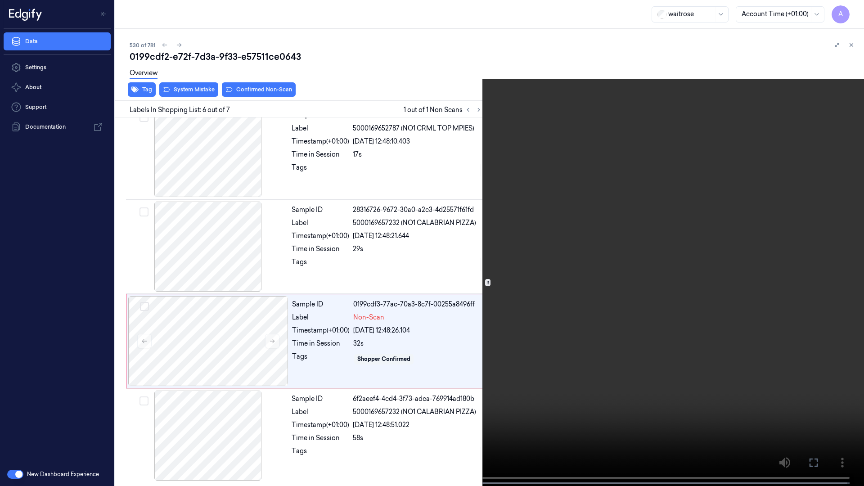
click at [0, 0] on icon at bounding box center [0, 0] width 0 height 0
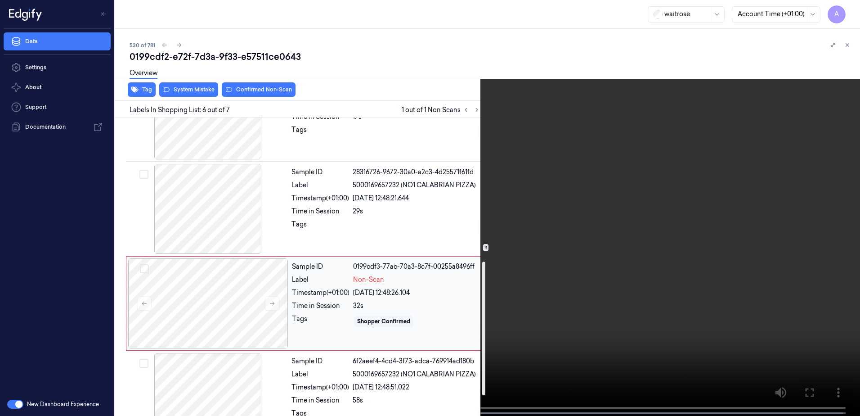
scroll to position [321, 0]
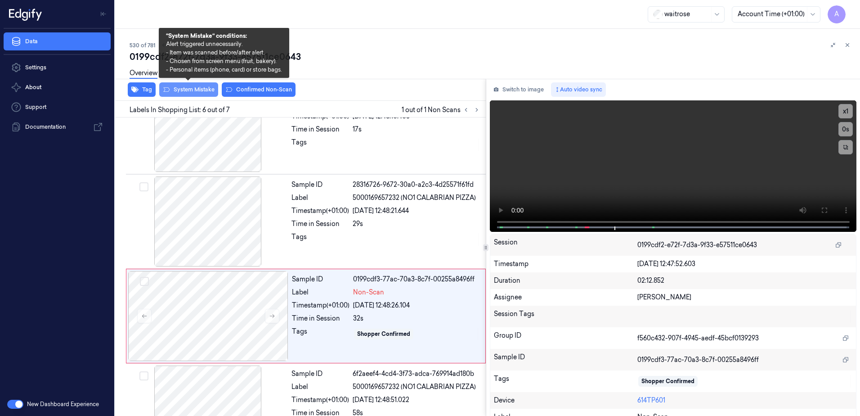
click at [187, 90] on button "System Mistake" at bounding box center [188, 89] width 59 height 14
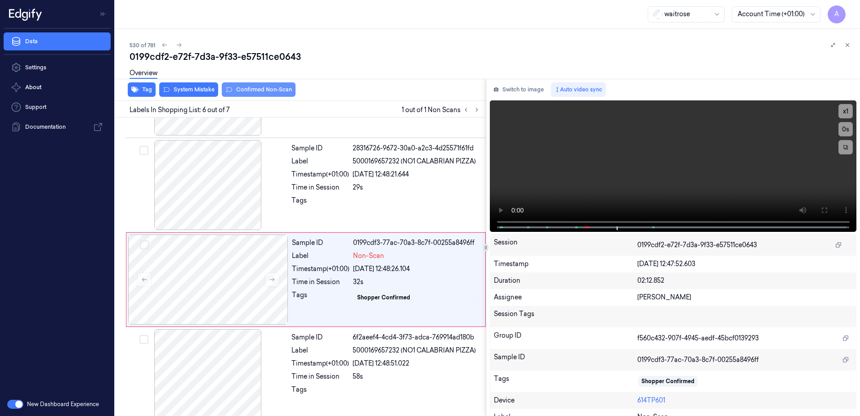
scroll to position [366, 0]
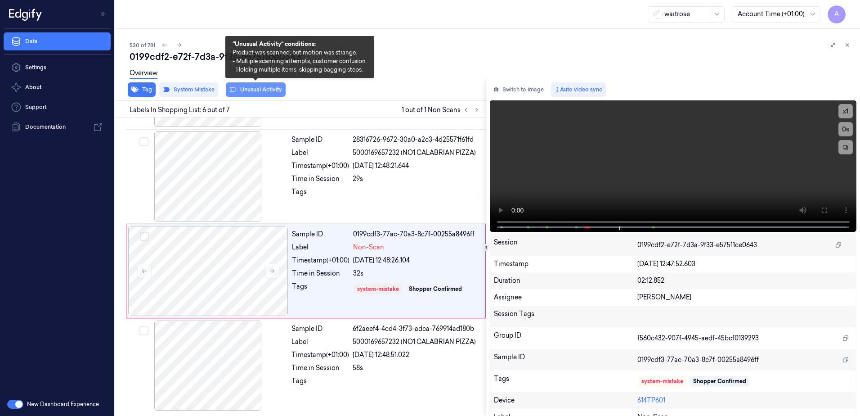
click at [265, 92] on button "Unusual Activity" at bounding box center [256, 89] width 60 height 14
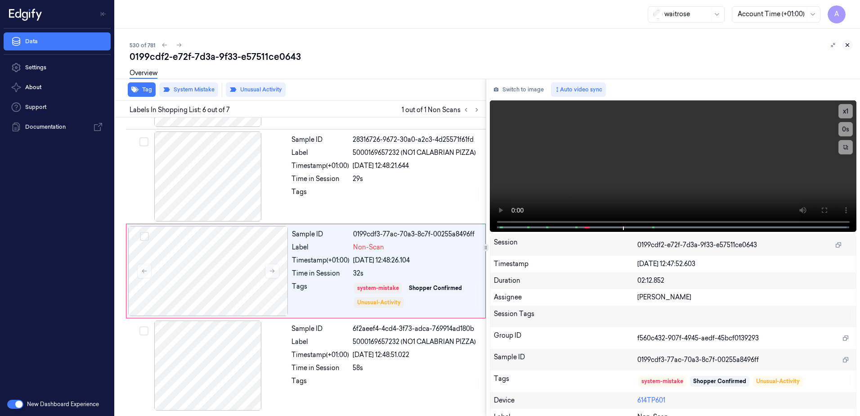
click at [850, 43] on icon at bounding box center [848, 45] width 6 height 6
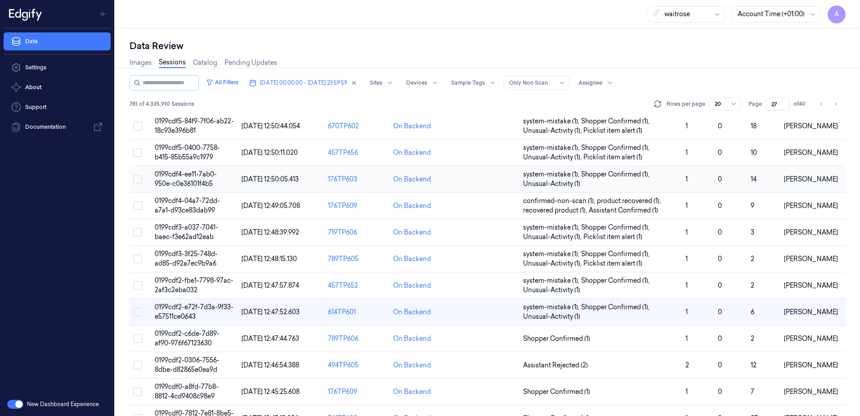
scroll to position [90, 0]
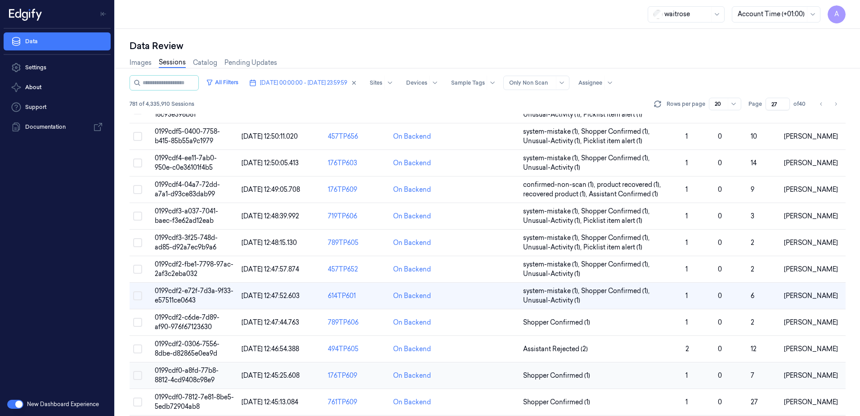
click at [188, 376] on span "0199cdf0-a8fd-77b8-8812-4cd9408c98e9" at bounding box center [187, 375] width 64 height 18
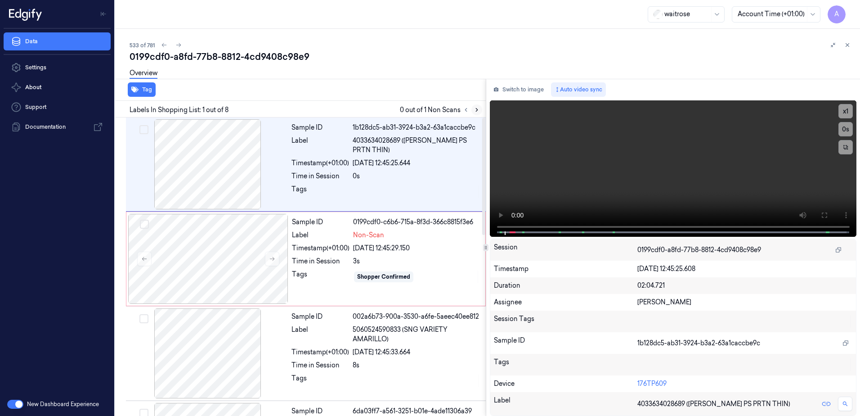
click at [472, 108] on button at bounding box center [477, 109] width 11 height 11
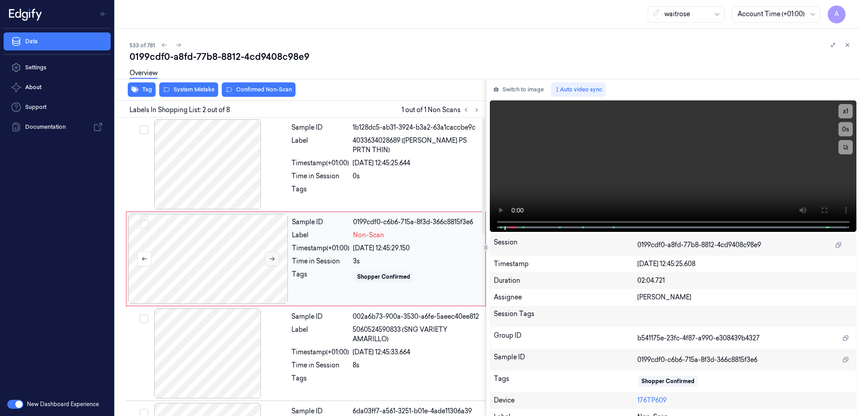
click at [267, 257] on button at bounding box center [272, 259] width 14 height 14
click at [273, 259] on icon at bounding box center [272, 259] width 5 height 4
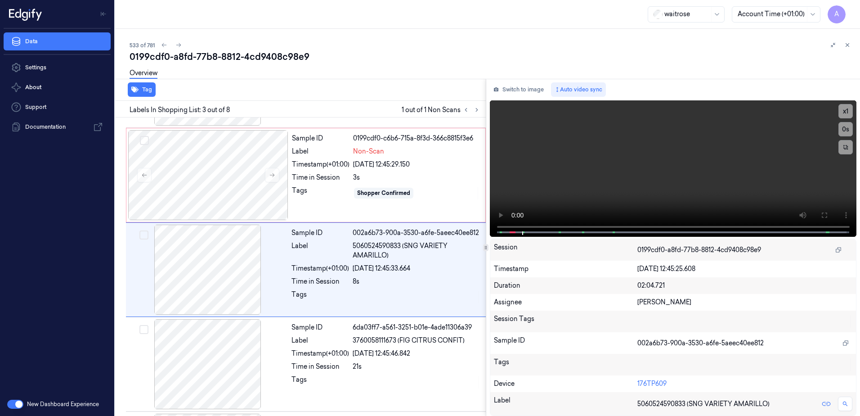
scroll to position [87, 0]
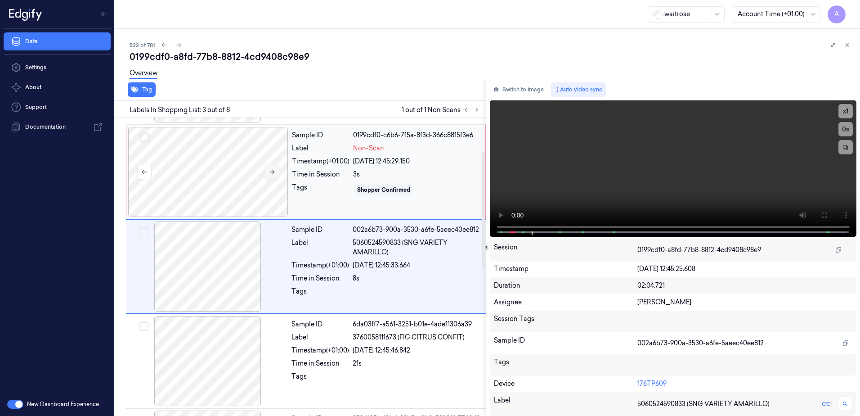
click at [271, 171] on icon at bounding box center [272, 172] width 6 height 6
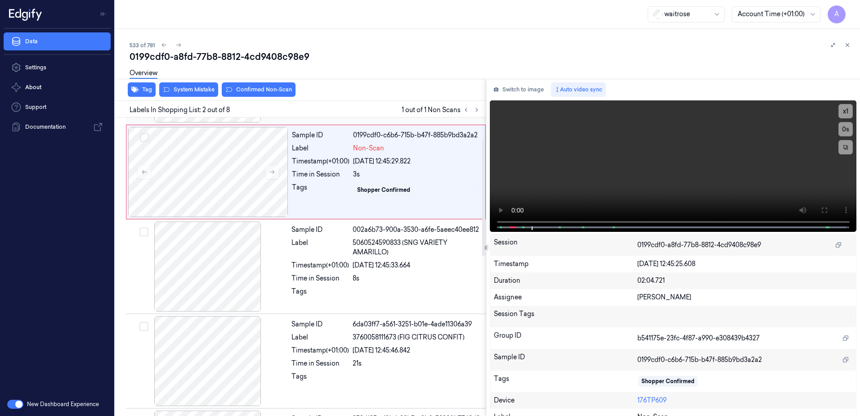
scroll to position [0, 0]
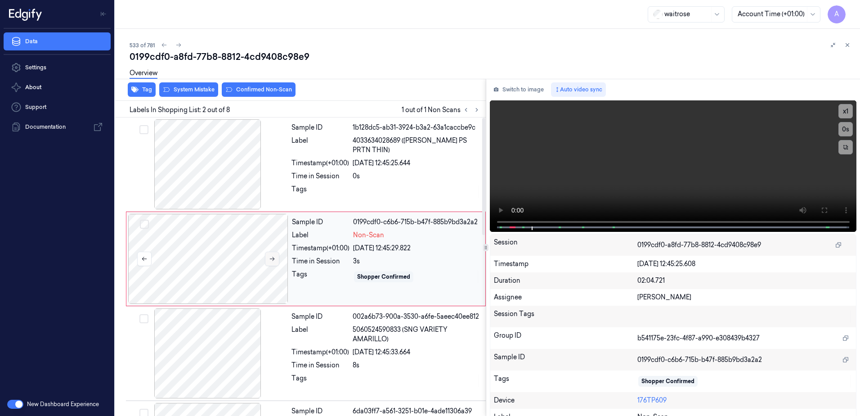
click at [269, 261] on icon at bounding box center [272, 259] width 6 height 6
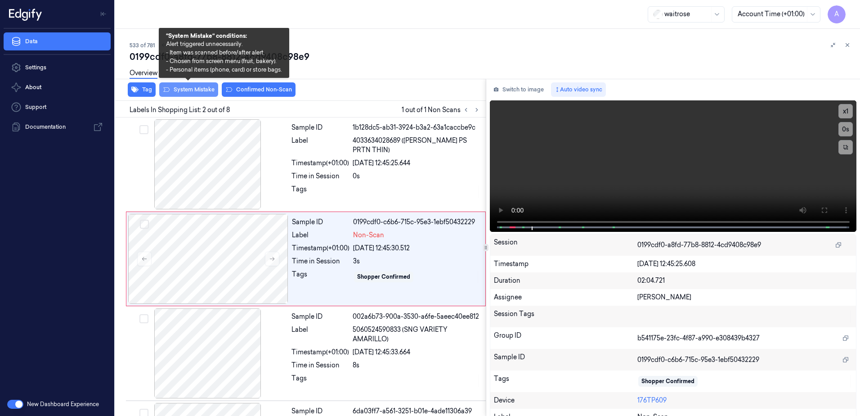
click at [190, 92] on button "System Mistake" at bounding box center [188, 89] width 59 height 14
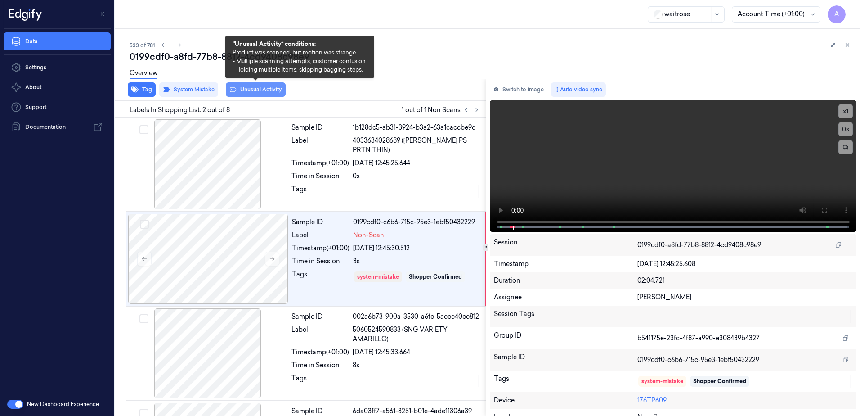
click at [259, 92] on button "Unusual Activity" at bounding box center [256, 89] width 60 height 14
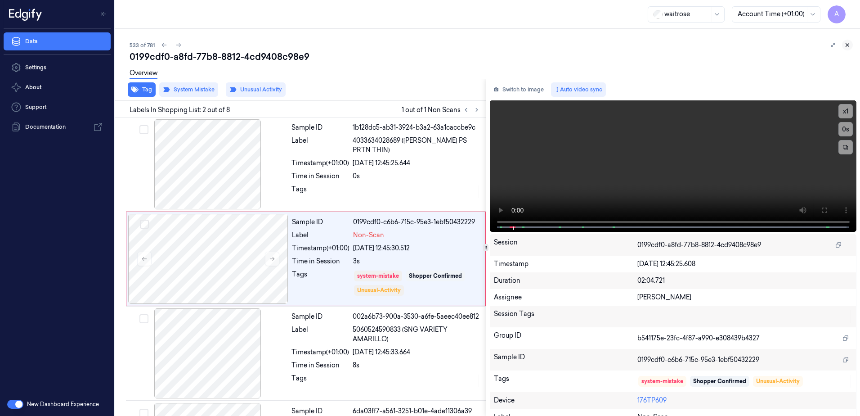
click at [847, 46] on icon at bounding box center [848, 45] width 6 height 6
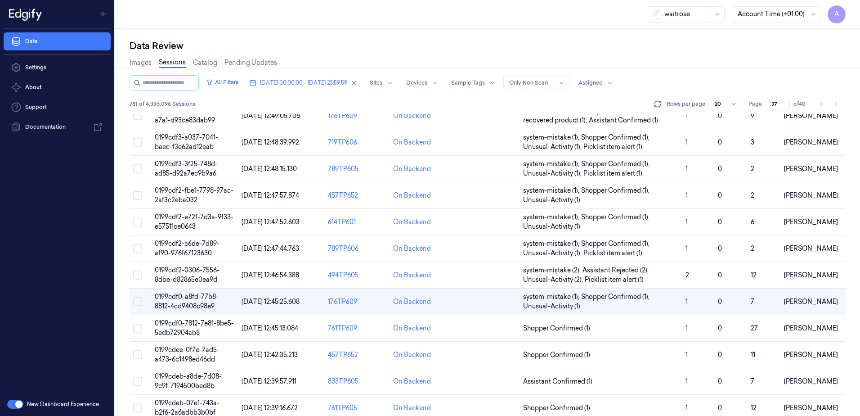
scroll to position [180, 0]
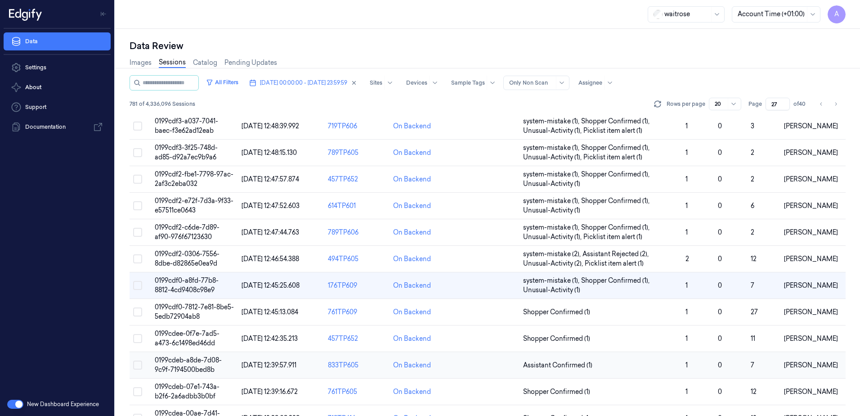
click at [179, 360] on span "0199cdeb-a8de-7d08-9c9f-7194500bed8b" at bounding box center [188, 365] width 67 height 18
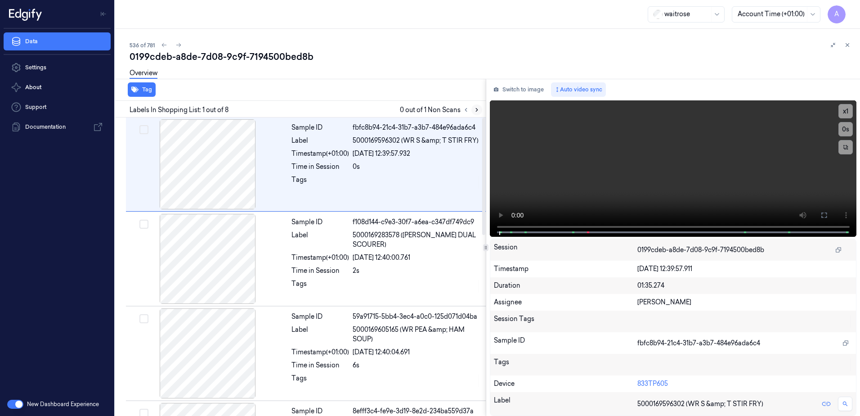
click at [477, 113] on button at bounding box center [477, 109] width 11 height 11
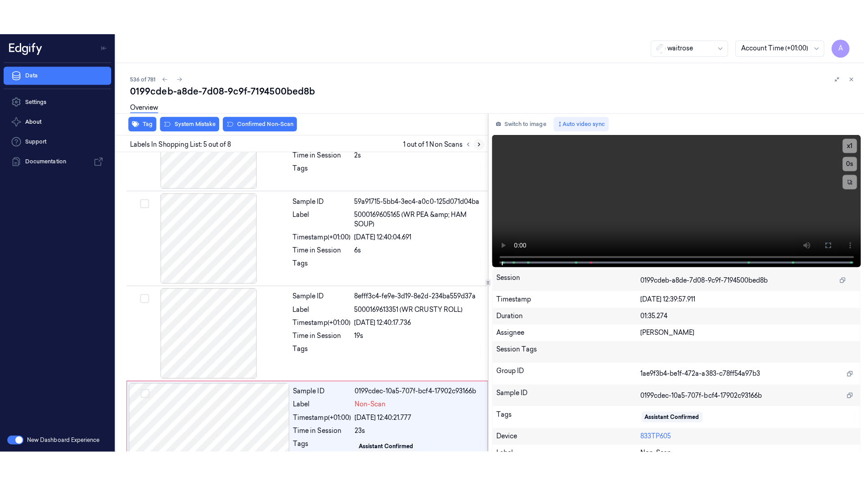
scroll to position [276, 0]
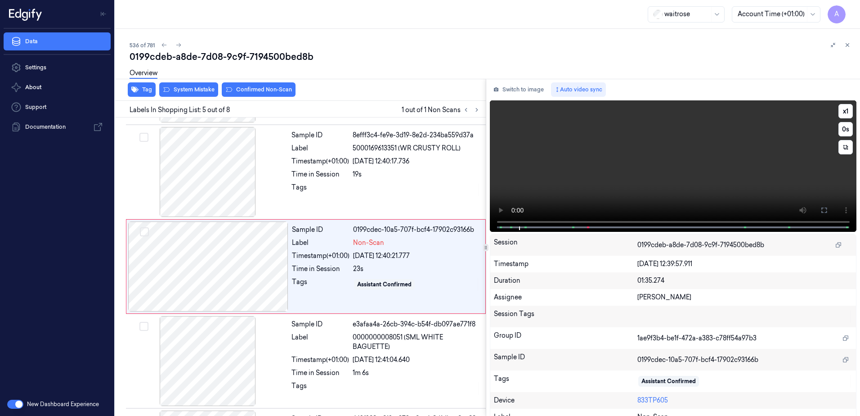
click at [693, 187] on video at bounding box center [673, 165] width 367 height 131
click at [826, 214] on button at bounding box center [824, 210] width 14 height 14
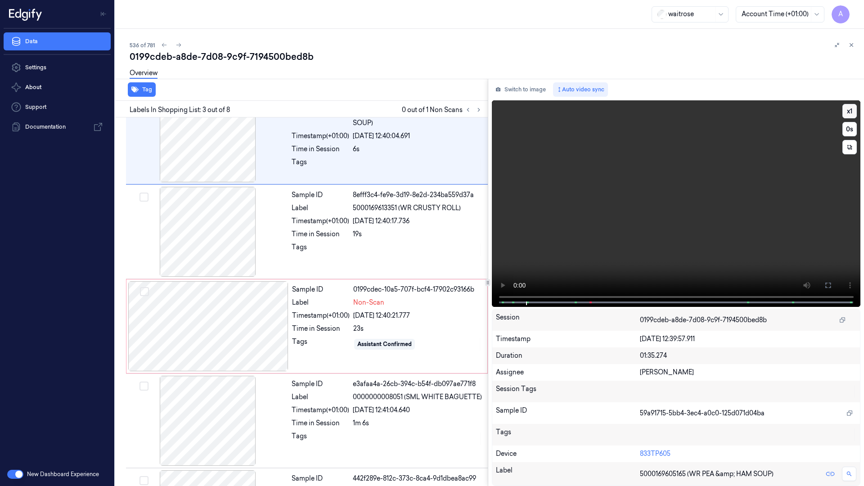
scroll to position [52, 0]
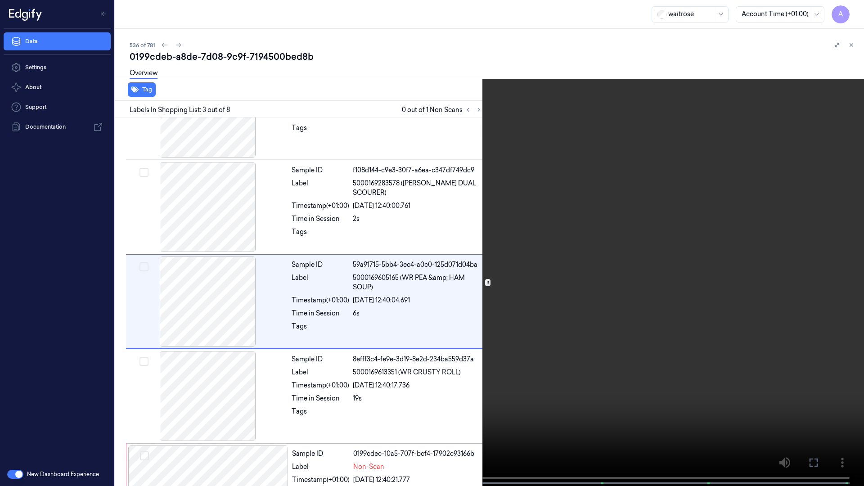
click at [622, 135] on video at bounding box center [432, 244] width 864 height 488
click at [567, 198] on video at bounding box center [432, 244] width 864 height 488
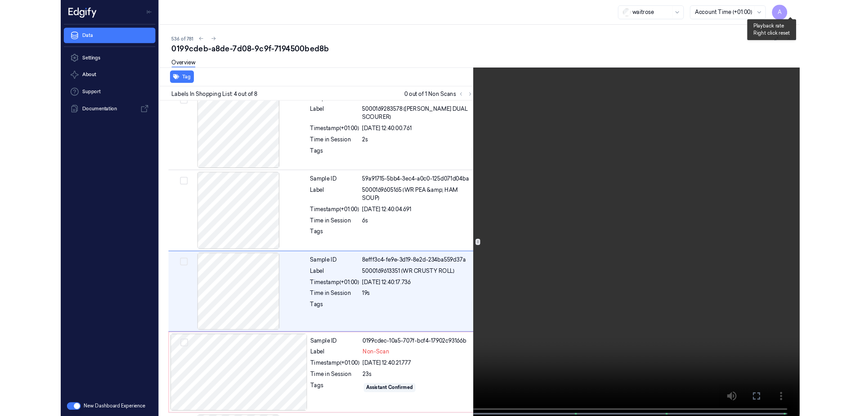
scroll to position [146, 0]
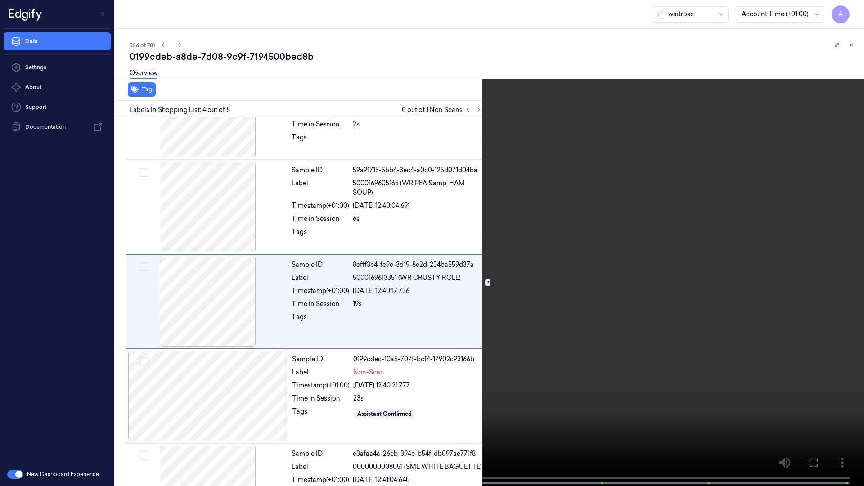
click at [0, 0] on icon at bounding box center [0, 0] width 0 height 0
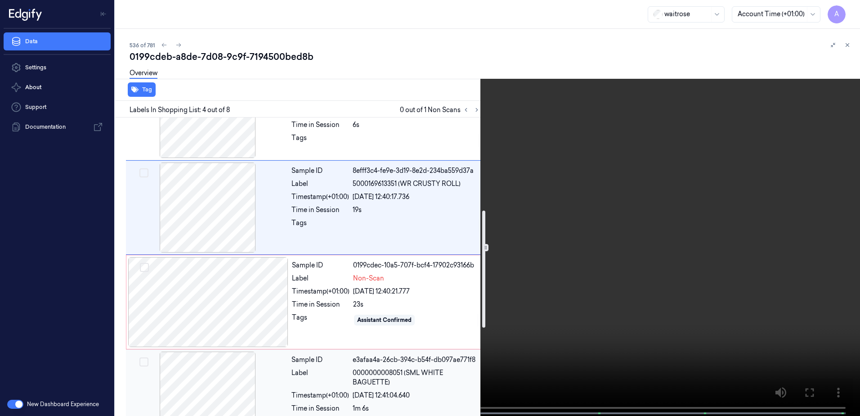
scroll to position [236, 0]
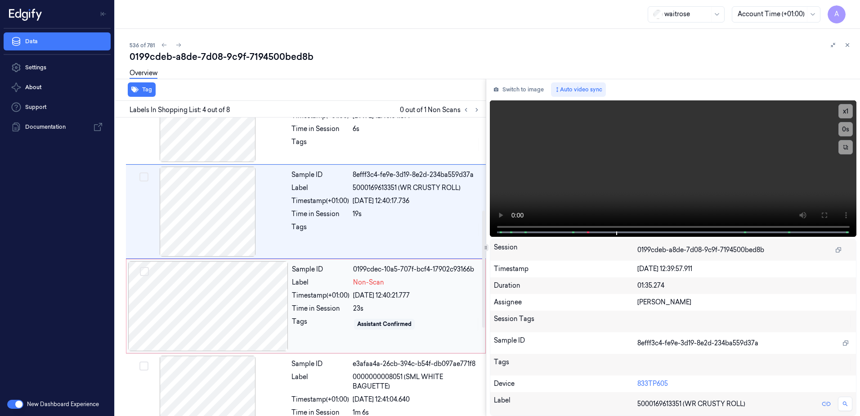
click at [281, 310] on div at bounding box center [208, 306] width 160 height 90
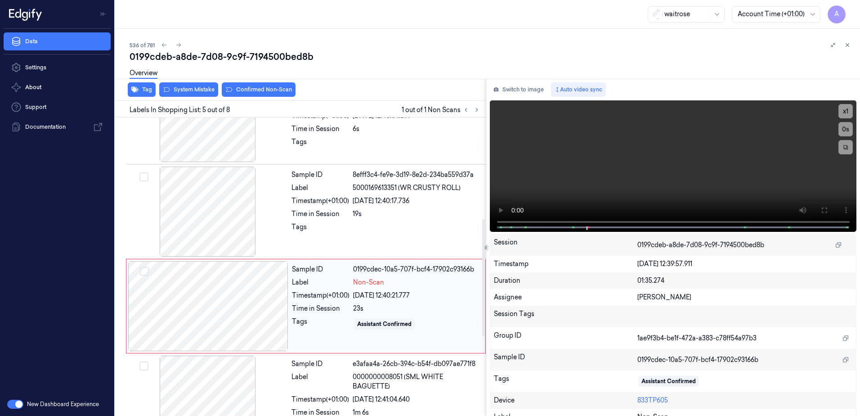
scroll to position [276, 0]
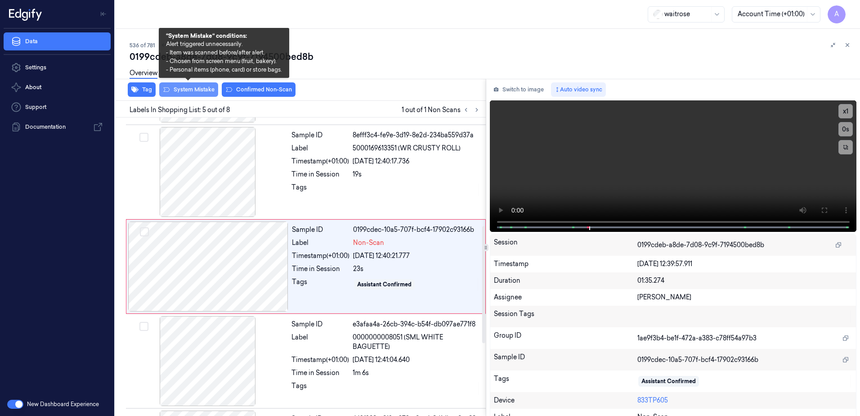
click at [185, 88] on button "System Mistake" at bounding box center [188, 89] width 59 height 14
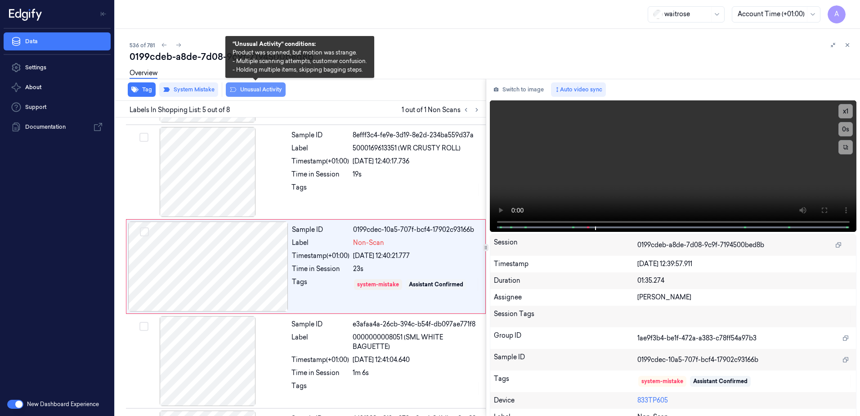
click at [252, 92] on button "Unusual Activity" at bounding box center [256, 89] width 60 height 14
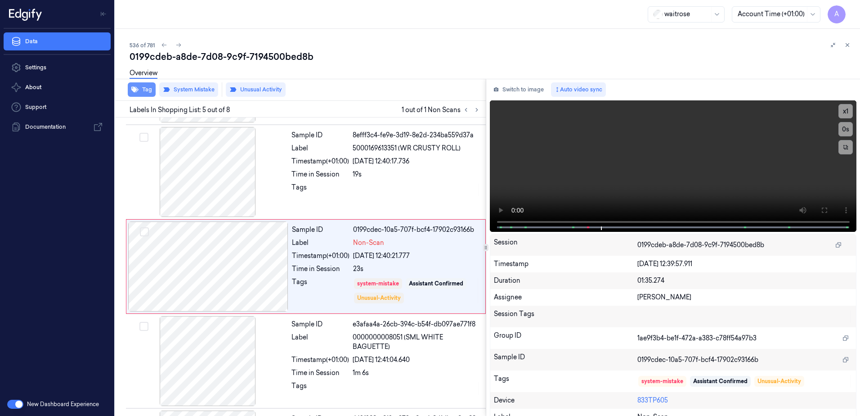
click at [146, 94] on button "Tag" at bounding box center [142, 89] width 28 height 14
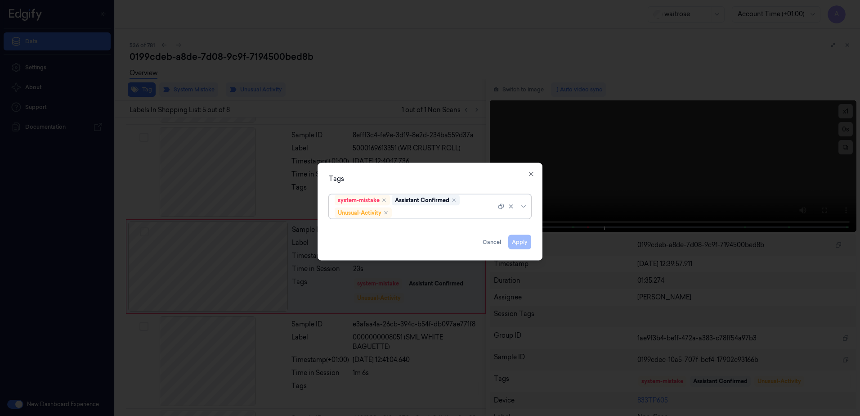
click at [408, 212] on div at bounding box center [445, 212] width 103 height 9
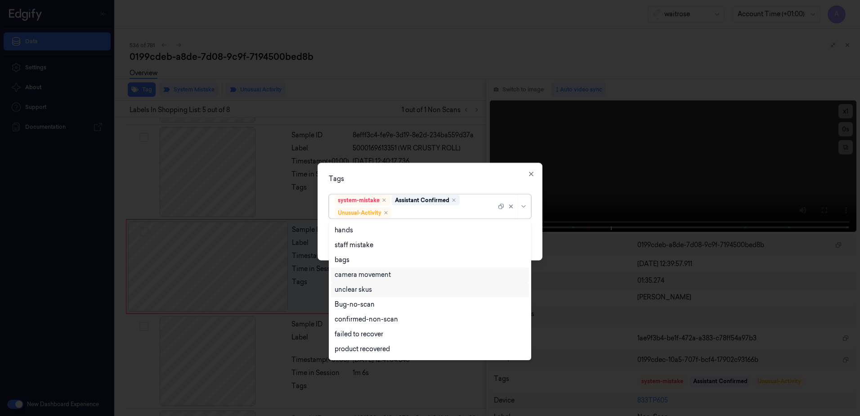
scroll to position [117, 0]
click at [388, 336] on div "Picklist item alert" at bounding box center [430, 335] width 191 height 9
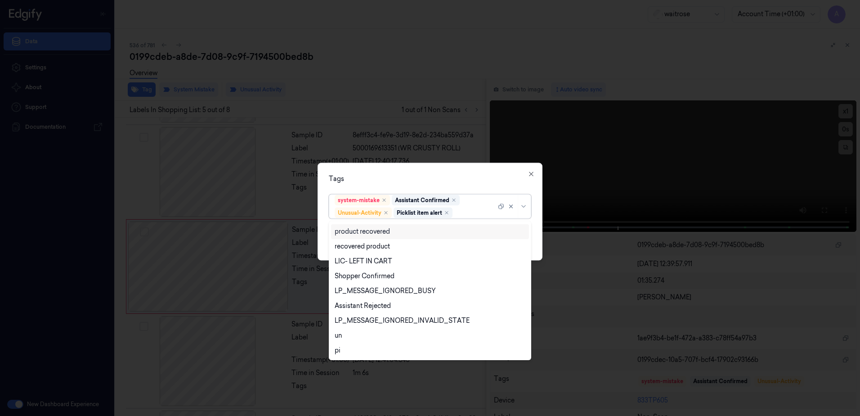
click at [425, 174] on div "Tags" at bounding box center [430, 178] width 202 height 9
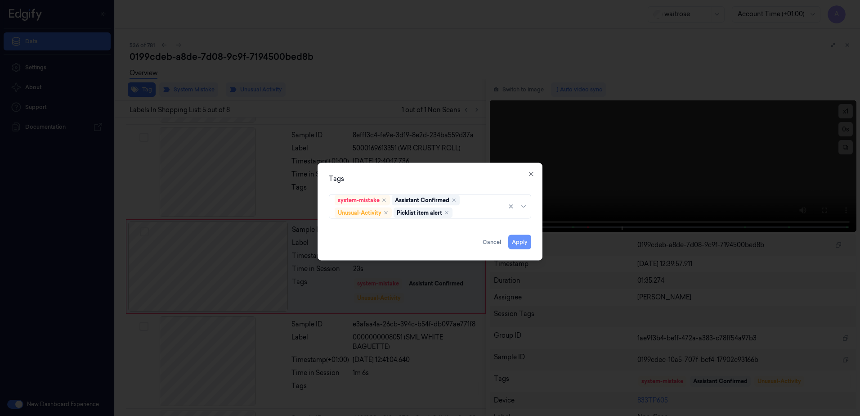
click at [521, 247] on button "Apply" at bounding box center [519, 242] width 23 height 14
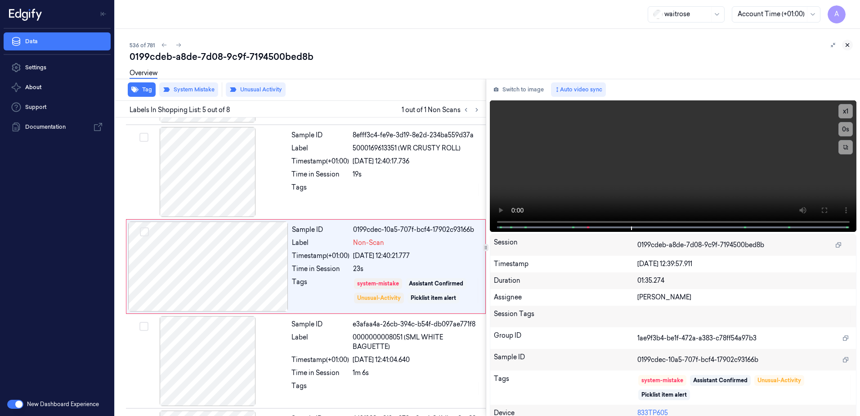
click at [849, 44] on icon at bounding box center [847, 45] width 3 height 3
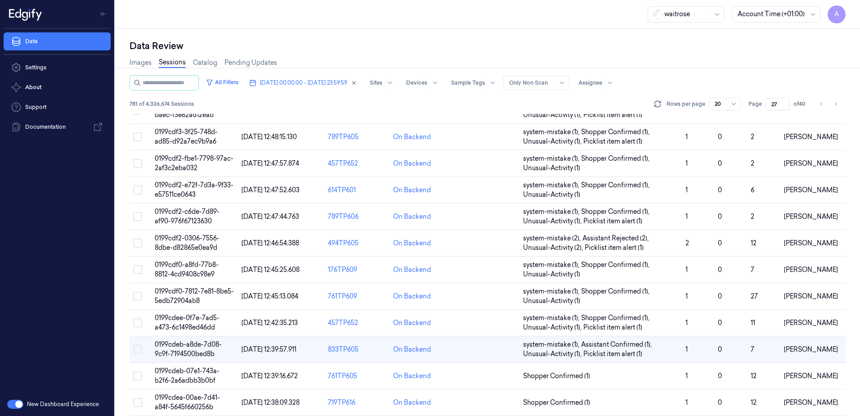
scroll to position [256, 0]
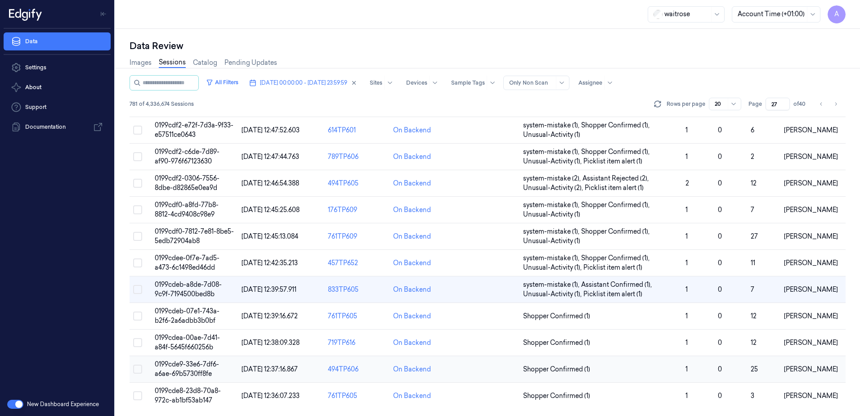
click at [184, 370] on span "0199cde9-33e6-7df6-a6ae-69b5730ff8fe" at bounding box center [187, 369] width 64 height 18
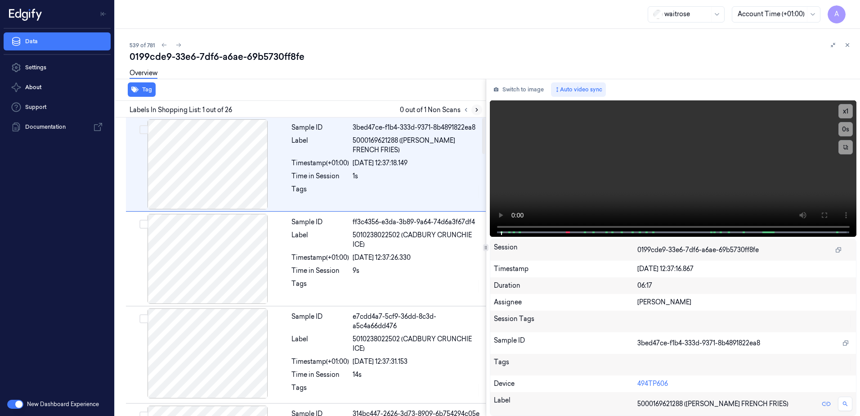
click at [479, 110] on icon at bounding box center [477, 110] width 6 height 6
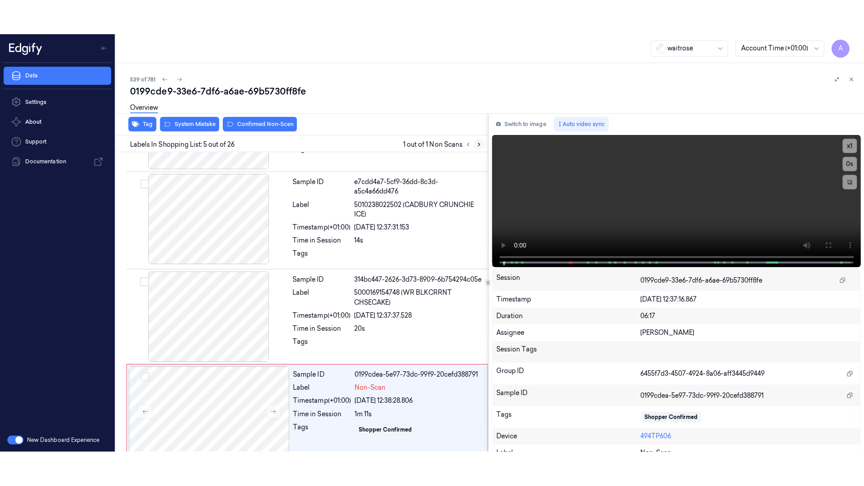
scroll to position [279, 0]
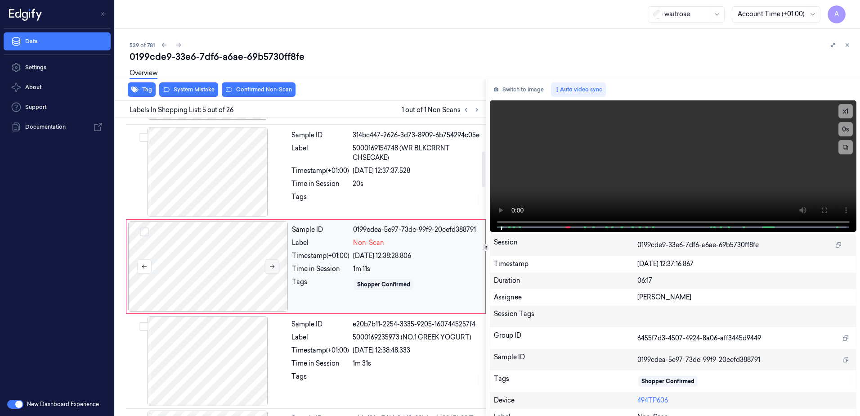
click at [271, 268] on icon at bounding box center [272, 266] width 6 height 6
click at [271, 267] on icon at bounding box center [272, 266] width 6 height 6
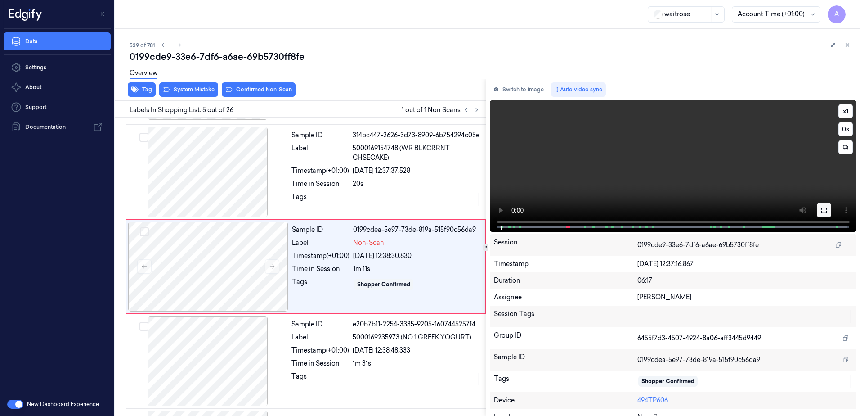
click at [821, 211] on icon at bounding box center [824, 210] width 7 height 7
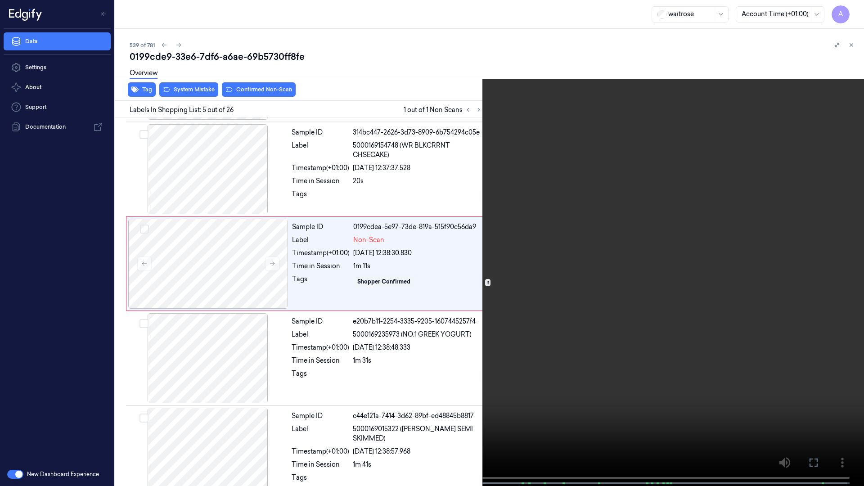
click at [579, 254] on video at bounding box center [432, 244] width 864 height 488
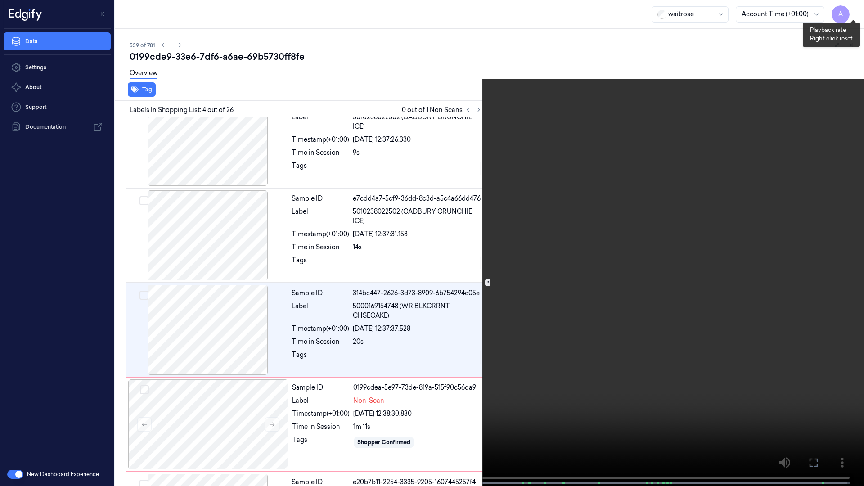
scroll to position [146, 0]
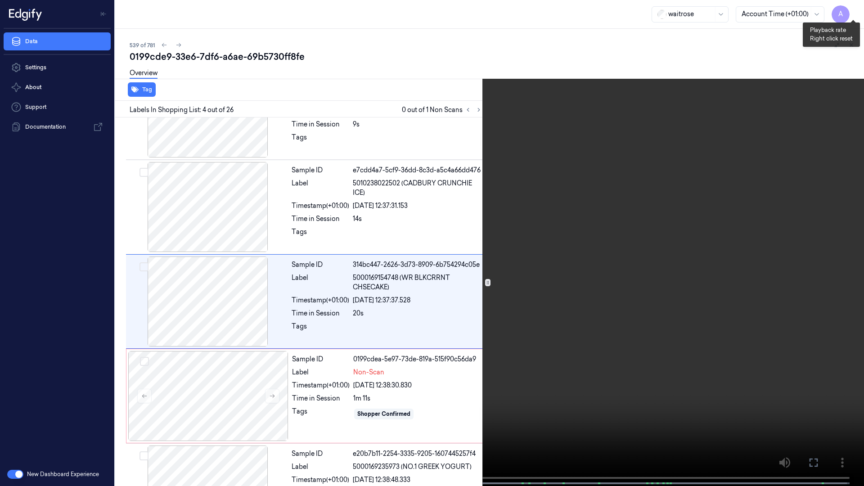
click at [854, 5] on button "x 1" at bounding box center [853, 11] width 14 height 14
click at [854, 13] on button "x 2" at bounding box center [853, 11] width 14 height 14
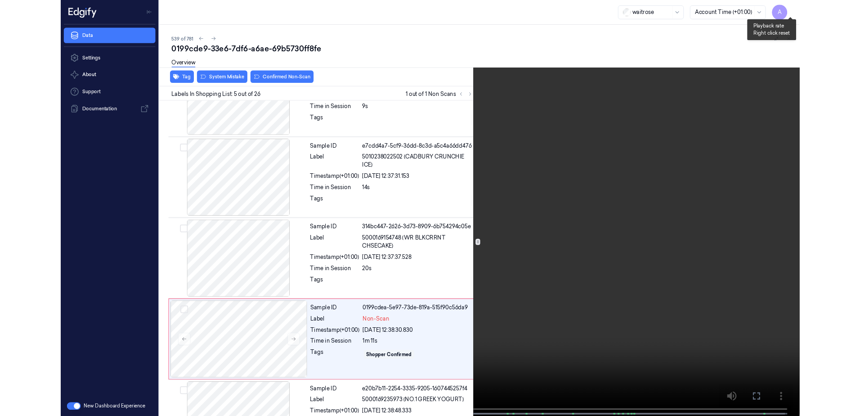
scroll to position [241, 0]
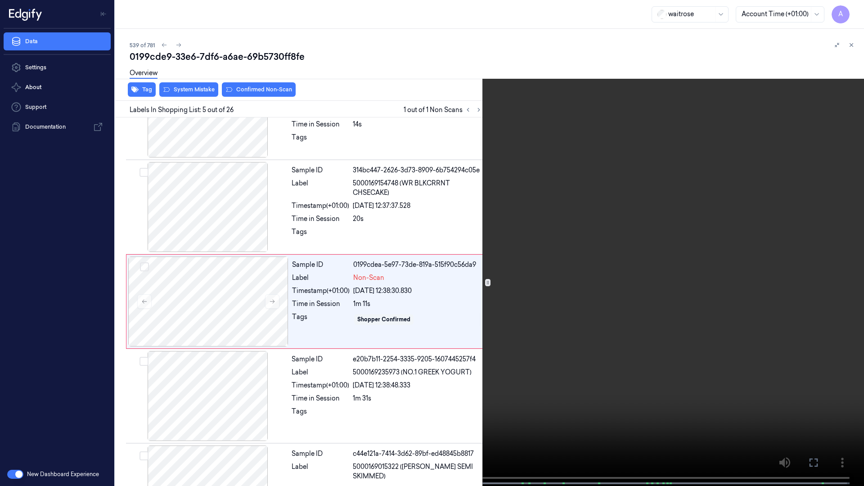
click at [719, 295] on video at bounding box center [432, 244] width 864 height 488
click at [0, 0] on icon at bounding box center [0, 0] width 0 height 0
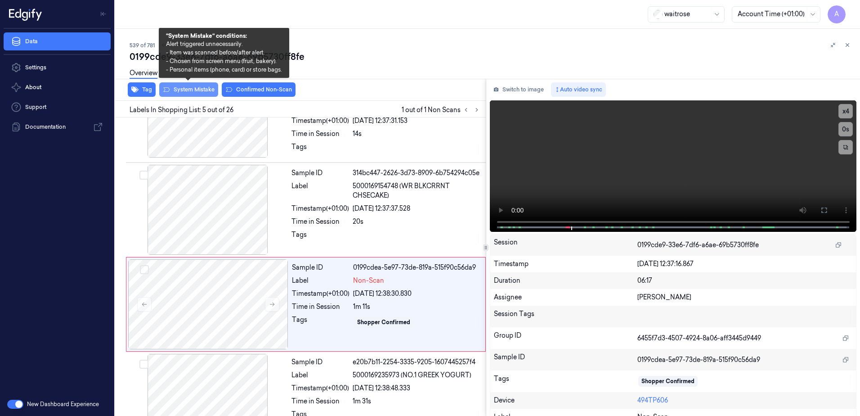
click at [181, 90] on button "System Mistake" at bounding box center [188, 89] width 59 height 14
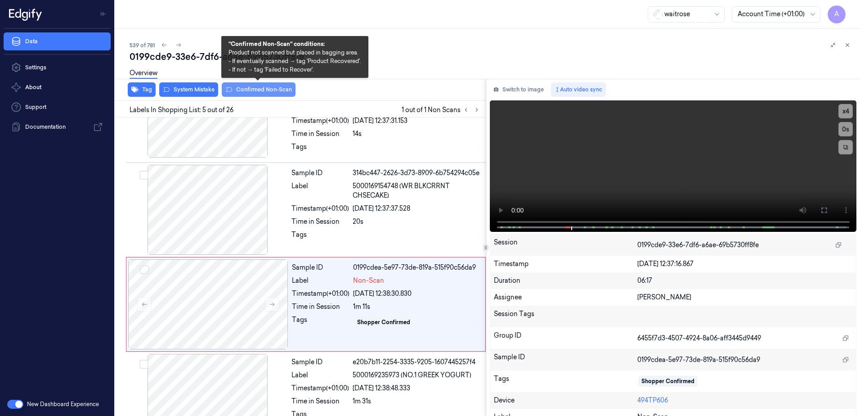
scroll to position [279, 0]
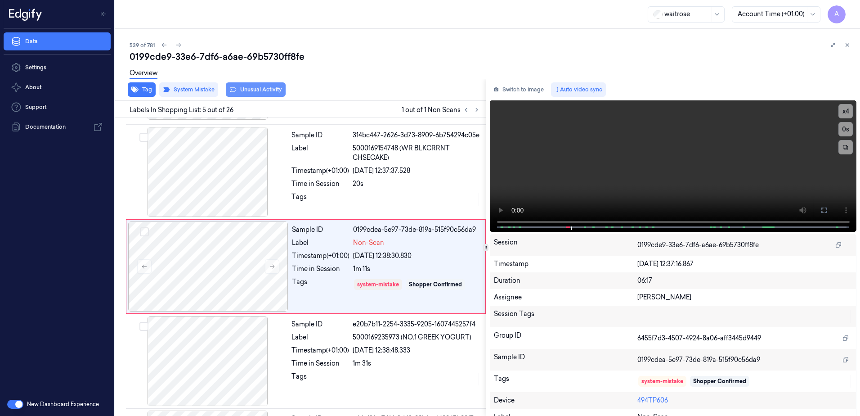
click at [256, 90] on button "Unusual Activity" at bounding box center [256, 89] width 60 height 14
click at [847, 47] on icon at bounding box center [848, 45] width 6 height 6
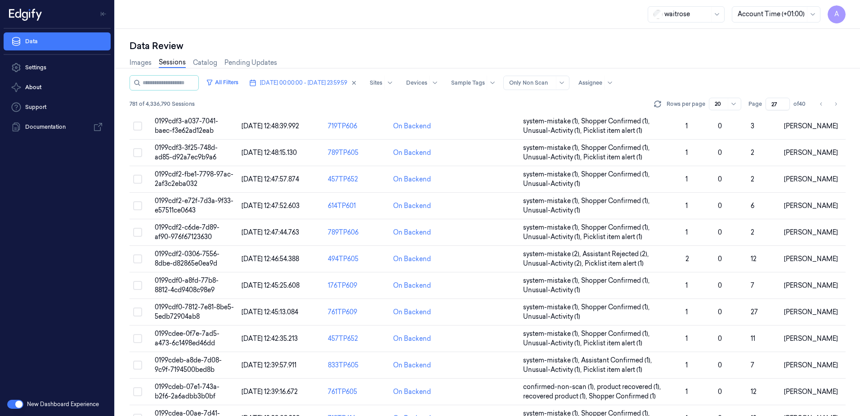
scroll to position [256, 0]
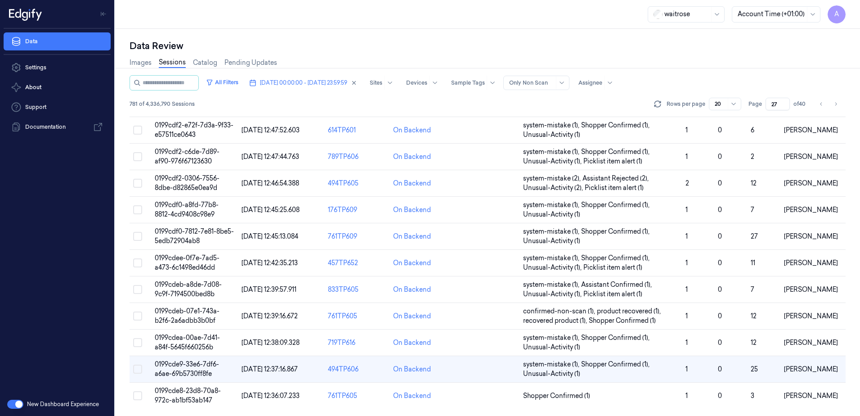
drag, startPoint x: 779, startPoint y: 103, endPoint x: 764, endPoint y: 106, distance: 15.0
click at [764, 106] on div "Page 27 of 40" at bounding box center [778, 104] width 59 height 13
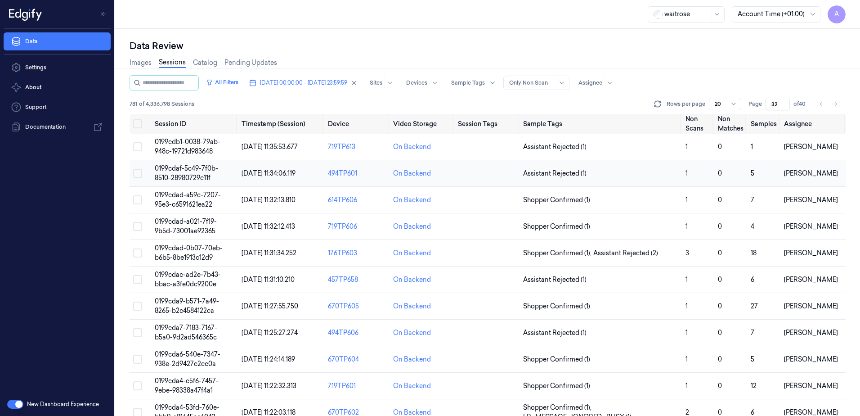
type input "32"
click at [184, 175] on span "0199cdaf-5c49-7f0b-8510-28980729c11f" at bounding box center [186, 173] width 63 height 18
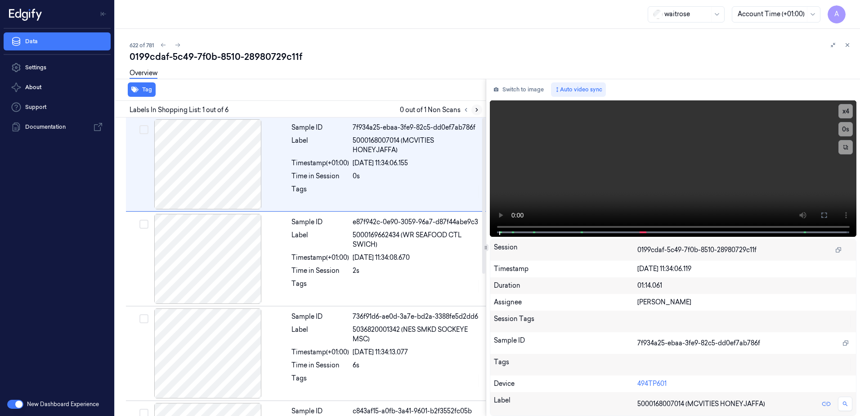
click at [474, 112] on icon at bounding box center [477, 110] width 6 height 6
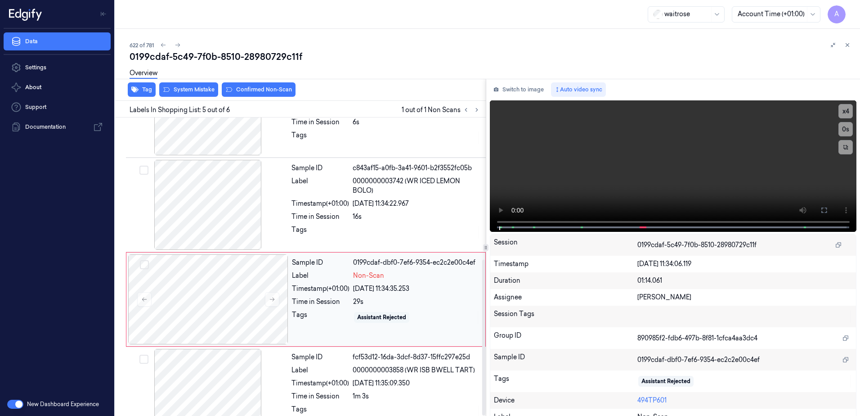
scroll to position [271, 0]
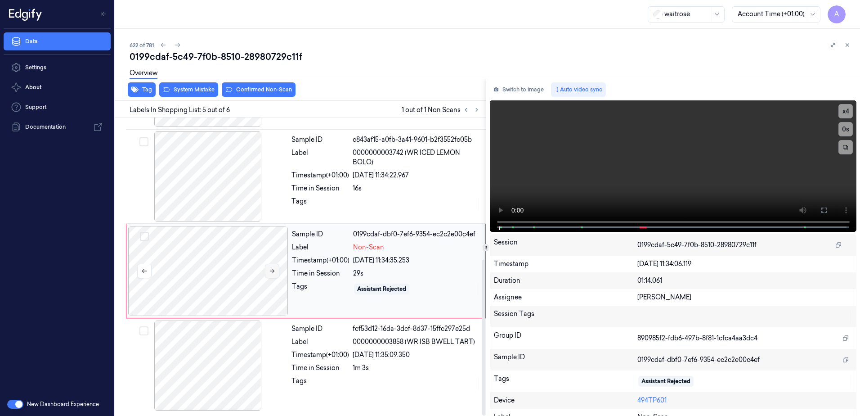
click at [270, 270] on icon at bounding box center [272, 271] width 6 height 6
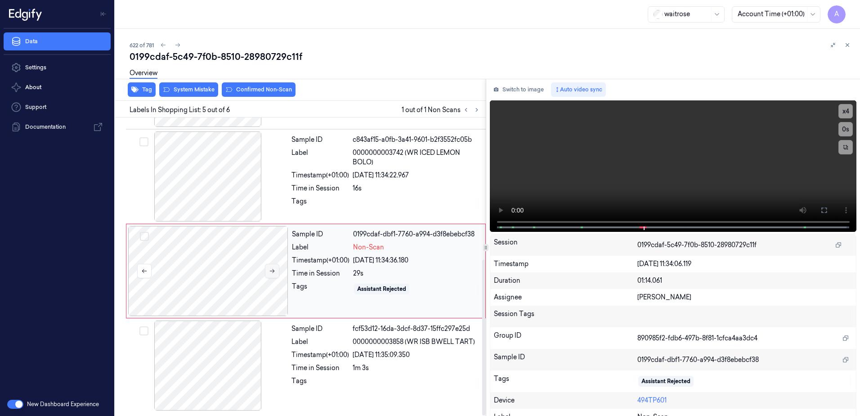
click at [275, 268] on icon at bounding box center [272, 271] width 6 height 6
click at [272, 271] on icon at bounding box center [272, 271] width 5 height 4
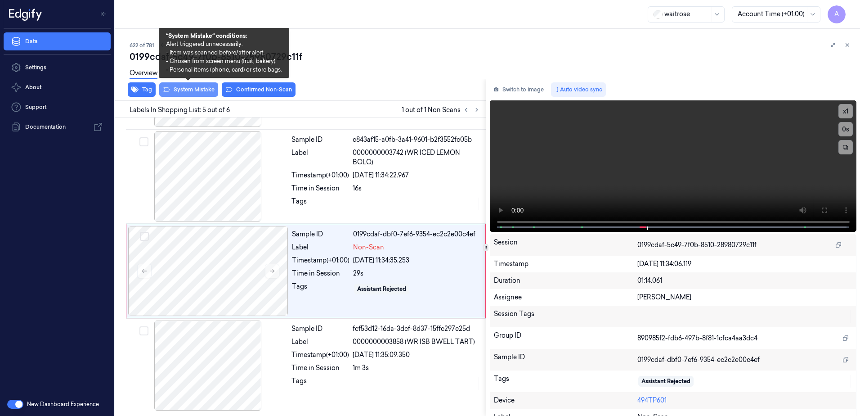
click at [190, 91] on button "System Mistake" at bounding box center [188, 89] width 59 height 14
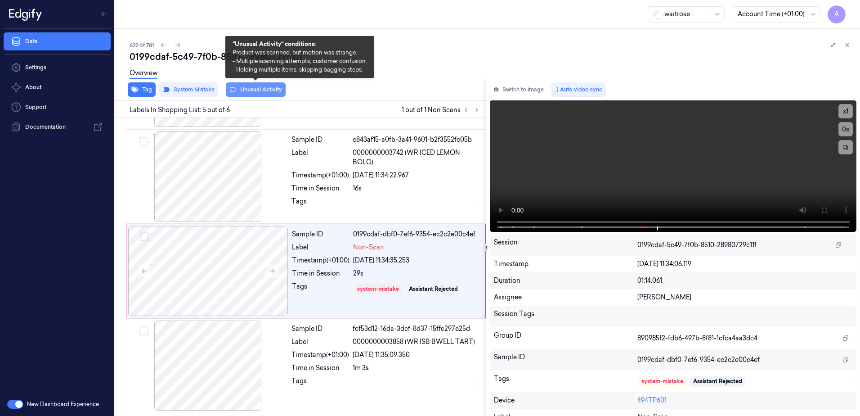
click at [247, 92] on button "Unusual Activity" at bounding box center [256, 89] width 60 height 14
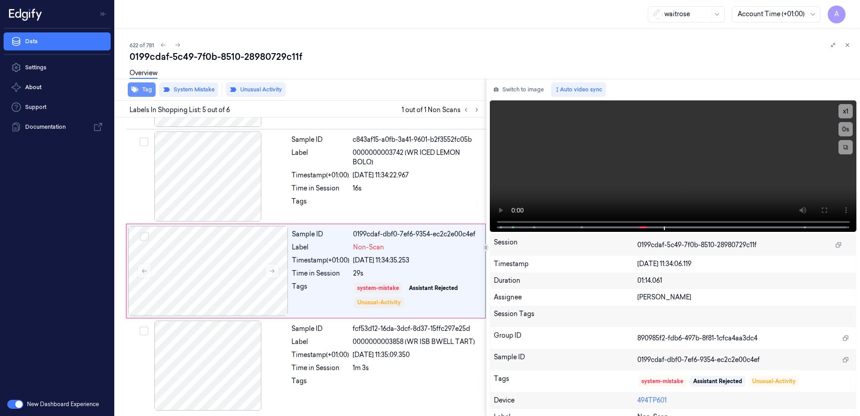
click at [141, 89] on button "Tag" at bounding box center [142, 89] width 28 height 14
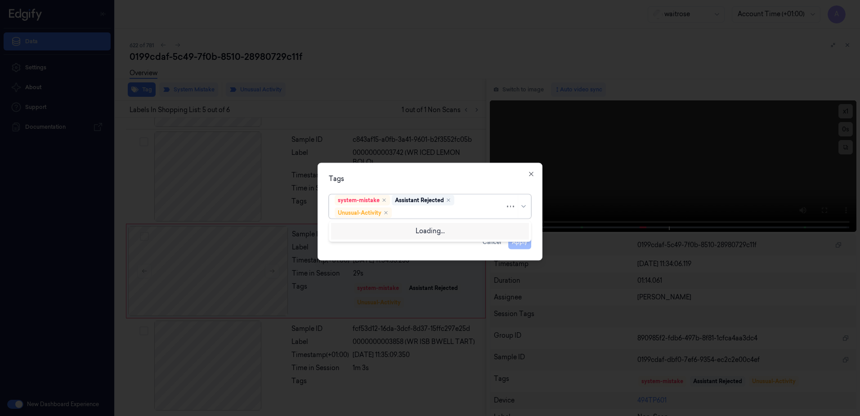
click at [430, 218] on div "system-mistake Assistant Rejected Unusual-Activity" at bounding box center [420, 206] width 171 height 23
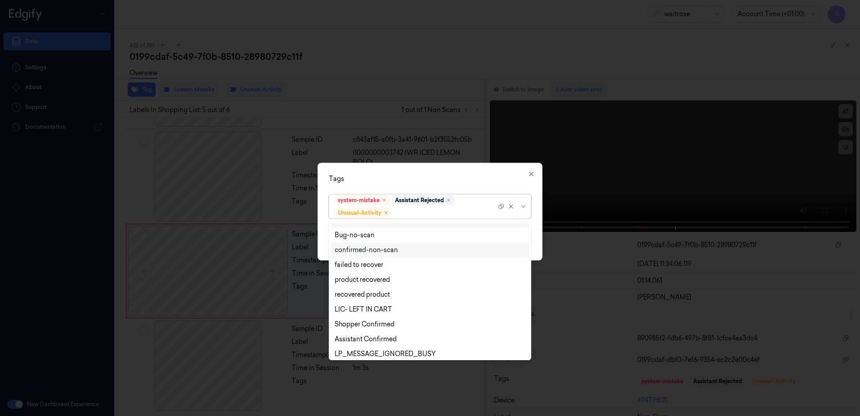
scroll to position [117, 0]
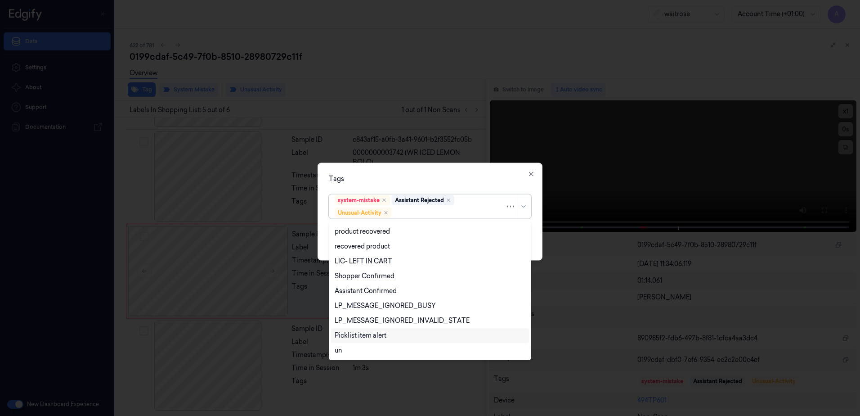
click at [378, 332] on div "Picklist item alert" at bounding box center [361, 335] width 52 height 9
click at [449, 183] on div "Tags" at bounding box center [430, 178] width 202 height 9
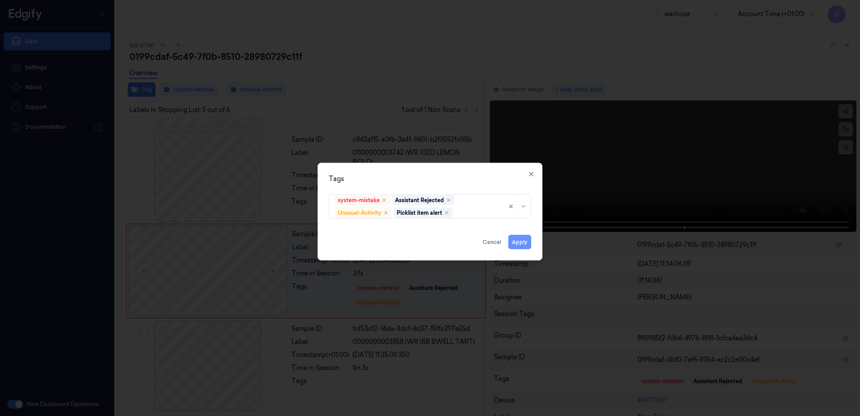
click at [518, 242] on button "Apply" at bounding box center [519, 242] width 23 height 14
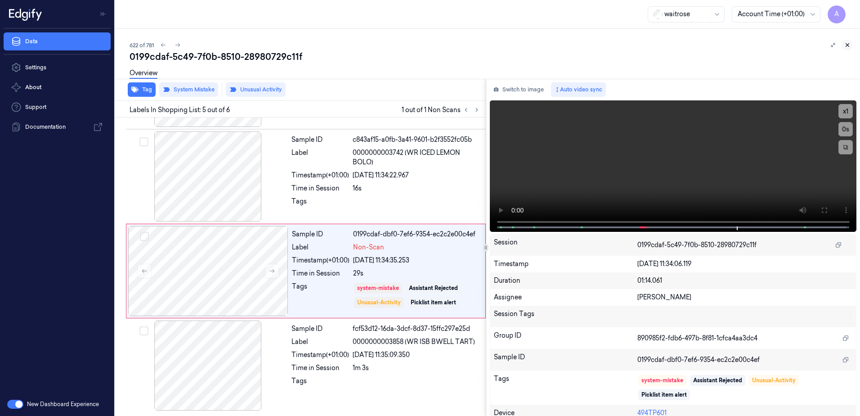
click at [847, 45] on icon at bounding box center [848, 45] width 6 height 6
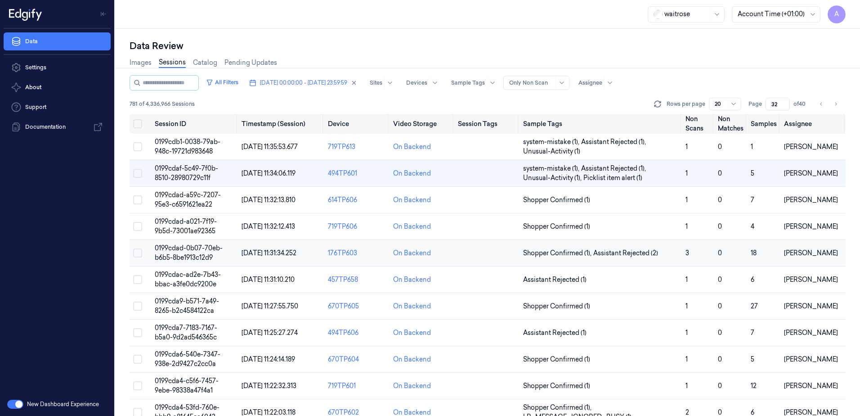
click at [187, 253] on span "0199cdad-0b07-70eb-b6b5-8be1913c12d9" at bounding box center [189, 253] width 68 height 18
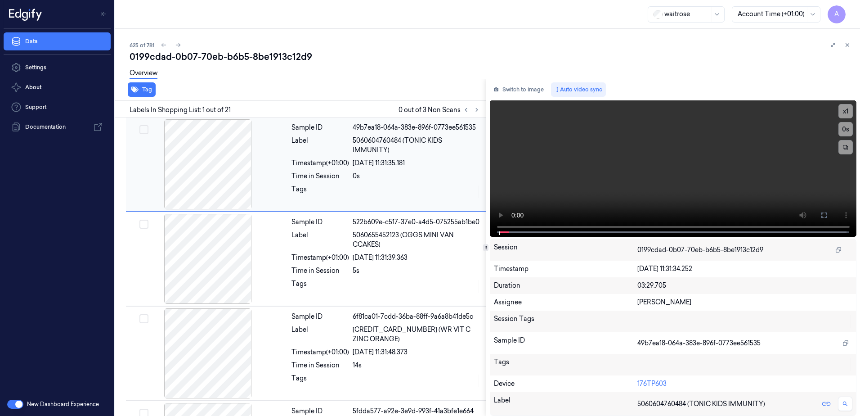
drag, startPoint x: 184, startPoint y: 2, endPoint x: 283, endPoint y: 203, distance: 224.4
click at [283, 203] on div at bounding box center [208, 164] width 160 height 90
click at [848, 43] on icon at bounding box center [848, 45] width 6 height 6
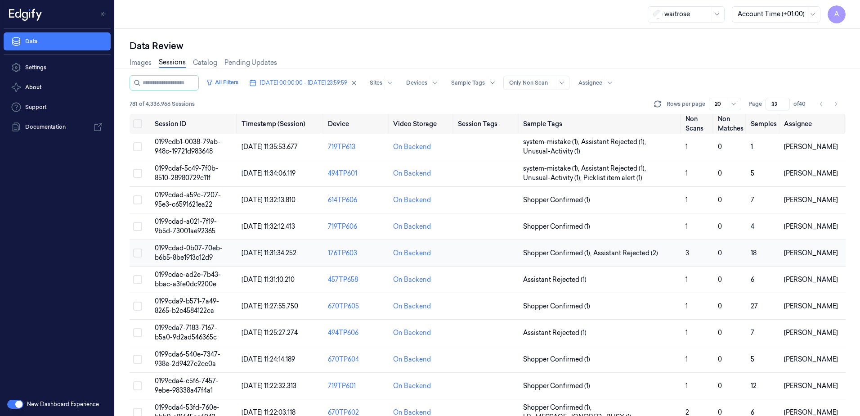
click at [181, 255] on span "0199cdad-0b07-70eb-b6b5-8be1913c12d9" at bounding box center [189, 253] width 68 height 18
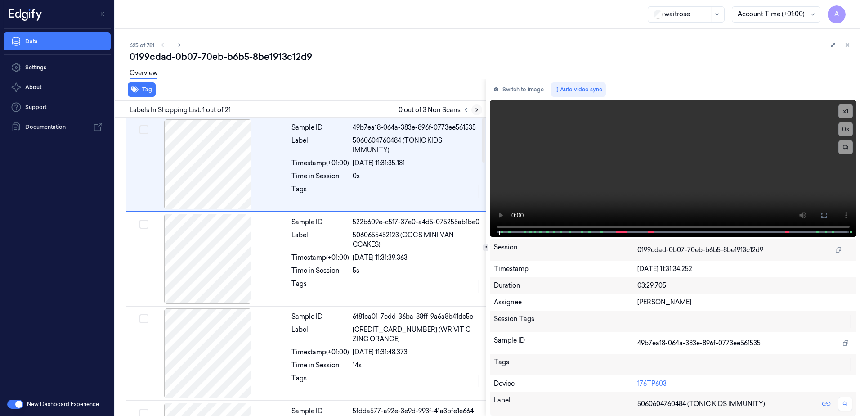
click at [473, 108] on button at bounding box center [477, 109] width 11 height 11
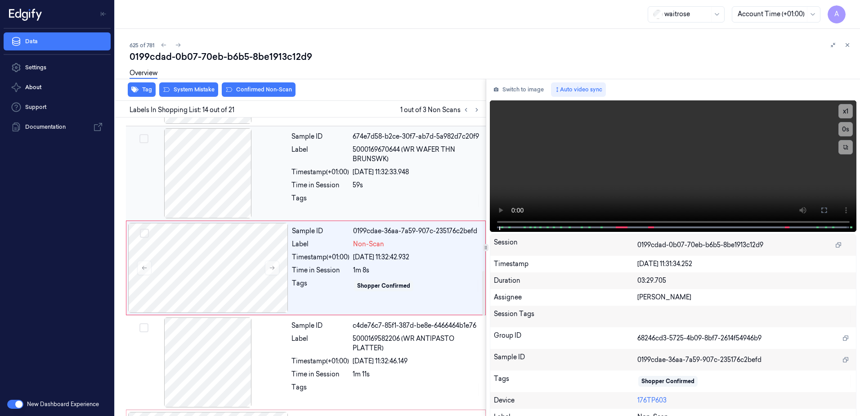
scroll to position [1129, 0]
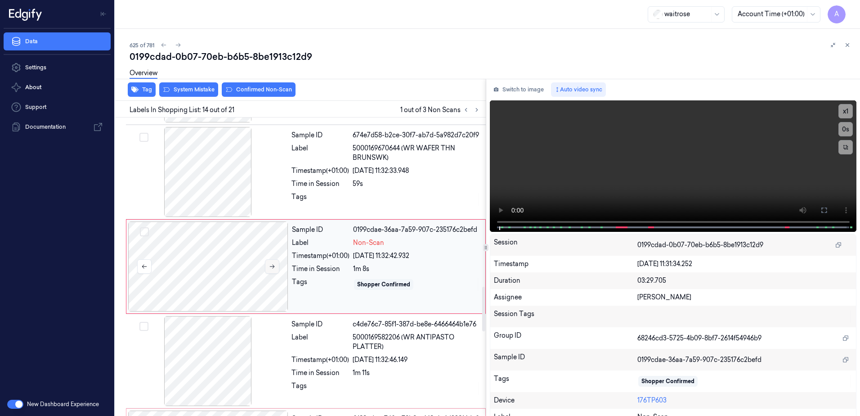
click at [277, 269] on button at bounding box center [272, 266] width 14 height 14
click at [272, 270] on button at bounding box center [272, 266] width 14 height 14
click at [274, 269] on icon at bounding box center [272, 266] width 6 height 6
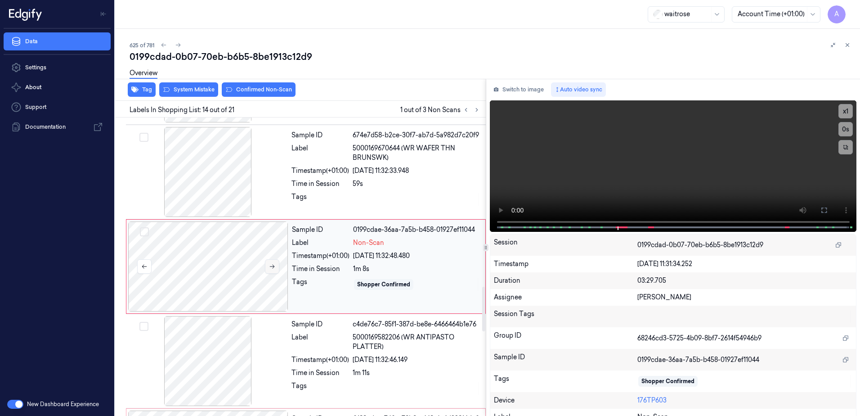
click at [274, 269] on icon at bounding box center [272, 266] width 6 height 6
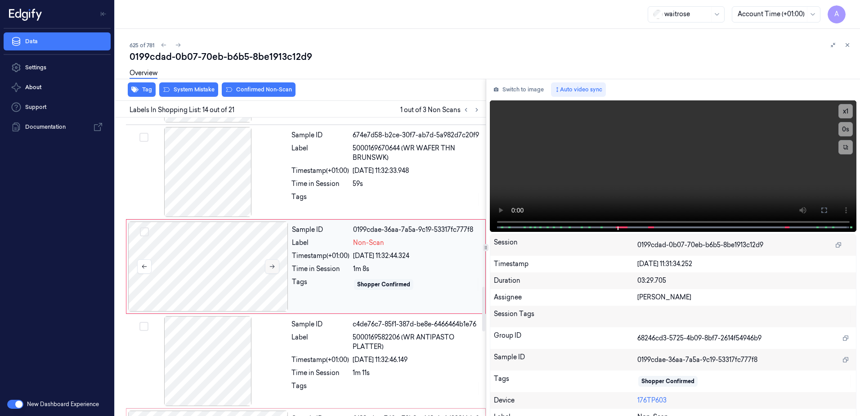
click at [274, 269] on icon at bounding box center [272, 266] width 6 height 6
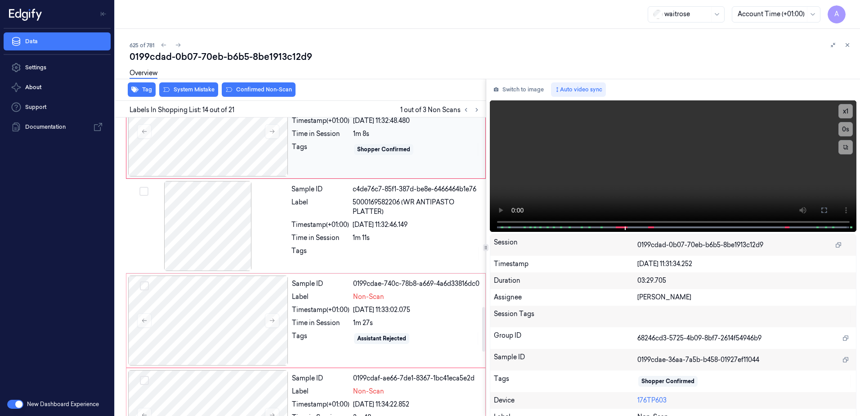
scroll to position [1309, 0]
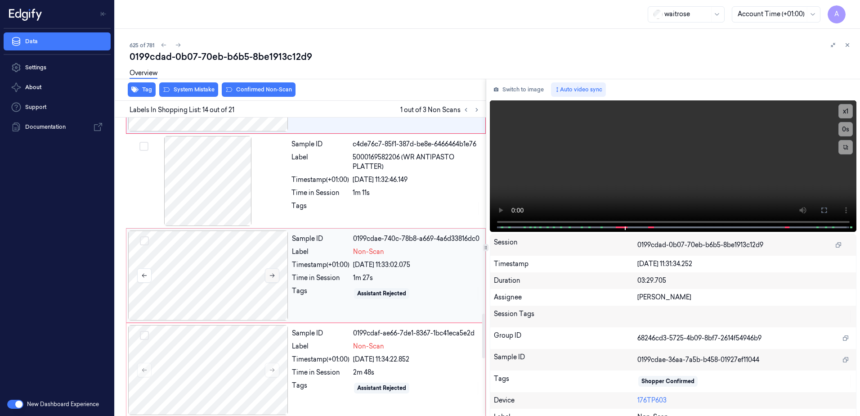
click at [274, 279] on button at bounding box center [272, 275] width 14 height 14
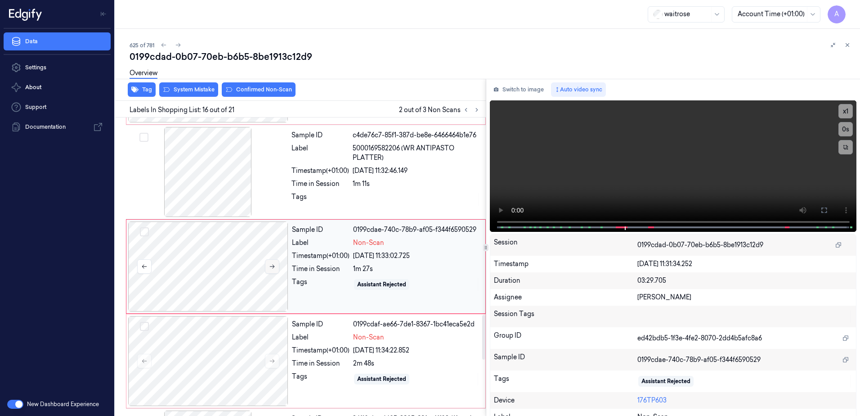
click at [274, 279] on div at bounding box center [208, 266] width 160 height 90
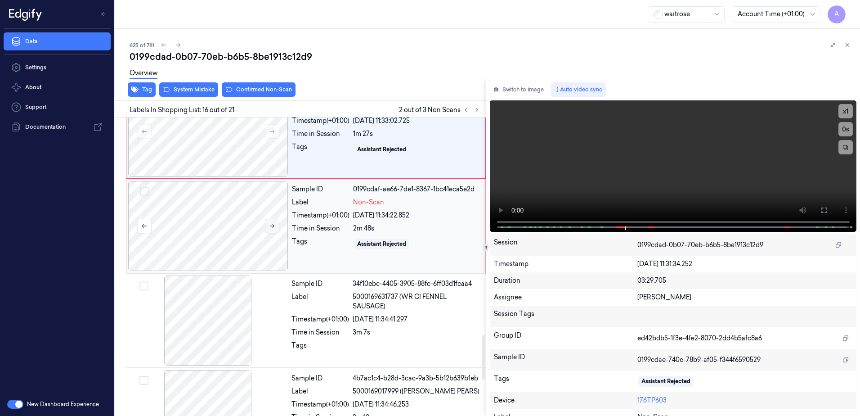
click at [273, 226] on icon at bounding box center [272, 226] width 6 height 6
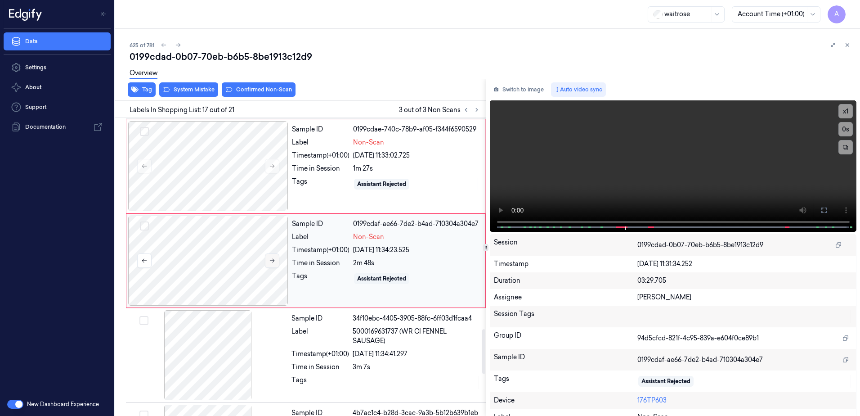
scroll to position [1412, 0]
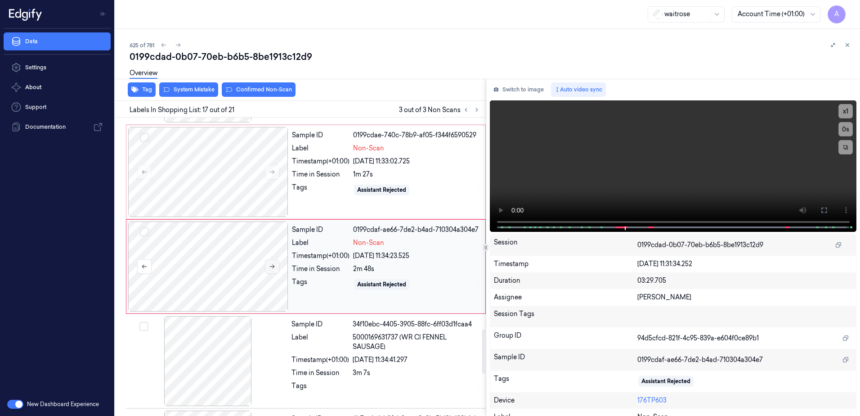
click at [270, 262] on button at bounding box center [272, 266] width 14 height 14
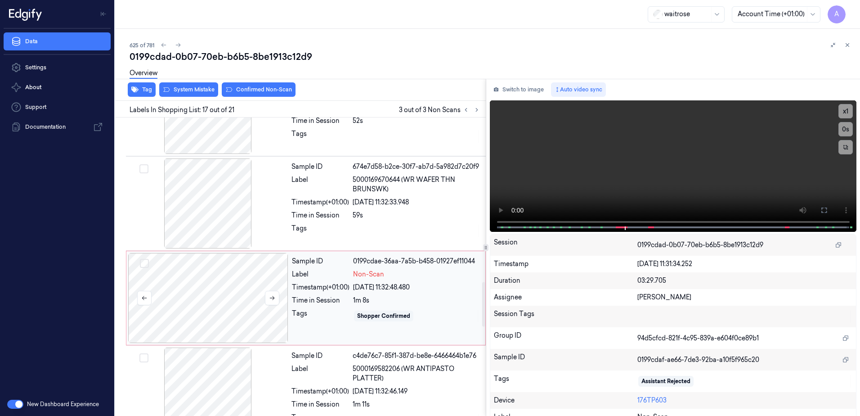
click at [272, 274] on div at bounding box center [208, 298] width 160 height 90
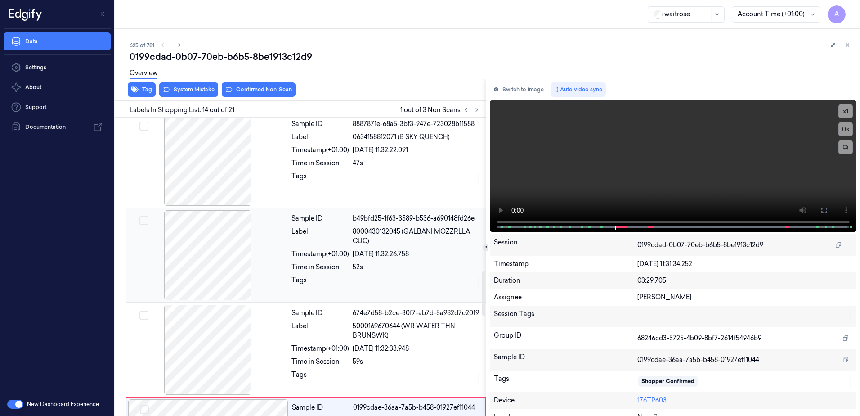
scroll to position [949, 0]
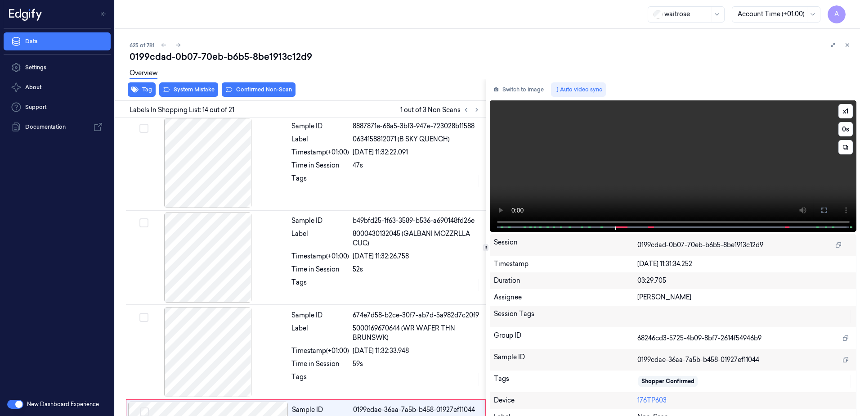
click at [671, 183] on video at bounding box center [673, 165] width 367 height 131
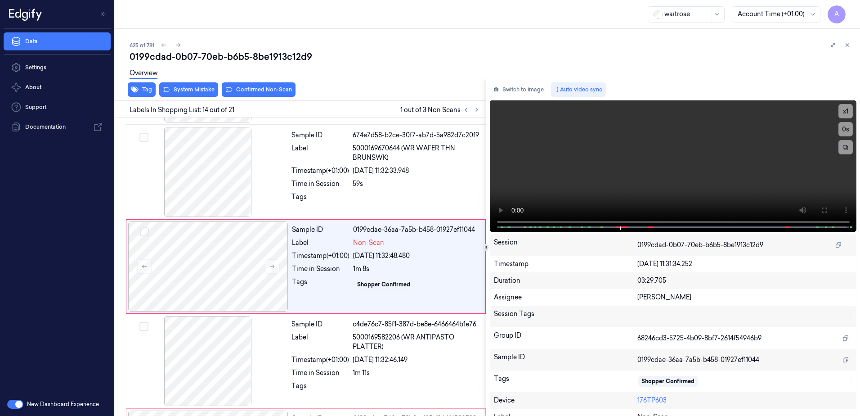
scroll to position [1133, 0]
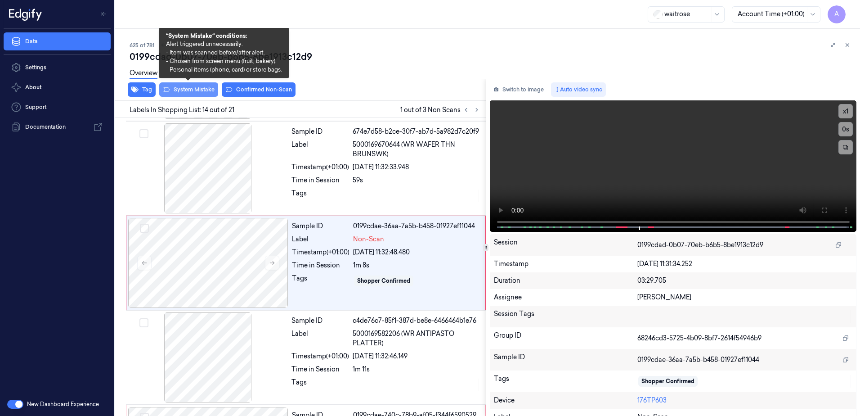
click at [185, 91] on button "System Mistake" at bounding box center [188, 89] width 59 height 14
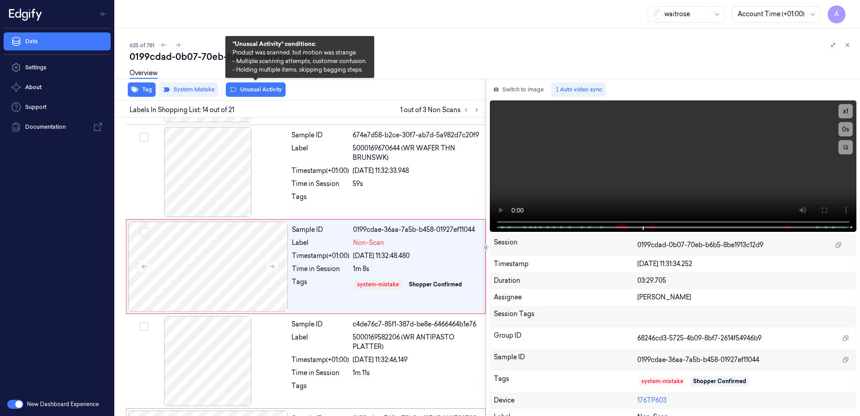
click at [251, 92] on button "Unusual Activity" at bounding box center [256, 89] width 60 height 14
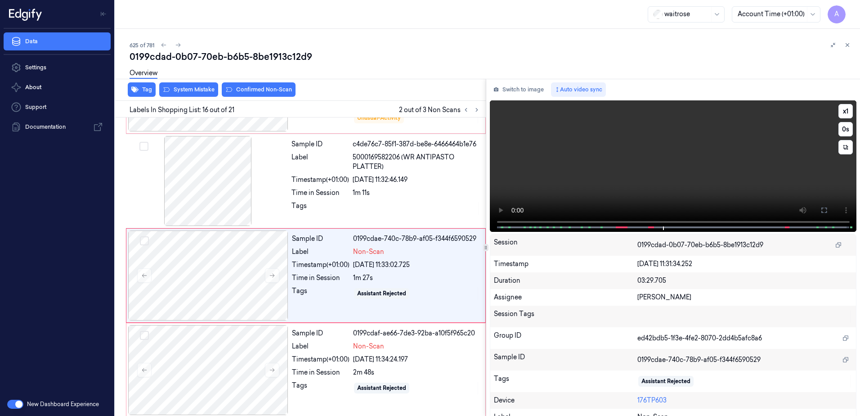
scroll to position [1318, 0]
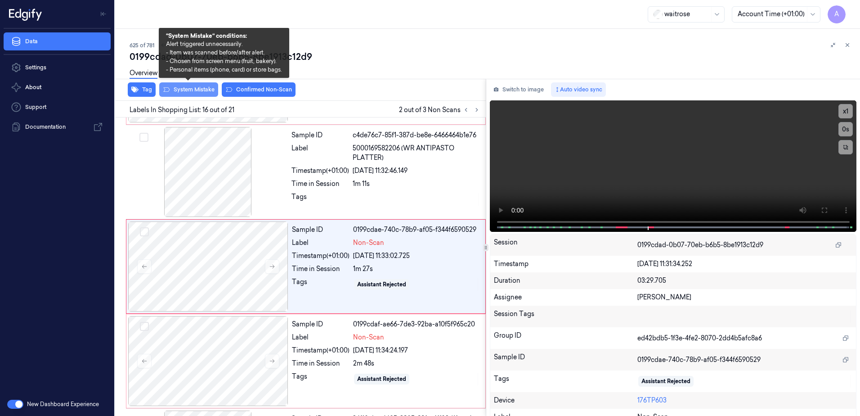
click at [180, 90] on button "System Mistake" at bounding box center [188, 89] width 59 height 14
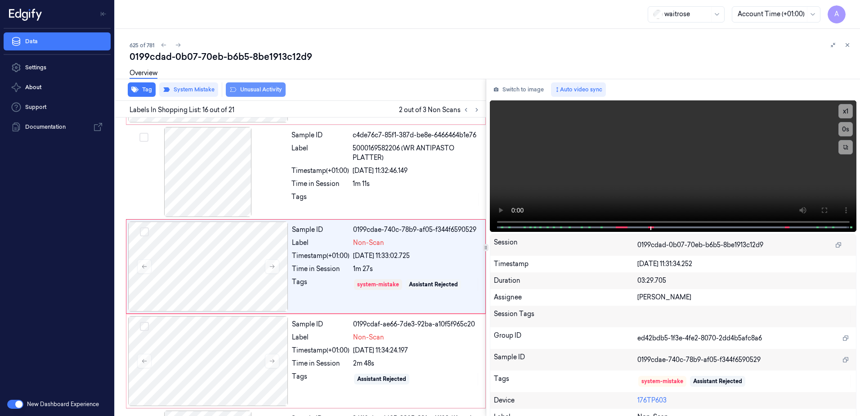
click at [259, 94] on button "Unusual Activity" at bounding box center [256, 89] width 60 height 14
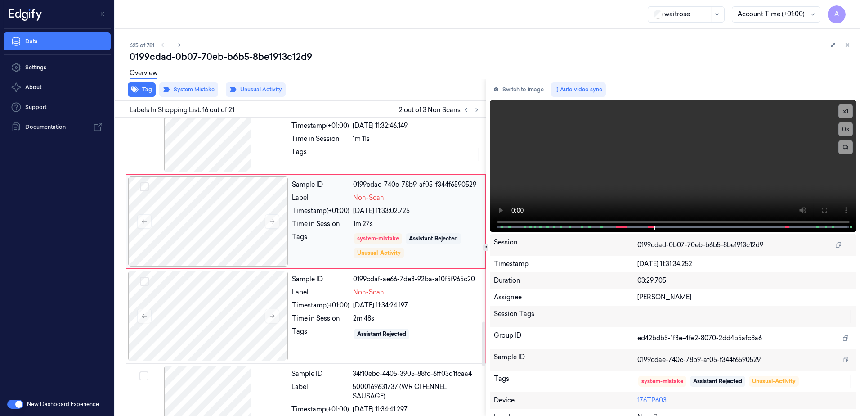
scroll to position [1408, 0]
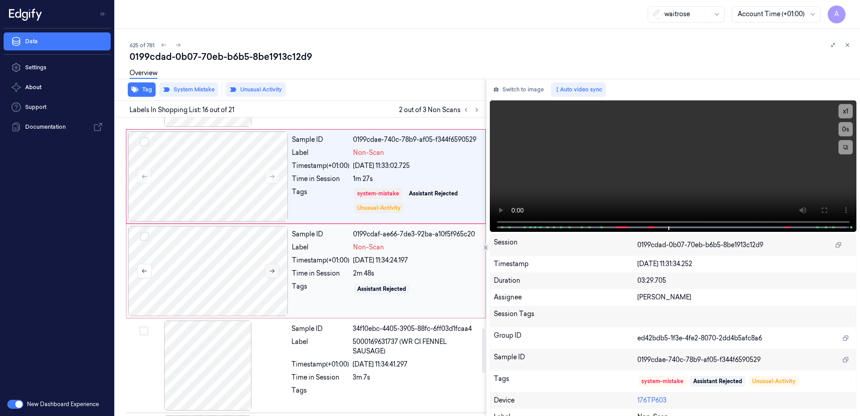
click at [270, 269] on icon at bounding box center [272, 271] width 6 height 6
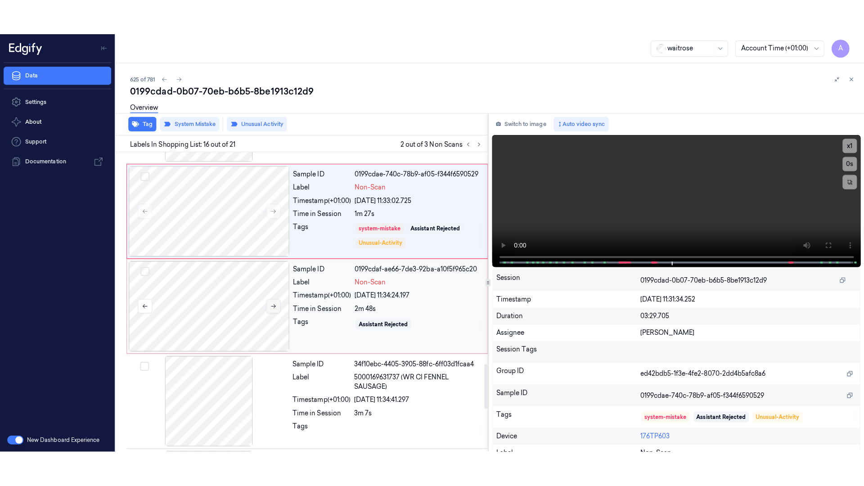
scroll to position [1412, 0]
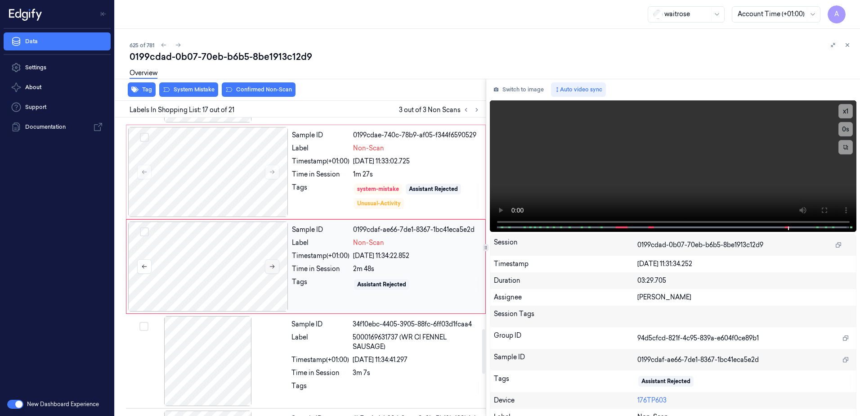
click at [270, 269] on icon at bounding box center [272, 266] width 6 height 6
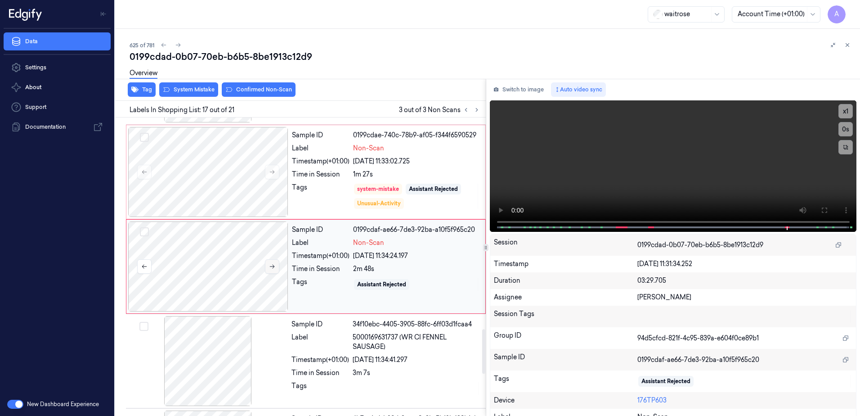
click at [270, 269] on icon at bounding box center [272, 266] width 6 height 6
drag, startPoint x: 824, startPoint y: 207, endPoint x: 826, endPoint y: 254, distance: 46.8
click at [824, 207] on icon at bounding box center [824, 210] width 7 height 7
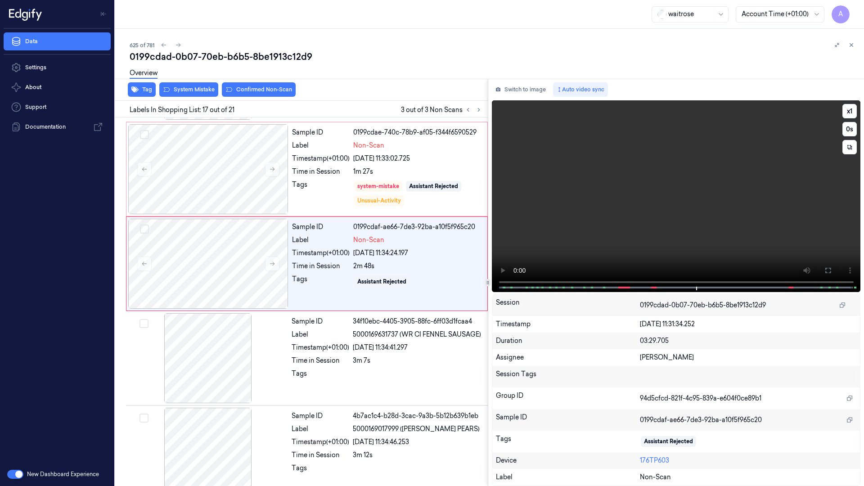
scroll to position [1410, 0]
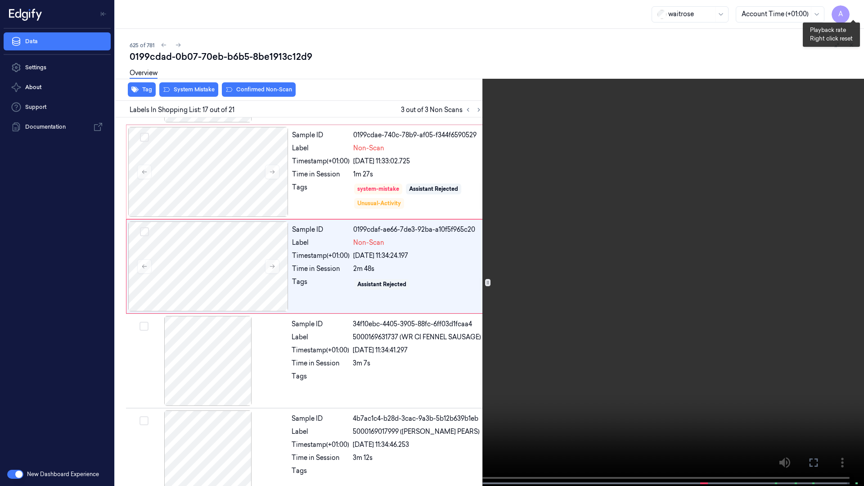
click at [854, 13] on button "x 1" at bounding box center [853, 11] width 14 height 14
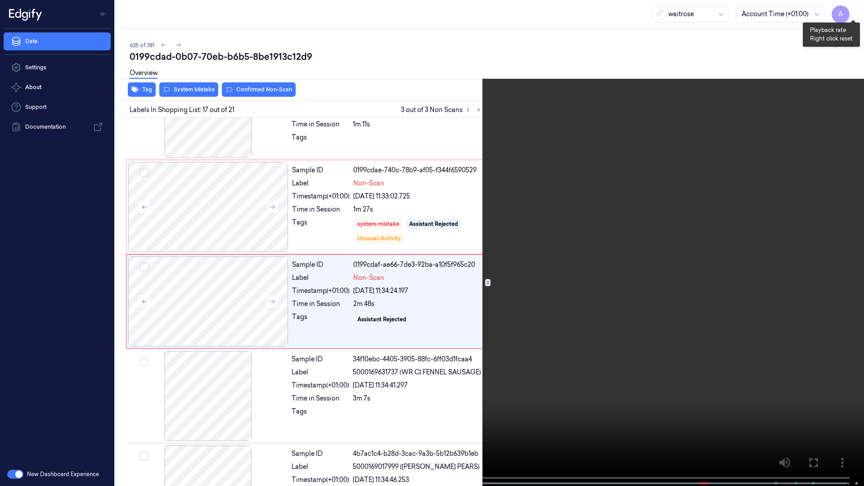
click at [854, 13] on button "x 2" at bounding box center [853, 11] width 14 height 14
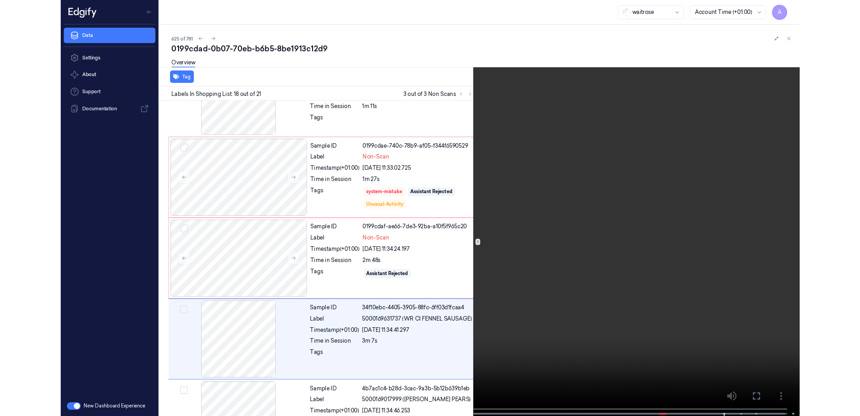
scroll to position [1469, 0]
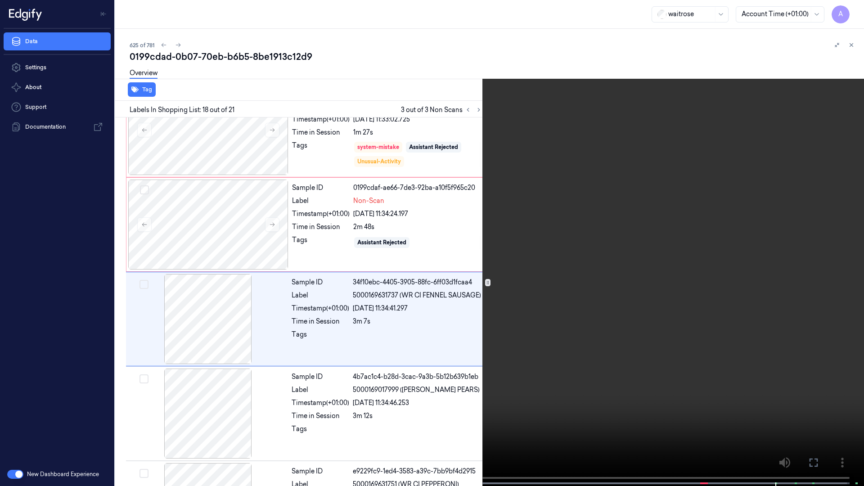
click at [617, 206] on video at bounding box center [432, 244] width 864 height 488
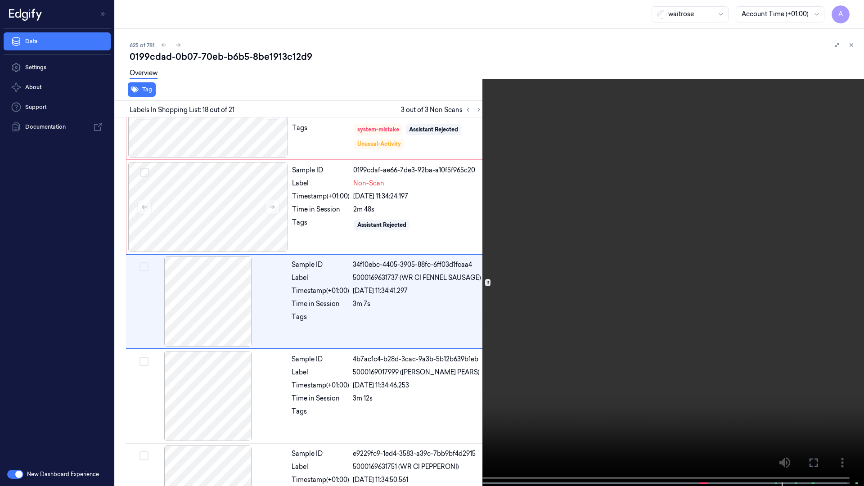
click at [0, 0] on icon at bounding box center [0, 0] width 0 height 0
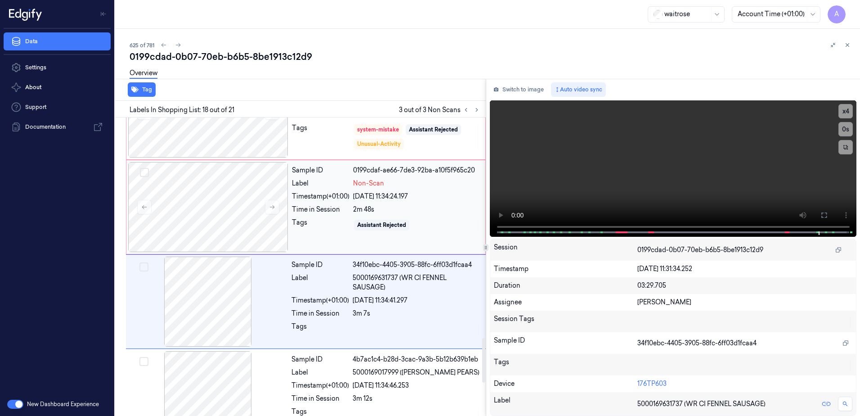
click at [330, 224] on div "Tags" at bounding box center [321, 225] width 58 height 14
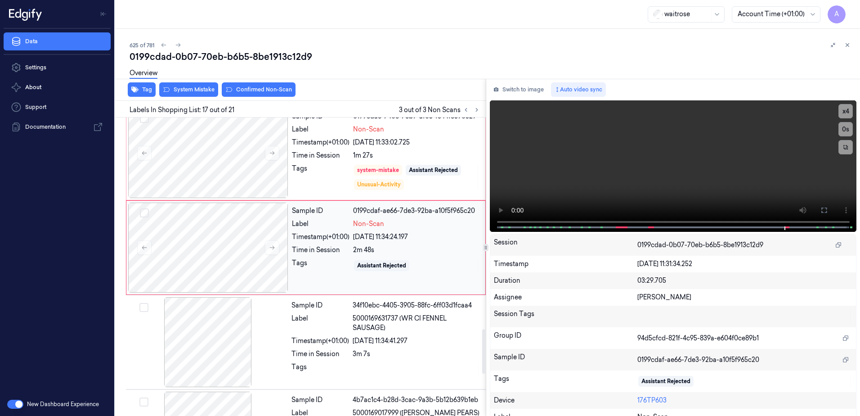
scroll to position [1412, 0]
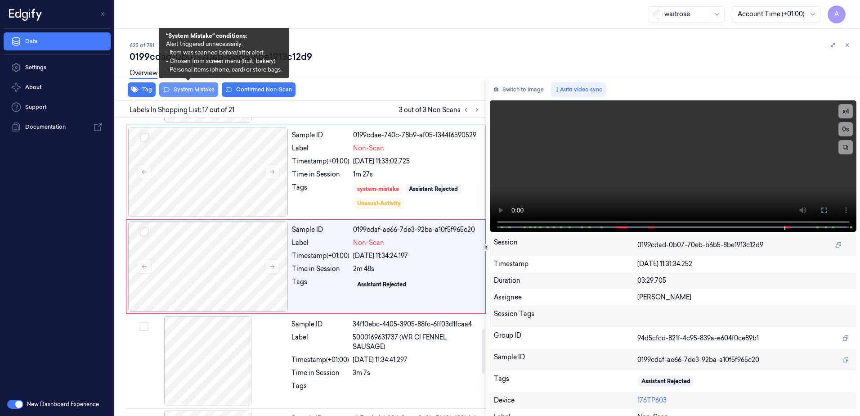
click at [185, 92] on button "System Mistake" at bounding box center [188, 89] width 59 height 14
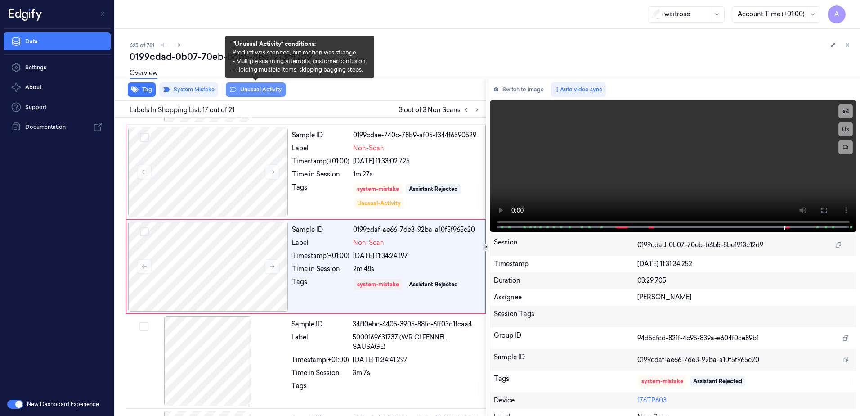
click at [251, 92] on button "Unusual Activity" at bounding box center [256, 89] width 60 height 14
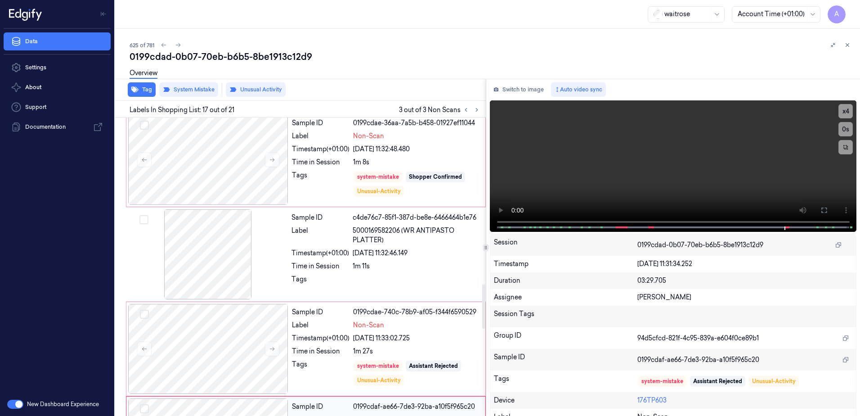
scroll to position [1097, 0]
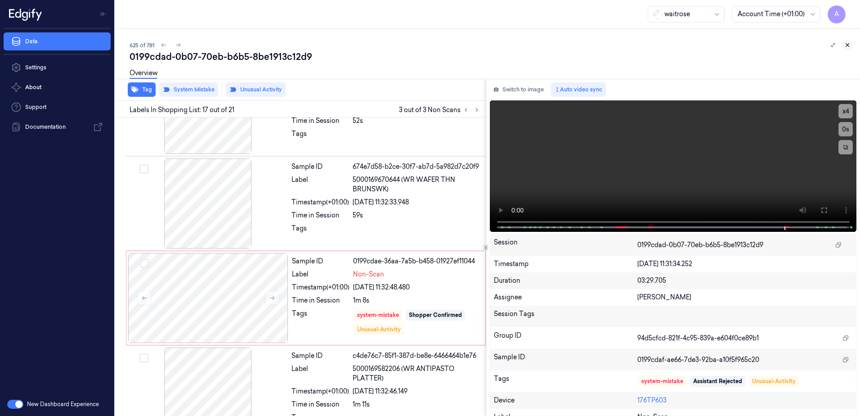
click at [851, 46] on button at bounding box center [847, 45] width 11 height 11
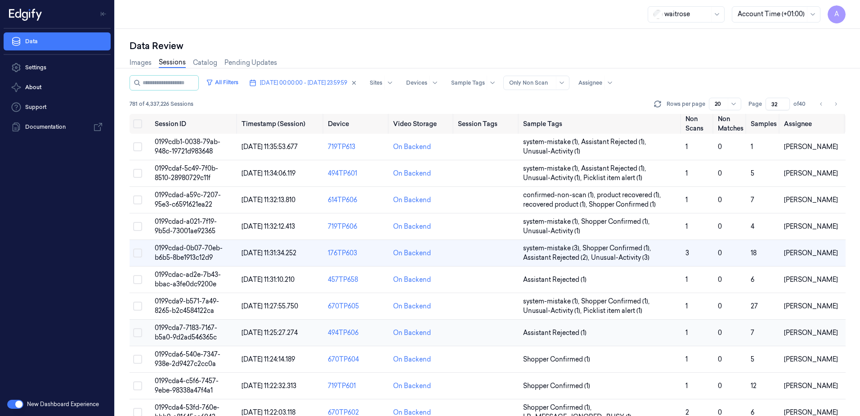
click at [194, 328] on span "0199cda7-7183-7167-b5a0-9d2ad546365c" at bounding box center [186, 333] width 63 height 18
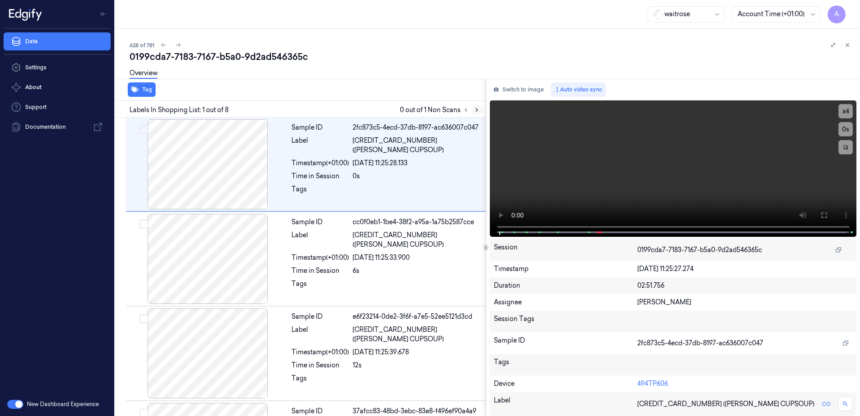
click at [480, 111] on icon at bounding box center [477, 110] width 6 height 6
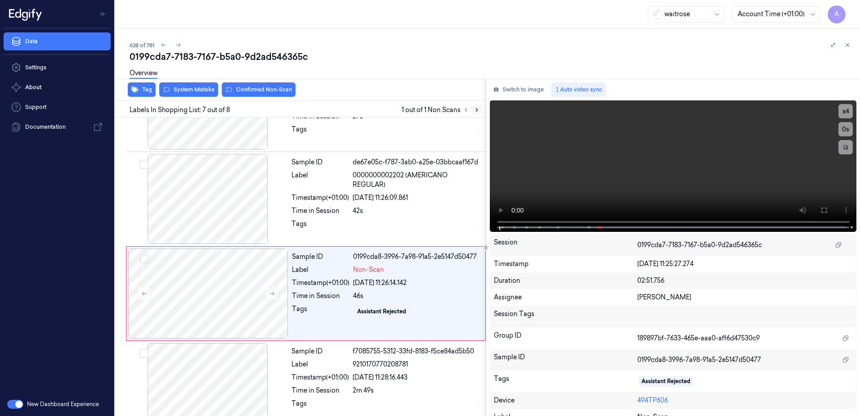
scroll to position [460, 0]
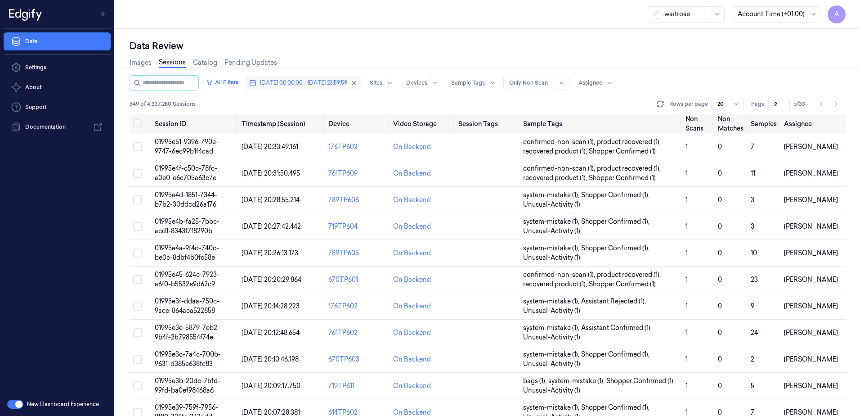
click at [321, 81] on span "18/09/2025 00:00:00 - 18/09/2025 23:59:59" at bounding box center [303, 83] width 87 height 8
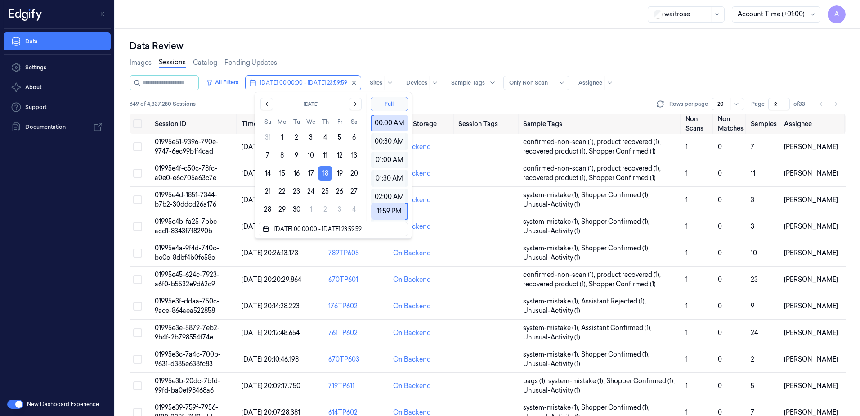
click at [327, 172] on button "18" at bounding box center [325, 173] width 14 height 14
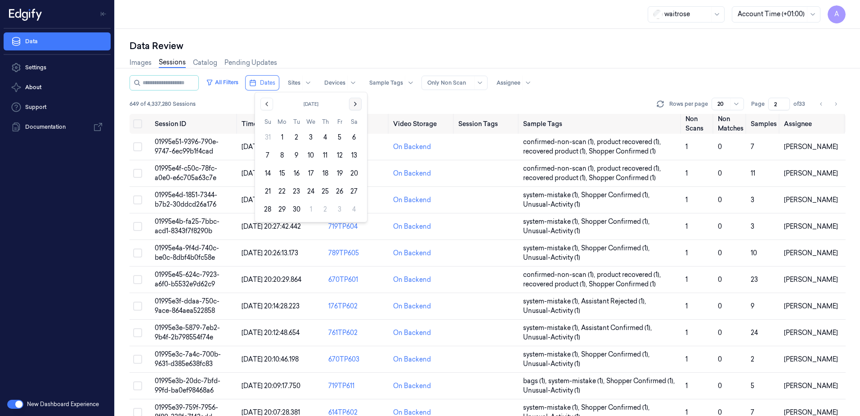
click at [358, 106] on icon "Go to the Next Month" at bounding box center [355, 103] width 7 height 7
click at [339, 156] on button "10" at bounding box center [340, 155] width 14 height 14
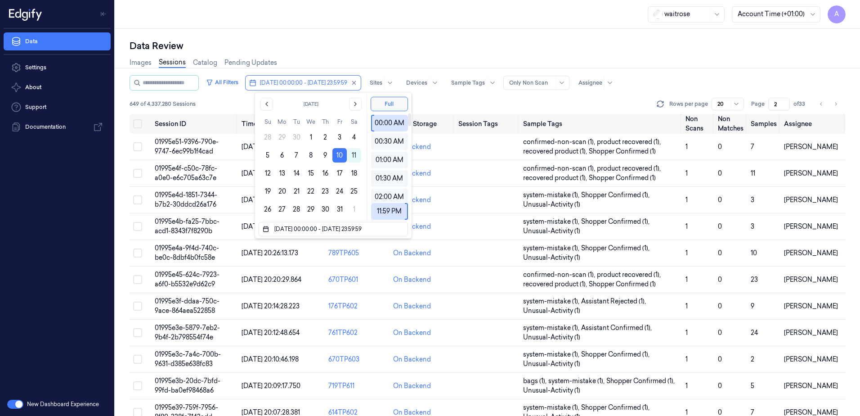
click at [372, 45] on div "Data Review" at bounding box center [488, 46] width 716 height 13
type input "1"
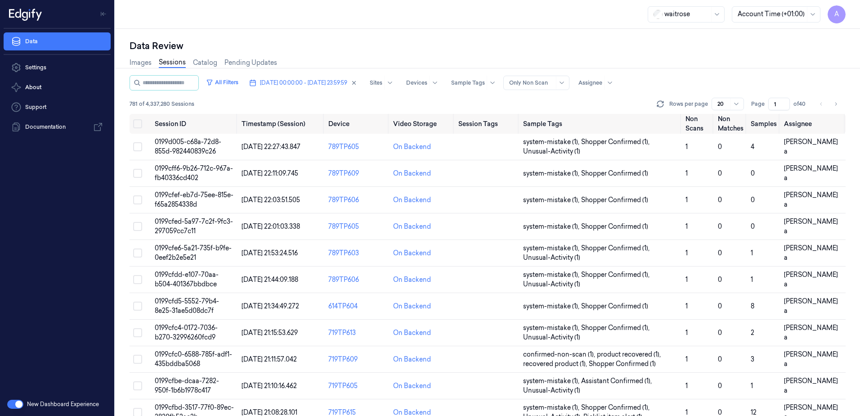
drag, startPoint x: 777, startPoint y: 102, endPoint x: 770, endPoint y: 105, distance: 7.6
click at [770, 105] on input "1" at bounding box center [780, 104] width 22 height 13
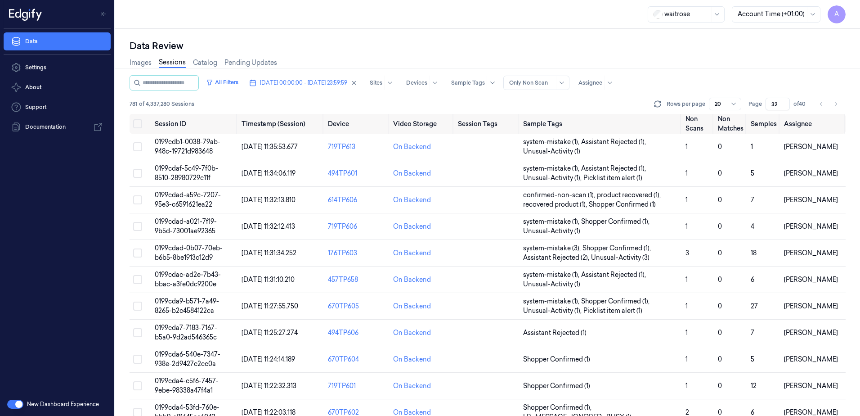
type input "32"
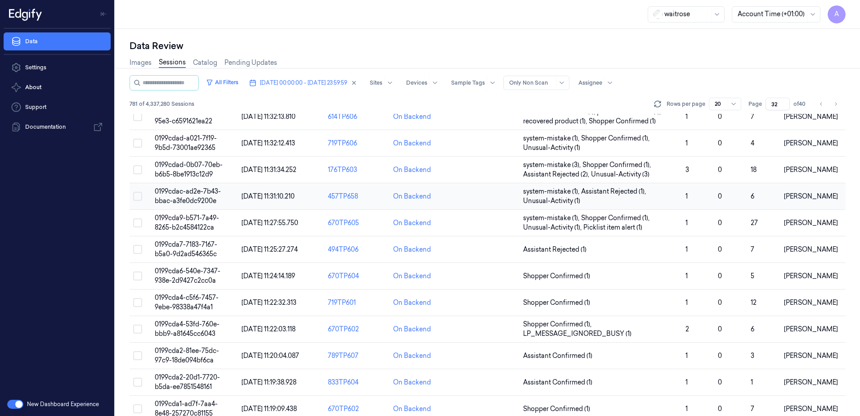
scroll to position [90, 0]
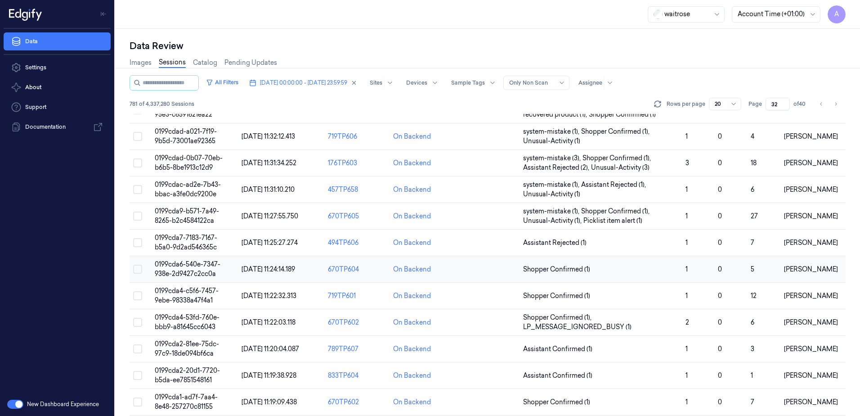
click at [187, 269] on td "0199cda6-540e-7347-938e-2d9427c2cc0a" at bounding box center [194, 269] width 87 height 27
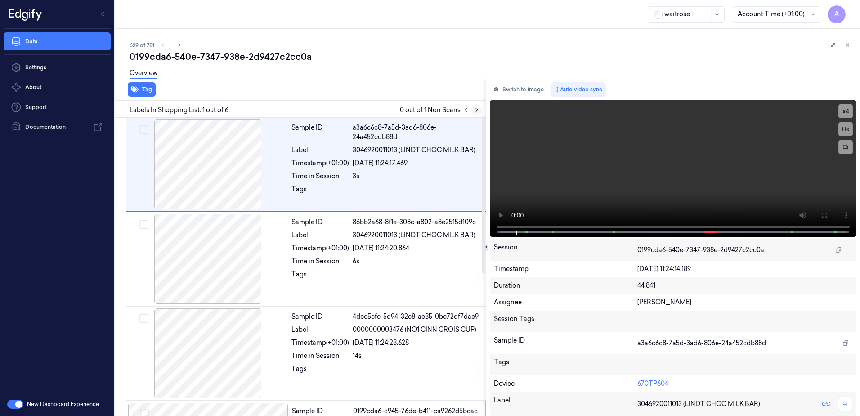
click at [478, 111] on icon at bounding box center [477, 110] width 6 height 6
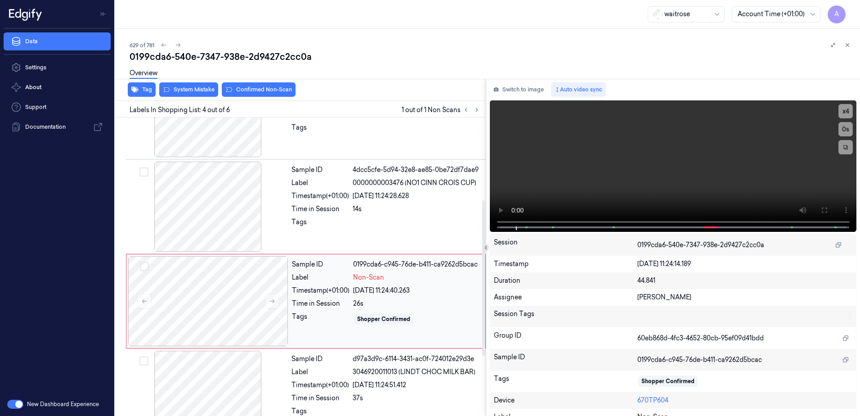
scroll to position [181, 0]
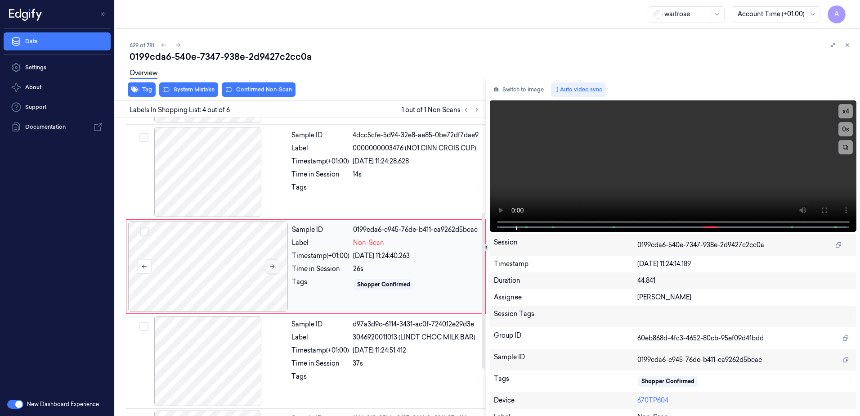
click at [270, 267] on icon at bounding box center [272, 266] width 6 height 6
click at [271, 269] on icon at bounding box center [272, 266] width 6 height 6
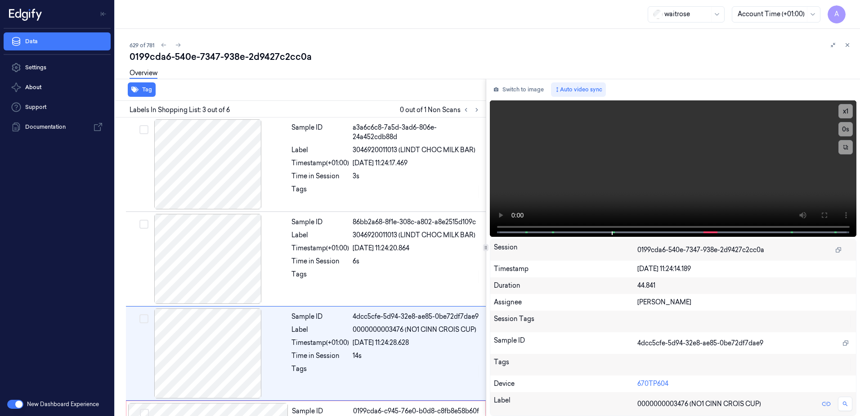
scroll to position [87, 0]
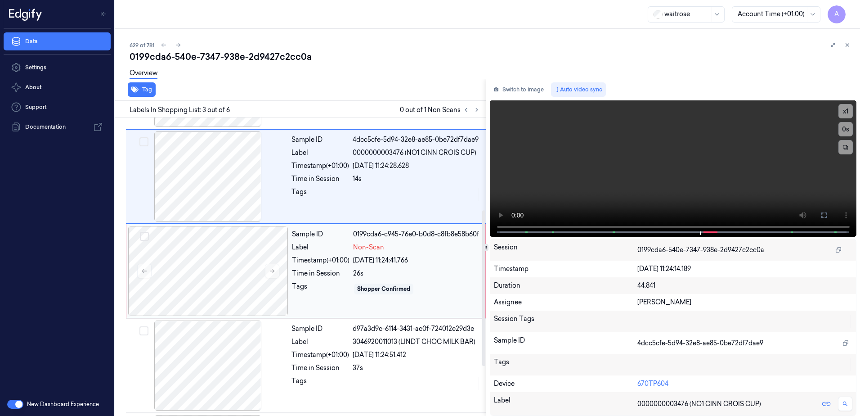
click at [431, 293] on div "Shopper Confirmed" at bounding box center [416, 289] width 127 height 14
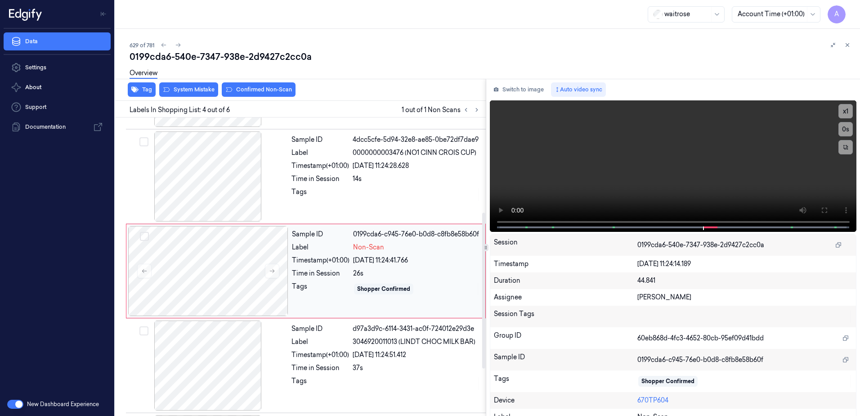
scroll to position [181, 0]
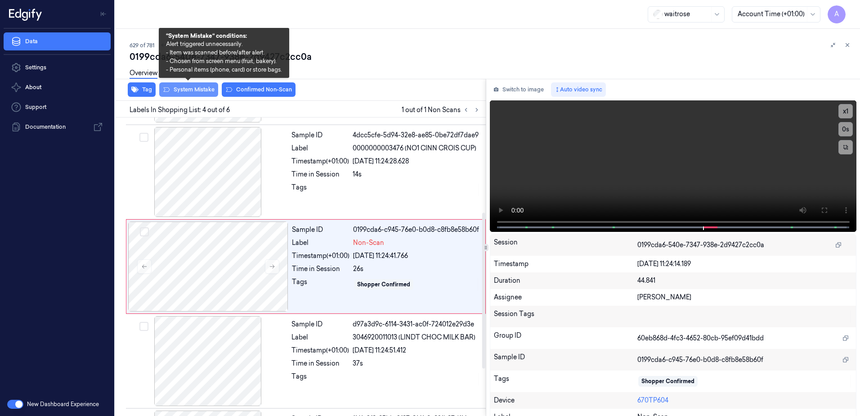
click at [185, 92] on button "System Mistake" at bounding box center [188, 89] width 59 height 14
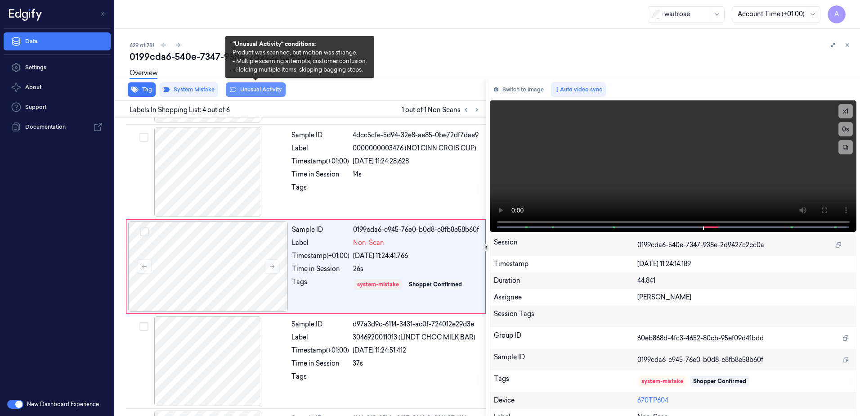
click at [247, 92] on button "Unusual Activity" at bounding box center [256, 89] width 60 height 14
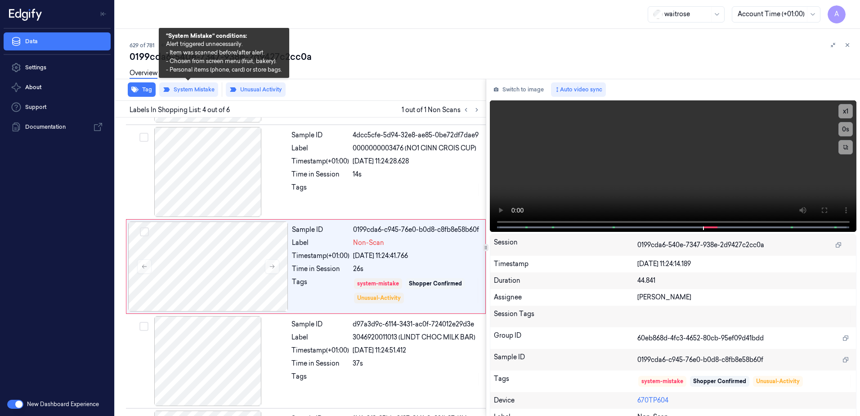
scroll to position [184, 0]
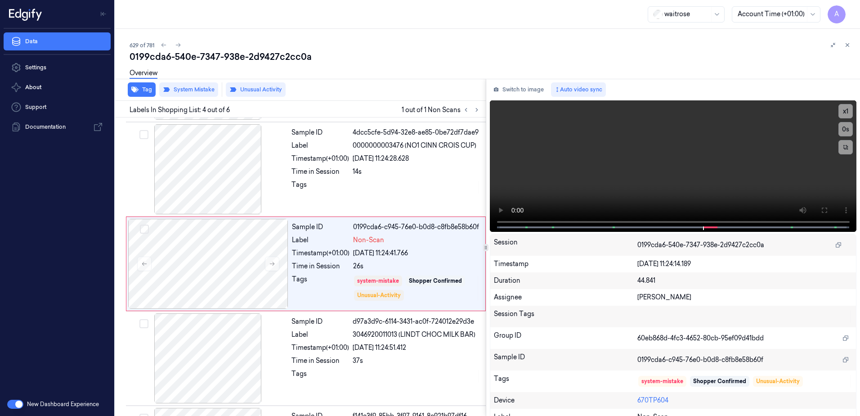
click at [141, 85] on div "Overview" at bounding box center [144, 74] width 28 height 23
click at [147, 94] on button "Tag" at bounding box center [142, 89] width 28 height 14
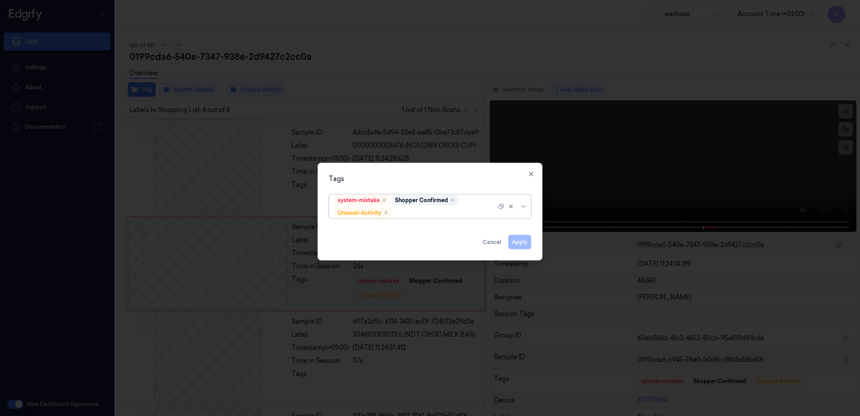
click at [406, 214] on div at bounding box center [445, 212] width 103 height 9
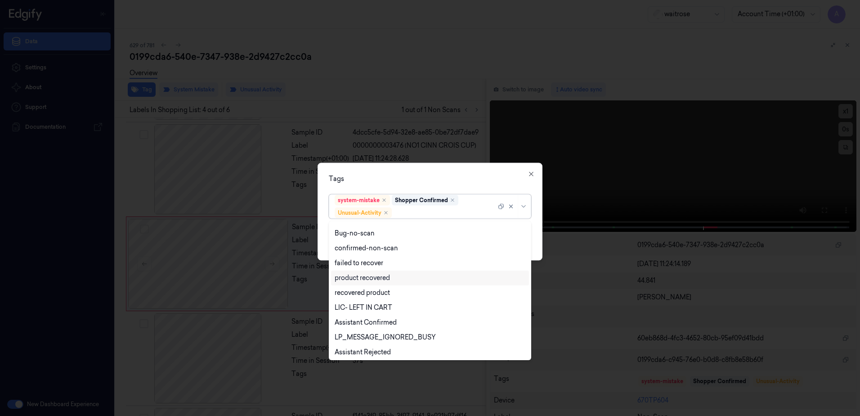
scroll to position [117, 0]
click at [372, 331] on div "Picklist item alert" at bounding box center [361, 335] width 52 height 9
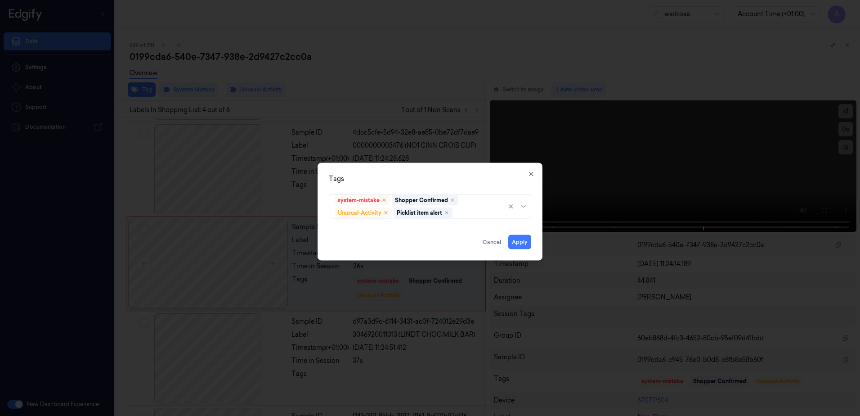
click at [453, 175] on div "Tags" at bounding box center [430, 178] width 202 height 9
click at [518, 240] on button "Apply" at bounding box center [519, 242] width 23 height 14
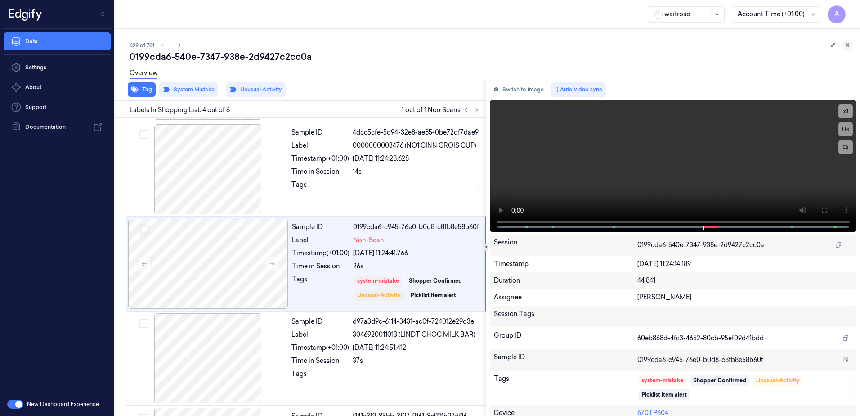
click at [850, 47] on icon at bounding box center [848, 45] width 6 height 6
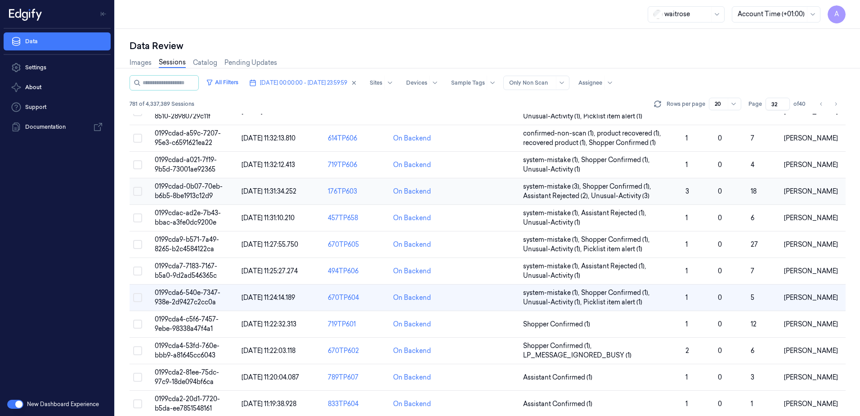
scroll to position [135, 0]
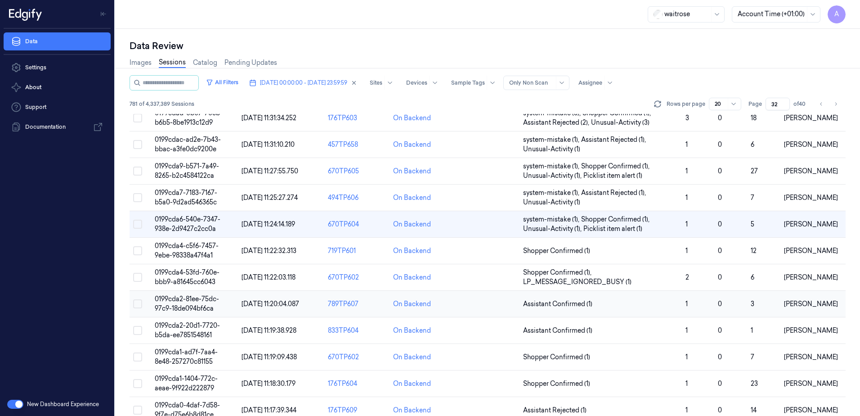
click at [187, 308] on span "0199cda2-81ee-75dc-97c9-18de094bf6ca" at bounding box center [187, 304] width 64 height 18
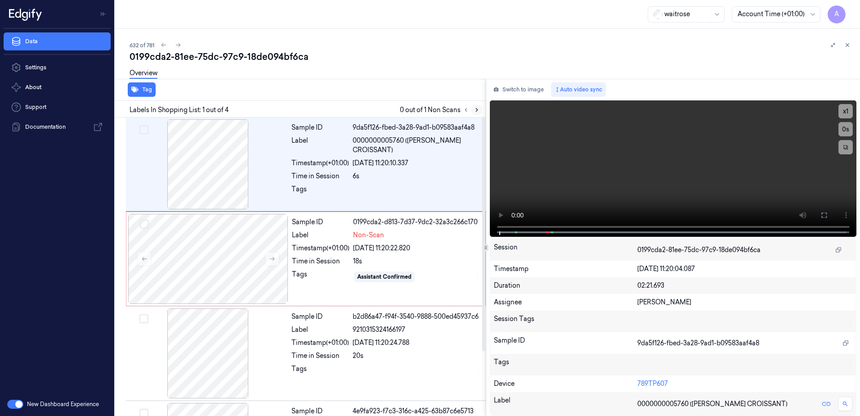
click at [479, 111] on icon at bounding box center [477, 110] width 6 height 6
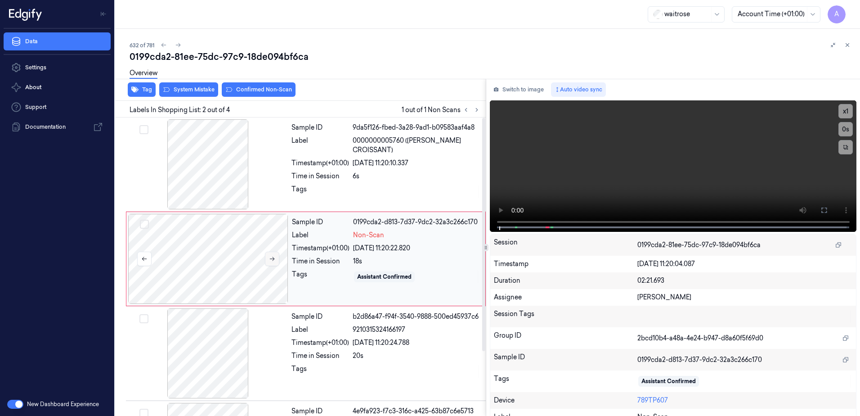
click at [269, 259] on icon at bounding box center [272, 259] width 6 height 6
click at [273, 261] on icon at bounding box center [272, 259] width 6 height 6
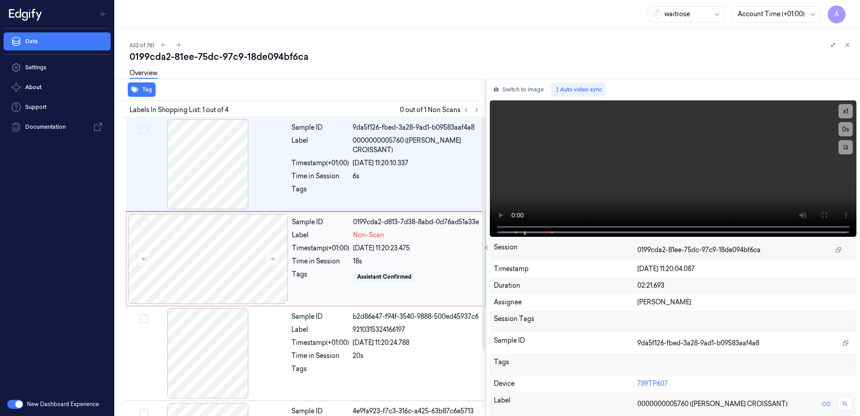
click at [323, 287] on div "Sample ID 0199cda2-d813-7d38-8abd-0d76ad51a33e Label Non-Scan Timestamp (+01:00…" at bounding box center [385, 259] width 195 height 90
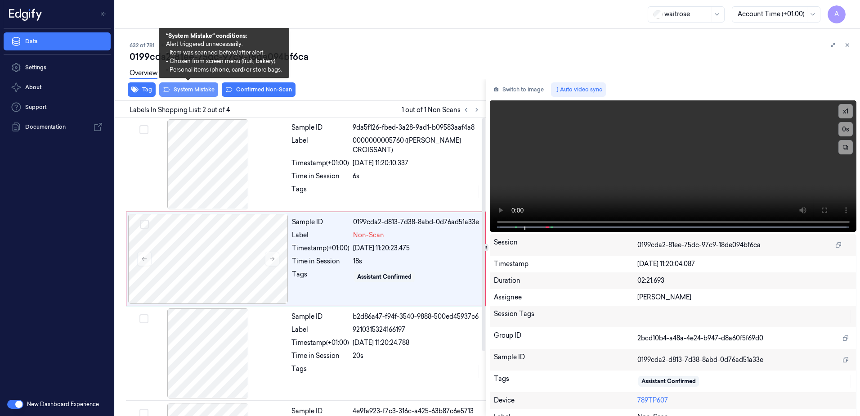
click at [193, 96] on button "System Mistake" at bounding box center [188, 89] width 59 height 14
click at [190, 94] on button "System Mistake" at bounding box center [188, 89] width 59 height 14
click at [205, 93] on button "System Mistake" at bounding box center [188, 89] width 59 height 14
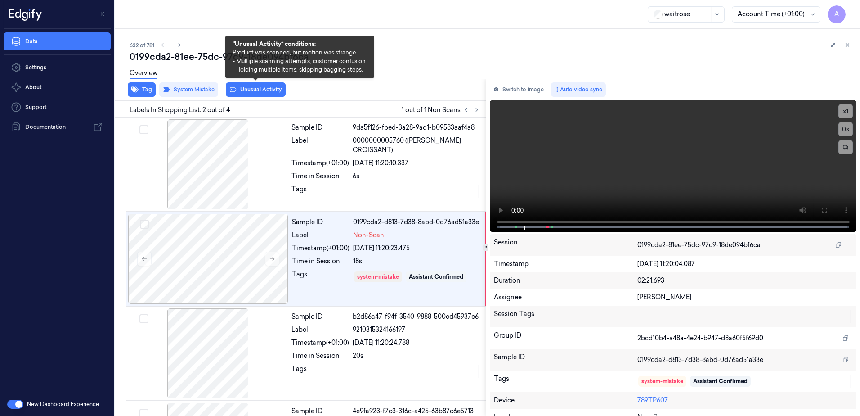
click at [256, 94] on button "Unusual Activity" at bounding box center [256, 89] width 60 height 14
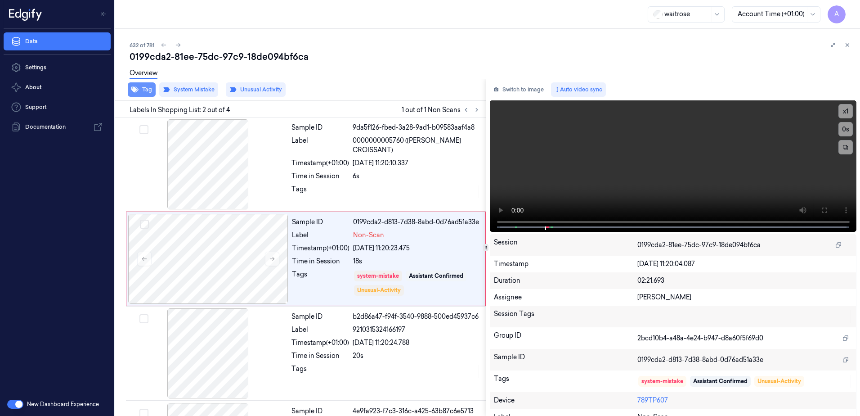
click at [145, 93] on button "Tag" at bounding box center [142, 89] width 28 height 14
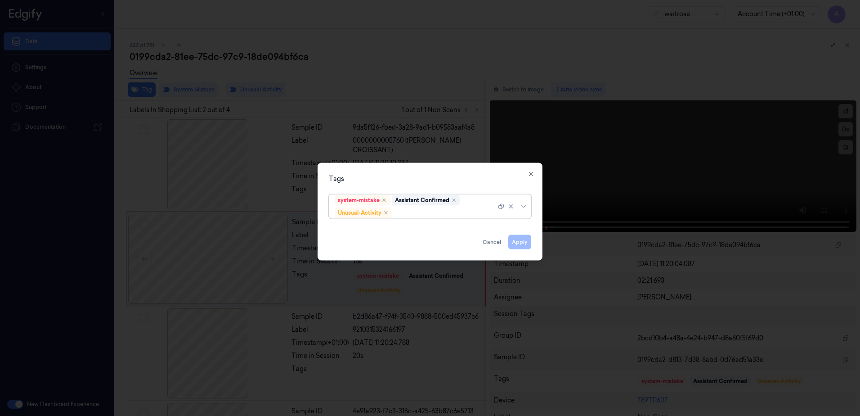
click at [419, 211] on div at bounding box center [445, 212] width 103 height 9
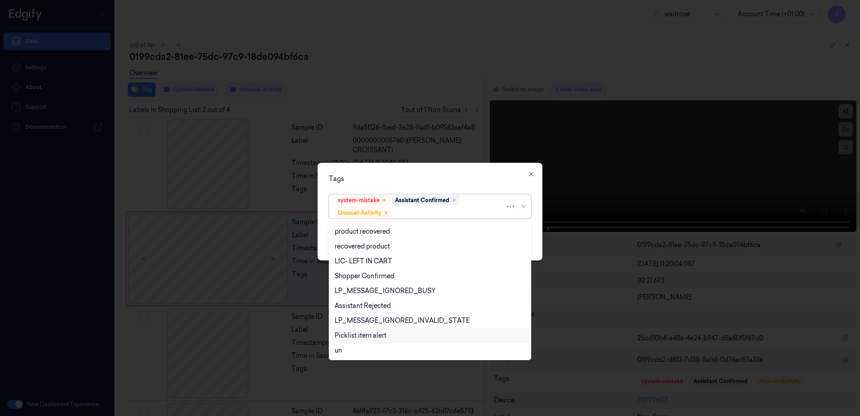
click at [383, 331] on div "Picklist item alert" at bounding box center [361, 335] width 52 height 9
click at [446, 183] on div "Tags" at bounding box center [430, 178] width 202 height 9
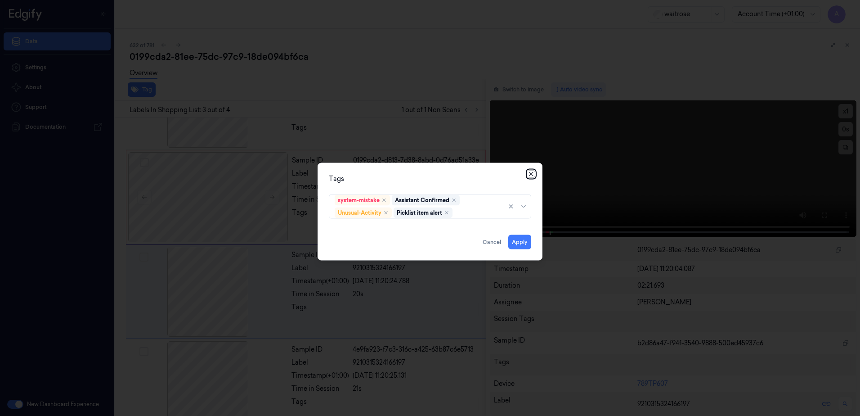
click at [533, 174] on icon "button" at bounding box center [531, 174] width 7 height 7
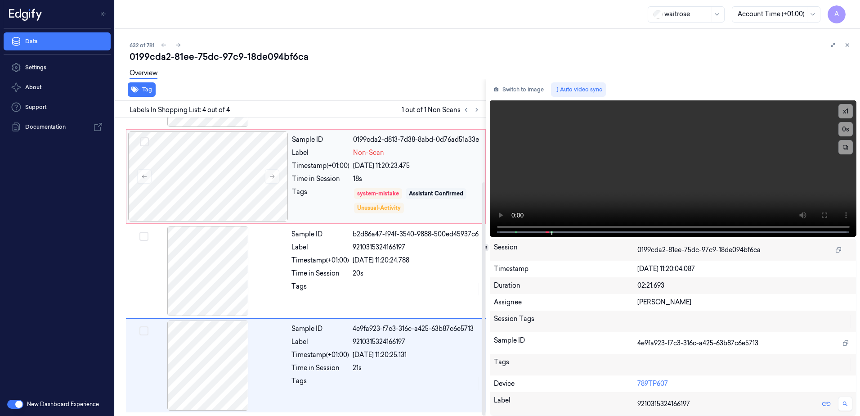
click at [324, 198] on div "Tags" at bounding box center [321, 200] width 58 height 27
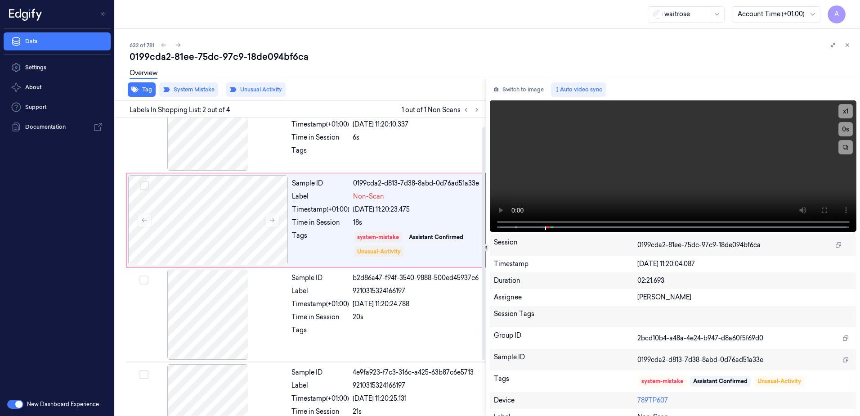
scroll to position [0, 0]
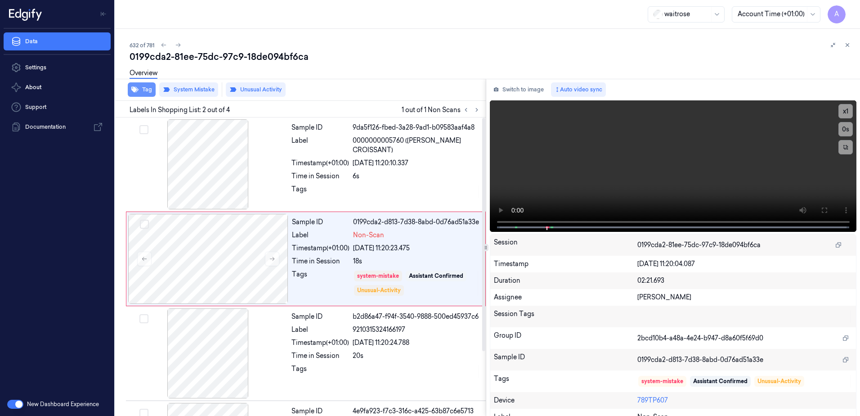
click at [145, 92] on button "Tag" at bounding box center [142, 89] width 28 height 14
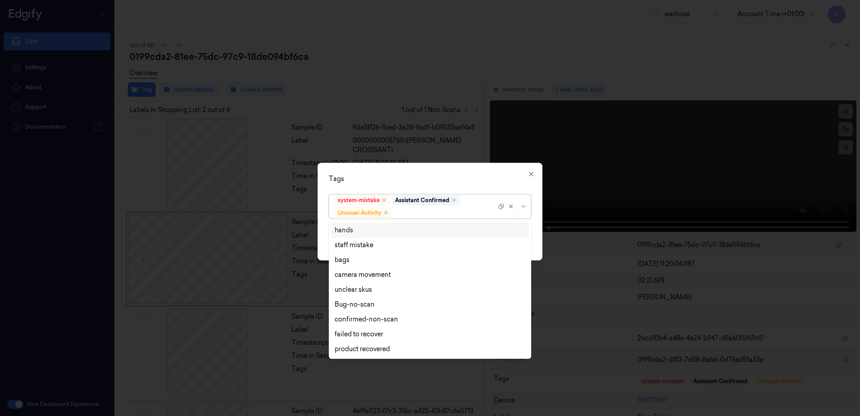
click at [432, 209] on div at bounding box center [445, 212] width 103 height 9
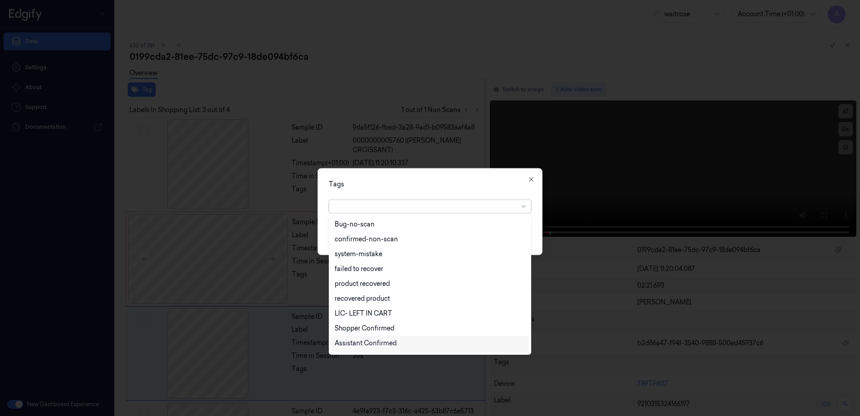
scroll to position [82, 0]
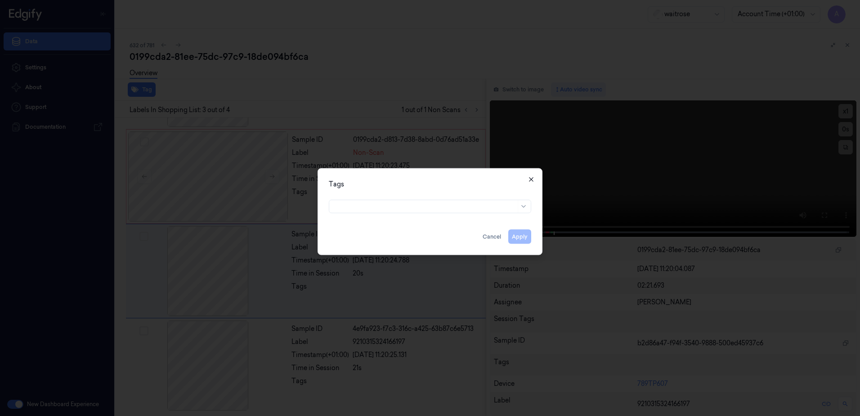
click at [532, 179] on icon "button" at bounding box center [531, 179] width 4 height 4
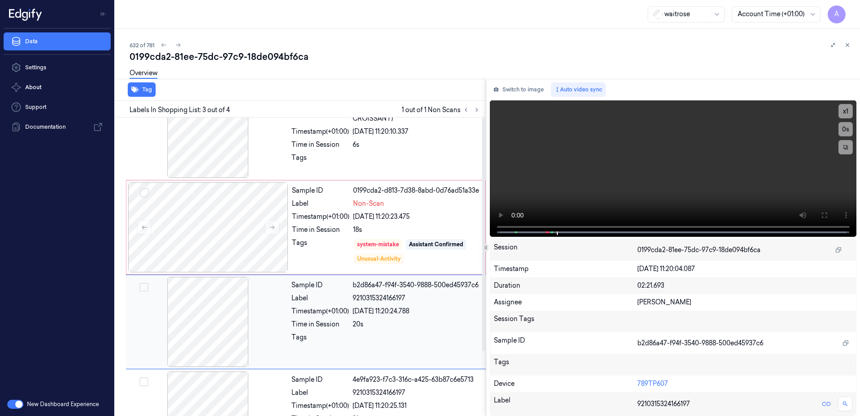
scroll to position [0, 0]
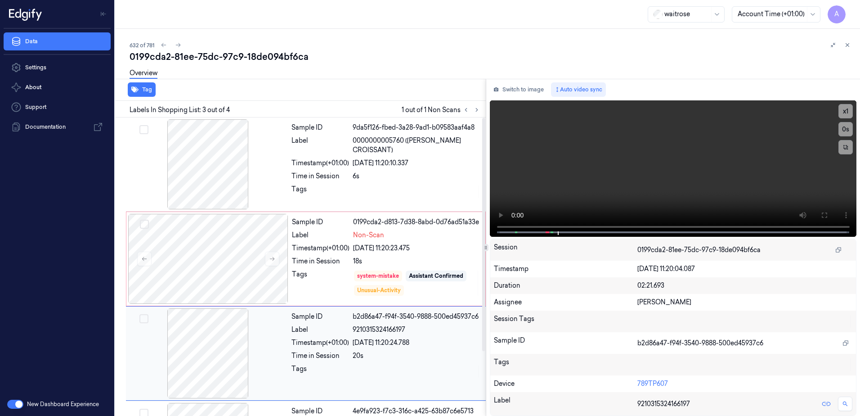
click at [333, 267] on div "Sample ID 0199cda2-d813-7d38-8abd-0d76ad51a33e Label Non-Scan Timestamp (+01:00…" at bounding box center [385, 259] width 195 height 90
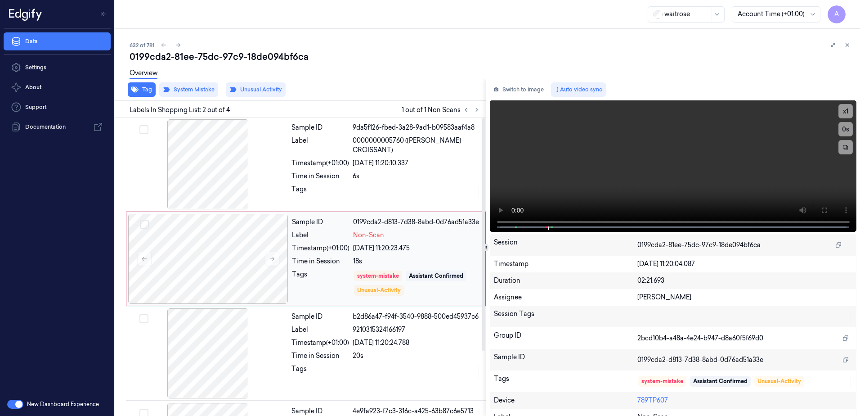
click at [320, 276] on div "Tags" at bounding box center [321, 283] width 58 height 27
click at [140, 88] on button "Tag" at bounding box center [142, 89] width 28 height 14
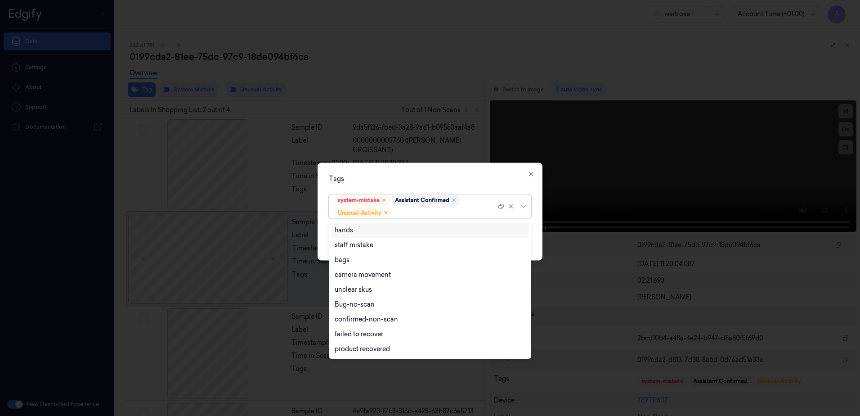
click at [405, 212] on div at bounding box center [445, 212] width 103 height 9
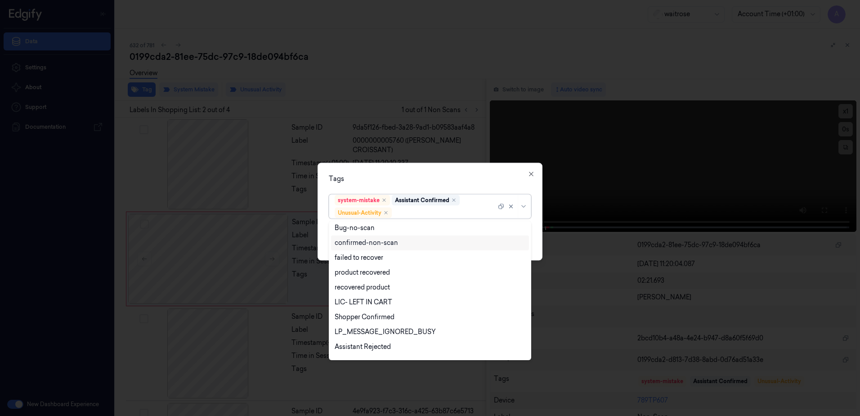
scroll to position [117, 0]
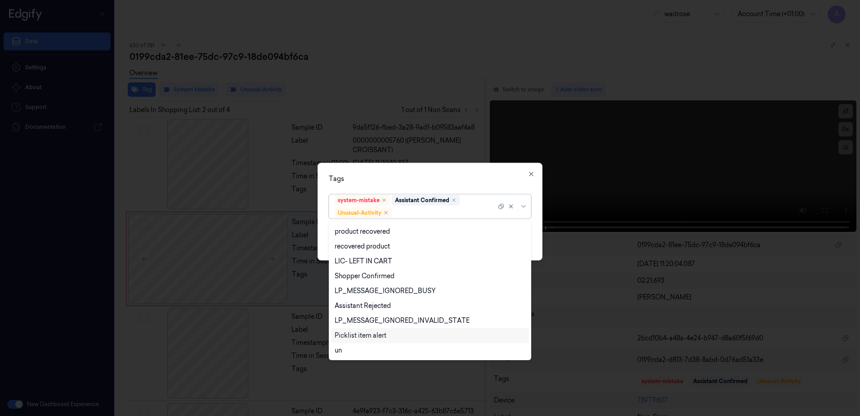
click at [380, 335] on div "Picklist item alert" at bounding box center [361, 335] width 52 height 9
click at [477, 182] on div "Tags" at bounding box center [430, 178] width 202 height 9
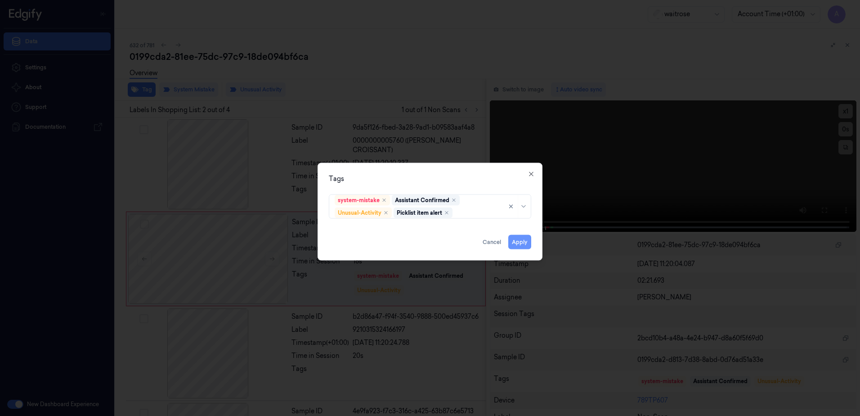
click at [517, 240] on button "Apply" at bounding box center [519, 242] width 23 height 14
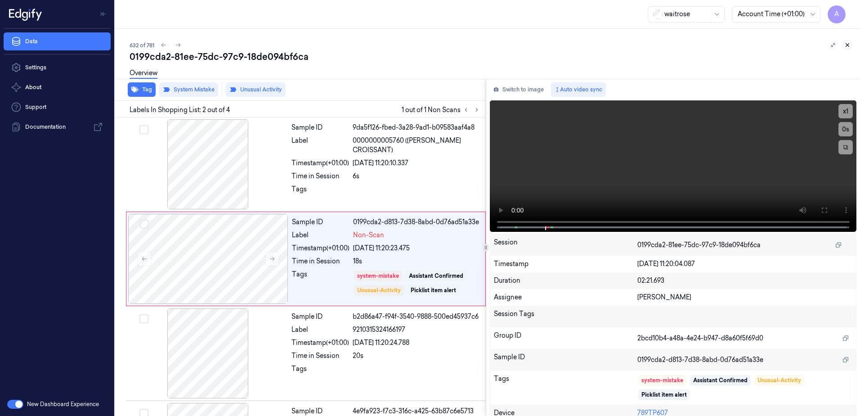
click at [846, 47] on icon at bounding box center [848, 45] width 6 height 6
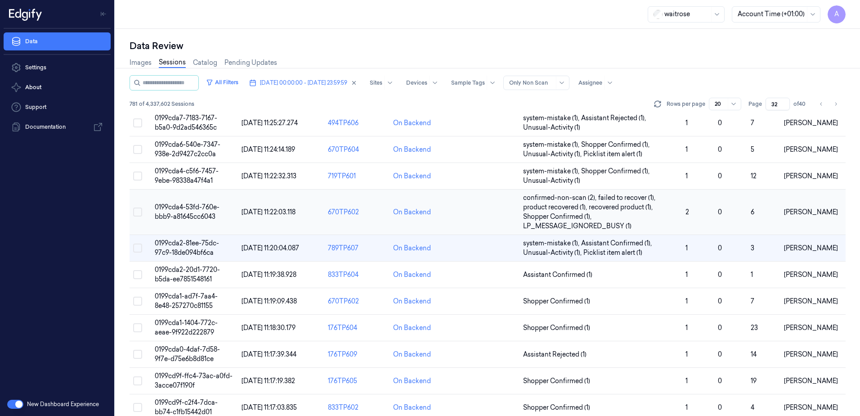
scroll to position [225, 0]
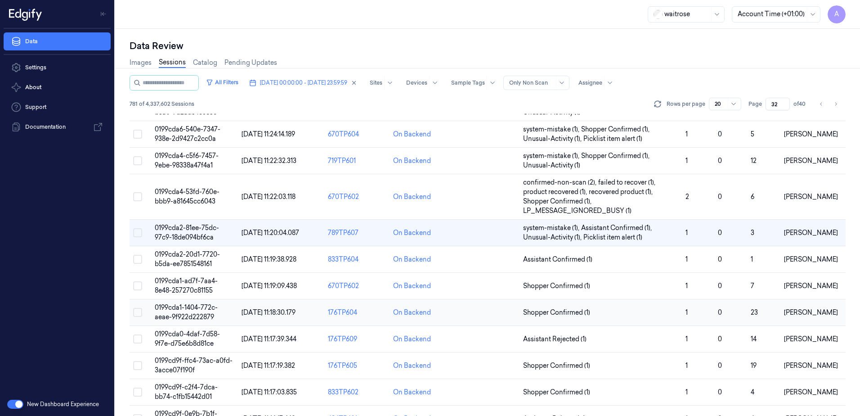
click at [180, 310] on span "0199cda1-1404-772c-aeae-9f922d222879" at bounding box center [186, 312] width 63 height 18
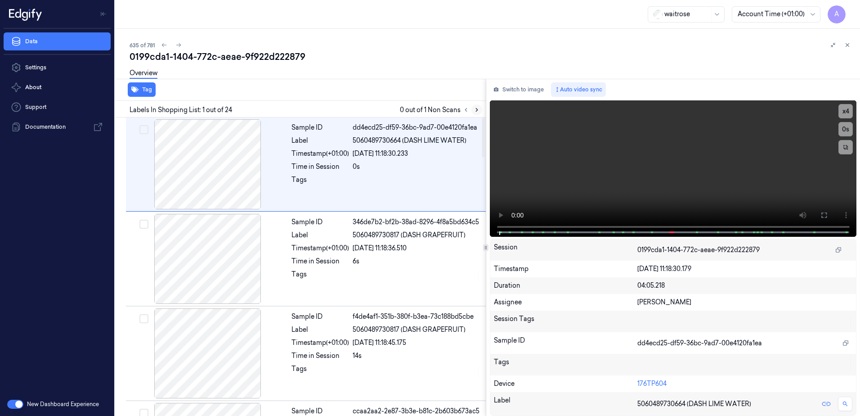
click at [474, 108] on icon at bounding box center [477, 110] width 6 height 6
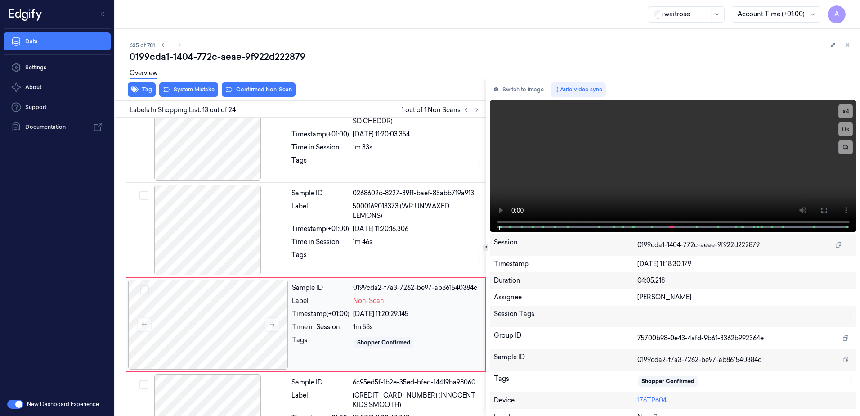
scroll to position [1032, 0]
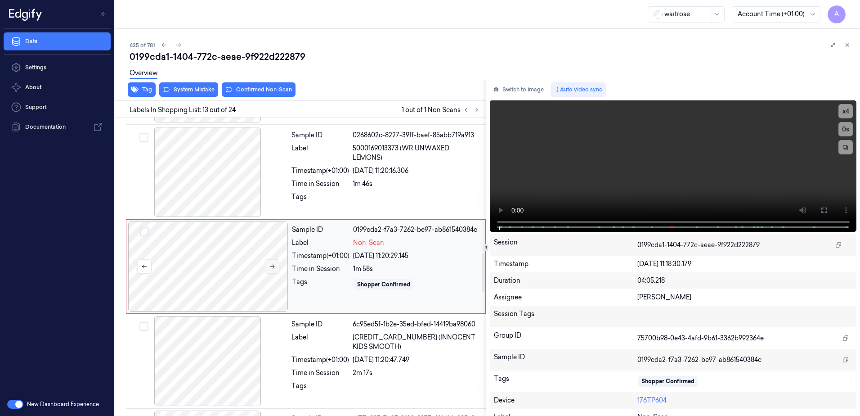
click at [272, 266] on icon at bounding box center [272, 267] width 5 height 4
click at [270, 266] on icon at bounding box center [272, 267] width 5 height 4
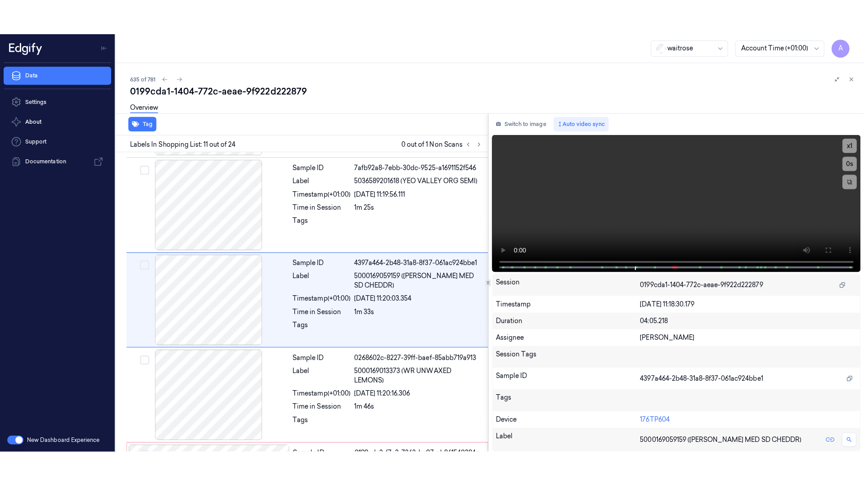
scroll to position [843, 0]
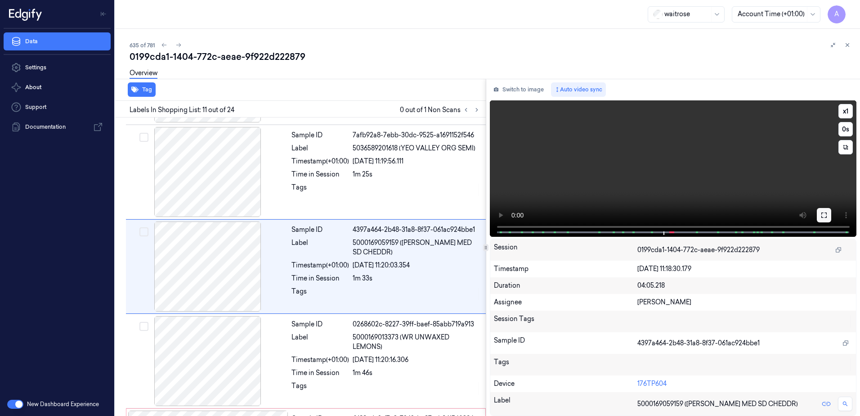
click at [826, 212] on icon at bounding box center [824, 214] width 5 height 5
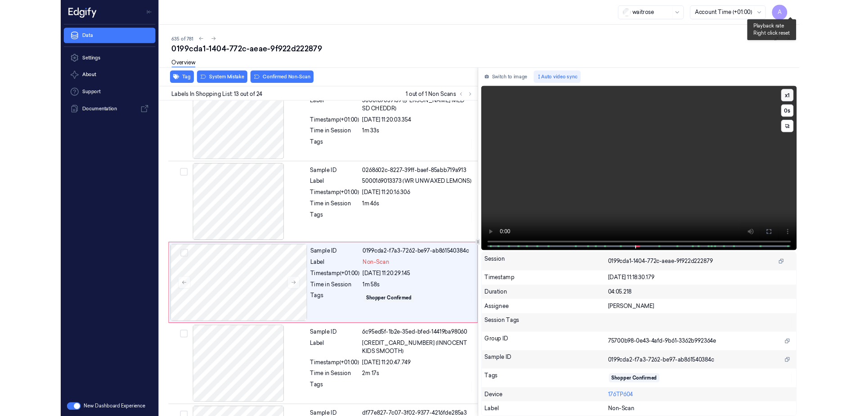
scroll to position [997, 0]
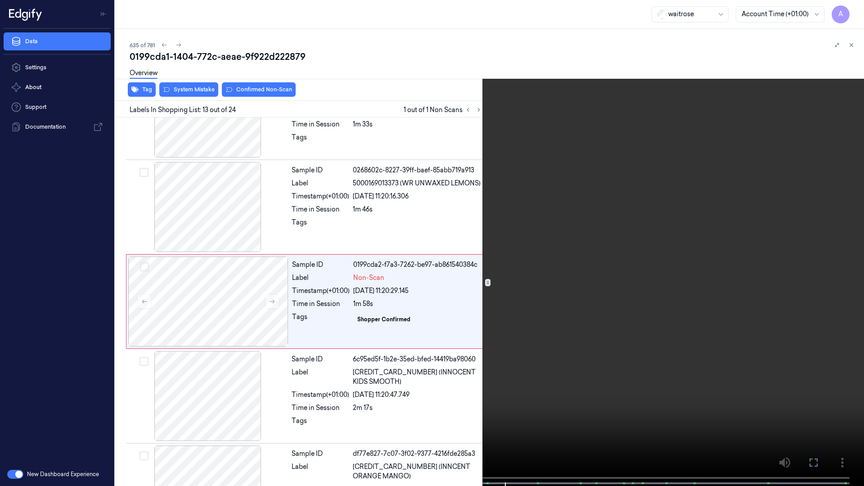
click at [0, 0] on button at bounding box center [0, 0] width 0 height 0
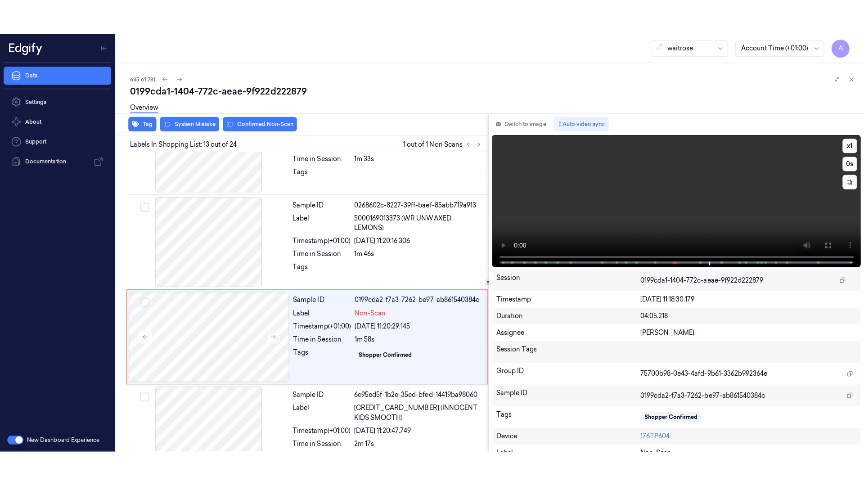
scroll to position [1032, 0]
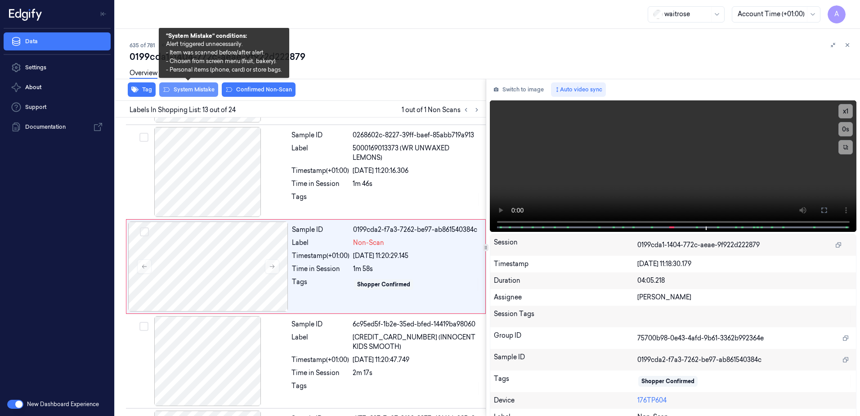
click at [189, 91] on button "System Mistake" at bounding box center [188, 89] width 59 height 14
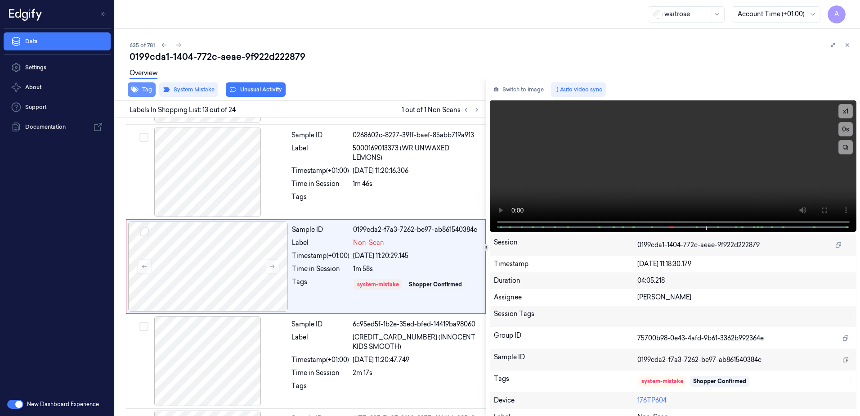
click at [142, 88] on button "Tag" at bounding box center [142, 89] width 28 height 14
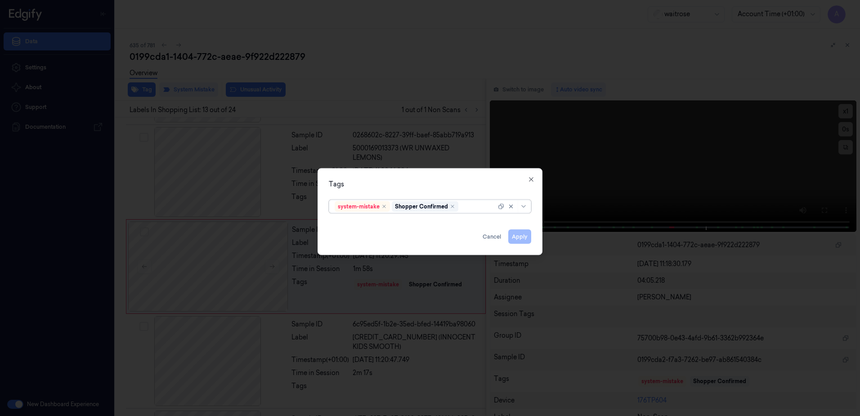
click at [471, 207] on div at bounding box center [478, 206] width 36 height 9
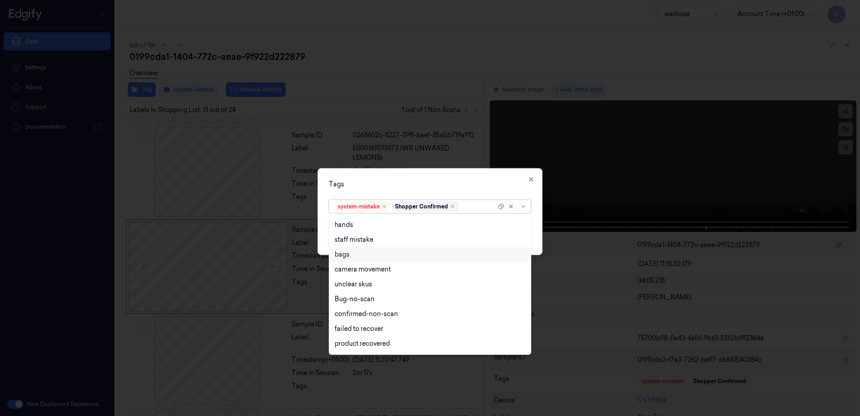
click at [374, 254] on div "bags" at bounding box center [430, 254] width 191 height 9
click at [447, 184] on div "Tags" at bounding box center [430, 184] width 202 height 9
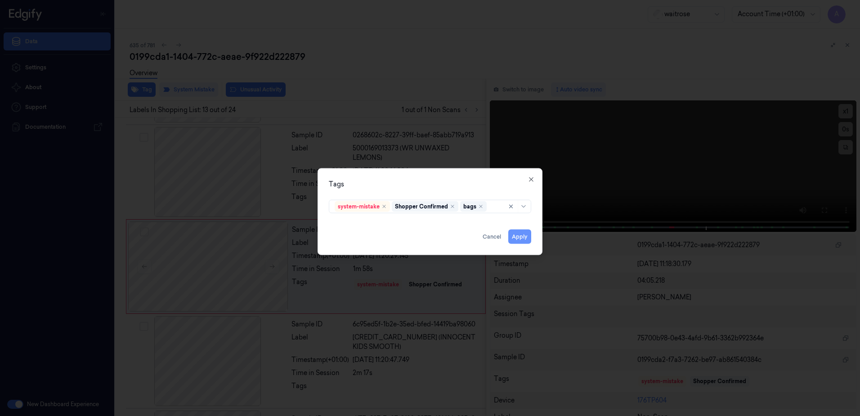
click at [518, 238] on button "Apply" at bounding box center [519, 236] width 23 height 14
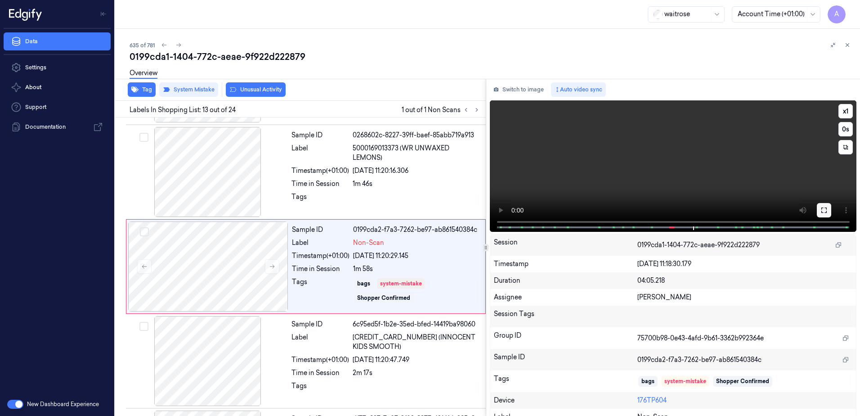
click at [820, 214] on button at bounding box center [824, 210] width 14 height 14
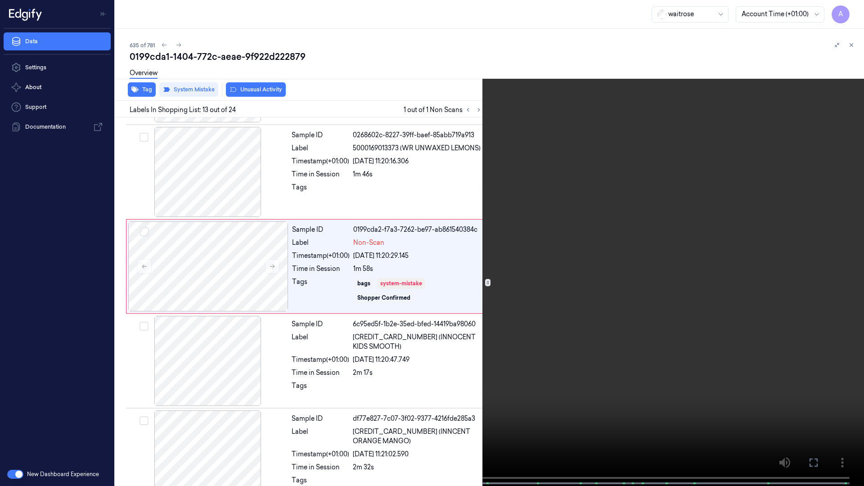
click at [853, 10] on button "x 1" at bounding box center [853, 11] width 14 height 14
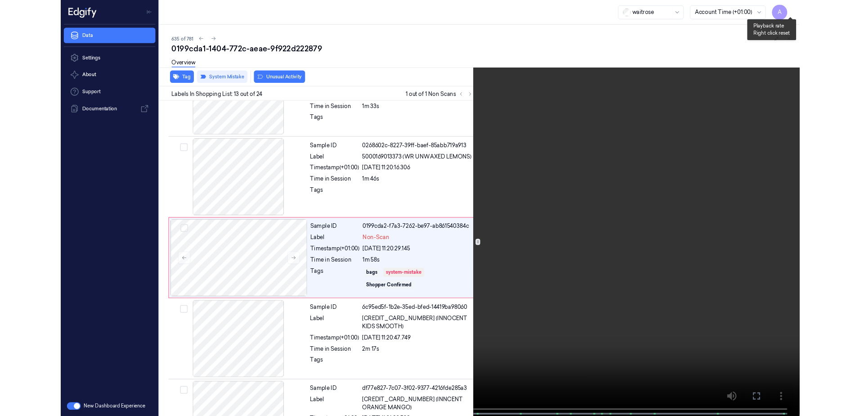
scroll to position [997, 0]
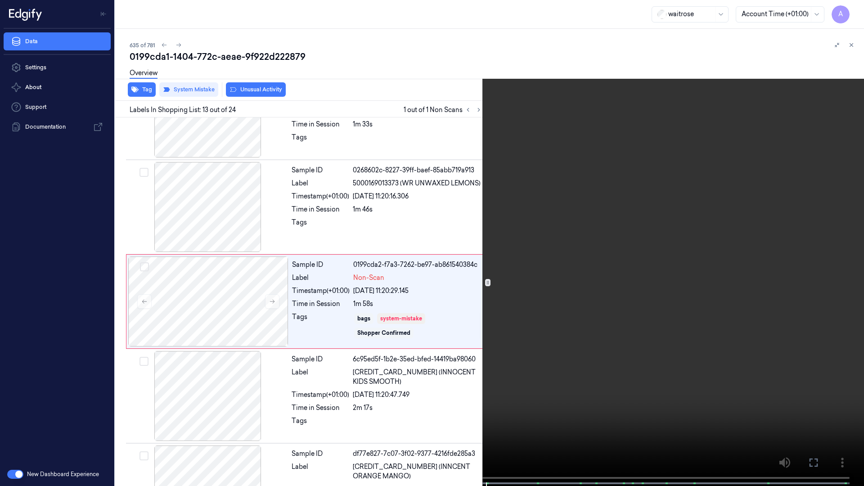
click at [0, 0] on icon at bounding box center [0, 0] width 0 height 0
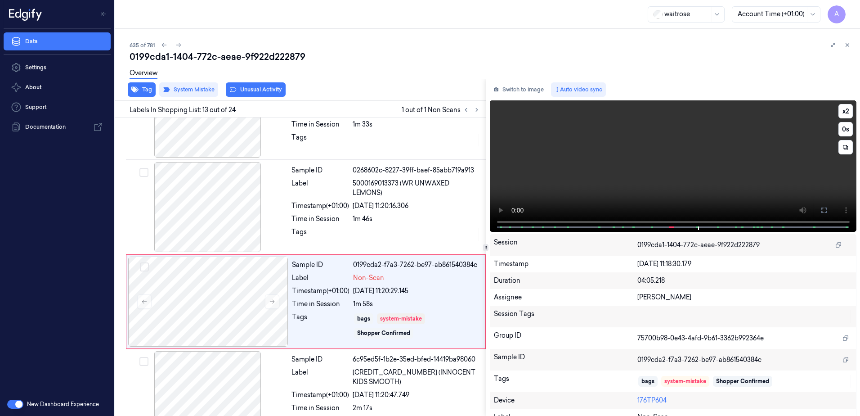
scroll to position [1032, 0]
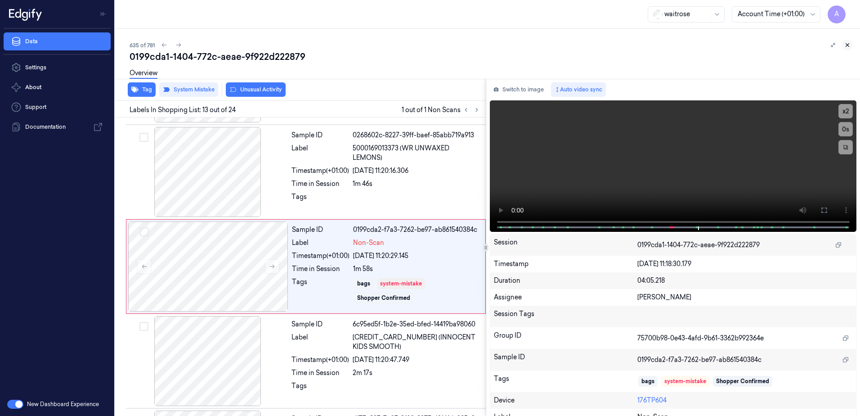
click at [847, 45] on icon at bounding box center [847, 45] width 3 height 3
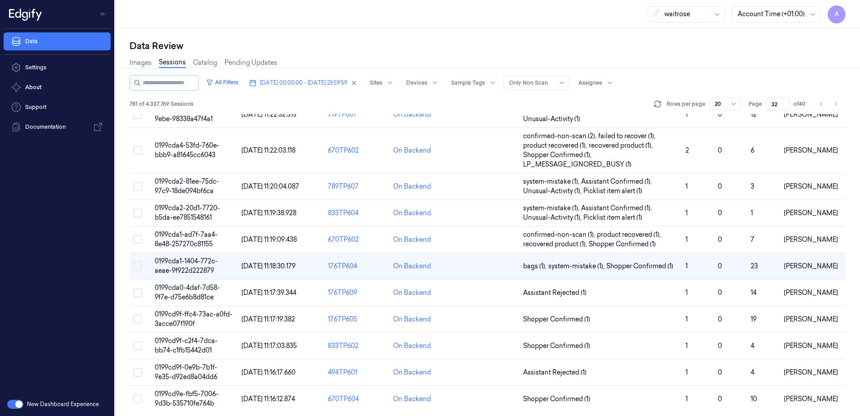
scroll to position [274, 0]
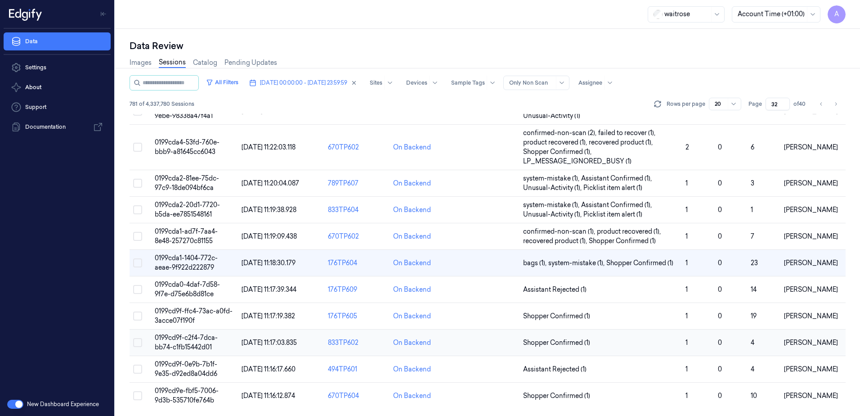
click at [175, 341] on span "0199cd9f-c2f4-7dca-bb74-c1fb15442d01" at bounding box center [186, 342] width 63 height 18
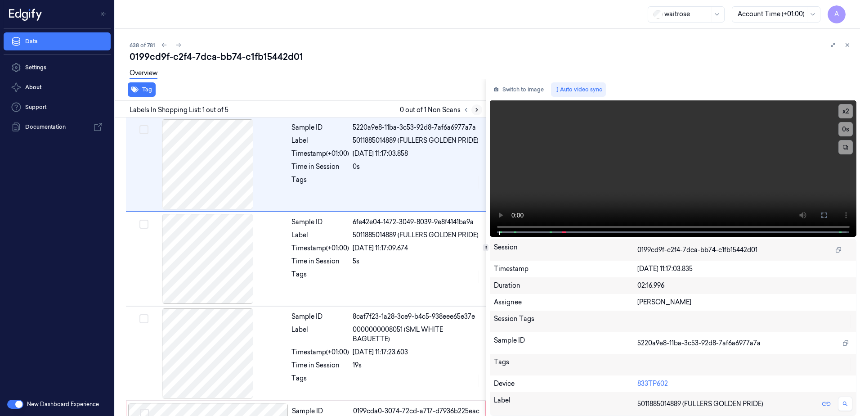
click at [477, 113] on button at bounding box center [477, 109] width 11 height 11
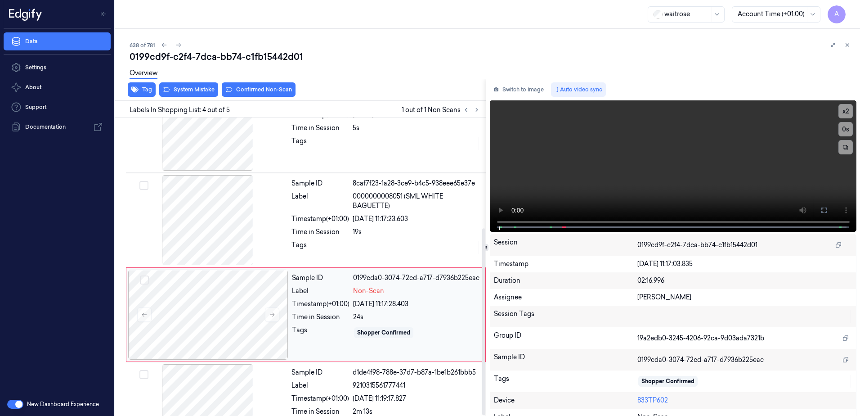
scroll to position [177, 0]
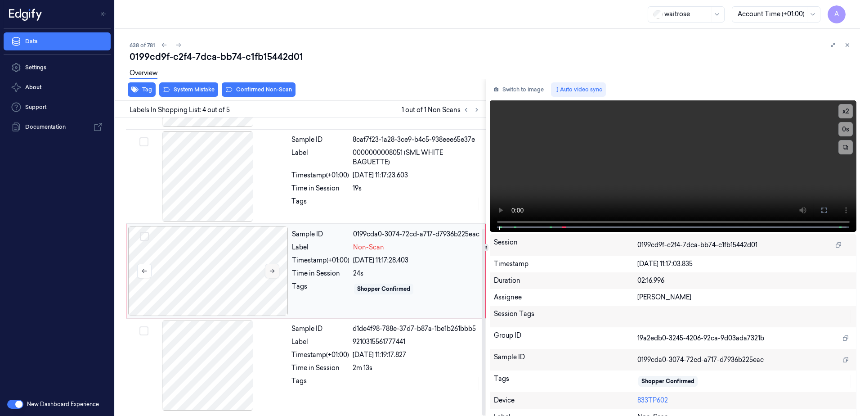
click at [271, 271] on icon at bounding box center [272, 271] width 6 height 6
click at [274, 267] on button at bounding box center [272, 271] width 14 height 14
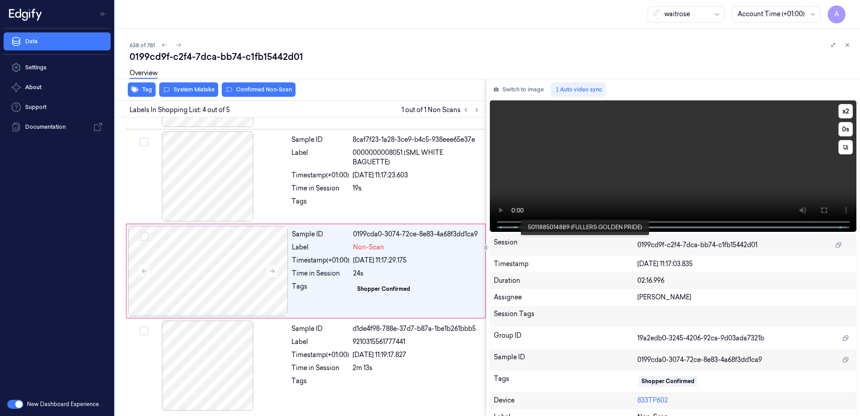
drag, startPoint x: 564, startPoint y: 226, endPoint x: 515, endPoint y: 228, distance: 49.1
click at [515, 228] on div at bounding box center [673, 228] width 367 height 4
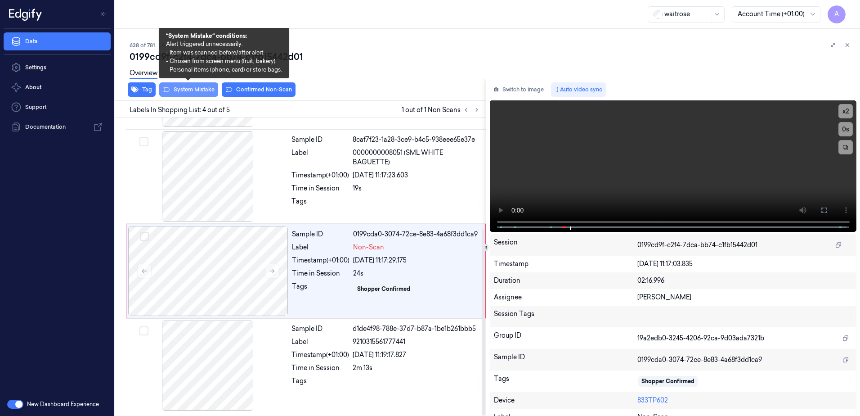
click at [184, 94] on button "System Mistake" at bounding box center [188, 89] width 59 height 14
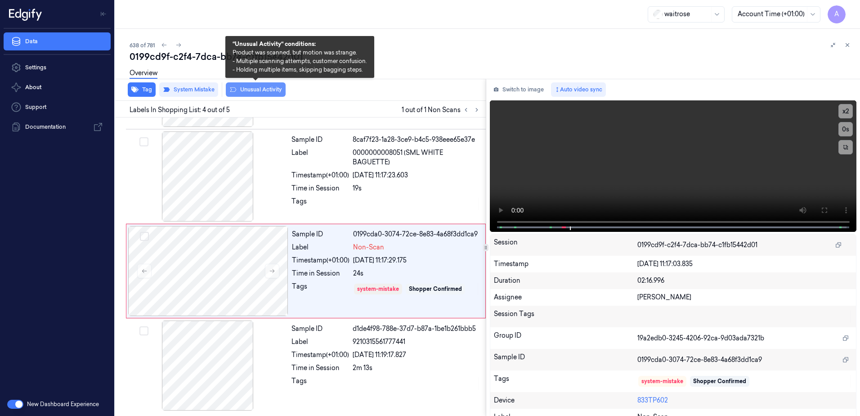
click at [252, 91] on button "Unusual Activity" at bounding box center [256, 89] width 60 height 14
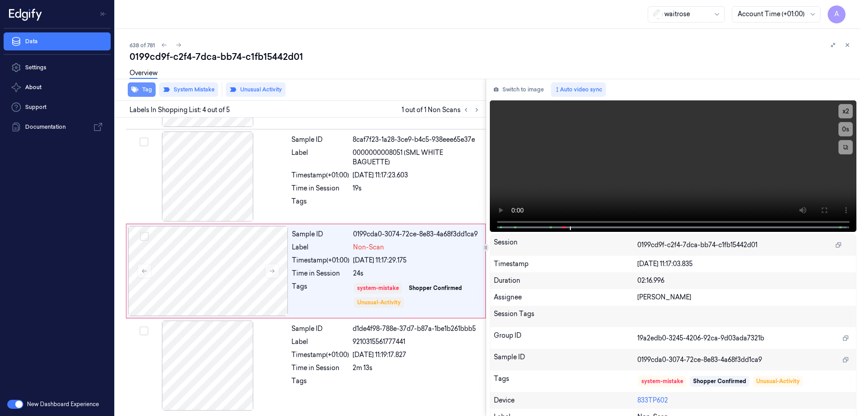
click at [144, 91] on button "Tag" at bounding box center [142, 89] width 28 height 14
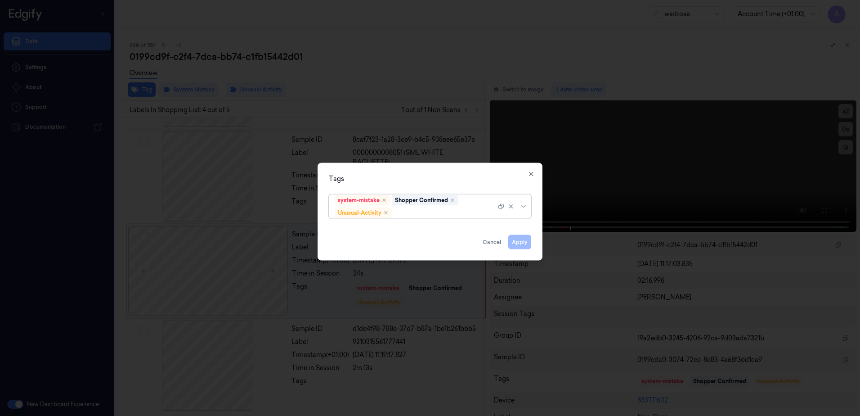
click at [421, 217] on div at bounding box center [445, 212] width 103 height 9
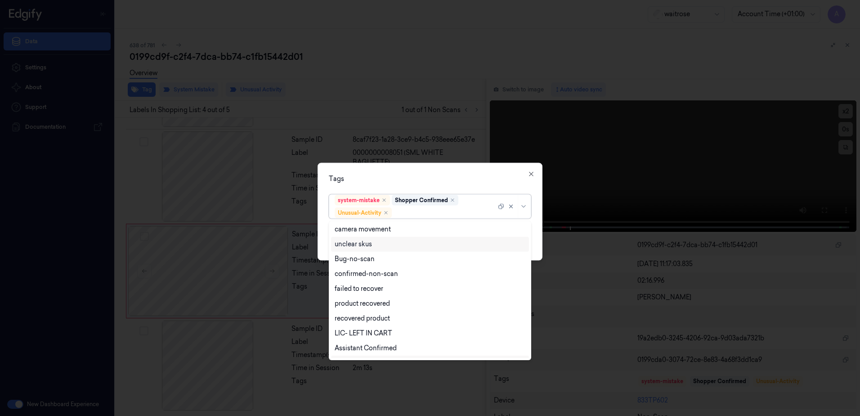
scroll to position [117, 0]
click at [382, 333] on div "Picklist item alert" at bounding box center [361, 335] width 52 height 9
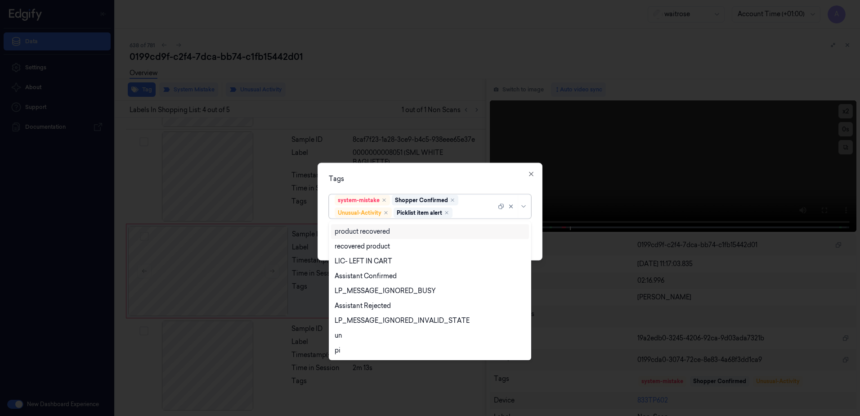
click at [445, 167] on div "Tags option Picklist item alert, selected. 20 results available. Use Up and Dow…" at bounding box center [430, 212] width 225 height 98
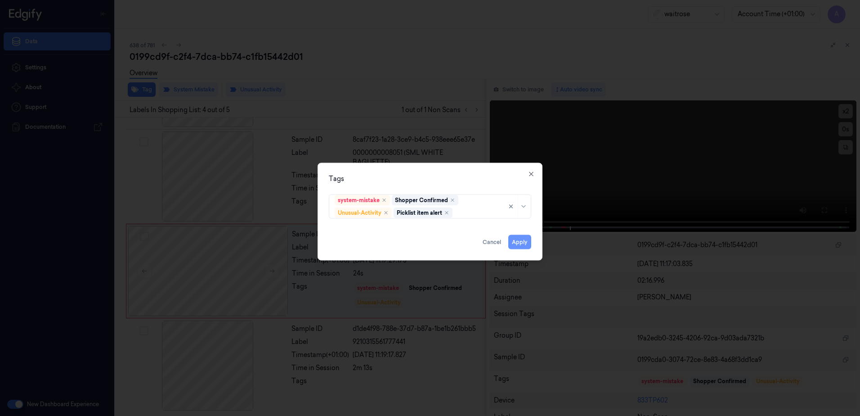
click at [519, 244] on button "Apply" at bounding box center [519, 242] width 23 height 14
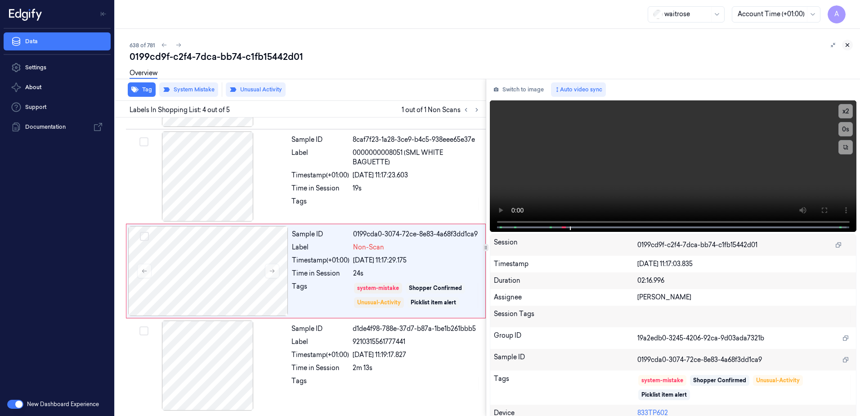
click at [849, 46] on icon at bounding box center [848, 45] width 6 height 6
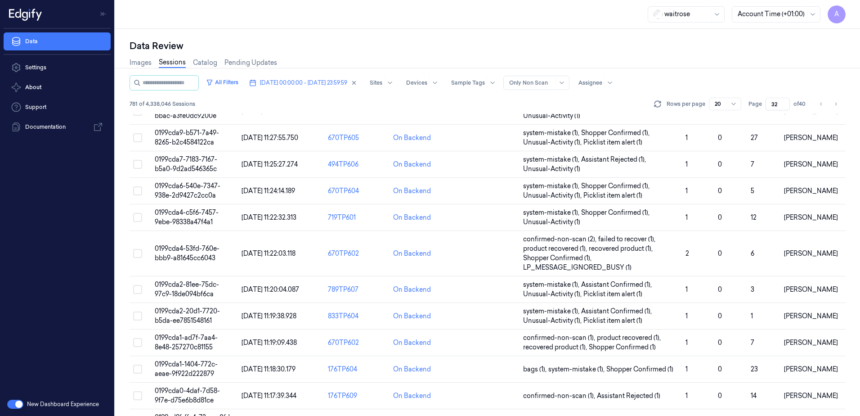
scroll to position [274, 0]
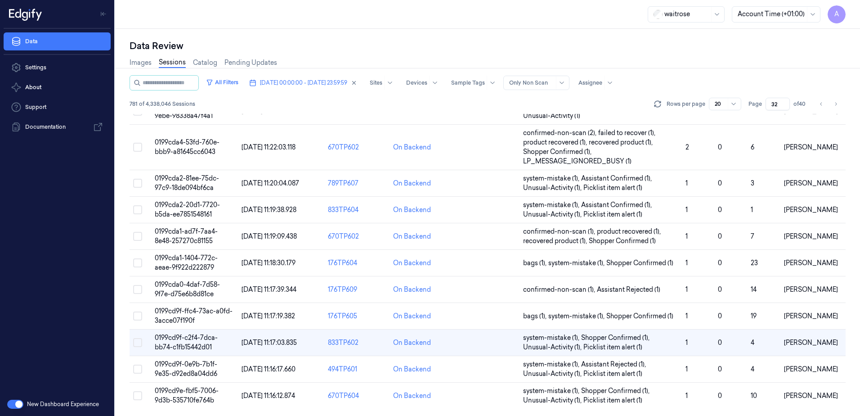
drag, startPoint x: 778, startPoint y: 101, endPoint x: 764, endPoint y: 105, distance: 15.4
click at [764, 105] on div "Page 32 of 40" at bounding box center [778, 104] width 59 height 13
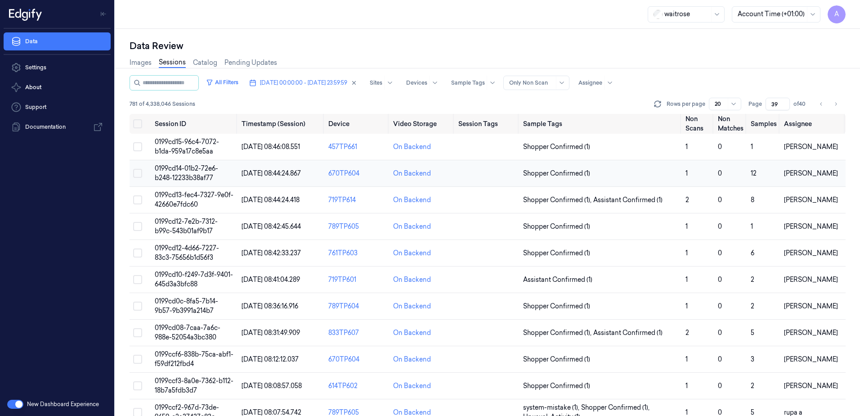
type input "39"
click at [187, 172] on span "0199cd14-01b2-72e6-b248-12233b38af77" at bounding box center [186, 173] width 63 height 18
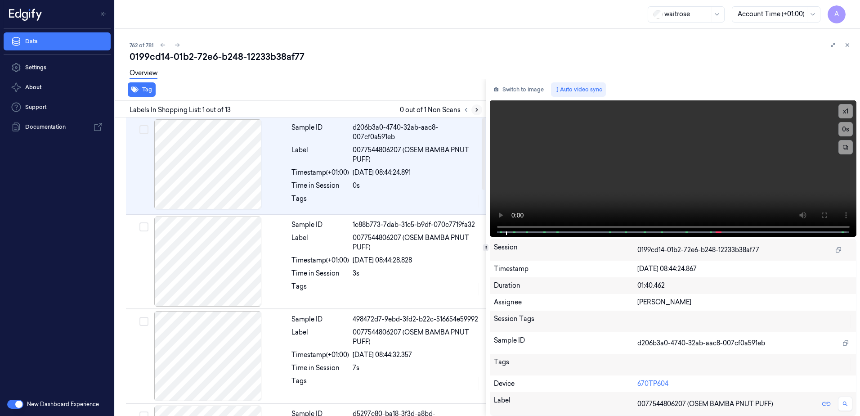
click at [475, 112] on icon at bounding box center [477, 110] width 6 height 6
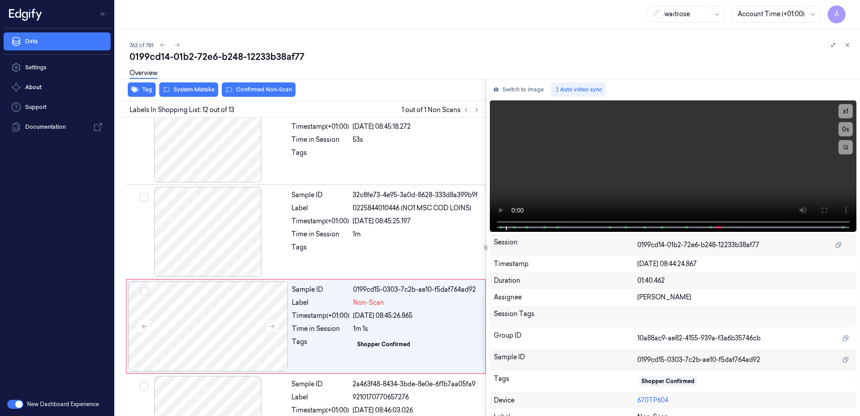
scroll to position [935, 0]
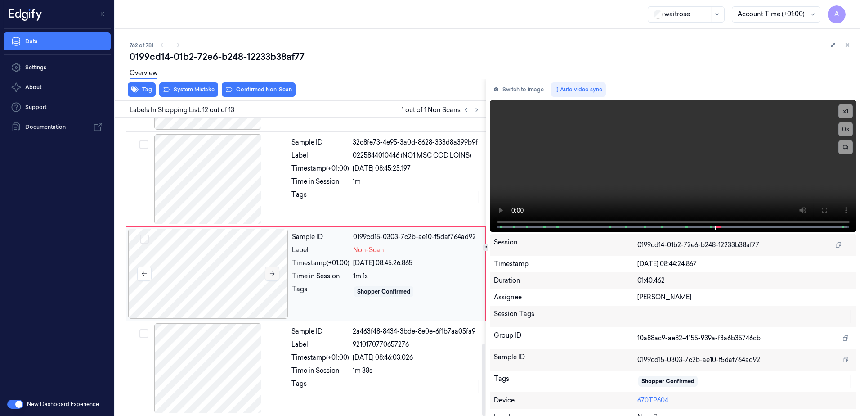
click at [272, 271] on icon at bounding box center [272, 273] width 6 height 6
click at [271, 270] on icon at bounding box center [272, 273] width 6 height 6
click at [401, 194] on div at bounding box center [417, 197] width 128 height 14
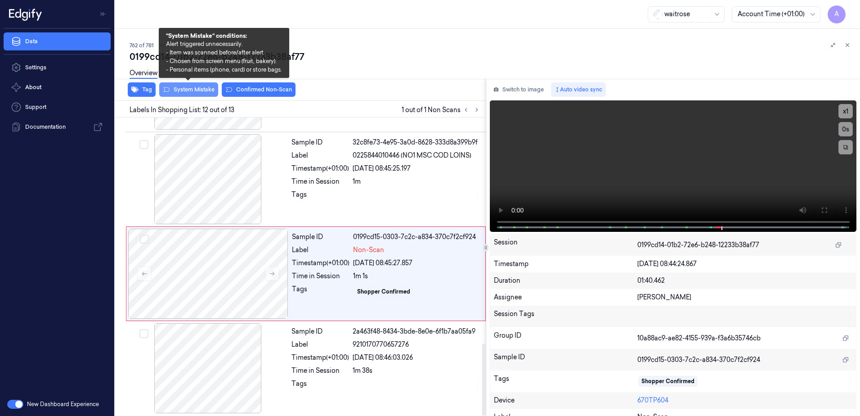
click at [190, 89] on button "System Mistake" at bounding box center [188, 89] width 59 height 14
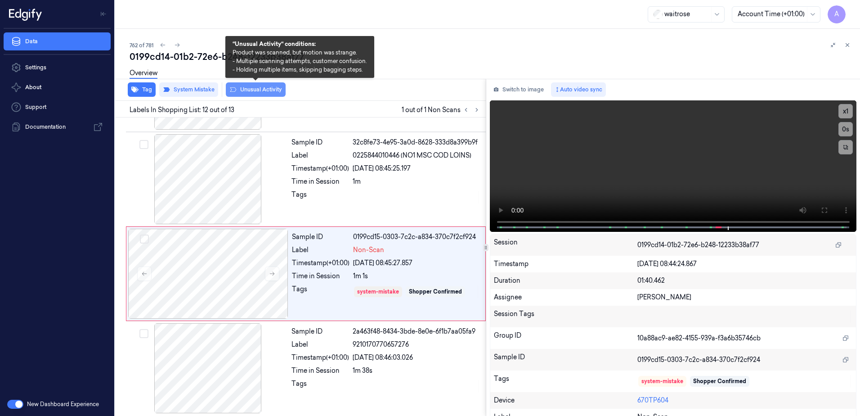
click at [260, 89] on button "Unusual Activity" at bounding box center [256, 89] width 60 height 14
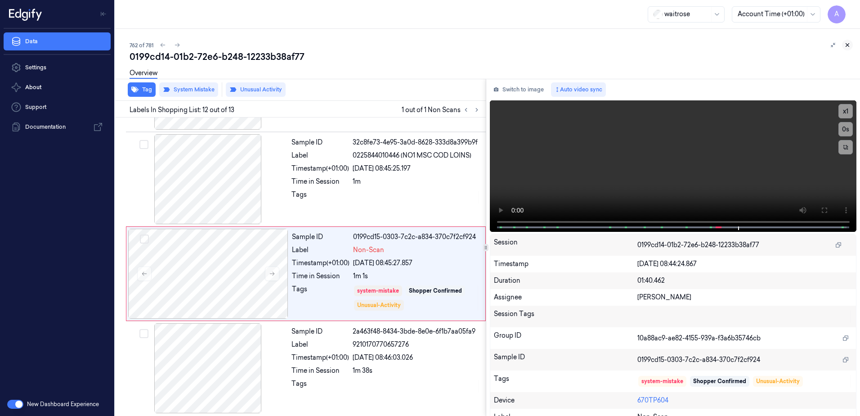
click at [848, 48] on icon at bounding box center [848, 45] width 6 height 6
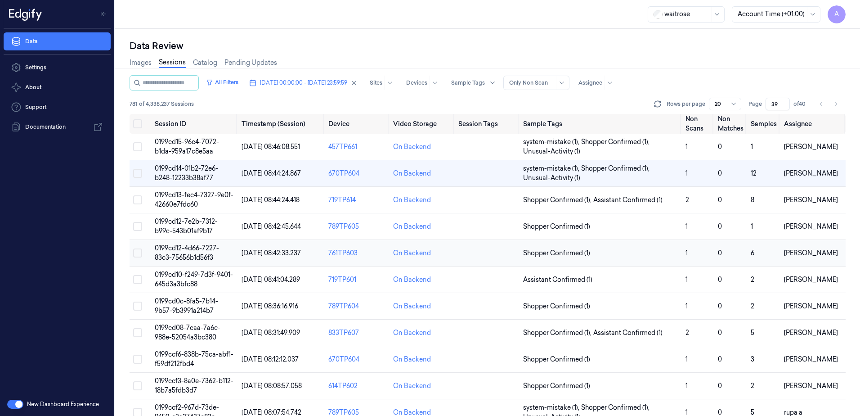
click at [183, 252] on span "0199cd12-4d66-7227-83c3-75656b1d56f3" at bounding box center [187, 253] width 64 height 18
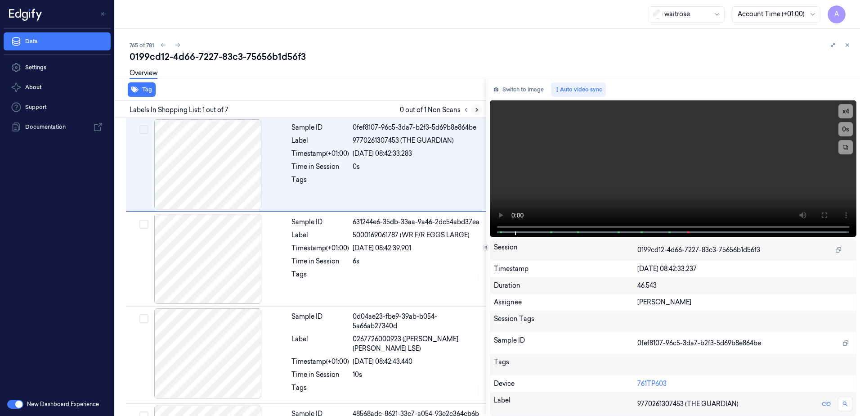
click at [473, 110] on button at bounding box center [477, 109] width 11 height 11
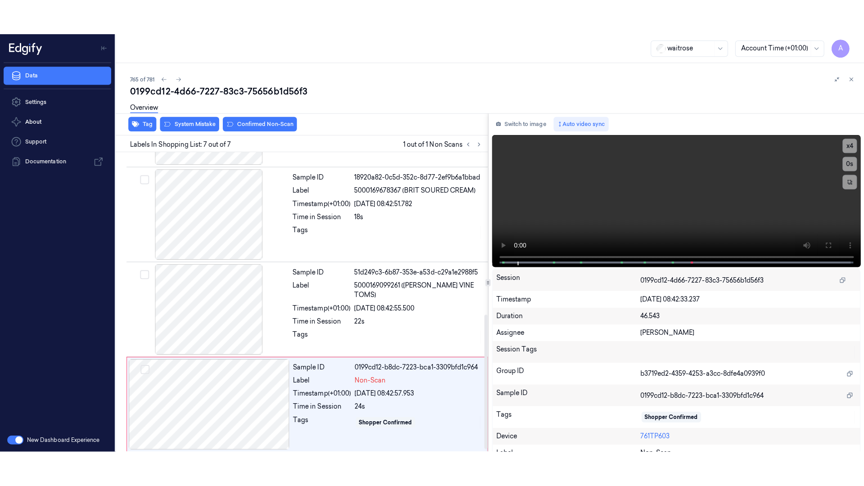
scroll to position [366, 0]
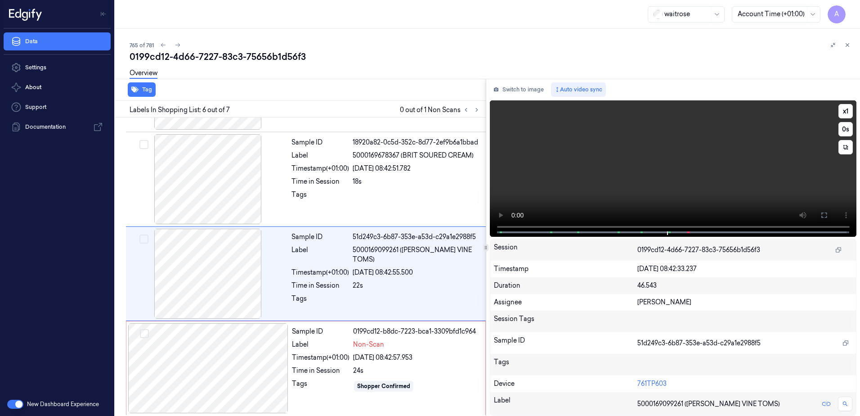
drag, startPoint x: 819, startPoint y: 208, endPoint x: 821, endPoint y: 255, distance: 46.8
click at [819, 208] on button at bounding box center [824, 215] width 14 height 14
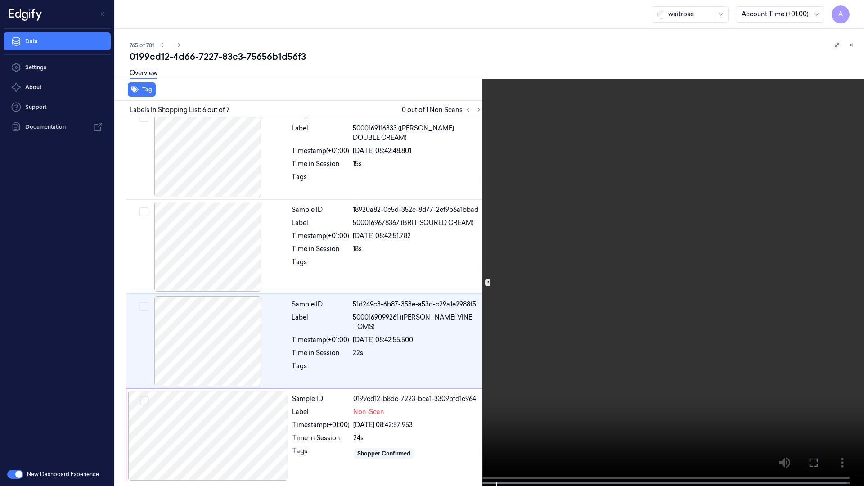
click at [0, 0] on icon at bounding box center [0, 0] width 0 height 0
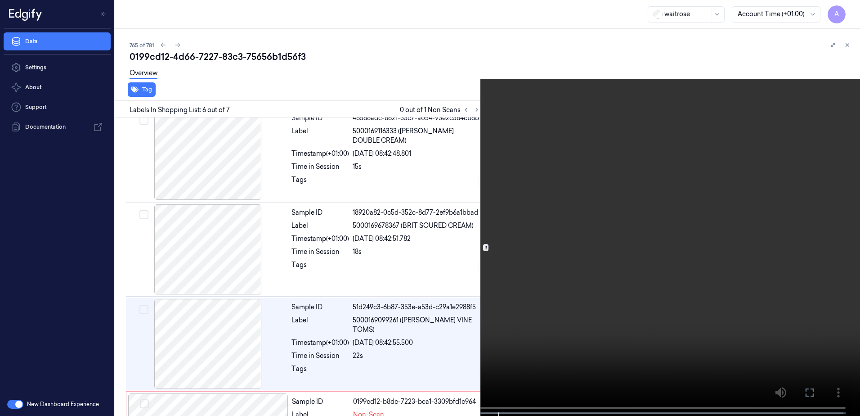
scroll to position [366, 0]
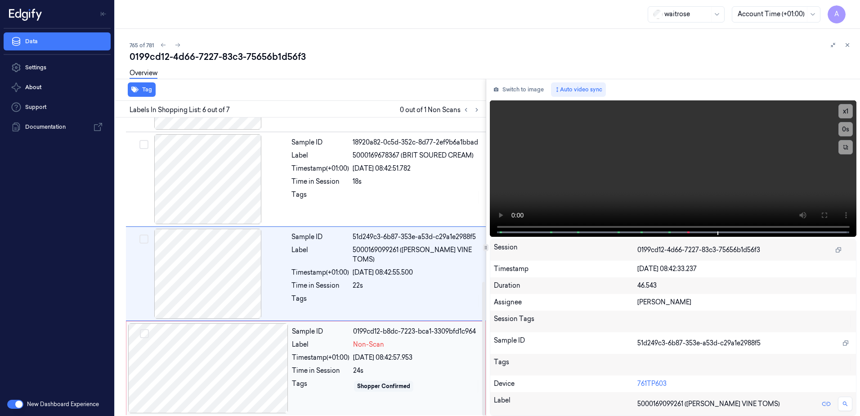
click at [327, 383] on div "Tags" at bounding box center [321, 386] width 58 height 14
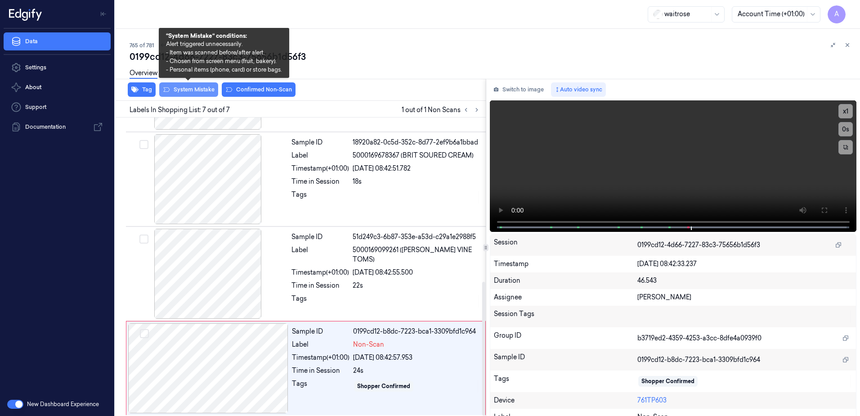
click at [195, 91] on button "System Mistake" at bounding box center [188, 89] width 59 height 14
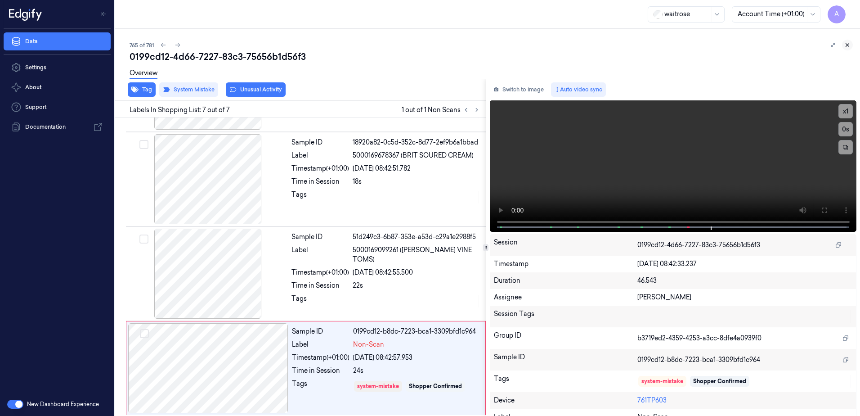
click at [850, 43] on icon at bounding box center [848, 45] width 6 height 6
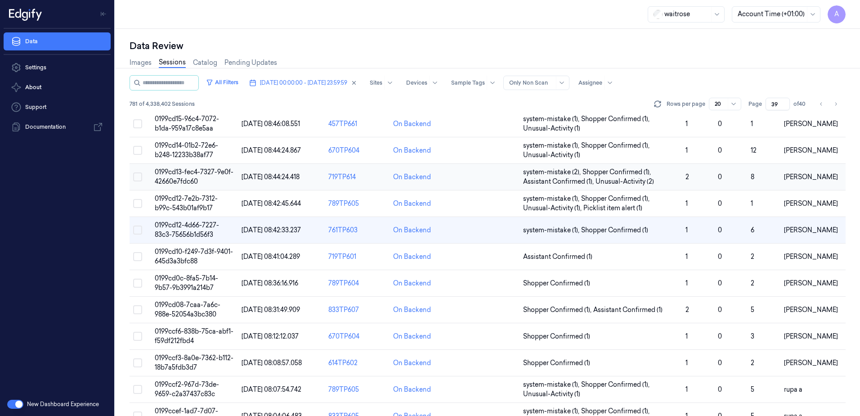
scroll to position [45, 0]
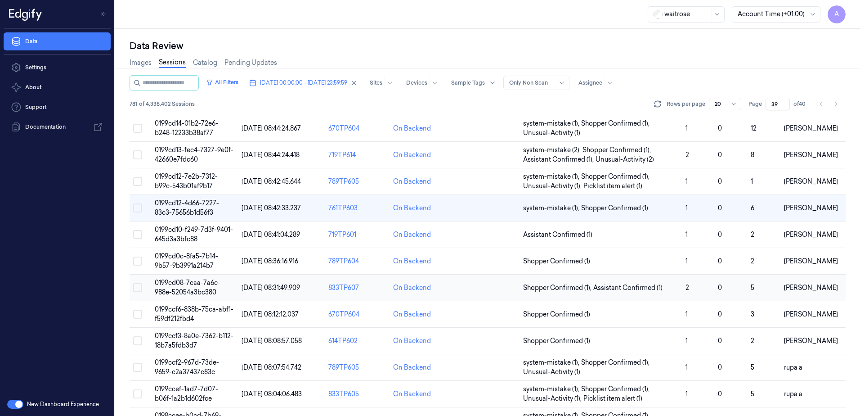
click at [195, 288] on td "0199cd08-7caa-7a6c-988e-52054a3bc380" at bounding box center [194, 287] width 87 height 27
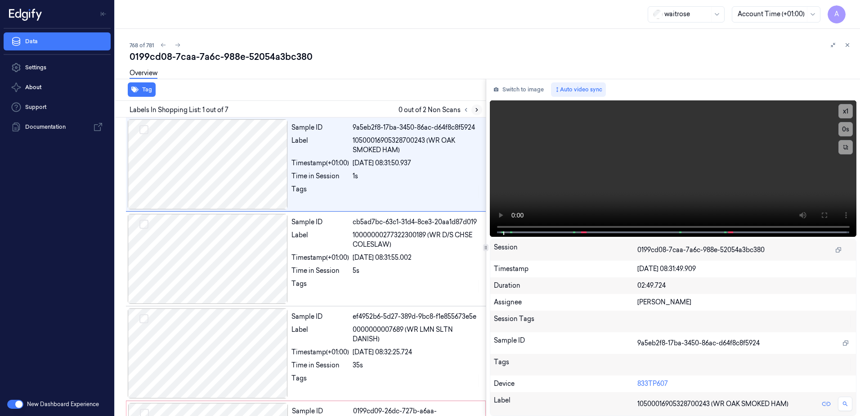
click at [473, 111] on button at bounding box center [477, 109] width 11 height 11
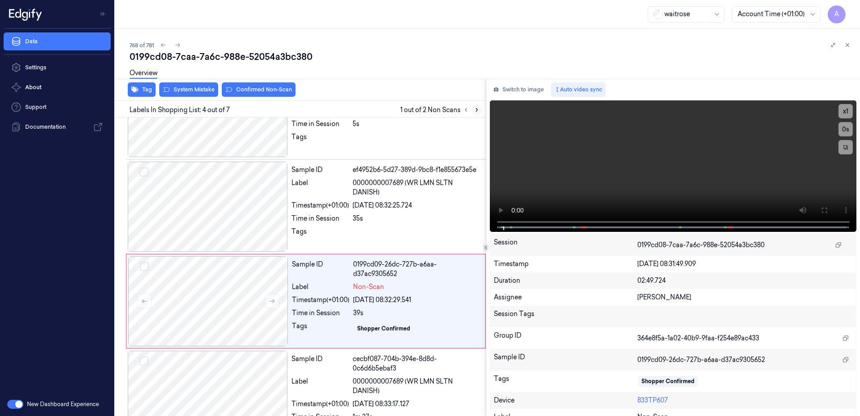
scroll to position [181, 0]
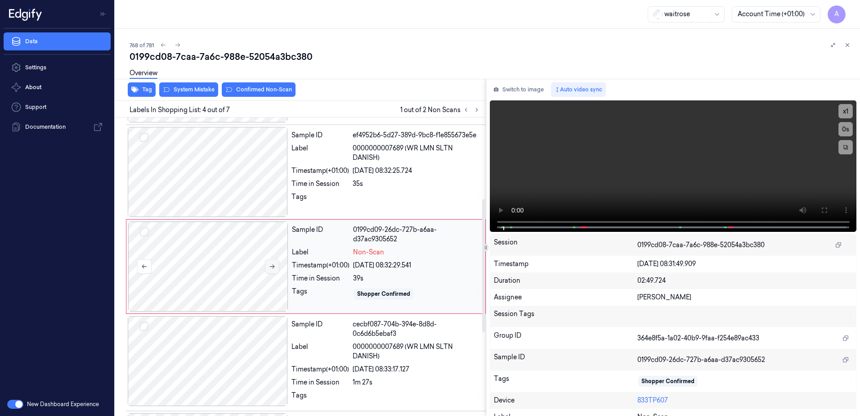
click at [269, 264] on icon at bounding box center [272, 266] width 6 height 6
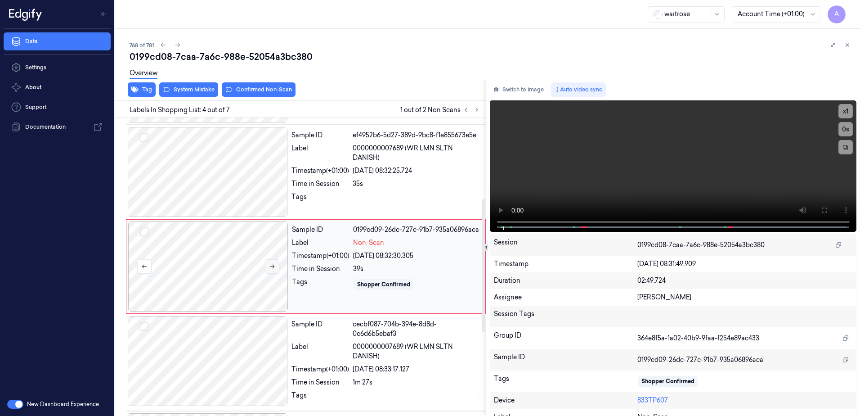
click at [275, 270] on button at bounding box center [272, 266] width 14 height 14
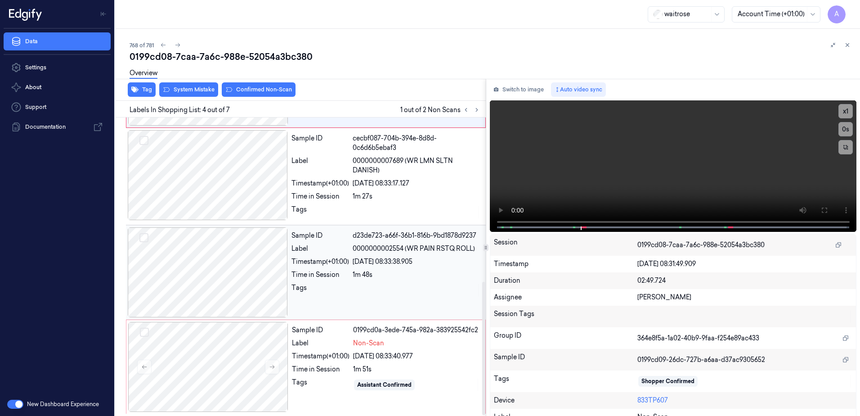
scroll to position [369, 0]
click at [274, 366] on icon at bounding box center [272, 365] width 6 height 6
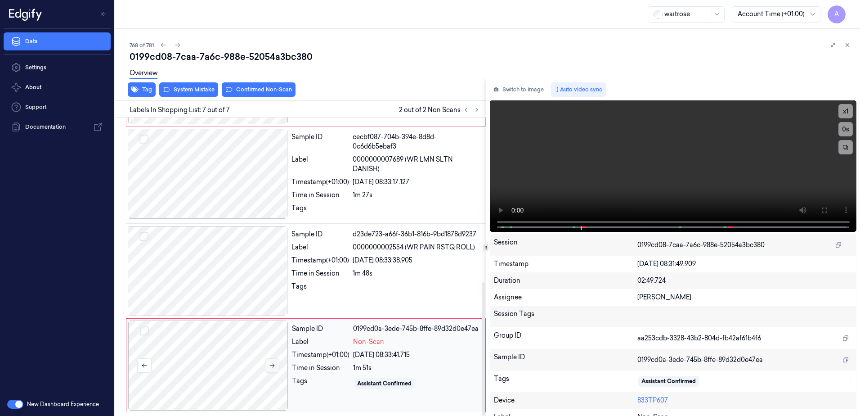
click at [271, 364] on icon at bounding box center [272, 365] width 6 height 6
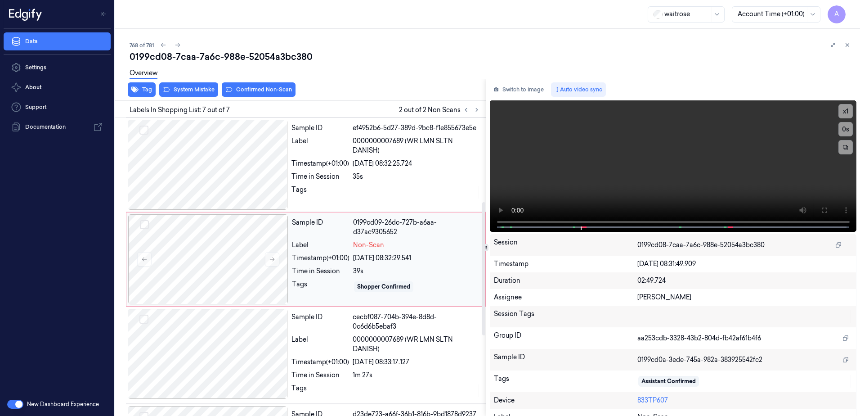
click at [337, 266] on div "Time in Session" at bounding box center [321, 270] width 58 height 9
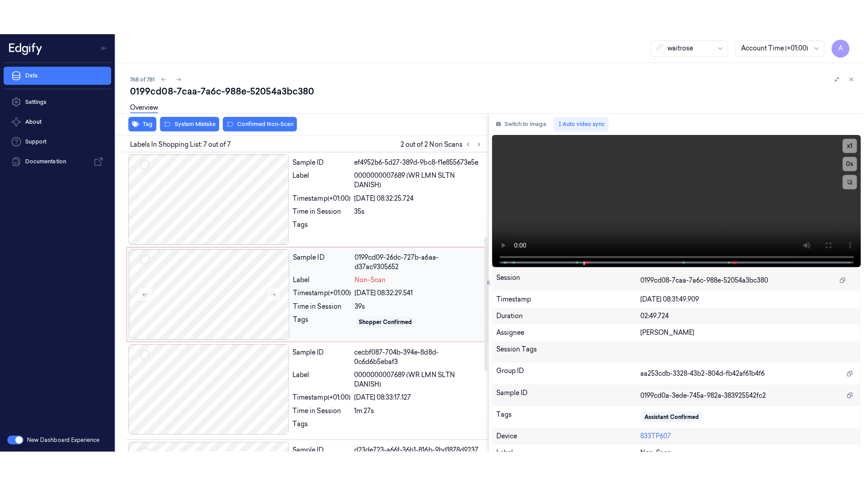
scroll to position [181, 0]
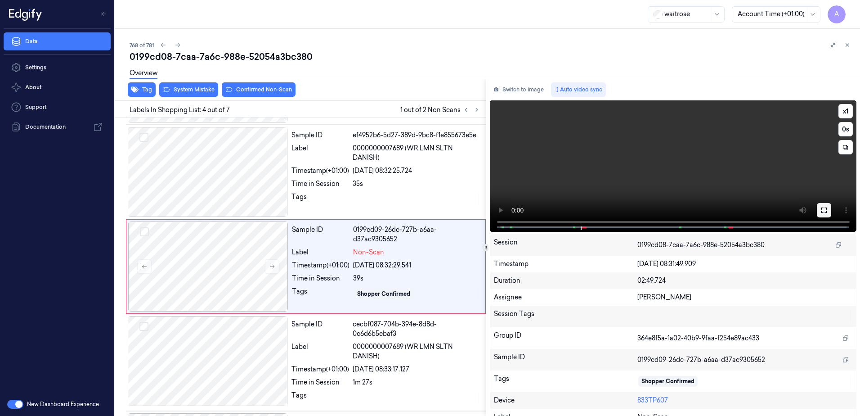
click at [821, 209] on icon at bounding box center [824, 210] width 7 height 7
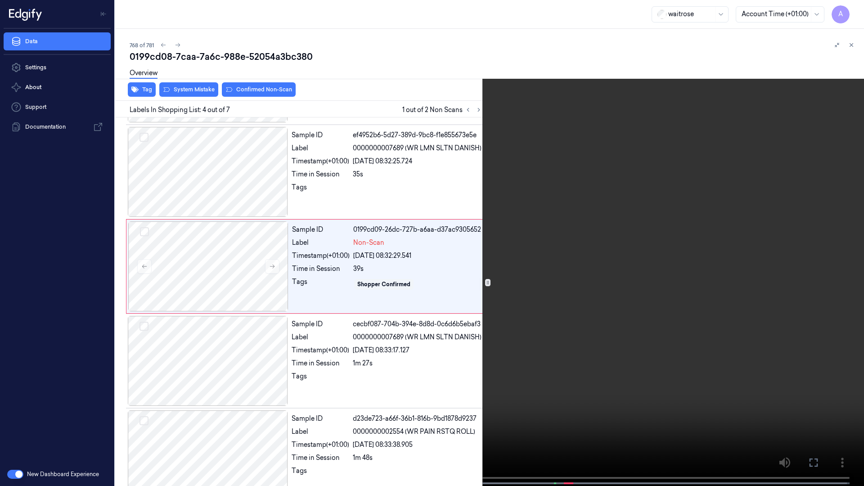
click at [674, 342] on video at bounding box center [432, 244] width 864 height 488
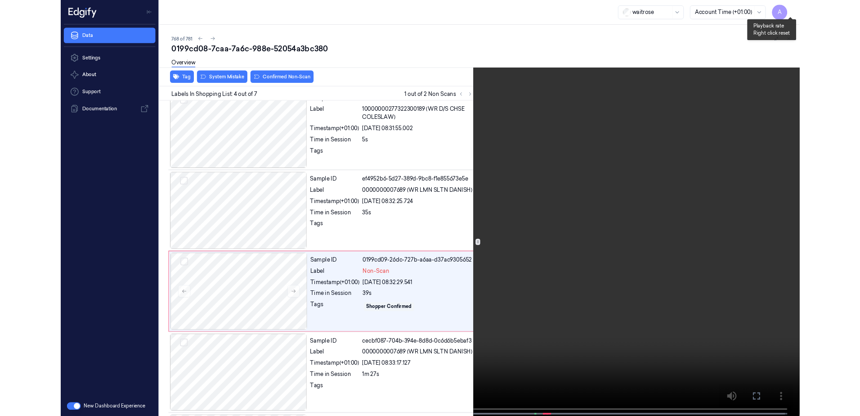
scroll to position [146, 0]
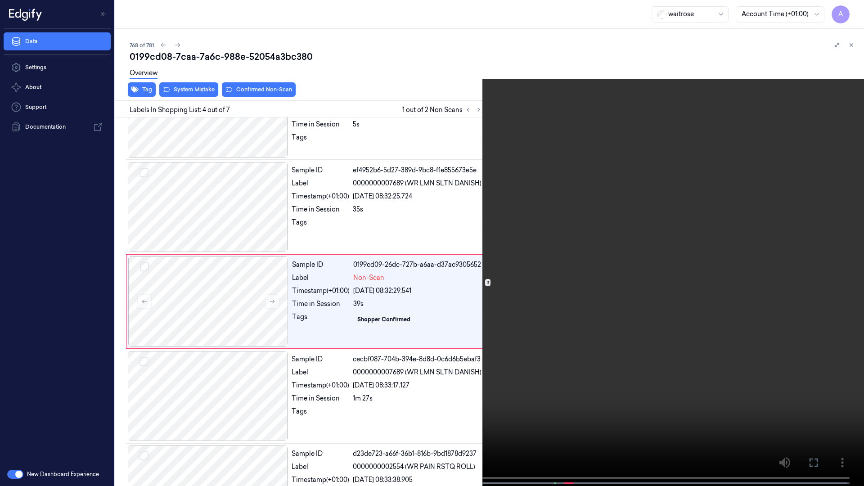
click at [0, 0] on icon at bounding box center [0, 0] width 0 height 0
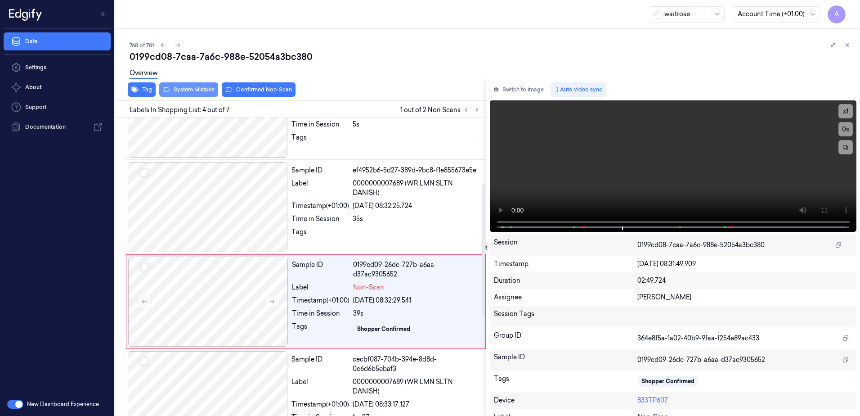
click at [181, 96] on button "System Mistake" at bounding box center [188, 89] width 59 height 14
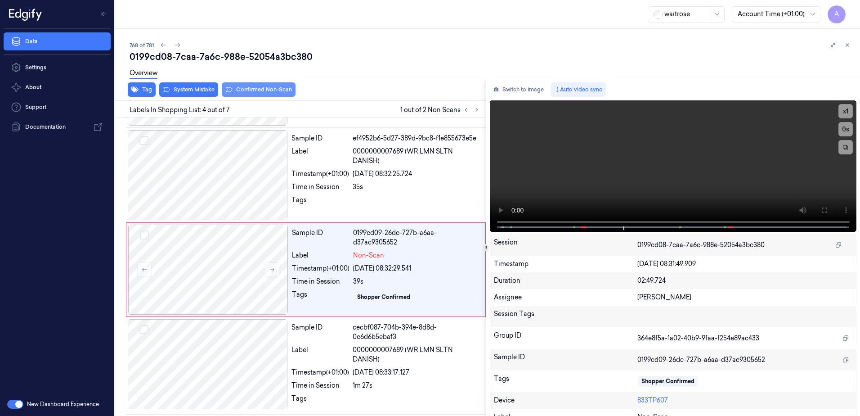
scroll to position [181, 0]
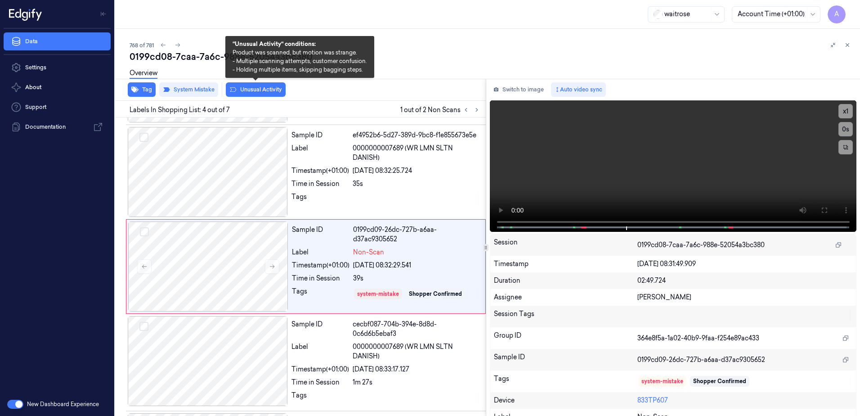
click at [260, 92] on button "Unusual Activity" at bounding box center [256, 89] width 60 height 14
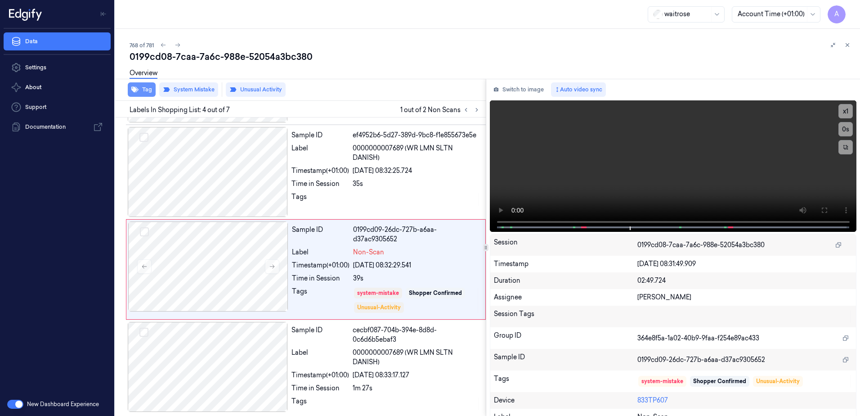
click at [145, 89] on button "Tag" at bounding box center [142, 89] width 28 height 14
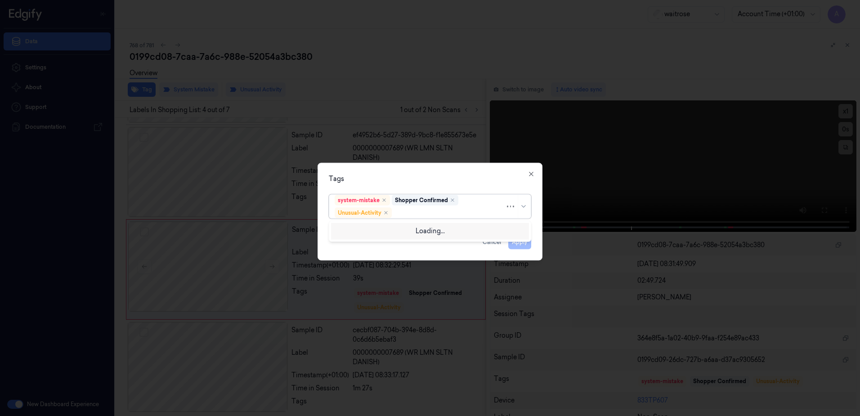
click at [426, 215] on div at bounding box center [450, 212] width 112 height 9
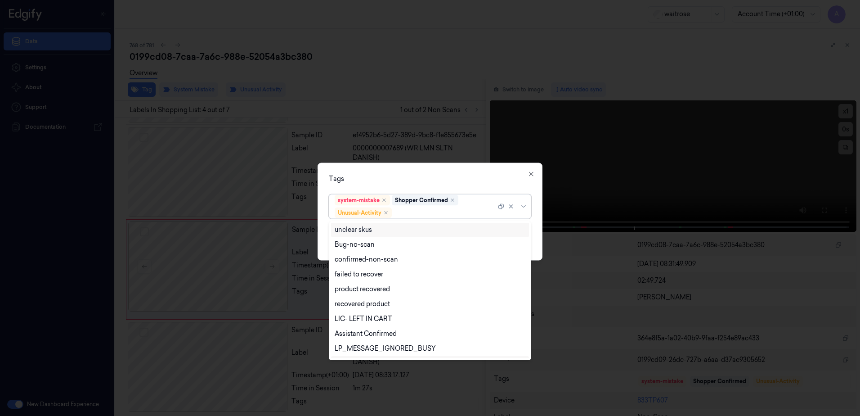
scroll to position [117, 0]
click at [398, 337] on div "Picklist item alert" at bounding box center [430, 335] width 191 height 9
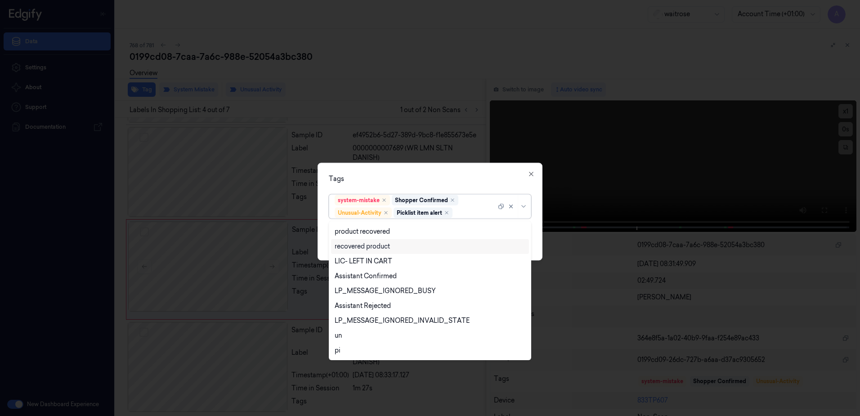
click at [453, 172] on div "Tags option Picklist item alert, selected. 20 results available. Use Up and Dow…" at bounding box center [430, 212] width 225 height 98
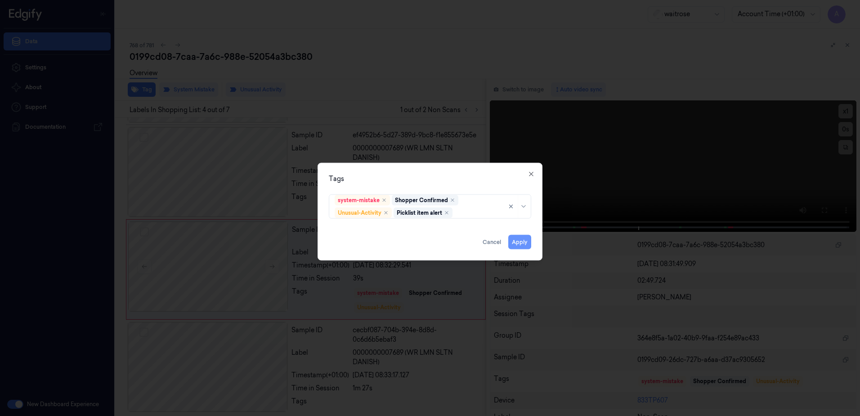
click at [512, 242] on button "Apply" at bounding box center [519, 242] width 23 height 14
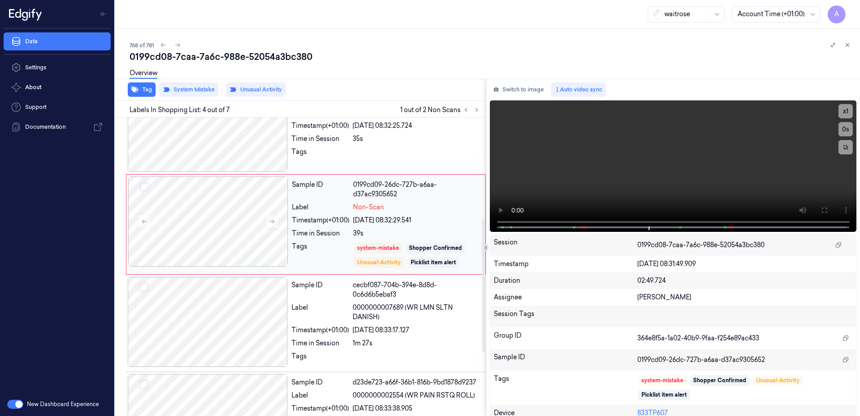
scroll to position [181, 0]
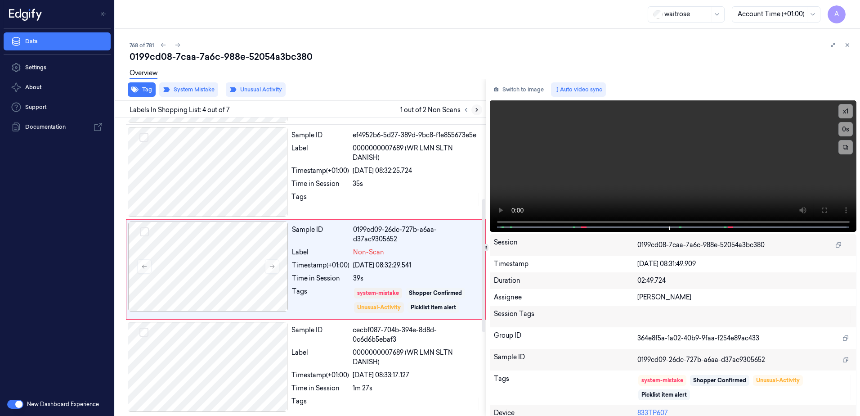
click at [477, 108] on icon at bounding box center [477, 110] width 6 height 6
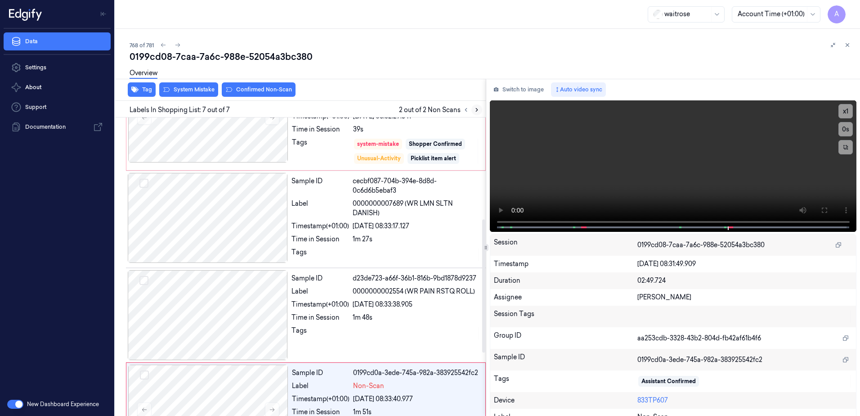
scroll to position [369, 0]
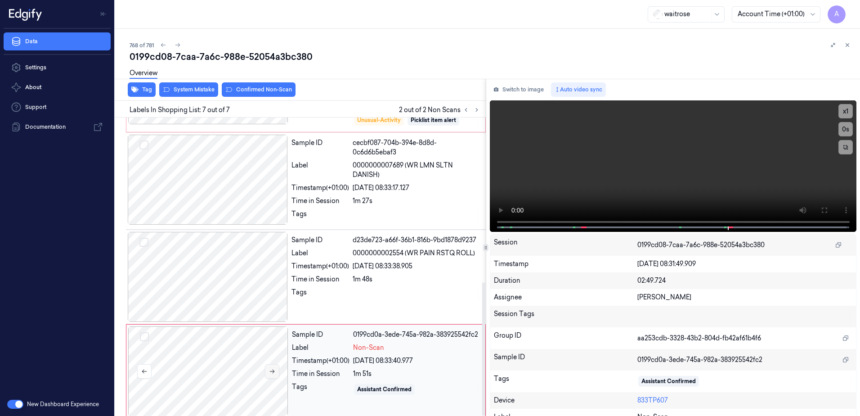
click at [273, 364] on button at bounding box center [272, 371] width 14 height 14
click at [271, 369] on icon at bounding box center [272, 371] width 5 height 4
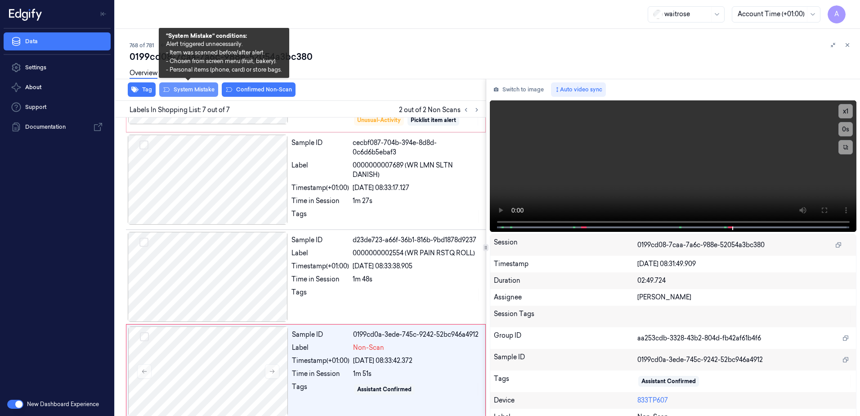
click at [174, 91] on button "System Mistake" at bounding box center [188, 89] width 59 height 14
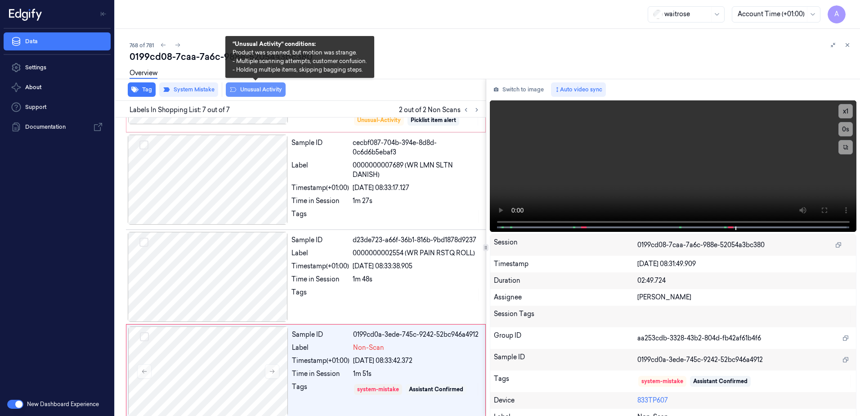
click at [254, 93] on button "Unusual Activity" at bounding box center [256, 89] width 60 height 14
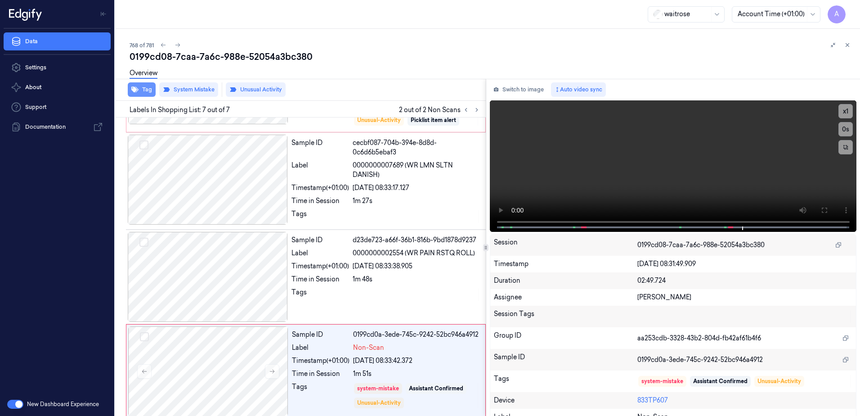
click at [143, 92] on button "Tag" at bounding box center [142, 89] width 28 height 14
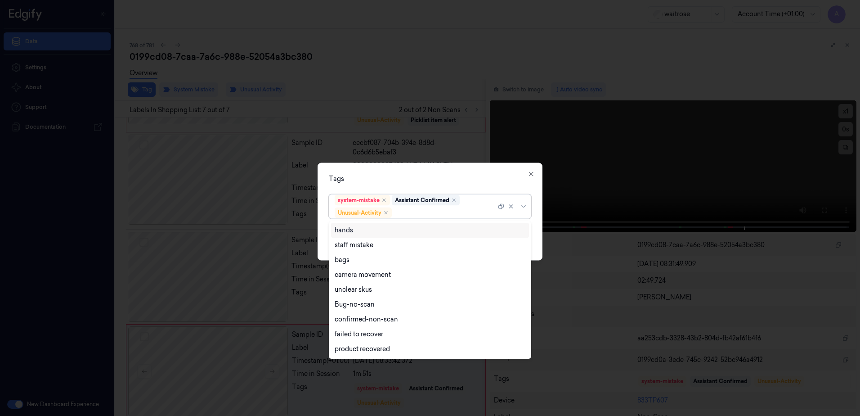
click at [421, 212] on div at bounding box center [445, 212] width 103 height 9
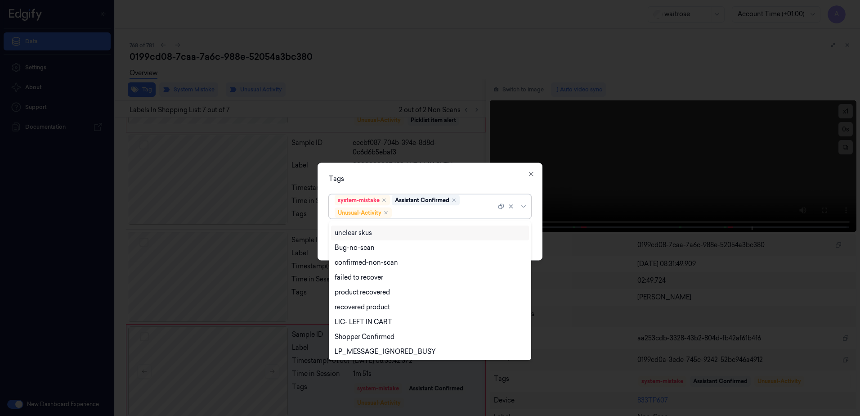
scroll to position [117, 0]
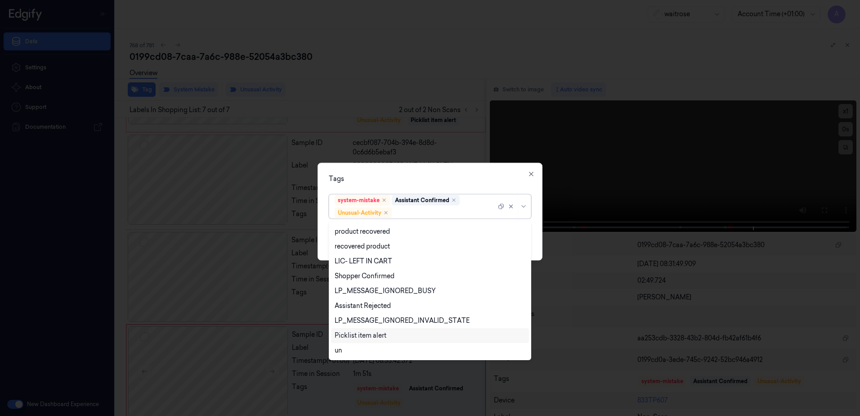
click at [380, 329] on div "Picklist item alert" at bounding box center [430, 335] width 198 height 15
click at [435, 177] on div "Tags" at bounding box center [430, 178] width 202 height 9
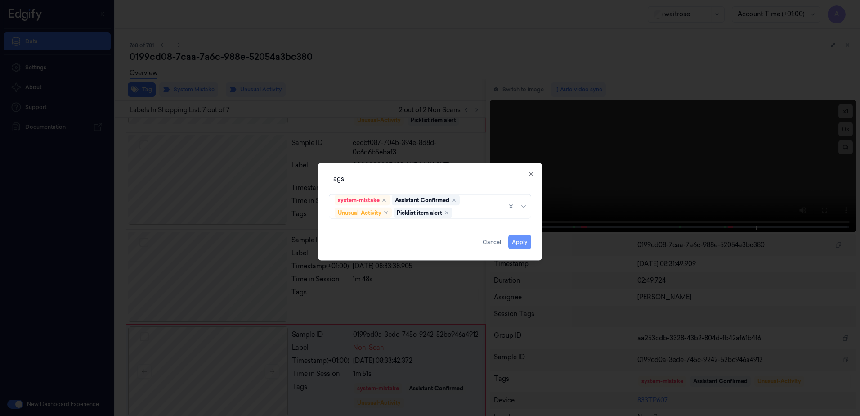
click at [518, 242] on button "Apply" at bounding box center [519, 242] width 23 height 14
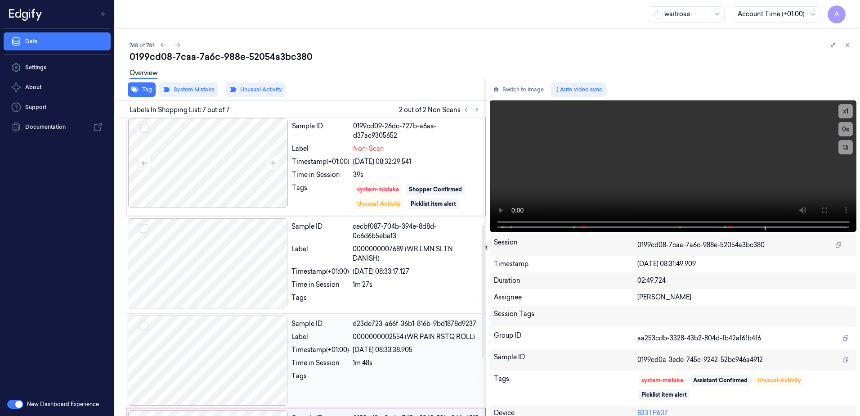
scroll to position [234, 0]
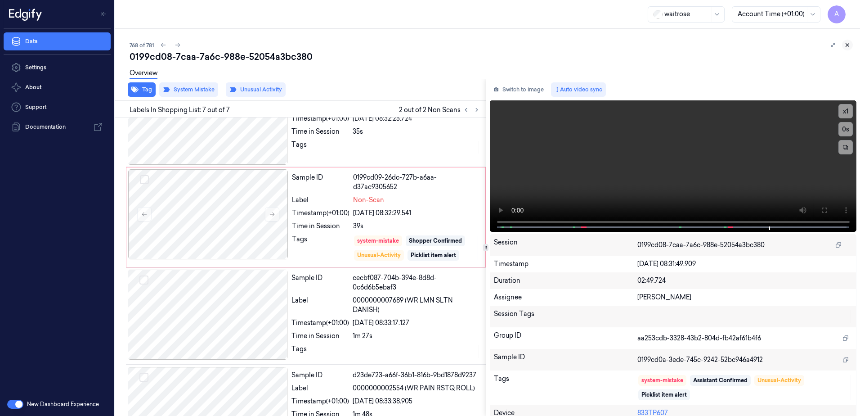
click at [849, 46] on icon at bounding box center [848, 45] width 6 height 6
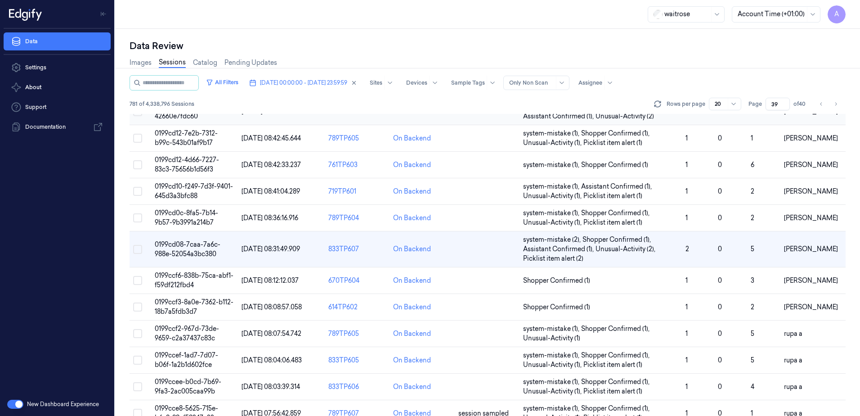
scroll to position [90, 0]
